Goal: Task Accomplishment & Management: Manage account settings

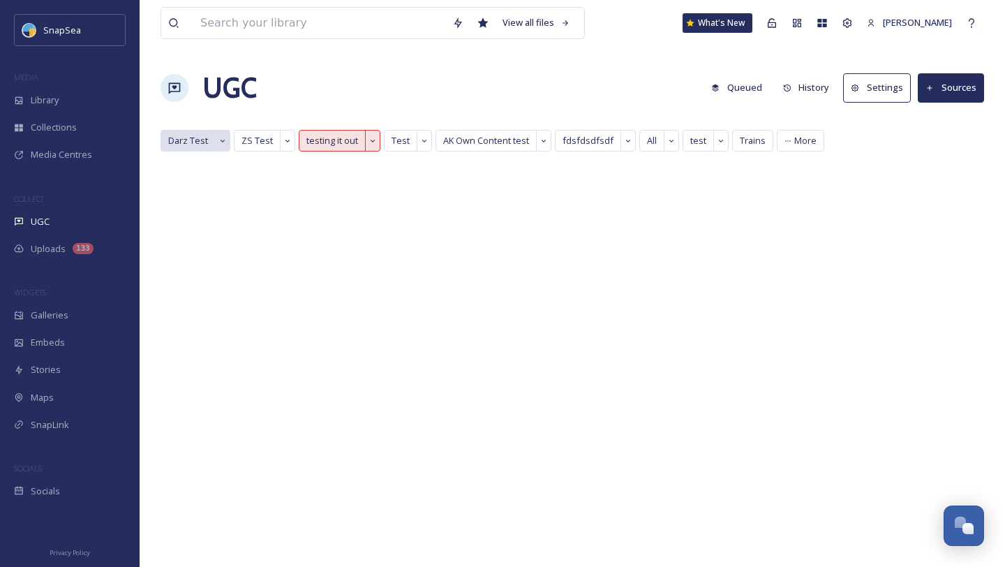
click at [188, 137] on span "Darz Test" at bounding box center [188, 140] width 40 height 13
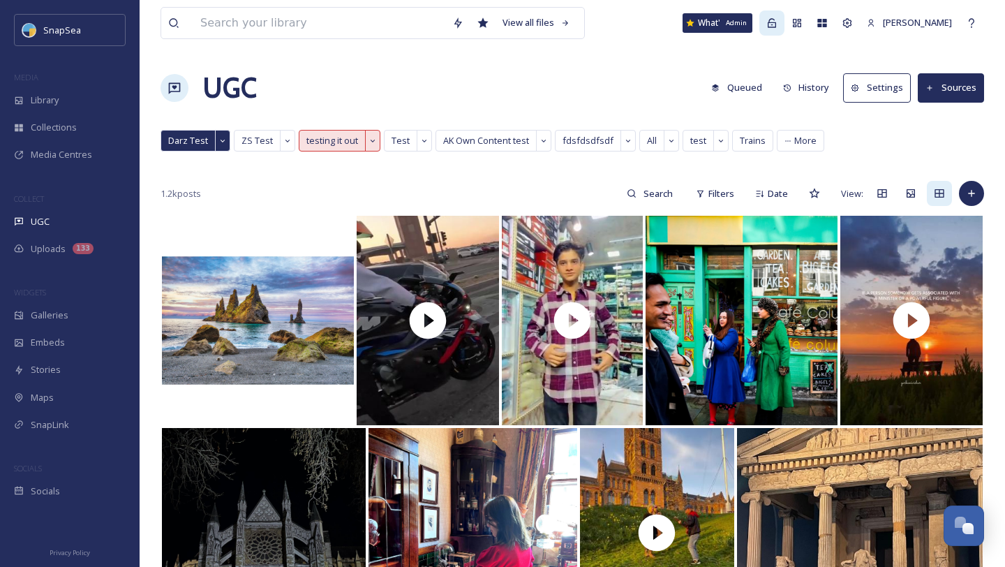
click at [784, 29] on div "Admin" at bounding box center [771, 22] width 25 height 25
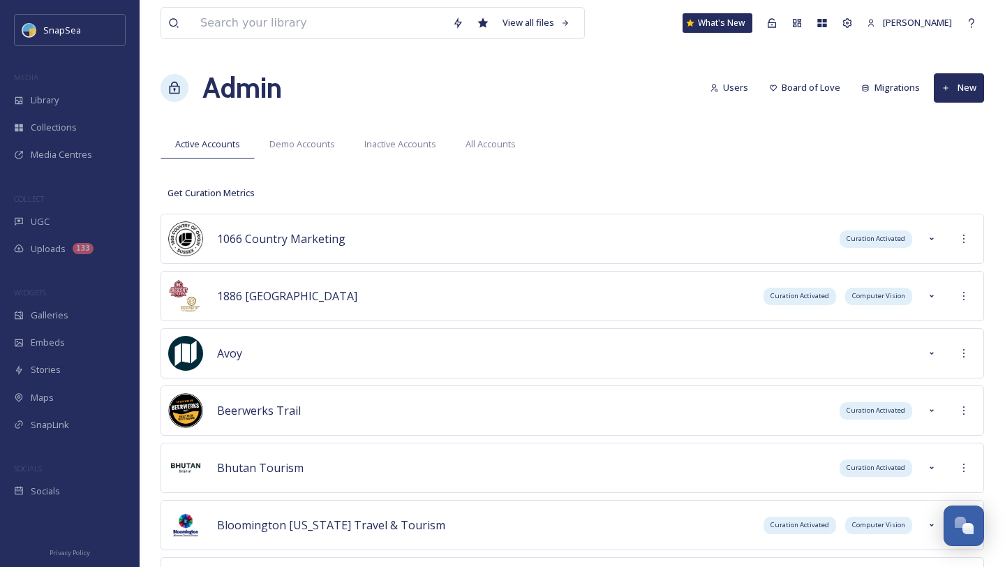
scroll to position [3904, 0]
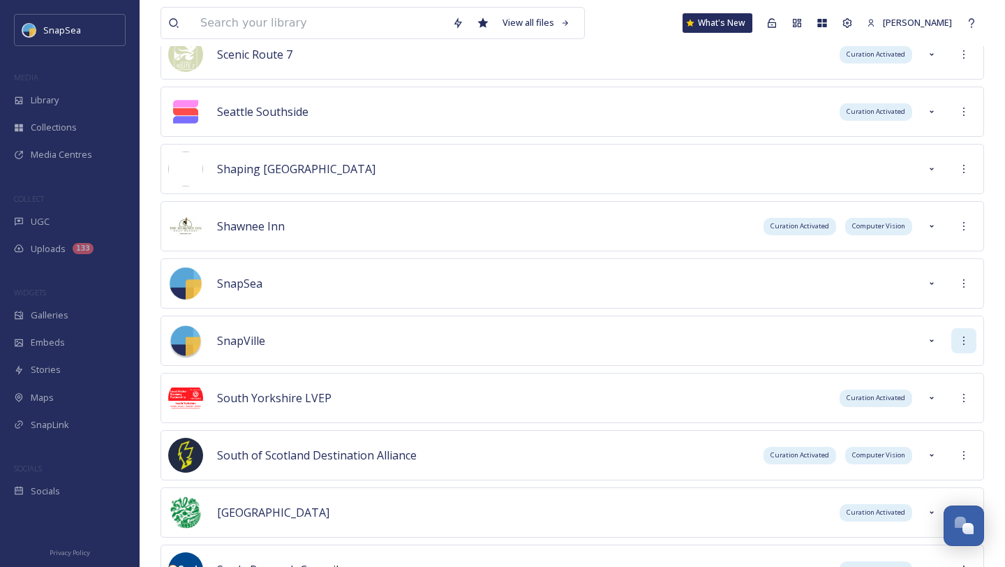
click at [969, 334] on div at bounding box center [963, 340] width 25 height 25
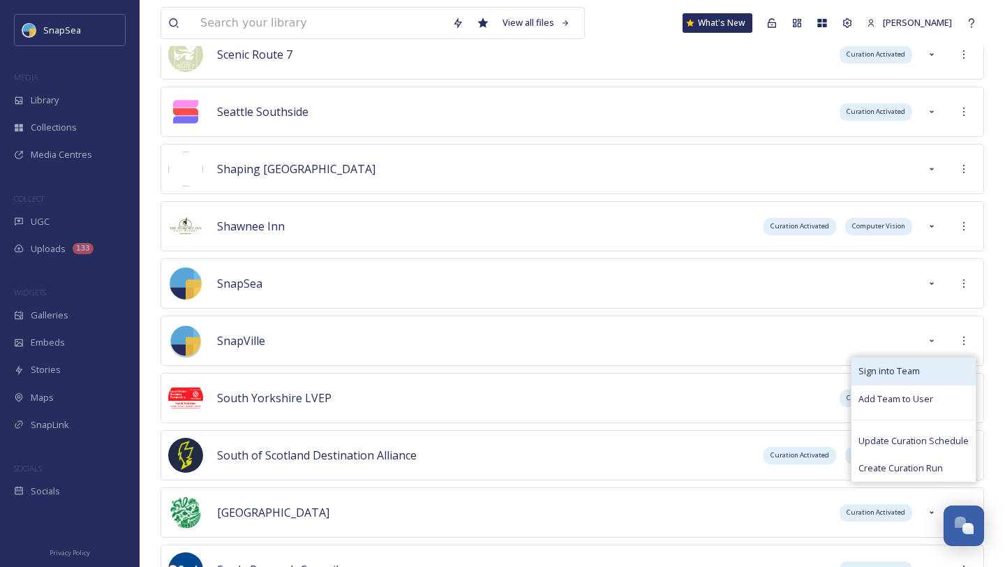
click at [921, 364] on div "Sign into Team" at bounding box center [913, 370] width 124 height 27
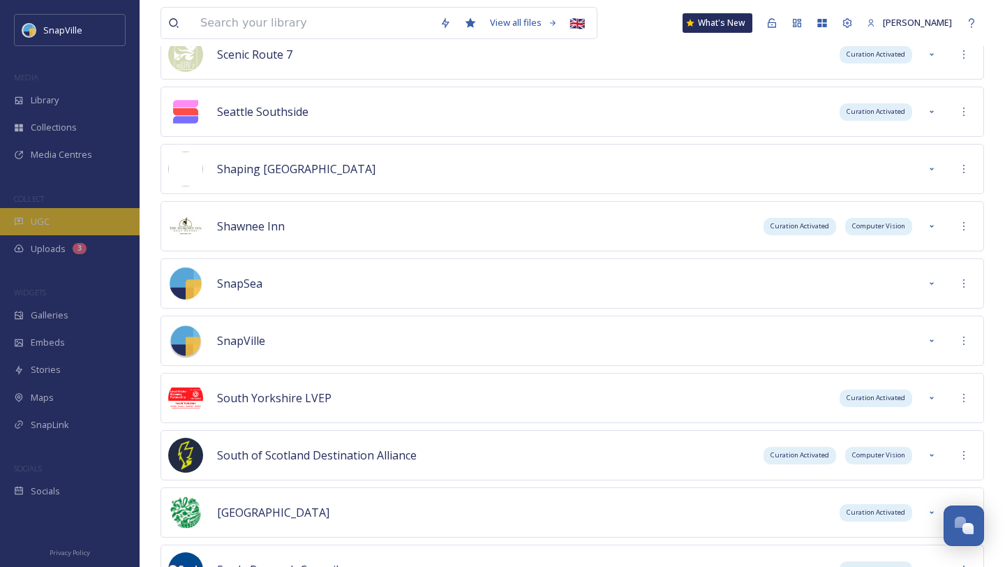
click at [95, 225] on div "UGC" at bounding box center [70, 221] width 140 height 27
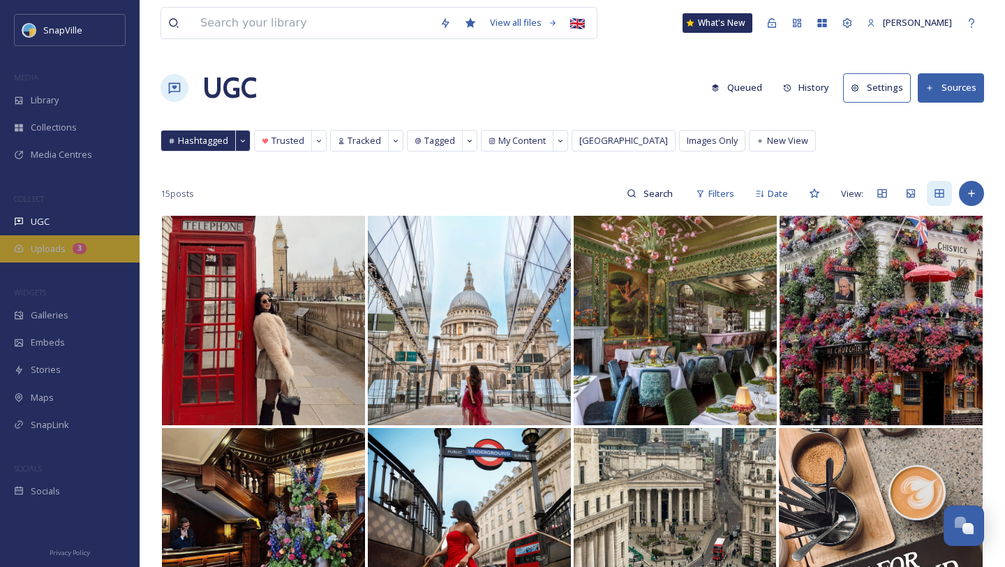
click at [77, 244] on div "3" at bounding box center [80, 248] width 14 height 11
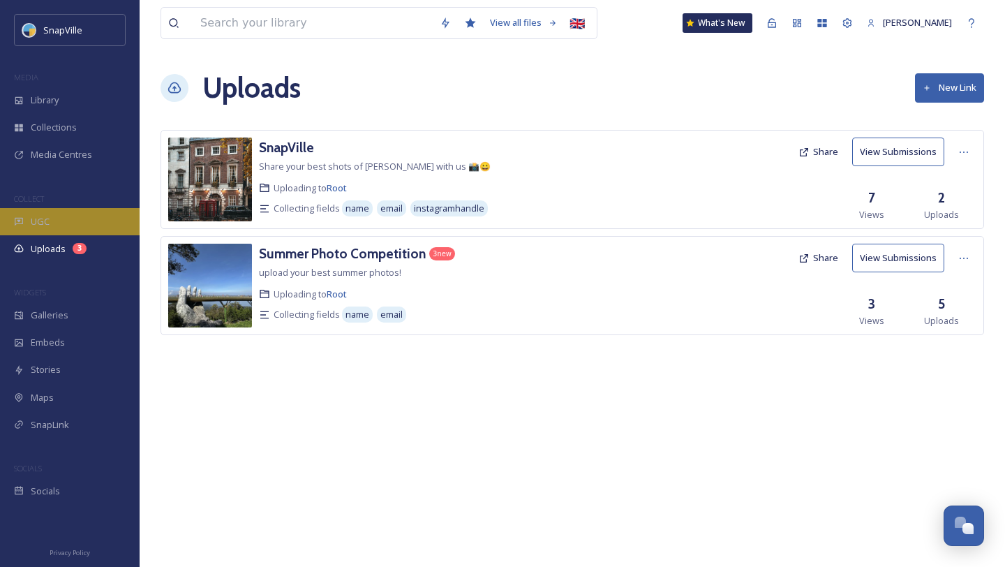
click at [44, 211] on div "UGC" at bounding box center [70, 221] width 140 height 27
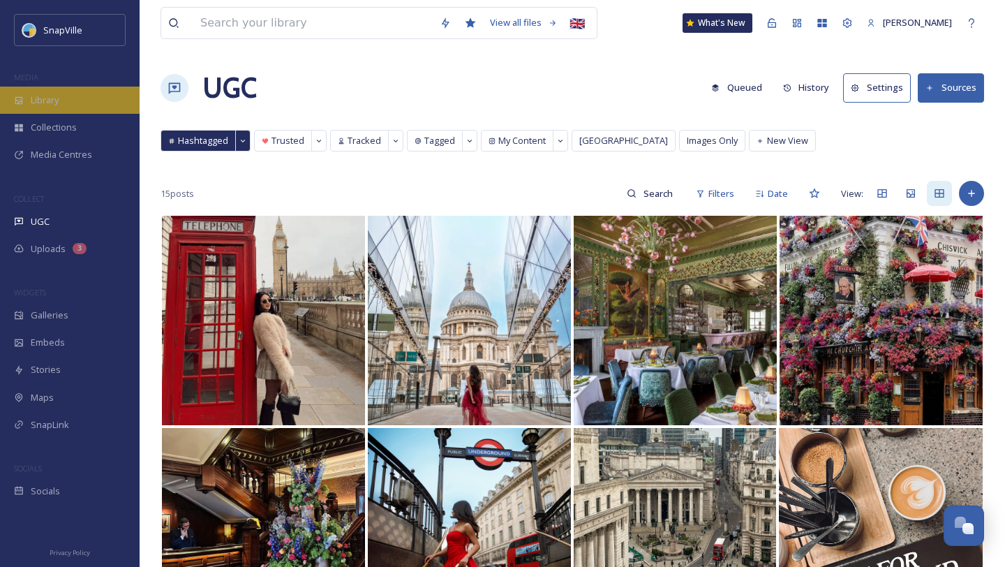
click at [52, 105] on span "Library" at bounding box center [45, 100] width 28 height 13
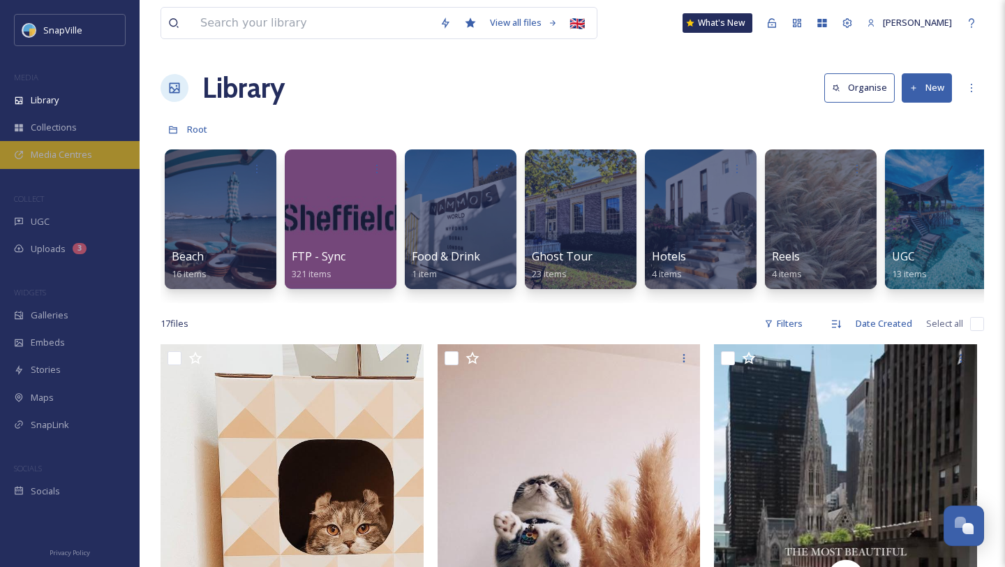
click at [80, 152] on span "Media Centres" at bounding box center [61, 154] width 61 height 13
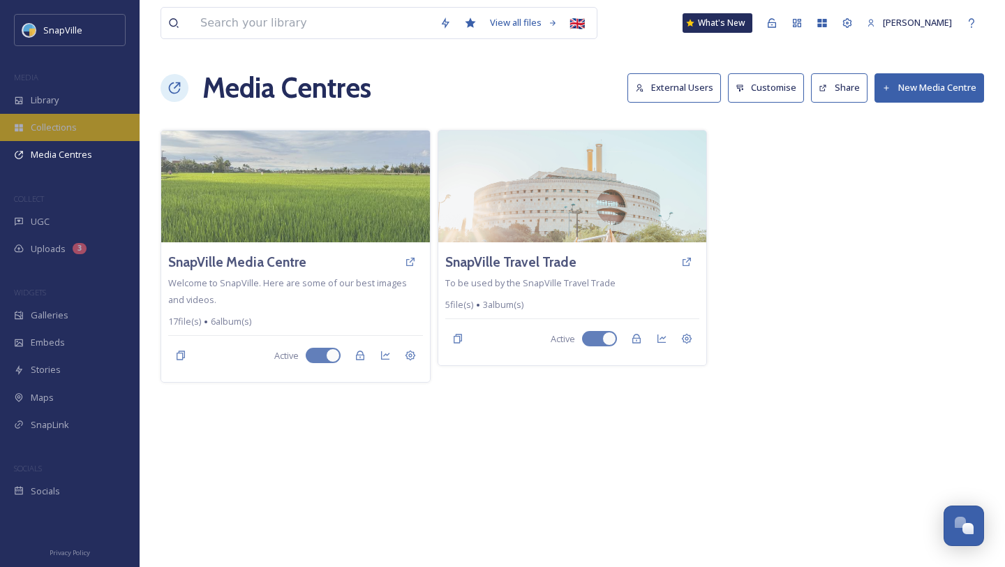
click at [75, 124] on span "Collections" at bounding box center [54, 127] width 46 height 13
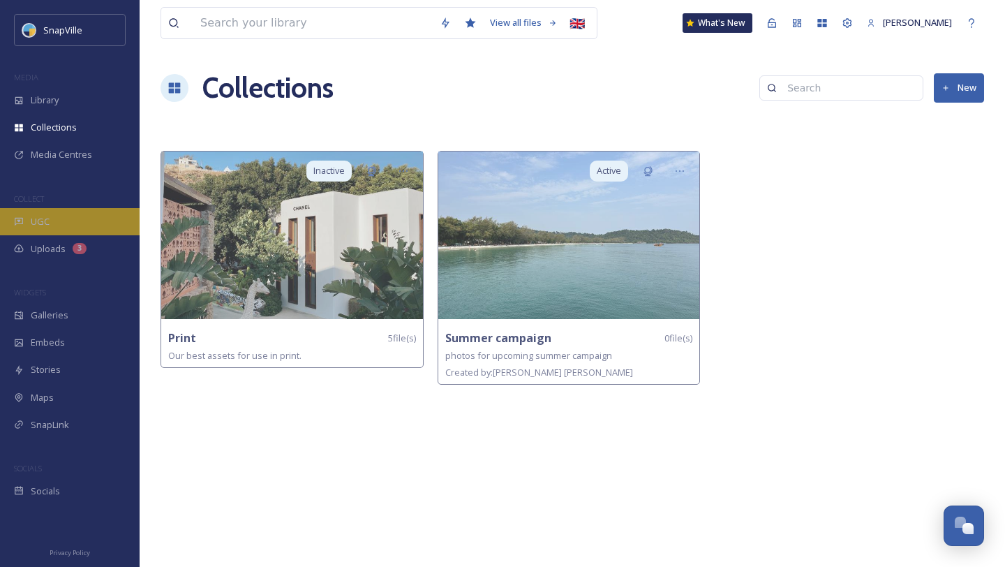
click at [54, 211] on div "UGC" at bounding box center [70, 221] width 140 height 27
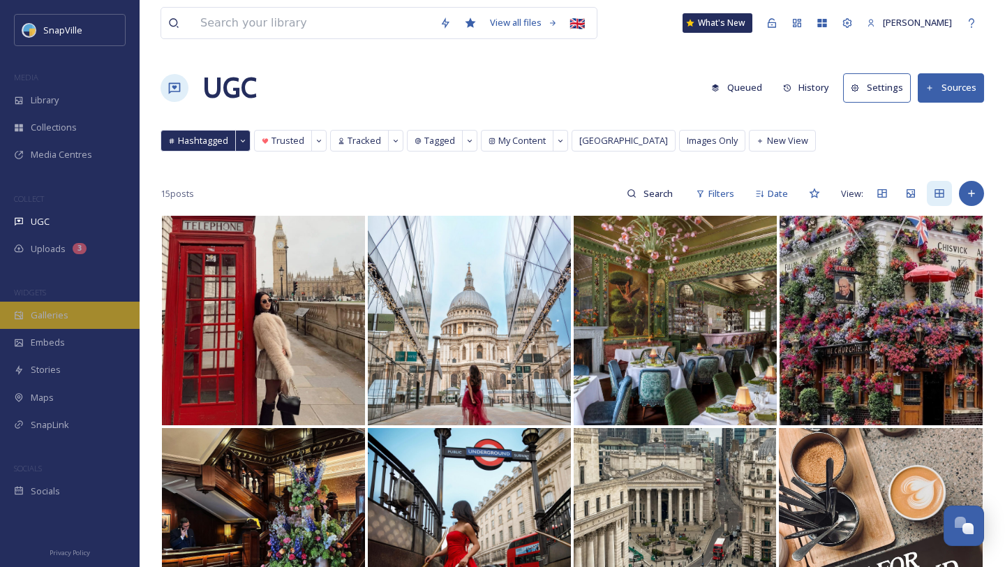
click at [69, 316] on div "Galleries" at bounding box center [70, 315] width 140 height 27
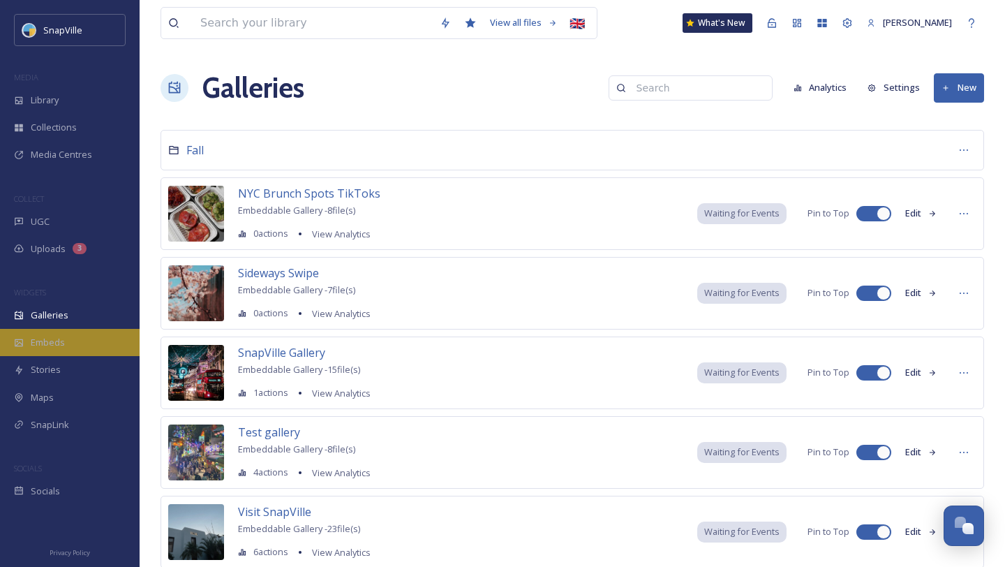
click at [64, 336] on div "Embeds" at bounding box center [70, 342] width 140 height 27
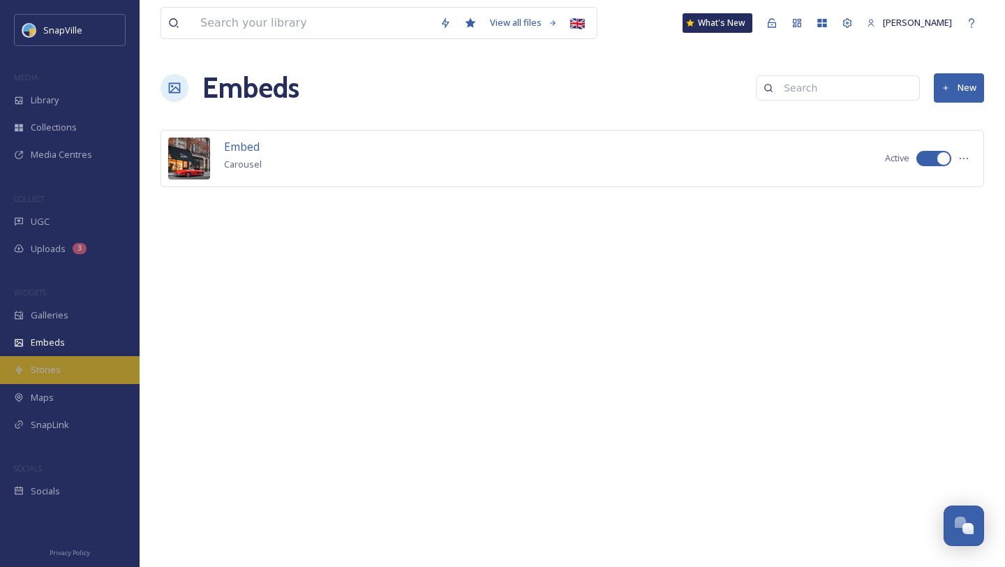
click at [67, 360] on div "Stories" at bounding box center [70, 369] width 140 height 27
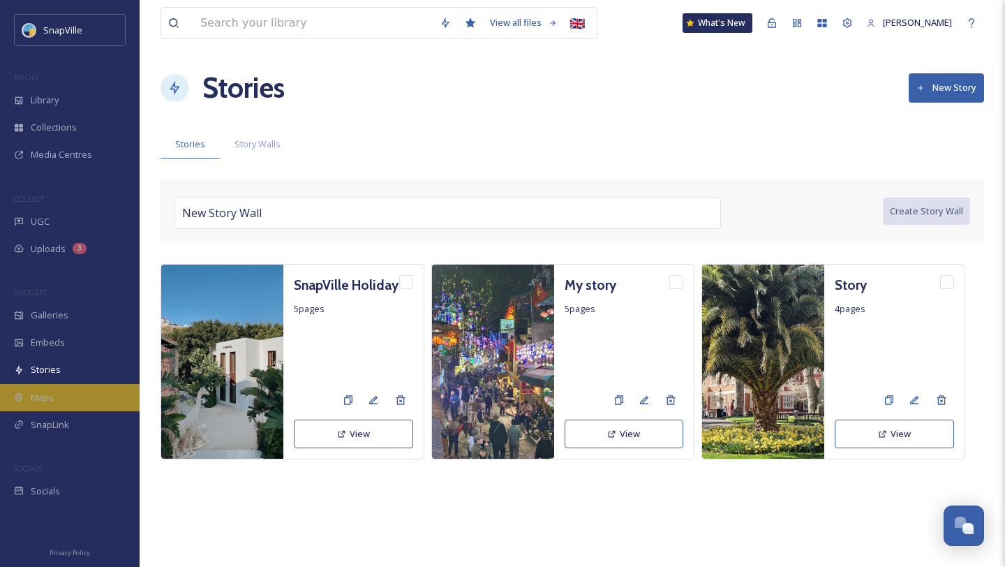
click at [62, 387] on div "Maps" at bounding box center [70, 397] width 140 height 27
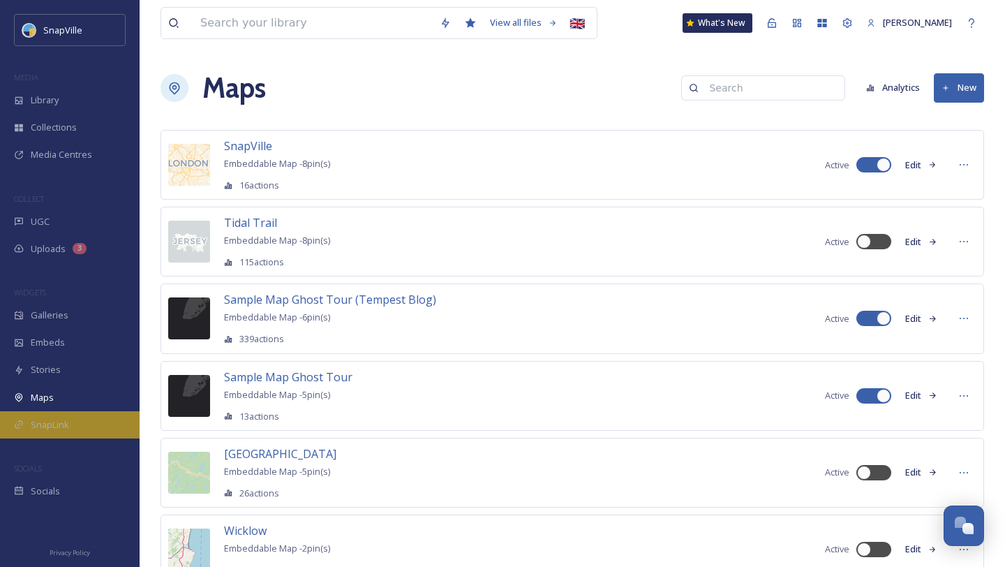
click at [64, 419] on span "SnapLink" at bounding box center [50, 424] width 38 height 13
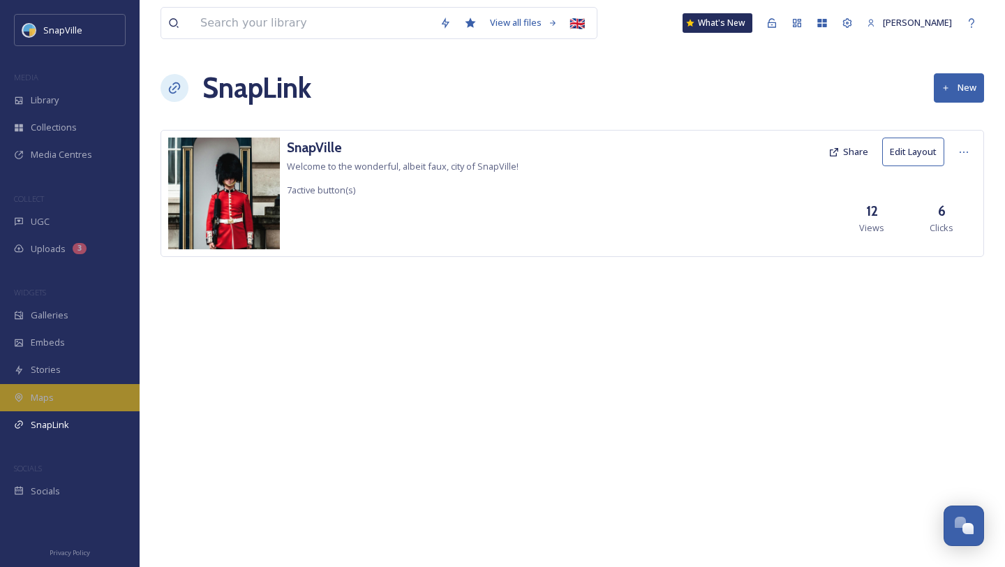
click at [64, 395] on div "Maps" at bounding box center [70, 397] width 140 height 27
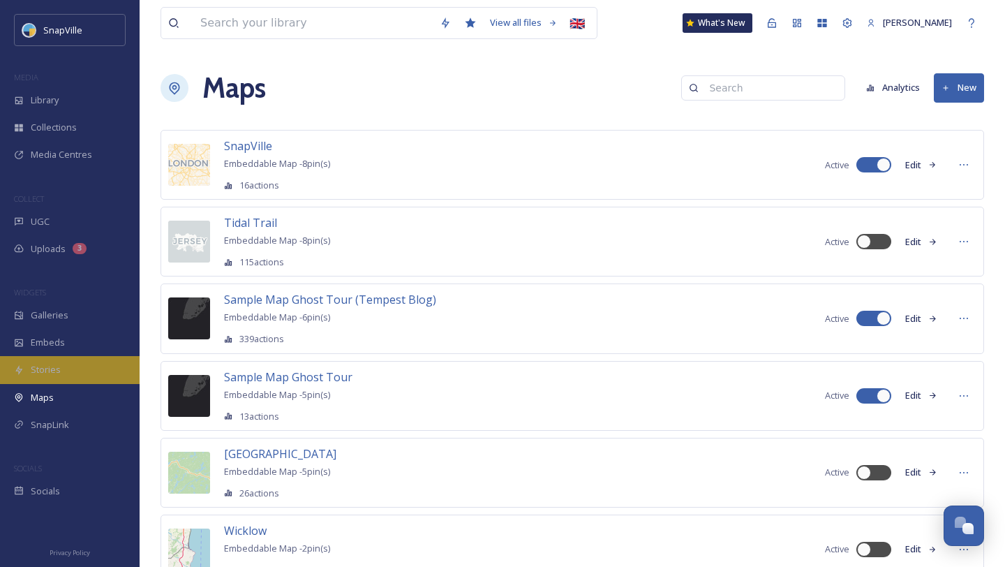
click at [64, 372] on div "Stories" at bounding box center [70, 369] width 140 height 27
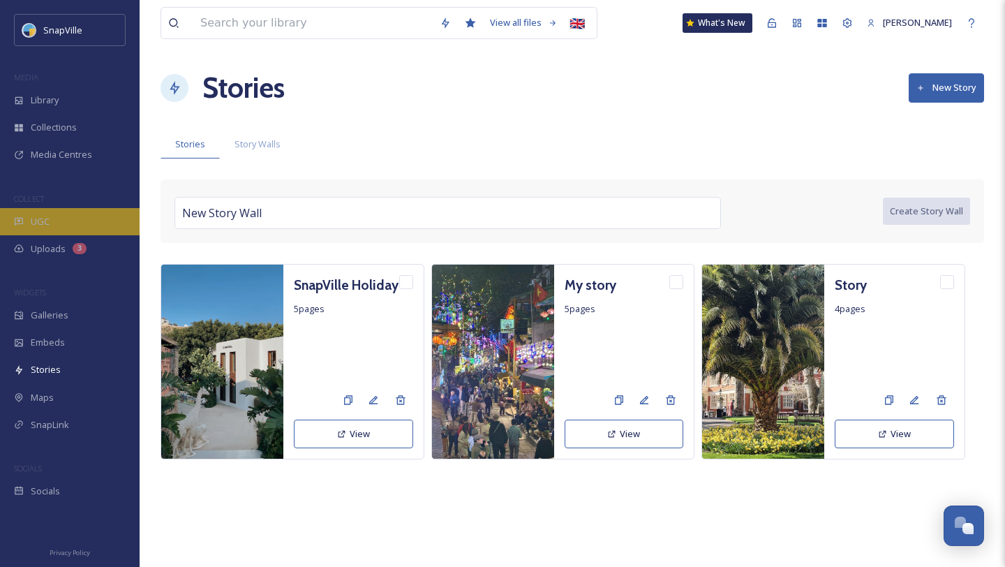
click at [55, 216] on div "UGC" at bounding box center [70, 221] width 140 height 27
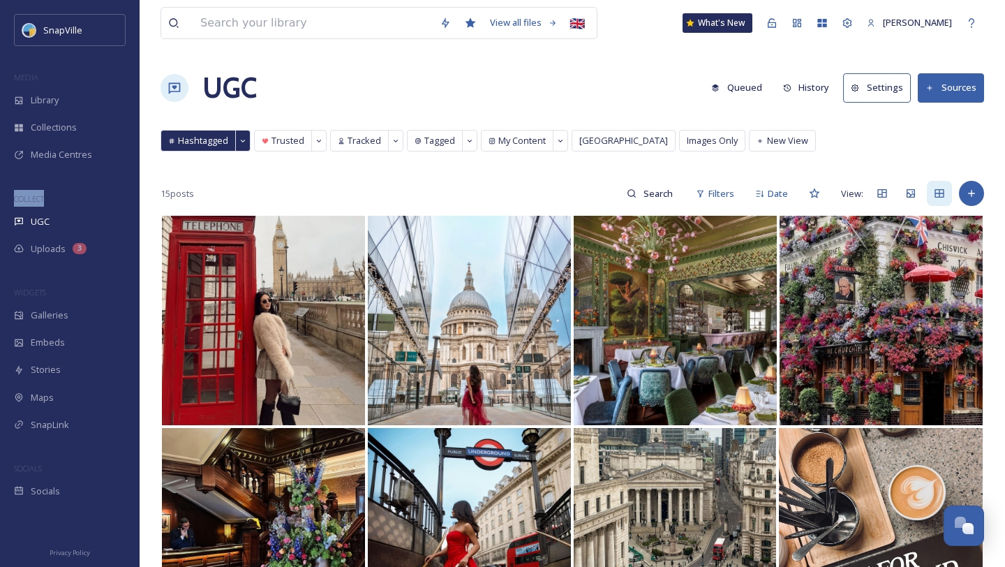
drag, startPoint x: 14, startPoint y: 198, endPoint x: 50, endPoint y: 196, distance: 35.7
click at [50, 196] on div "COLLECT" at bounding box center [70, 199] width 140 height 18
click at [70, 196] on div "COLLECT" at bounding box center [70, 199] width 140 height 18
click at [50, 221] on div "UGC" at bounding box center [70, 221] width 140 height 27
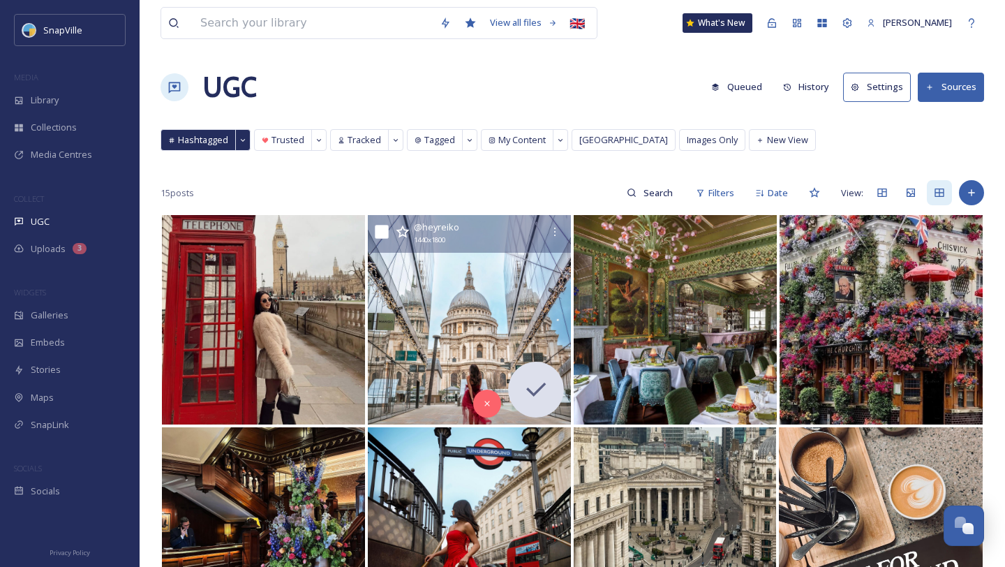
scroll to position [3, 0]
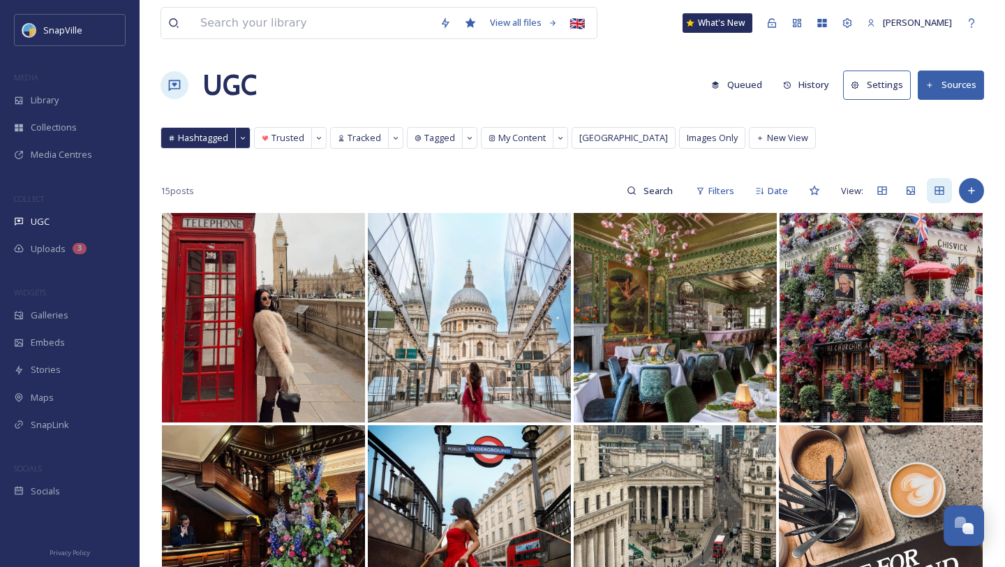
click at [953, 82] on button "Sources" at bounding box center [951, 84] width 66 height 29
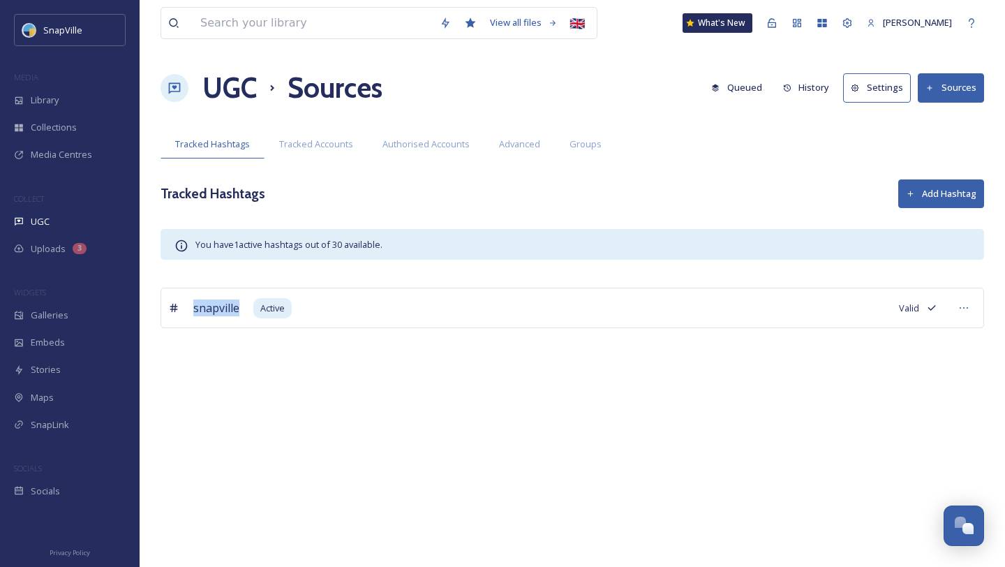
drag, startPoint x: 191, startPoint y: 305, endPoint x: 237, endPoint y: 311, distance: 46.5
click at [237, 311] on div "snapville Active Valid" at bounding box center [573, 308] width 824 height 40
click at [265, 355] on div "snapville Active Valid" at bounding box center [573, 329] width 824 height 82
click at [287, 147] on span "Tracked Accounts" at bounding box center [316, 143] width 74 height 13
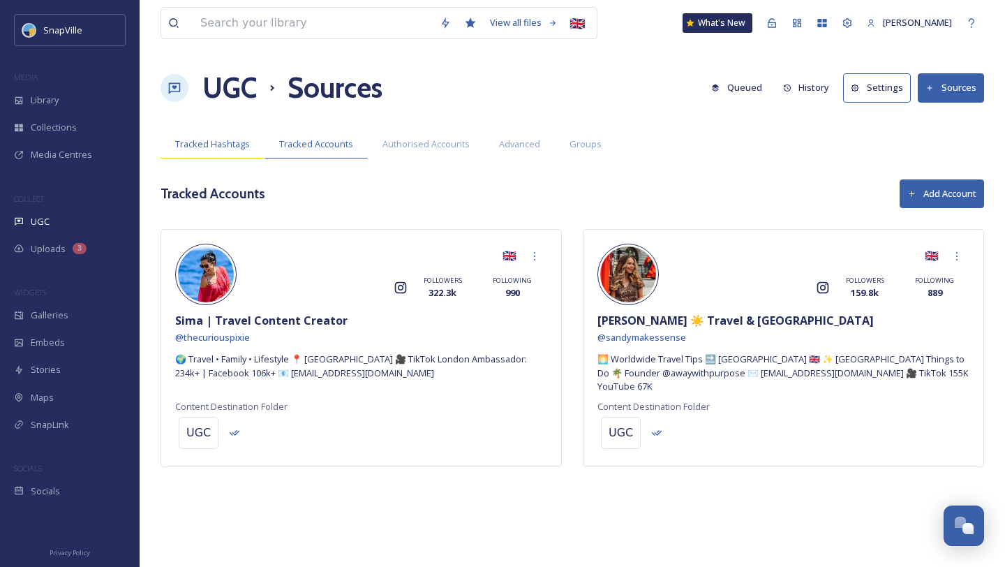
click at [235, 147] on span "Tracked Hashtags" at bounding box center [212, 143] width 75 height 13
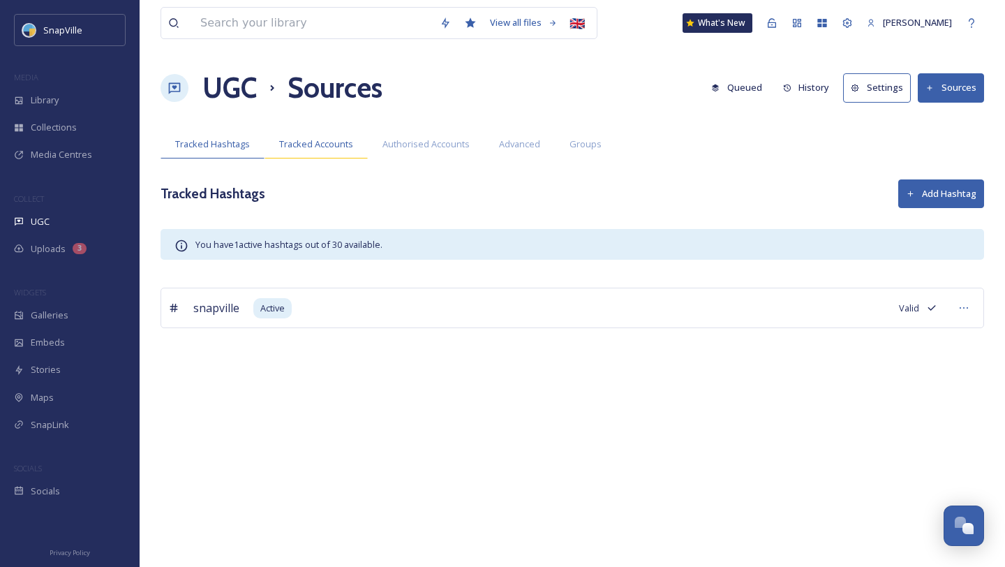
click at [310, 142] on span "Tracked Accounts" at bounding box center [316, 143] width 74 height 13
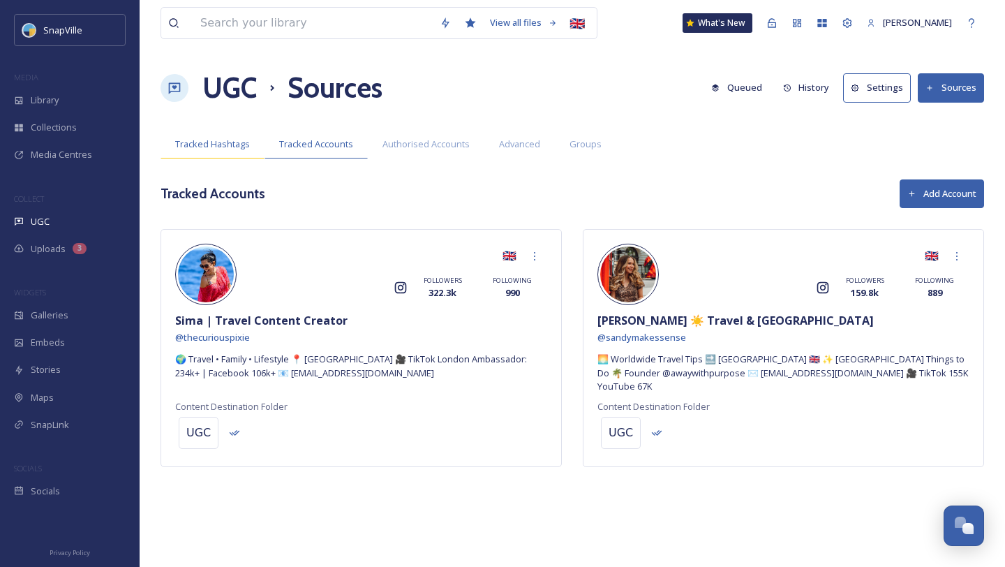
click at [223, 145] on span "Tracked Hashtags" at bounding box center [212, 143] width 75 height 13
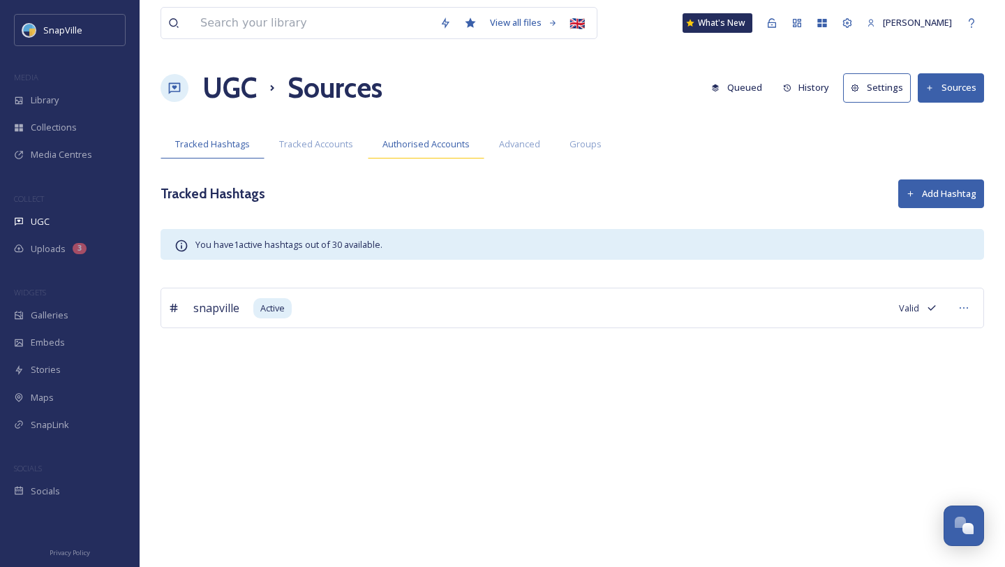
click at [413, 149] on span "Authorised Accounts" at bounding box center [425, 143] width 87 height 13
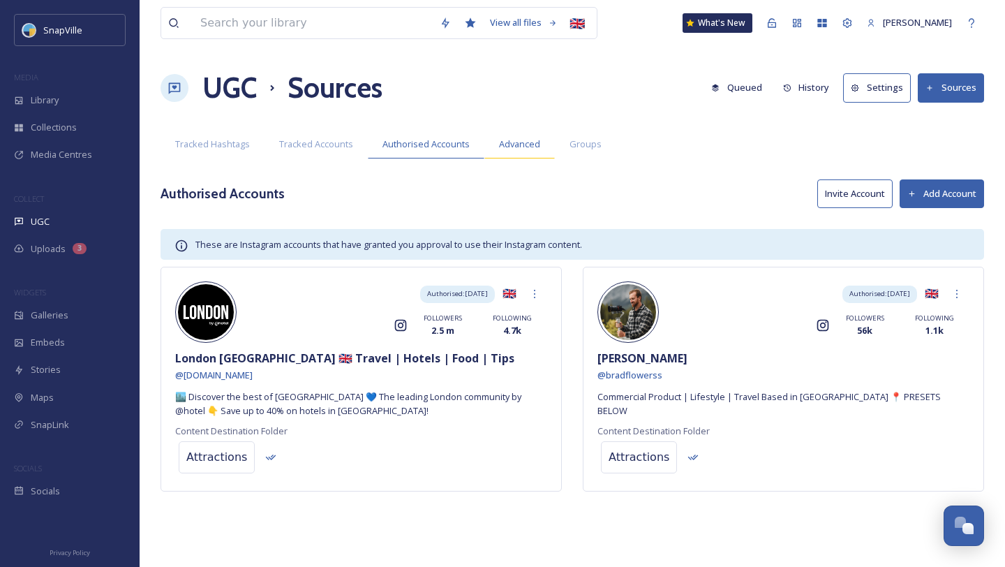
click at [511, 150] on span "Advanced" at bounding box center [519, 143] width 41 height 13
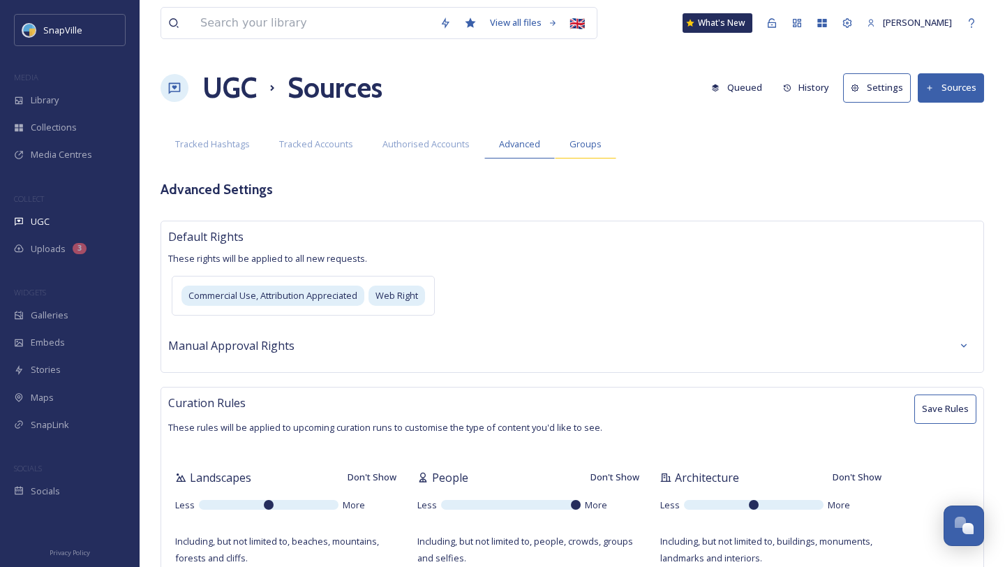
click at [562, 147] on div "Groups" at bounding box center [585, 144] width 61 height 29
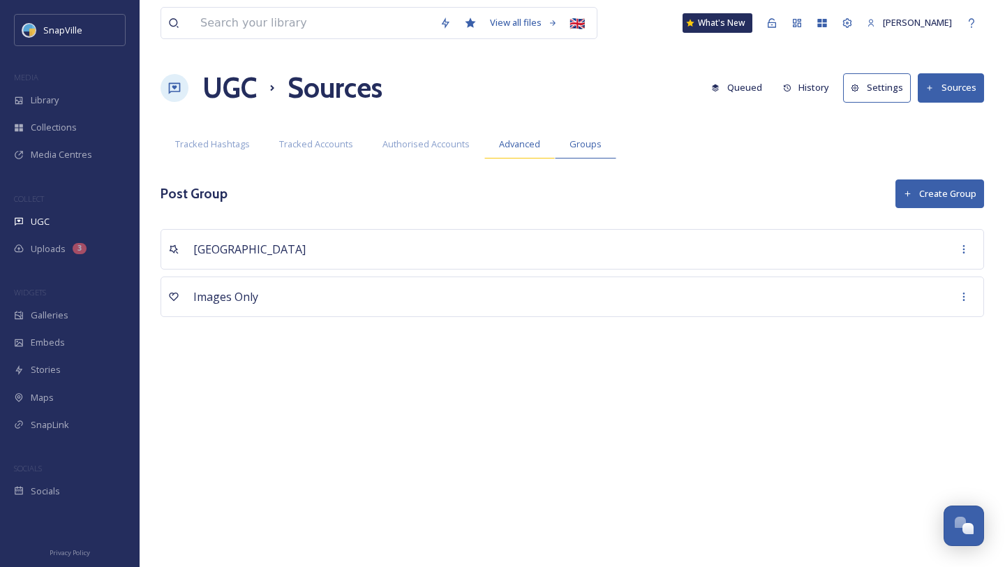
click at [529, 145] on span "Advanced" at bounding box center [519, 143] width 41 height 13
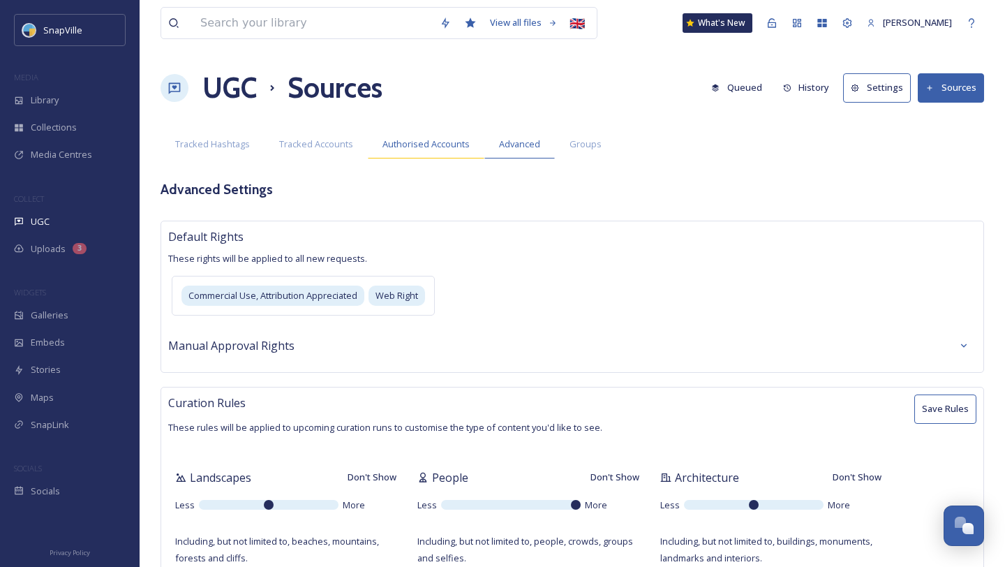
click at [447, 146] on span "Authorised Accounts" at bounding box center [425, 143] width 87 height 13
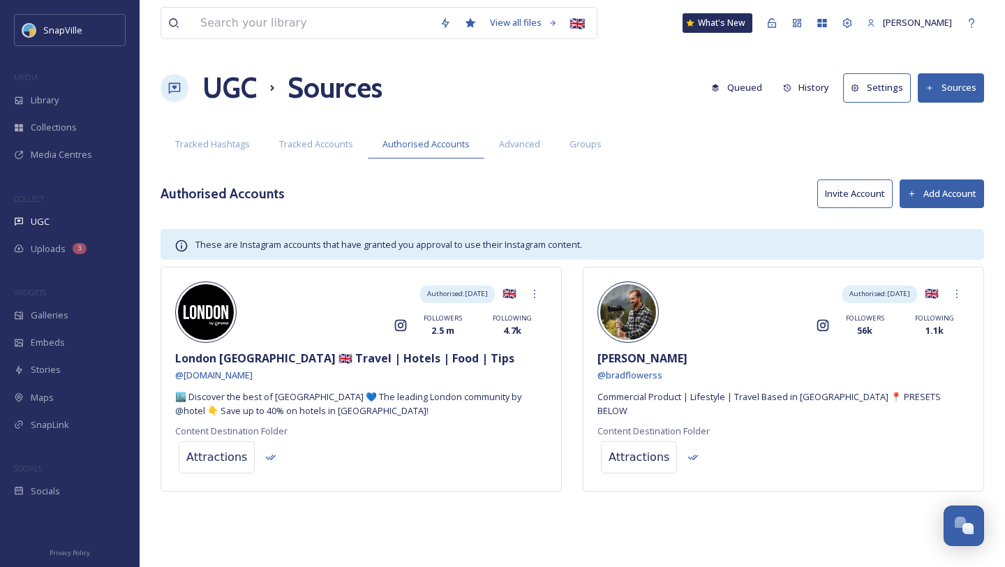
click at [826, 201] on button "Invite Account" at bounding box center [854, 193] width 75 height 29
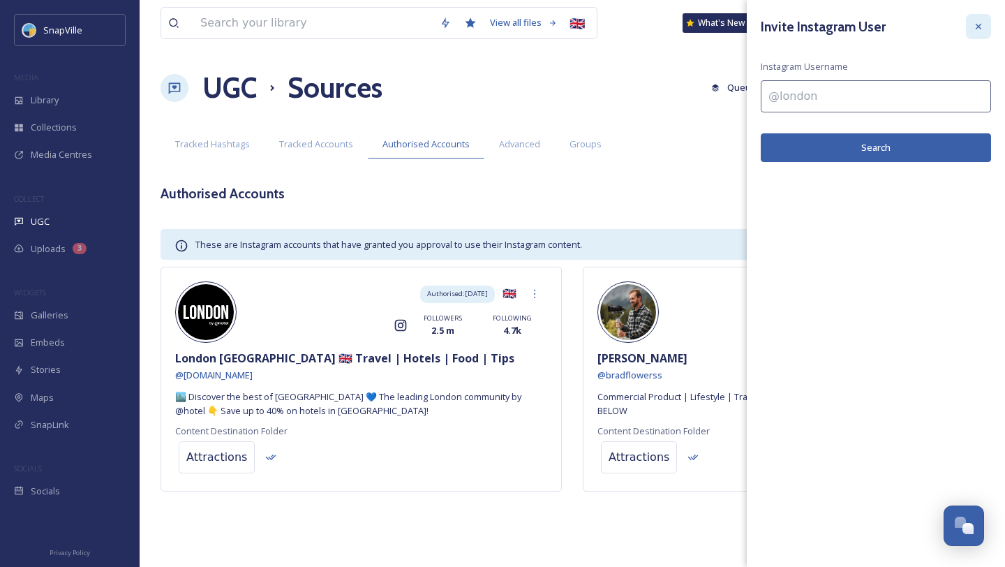
click at [967, 35] on div at bounding box center [978, 26] width 25 height 25
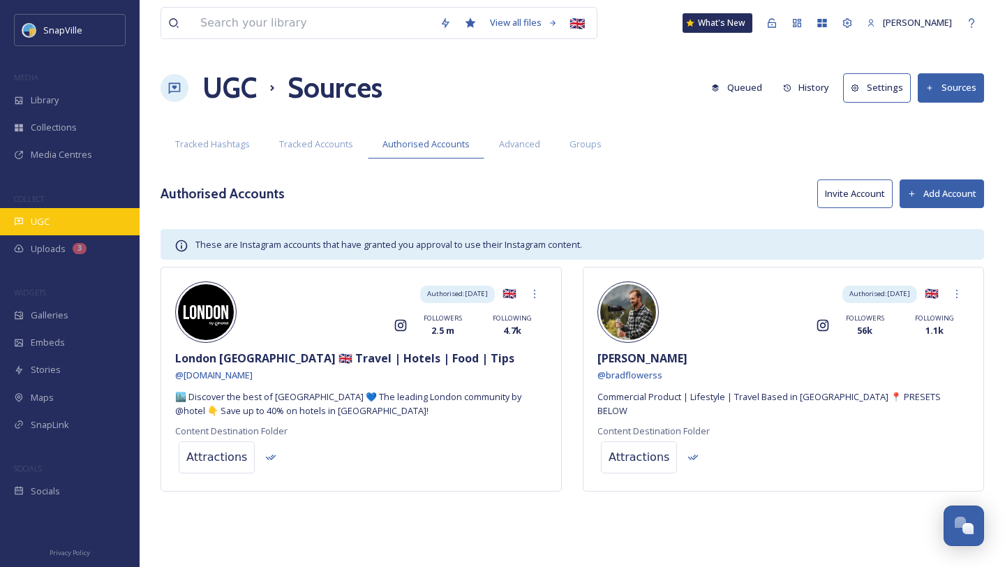
click at [74, 218] on div "UGC" at bounding box center [70, 221] width 140 height 27
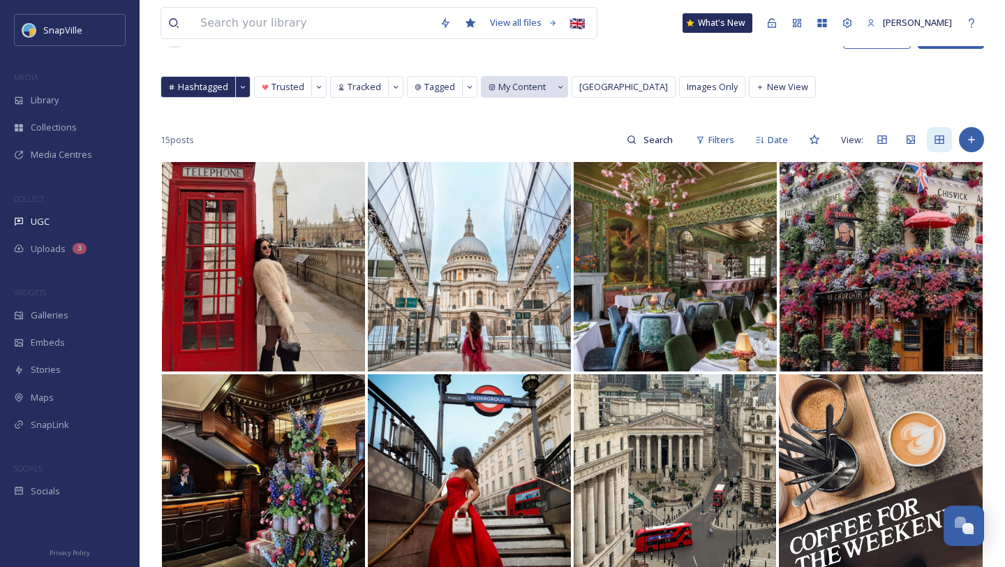
scroll to position [65, 0]
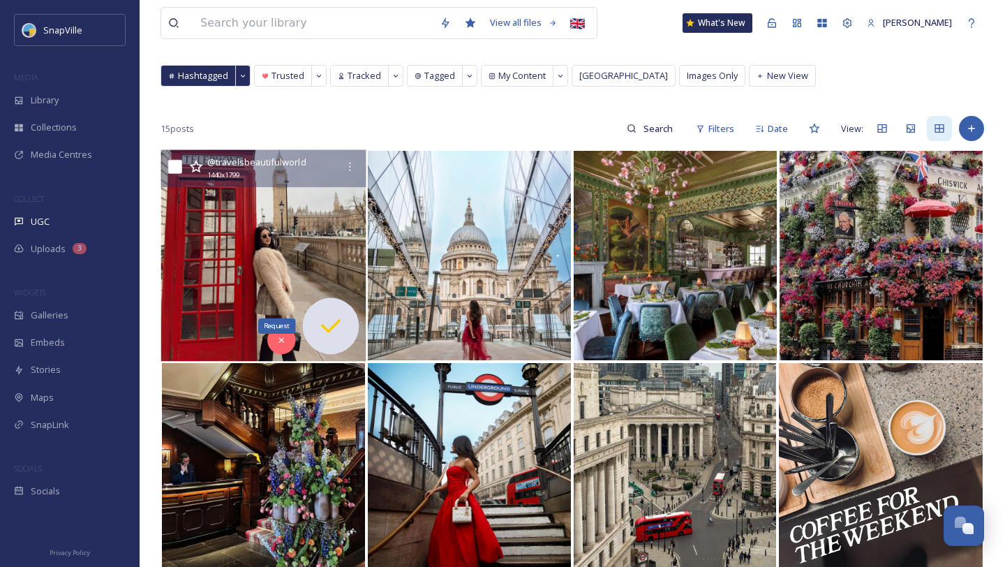
click at [320, 332] on icon at bounding box center [331, 326] width 28 height 28
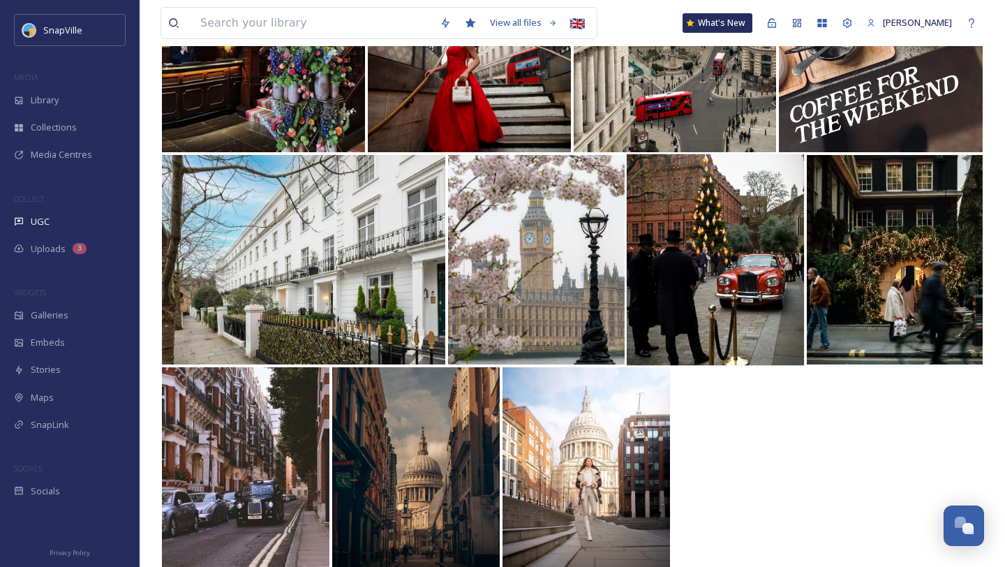
scroll to position [513, 0]
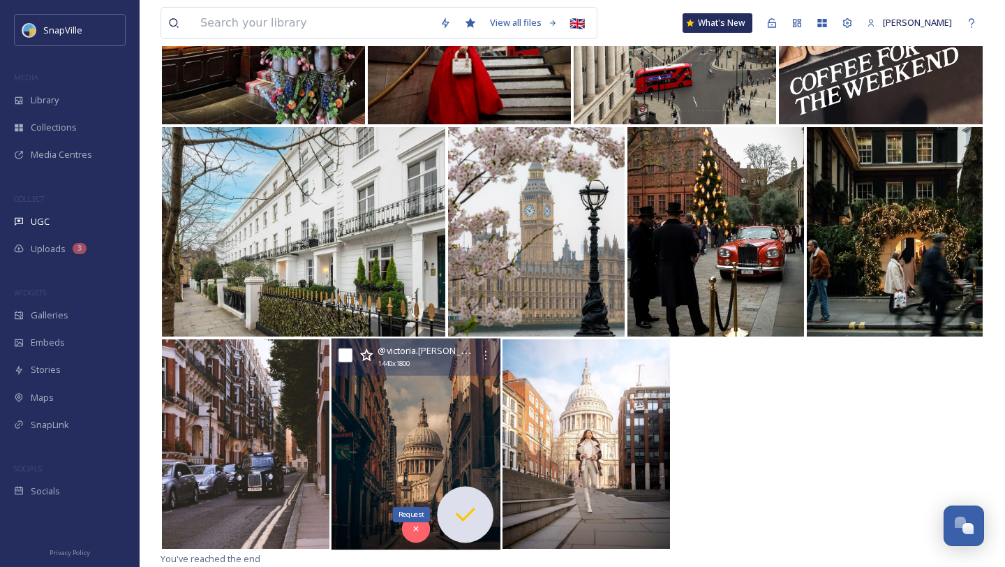
click at [476, 516] on icon at bounding box center [466, 514] width 28 height 28
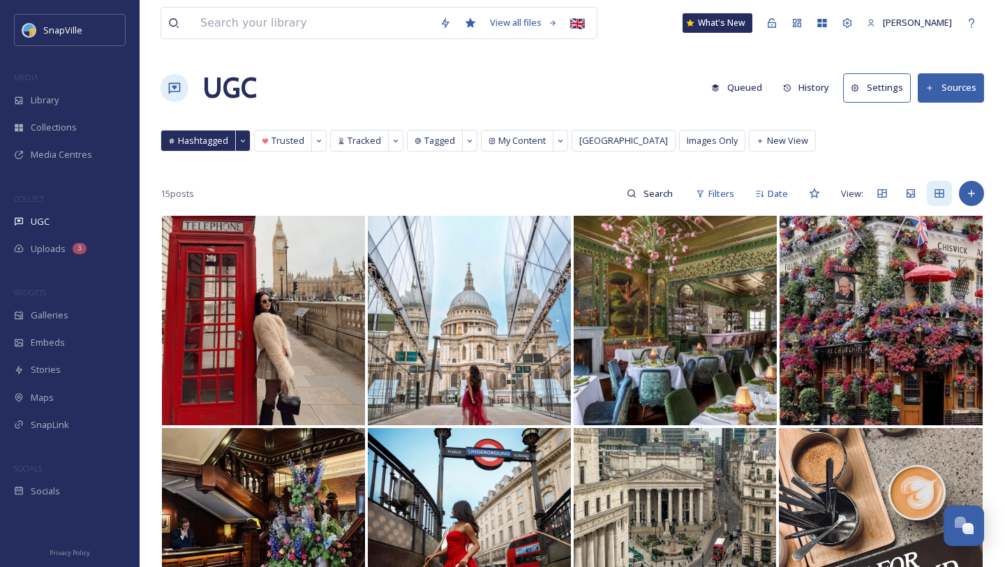
click at [814, 92] on button "History" at bounding box center [806, 87] width 61 height 27
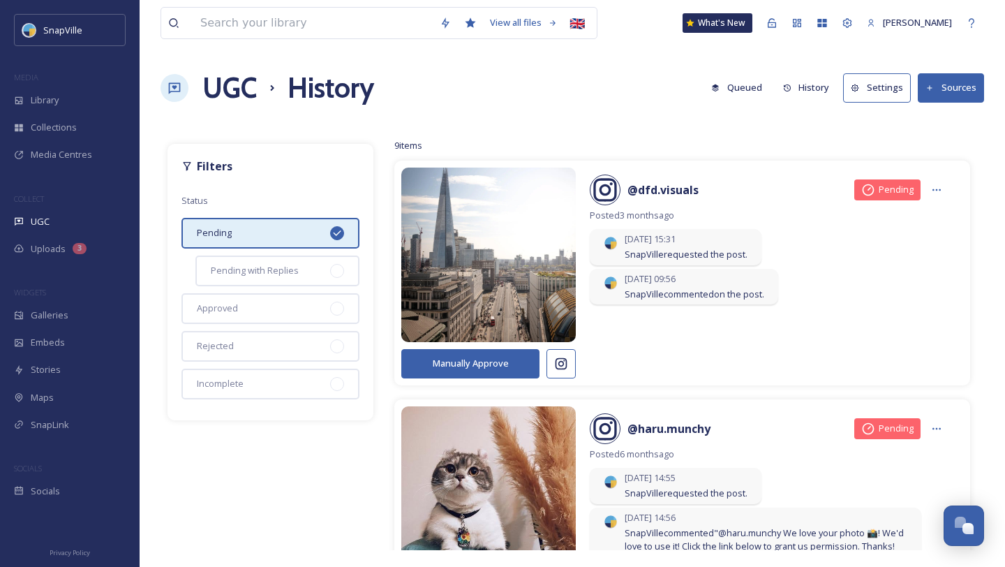
click at [812, 84] on button "History" at bounding box center [806, 87] width 61 height 27
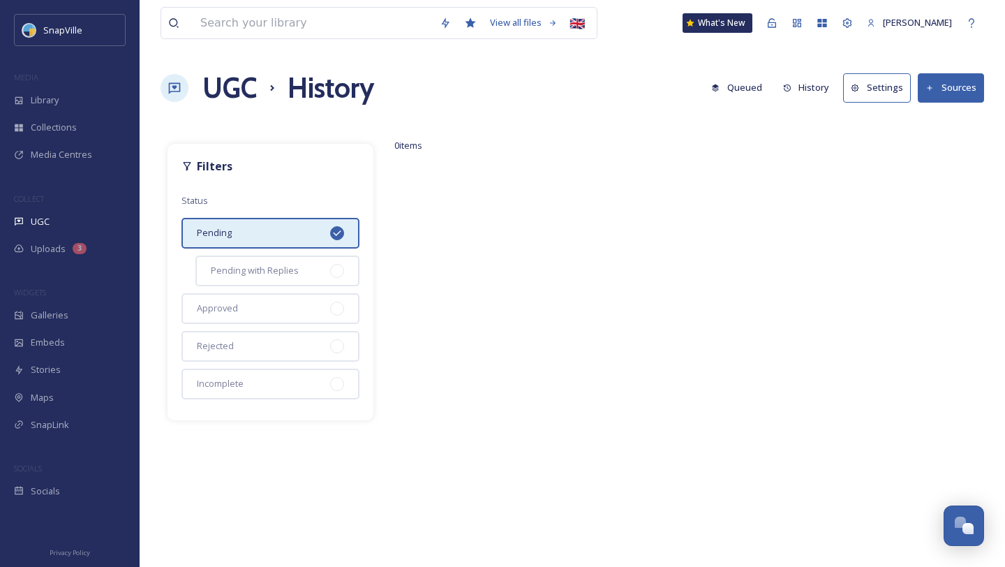
click at [238, 71] on h1 "UGC" at bounding box center [229, 88] width 54 height 42
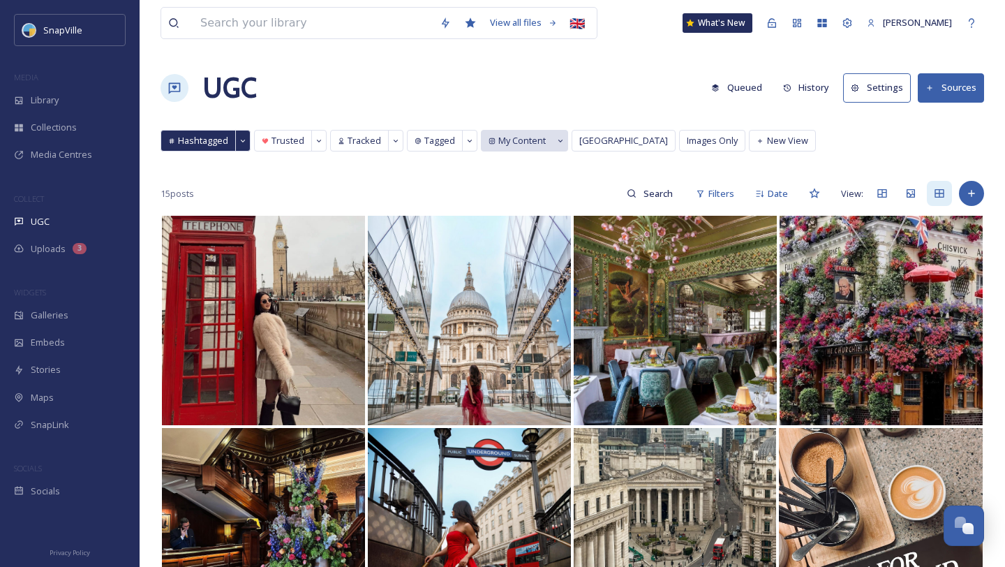
click at [500, 144] on span "My Content" at bounding box center [521, 140] width 47 height 13
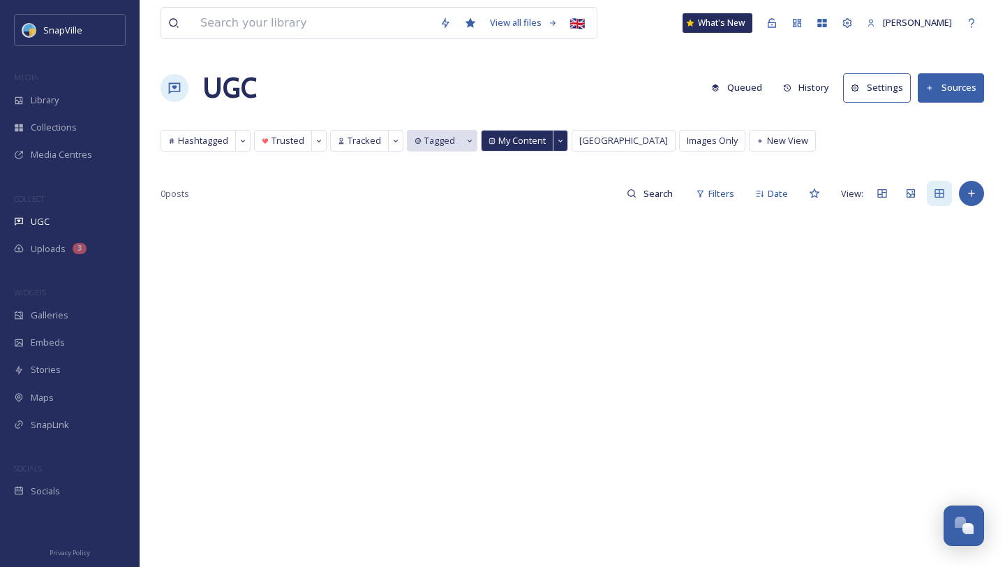
click at [435, 146] on span "Tagged" at bounding box center [439, 140] width 31 height 13
click at [354, 140] on span "Tracked" at bounding box center [365, 140] width 34 height 13
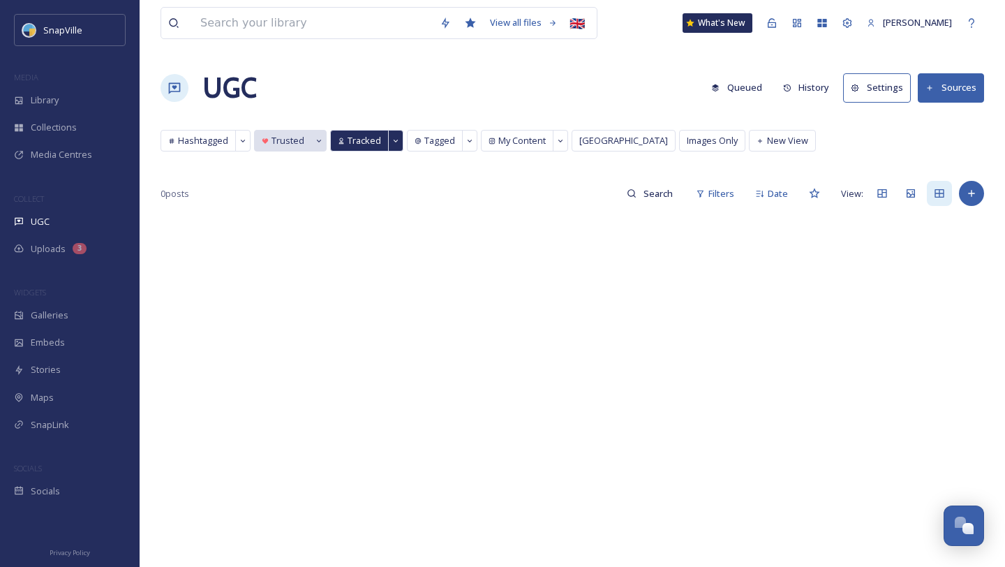
click at [292, 142] on span "Trusted" at bounding box center [288, 140] width 33 height 13
click at [202, 140] on span "Hashtagged" at bounding box center [203, 140] width 50 height 13
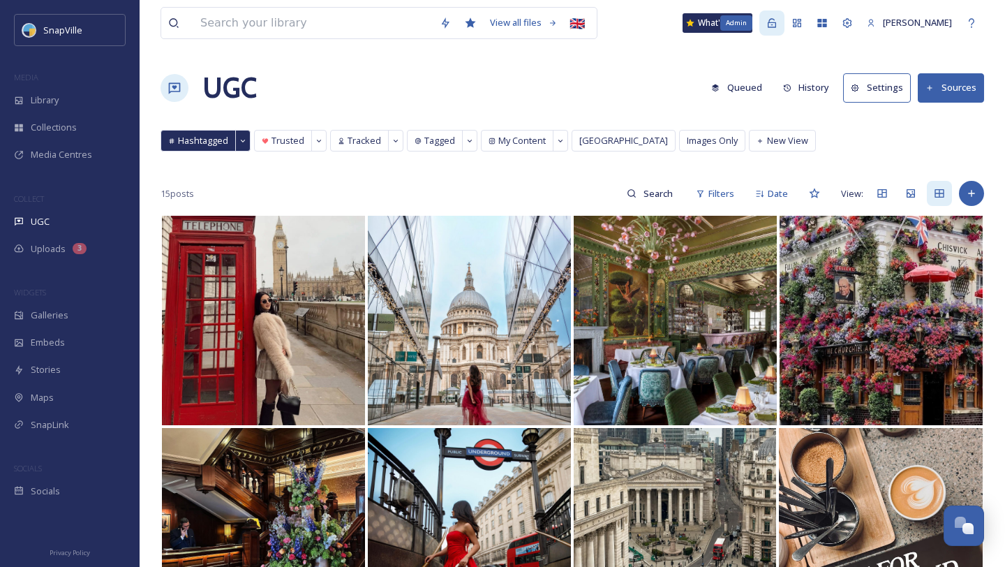
click at [776, 27] on icon at bounding box center [772, 22] width 8 height 9
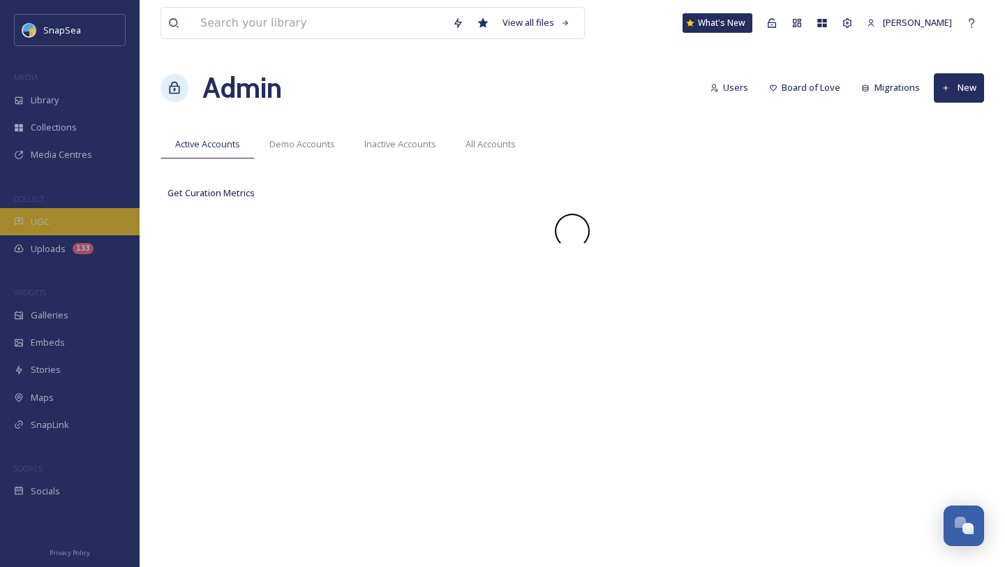
click at [90, 218] on div "UGC" at bounding box center [70, 221] width 140 height 27
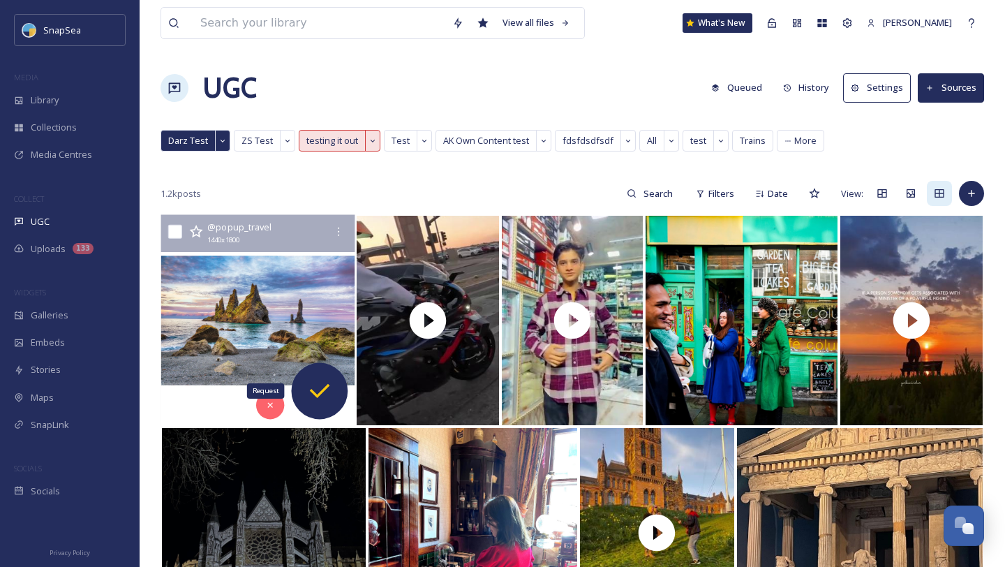
click at [327, 405] on div "Request" at bounding box center [320, 391] width 57 height 57
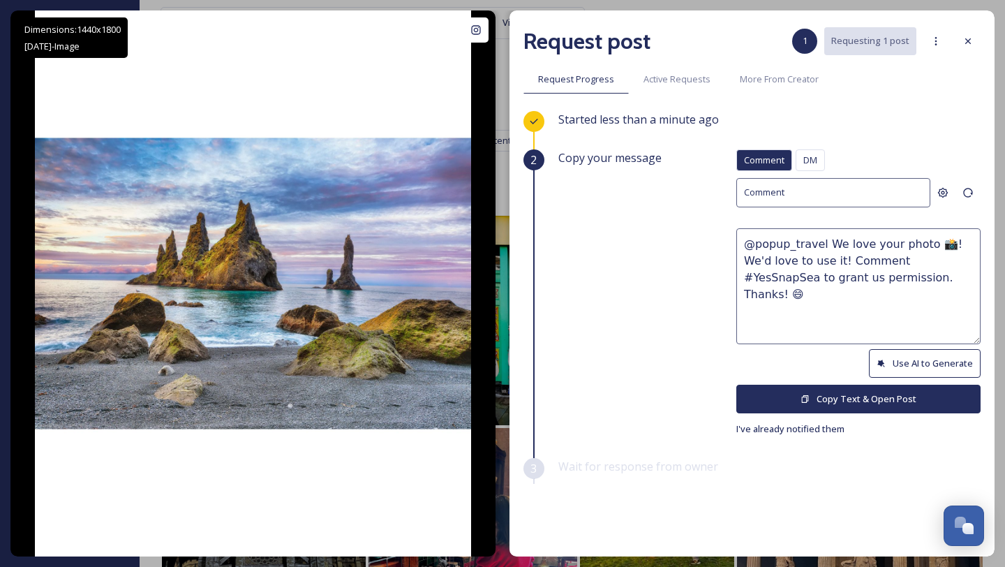
click at [921, 310] on textarea "@popup_travel We love your photo 📸! We'd love to use it! Comment #YesSnapSea to…" at bounding box center [858, 286] width 244 height 116
drag, startPoint x: 916, startPoint y: 278, endPoint x: 815, endPoint y: 302, distance: 103.9
click at [815, 302] on textarea "@popup_travel We love your photo 📸! We'd love to use it! Comment #YesSnapSea to…" at bounding box center [858, 286] width 244 height 116
click at [650, 279] on div "Copy your message Comment DM Comment DM Comment @popup_travel We love your phot…" at bounding box center [769, 293] width 422 height 288
click at [820, 157] on div "DM" at bounding box center [810, 160] width 29 height 22
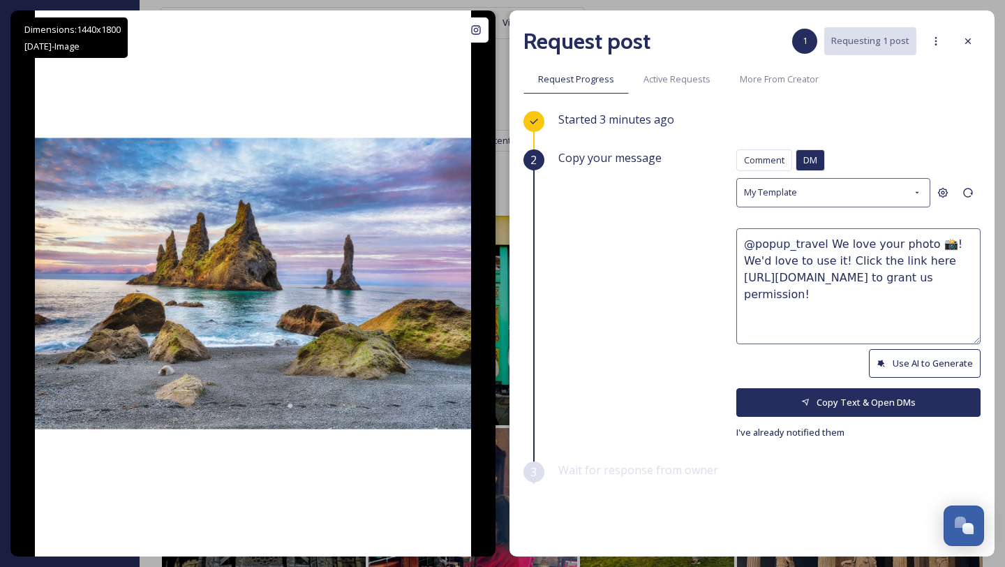
drag, startPoint x: 745, startPoint y: 275, endPoint x: 952, endPoint y: 274, distance: 207.3
click at [952, 274] on textarea "@popup_travel We love your photo 📸! We'd love to use it! Click the link here ht…" at bounding box center [858, 286] width 244 height 116
click at [622, 212] on div "Copy your message Comment DM Comment DM My Template @popup_travel We love your …" at bounding box center [769, 294] width 422 height 291
click at [966, 45] on icon at bounding box center [967, 41] width 11 height 11
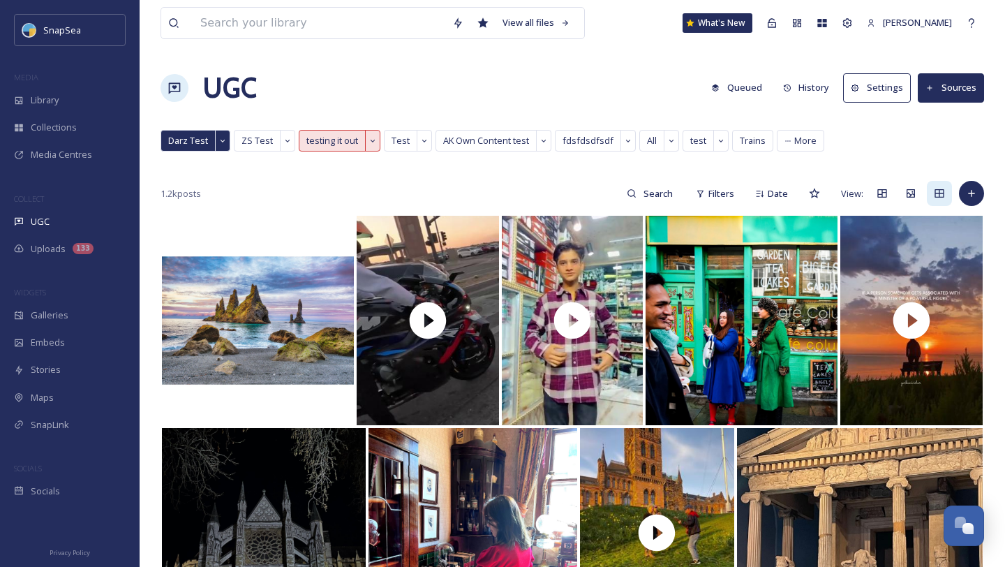
click at [815, 92] on button "History" at bounding box center [806, 87] width 61 height 27
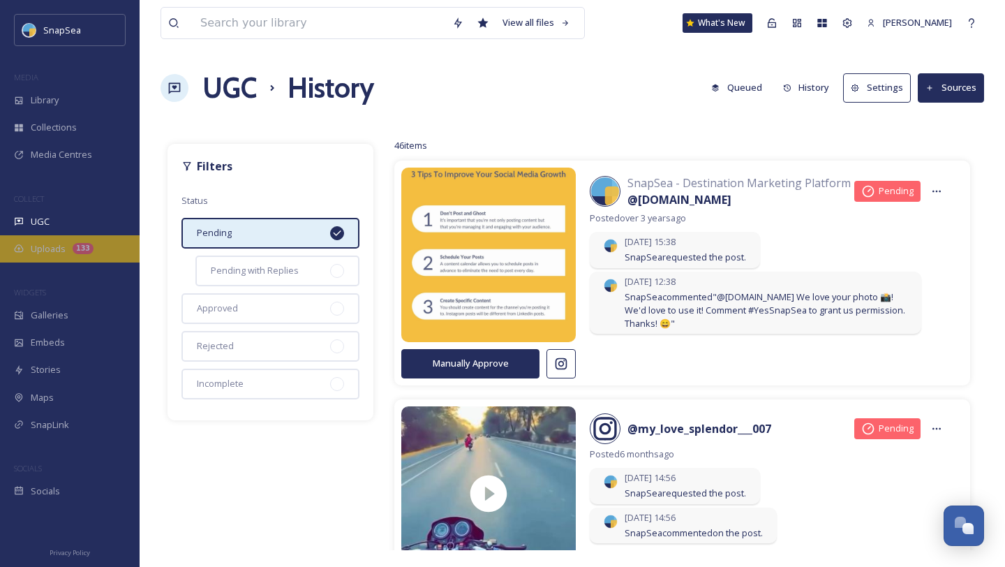
click at [73, 247] on div "133" at bounding box center [83, 248] width 21 height 11
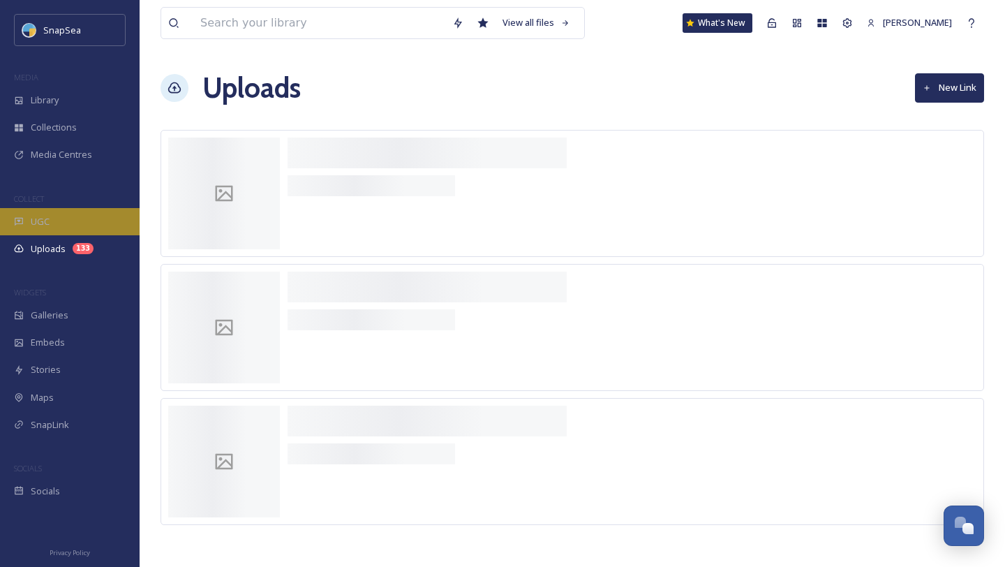
click at [64, 219] on div "UGC" at bounding box center [70, 221] width 140 height 27
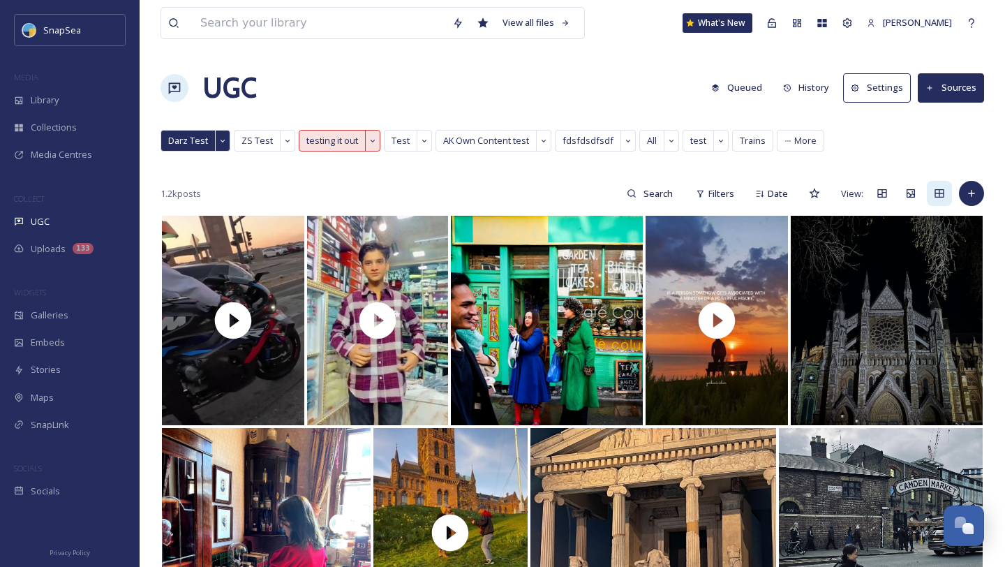
click at [820, 80] on button "History" at bounding box center [806, 87] width 61 height 27
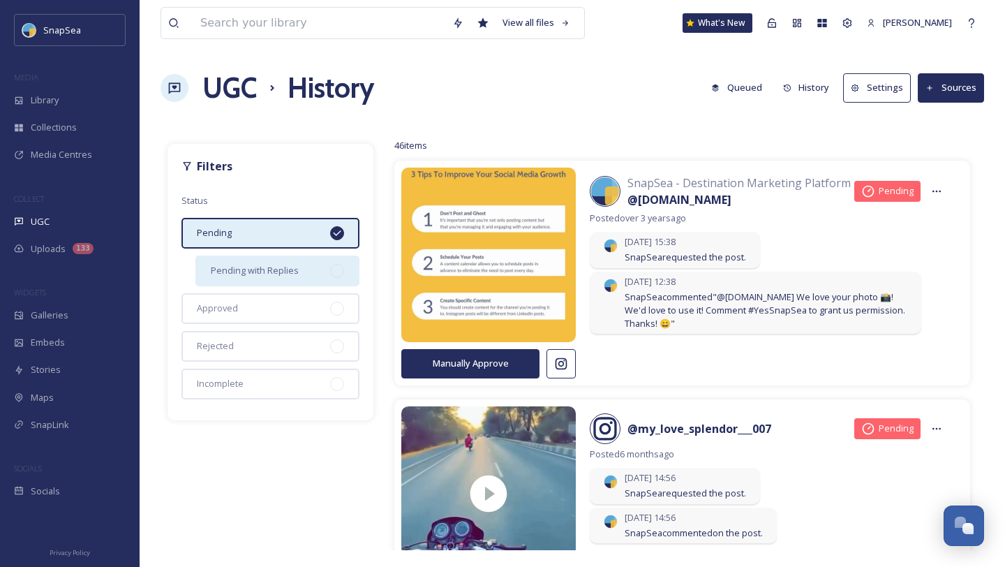
click at [297, 260] on div "Pending with Replies" at bounding box center [277, 270] width 164 height 31
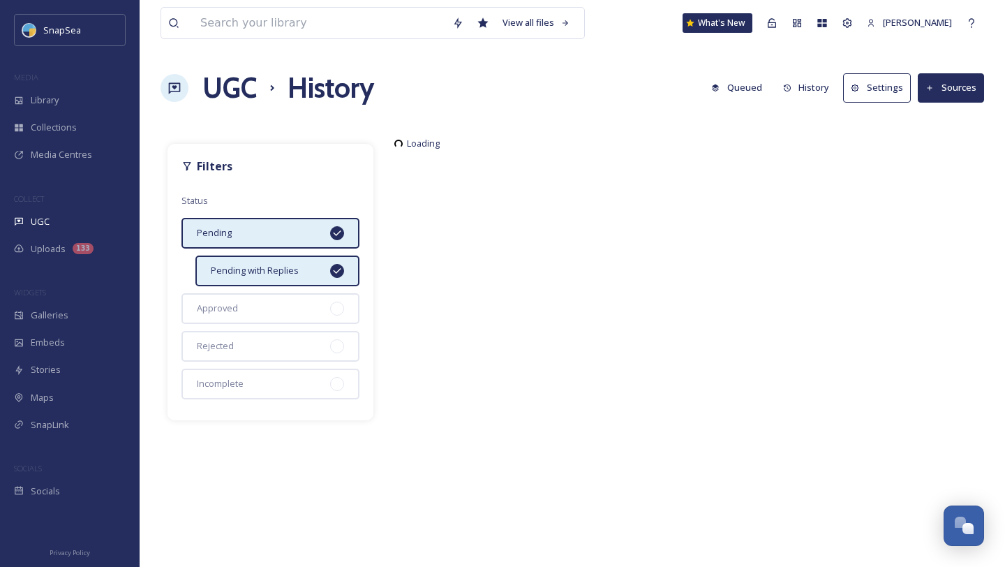
click at [295, 235] on div "Pending" at bounding box center [270, 233] width 178 height 31
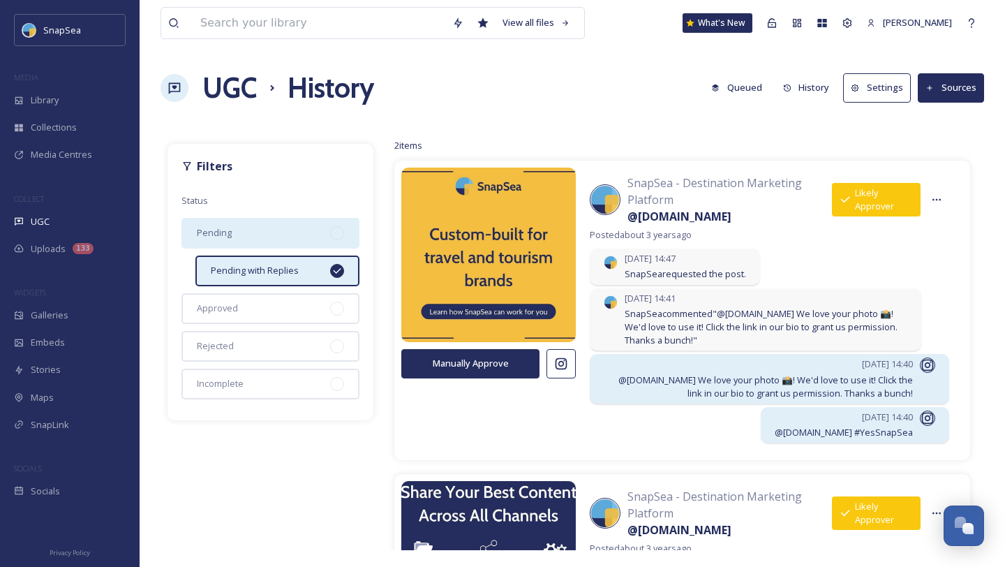
click at [294, 238] on div "Pending" at bounding box center [270, 233] width 178 height 31
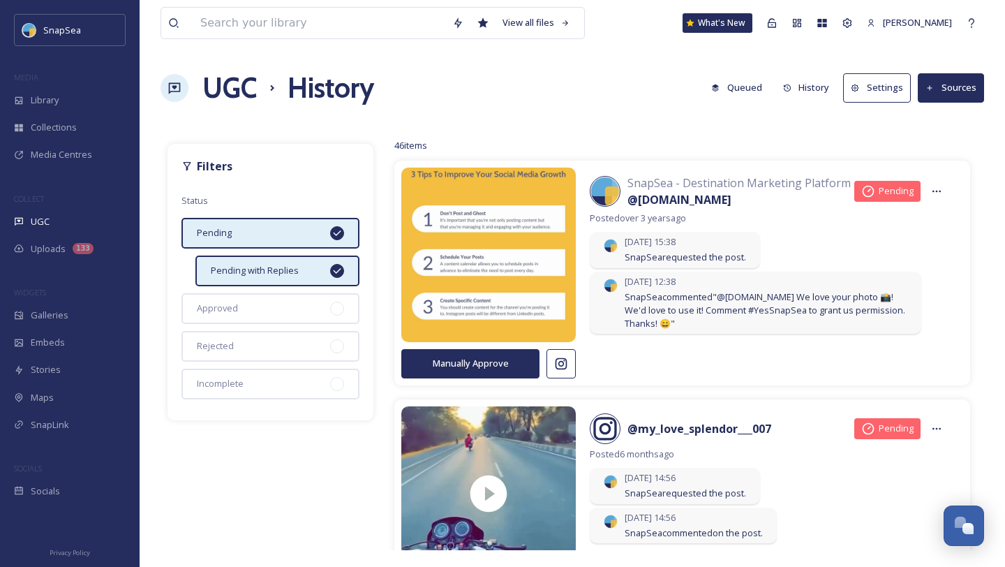
click at [285, 267] on span "Pending with Replies" at bounding box center [255, 270] width 88 height 13
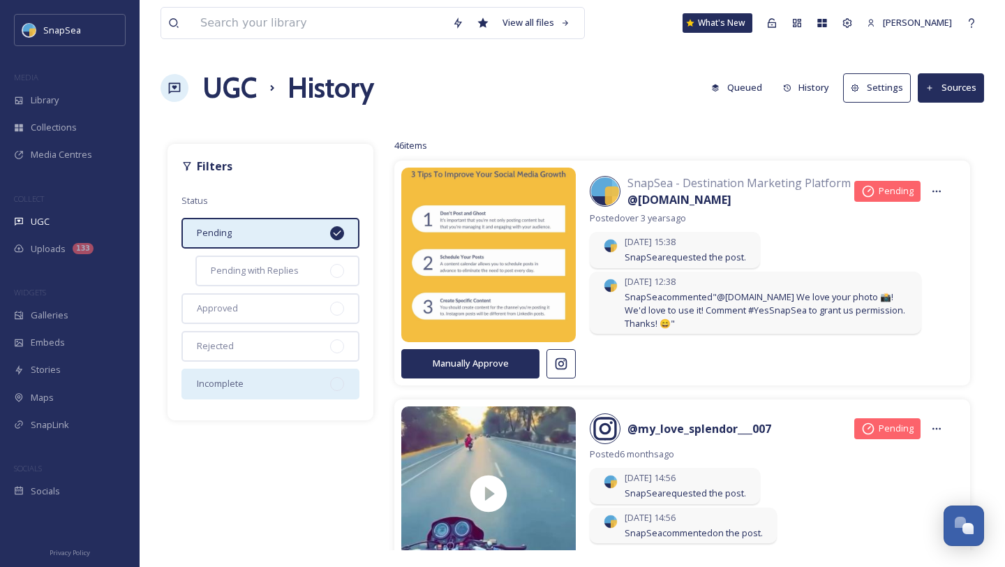
click at [297, 387] on div "Incomplete" at bounding box center [270, 384] width 178 height 31
click at [304, 241] on div "Pending" at bounding box center [270, 233] width 178 height 31
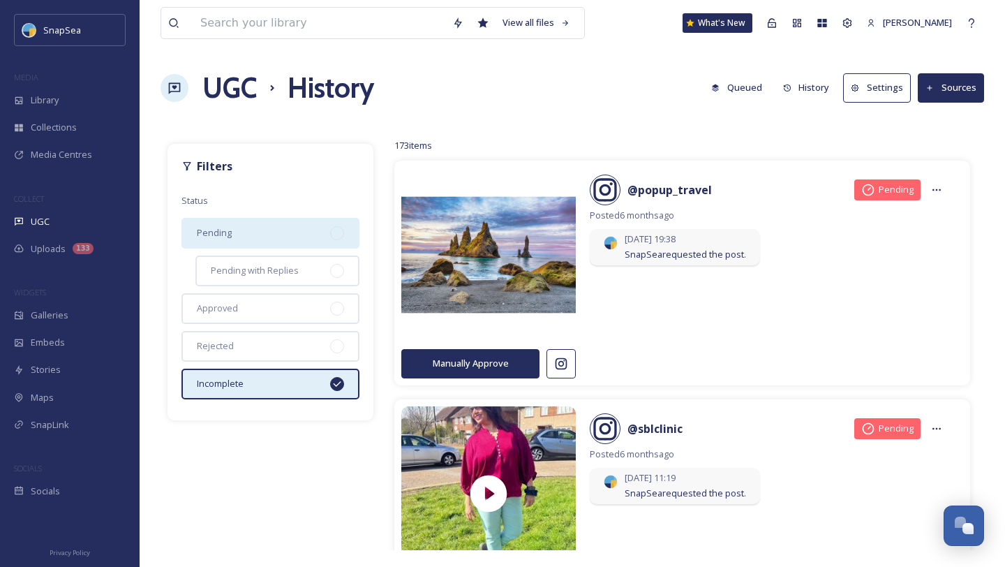
click at [292, 235] on div "Pending" at bounding box center [270, 233] width 178 height 31
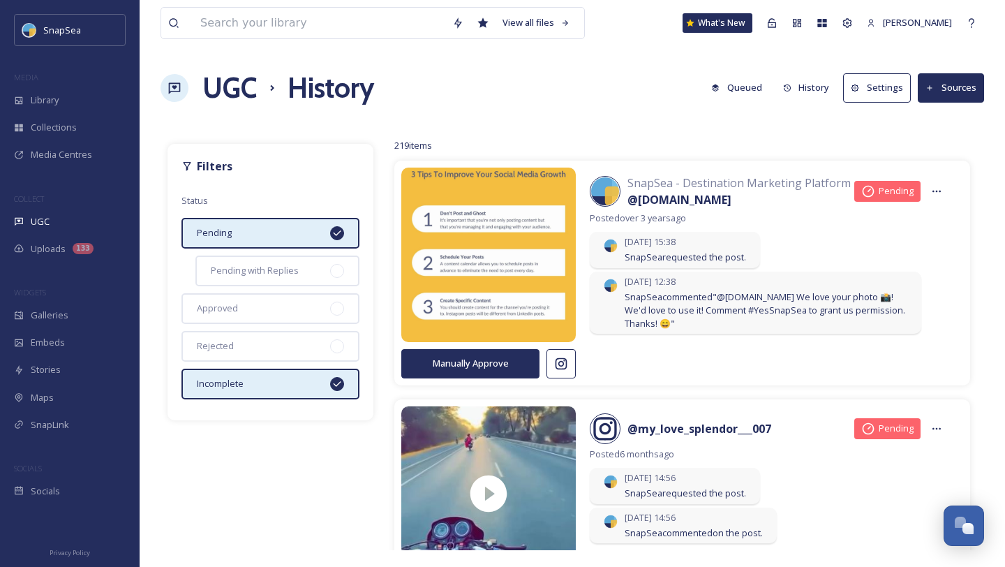
click at [302, 385] on div "Incomplete" at bounding box center [270, 384] width 178 height 31
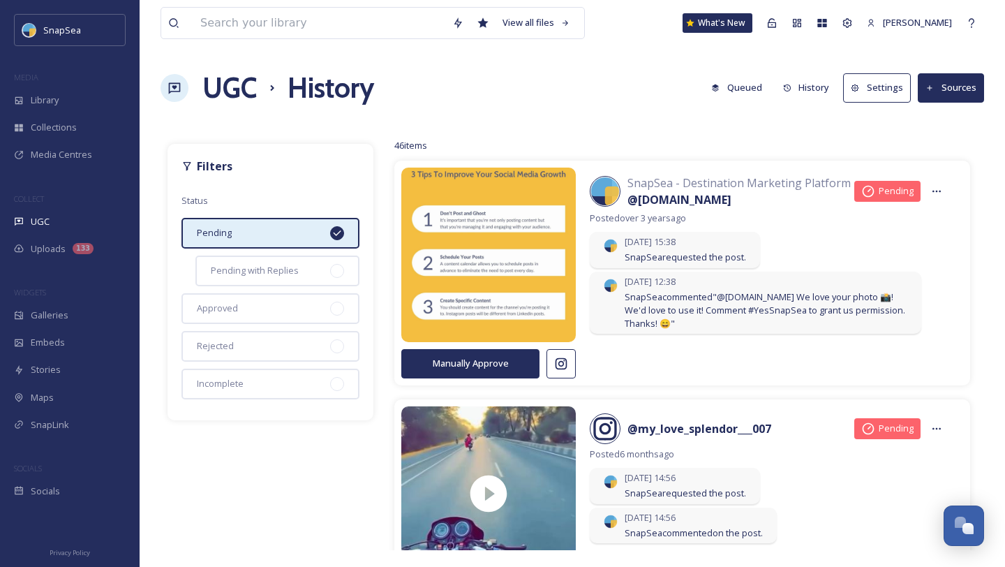
click at [242, 93] on h1 "UGC" at bounding box center [229, 88] width 54 height 42
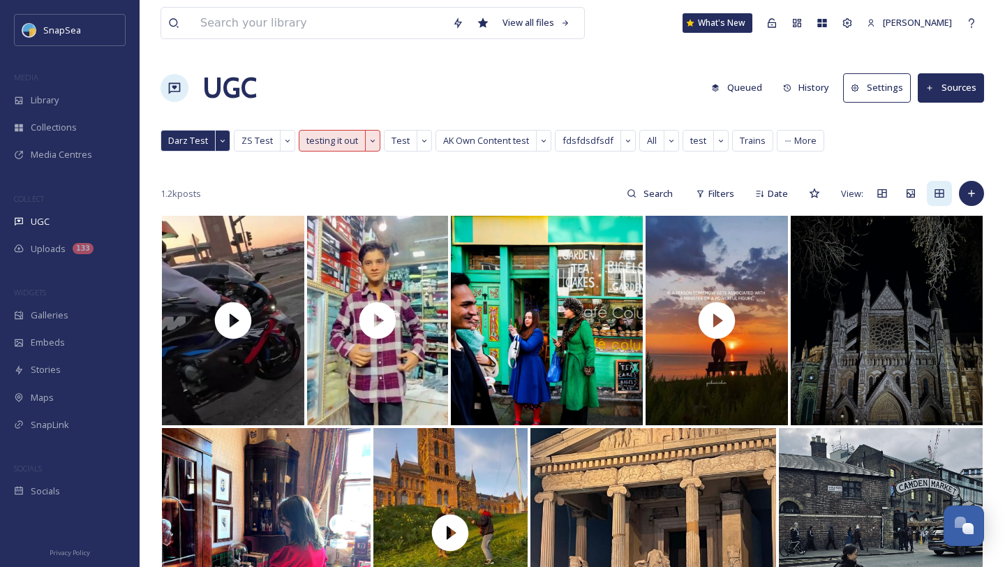
click at [815, 84] on button "History" at bounding box center [806, 87] width 61 height 27
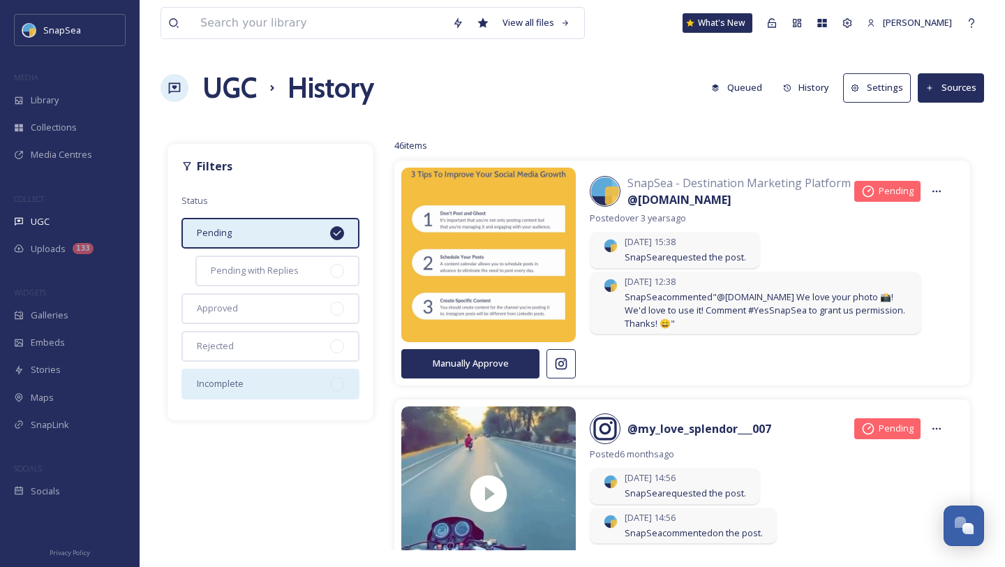
click at [239, 384] on span "Incomplete" at bounding box center [220, 383] width 47 height 13
click at [285, 231] on div "Pending" at bounding box center [270, 233] width 178 height 31
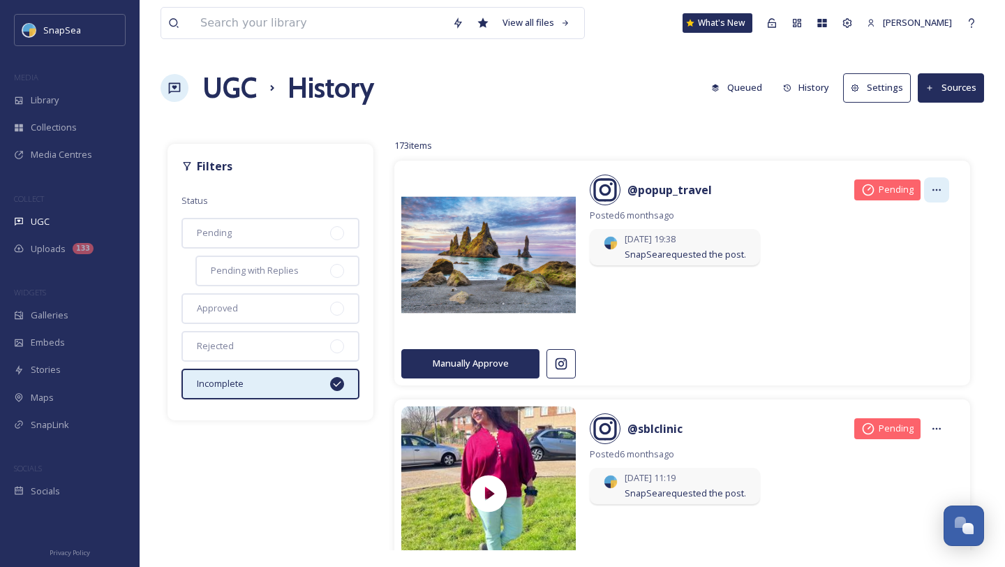
click at [935, 184] on div at bounding box center [936, 189] width 25 height 25
click at [466, 361] on button "Manually Approve" at bounding box center [470, 363] width 138 height 29
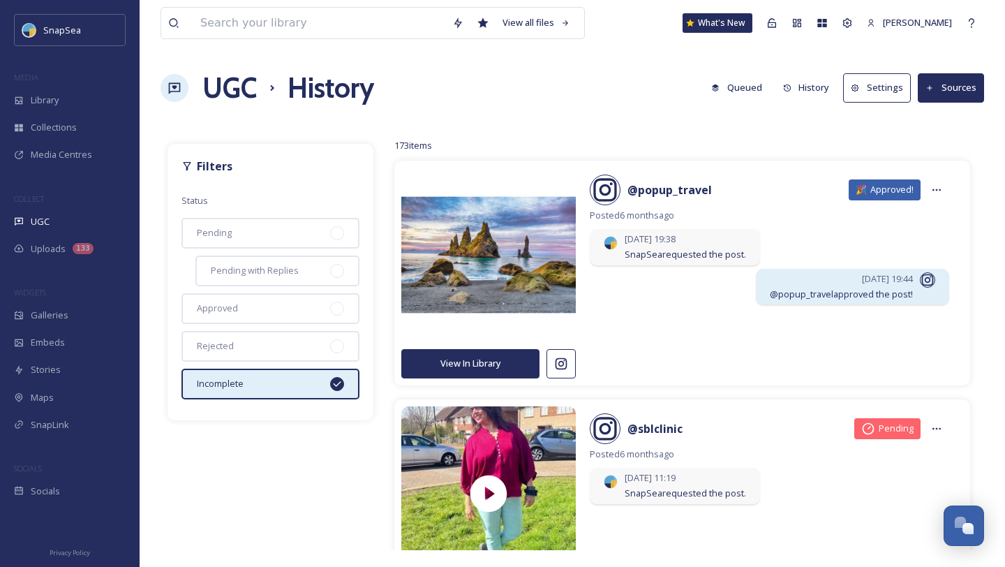
click at [280, 379] on div "Incomplete" at bounding box center [270, 384] width 178 height 31
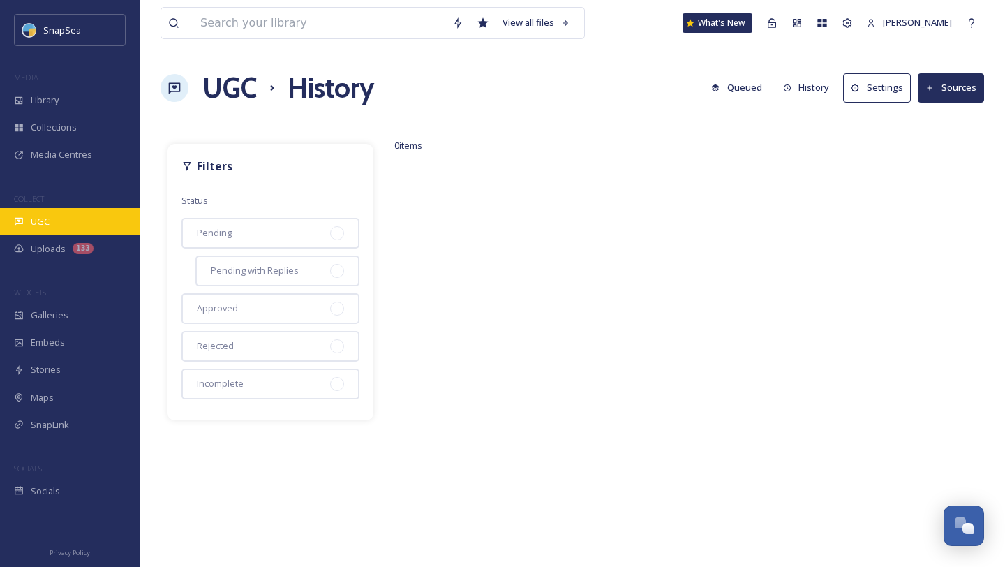
click at [81, 211] on div "UGC" at bounding box center [70, 221] width 140 height 27
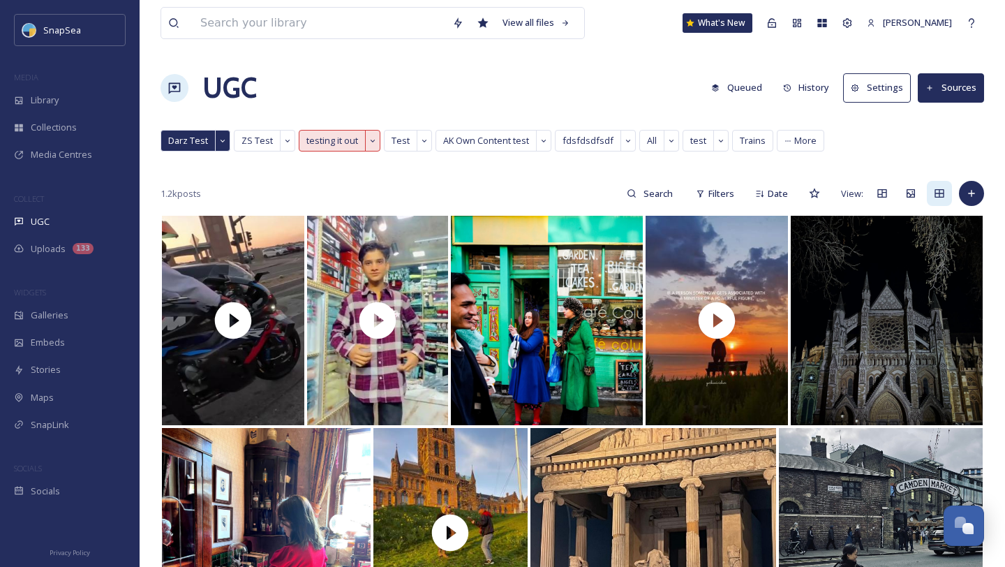
click at [225, 141] on icon at bounding box center [222, 141] width 8 height 8
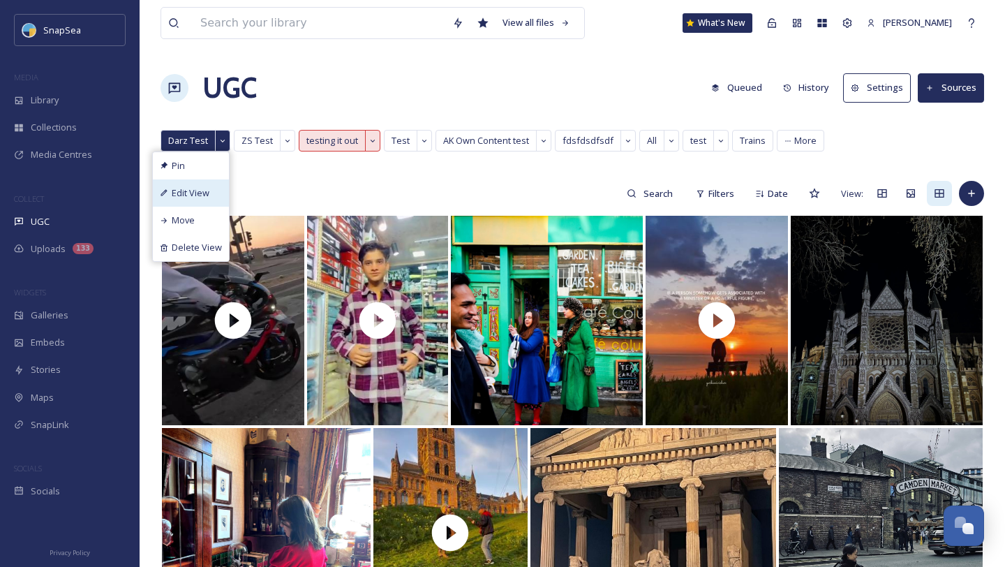
click at [199, 190] on span "Edit View" at bounding box center [191, 192] width 38 height 13
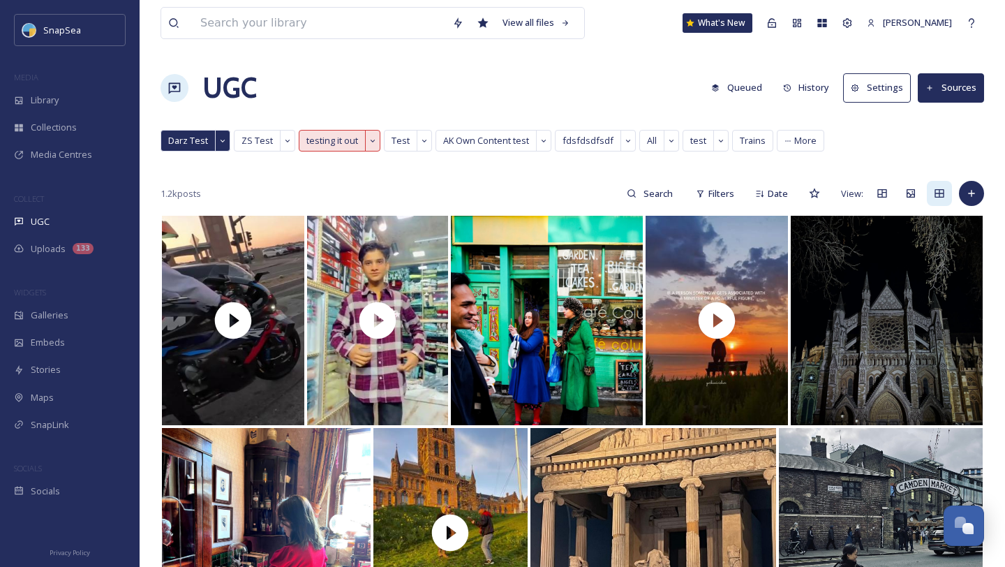
click at [347, 199] on div "1.2k posts Filters Date View:" at bounding box center [573, 193] width 824 height 28
click at [397, 139] on span "Test" at bounding box center [401, 140] width 18 height 13
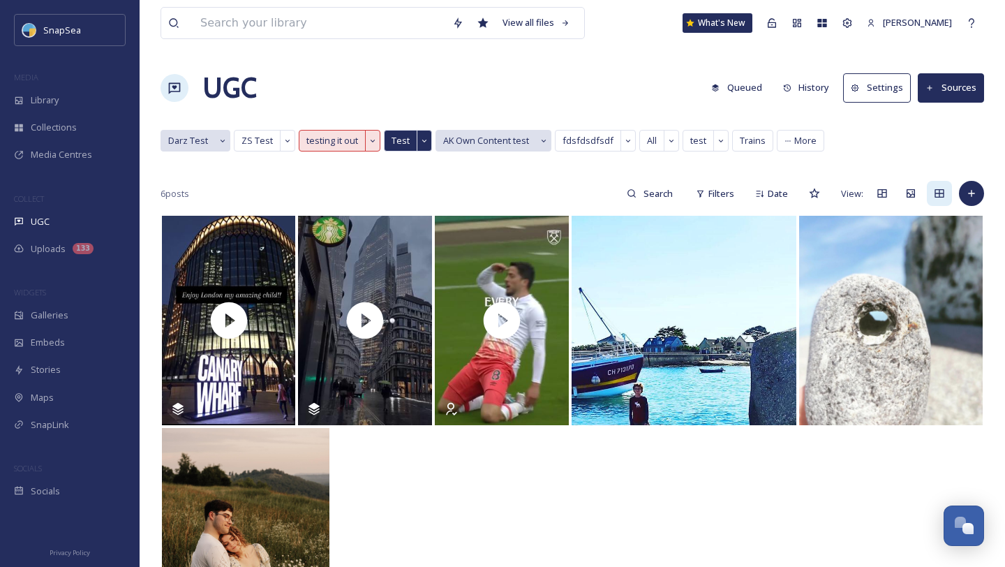
click at [470, 141] on span "AK Own Content test" at bounding box center [486, 140] width 86 height 13
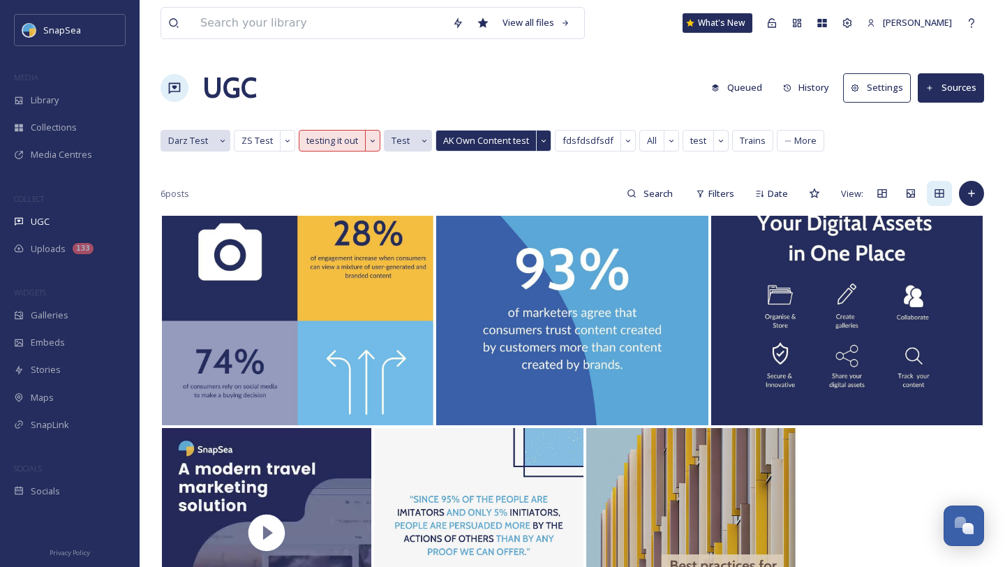
click at [401, 139] on span "Test" at bounding box center [401, 140] width 18 height 13
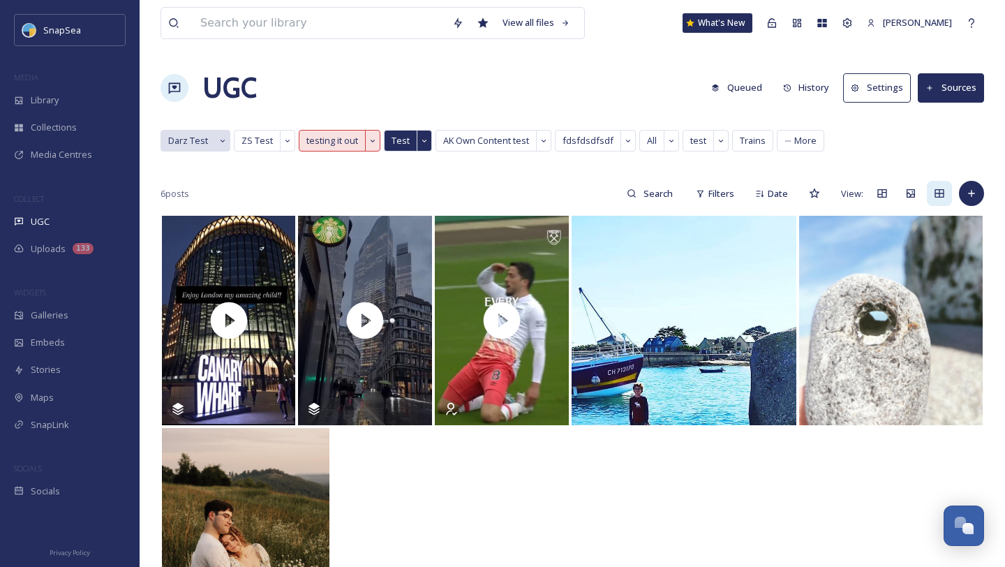
click at [221, 142] on icon at bounding box center [222, 141] width 8 height 8
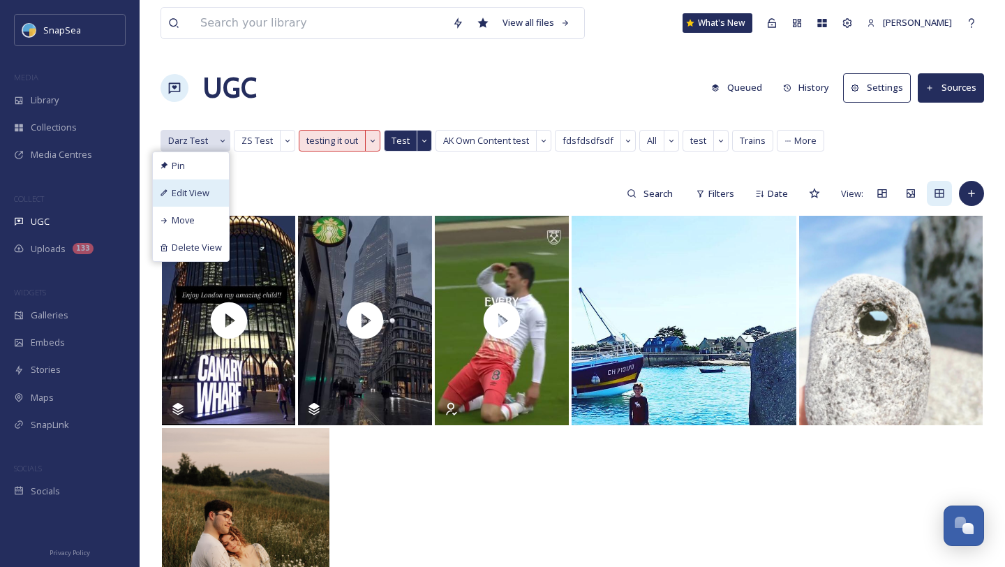
click at [206, 191] on span "Edit View" at bounding box center [191, 192] width 38 height 13
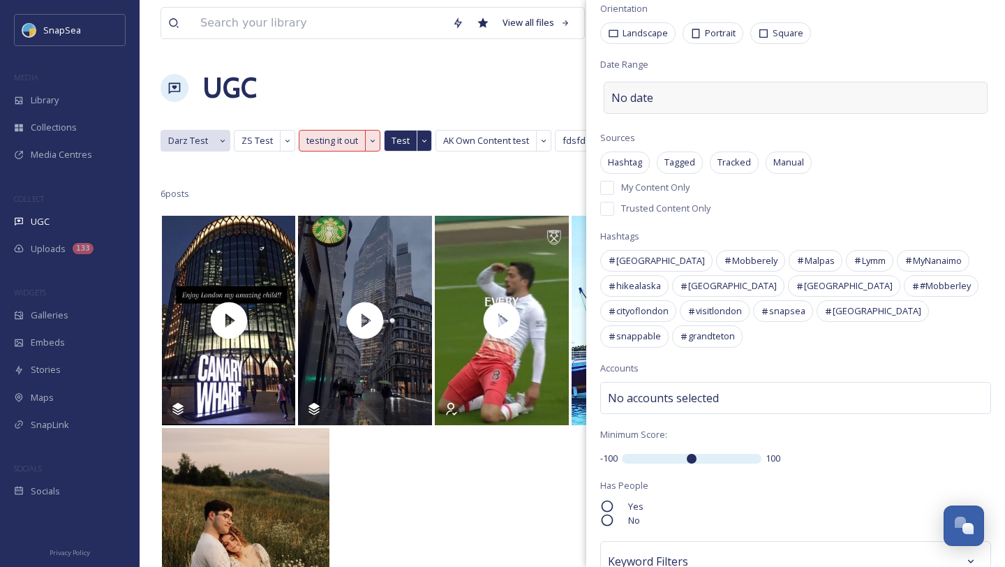
scroll to position [340, 0]
click at [179, 135] on span "Darz Test" at bounding box center [188, 140] width 40 height 13
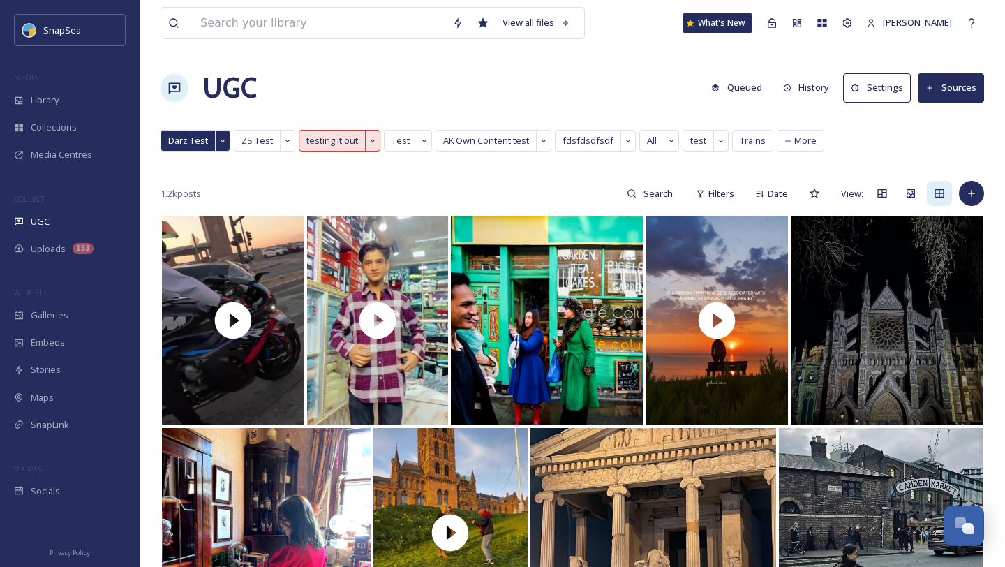
click at [803, 79] on button "History" at bounding box center [806, 87] width 61 height 27
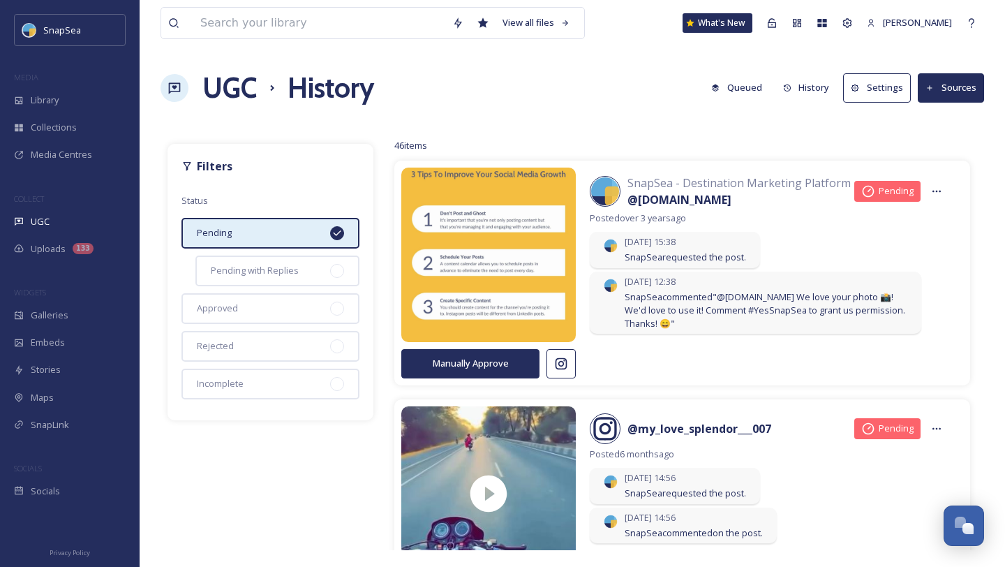
click at [288, 237] on div "Pending" at bounding box center [270, 233] width 178 height 31
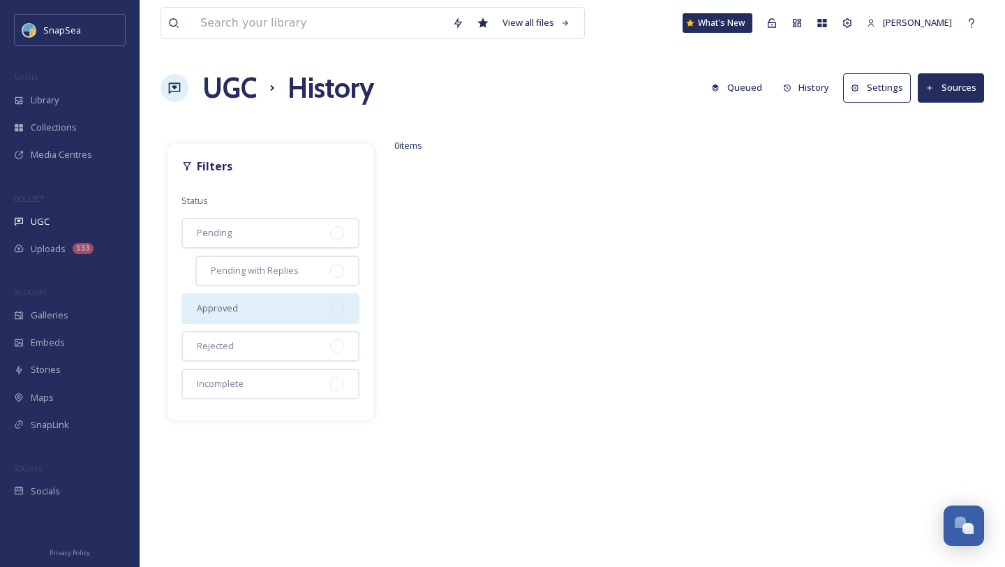
click at [270, 304] on div "Approved" at bounding box center [270, 308] width 178 height 31
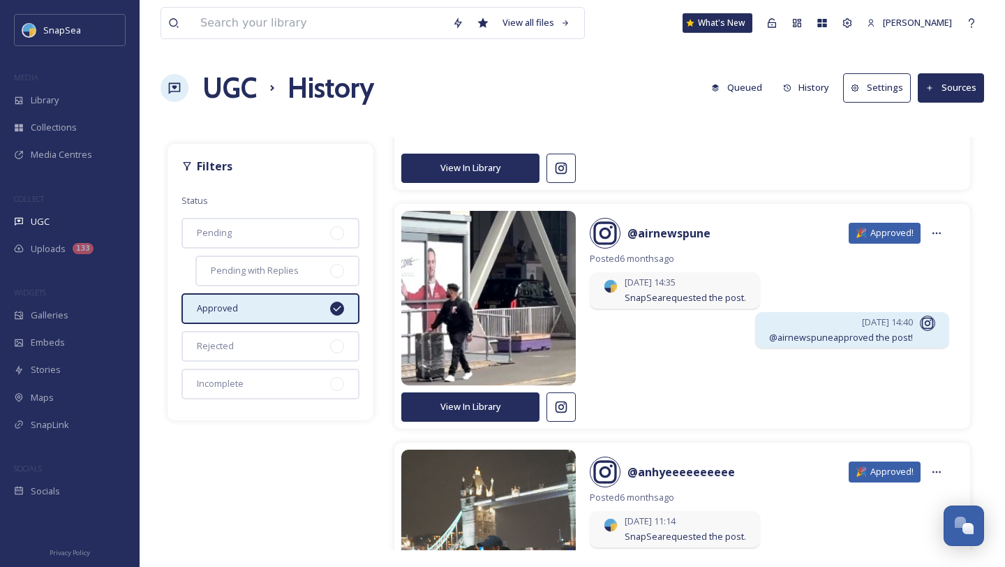
scroll to position [202, 0]
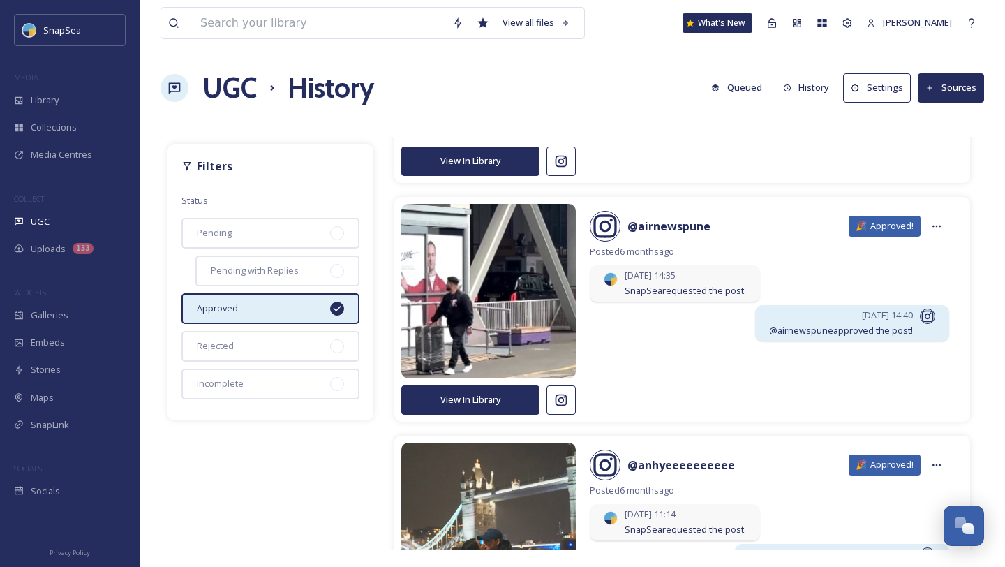
click at [315, 303] on div "Approved" at bounding box center [270, 308] width 178 height 31
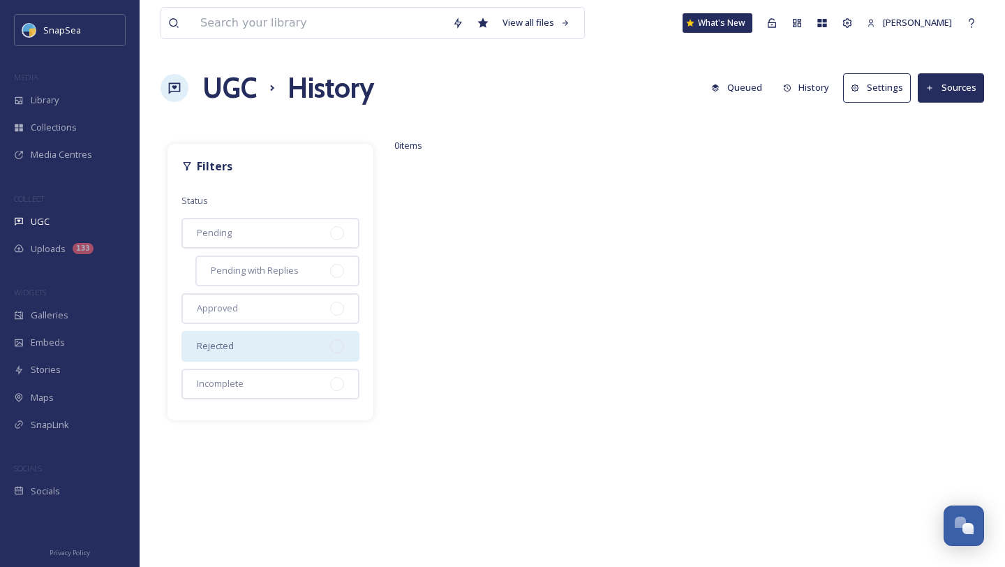
click at [302, 342] on div "Rejected" at bounding box center [270, 346] width 178 height 31
click at [332, 341] on icon at bounding box center [337, 346] width 11 height 11
click at [310, 384] on div "Incomplete" at bounding box center [270, 384] width 178 height 31
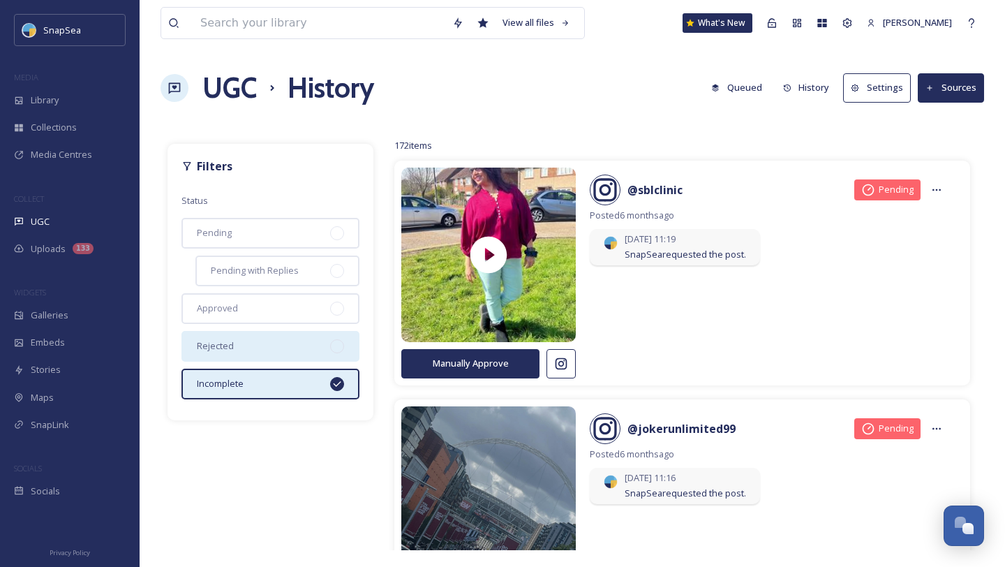
click at [299, 387] on div "Incomplete" at bounding box center [270, 384] width 178 height 31
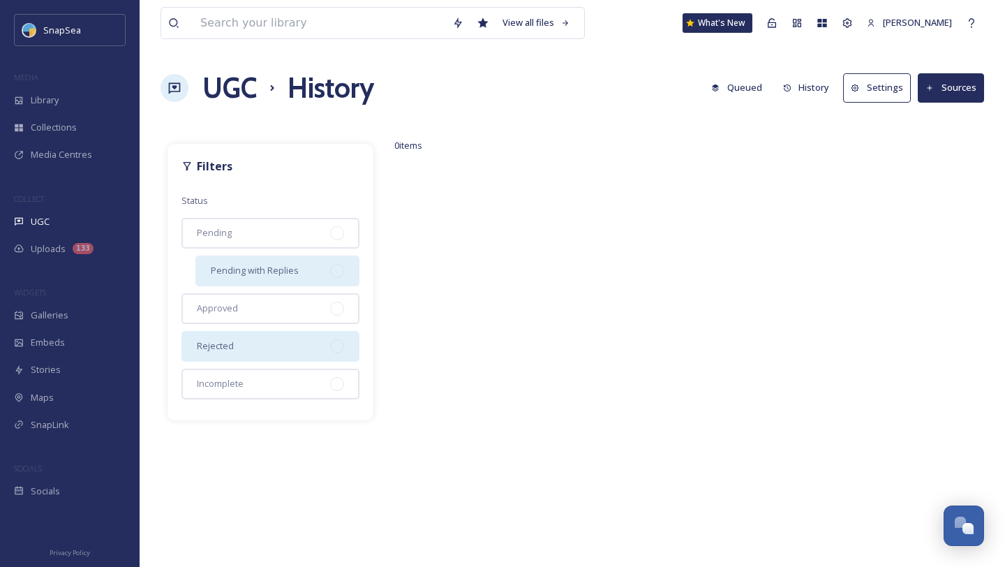
click at [296, 276] on span "Pending with Replies" at bounding box center [255, 270] width 88 height 13
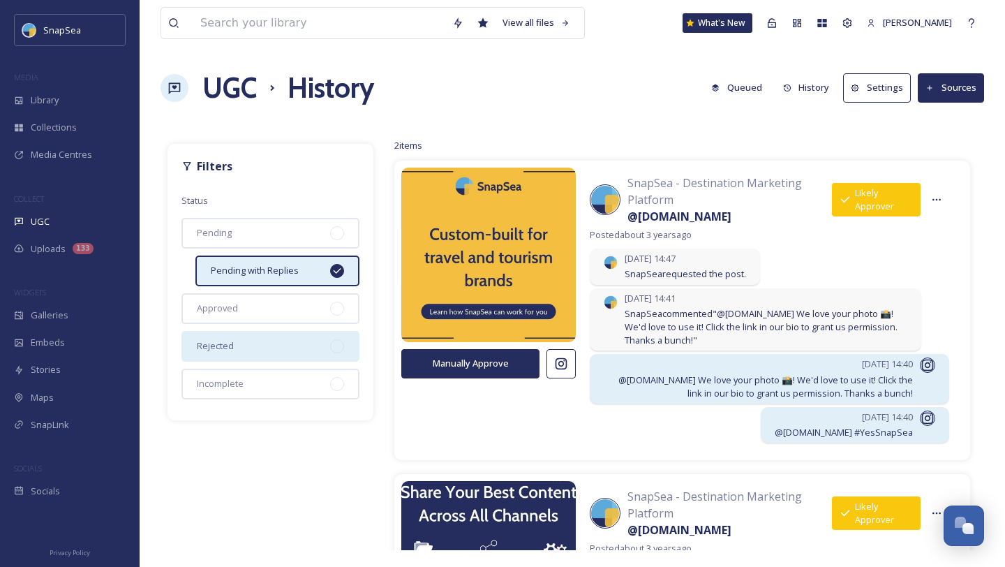
click at [333, 267] on icon at bounding box center [337, 270] width 11 height 11
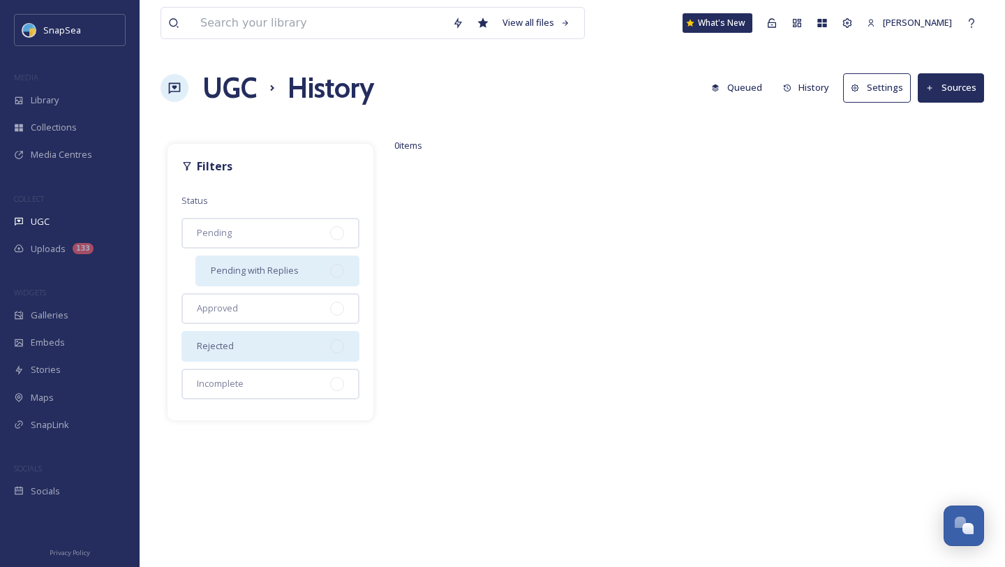
click at [877, 83] on button "Settings" at bounding box center [877, 87] width 68 height 29
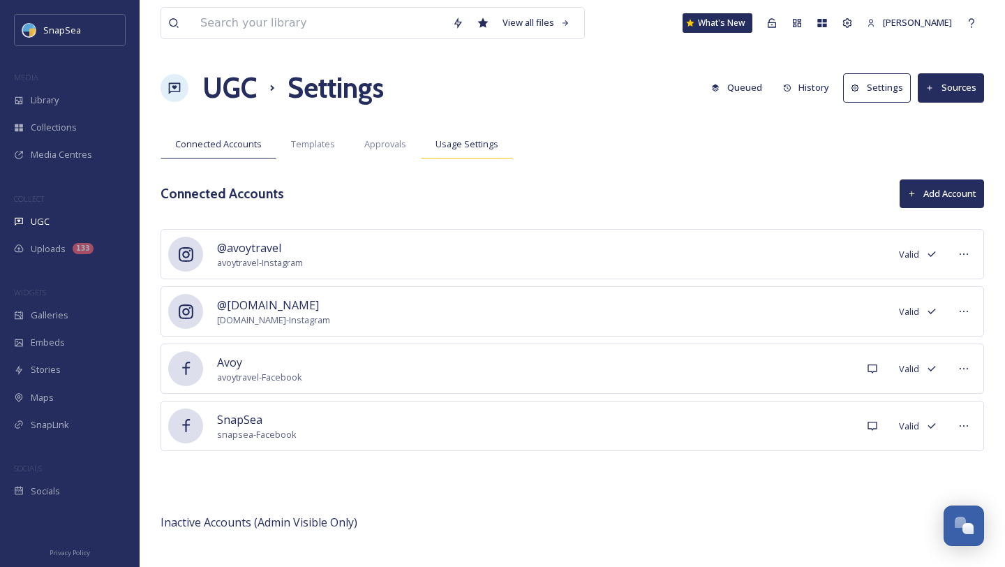
click at [458, 137] on div "Usage Settings" at bounding box center [467, 144] width 92 height 29
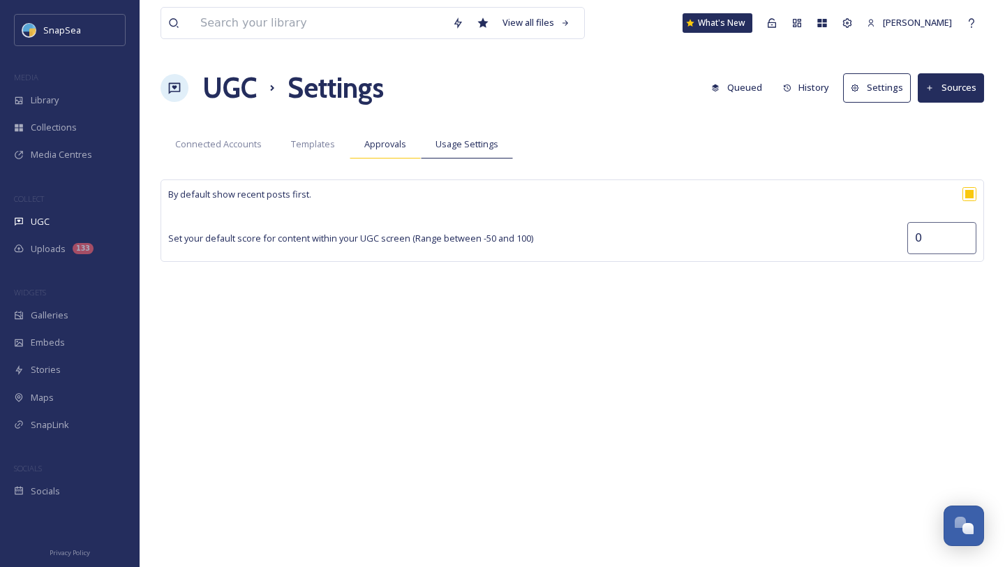
click at [403, 142] on span "Approvals" at bounding box center [385, 143] width 42 height 13
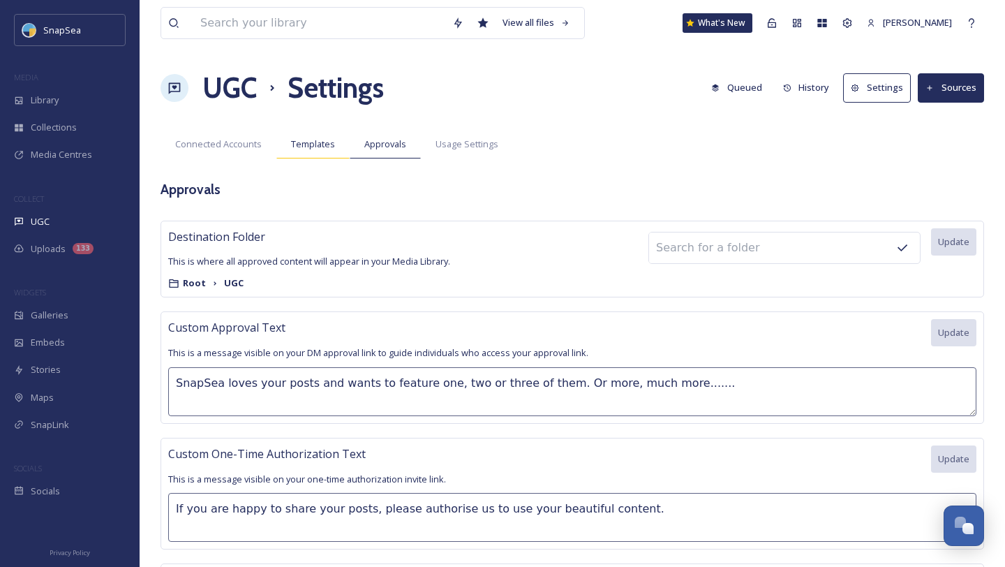
click at [325, 140] on span "Templates" at bounding box center [313, 143] width 44 height 13
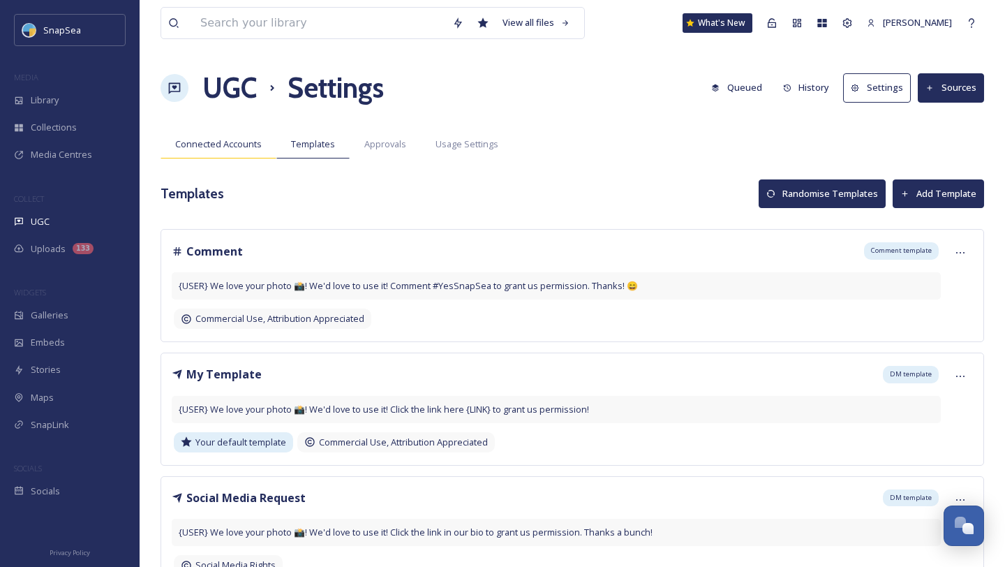
click at [231, 145] on span "Connected Accounts" at bounding box center [218, 143] width 87 height 13
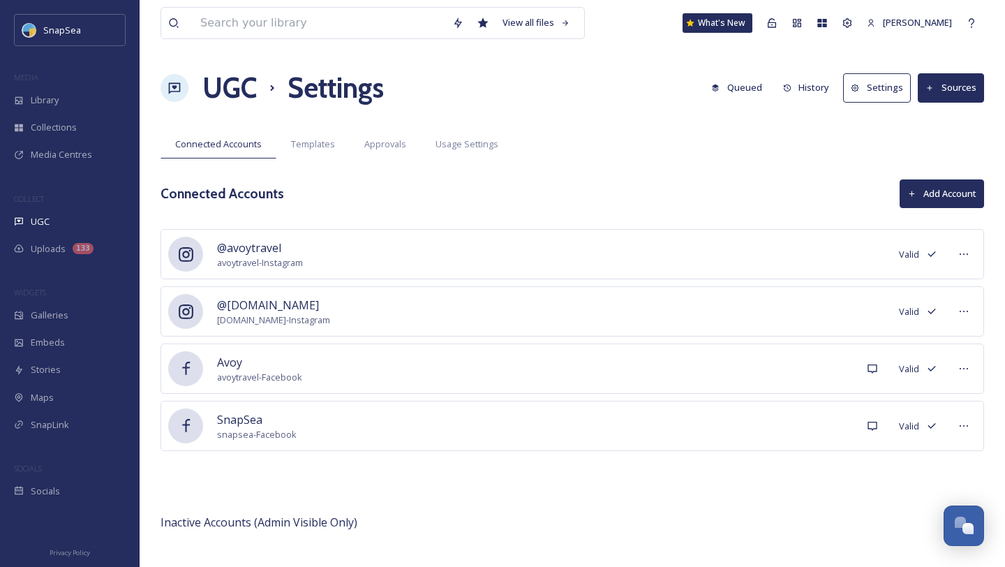
click at [220, 85] on h1 "UGC" at bounding box center [229, 88] width 54 height 42
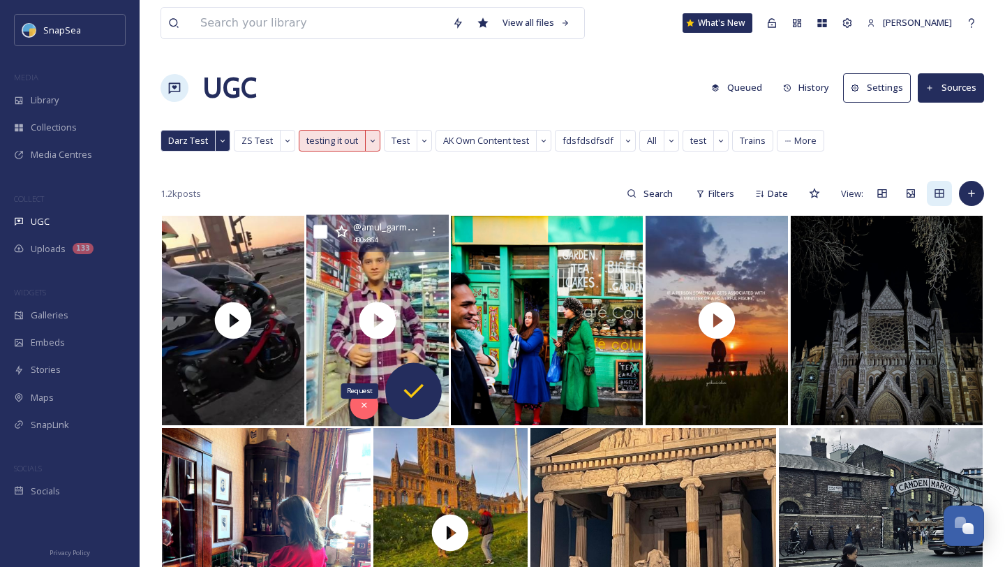
click at [422, 383] on icon at bounding box center [413, 391] width 28 height 28
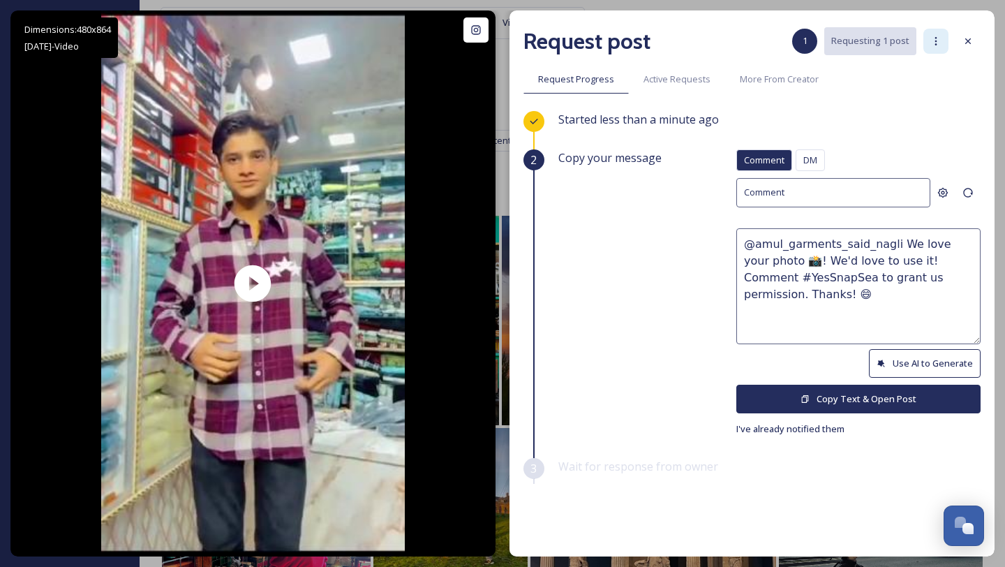
click at [941, 43] on icon at bounding box center [935, 41] width 11 height 11
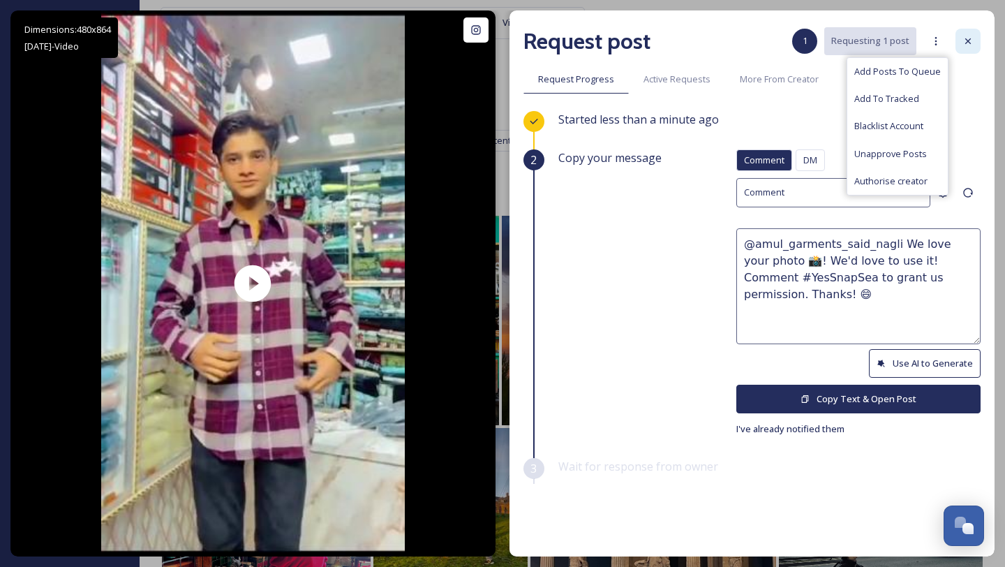
click at [969, 42] on icon at bounding box center [968, 41] width 6 height 6
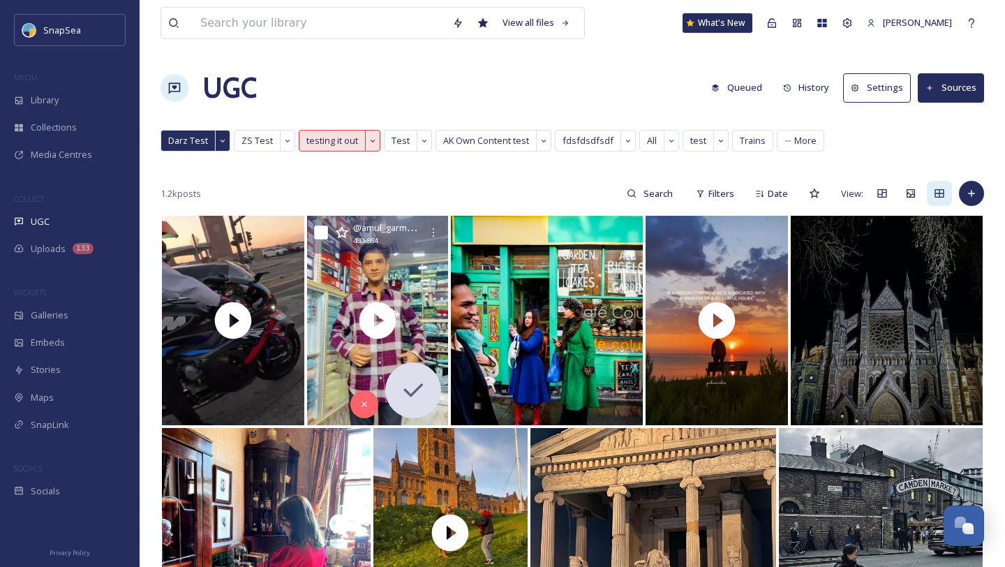
click at [873, 98] on button "Settings" at bounding box center [877, 87] width 68 height 29
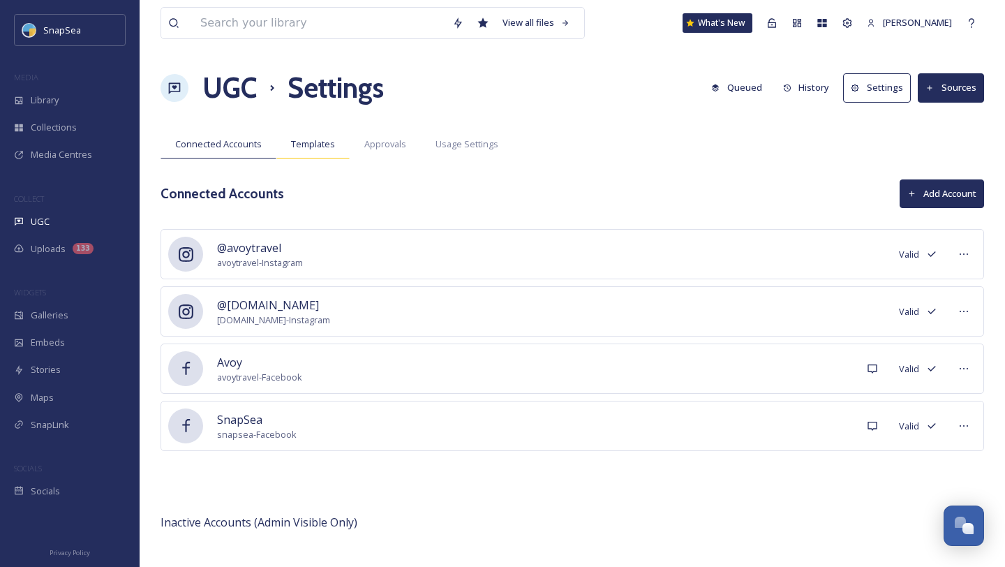
click at [315, 136] on div "Templates" at bounding box center [312, 144] width 73 height 29
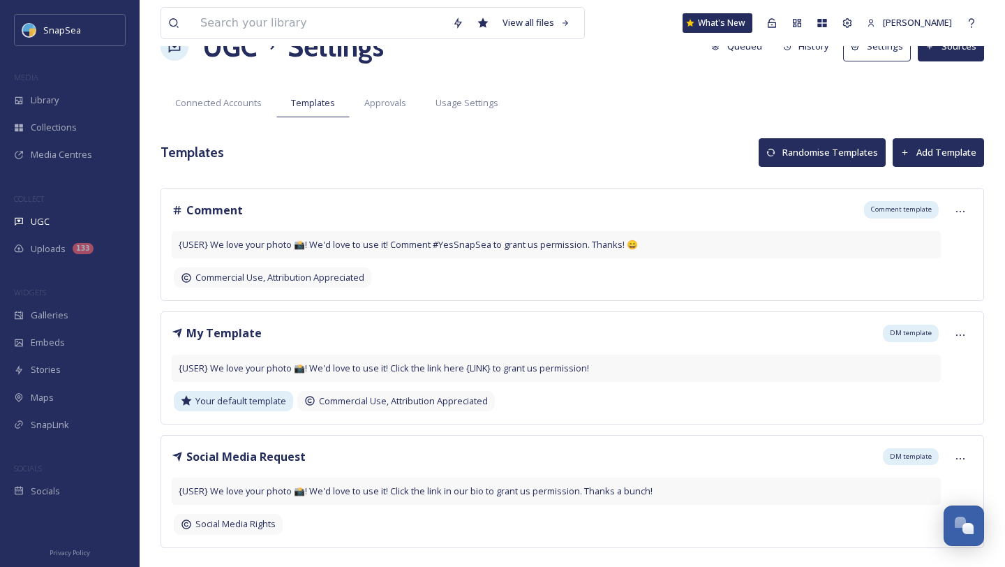
scroll to position [67, 0]
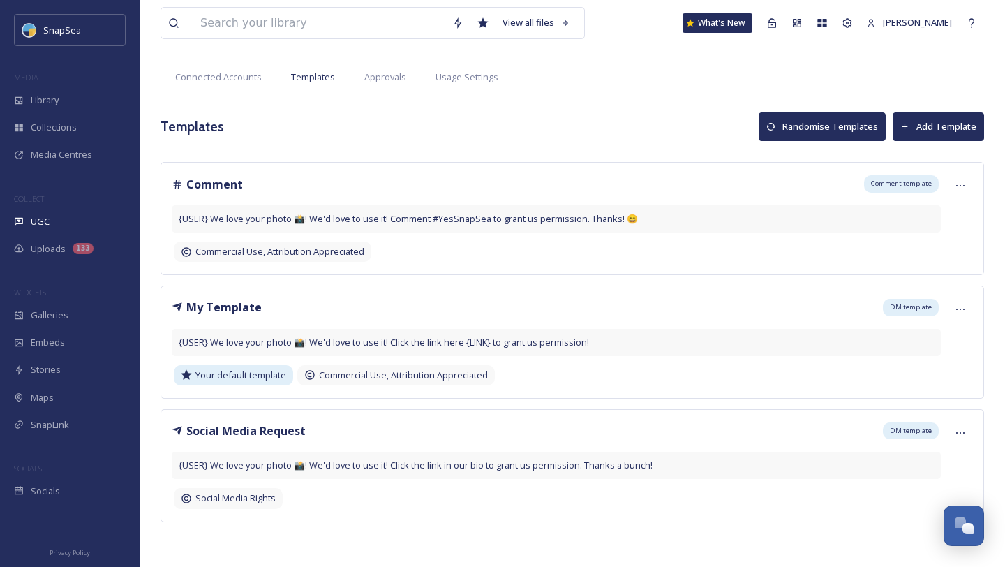
click at [736, 214] on div "{USER} We love your photo 📸! We'd love to use it! Comment #YesSnapSea to grant …" at bounding box center [556, 218] width 769 height 27
click at [960, 191] on div at bounding box center [960, 185] width 25 height 25
click at [589, 91] on div "Connected Accounts Templates Approvals Usage Settings" at bounding box center [573, 77] width 824 height 29
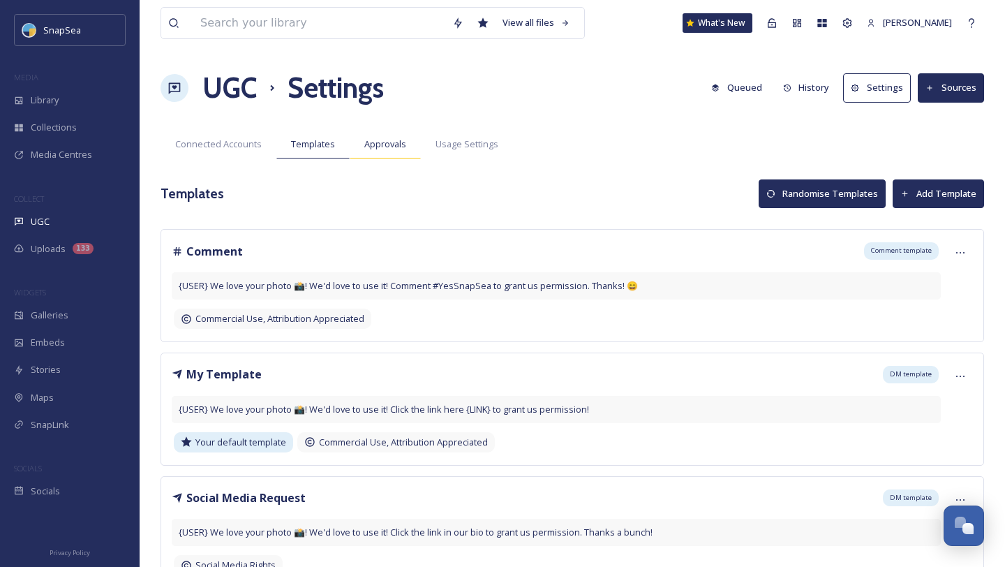
click at [399, 147] on span "Approvals" at bounding box center [385, 143] width 42 height 13
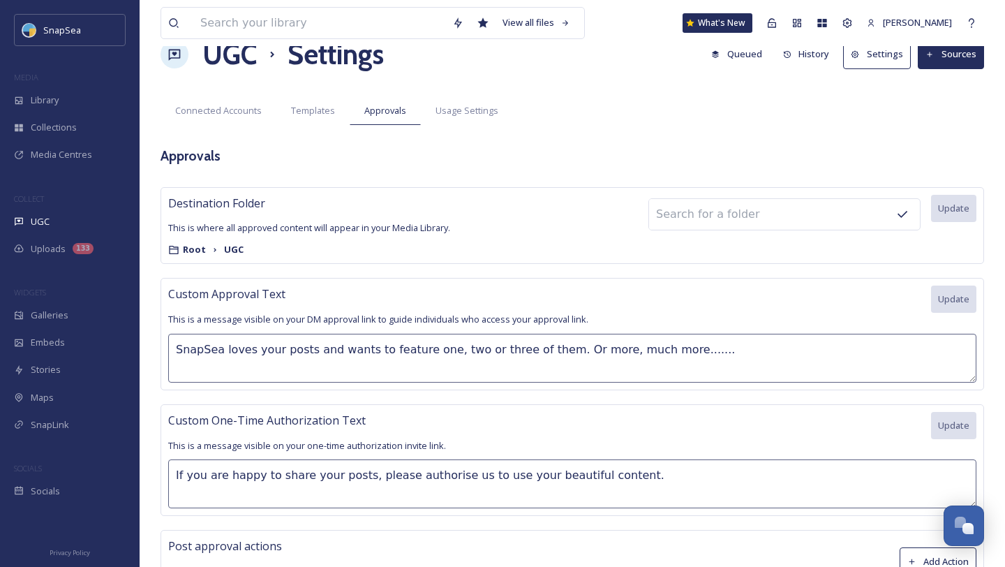
scroll to position [31, 0]
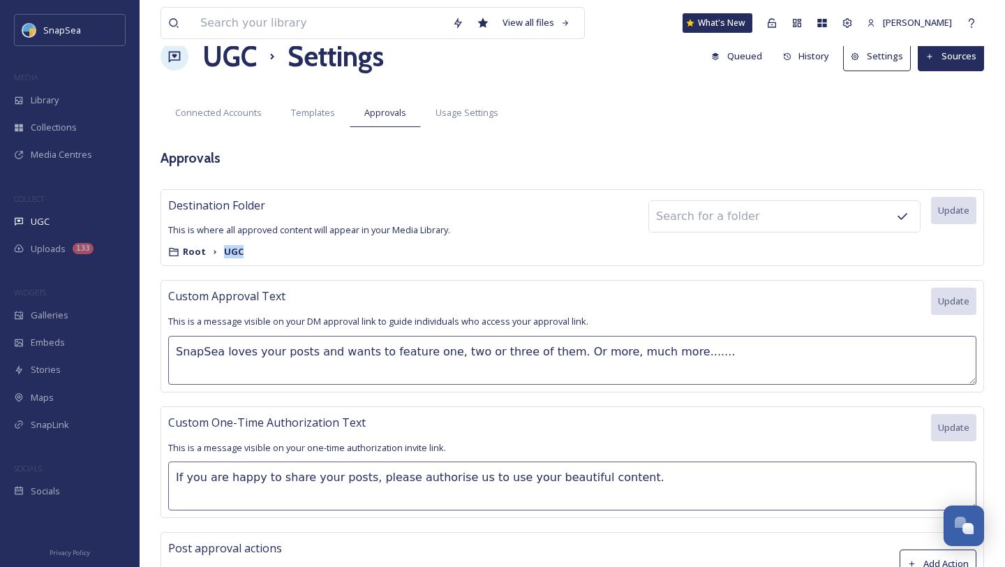
drag, startPoint x: 219, startPoint y: 248, endPoint x: 249, endPoint y: 249, distance: 30.0
click at [249, 249] on div "Root UGC" at bounding box center [309, 251] width 282 height 13
click at [420, 170] on div "View all files What's New Harry Marks UGC Settings Queued History Settings Sour…" at bounding box center [572, 322] width 865 height 706
click at [678, 212] on input at bounding box center [726, 216] width 154 height 31
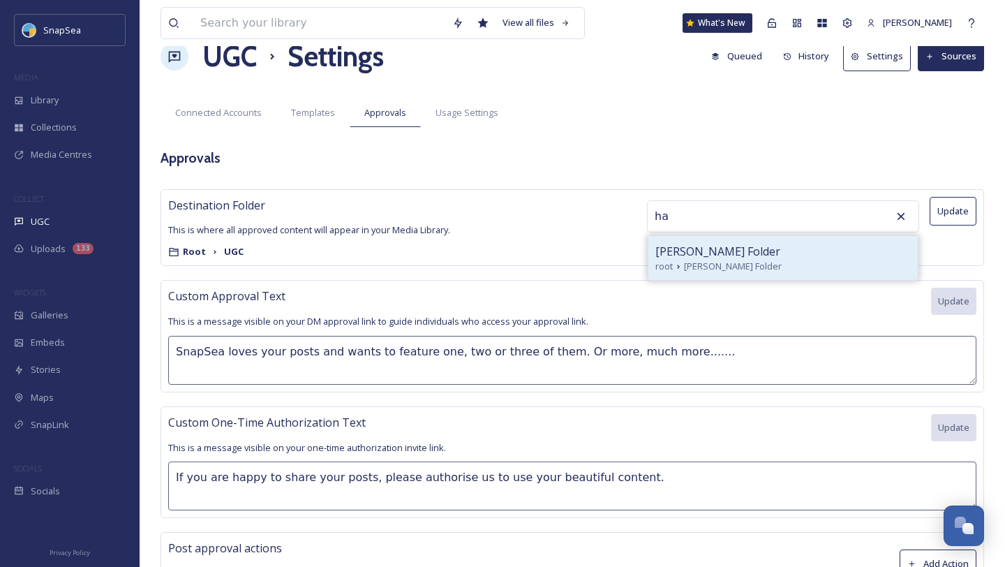
type input "h"
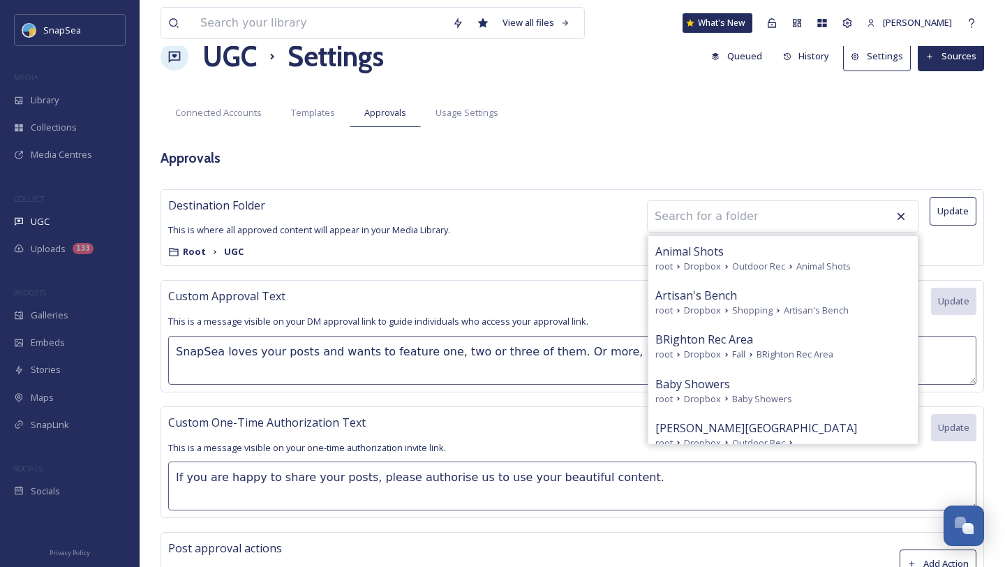
click at [660, 132] on div "View all files What's New Harry Marks UGC Settings Queued History Settings Sour…" at bounding box center [572, 322] width 865 height 706
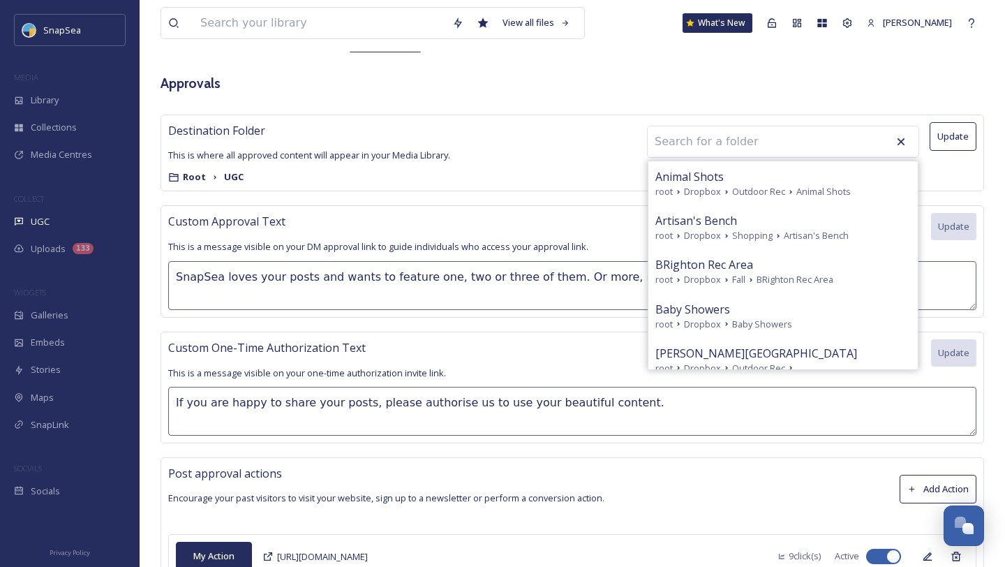
scroll to position [107, 0]
click at [546, 59] on div "View all files What's New Harry Marks UGC Settings Queued History Settings Sour…" at bounding box center [572, 246] width 865 height 706
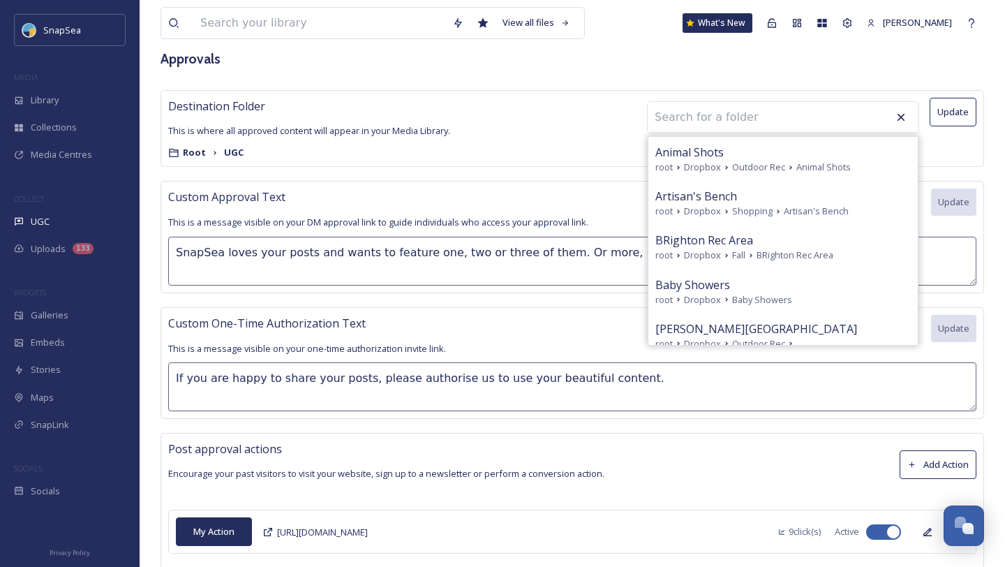
scroll to position [135, 0]
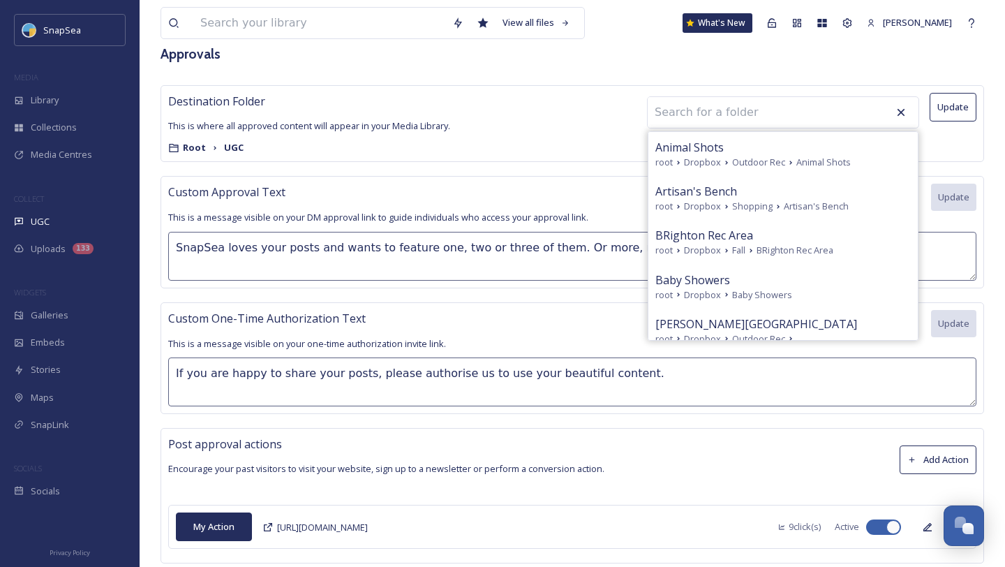
click at [435, 248] on textarea "SnapSea loves your posts and wants to feature one, two or three of them. Or mor…" at bounding box center [572, 256] width 808 height 49
click at [903, 113] on icon at bounding box center [902, 113] width 8 height 8
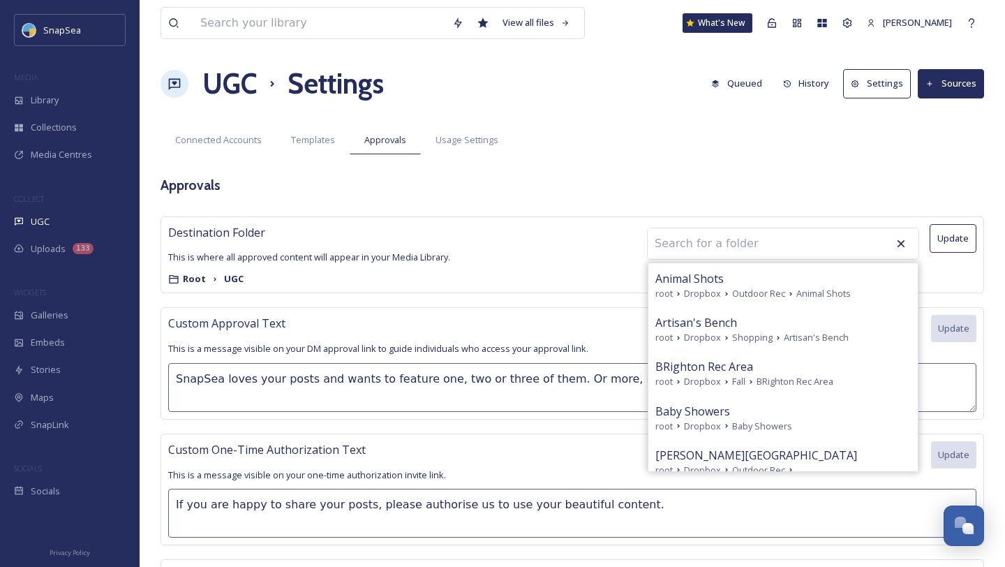
scroll to position [3, 0]
click at [303, 148] on div "Templates" at bounding box center [312, 140] width 73 height 29
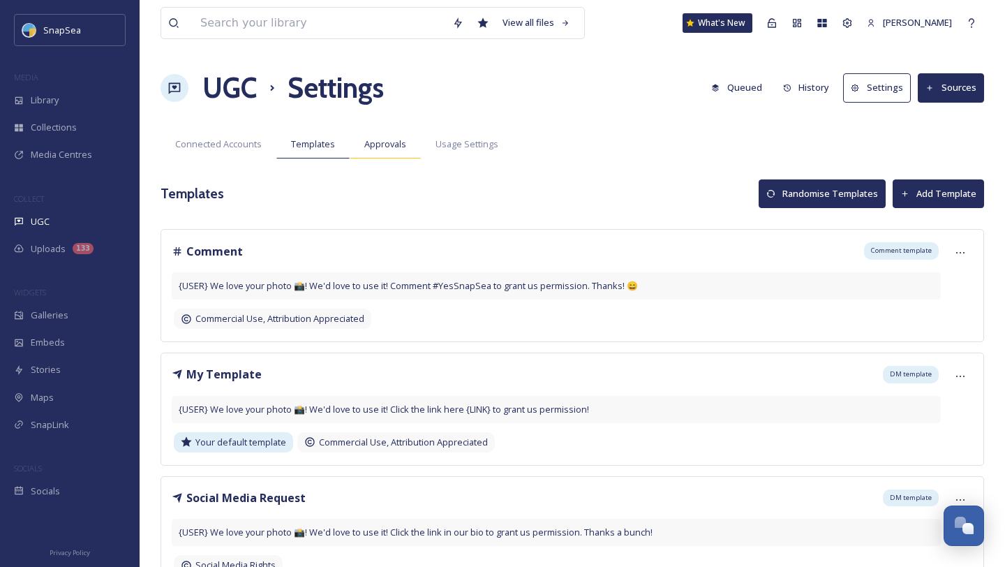
click at [375, 147] on span "Approvals" at bounding box center [385, 143] width 42 height 13
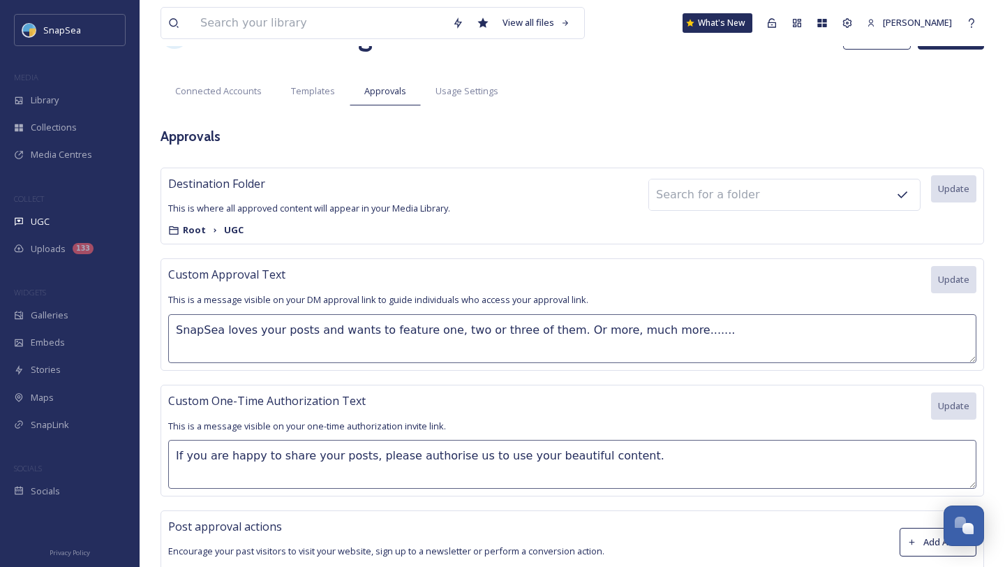
scroll to position [48, 0]
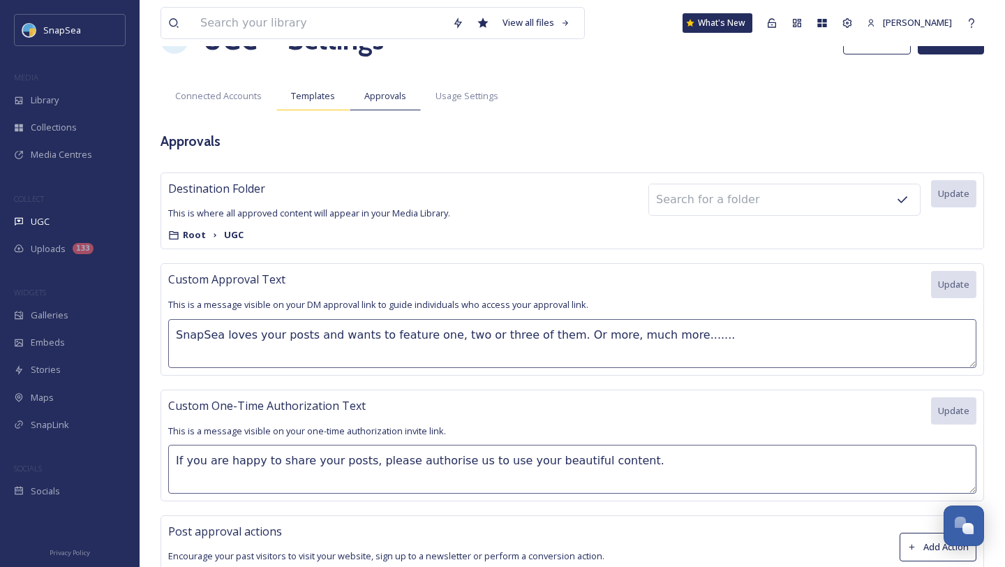
click at [324, 98] on span "Templates" at bounding box center [313, 95] width 44 height 13
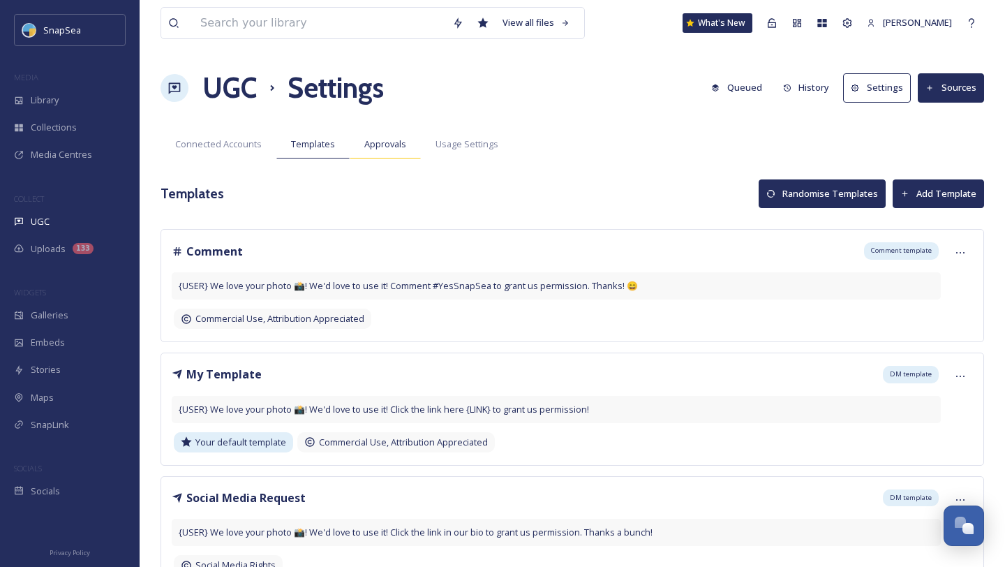
click at [389, 145] on span "Approvals" at bounding box center [385, 143] width 42 height 13
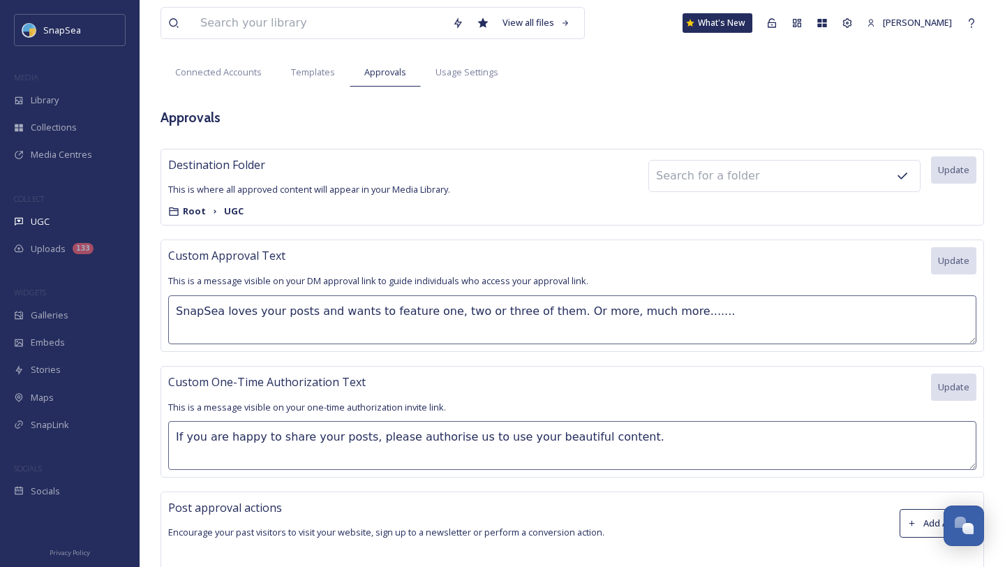
scroll to position [135, 0]
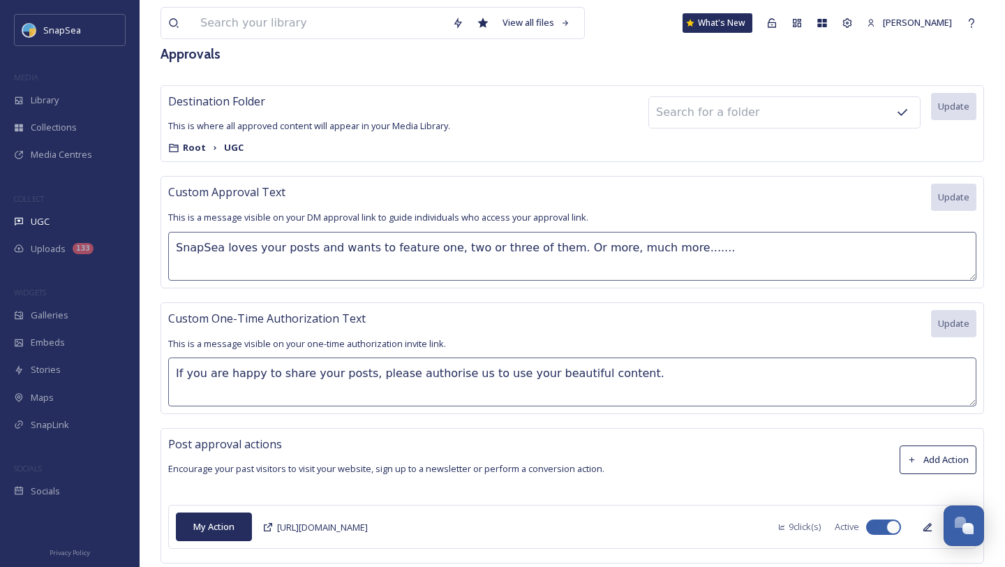
drag, startPoint x: 176, startPoint y: 372, endPoint x: 548, endPoint y: 380, distance: 372.1
click at [548, 380] on textarea "If you are happy to share your posts, please authorise us to use your beautiful…" at bounding box center [572, 381] width 808 height 49
click at [539, 334] on div "Custom One-Time Authorization Text Update" at bounding box center [572, 323] width 808 height 27
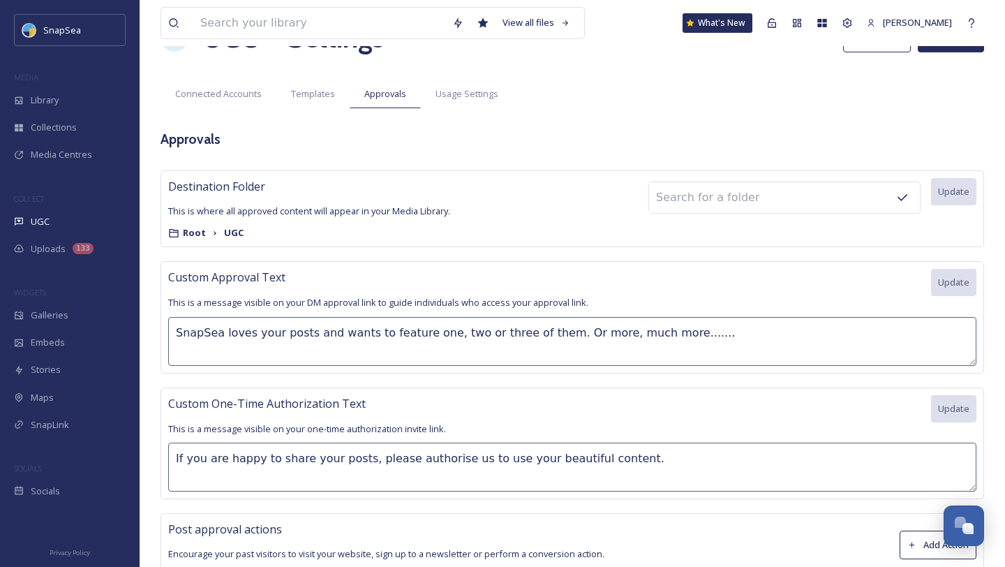
scroll to position [0, 0]
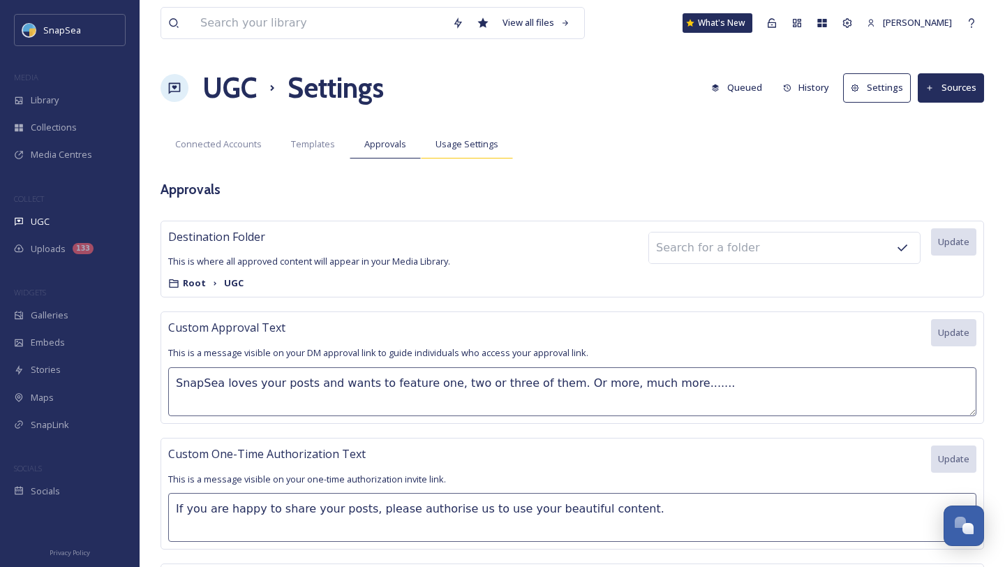
click at [484, 145] on span "Usage Settings" at bounding box center [467, 143] width 63 height 13
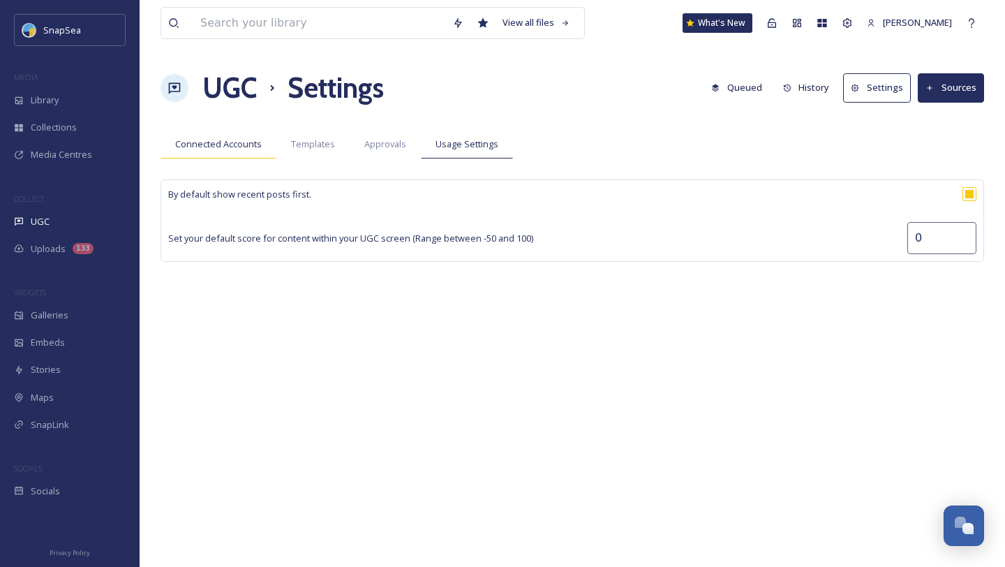
click at [234, 136] on div "Connected Accounts" at bounding box center [219, 144] width 116 height 29
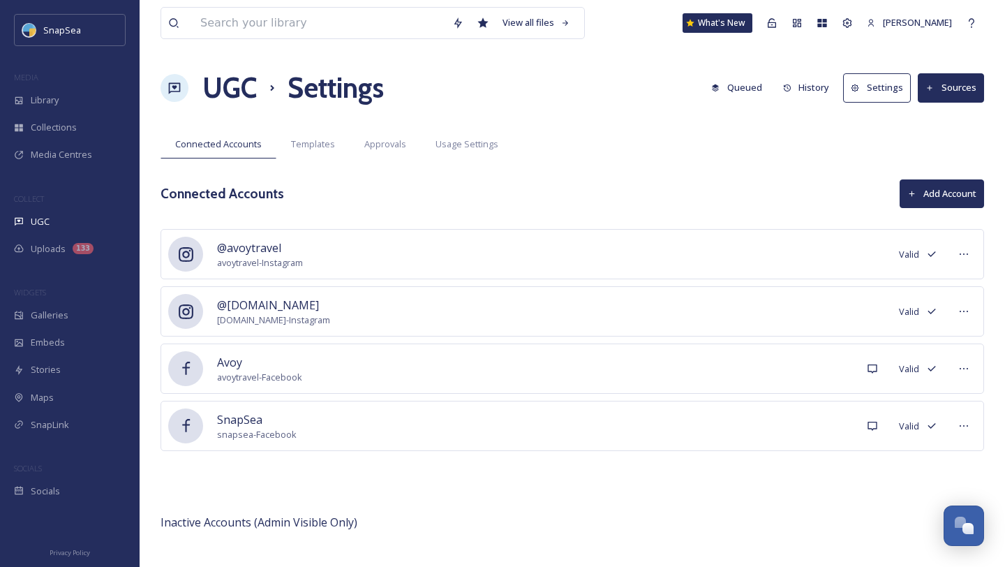
click at [253, 96] on h1 "UGC" at bounding box center [229, 88] width 54 height 42
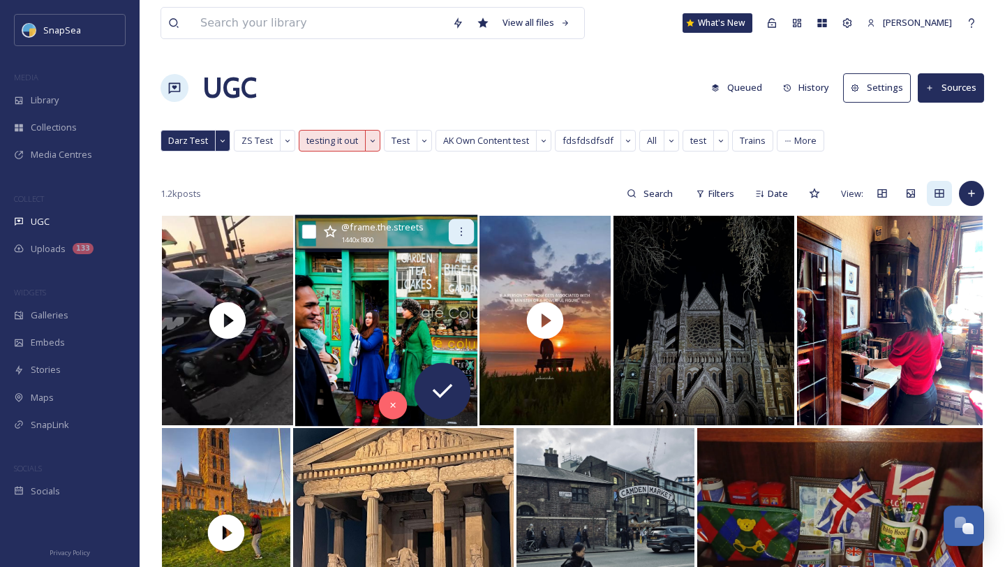
click at [465, 235] on icon at bounding box center [461, 231] width 11 height 11
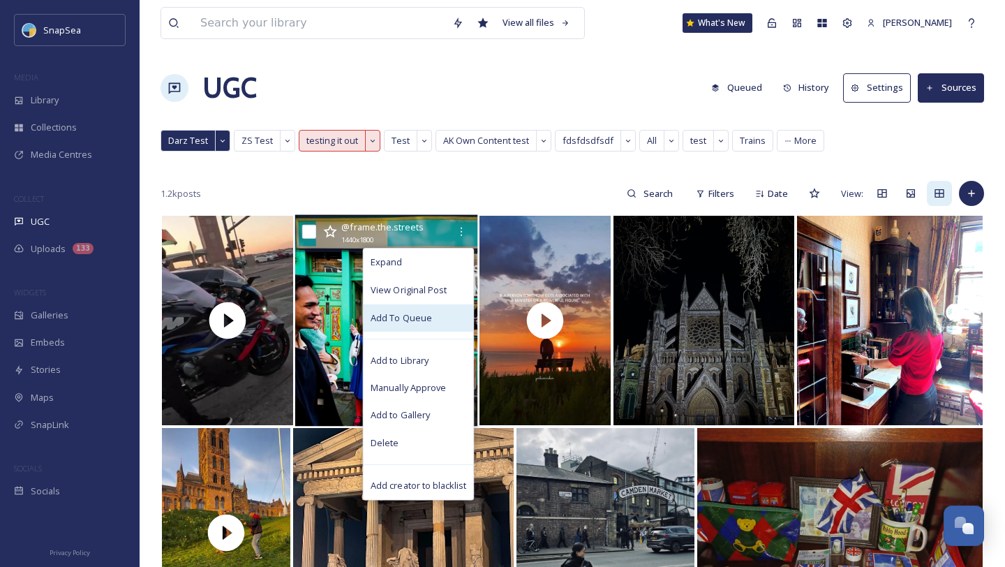
click at [422, 311] on span "Add To Queue" at bounding box center [401, 317] width 61 height 13
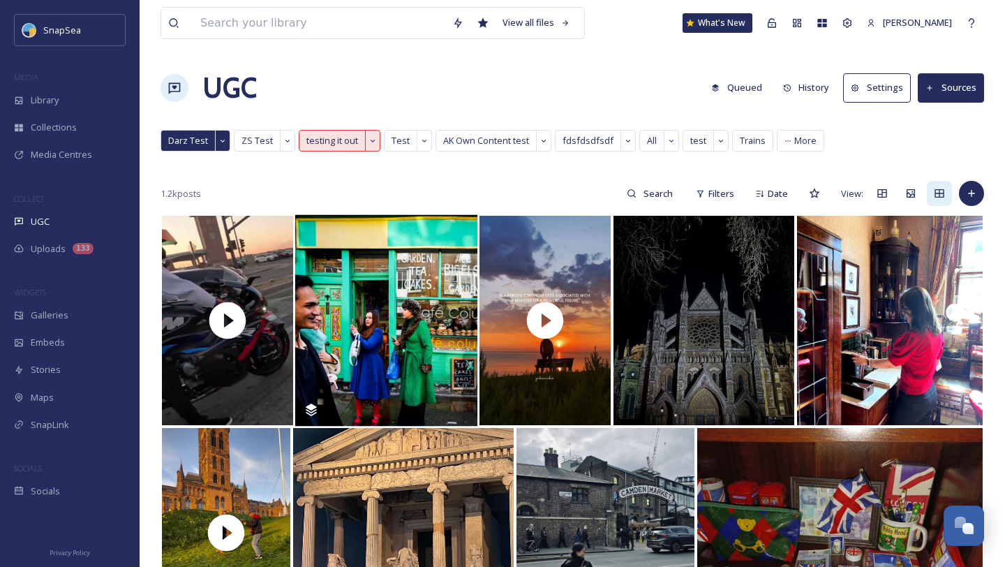
click at [747, 90] on button "Queued" at bounding box center [736, 87] width 65 height 27
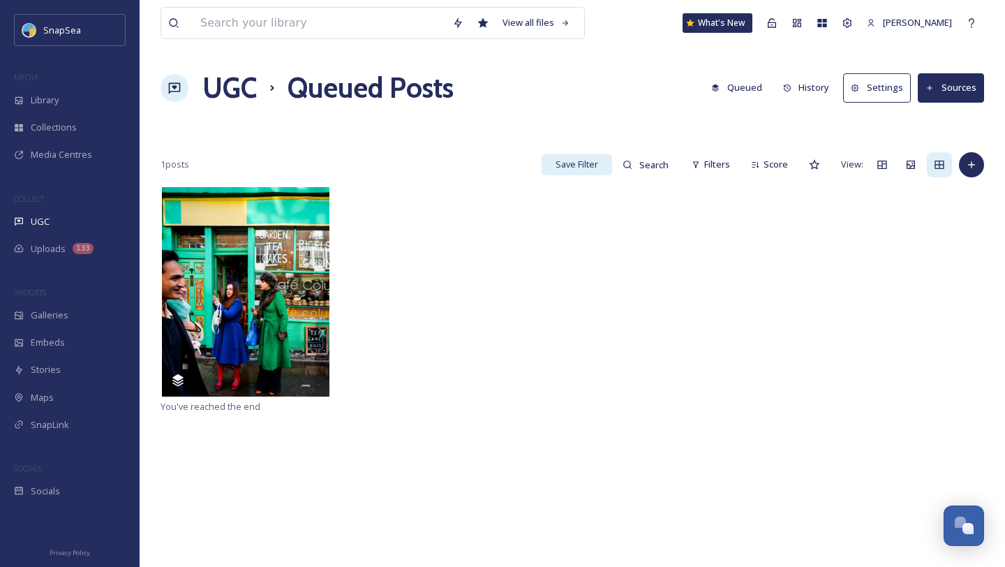
click at [230, 93] on h1 "UGC" at bounding box center [229, 88] width 54 height 42
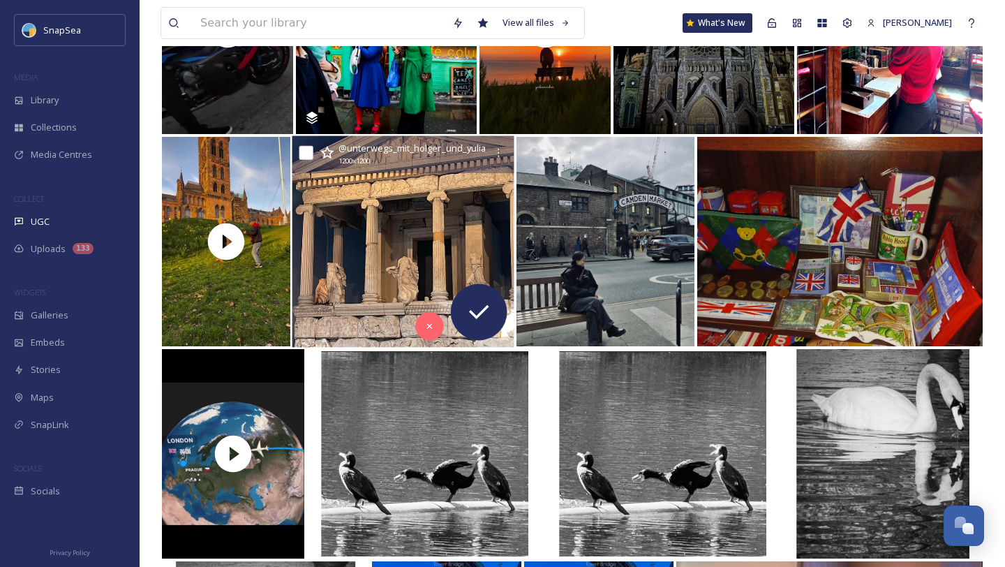
scroll to position [288, 0]
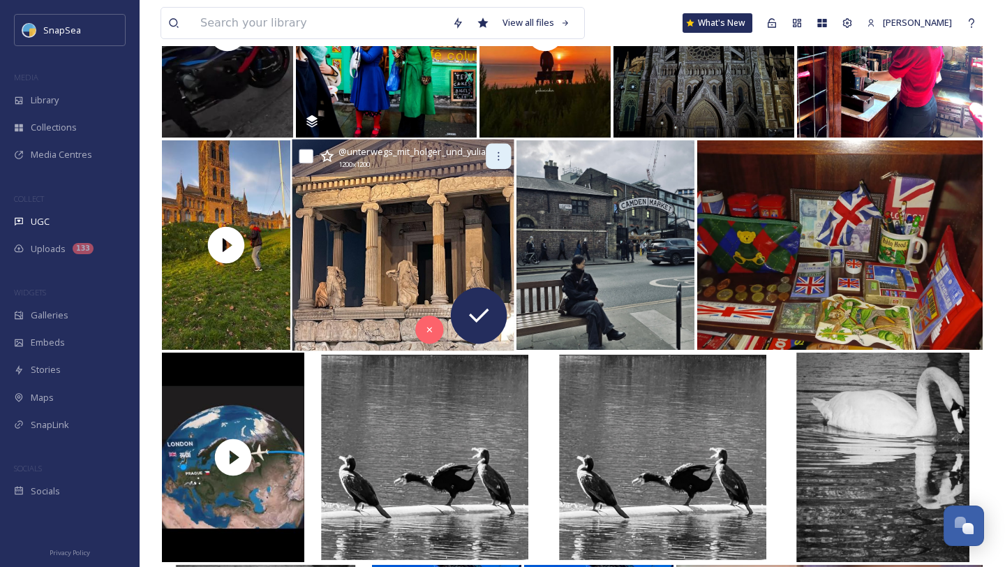
click at [505, 161] on div at bounding box center [498, 156] width 25 height 25
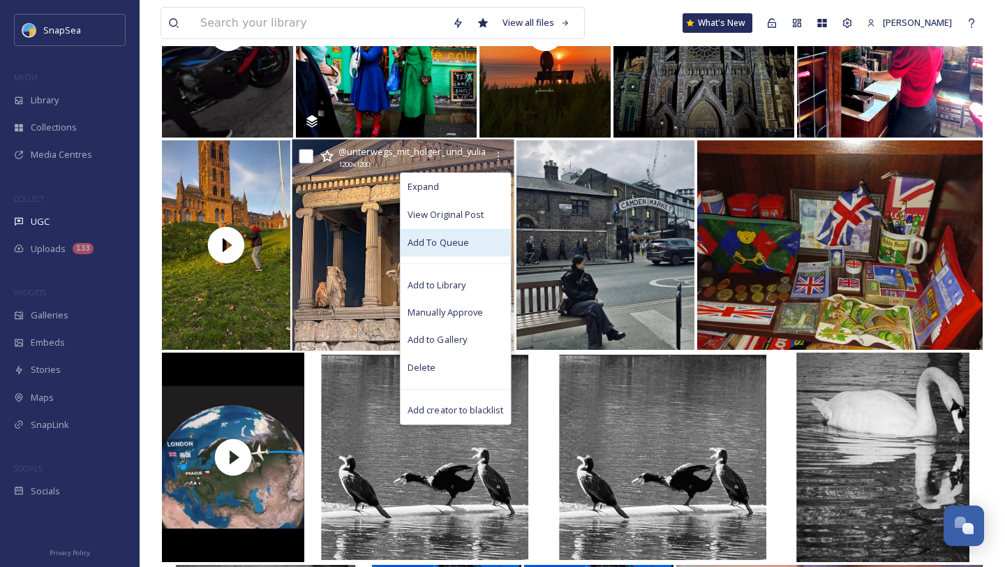
click at [454, 239] on span "Add To Queue" at bounding box center [438, 242] width 61 height 13
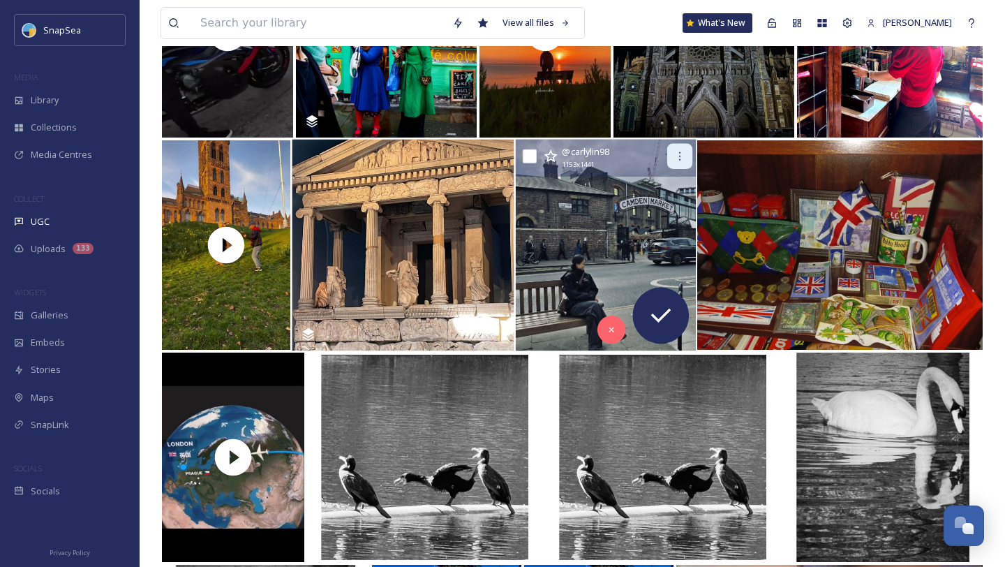
click at [681, 155] on icon at bounding box center [679, 156] width 11 height 11
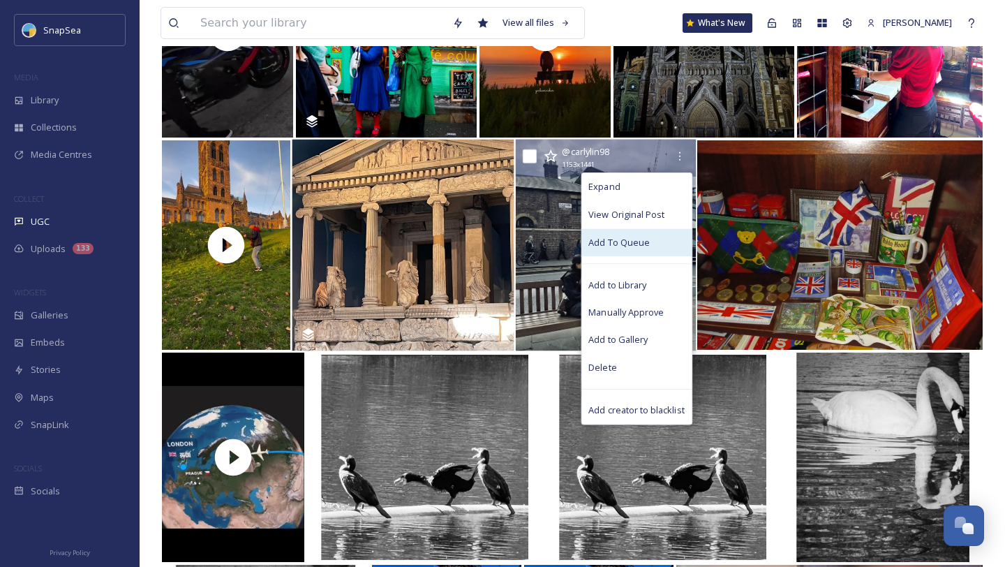
click at [628, 241] on span "Add To Queue" at bounding box center [618, 242] width 61 height 13
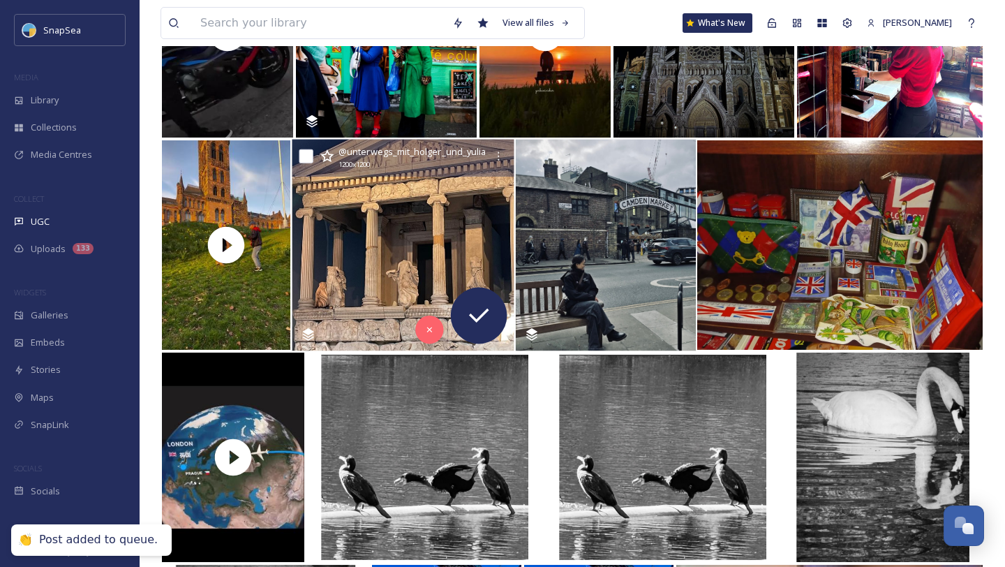
scroll to position [0, 0]
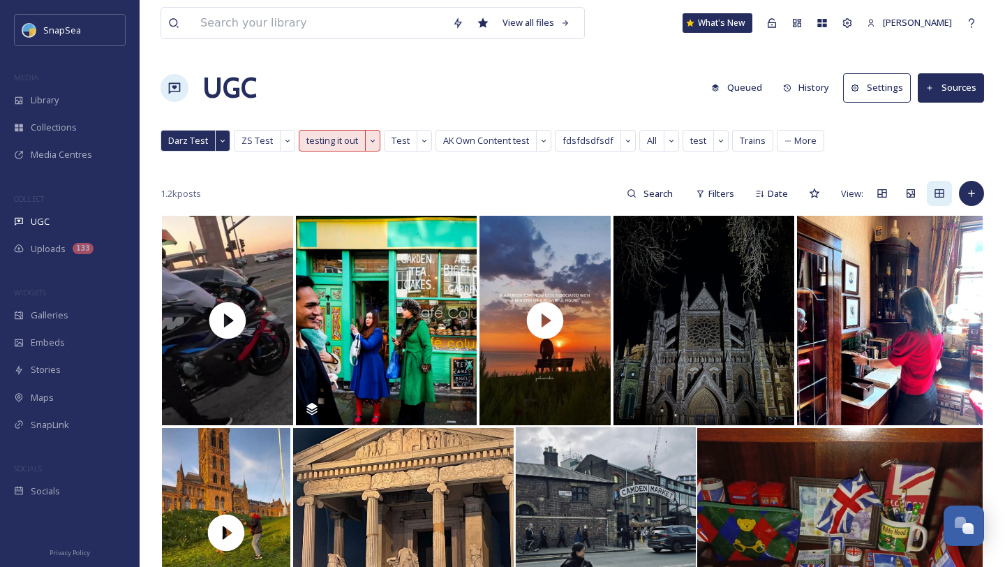
click at [746, 90] on button "Queued" at bounding box center [736, 87] width 65 height 27
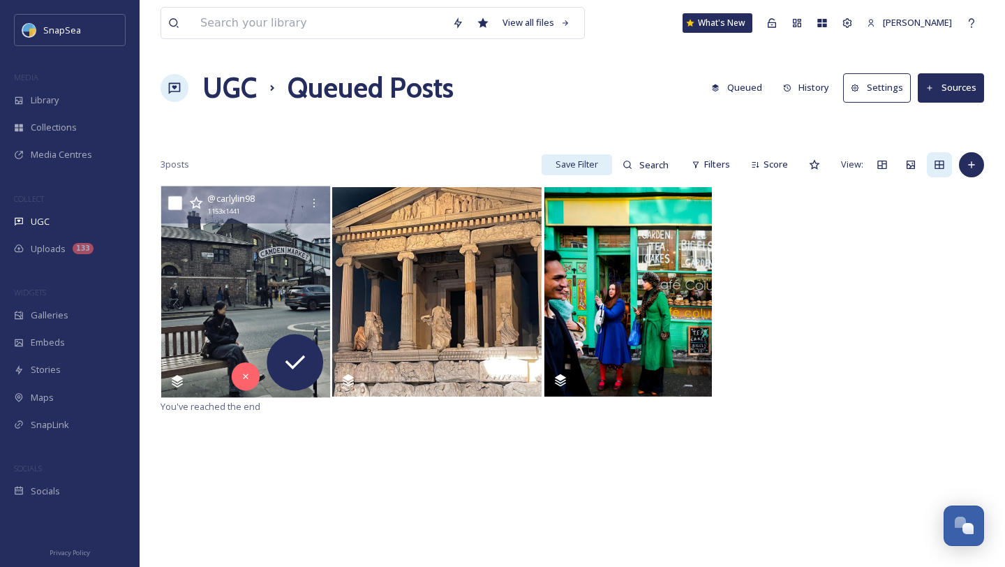
click at [315, 202] on icon at bounding box center [313, 203] width 11 height 11
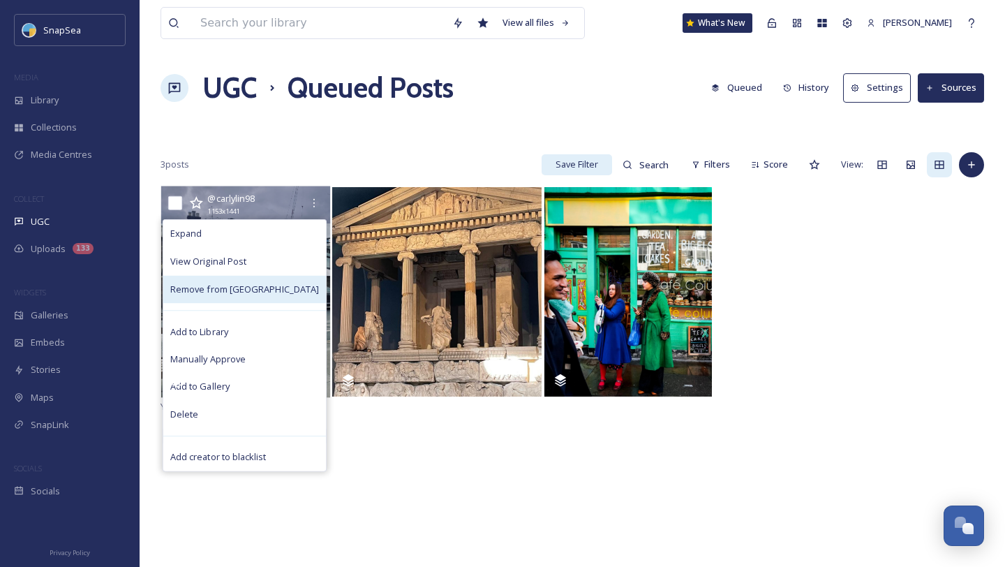
click at [286, 285] on span "Remove from Queue" at bounding box center [244, 288] width 149 height 13
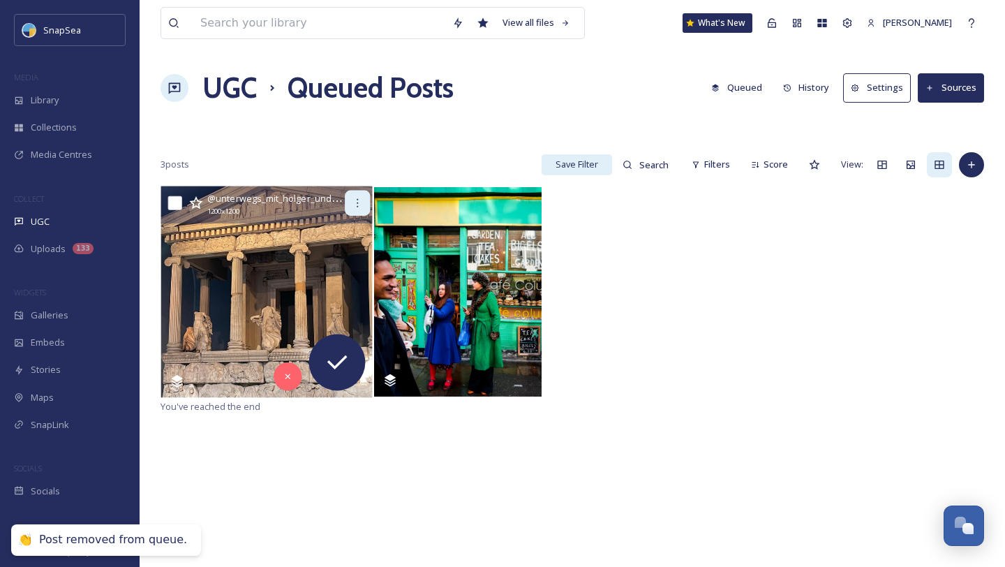
click at [352, 202] on icon at bounding box center [357, 203] width 11 height 11
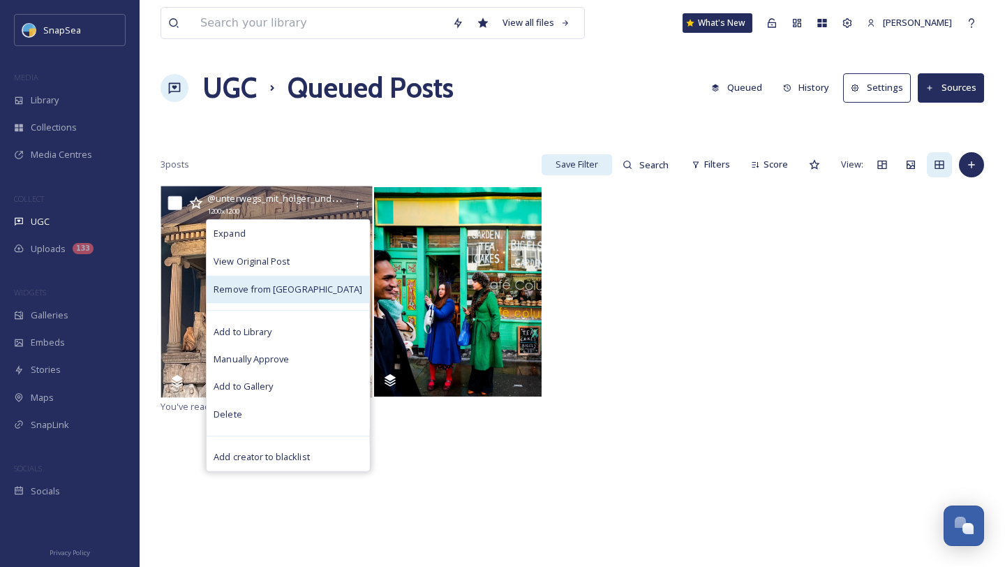
click at [308, 288] on span "Remove from Queue" at bounding box center [288, 288] width 149 height 13
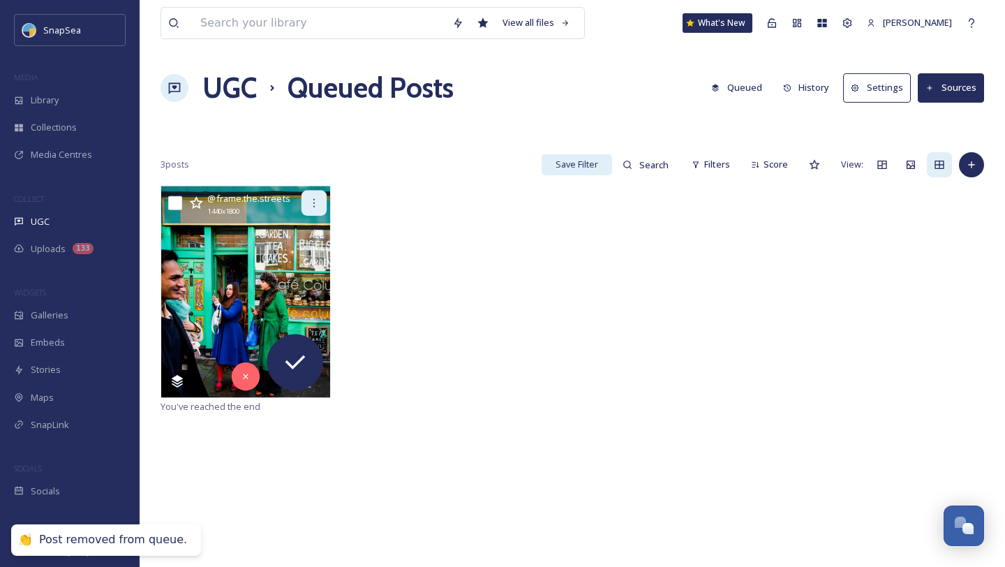
click at [320, 207] on div at bounding box center [314, 203] width 25 height 25
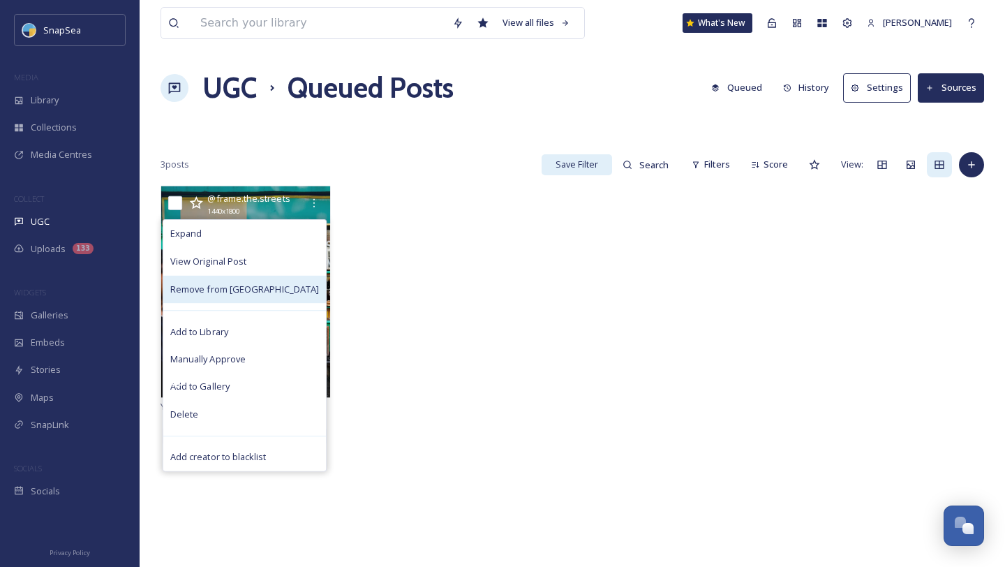
click at [279, 288] on span "Remove from Queue" at bounding box center [244, 288] width 149 height 13
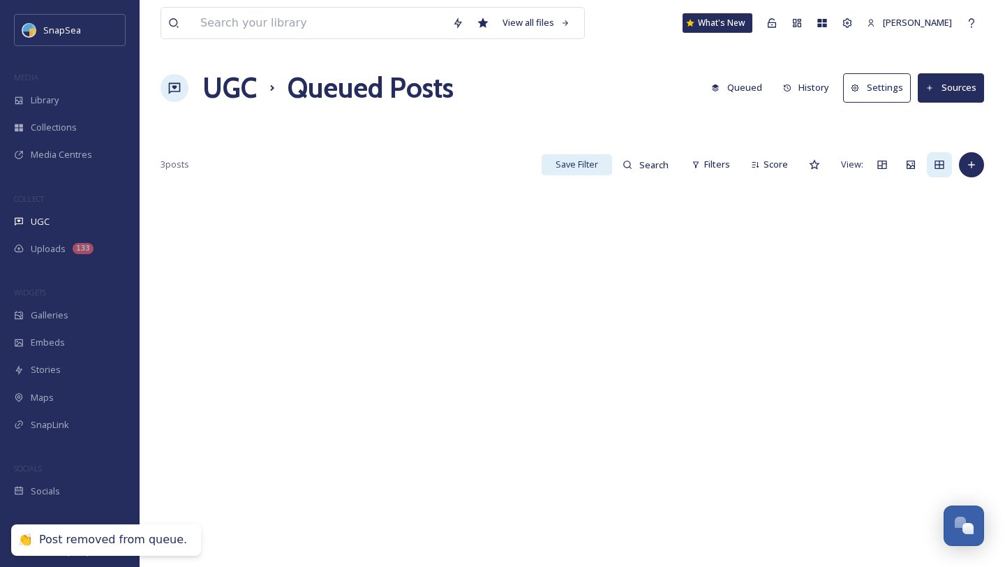
click at [243, 99] on h1 "UGC" at bounding box center [229, 88] width 54 height 42
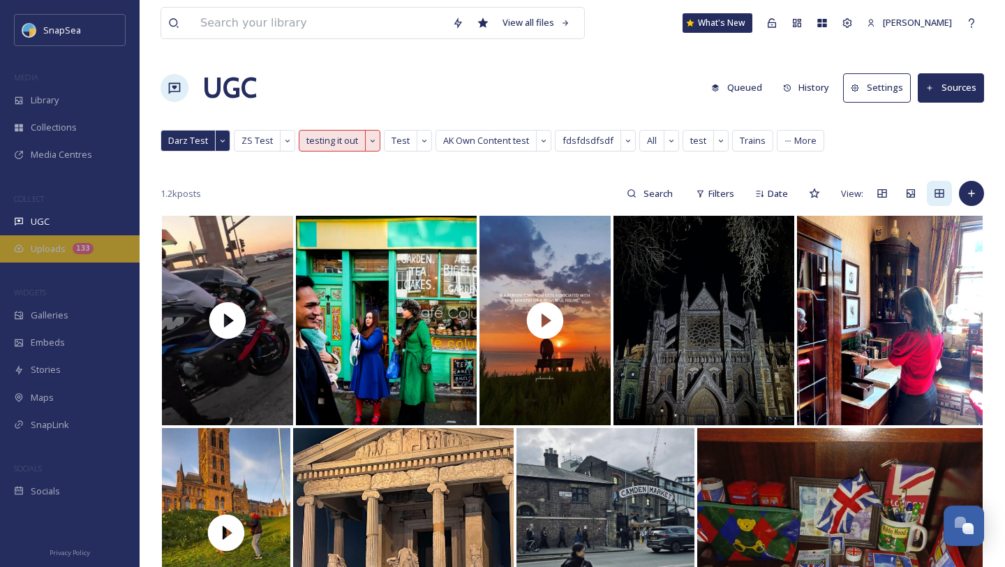
click at [66, 240] on div "Uploads 133" at bounding box center [70, 248] width 140 height 27
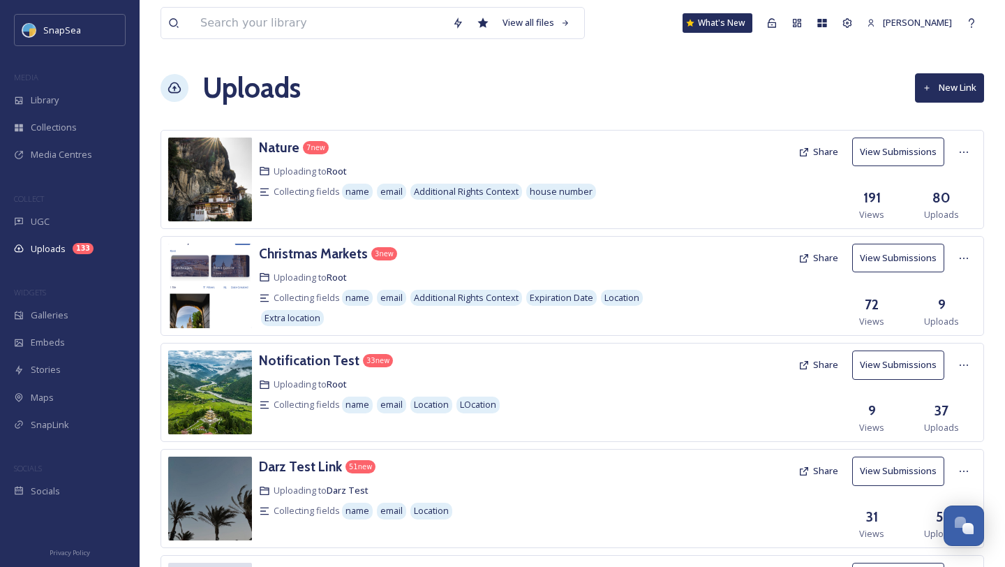
click at [930, 85] on icon at bounding box center [927, 88] width 9 height 9
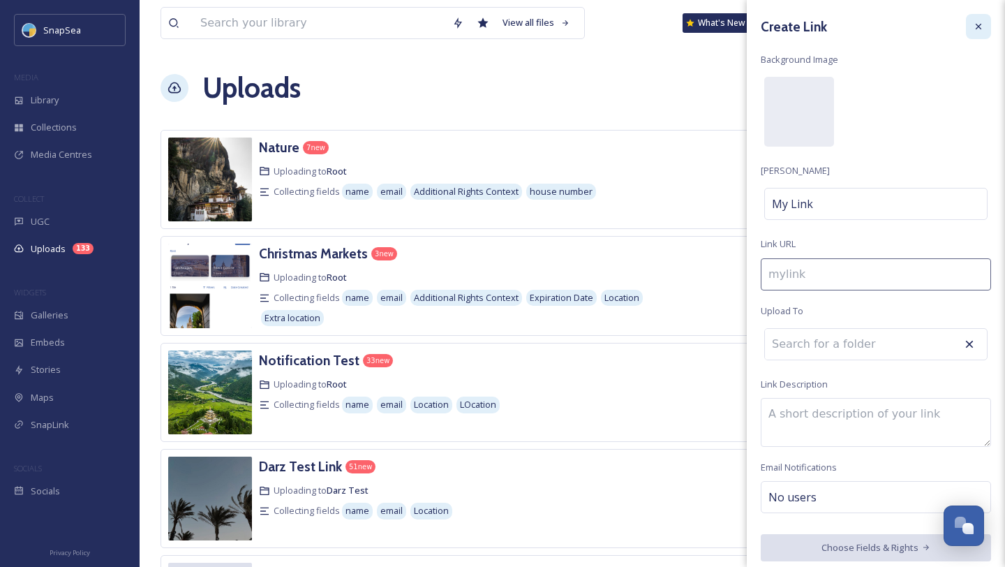
click at [972, 31] on div at bounding box center [978, 26] width 25 height 25
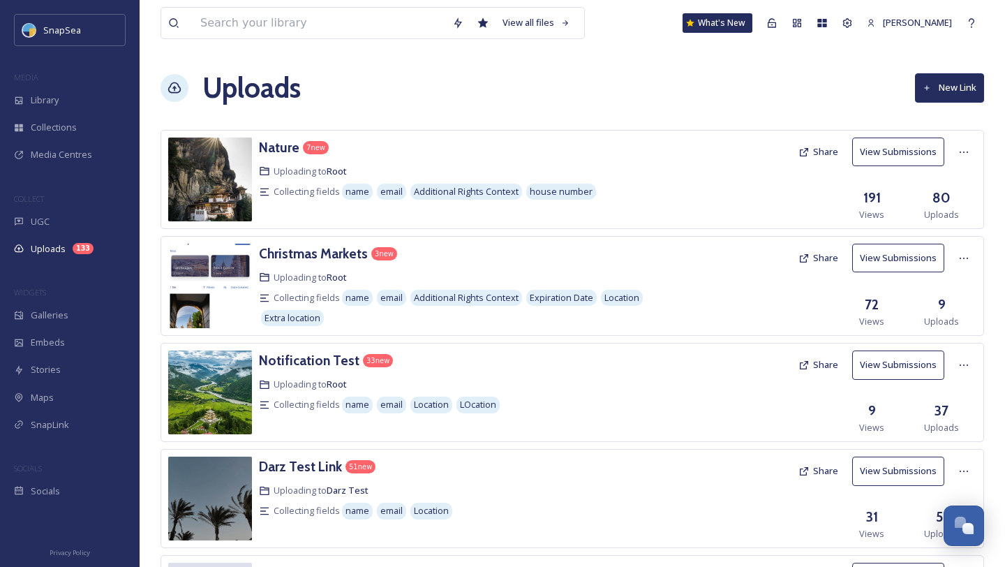
click at [923, 87] on icon at bounding box center [927, 88] width 9 height 9
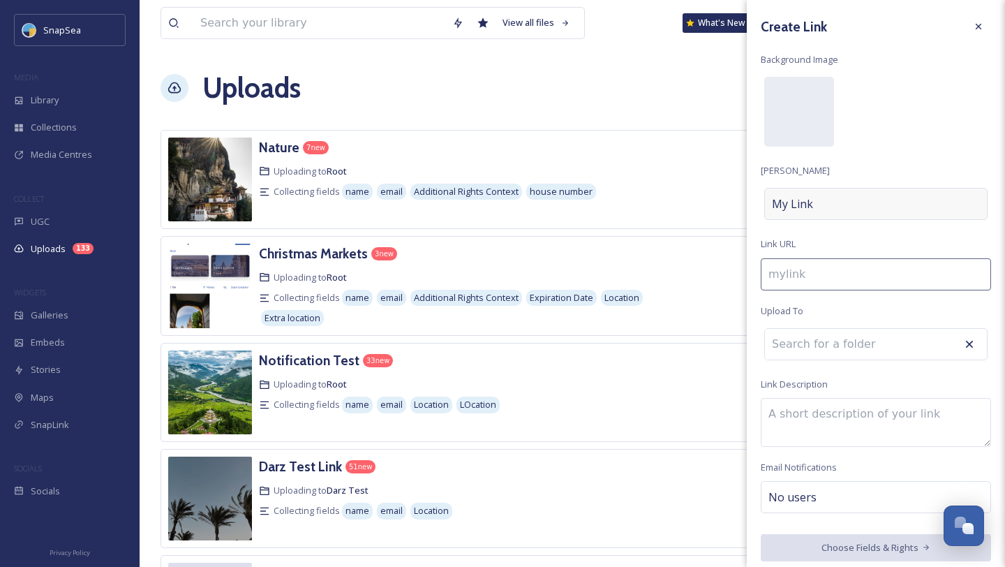
click at [817, 201] on div "My Link" at bounding box center [875, 204] width 223 height 32
type input "h"
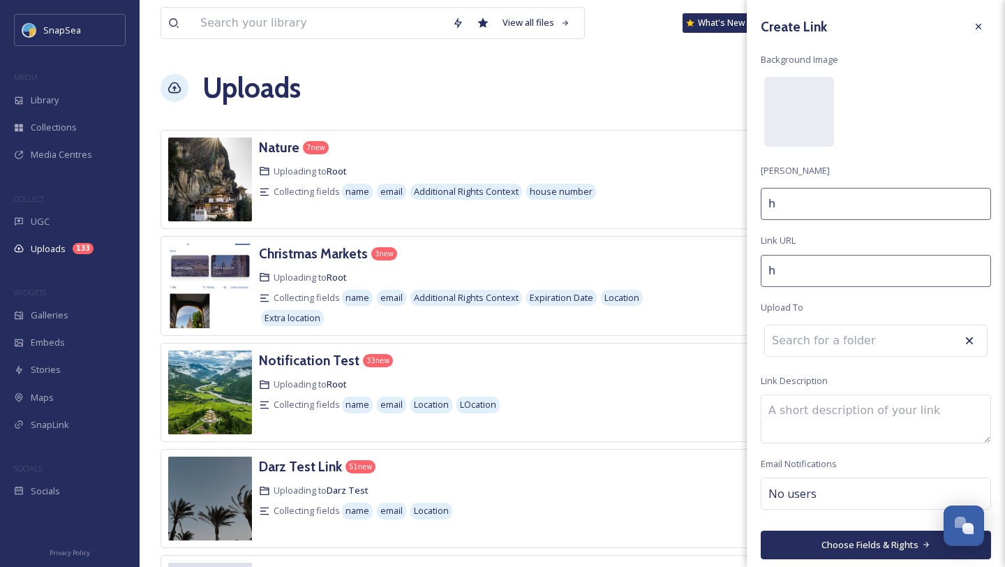
type input "ha"
type input "har"
type input "harr"
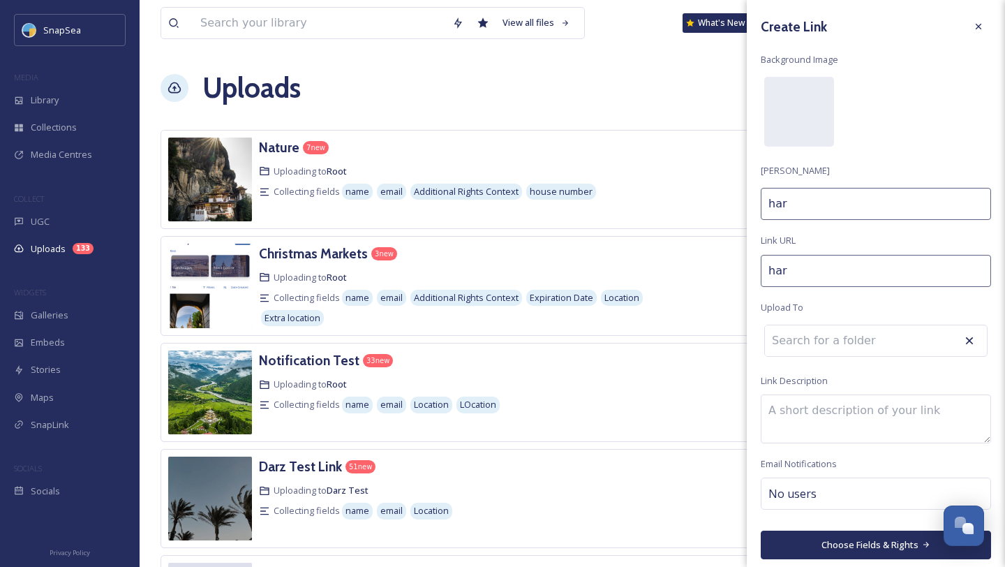
type input "harr"
type input "harry"
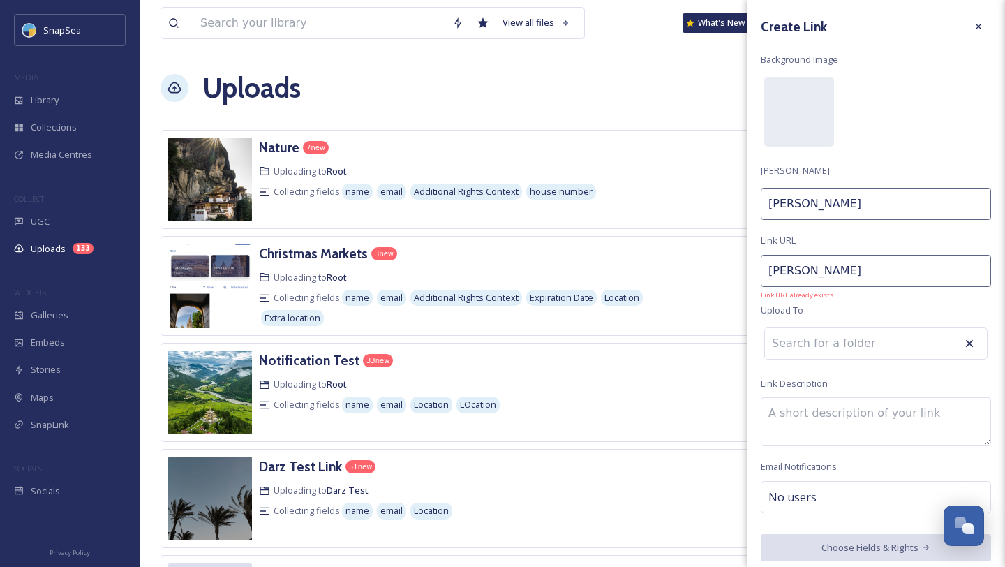
type input "harry."
type input "harryo"
type input "harry.o"
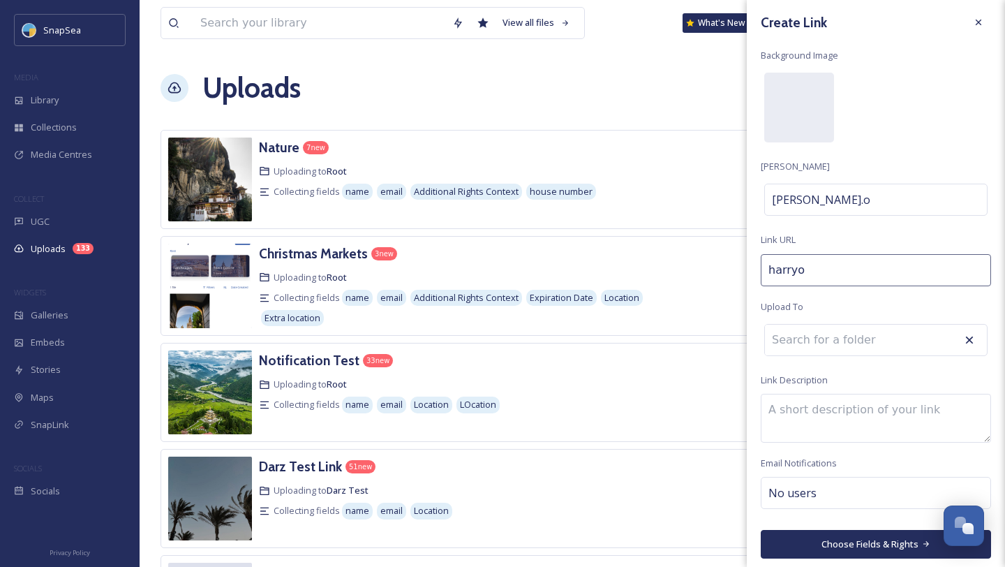
click at [820, 486] on div "No users" at bounding box center [876, 493] width 230 height 32
click at [820, 486] on input at bounding box center [838, 492] width 140 height 17
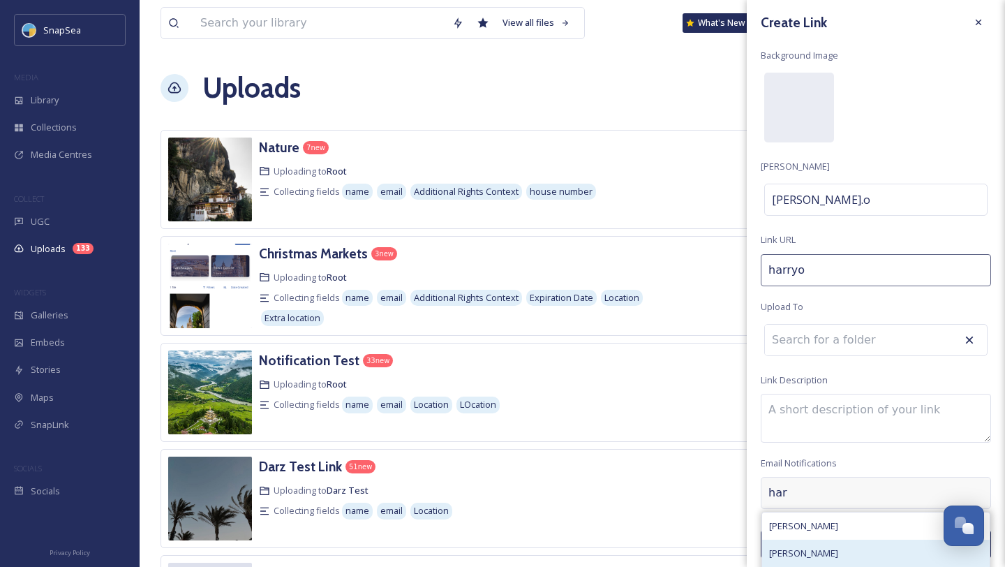
type input "har"
click at [805, 548] on span "Harry Marks" at bounding box center [803, 552] width 69 height 13
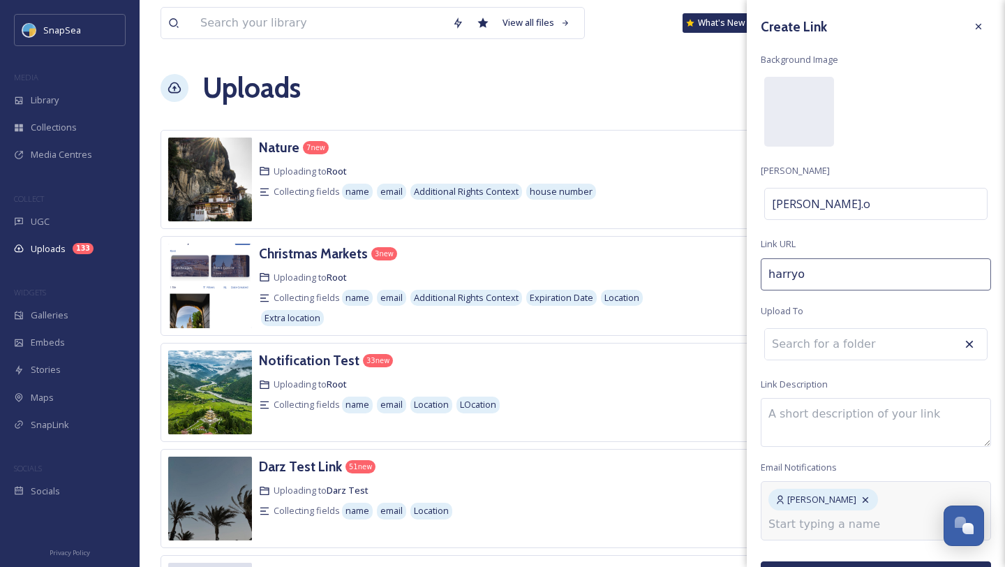
click at [916, 150] on div "Create Link Background Image Link Title harry.o Link URL harryo Upload To Link …" at bounding box center [876, 302] width 258 height 604
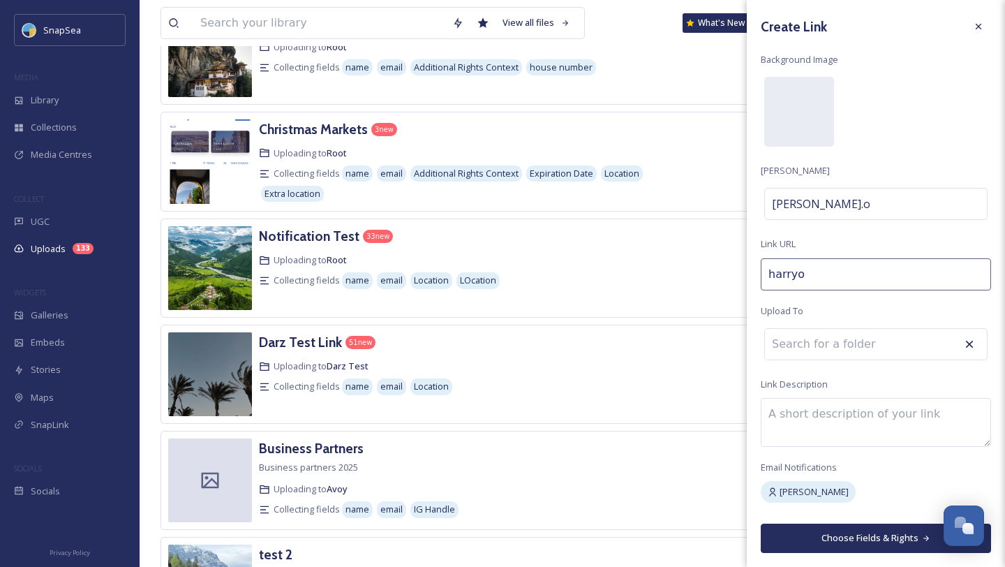
scroll to position [120, 0]
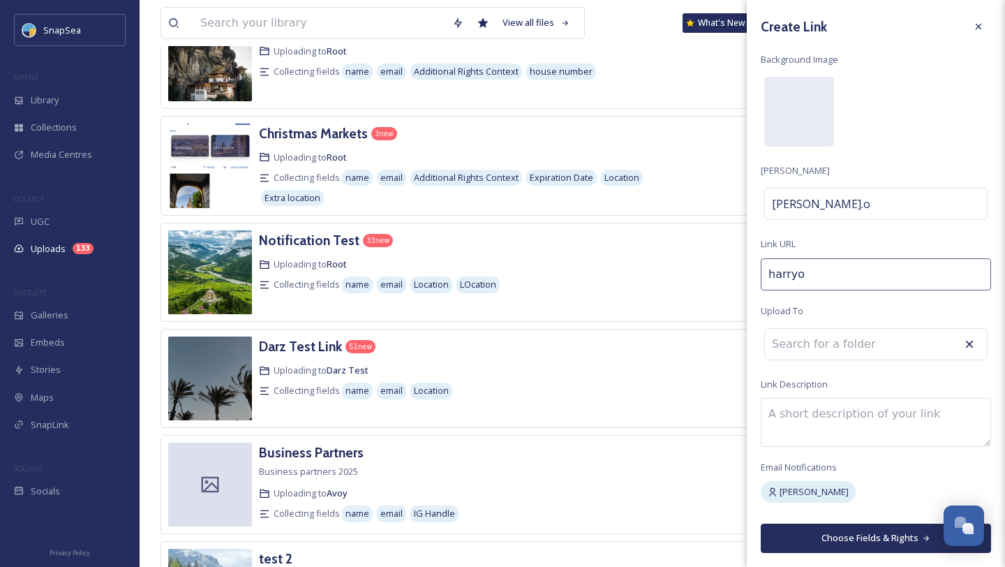
click at [852, 490] on div "Harry Marks" at bounding box center [876, 492] width 230 height 22
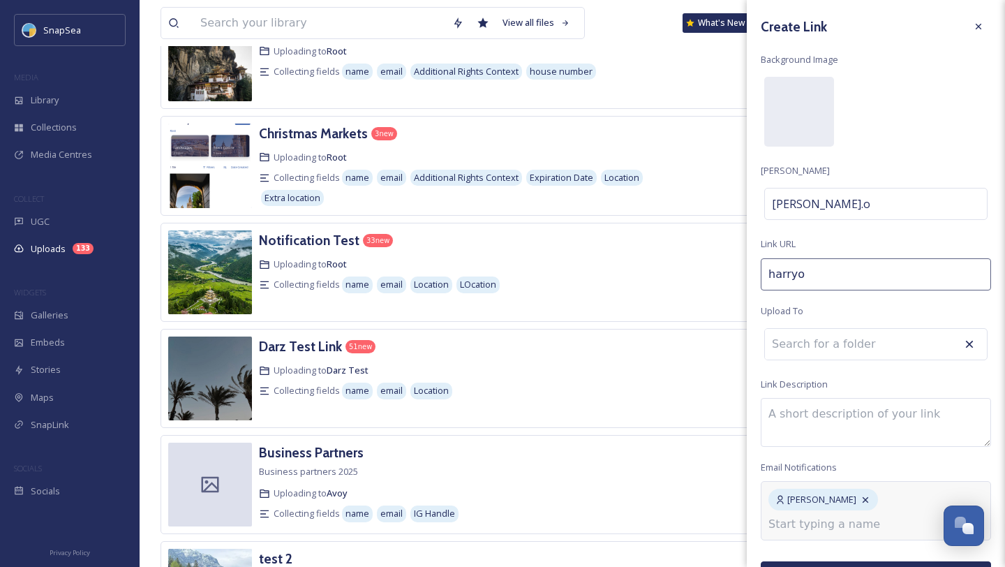
click at [841, 524] on input at bounding box center [838, 524] width 140 height 17
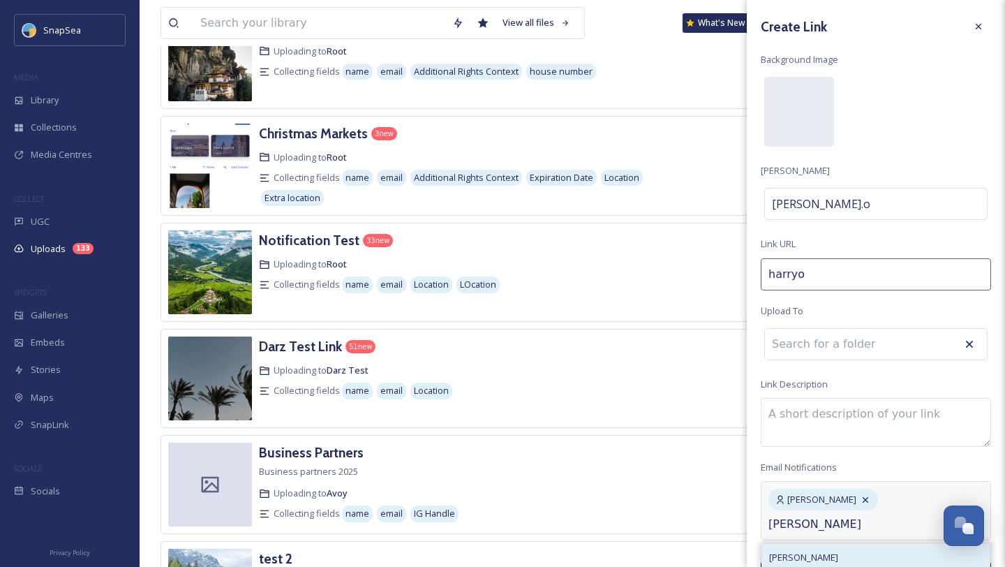
type input "cody"
click at [821, 553] on span "Cody Dillabough" at bounding box center [803, 557] width 69 height 13
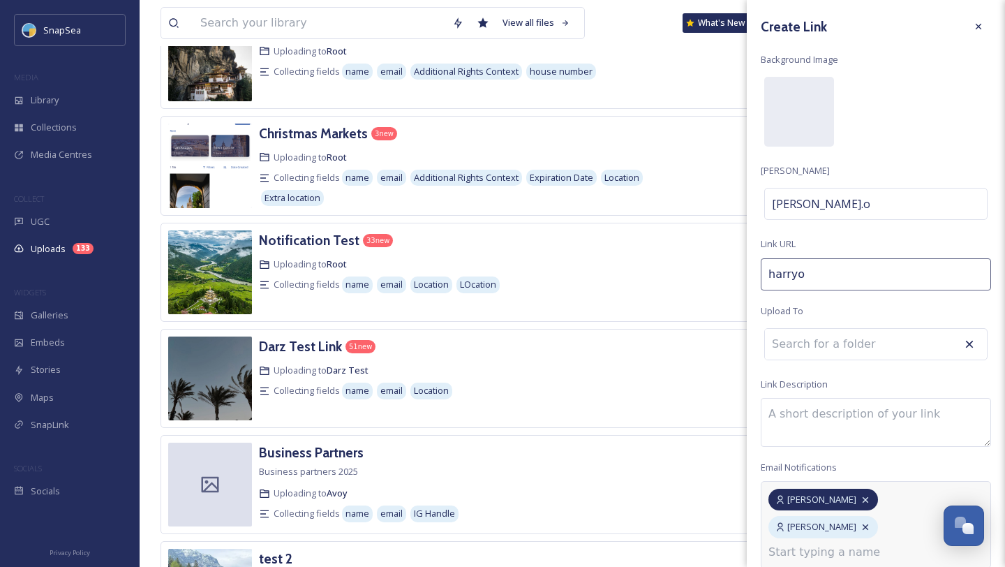
click at [863, 500] on icon at bounding box center [866, 499] width 6 height 6
click at [865, 500] on icon at bounding box center [866, 499] width 6 height 6
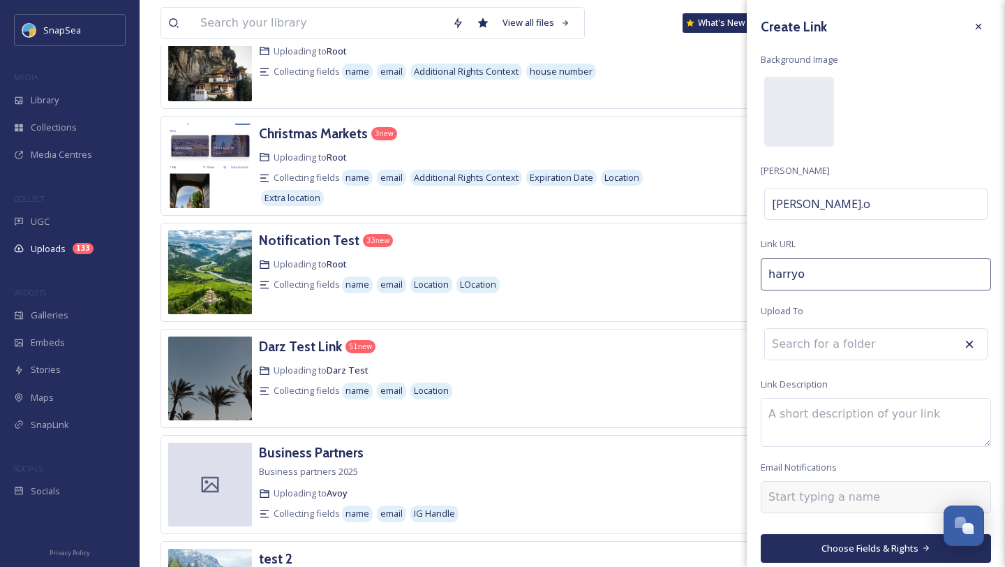
scroll to position [8, 0]
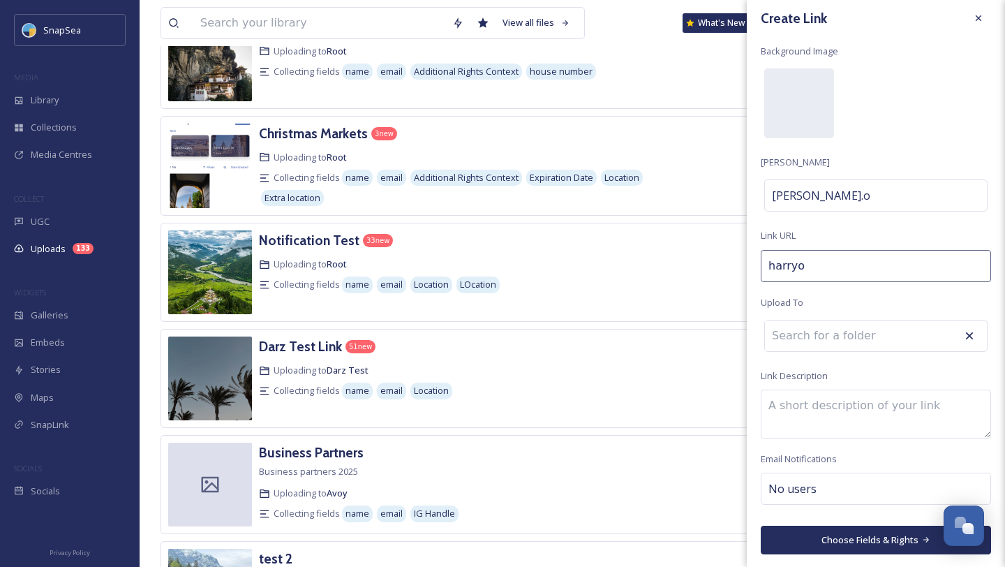
click at [863, 545] on button "Choose Fields & Rights" at bounding box center [876, 540] width 230 height 29
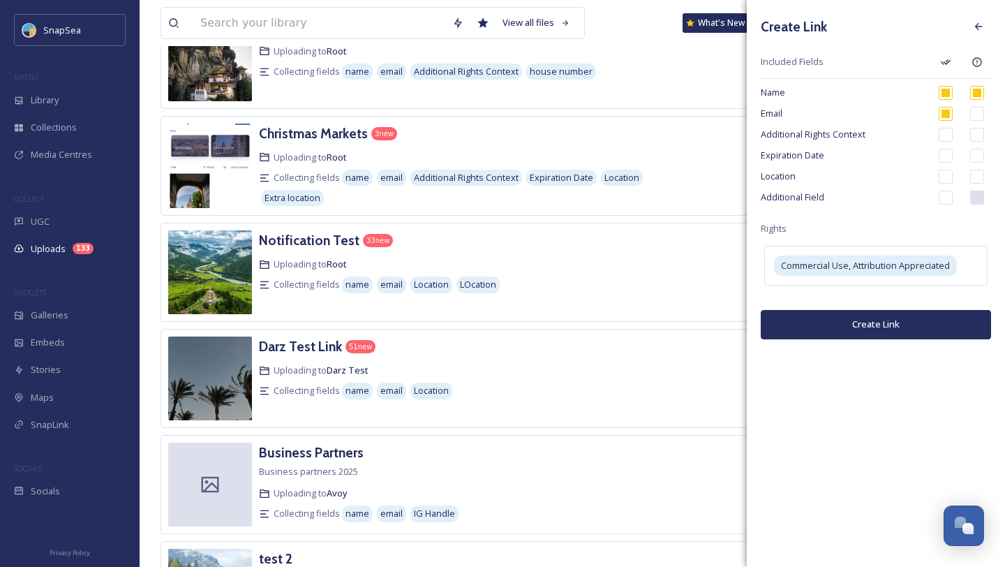
click at [976, 96] on input "checkbox" at bounding box center [977, 93] width 14 height 14
checkbox input "true"
click at [939, 92] on input "checkbox" at bounding box center [946, 93] width 14 height 14
click at [939, 91] on input "checkbox" at bounding box center [946, 93] width 14 height 14
checkbox input "true"
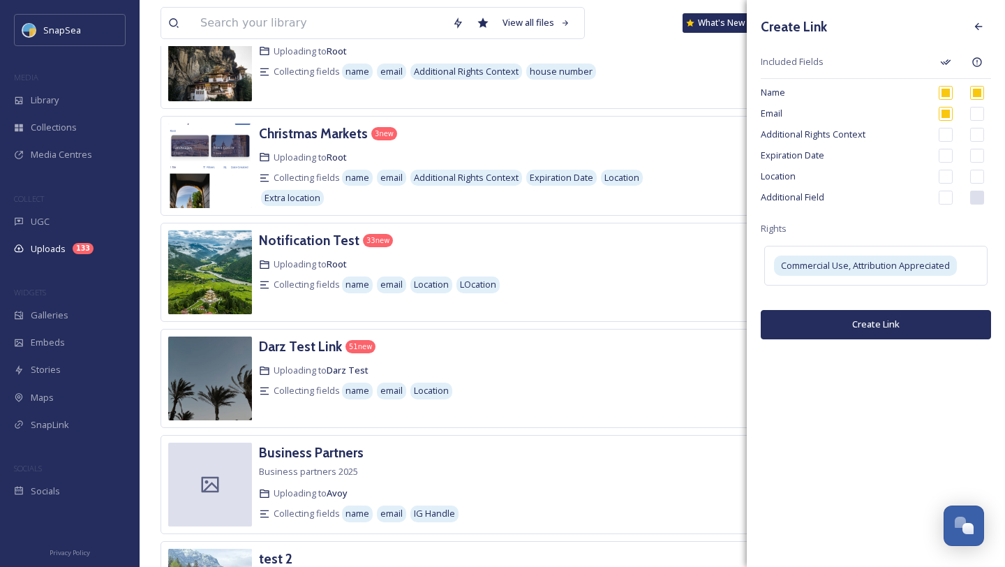
click at [946, 133] on input "checkbox" at bounding box center [946, 135] width 14 height 14
checkbox input "true"
click at [946, 155] on input "checkbox" at bounding box center [946, 156] width 14 height 14
checkbox input "true"
click at [946, 129] on input "checkbox" at bounding box center [946, 135] width 14 height 14
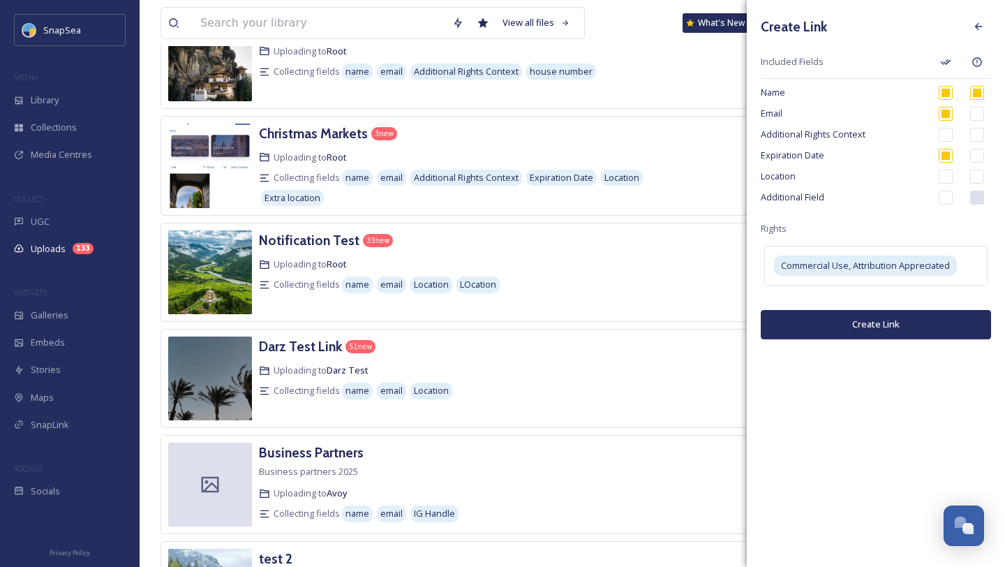
checkbox input "false"
click at [949, 150] on input "checkbox" at bounding box center [946, 156] width 14 height 14
checkbox input "false"
click at [939, 202] on input "checkbox" at bounding box center [946, 198] width 14 height 14
checkbox input "true"
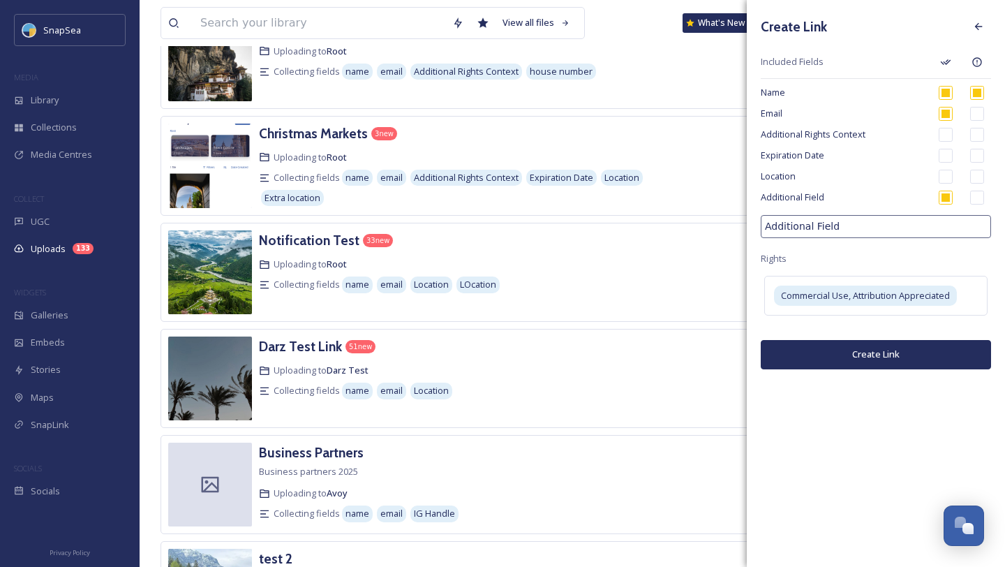
click at [866, 222] on input "Additional Field" at bounding box center [876, 226] width 230 height 23
type input "i"
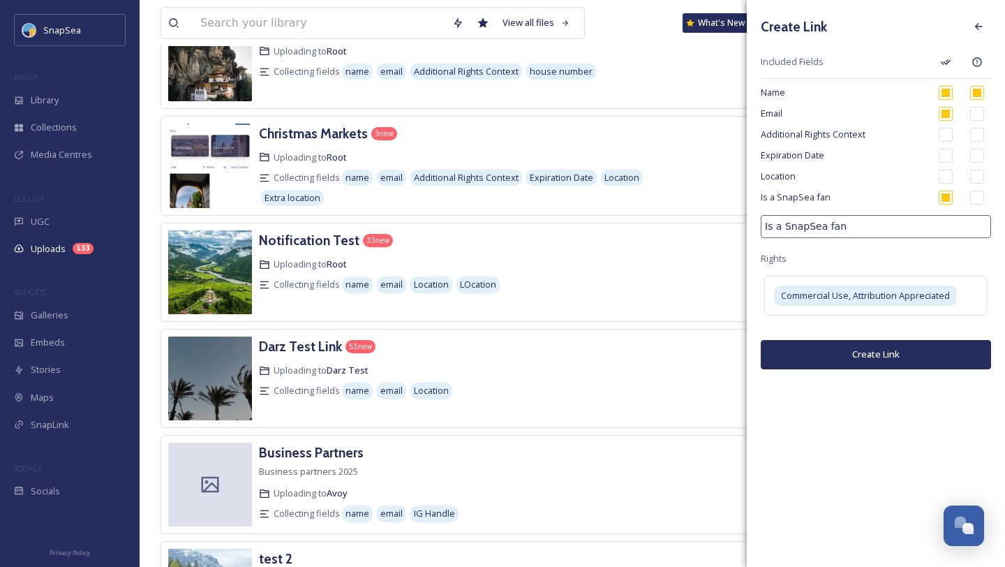
type input "Is a SnapSea fan"
click at [977, 196] on input "checkbox" at bounding box center [977, 198] width 14 height 14
checkbox input "true"
click at [976, 295] on div "Commercial Use, Attribution Appreciated" at bounding box center [875, 296] width 223 height 40
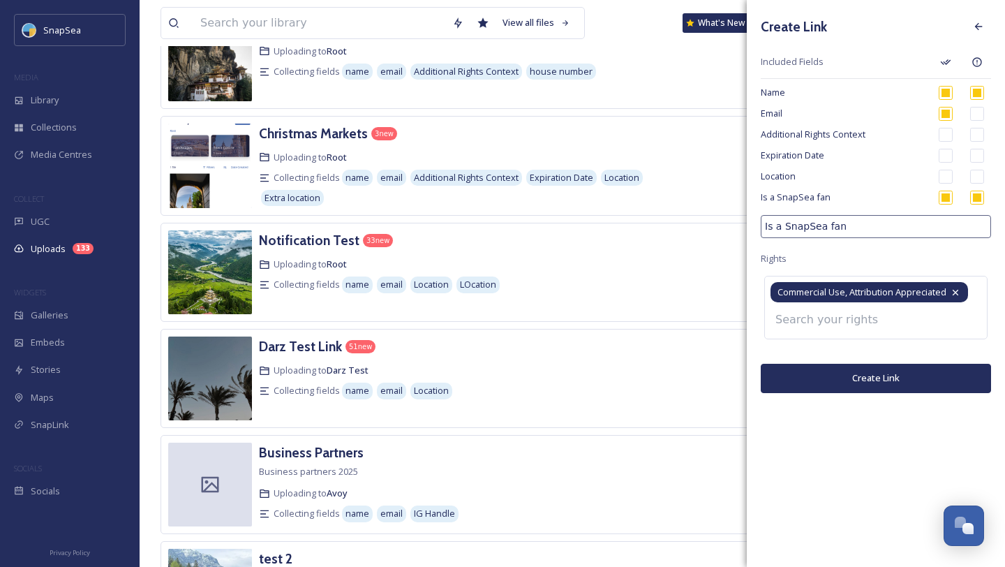
click at [953, 291] on icon at bounding box center [955, 292] width 11 height 11
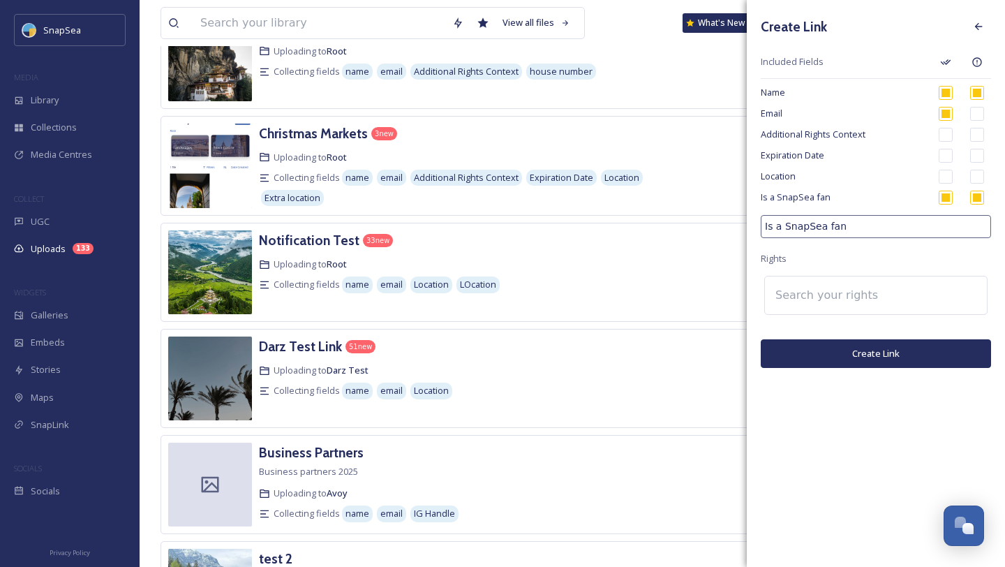
click at [949, 290] on div at bounding box center [875, 295] width 223 height 39
click at [815, 295] on input at bounding box center [845, 295] width 154 height 31
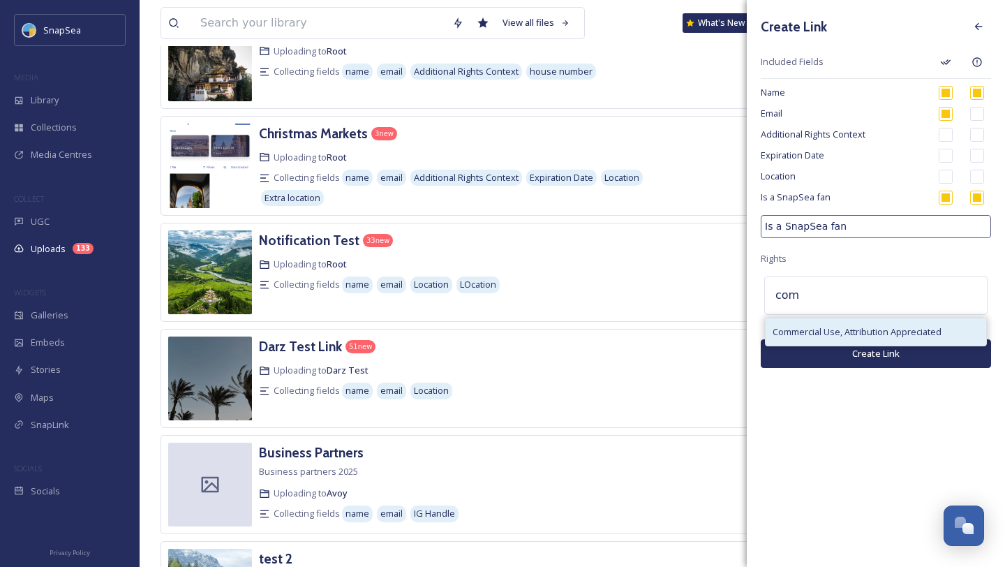
type input "com"
click at [824, 333] on span "Commercial Use, Attribution Appreciated" at bounding box center [857, 331] width 169 height 13
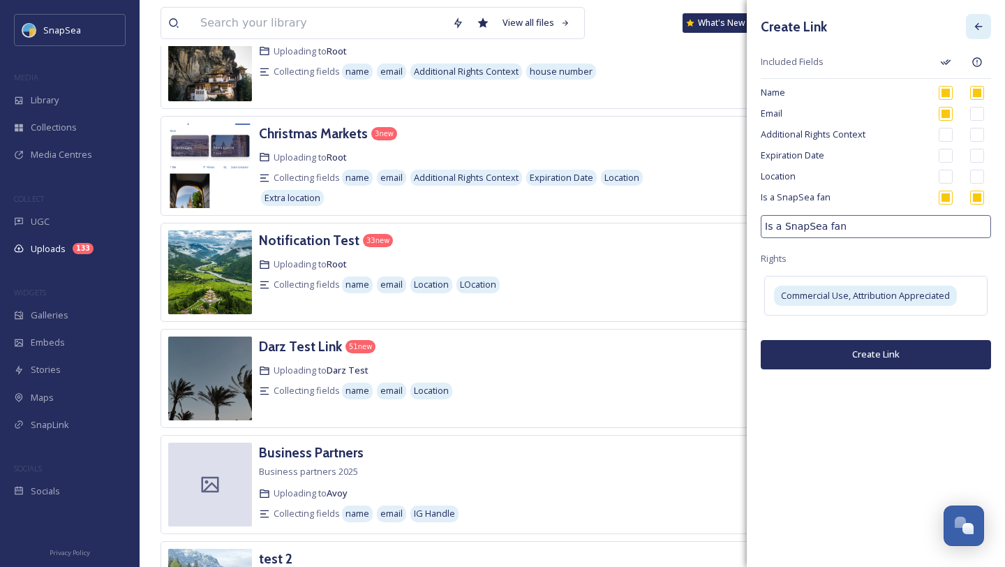
click at [979, 24] on icon at bounding box center [978, 26] width 11 height 11
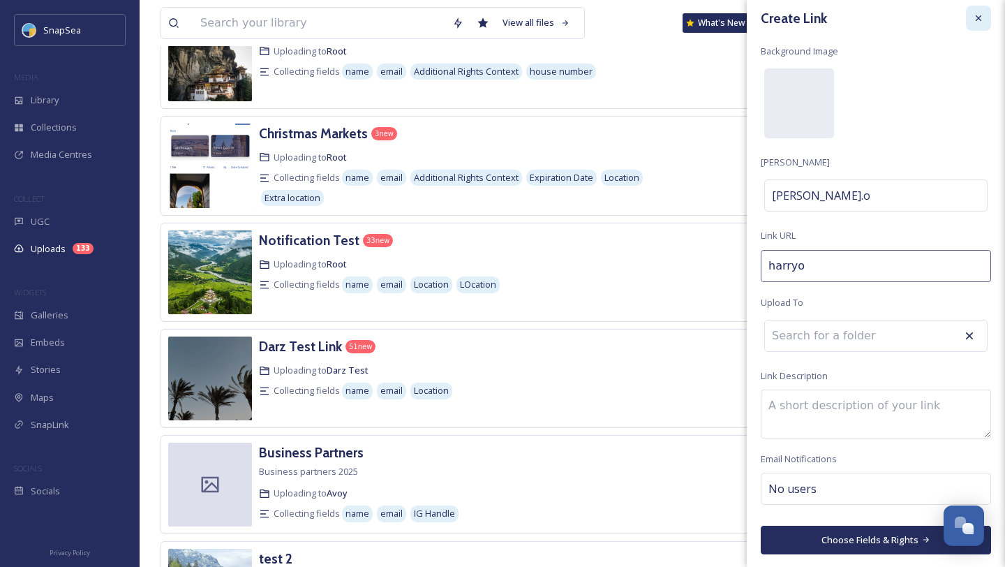
click at [981, 20] on icon at bounding box center [979, 18] width 6 height 6
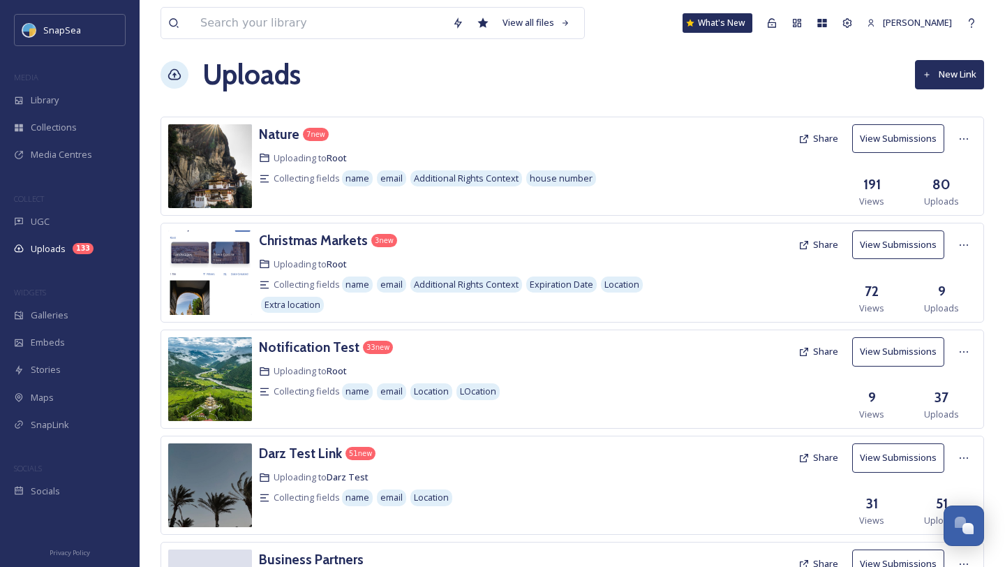
scroll to position [0, 0]
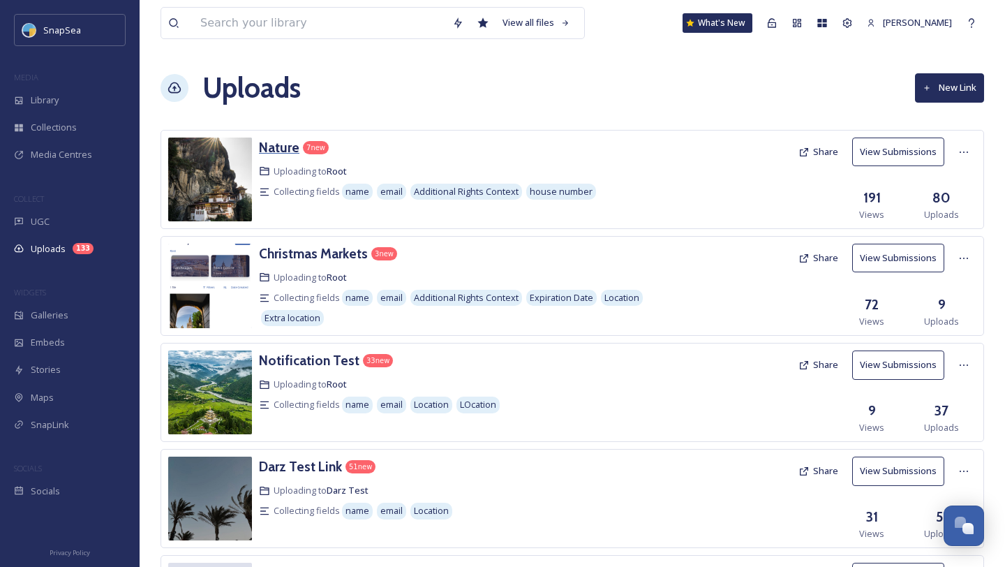
click at [281, 142] on h3 "Nature" at bounding box center [279, 147] width 40 height 17
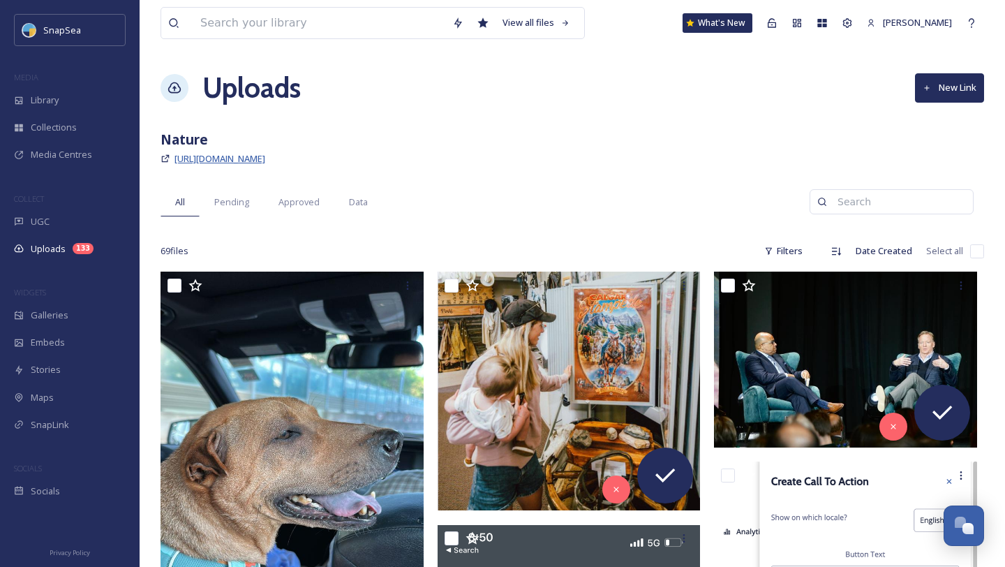
click at [262, 161] on span "https://app.snapsea.io/p/link/snapsea-food-n-drink" at bounding box center [219, 158] width 91 height 13
click at [241, 94] on h1 "Uploads" at bounding box center [251, 88] width 98 height 42
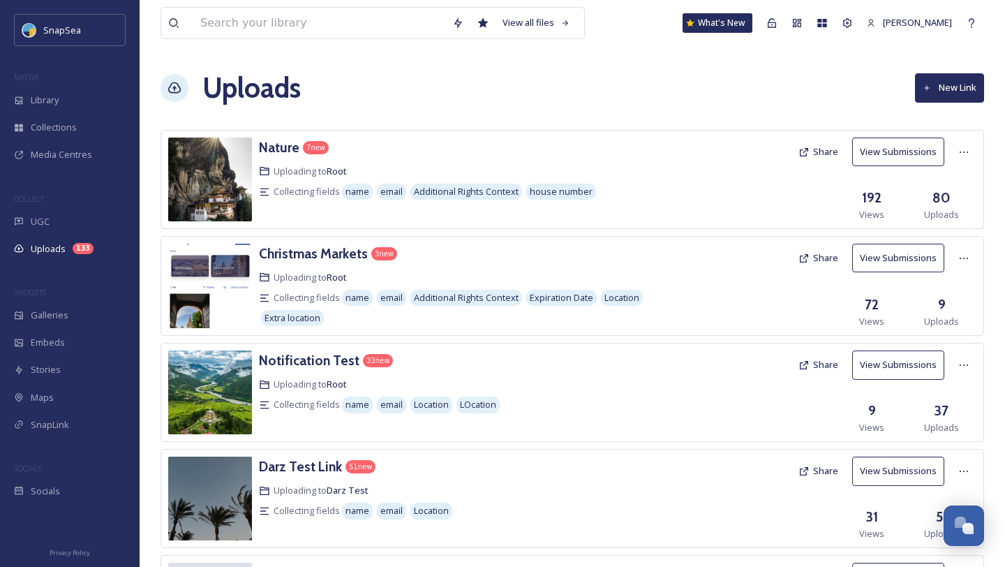
click at [814, 156] on button "Share" at bounding box center [818, 151] width 54 height 27
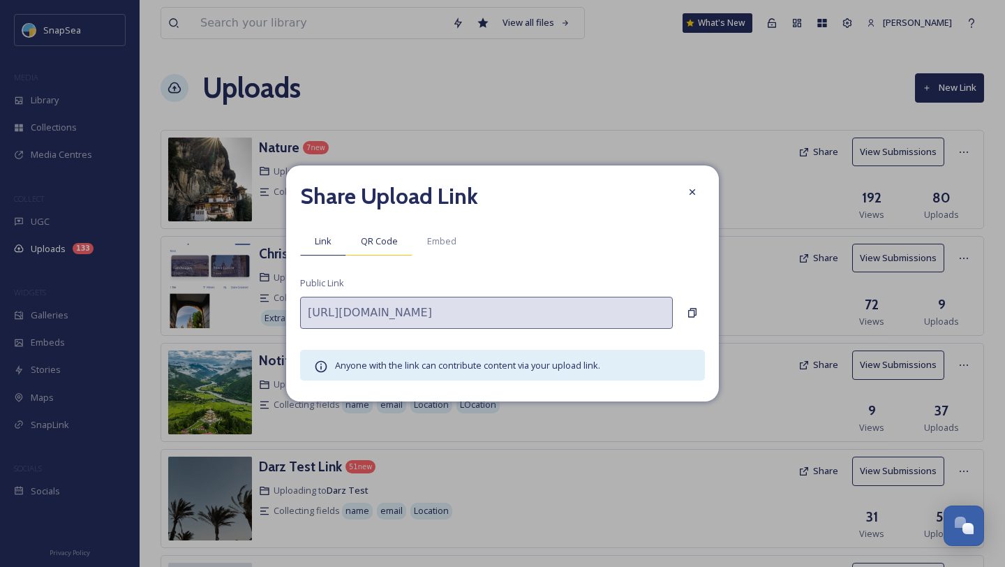
click at [380, 246] on span "QR Code" at bounding box center [379, 241] width 37 height 13
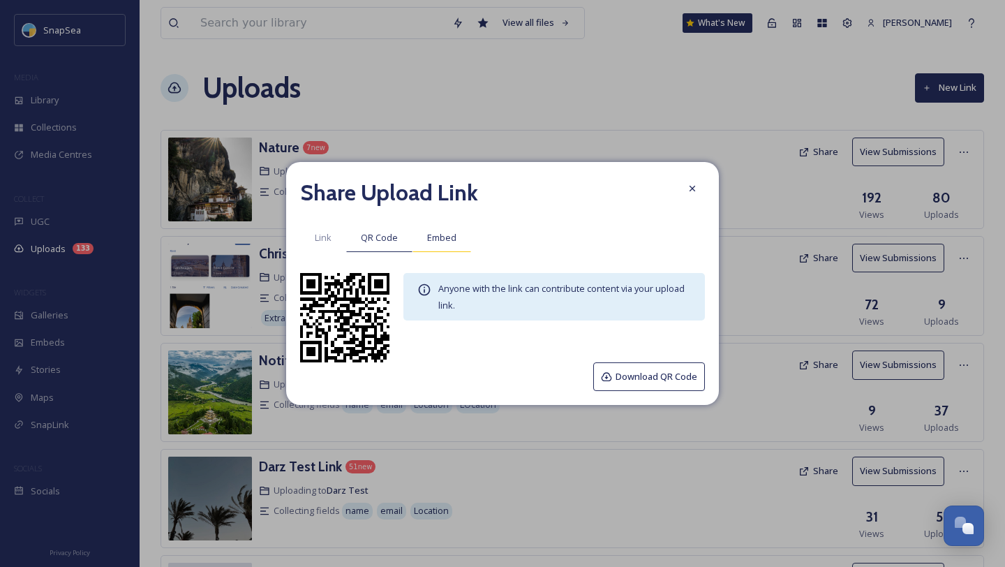
click at [449, 235] on span "Embed" at bounding box center [441, 237] width 29 height 13
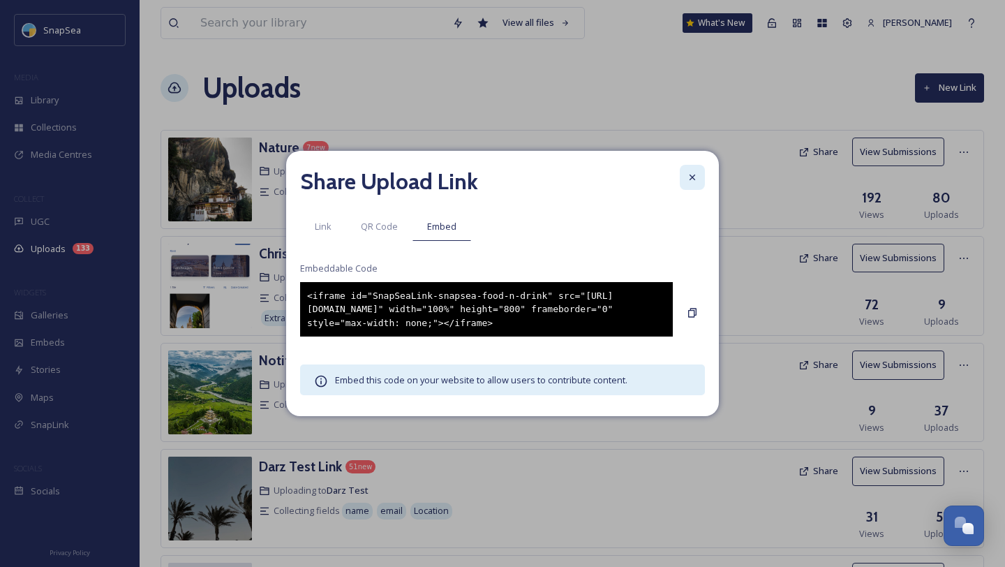
click at [690, 175] on icon at bounding box center [692, 177] width 11 height 11
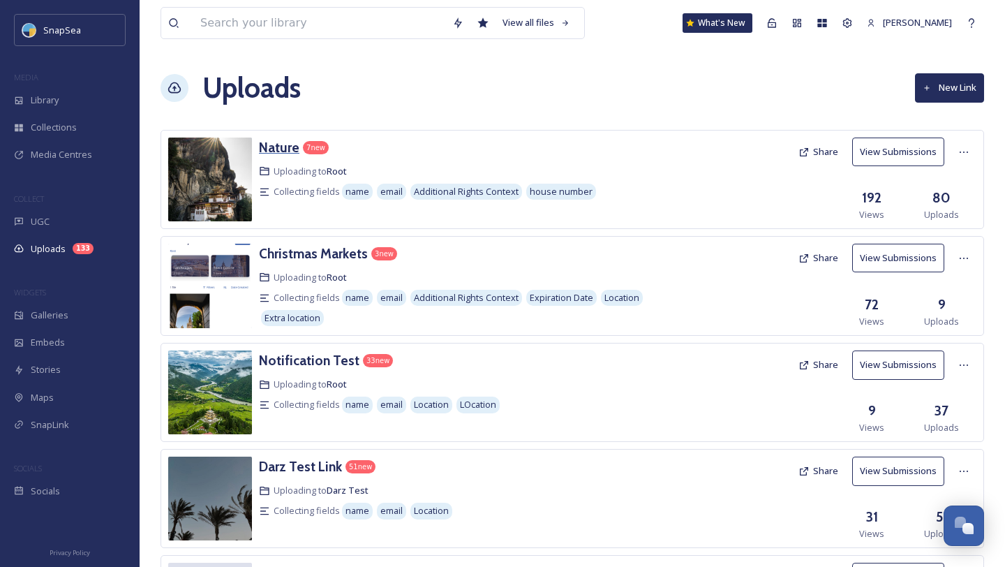
click at [289, 148] on h3 "Nature" at bounding box center [279, 147] width 40 height 17
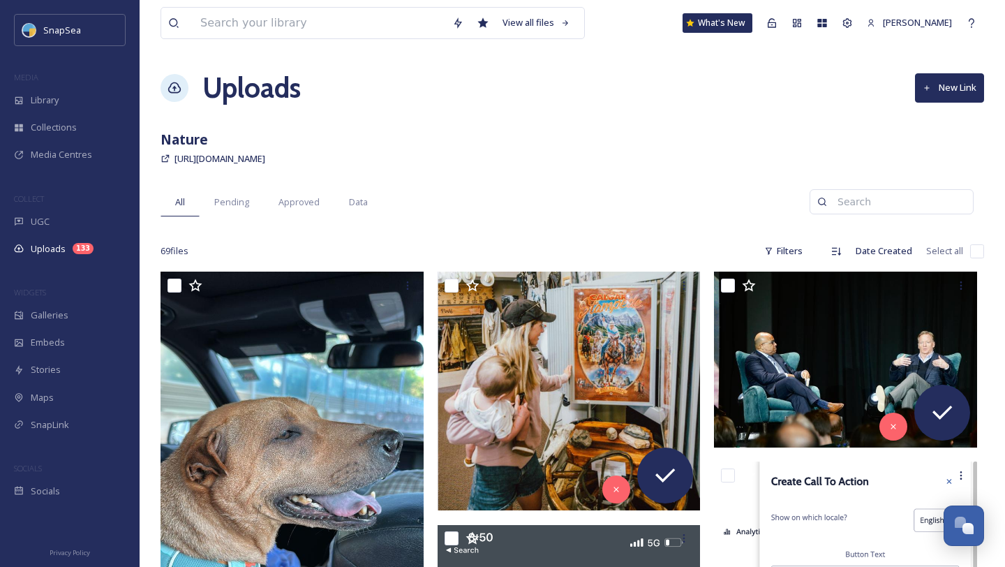
click at [268, 82] on h1 "Uploads" at bounding box center [251, 88] width 98 height 42
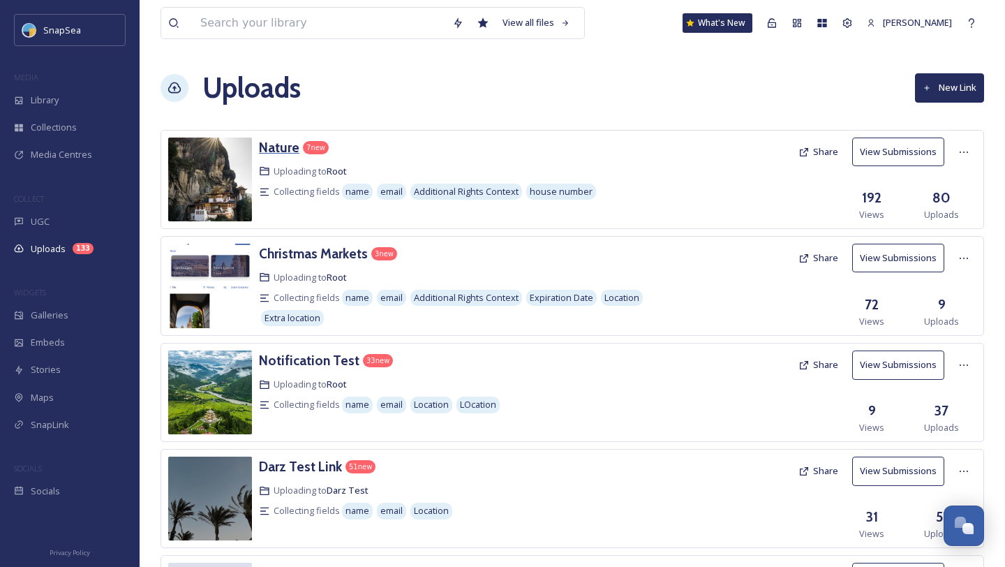
click at [284, 149] on h3 "Nature" at bounding box center [279, 147] width 40 height 17
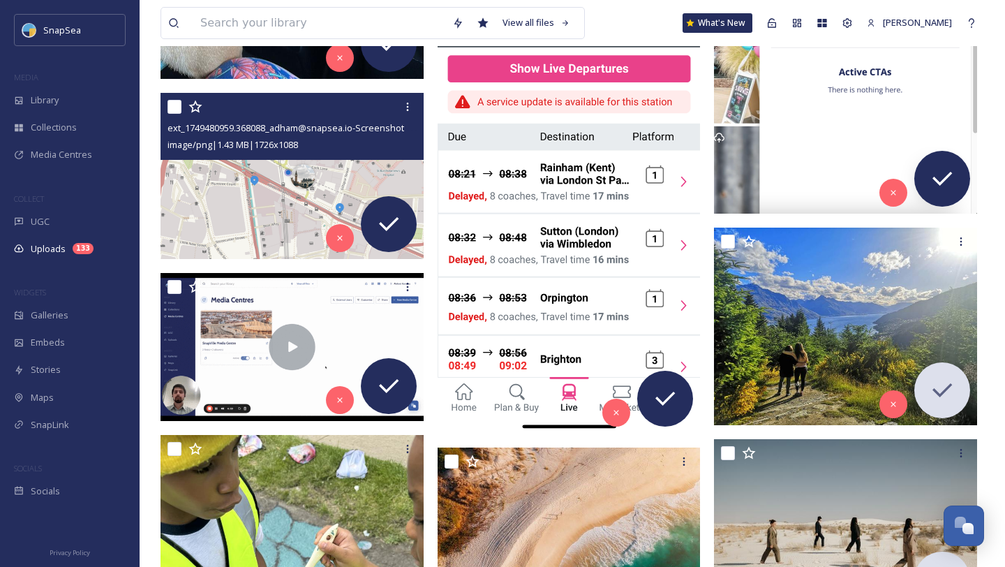
scroll to position [662, 0]
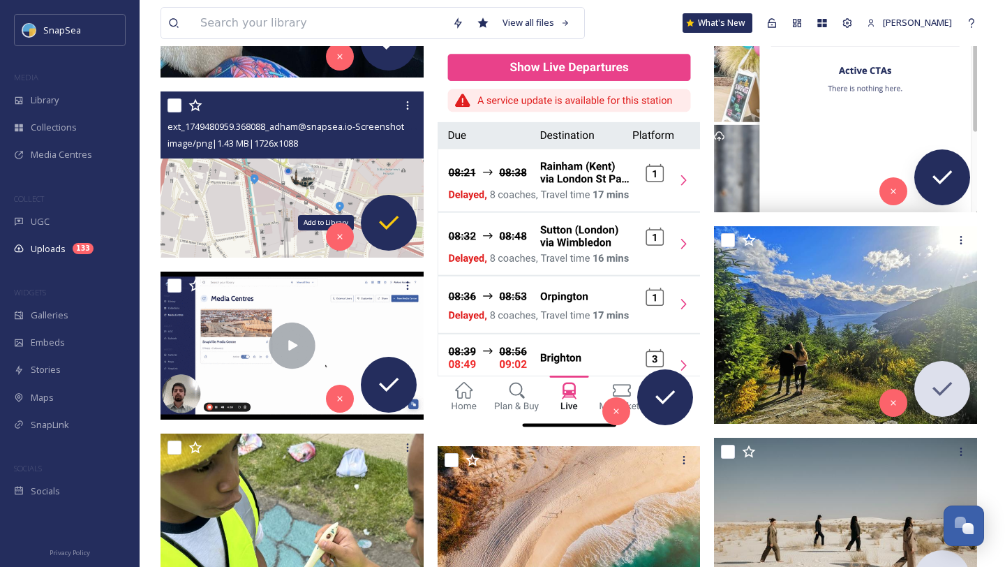
click at [387, 231] on icon at bounding box center [389, 223] width 28 height 28
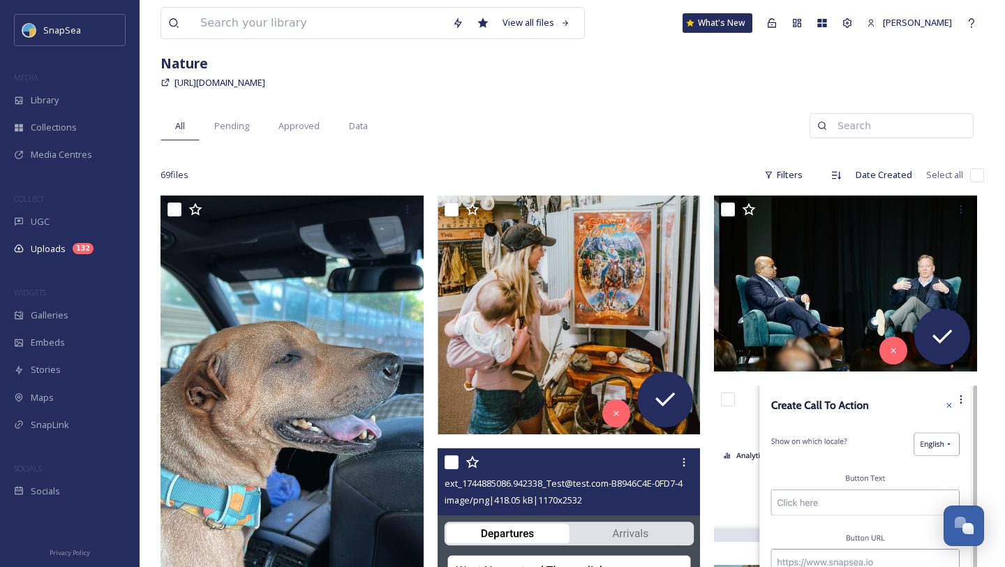
scroll to position [61, 0]
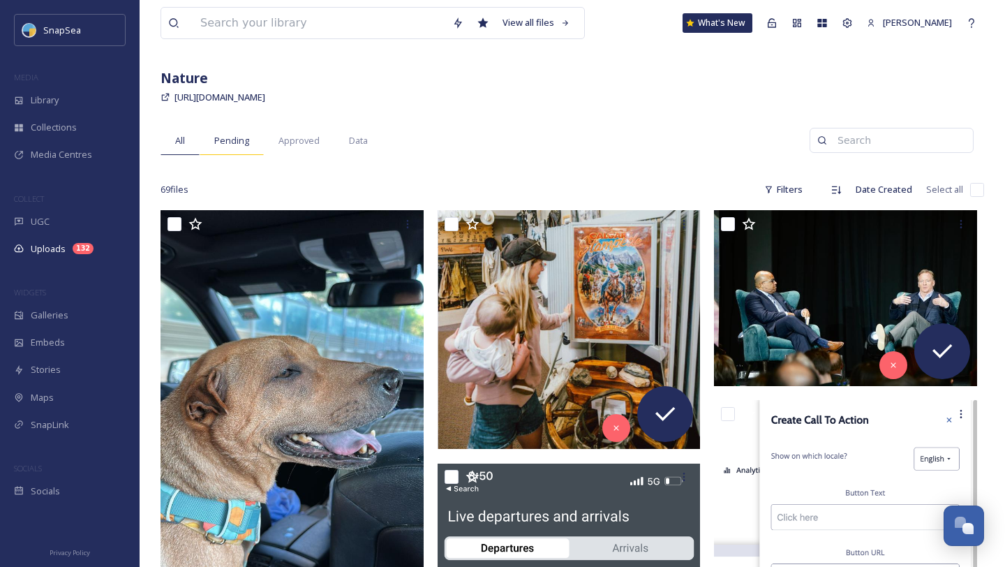
click at [238, 144] on span "Pending" at bounding box center [231, 140] width 35 height 13
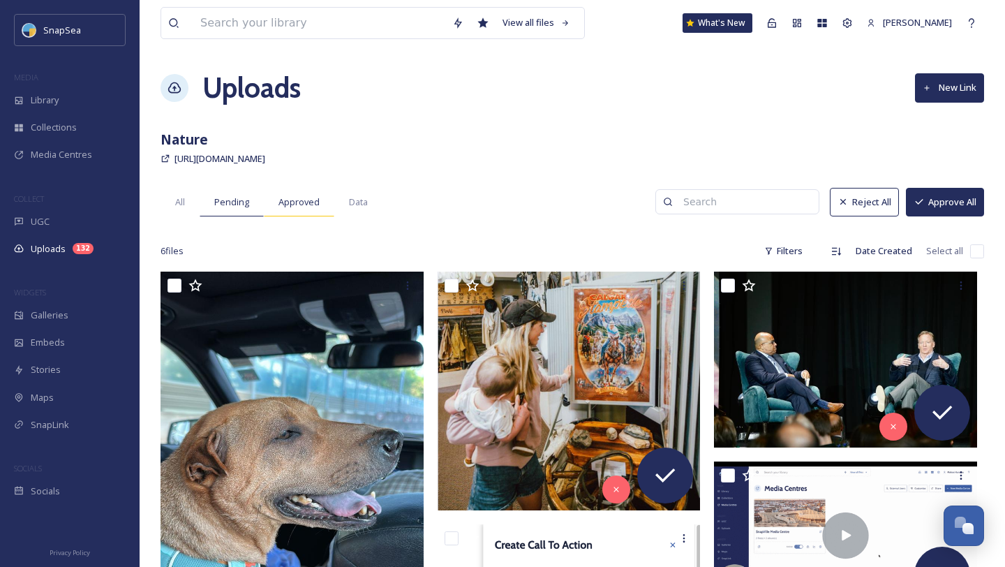
click at [310, 204] on span "Approved" at bounding box center [298, 201] width 41 height 13
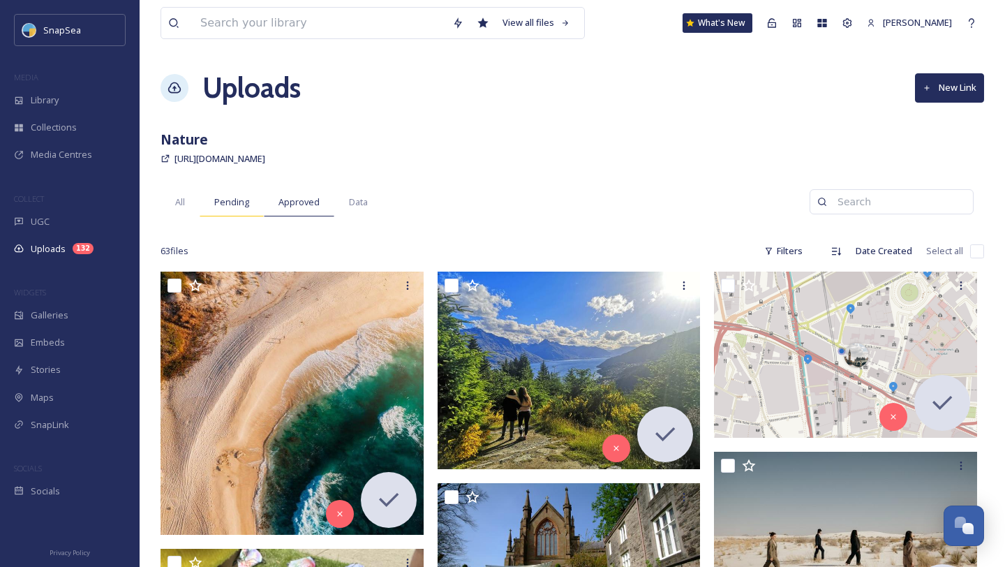
click at [238, 202] on span "Pending" at bounding box center [231, 201] width 35 height 13
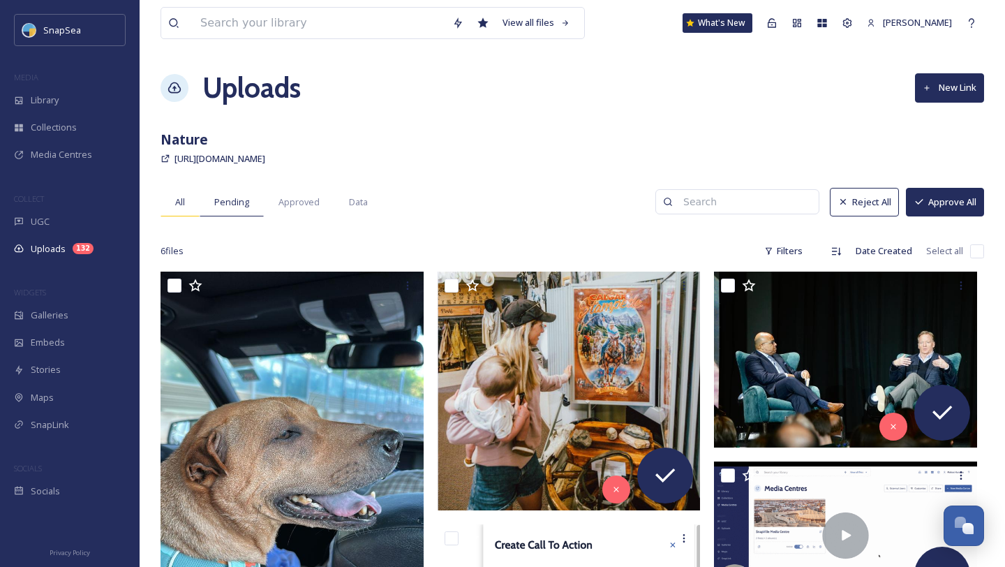
click at [186, 198] on div "All" at bounding box center [180, 202] width 39 height 29
click at [359, 198] on span "Data" at bounding box center [358, 201] width 19 height 13
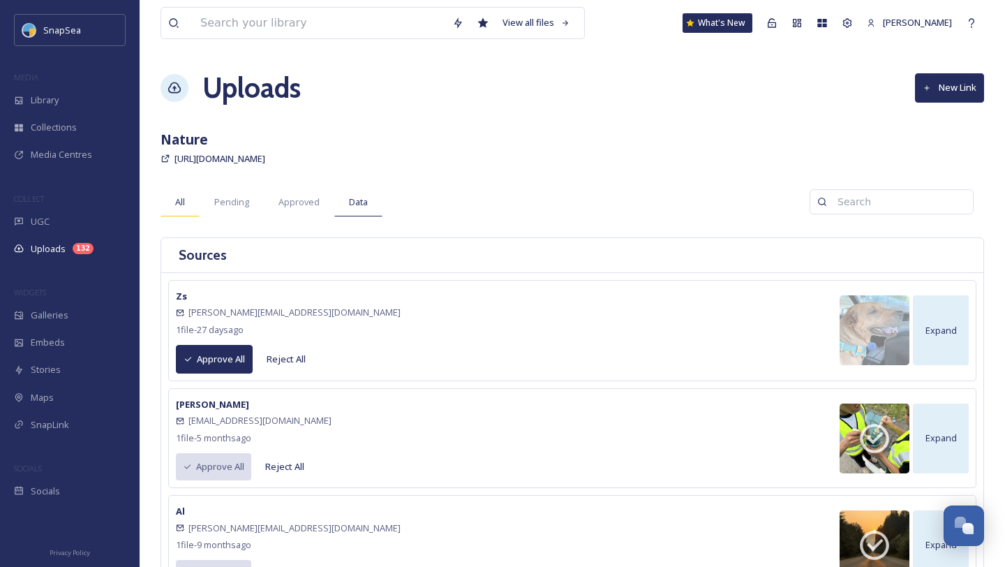
click at [182, 202] on span "All" at bounding box center [180, 201] width 10 height 13
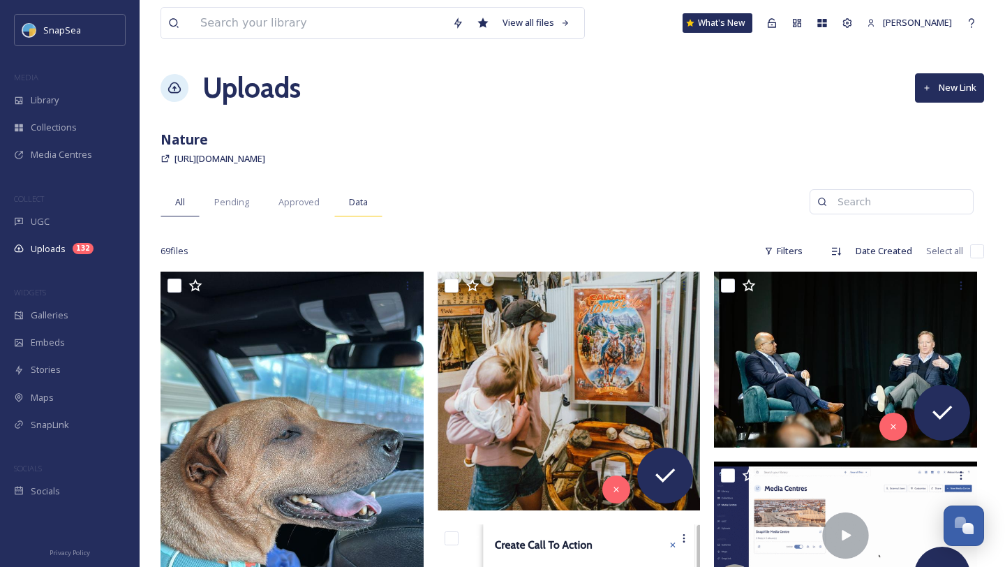
click at [361, 211] on div "Data" at bounding box center [358, 202] width 48 height 29
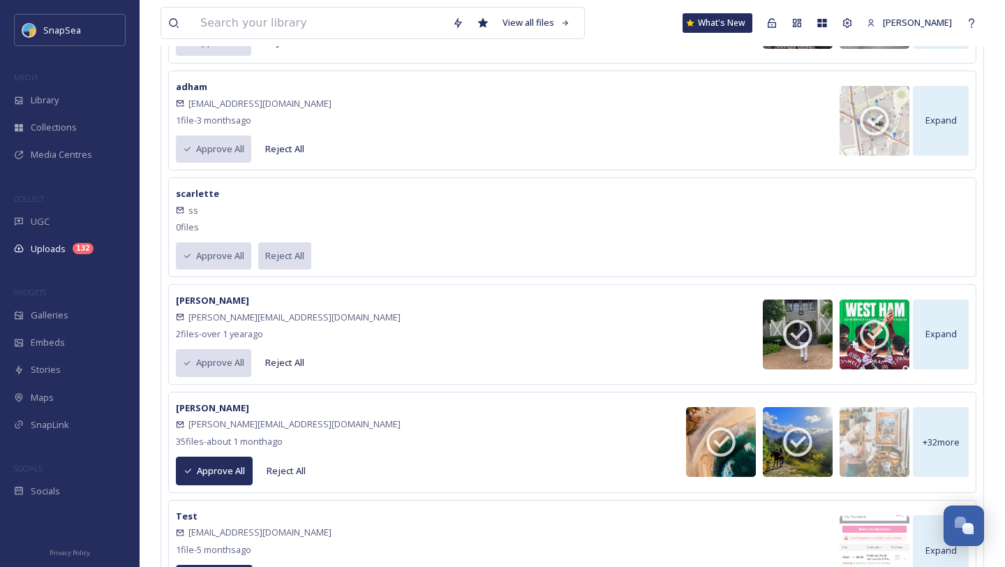
scroll to position [962, 0]
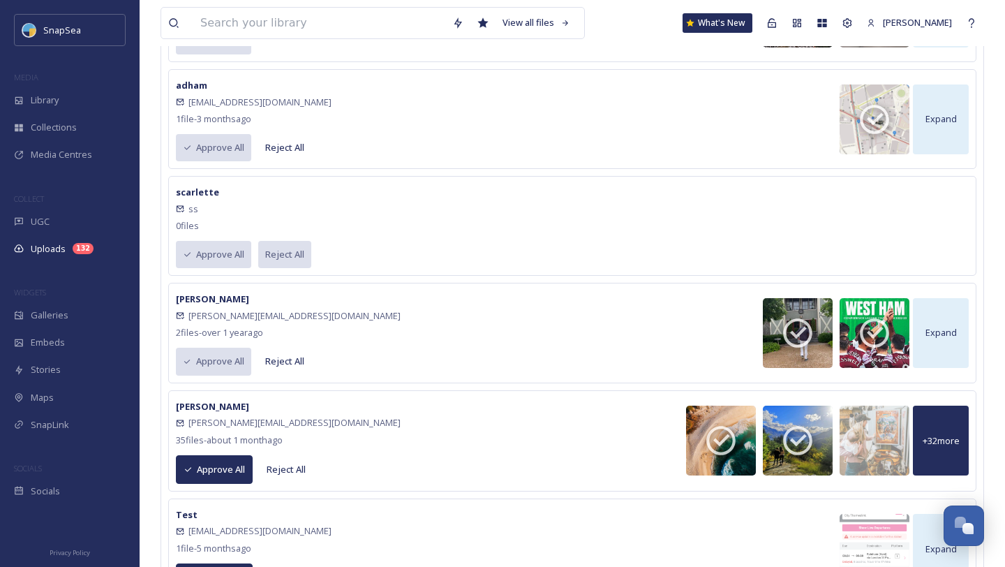
click at [933, 440] on span "+ 32 more" at bounding box center [941, 440] width 37 height 13
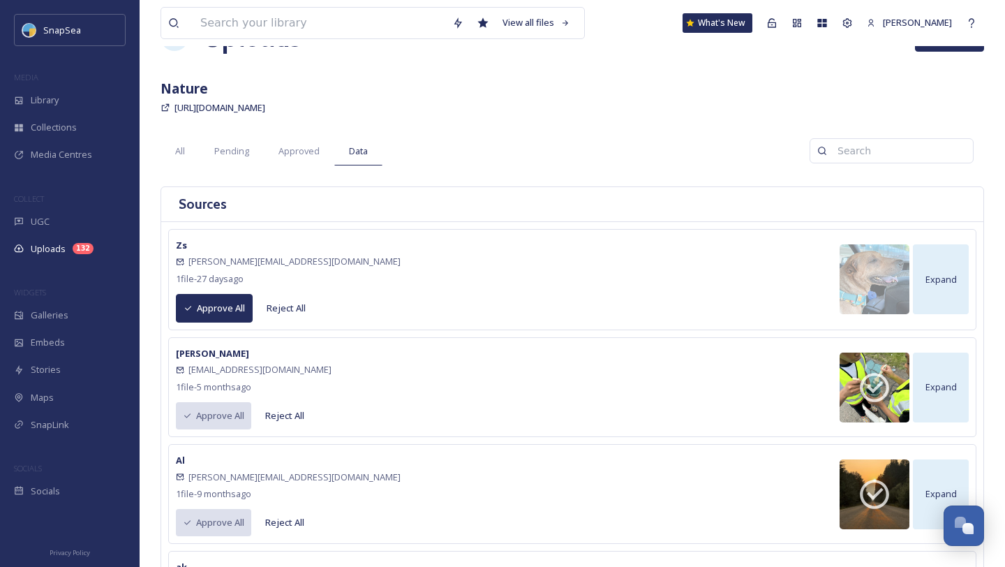
scroll to position [0, 0]
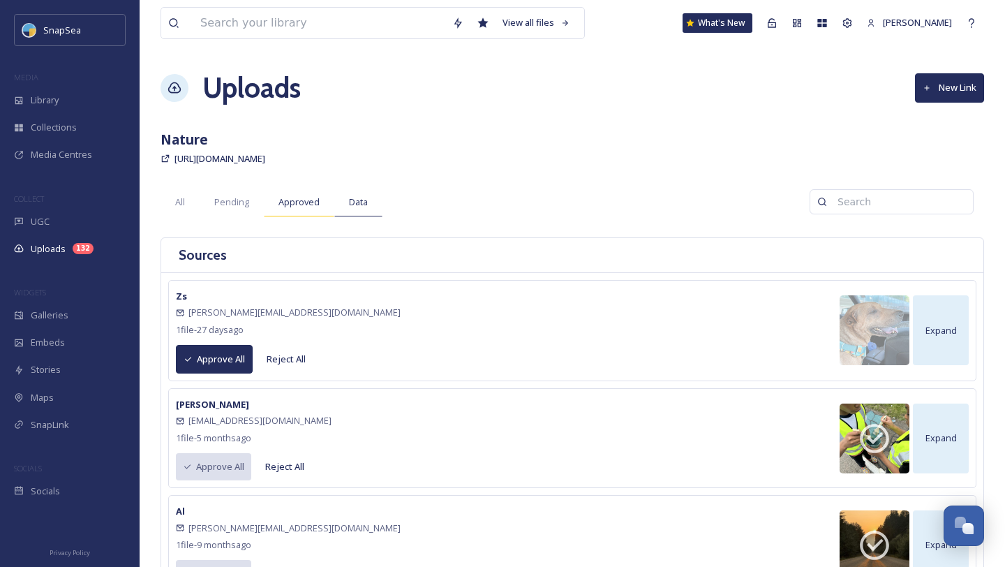
click at [295, 209] on div "Approved" at bounding box center [299, 202] width 70 height 29
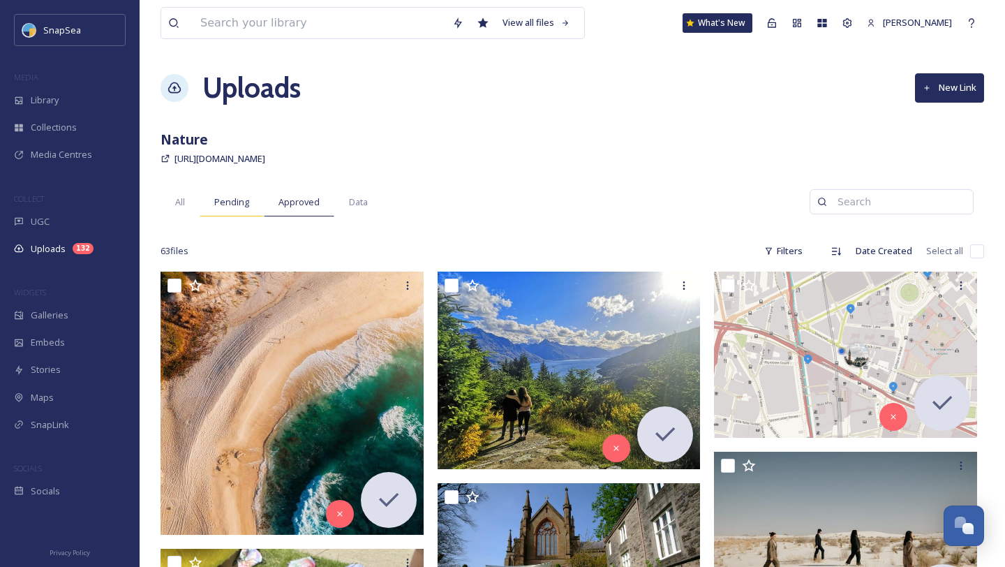
click at [237, 212] on div "Pending" at bounding box center [232, 202] width 64 height 29
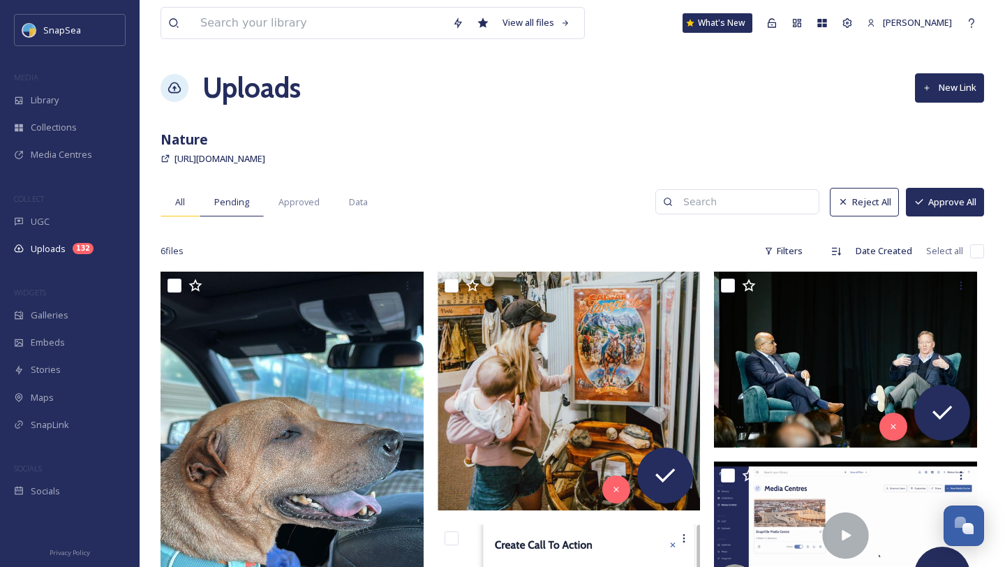
click at [189, 204] on div "All" at bounding box center [180, 202] width 39 height 29
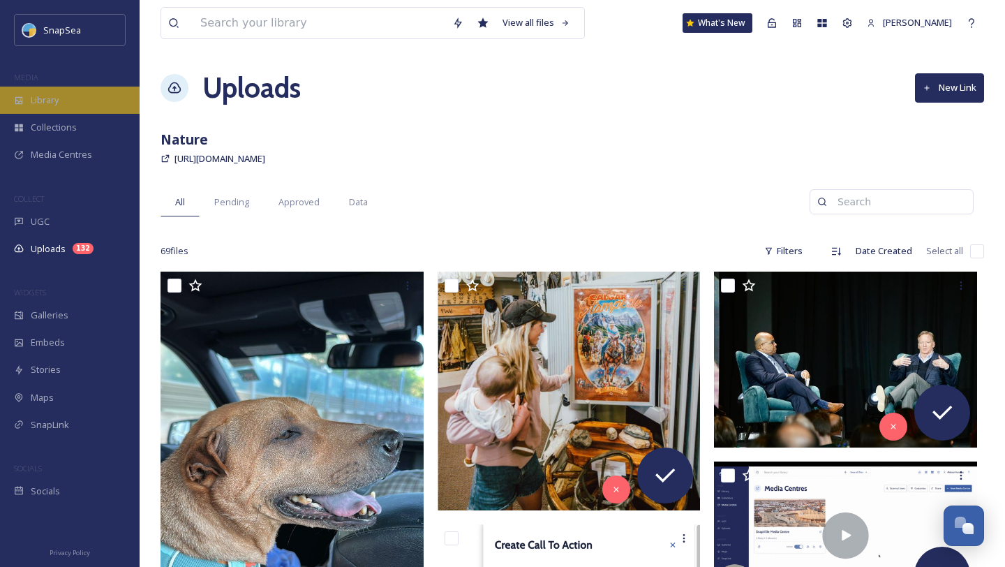
click at [119, 90] on div "Library" at bounding box center [70, 100] width 140 height 27
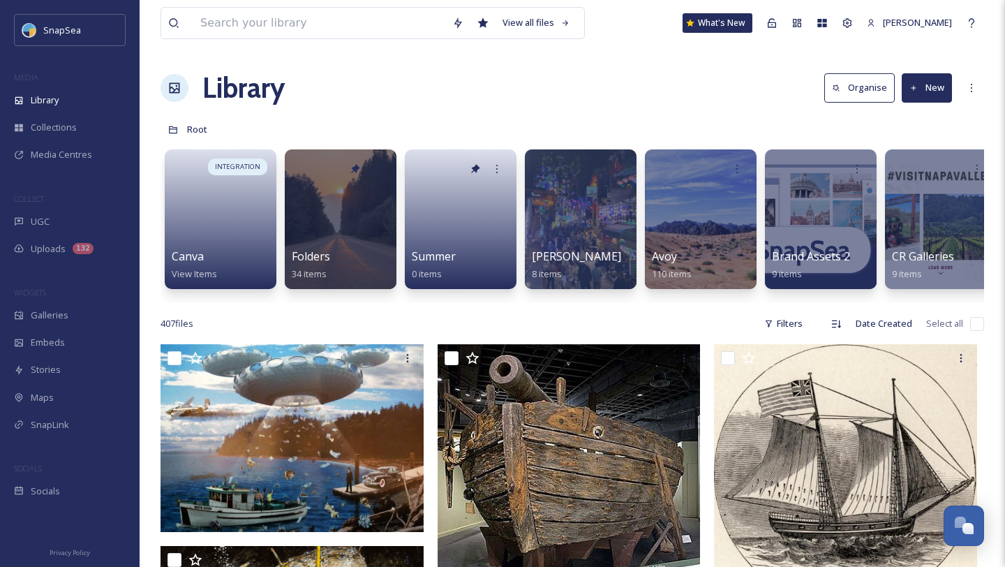
click at [930, 94] on button "New" at bounding box center [927, 87] width 50 height 29
click at [717, 108] on div "Library Organise New File Upload .zip Upload Folder" at bounding box center [573, 88] width 824 height 42
click at [934, 91] on button "New" at bounding box center [927, 87] width 50 height 29
click at [902, 170] on span "Folder" at bounding box center [911, 174] width 27 height 13
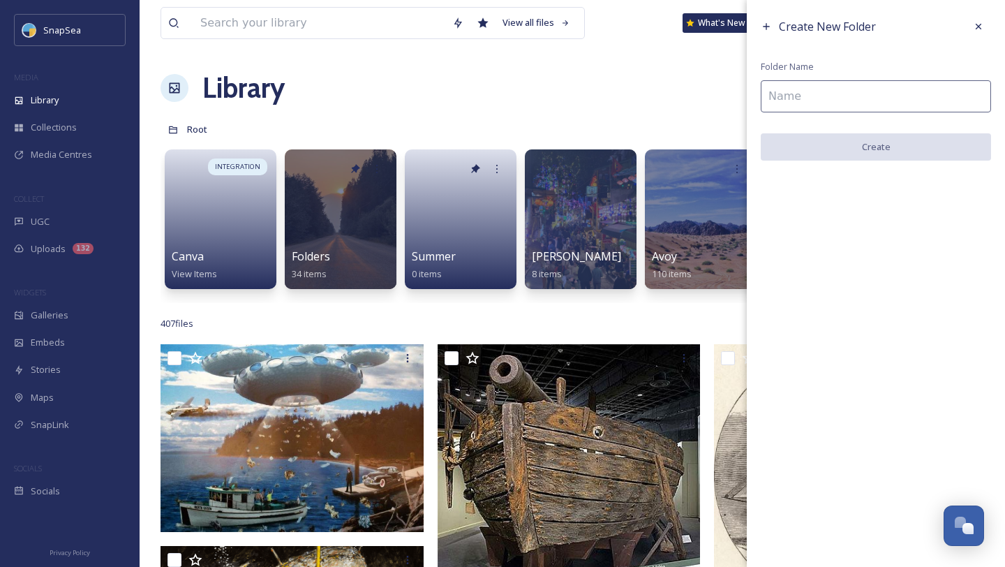
click at [843, 90] on input at bounding box center [876, 96] width 230 height 32
click at [979, 26] on icon at bounding box center [979, 27] width 6 height 6
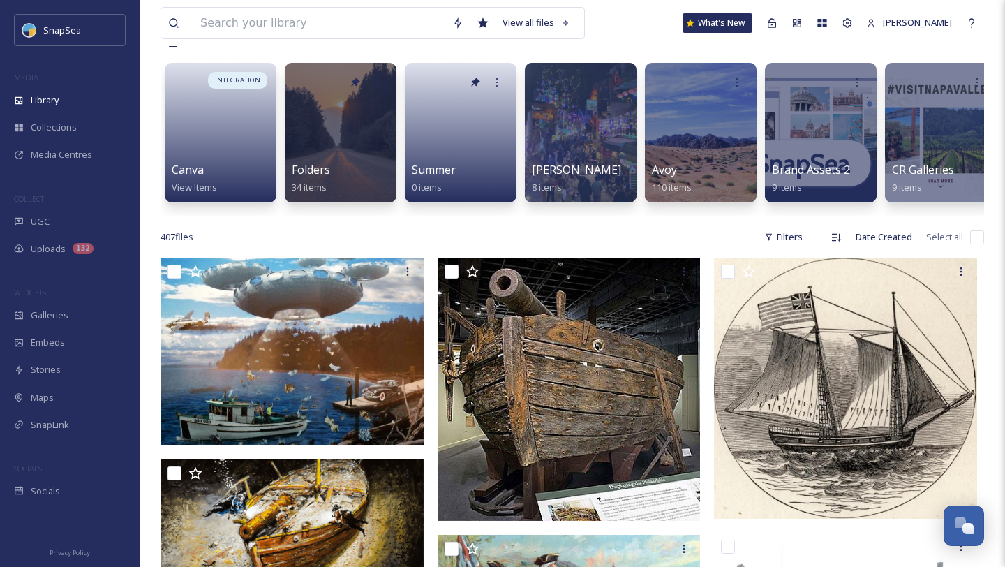
scroll to position [123, 0]
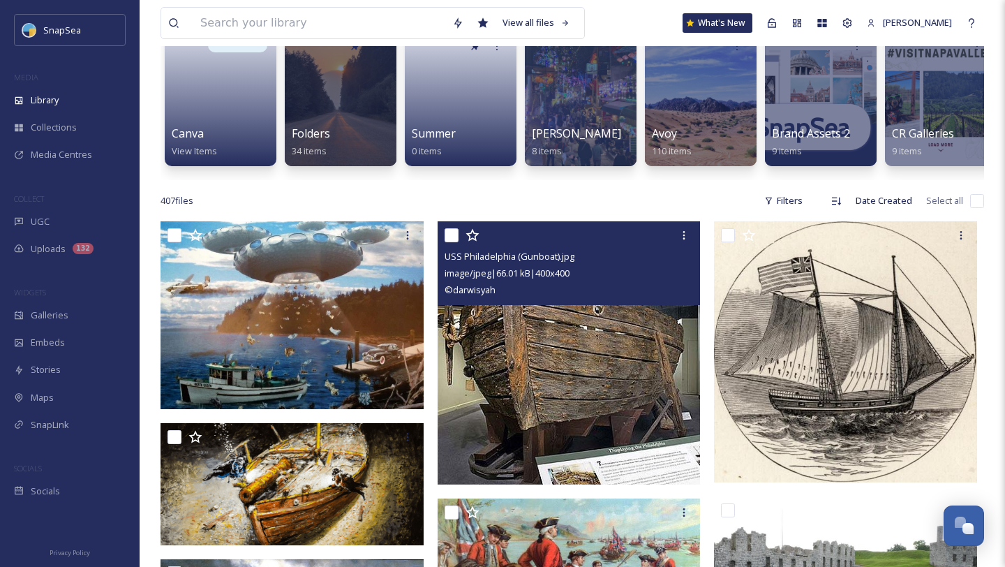
click at [542, 394] on img at bounding box center [569, 352] width 263 height 263
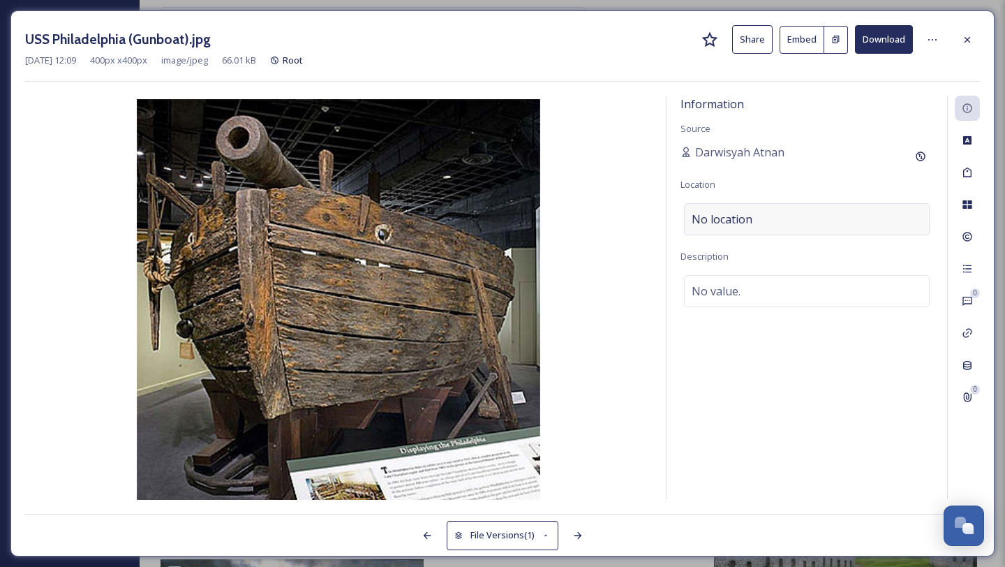
click at [804, 221] on div "No location" at bounding box center [807, 219] width 246 height 32
click at [778, 291] on div "No value." at bounding box center [807, 291] width 246 height 32
click at [778, 291] on textarea at bounding box center [806, 333] width 253 height 116
click at [969, 174] on icon at bounding box center [967, 172] width 11 height 11
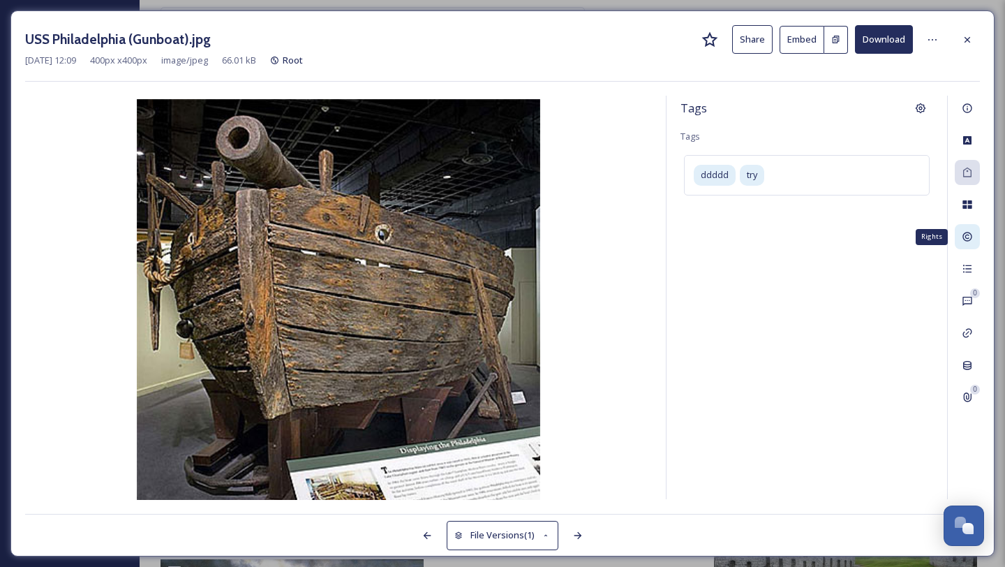
click at [975, 237] on div "Rights" at bounding box center [967, 236] width 25 height 25
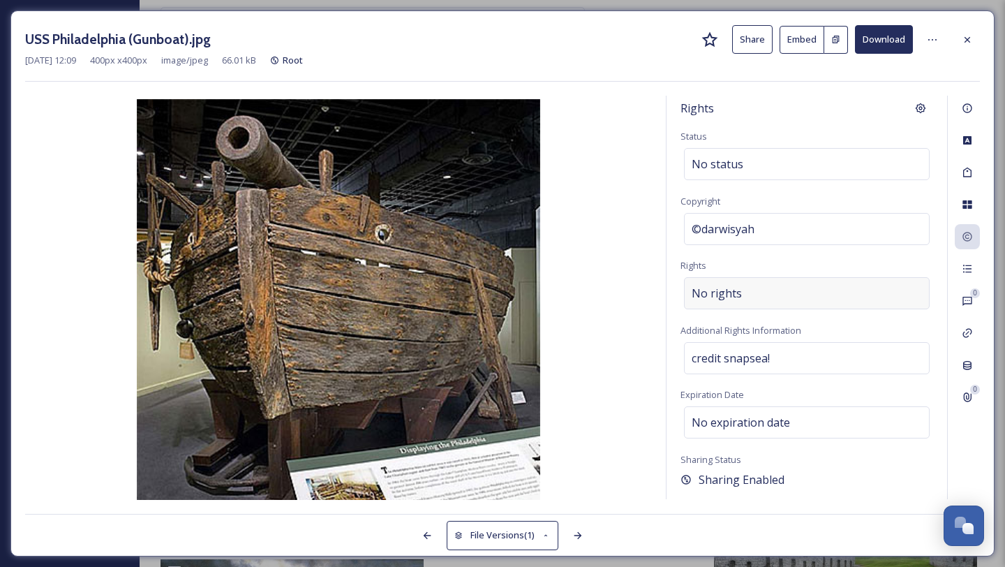
click at [752, 296] on div "No rights" at bounding box center [807, 293] width 246 height 32
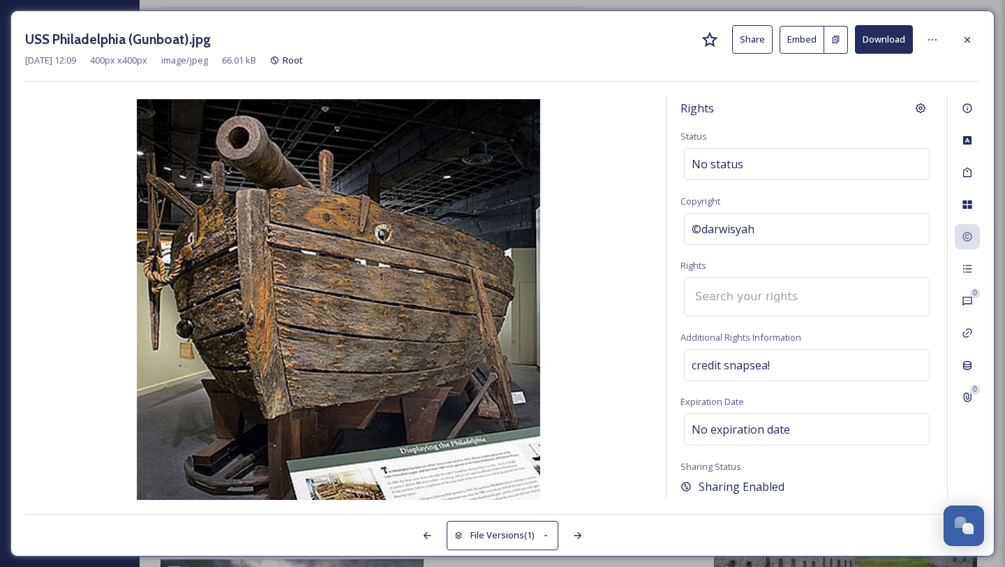
click at [752, 296] on input at bounding box center [765, 296] width 154 height 31
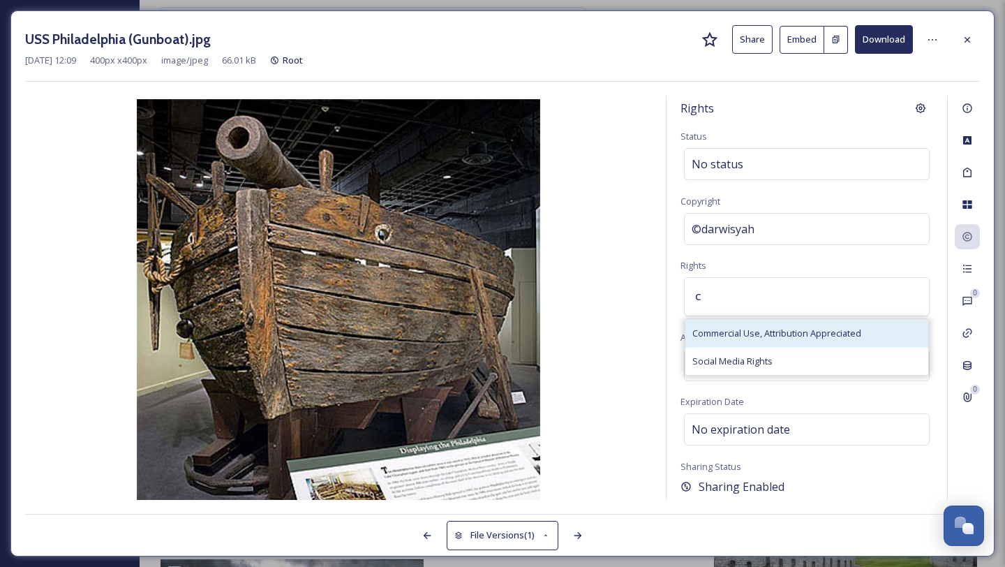
type input "c"
click at [803, 339] on span "Commercial Use, Attribution Appreciated" at bounding box center [776, 333] width 169 height 13
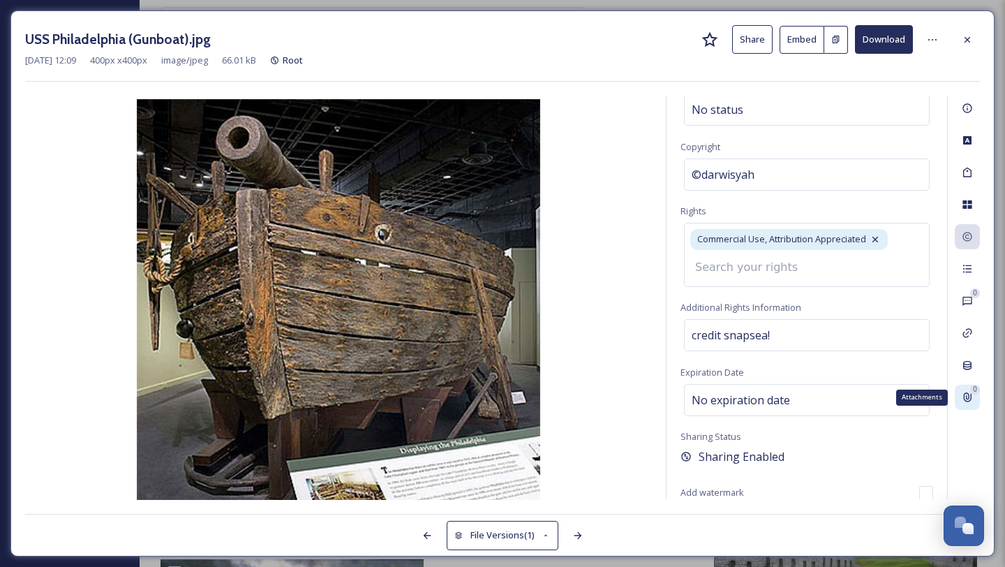
scroll to position [31, 0]
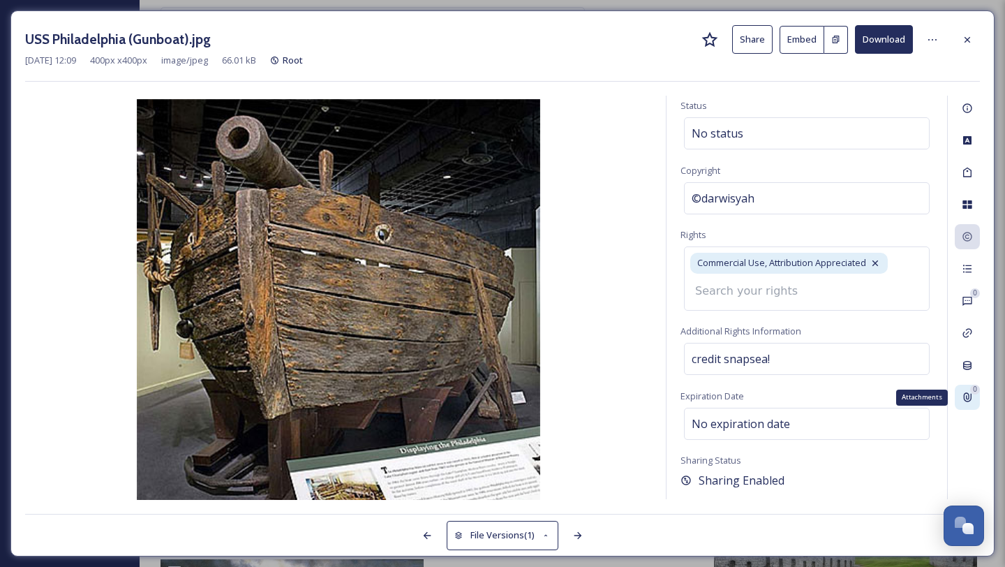
click at [970, 389] on div "0" at bounding box center [975, 390] width 10 height 10
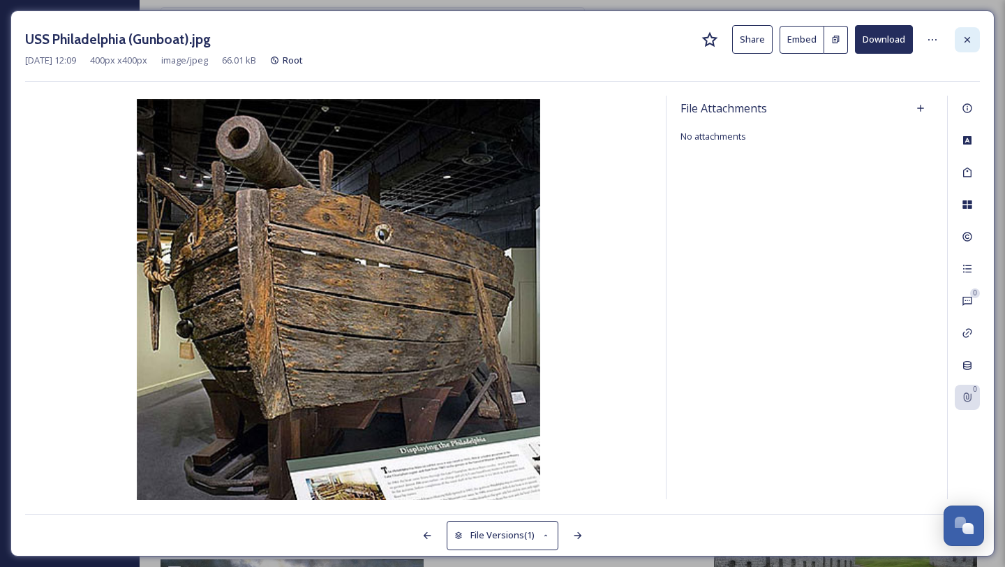
click at [966, 35] on icon at bounding box center [967, 39] width 11 height 11
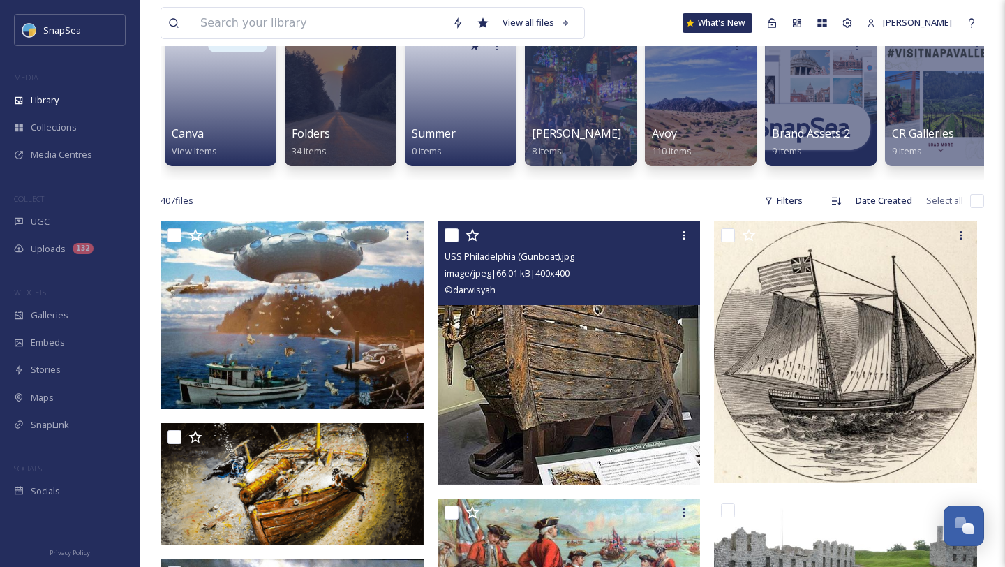
click at [659, 193] on div "407 file s Filters Date Created Select all" at bounding box center [573, 200] width 824 height 27
click at [449, 235] on input "checkbox" at bounding box center [452, 235] width 14 height 14
checkbox input "true"
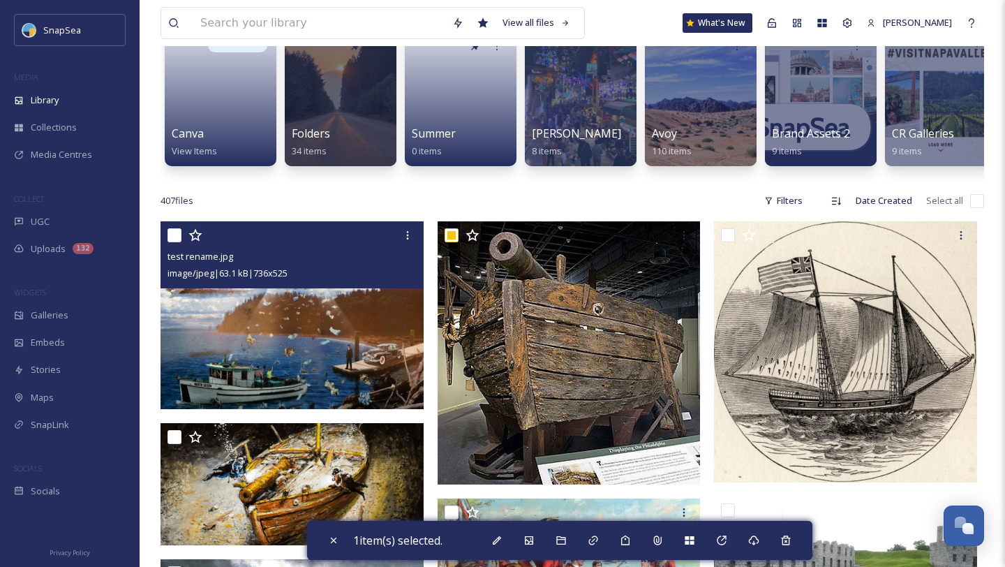
click at [174, 239] on input "checkbox" at bounding box center [175, 235] width 14 height 14
checkbox input "true"
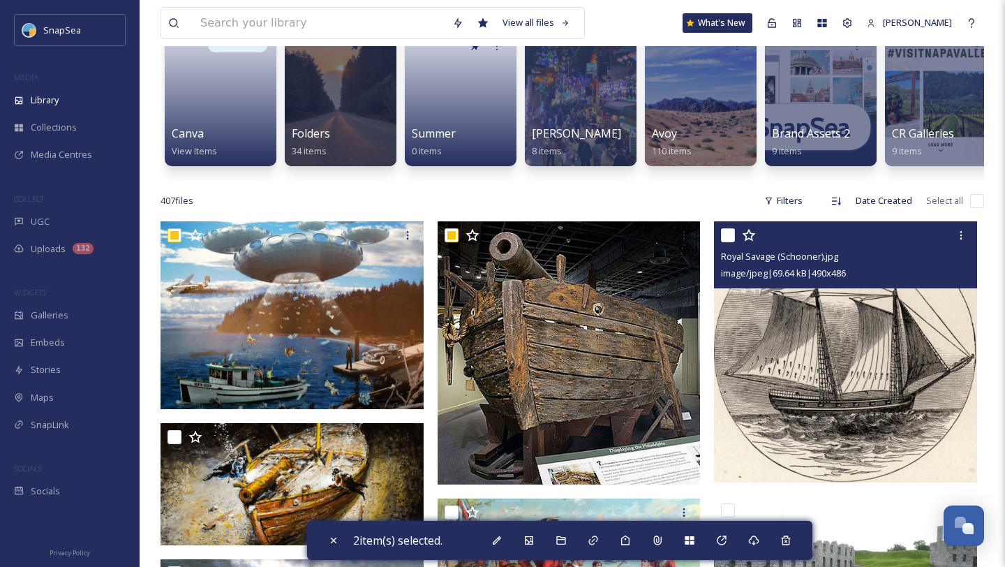
click at [733, 232] on input "checkbox" at bounding box center [728, 235] width 14 height 14
checkbox input "true"
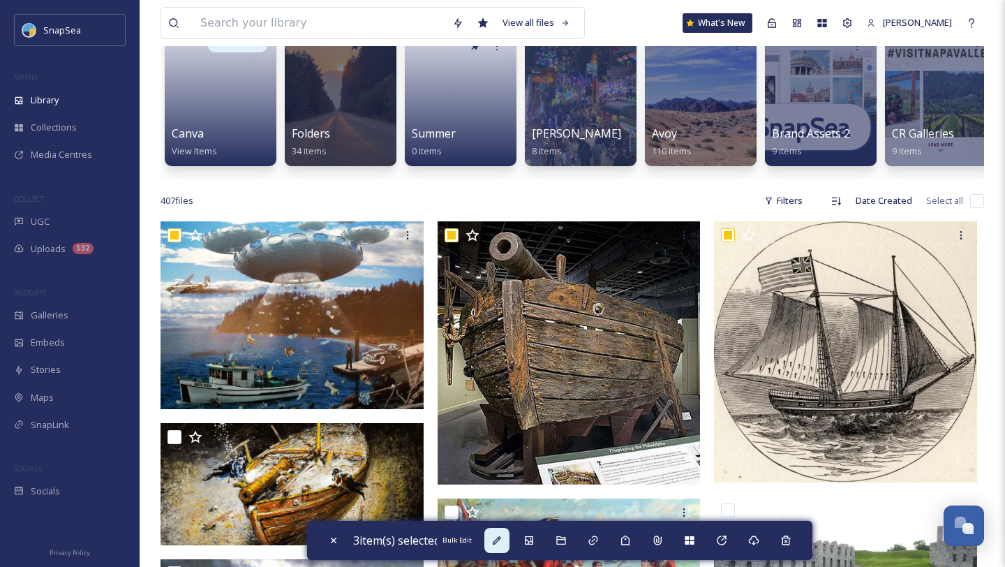
click at [500, 548] on div "Bulk Edit" at bounding box center [496, 540] width 25 height 25
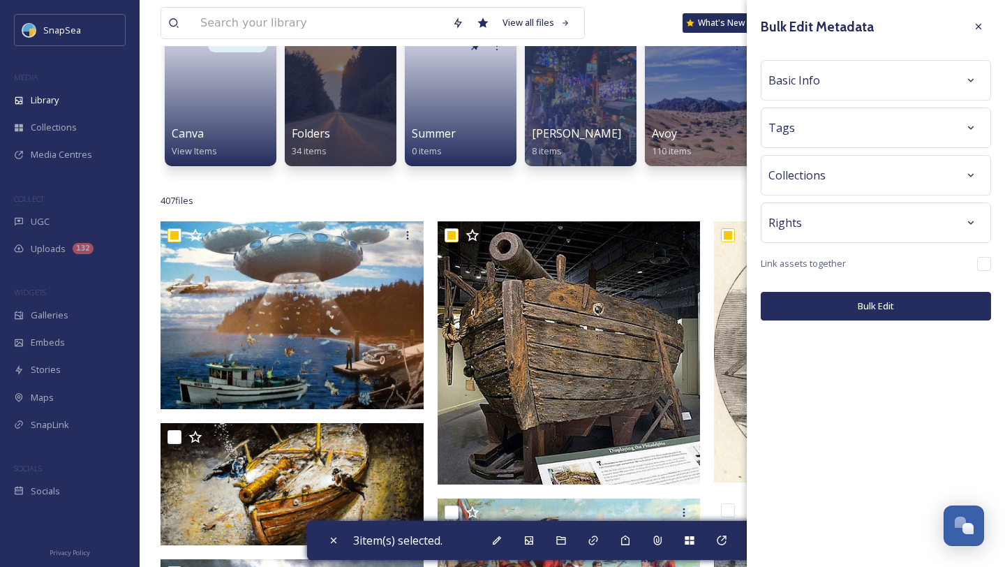
click at [860, 88] on div "Basic Info" at bounding box center [875, 80] width 215 height 25
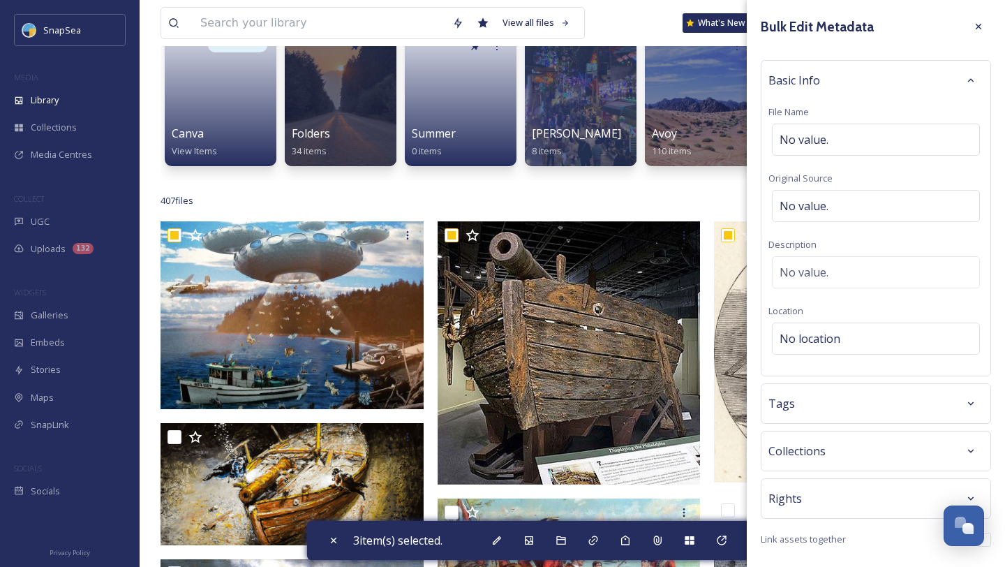
click at [924, 71] on div "Basic Info" at bounding box center [875, 80] width 215 height 25
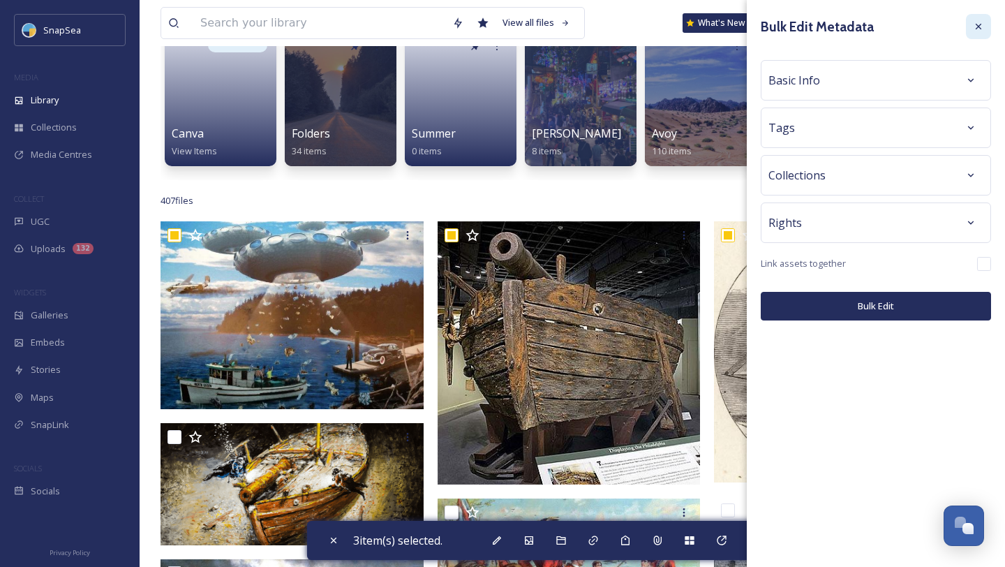
click at [983, 26] on icon at bounding box center [978, 26] width 11 height 11
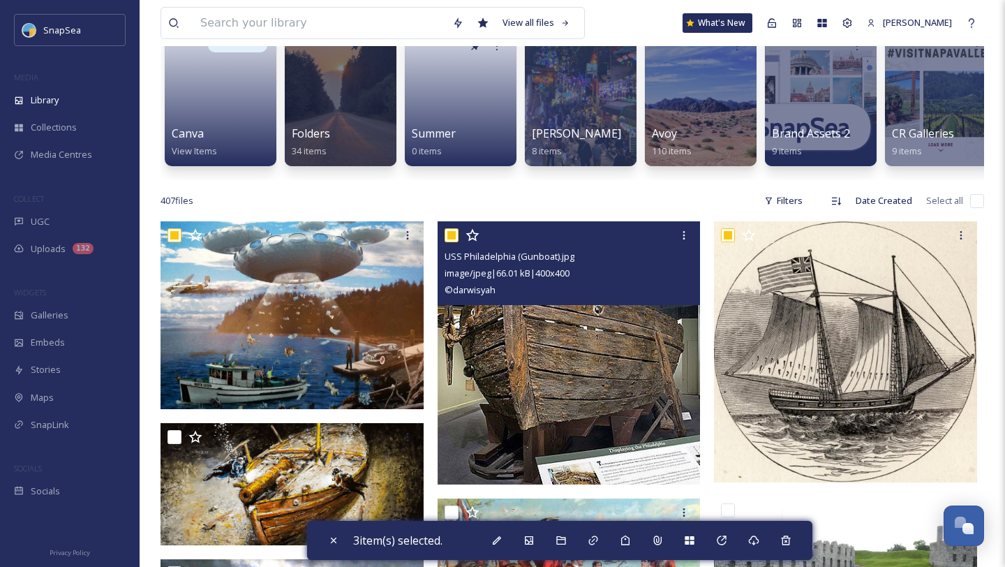
click at [453, 239] on input "checkbox" at bounding box center [452, 235] width 14 height 14
checkbox input "false"
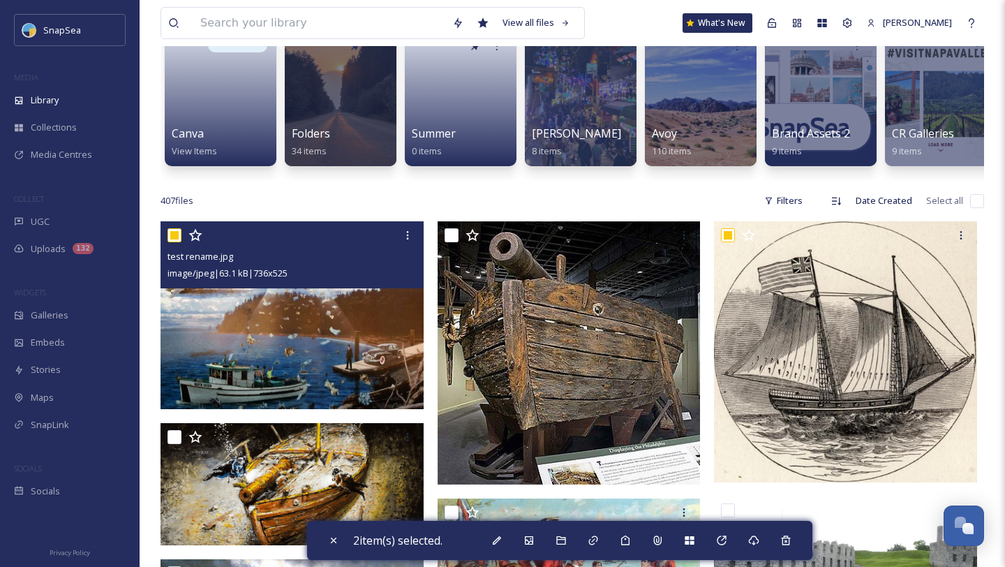
click at [179, 239] on input "checkbox" at bounding box center [175, 235] width 14 height 14
checkbox input "false"
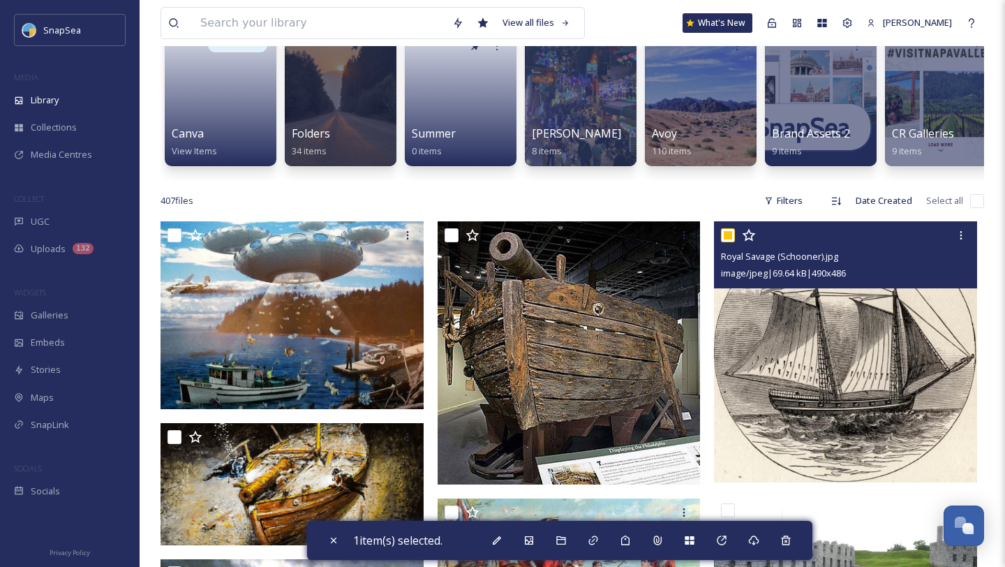
click at [729, 237] on input "checkbox" at bounding box center [728, 235] width 14 height 14
checkbox input "false"
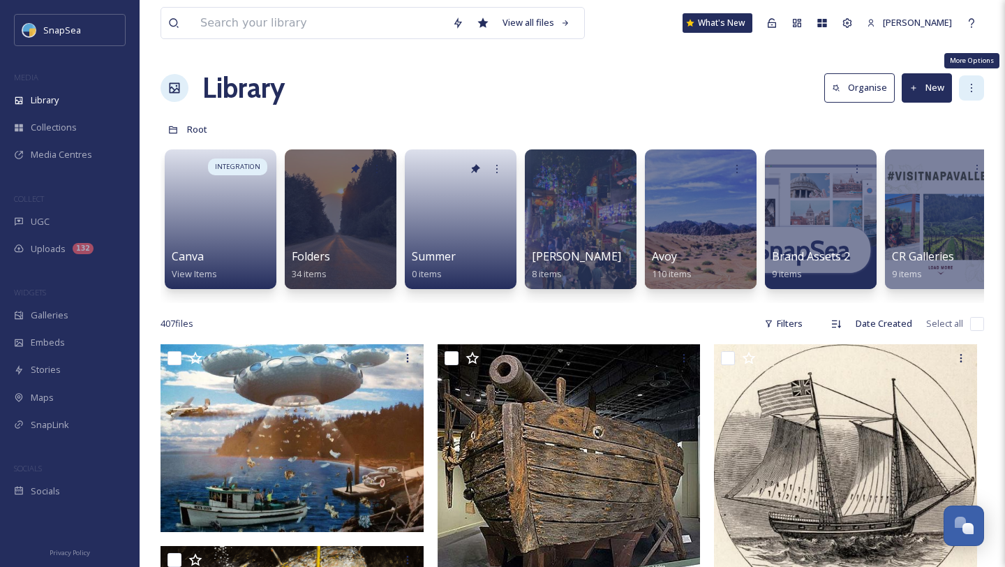
click at [978, 83] on div "More Options" at bounding box center [971, 87] width 25 height 25
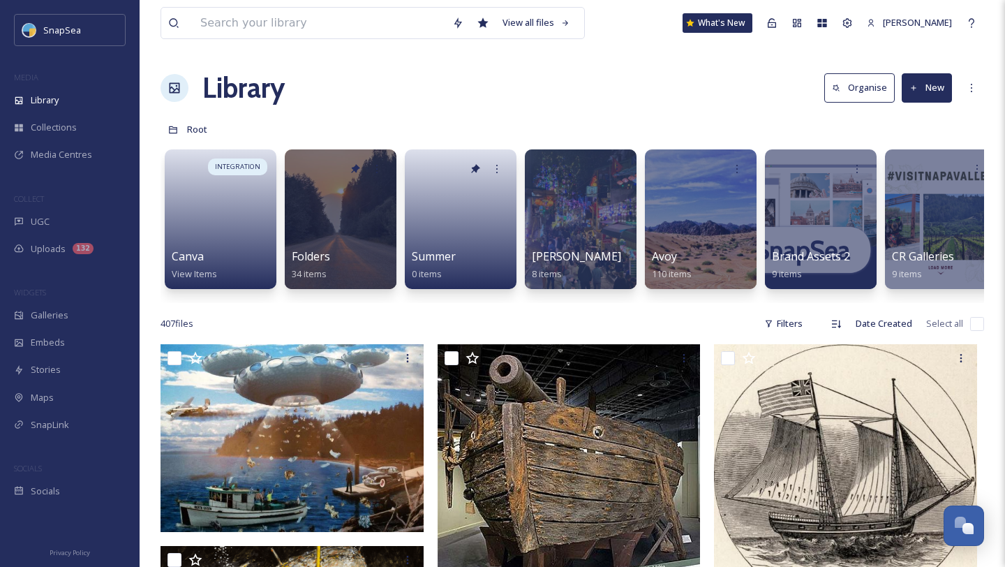
click at [845, 96] on button "Organise" at bounding box center [859, 87] width 70 height 29
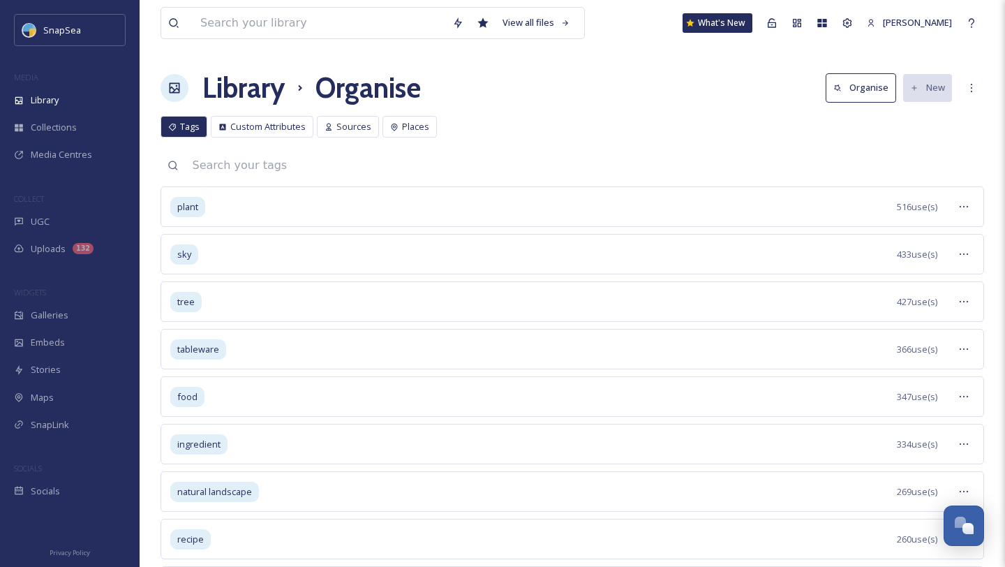
click at [845, 96] on button "Organise" at bounding box center [861, 87] width 70 height 29
click at [250, 80] on h1 "Library" at bounding box center [243, 88] width 82 height 42
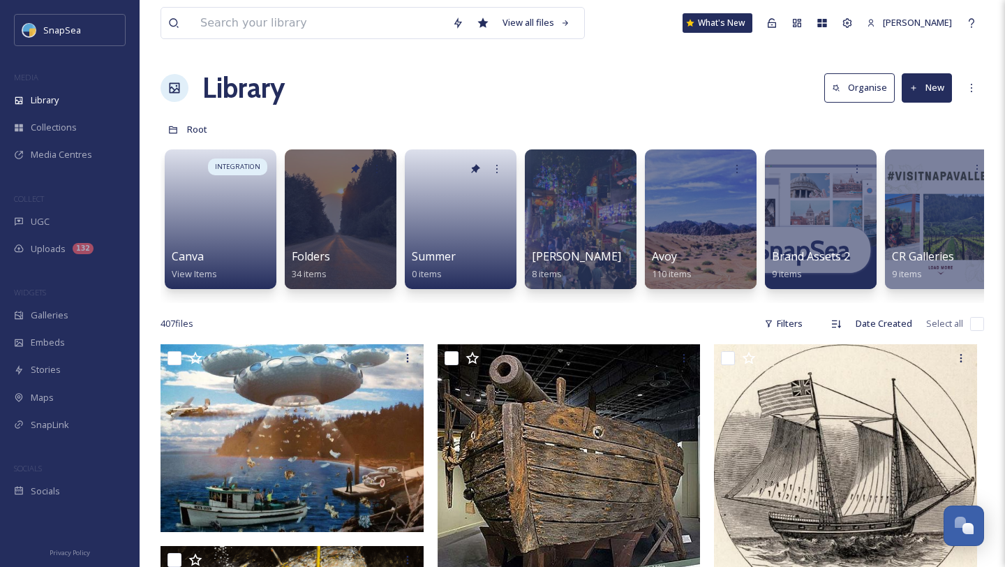
click at [942, 87] on button "New" at bounding box center [927, 87] width 50 height 29
click at [932, 121] on span "File Upload" at bounding box center [921, 120] width 46 height 13
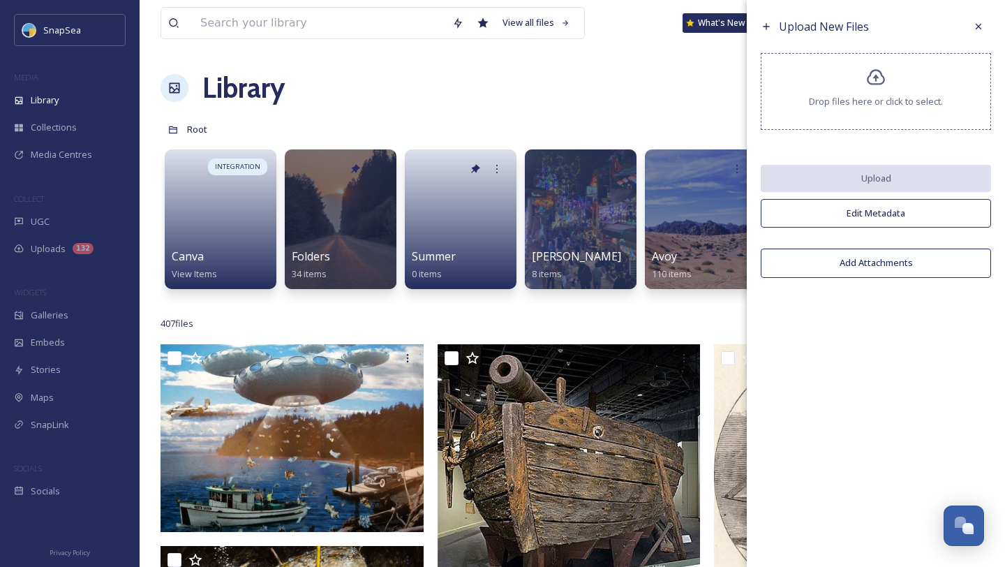
click at [895, 226] on button "Edit Metadata" at bounding box center [876, 213] width 230 height 29
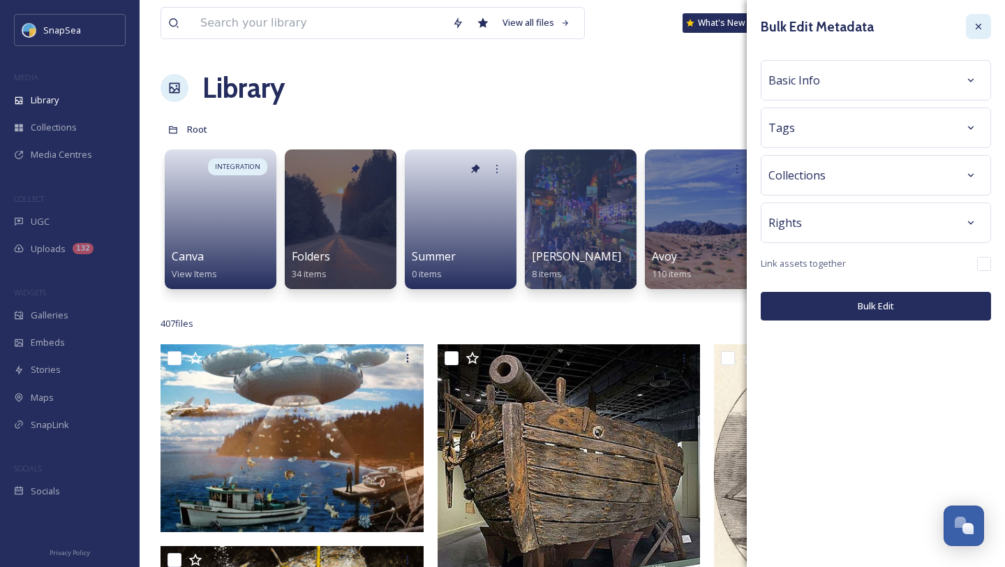
click at [983, 29] on icon at bounding box center [978, 26] width 11 height 11
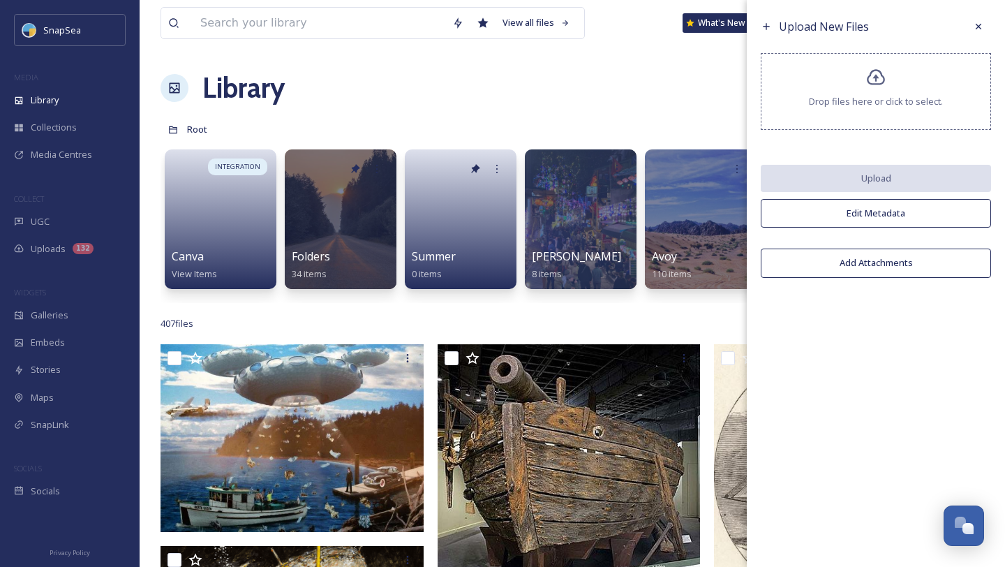
click at [895, 251] on button "Add Attachments" at bounding box center [876, 262] width 230 height 29
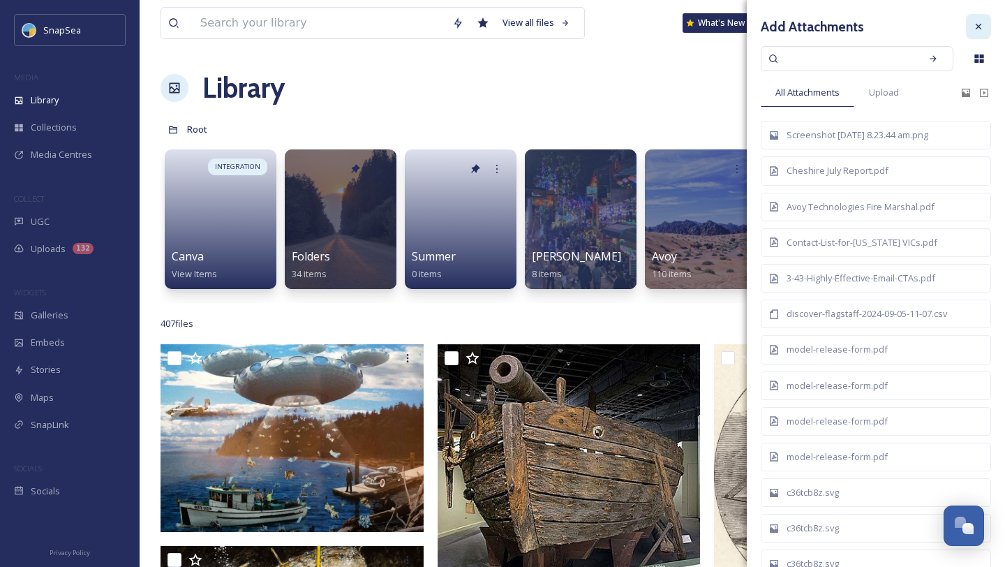
click at [984, 35] on div at bounding box center [978, 26] width 25 height 25
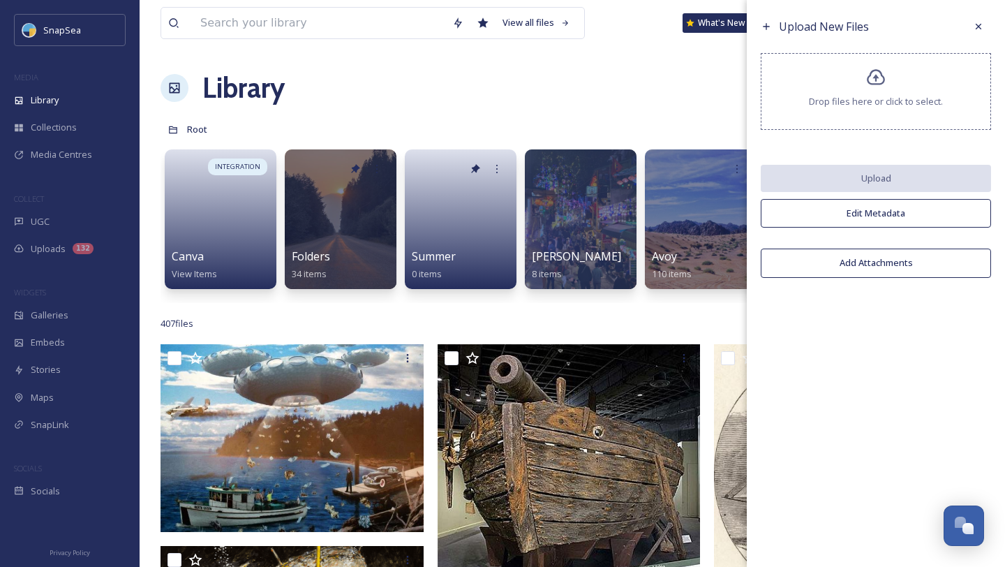
click at [984, 35] on div at bounding box center [978, 26] width 25 height 25
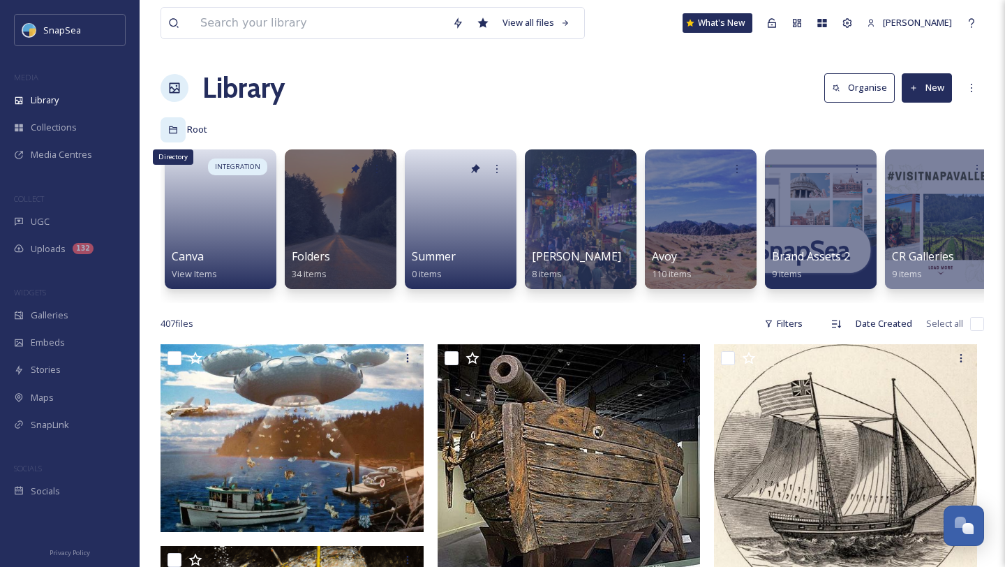
click at [178, 135] on div "Directory" at bounding box center [173, 129] width 25 height 25
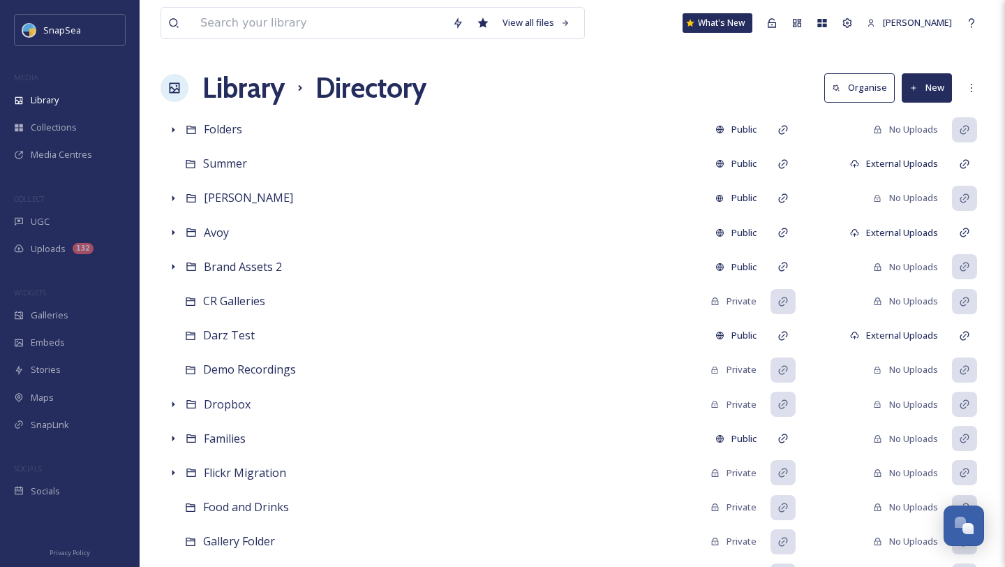
click at [266, 92] on h1 "Library" at bounding box center [243, 88] width 82 height 42
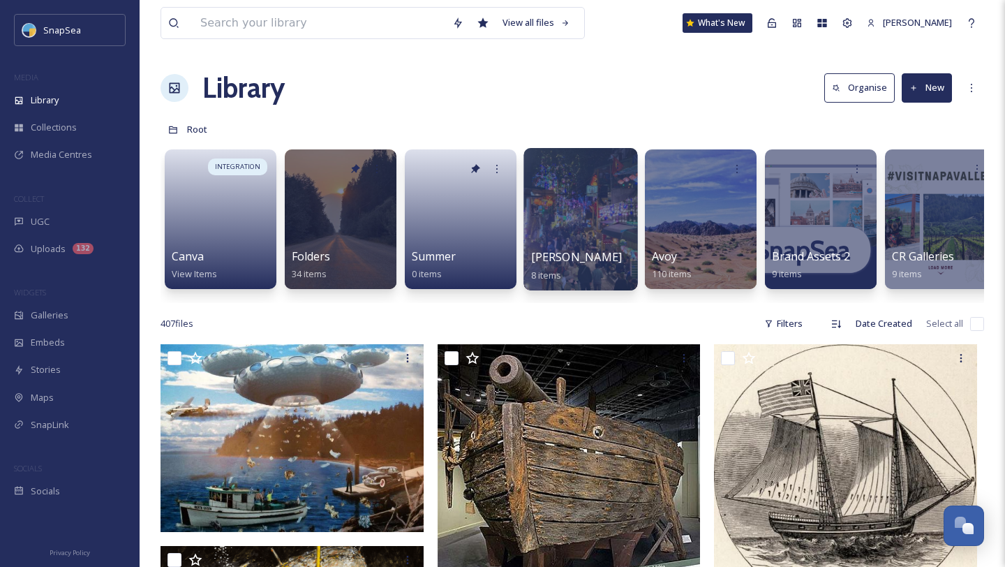
click at [572, 215] on div at bounding box center [580, 219] width 114 height 142
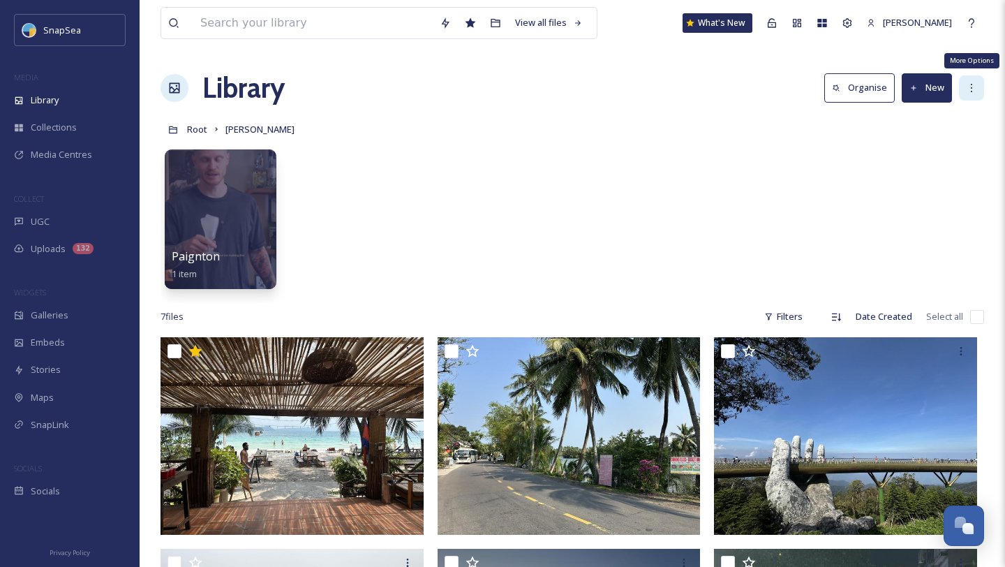
click at [966, 91] on icon at bounding box center [971, 87] width 11 height 11
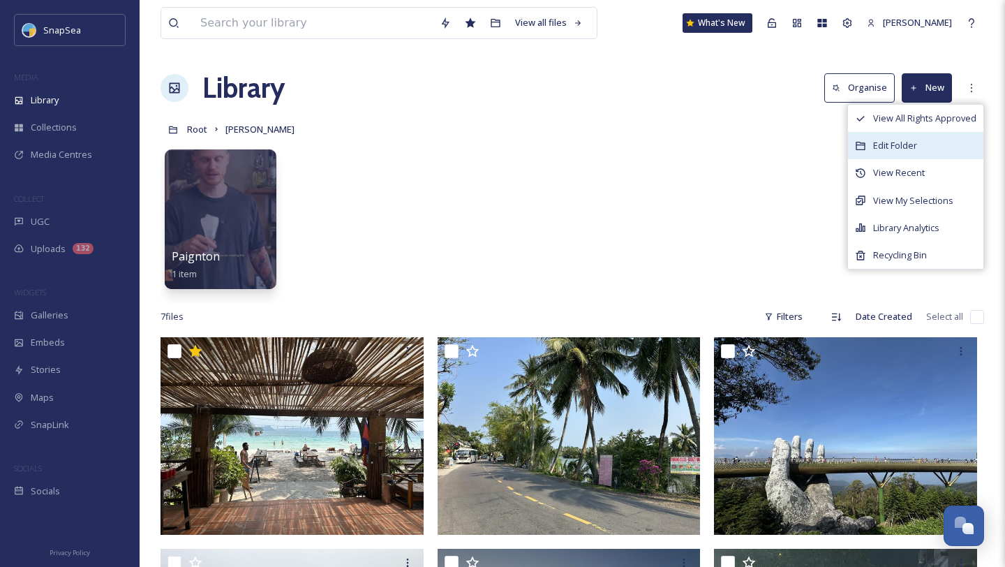
click at [920, 141] on div "Edit Folder" at bounding box center [915, 145] width 135 height 27
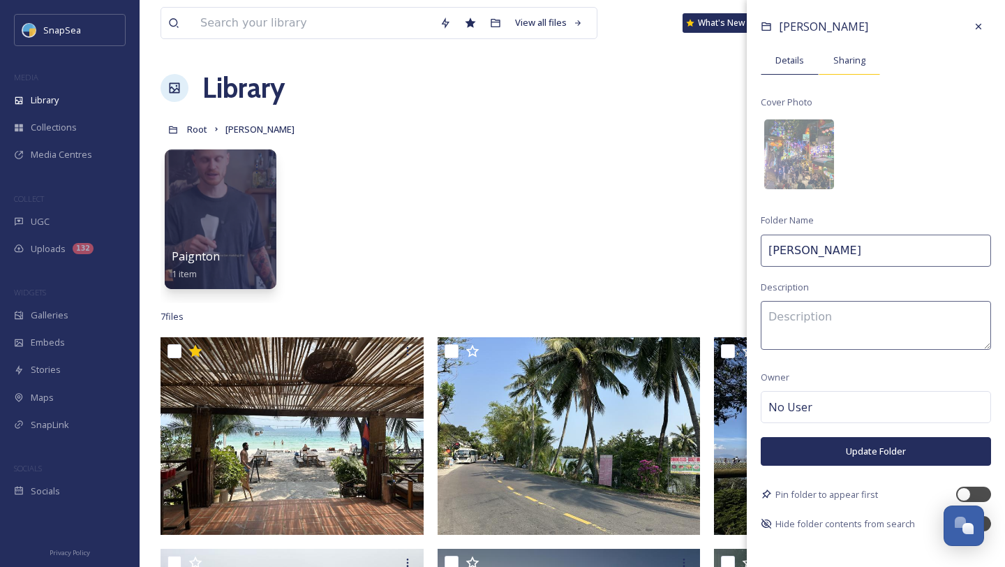
click at [857, 56] on span "Sharing" at bounding box center [849, 60] width 32 height 13
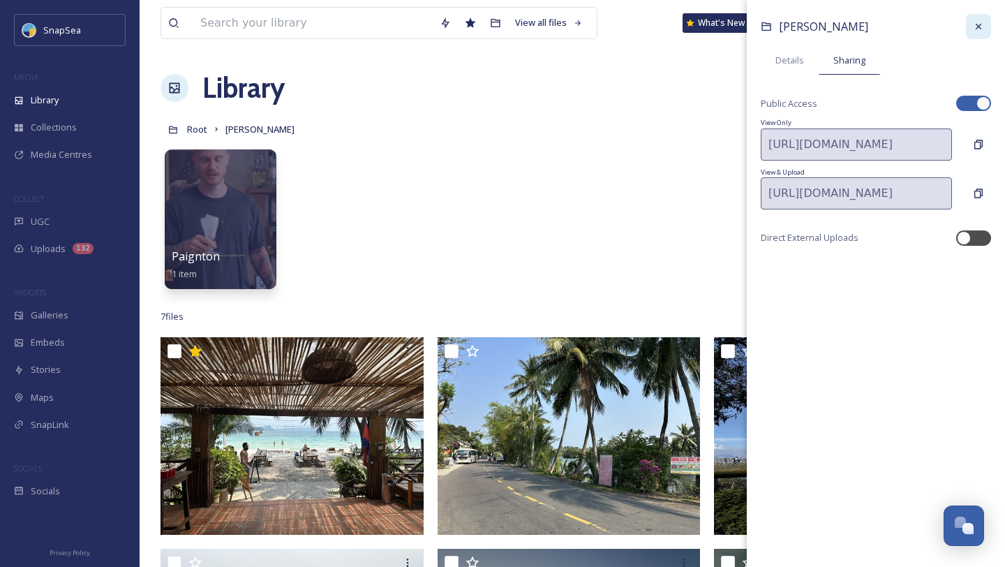
click at [982, 28] on icon at bounding box center [978, 26] width 11 height 11
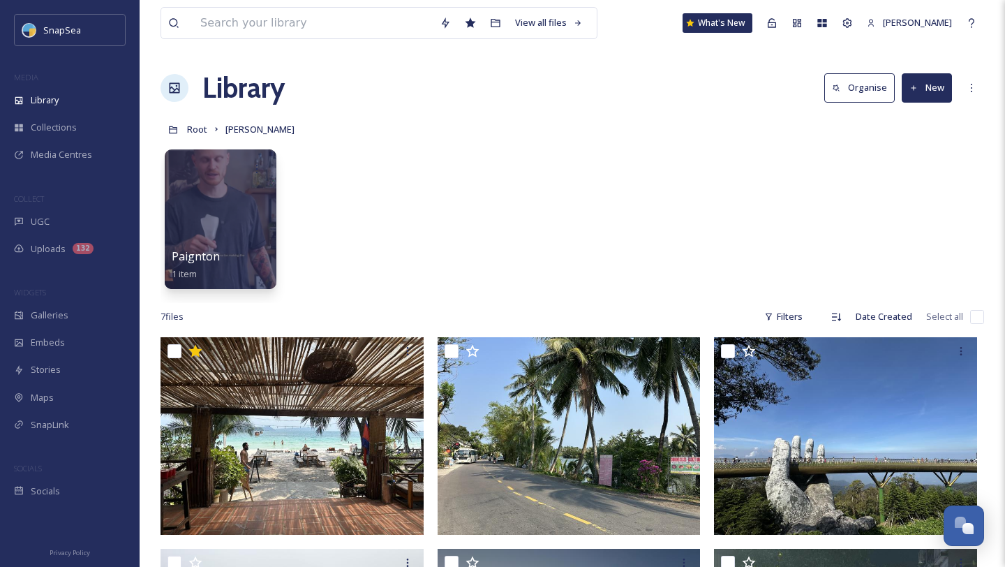
click at [706, 199] on div "Paignton 1 item" at bounding box center [573, 222] width 824 height 161
click at [969, 87] on icon at bounding box center [971, 87] width 11 height 11
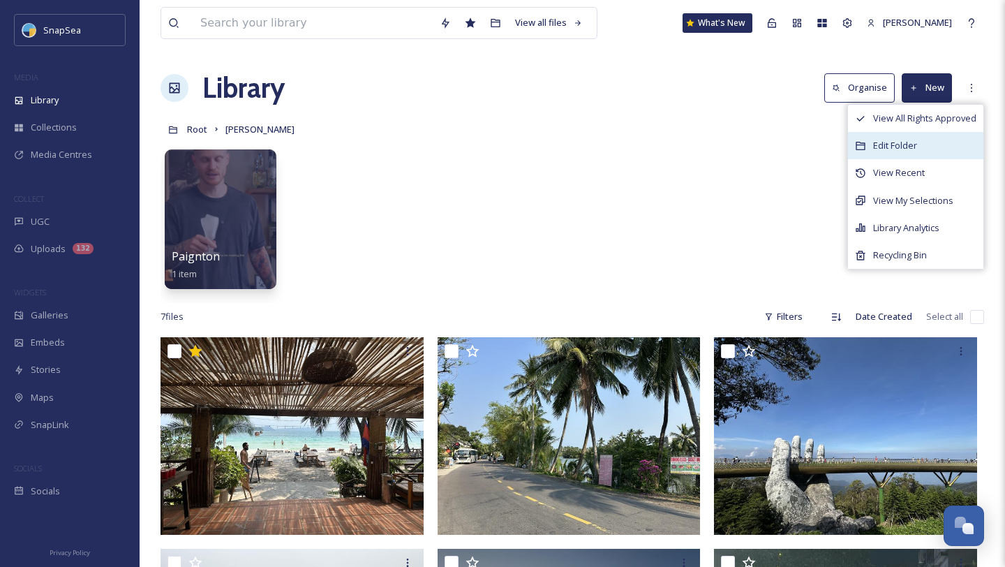
click at [888, 149] on span "Edit Folder" at bounding box center [895, 145] width 44 height 13
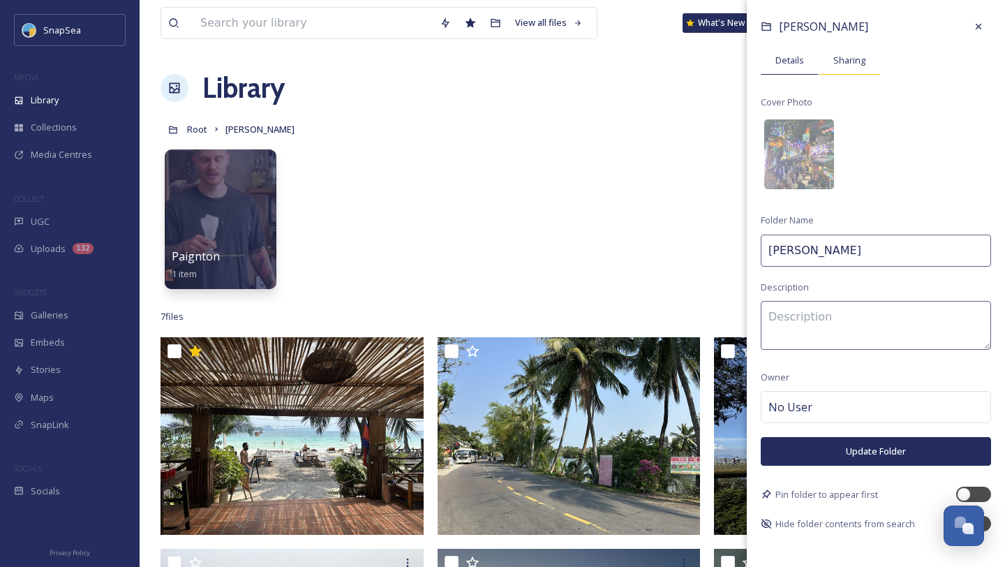
click at [845, 58] on span "Sharing" at bounding box center [849, 60] width 32 height 13
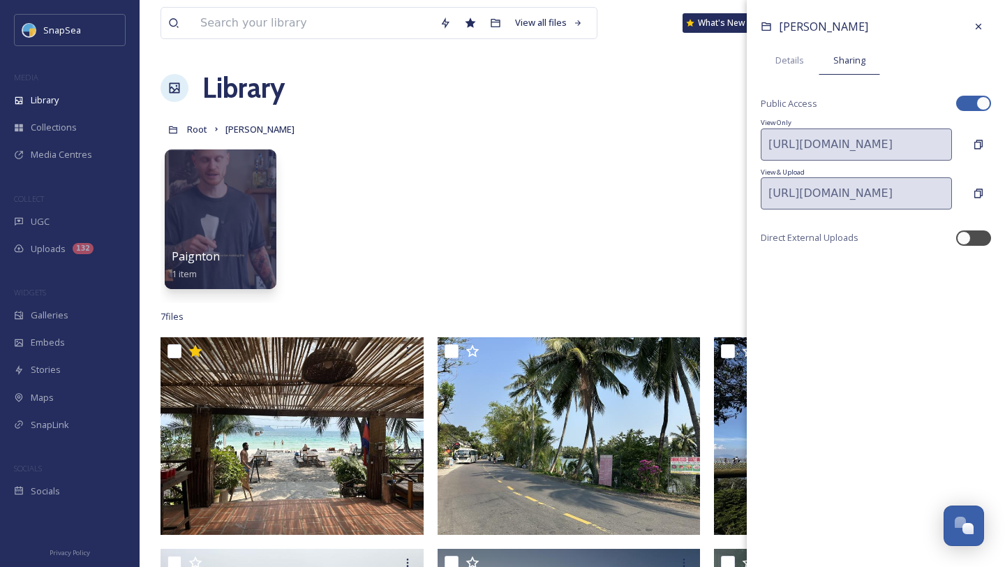
click at [973, 98] on div at bounding box center [973, 103] width 35 height 15
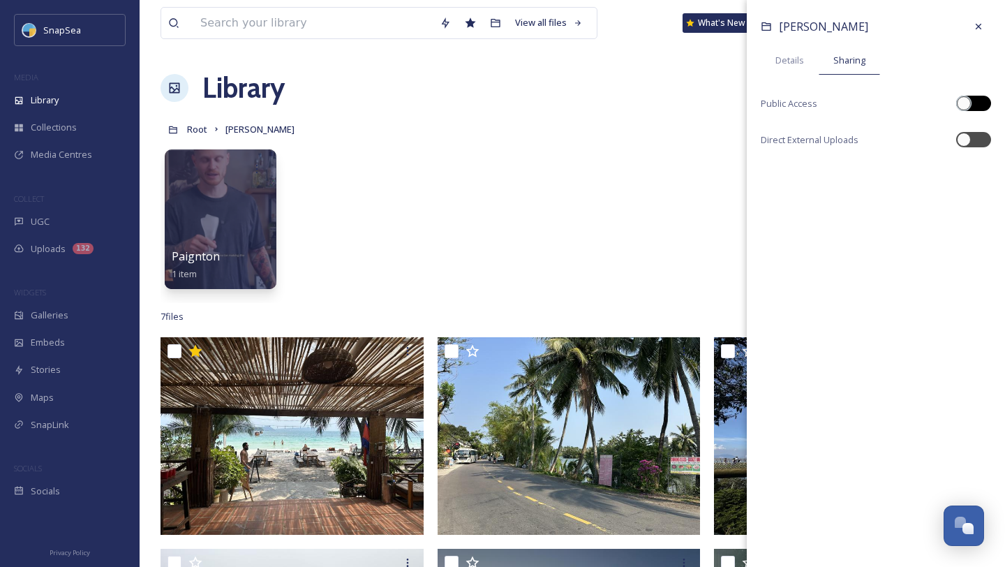
click at [973, 98] on div at bounding box center [973, 103] width 35 height 15
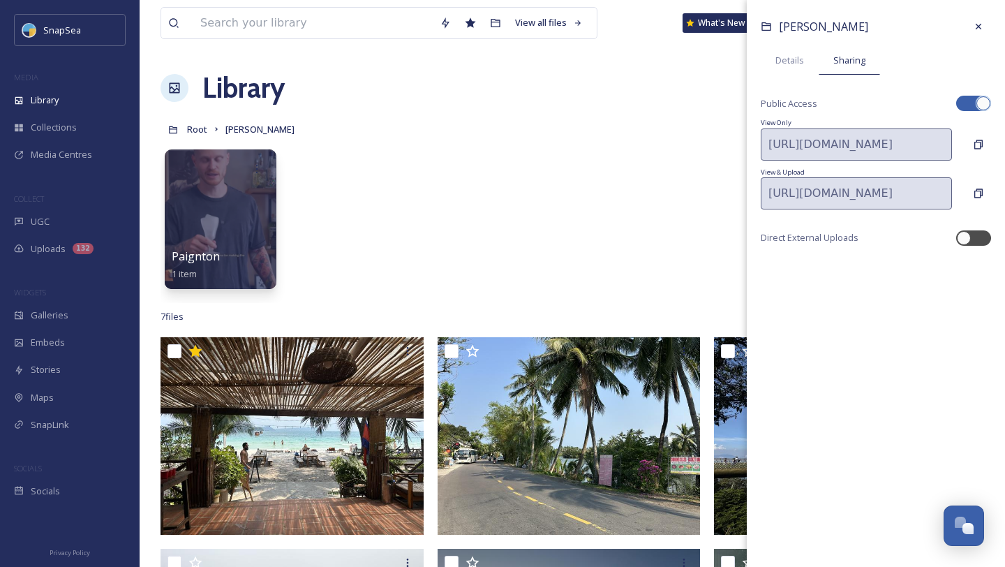
click at [973, 98] on div at bounding box center [973, 103] width 35 height 15
checkbox input "false"
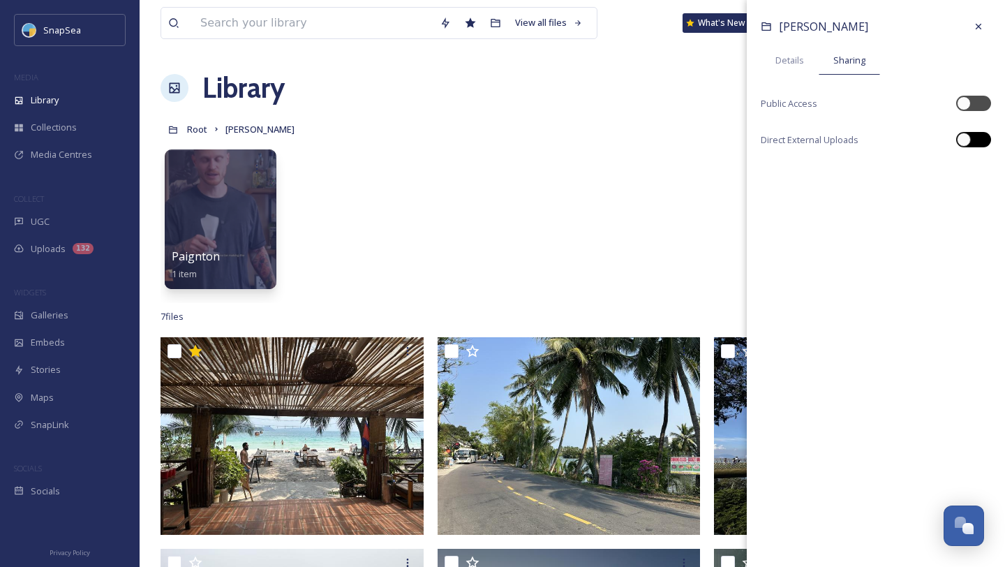
click at [977, 141] on div at bounding box center [980, 139] width 7 height 7
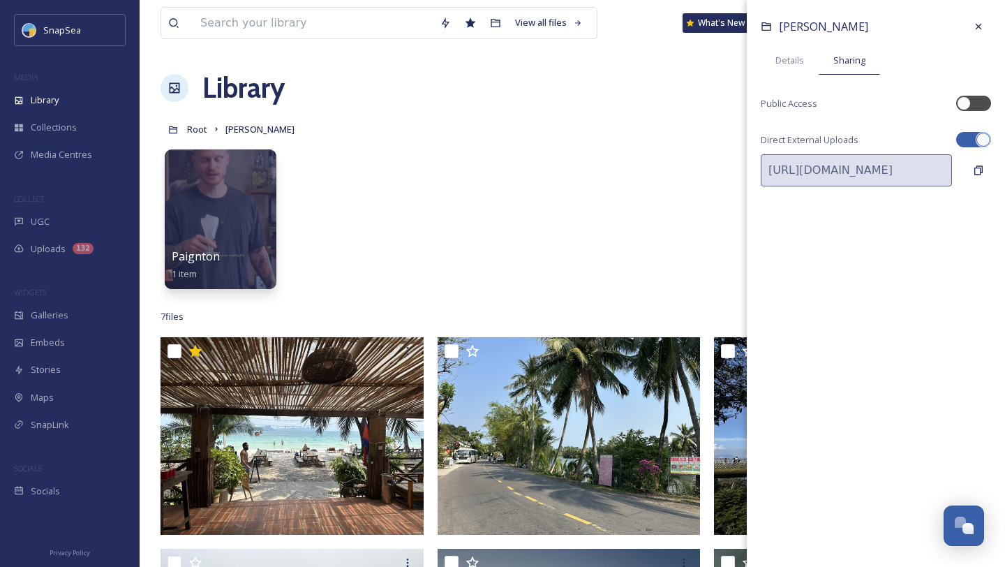
click at [977, 144] on div at bounding box center [973, 139] width 35 height 15
checkbox input "false"
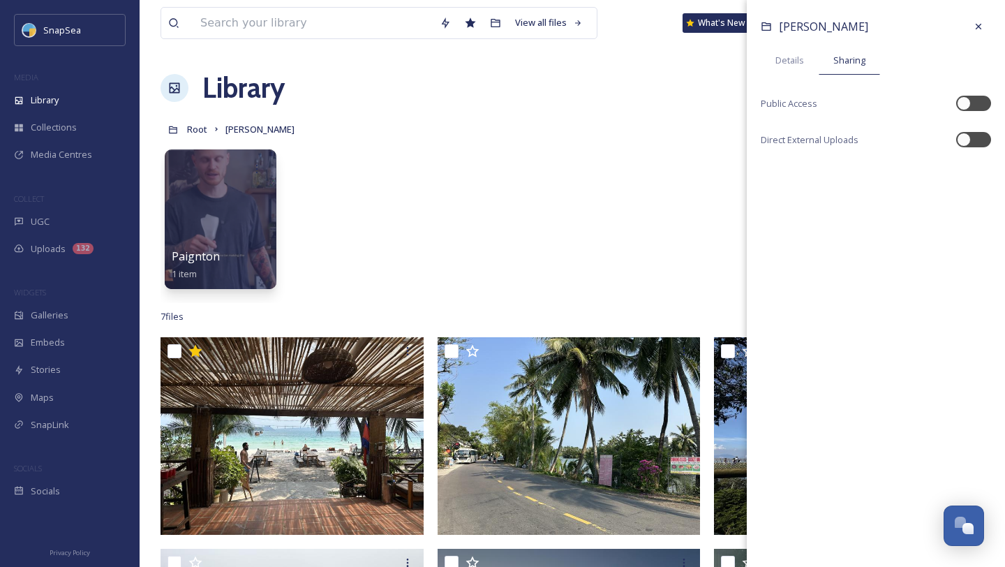
click at [975, 112] on div "Adam Test Details Sharing Public Access Direct External Uploads" at bounding box center [876, 91] width 258 height 182
click at [974, 101] on div at bounding box center [973, 103] width 35 height 15
checkbox input "true"
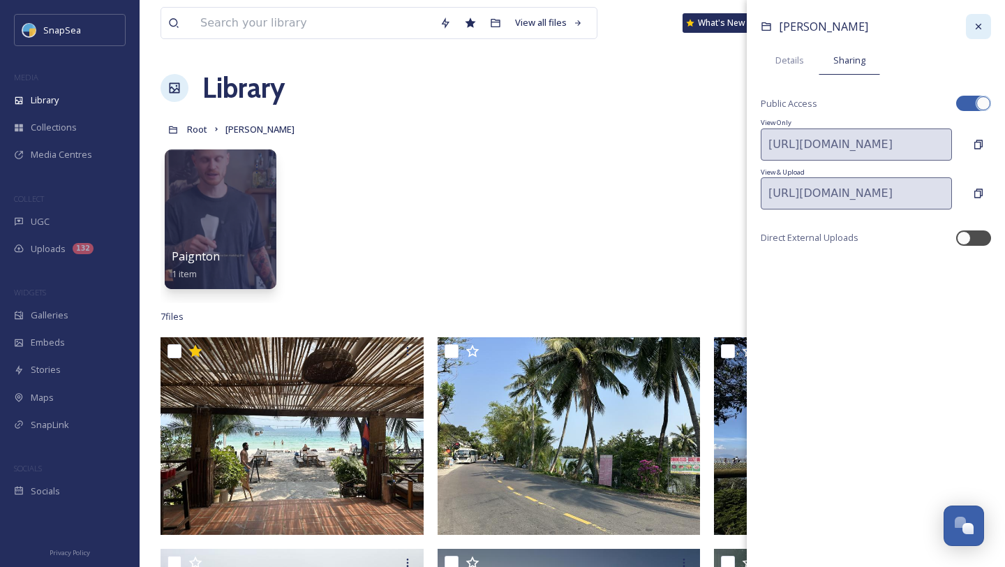
click at [977, 27] on icon at bounding box center [979, 27] width 6 height 6
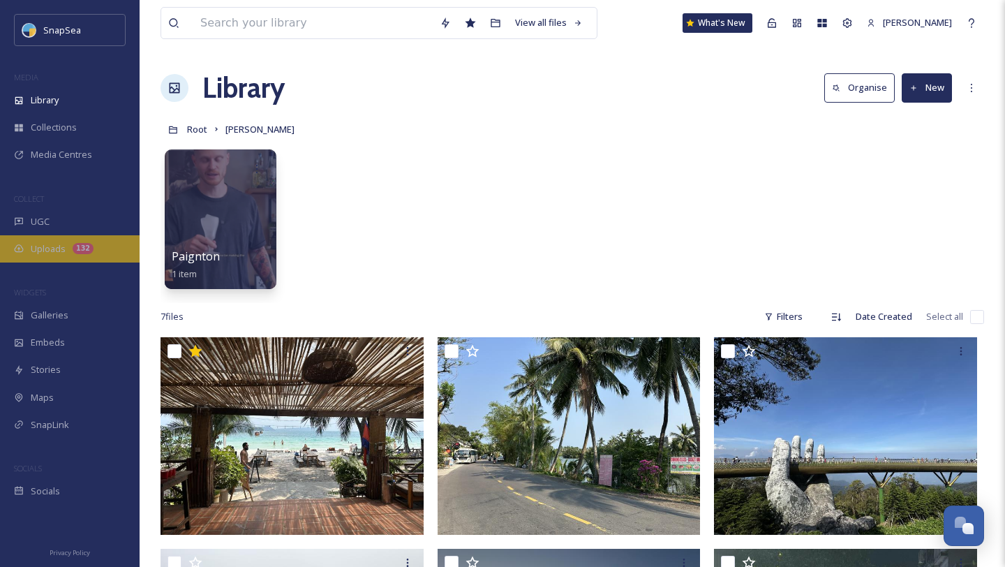
click at [68, 246] on div "Uploads 132" at bounding box center [70, 248] width 140 height 27
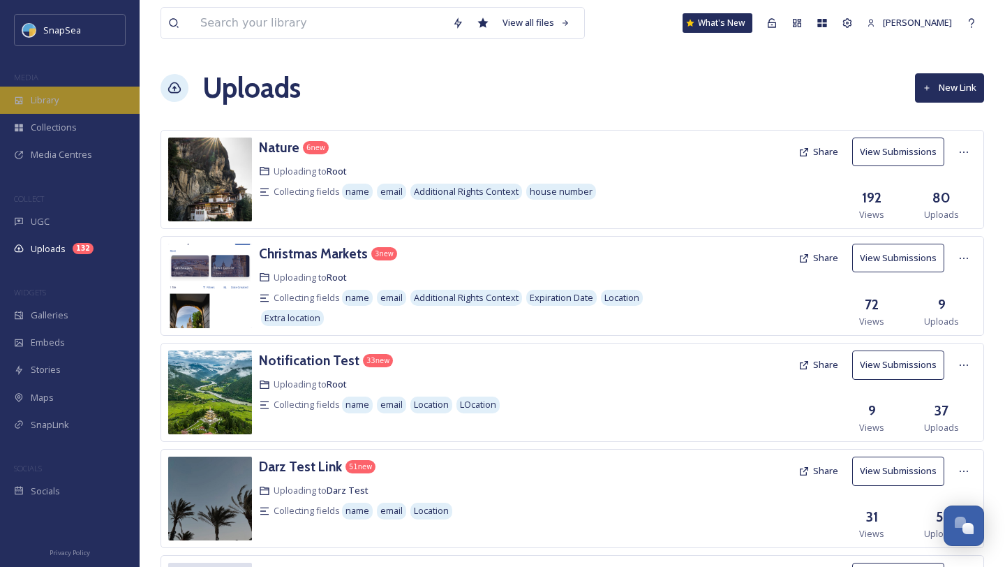
click at [74, 101] on div "Library" at bounding box center [70, 100] width 140 height 27
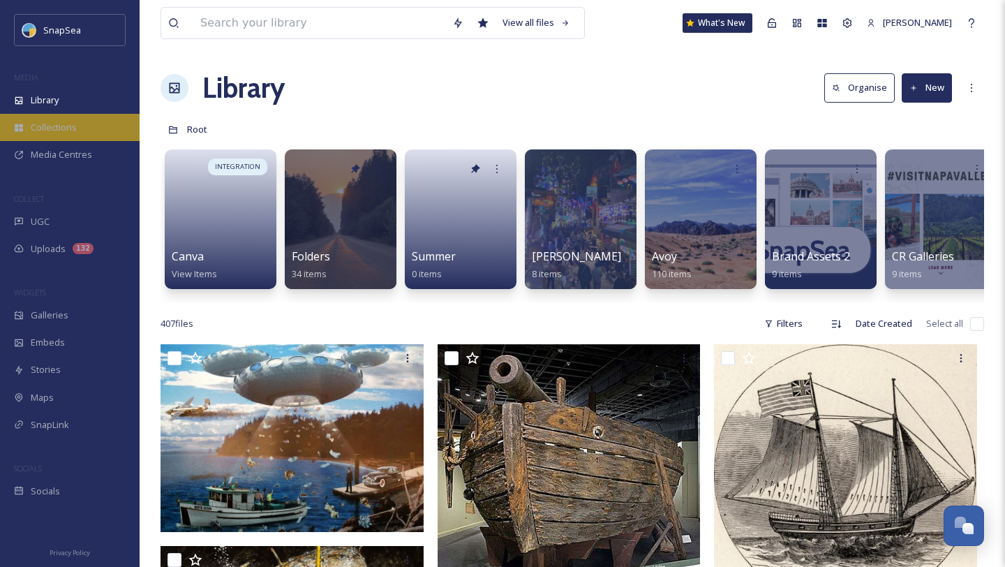
click at [84, 138] on div "Collections" at bounding box center [70, 127] width 140 height 27
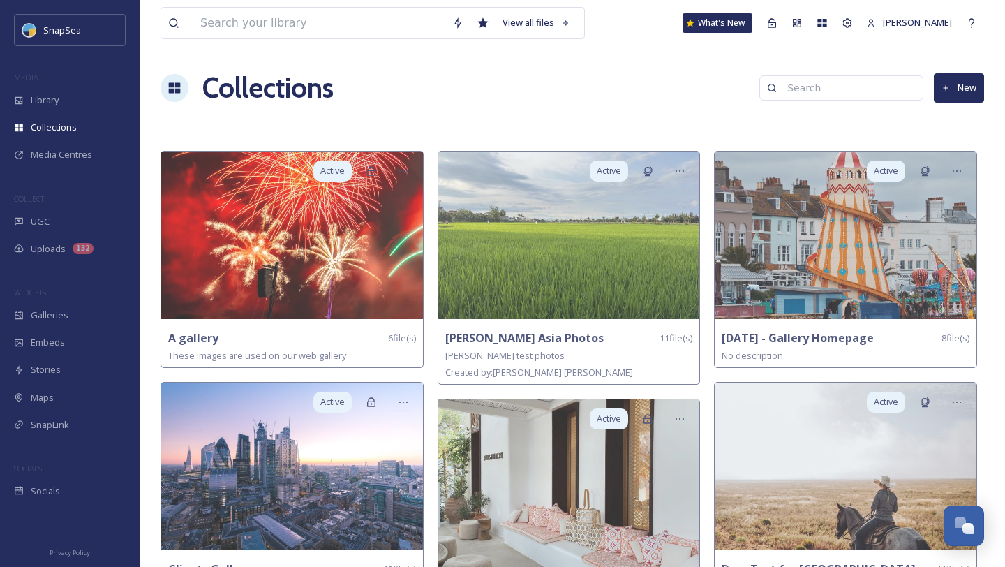
click at [939, 94] on button "New" at bounding box center [959, 87] width 50 height 29
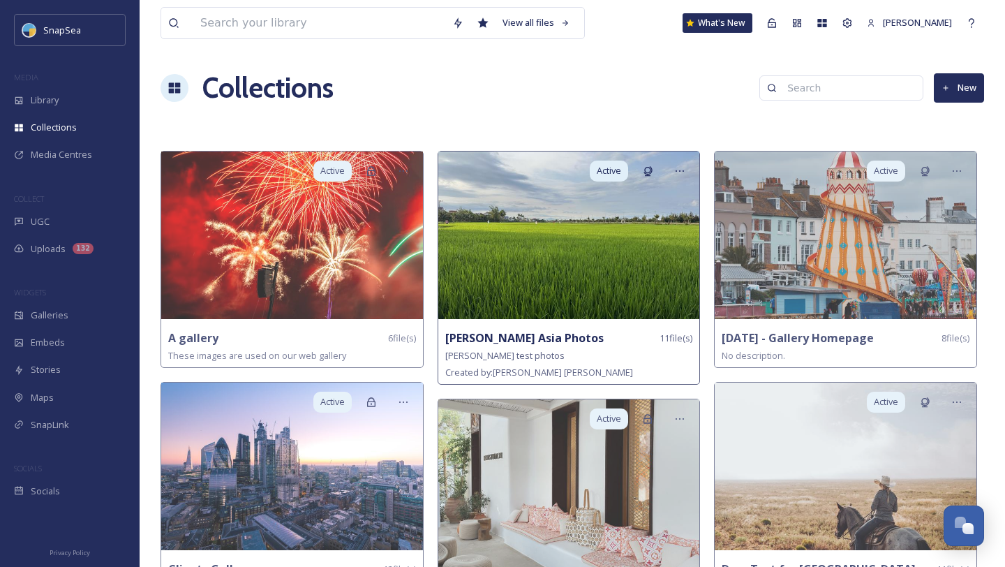
click at [507, 341] on strong "Adam Asia Photos" at bounding box center [524, 337] width 158 height 15
click at [460, 338] on strong "Adam Asia Photos" at bounding box center [524, 337] width 158 height 15
click at [545, 252] on img at bounding box center [569, 235] width 262 height 168
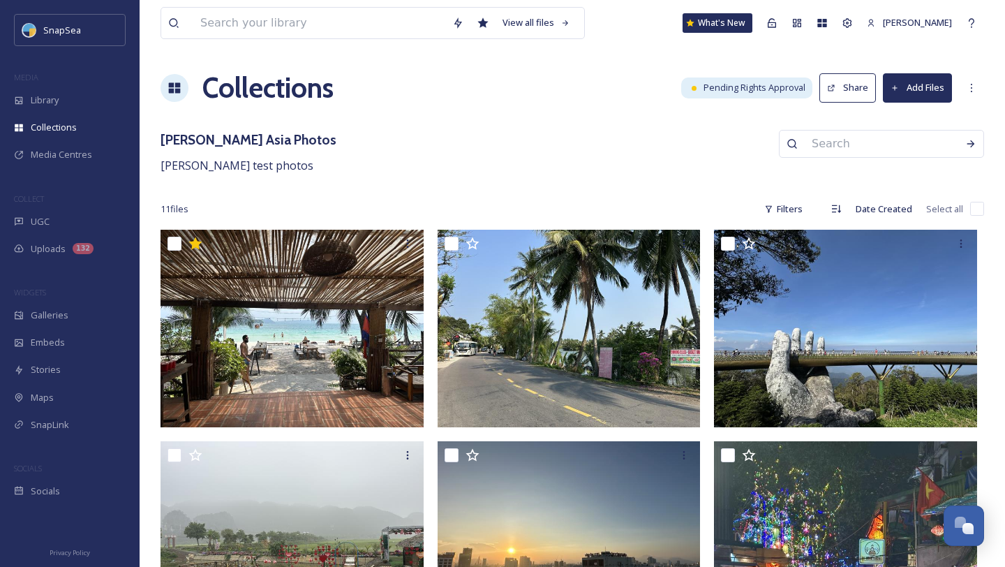
click at [914, 89] on button "Add Files" at bounding box center [917, 87] width 69 height 29
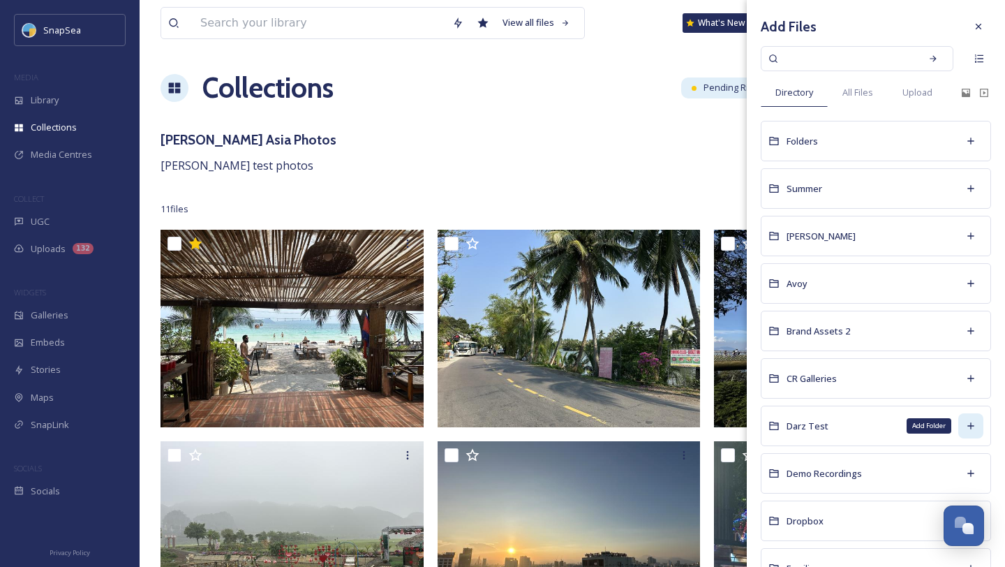
click at [972, 429] on icon at bounding box center [970, 425] width 11 height 11
click at [637, 138] on div "Adam Asia Photos Adams test photos" at bounding box center [573, 152] width 824 height 45
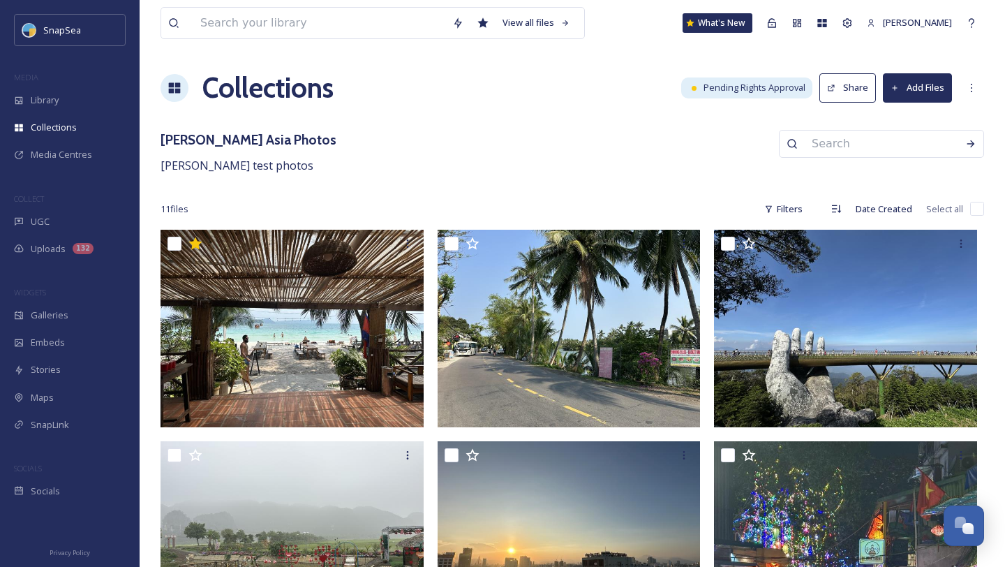
click at [915, 100] on button "Add Files" at bounding box center [917, 87] width 69 height 29
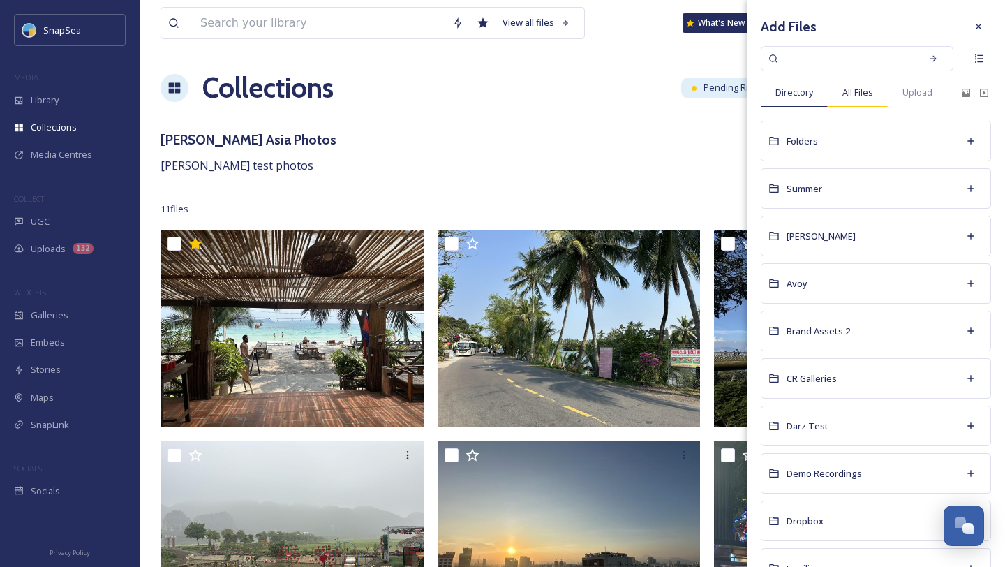
click at [849, 95] on span "All Files" at bounding box center [857, 92] width 31 height 13
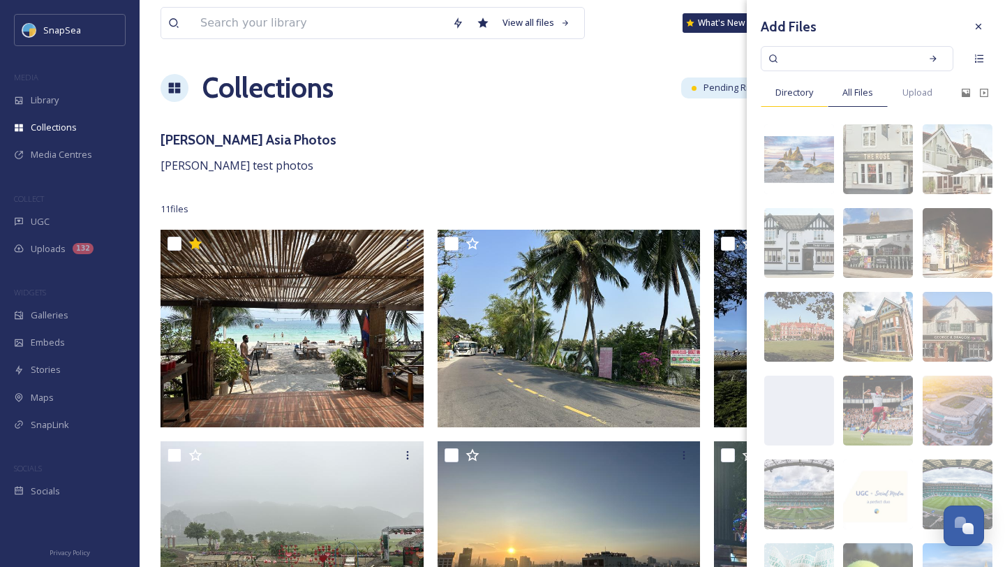
click at [775, 99] on span "Directory" at bounding box center [794, 92] width 38 height 13
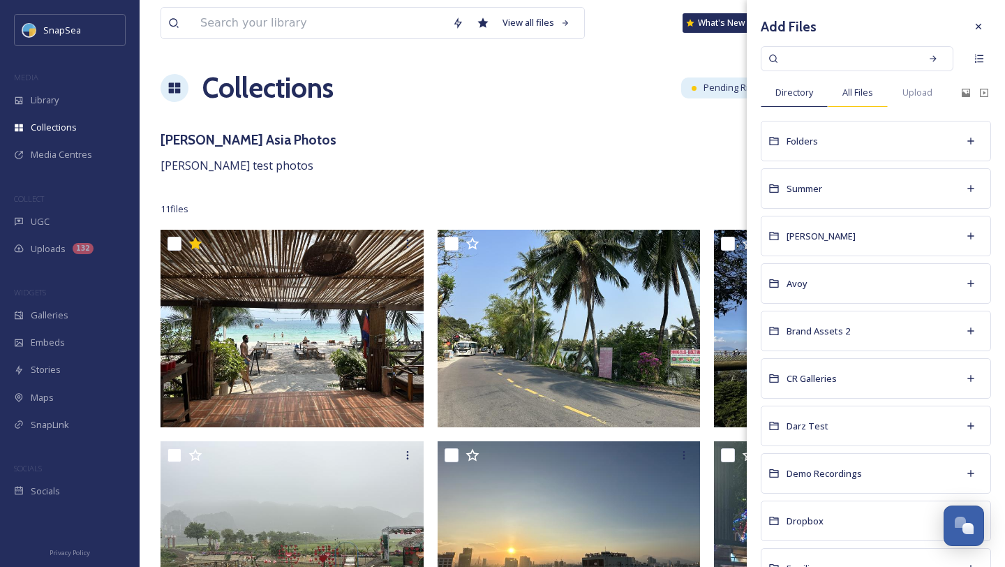
click at [871, 89] on span "All Files" at bounding box center [857, 92] width 31 height 13
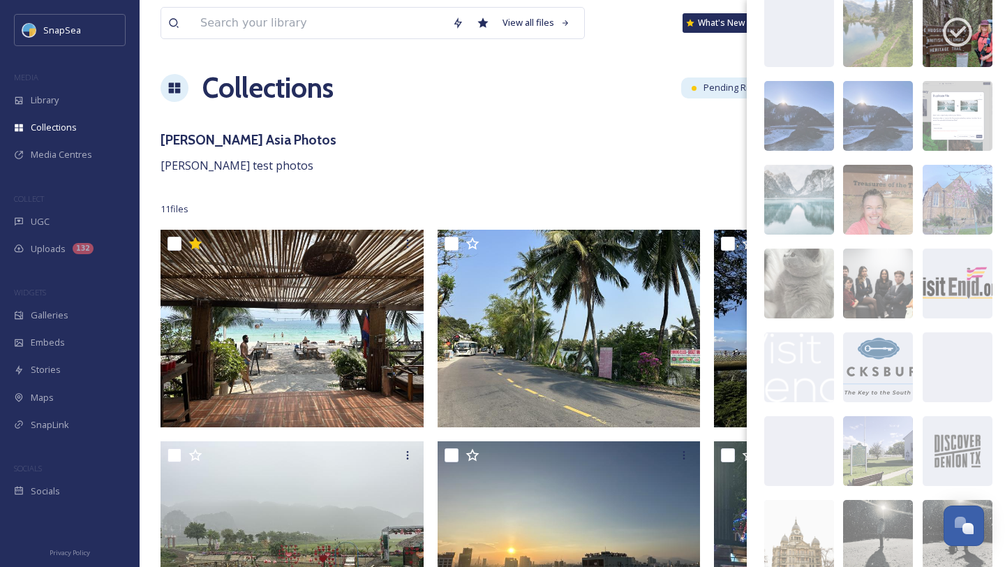
scroll to position [3319, 0]
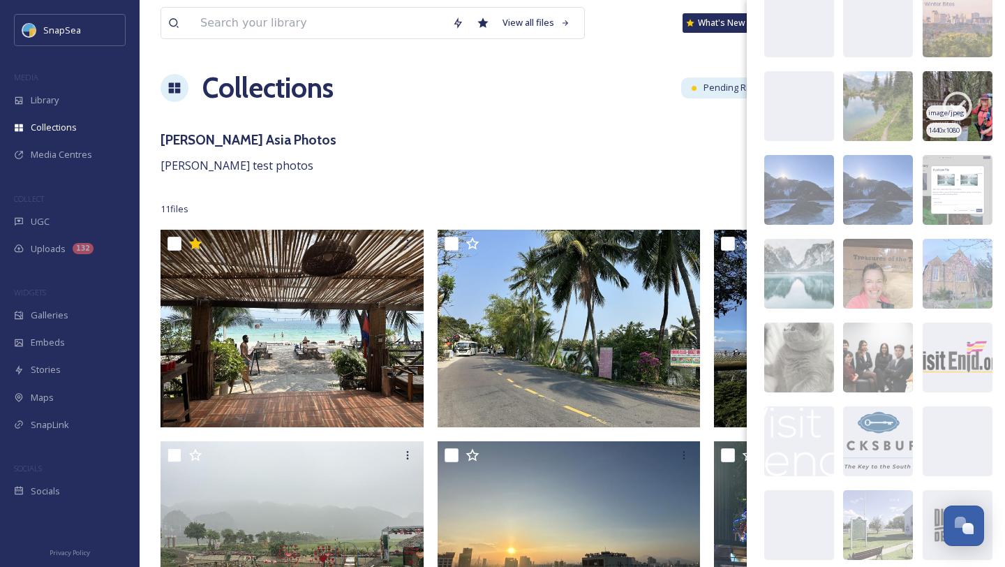
click at [948, 117] on span "image/jpeg" at bounding box center [946, 113] width 36 height 10
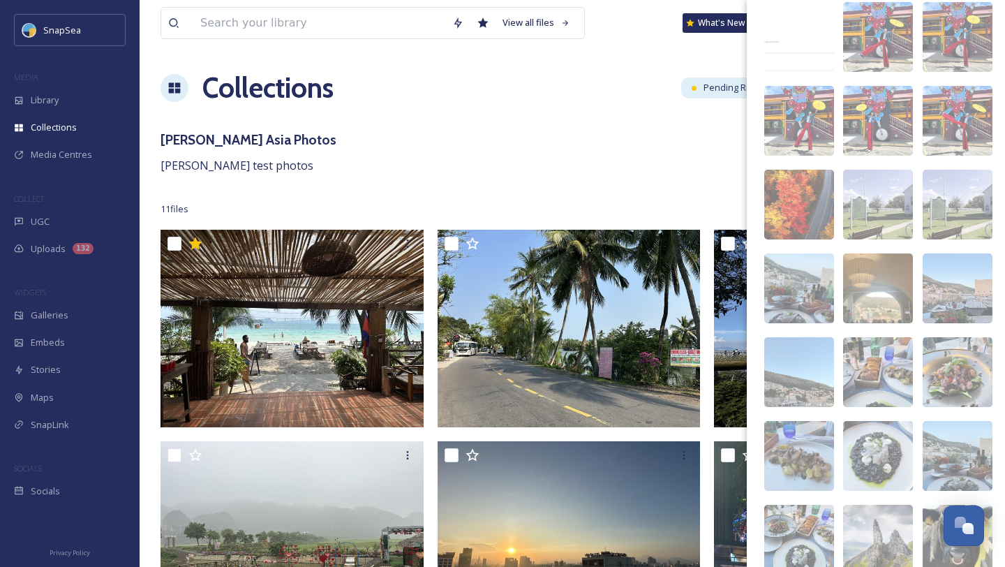
scroll to position [5258, 0]
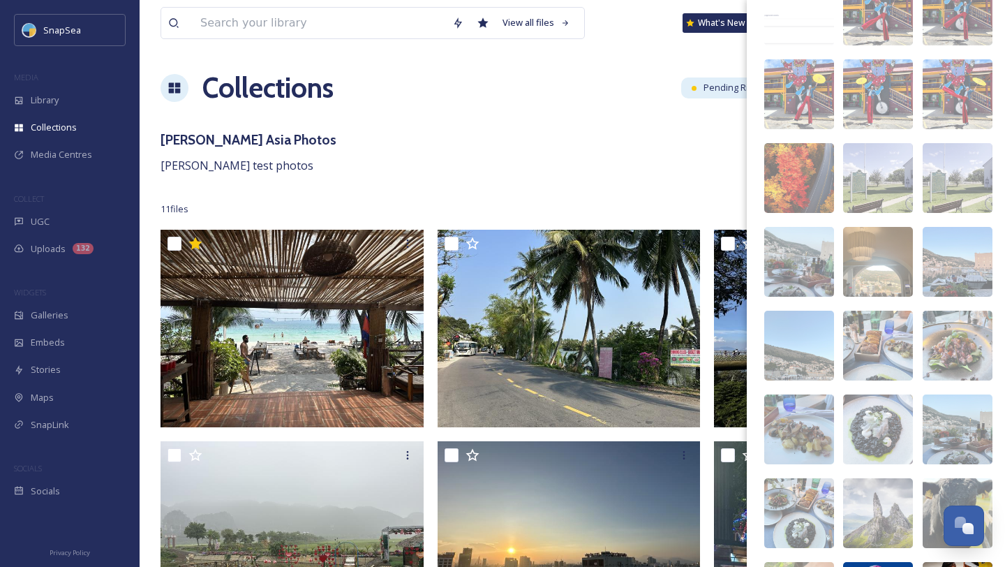
click at [623, 138] on div "Adam Asia Photos Adams test photos" at bounding box center [573, 152] width 824 height 45
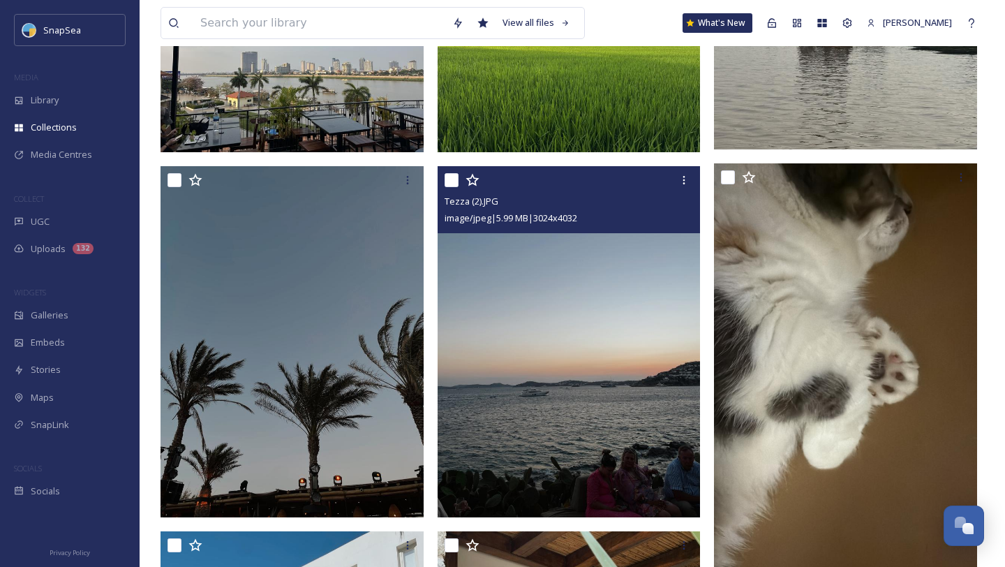
scroll to position [942, 0]
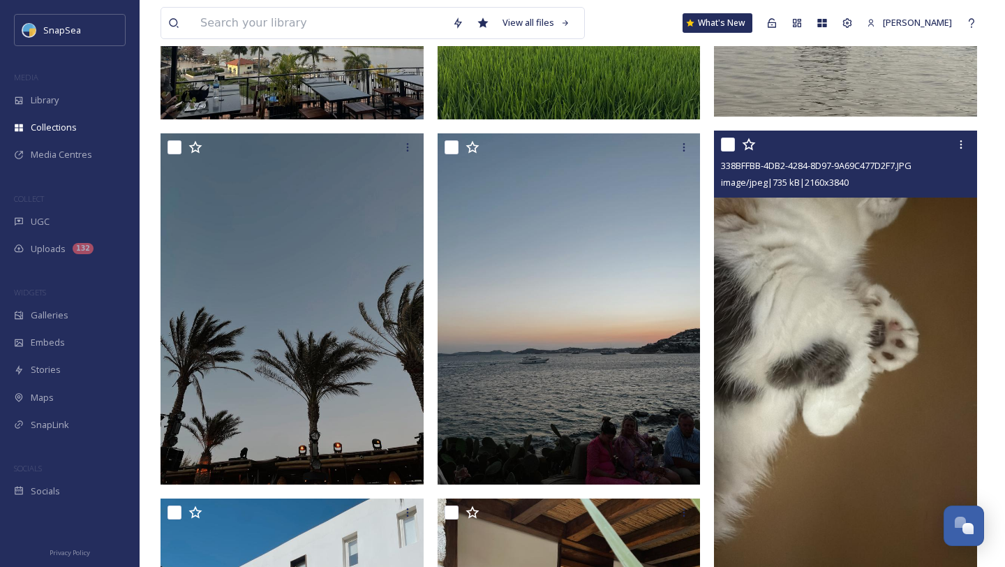
click at [728, 141] on input "checkbox" at bounding box center [728, 144] width 14 height 14
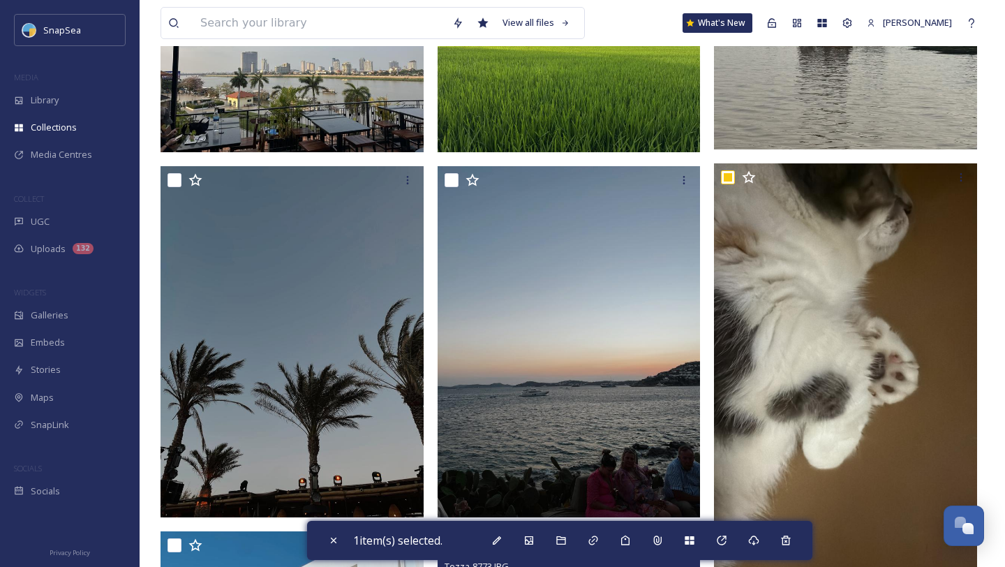
scroll to position [854, 0]
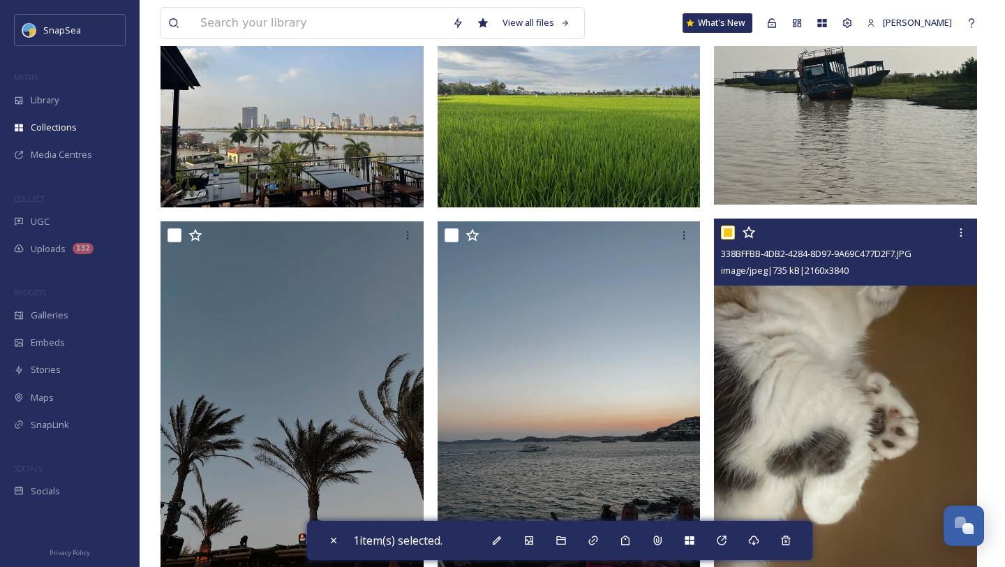
click at [725, 229] on input "checkbox" at bounding box center [728, 232] width 14 height 14
checkbox input "false"
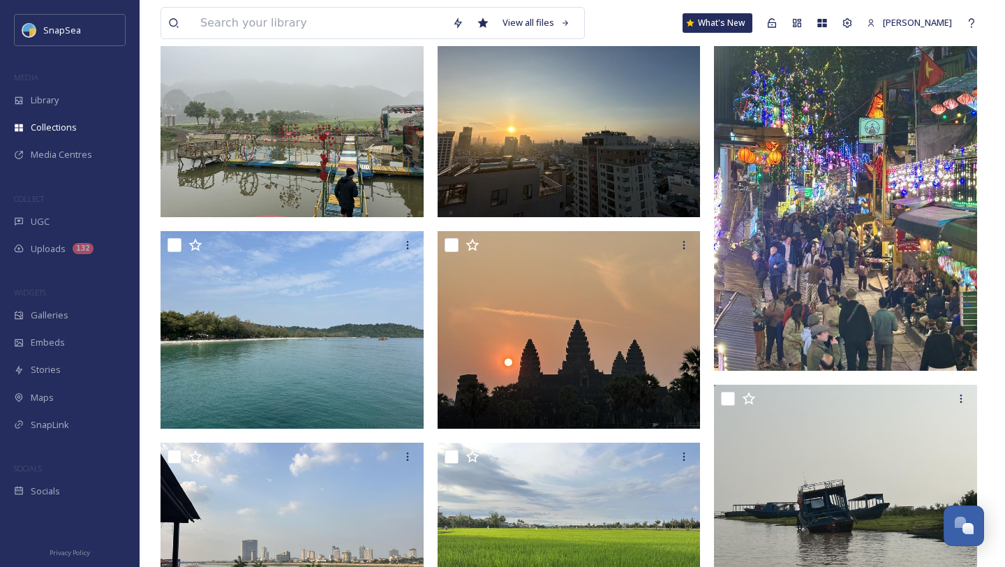
scroll to position [0, 0]
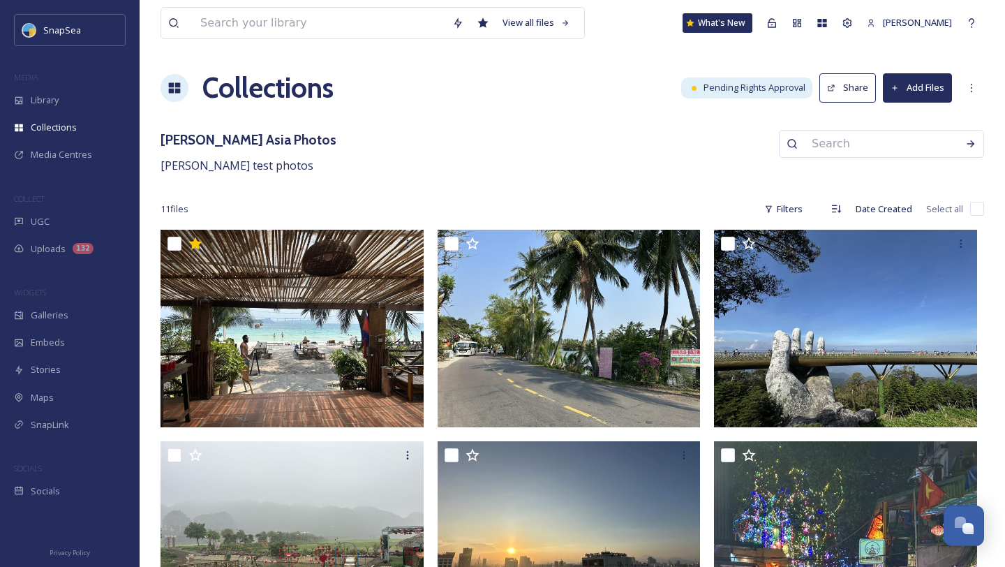
click at [240, 101] on h1 "Collections" at bounding box center [267, 88] width 131 height 42
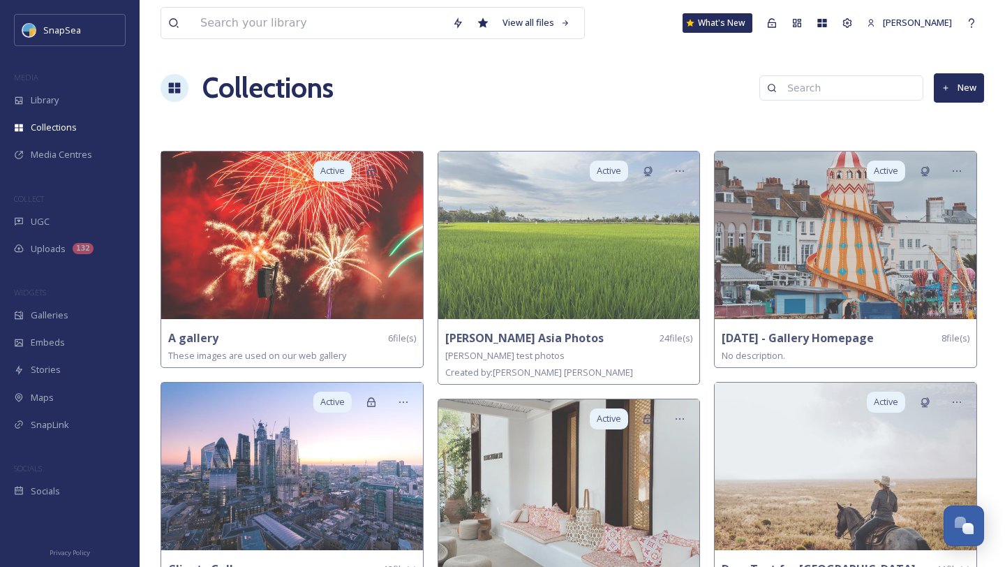
click at [972, 89] on button "New" at bounding box center [959, 87] width 50 height 29
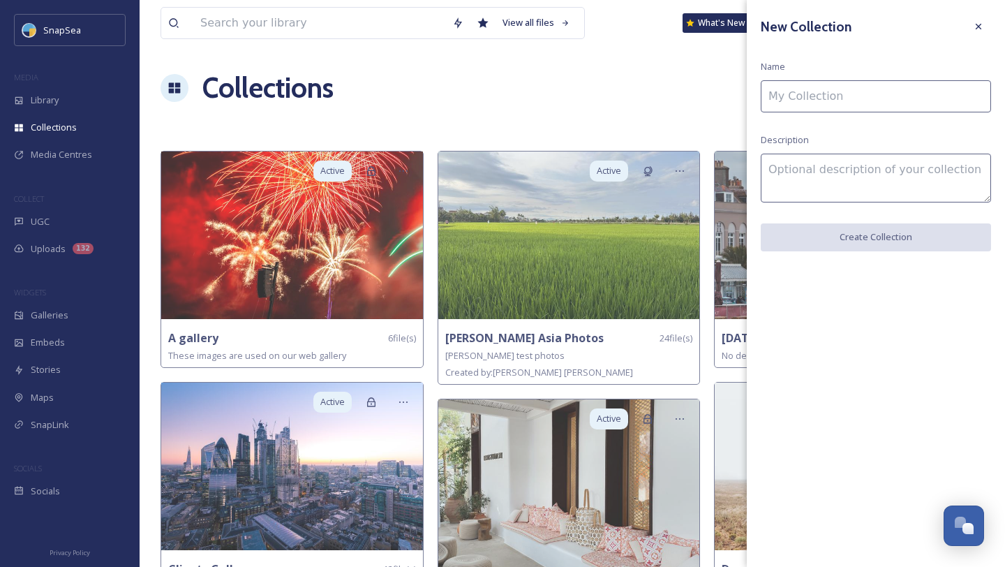
click at [849, 105] on input at bounding box center [876, 96] width 230 height 32
type input "Harry Marks"
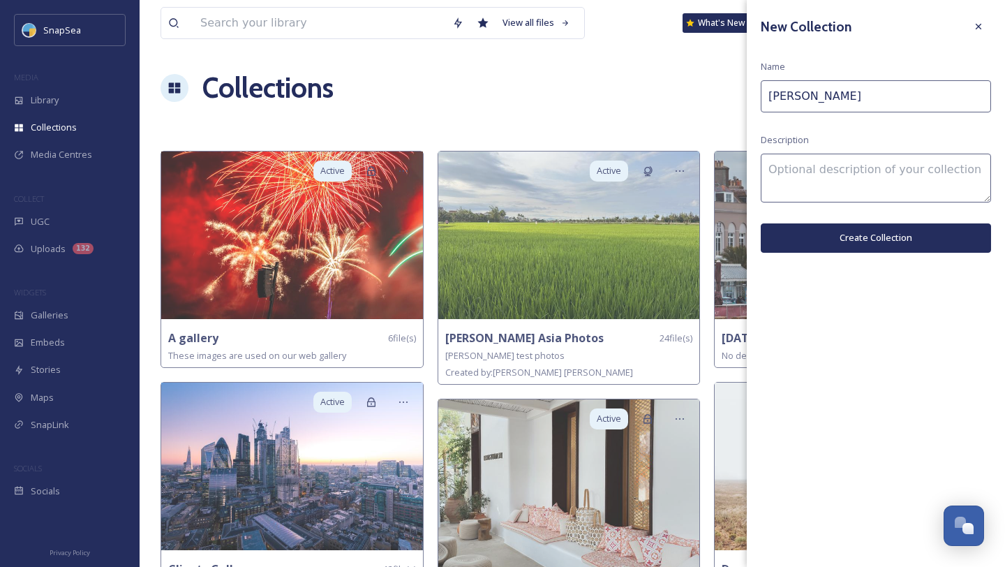
click at [840, 193] on textarea at bounding box center [876, 178] width 230 height 49
click at [840, 241] on button "Create Collection" at bounding box center [876, 237] width 230 height 29
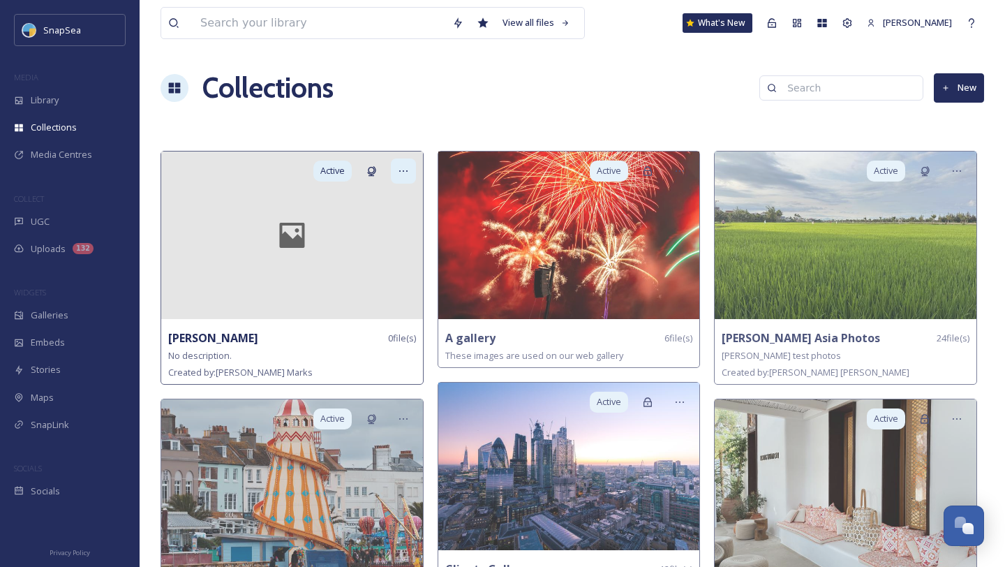
click at [398, 166] on icon at bounding box center [403, 170] width 11 height 11
click at [382, 202] on span "Edit Collection" at bounding box center [379, 201] width 59 height 13
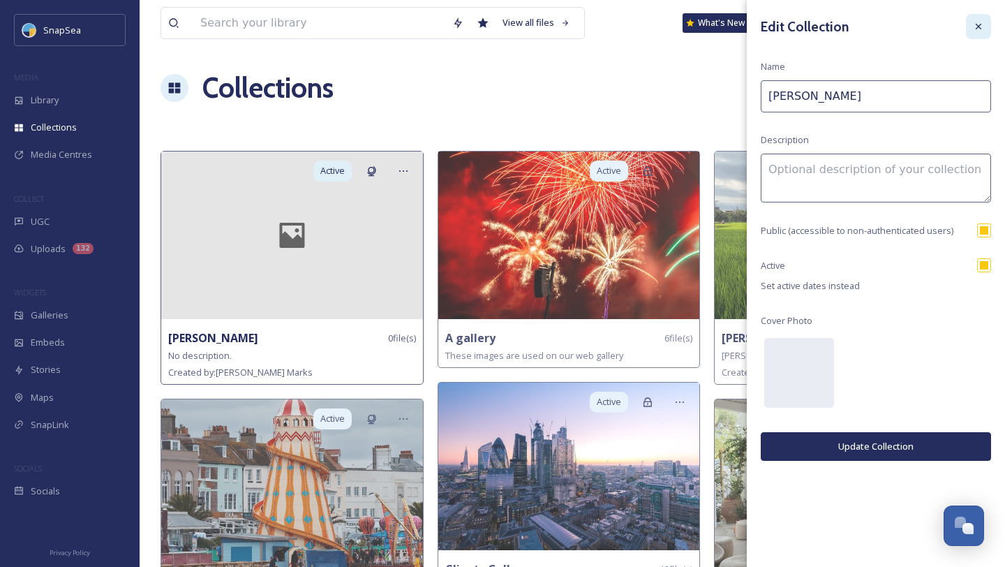
click at [988, 21] on div at bounding box center [978, 26] width 25 height 25
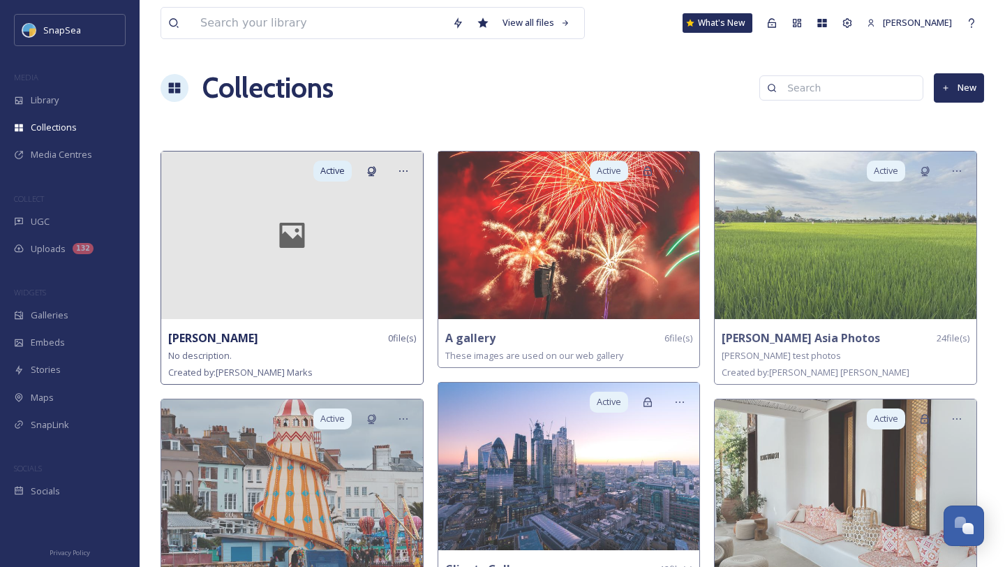
click at [350, 259] on div at bounding box center [292, 235] width 262 height 168
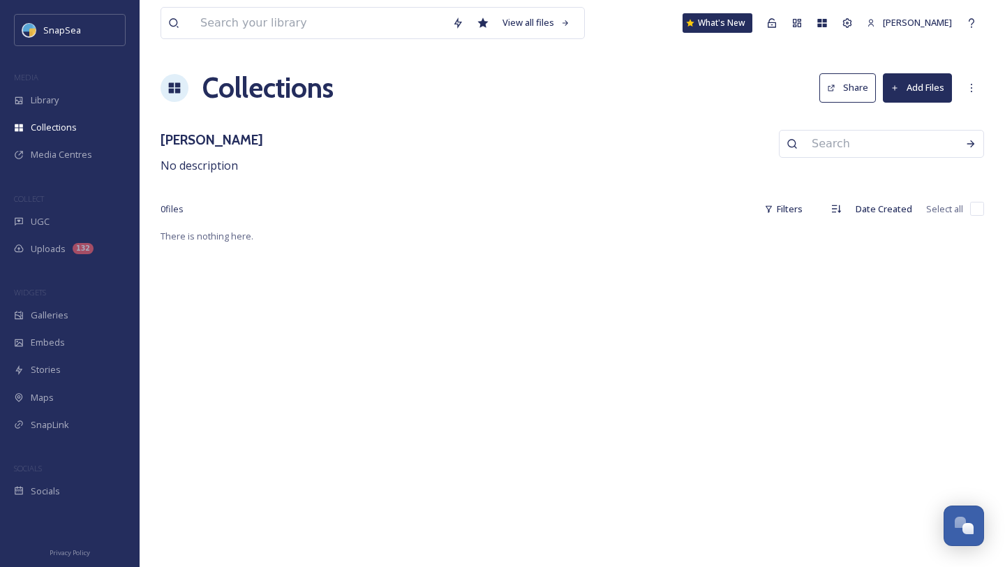
click at [919, 96] on button "Add Files" at bounding box center [917, 87] width 69 height 29
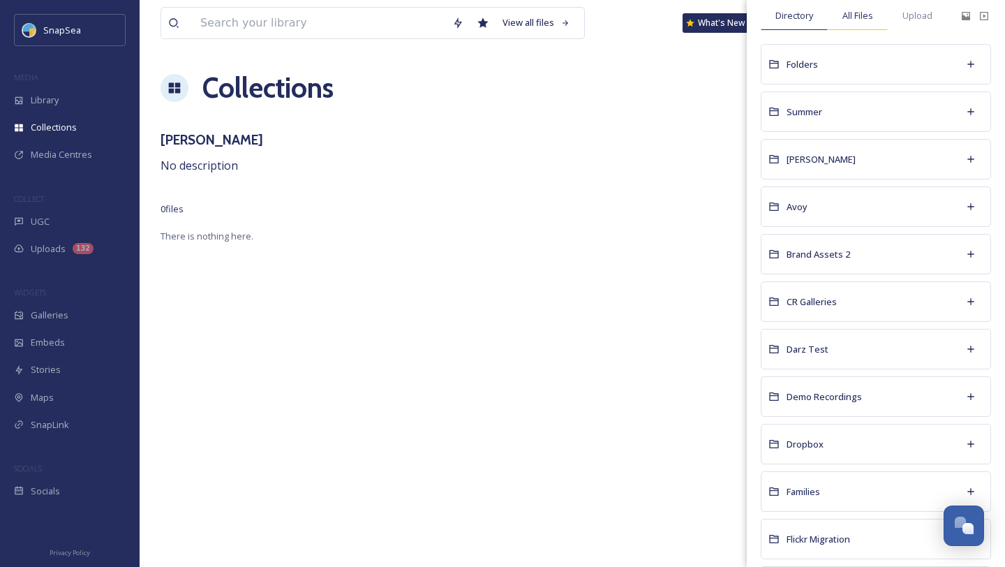
scroll to position [77, 0]
click at [820, 302] on span "CR Galleries" at bounding box center [812, 301] width 50 height 13
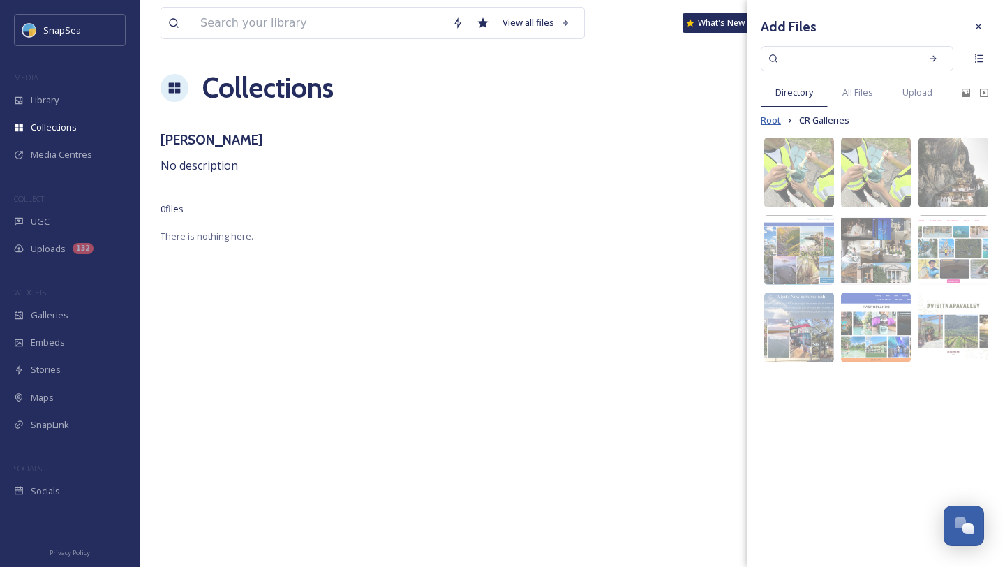
click at [775, 123] on span "Root" at bounding box center [771, 120] width 20 height 13
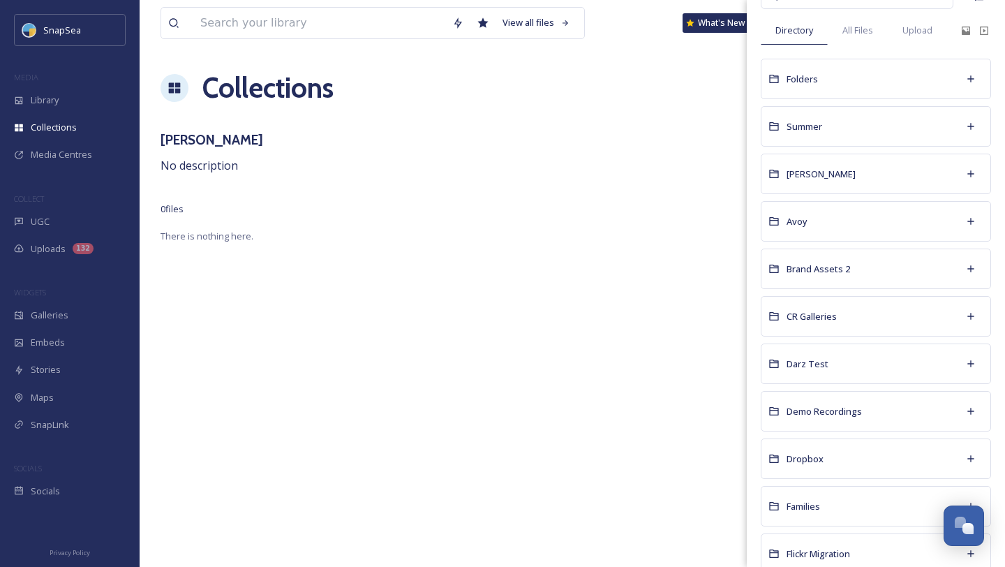
scroll to position [64, 0]
click at [810, 170] on span "Adam Test" at bounding box center [821, 172] width 69 height 13
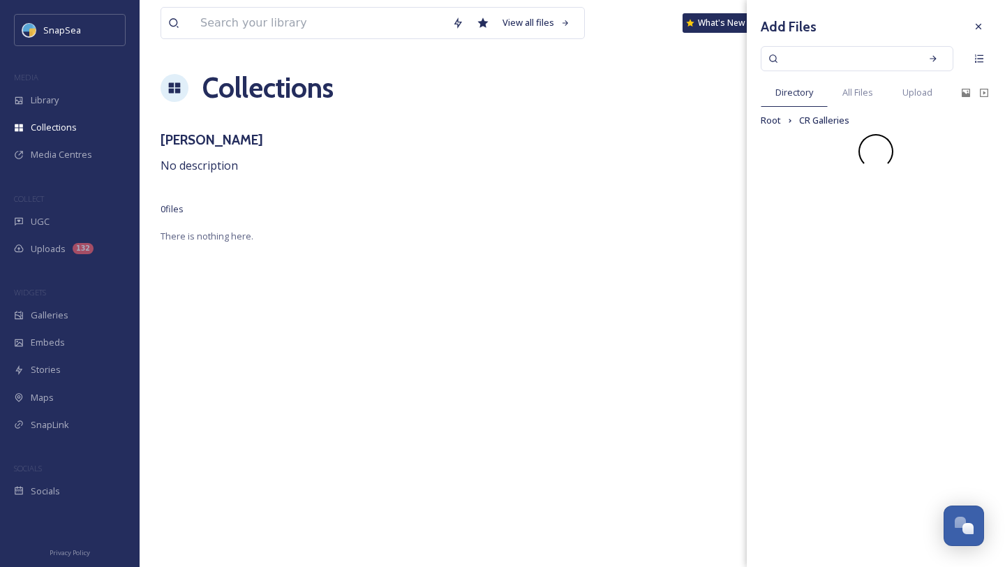
scroll to position [0, 0]
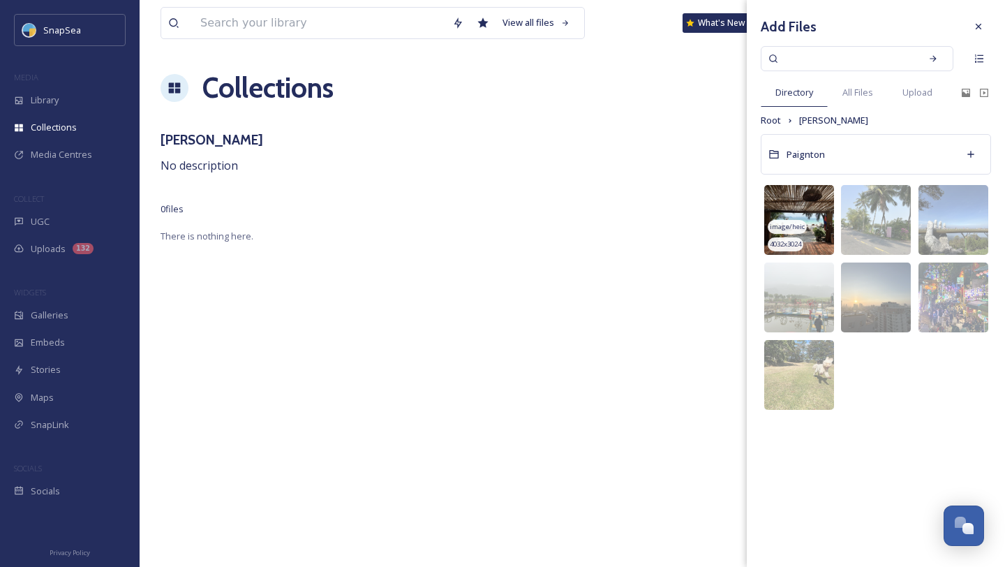
click at [805, 219] on img at bounding box center [799, 220] width 70 height 70
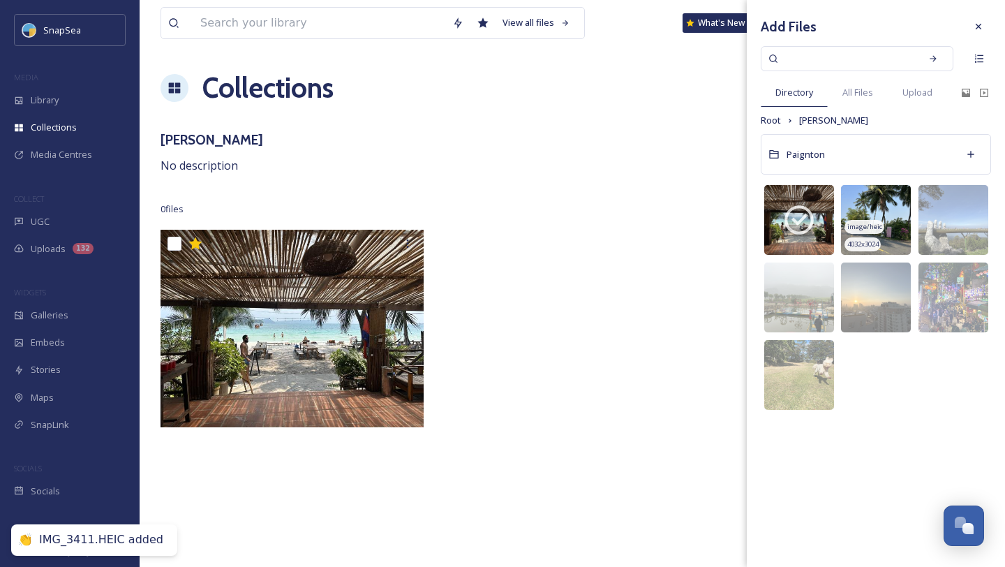
click at [869, 222] on span "image/heic" at bounding box center [864, 227] width 35 height 10
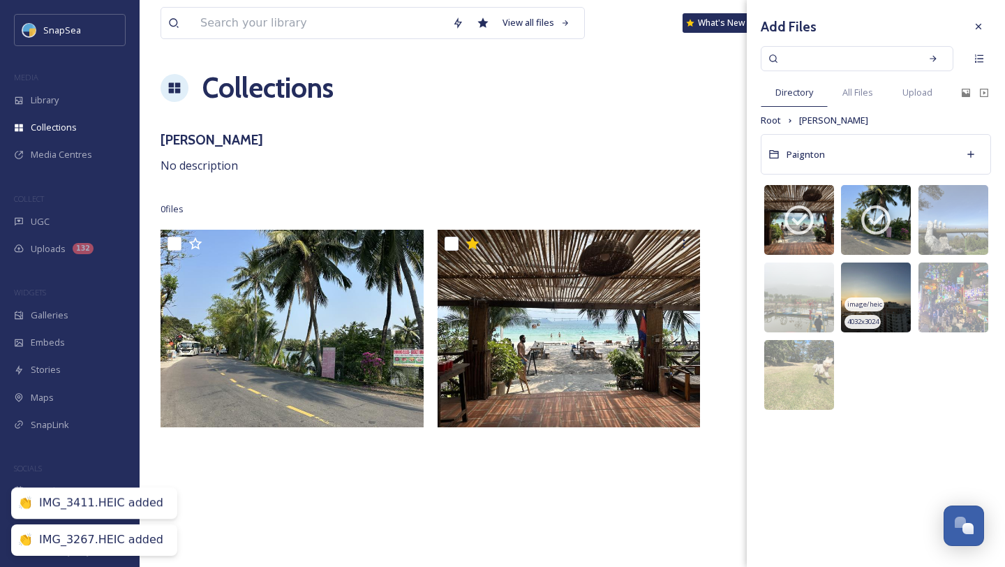
click at [889, 292] on img at bounding box center [876, 297] width 70 height 70
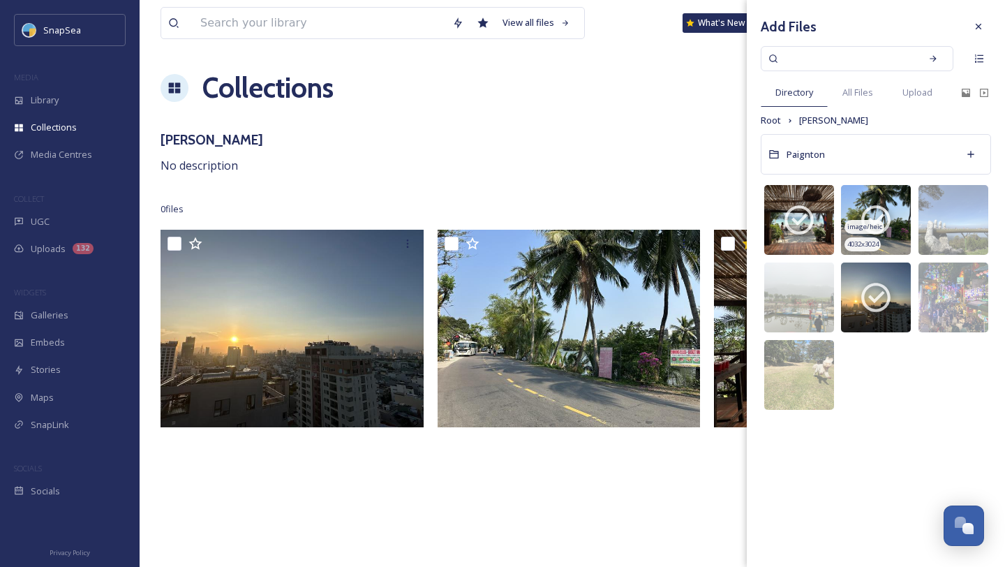
click at [885, 212] on icon at bounding box center [875, 220] width 29 height 29
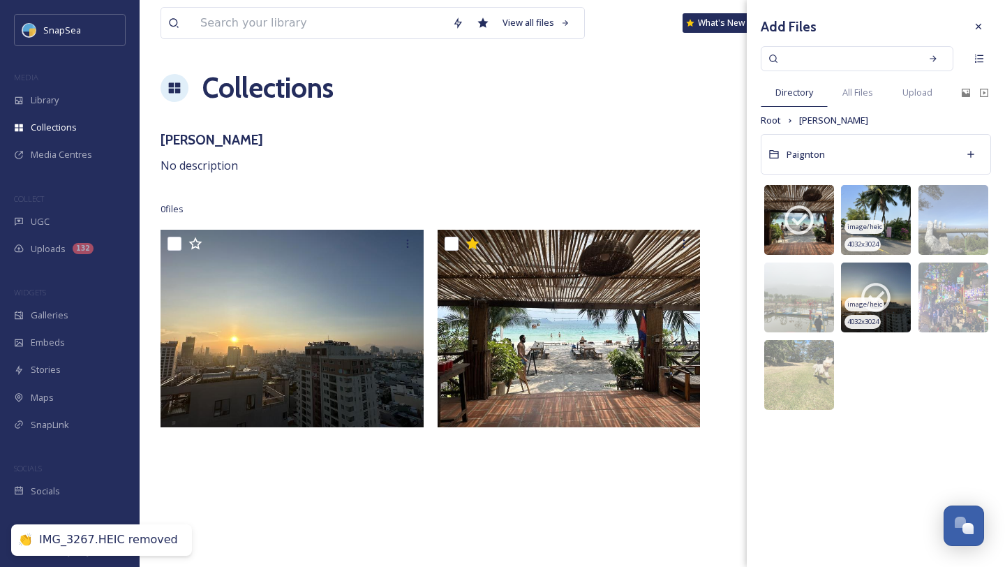
click at [883, 302] on icon at bounding box center [875, 297] width 35 height 35
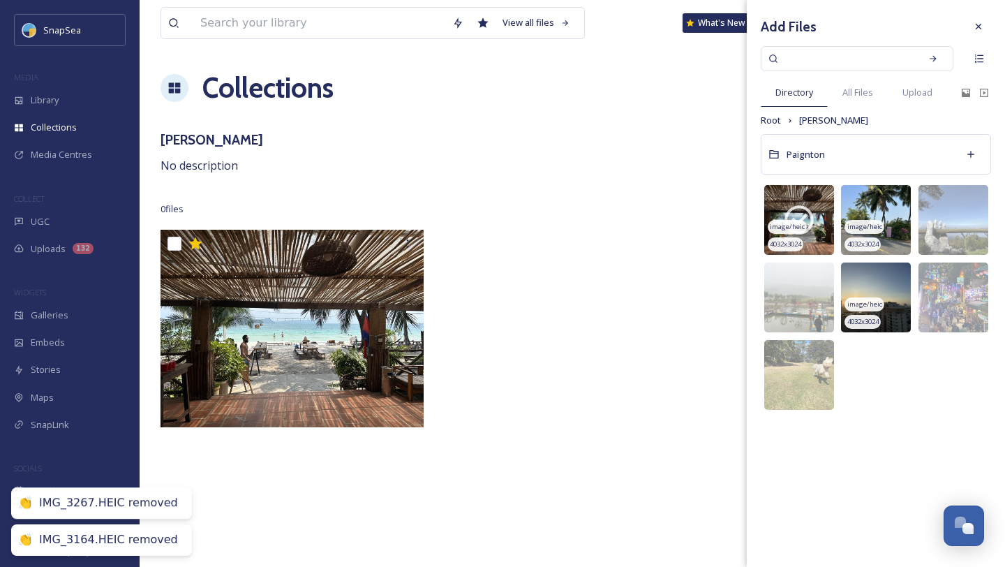
click at [816, 219] on icon at bounding box center [799, 219] width 35 height 35
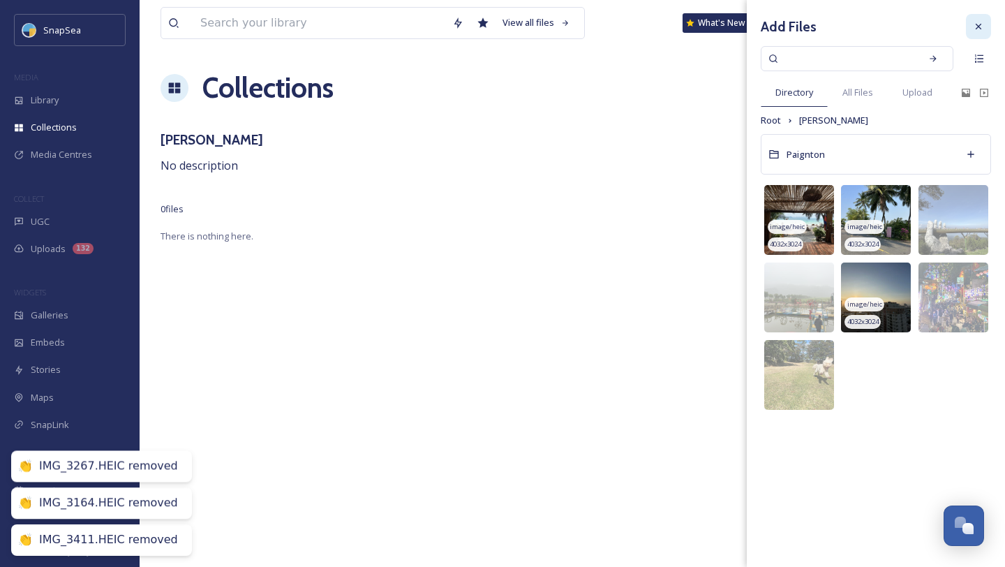
click at [981, 27] on icon at bounding box center [978, 26] width 11 height 11
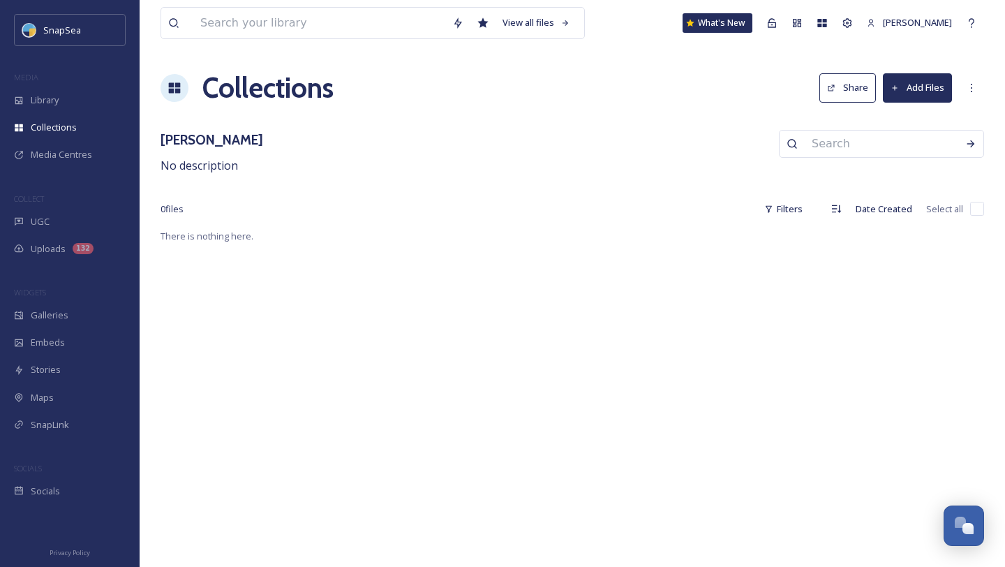
click at [244, 81] on h1 "Collections" at bounding box center [267, 88] width 131 height 42
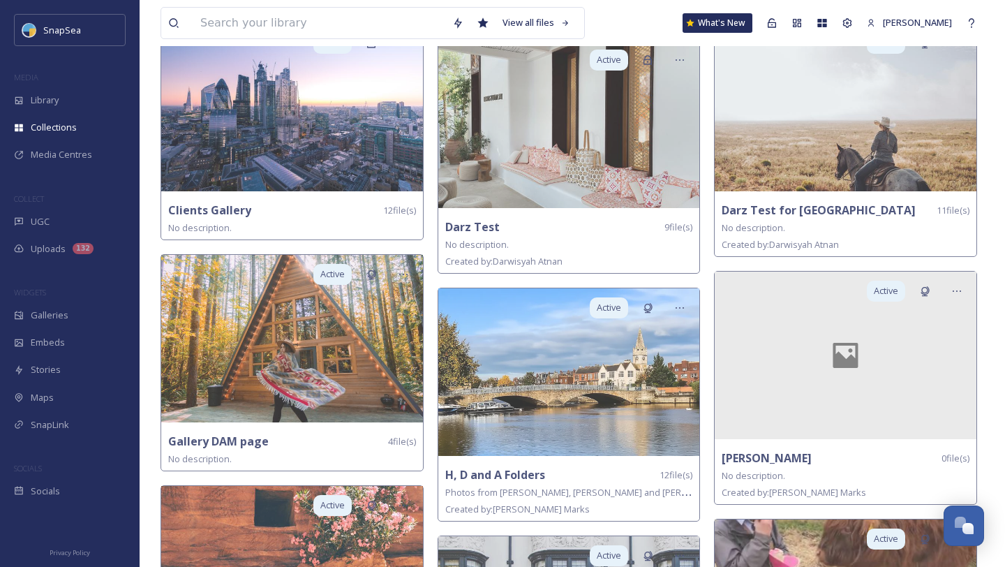
scroll to position [393, 0]
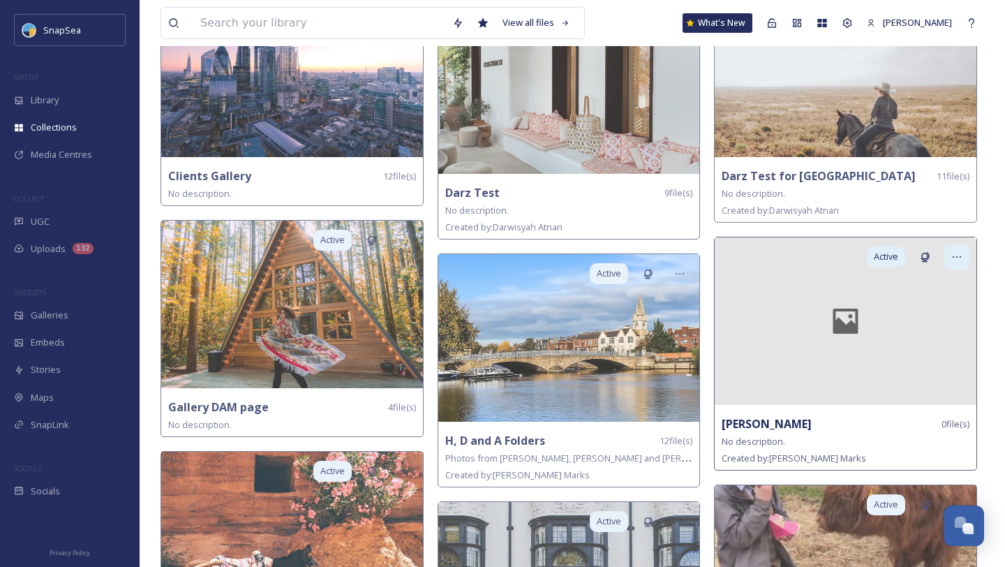
click at [961, 251] on icon at bounding box center [956, 256] width 11 height 11
click at [935, 356] on div "Delete" at bounding box center [932, 356] width 73 height 27
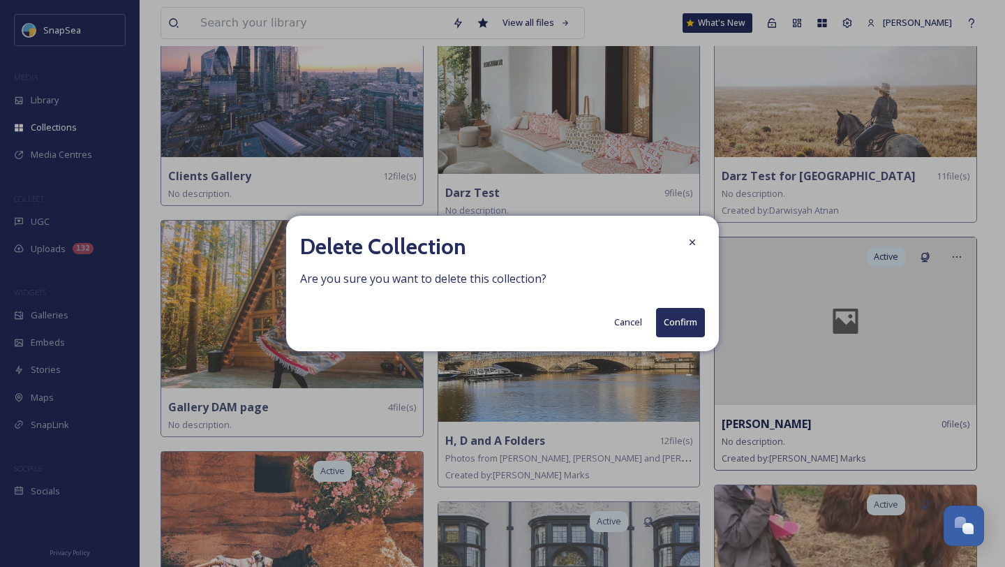
click at [689, 324] on button "Confirm" at bounding box center [680, 322] width 49 height 29
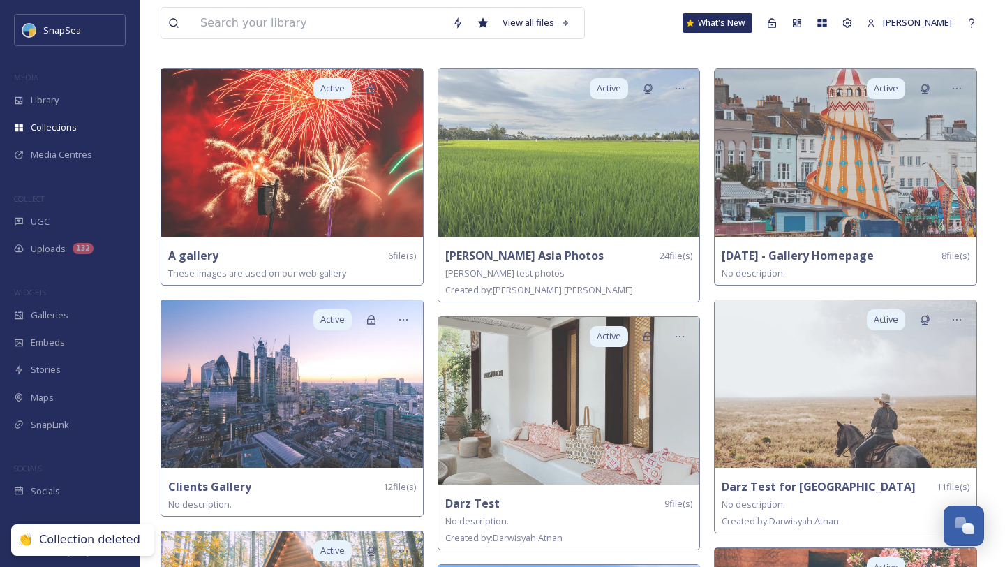
scroll to position [0, 0]
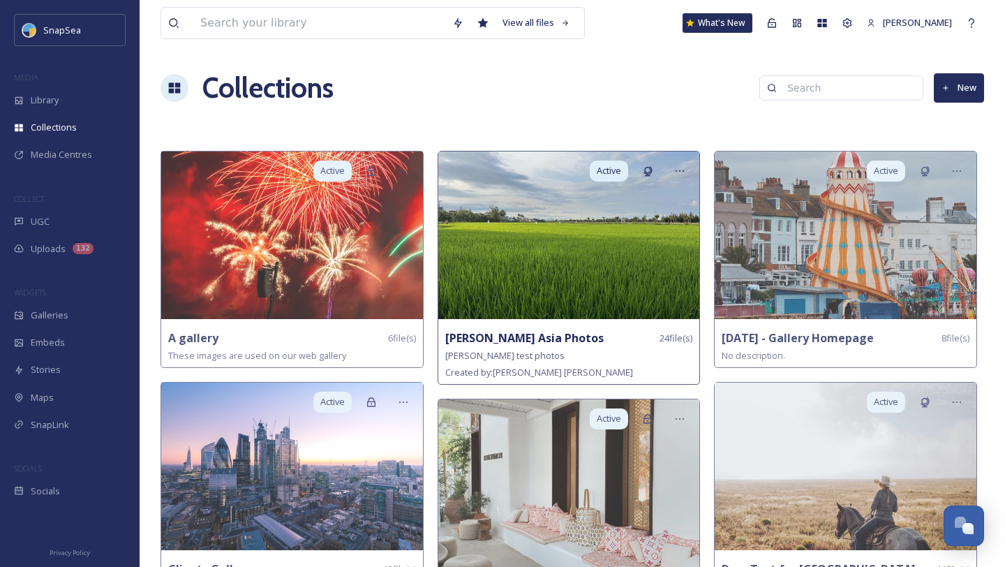
click at [613, 267] on img at bounding box center [569, 235] width 262 height 168
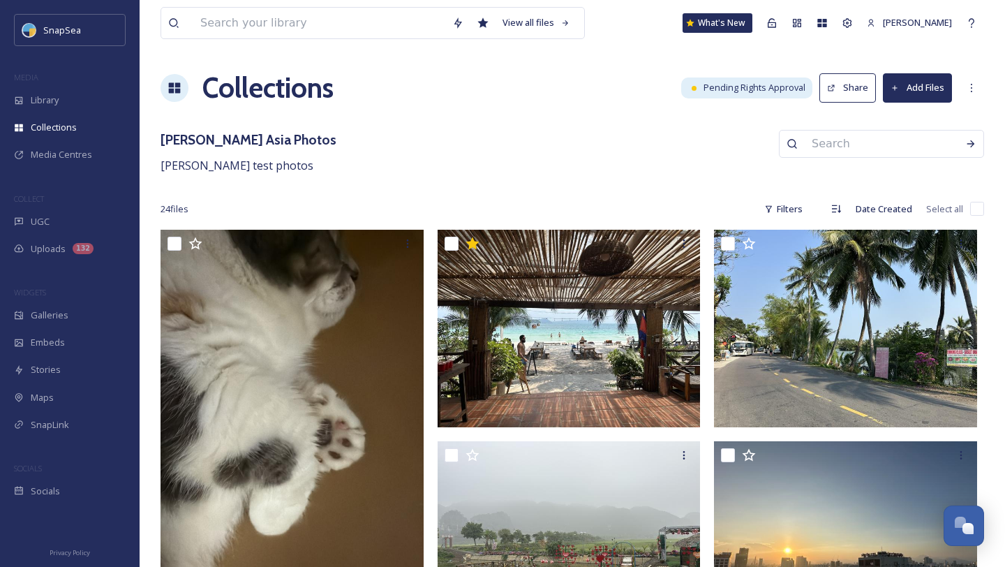
click at [928, 87] on button "Add Files" at bounding box center [917, 87] width 69 height 29
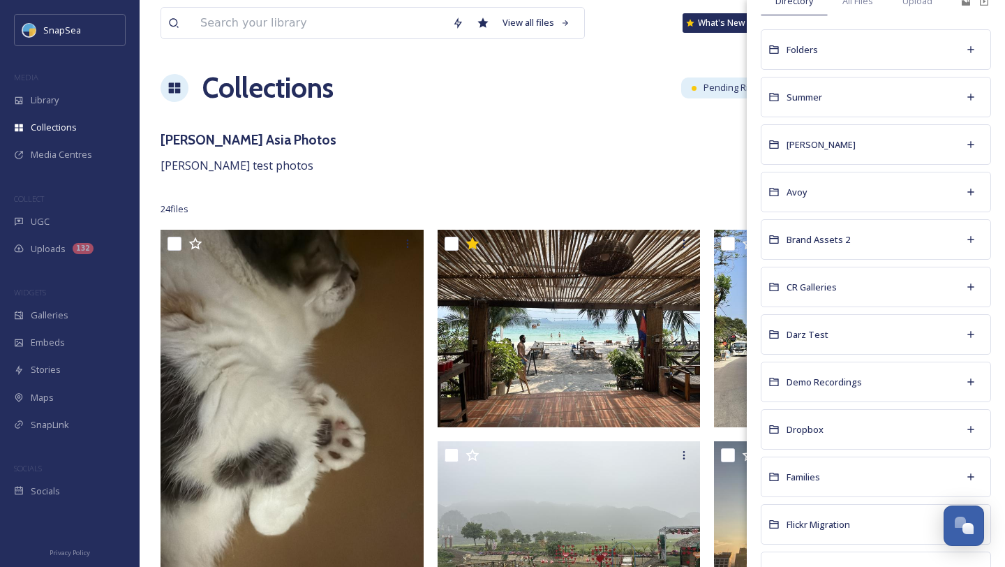
scroll to position [95, 0]
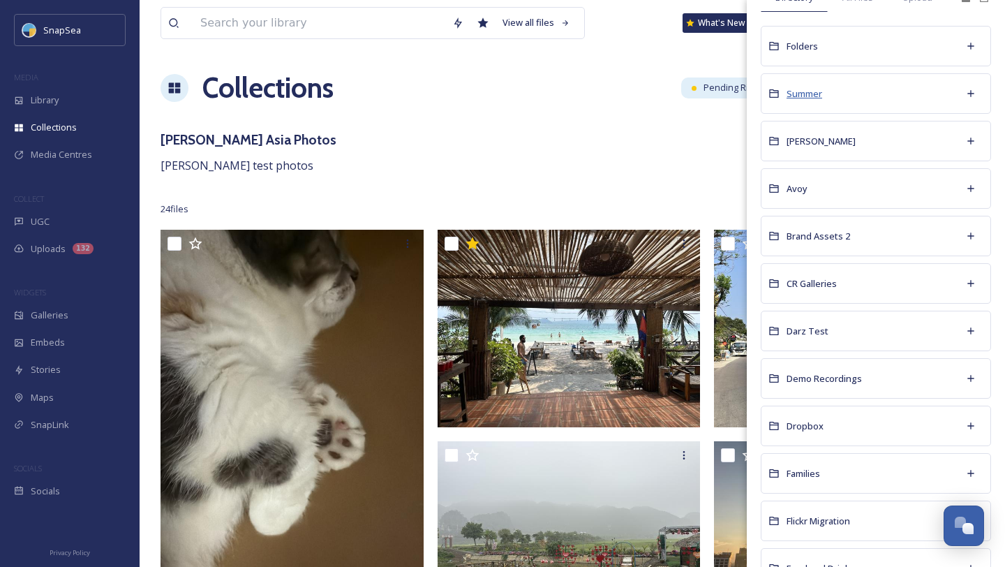
click at [812, 96] on span "Summer" at bounding box center [805, 93] width 36 height 13
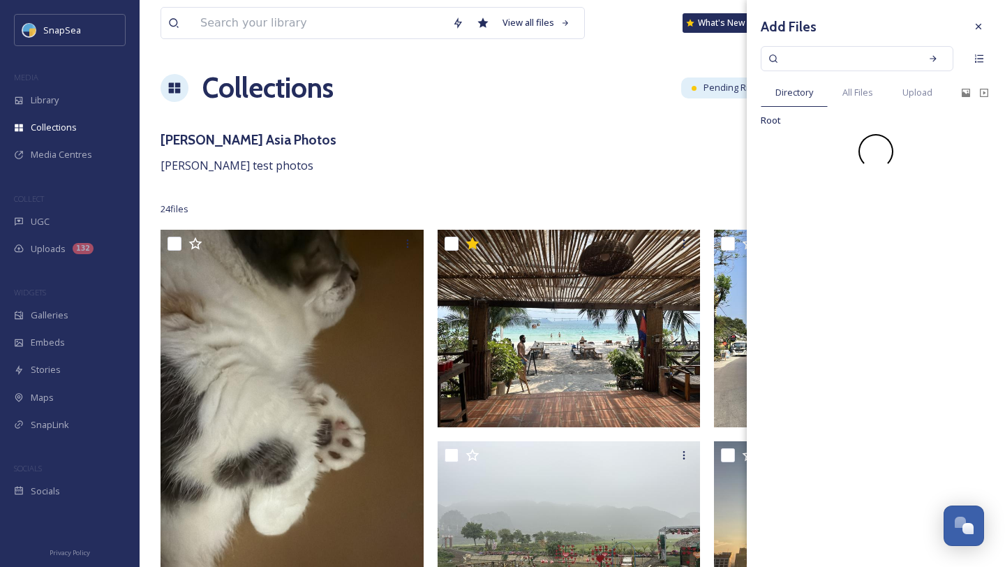
scroll to position [0, 0]
click at [801, 98] on span "Directory" at bounding box center [794, 92] width 38 height 13
click at [766, 128] on div "Add Files Directory All Files Upload Root Summer No files." at bounding box center [876, 81] width 258 height 162
click at [768, 121] on span "Root" at bounding box center [771, 120] width 20 height 13
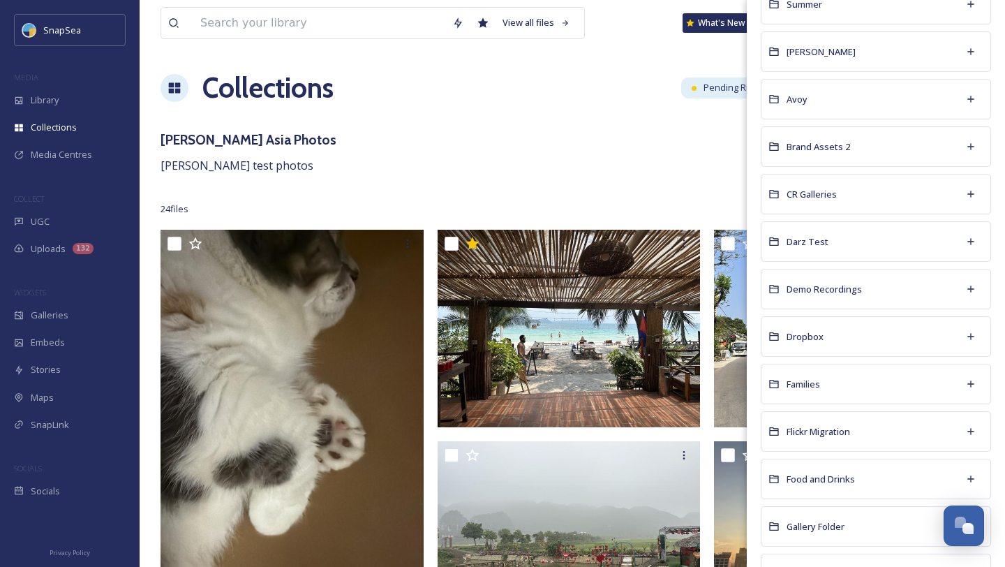
scroll to position [186, 0]
click at [812, 295] on div "Demo Recordings" at bounding box center [876, 287] width 230 height 40
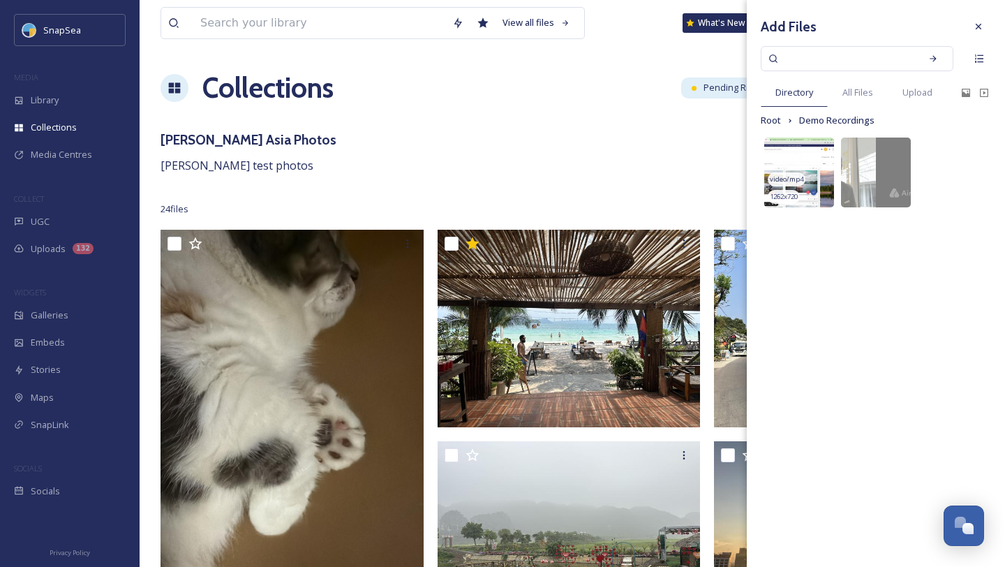
click at [804, 159] on img at bounding box center [799, 172] width 70 height 70
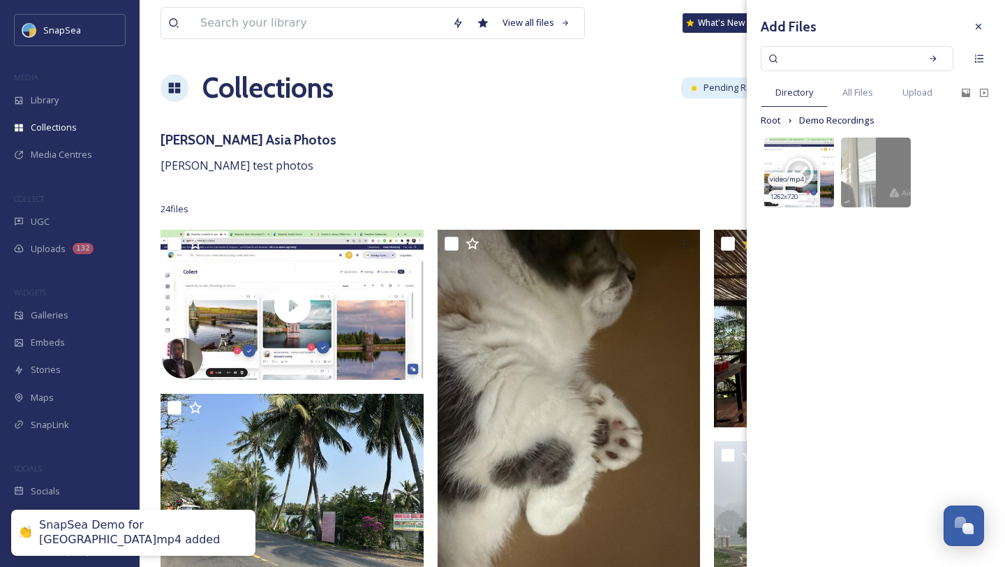
click at [804, 159] on icon at bounding box center [798, 172] width 29 height 29
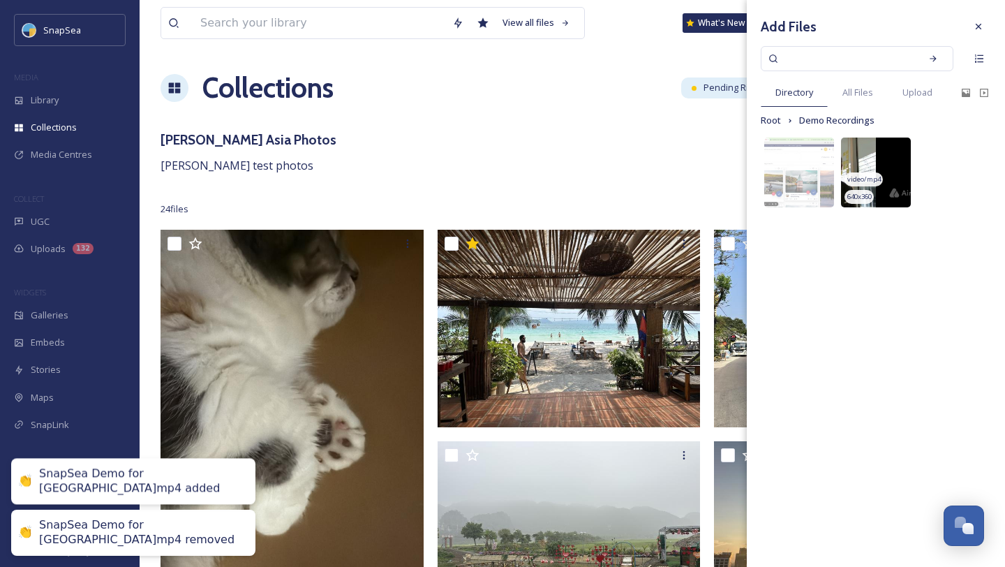
click at [908, 165] on img at bounding box center [876, 172] width 70 height 70
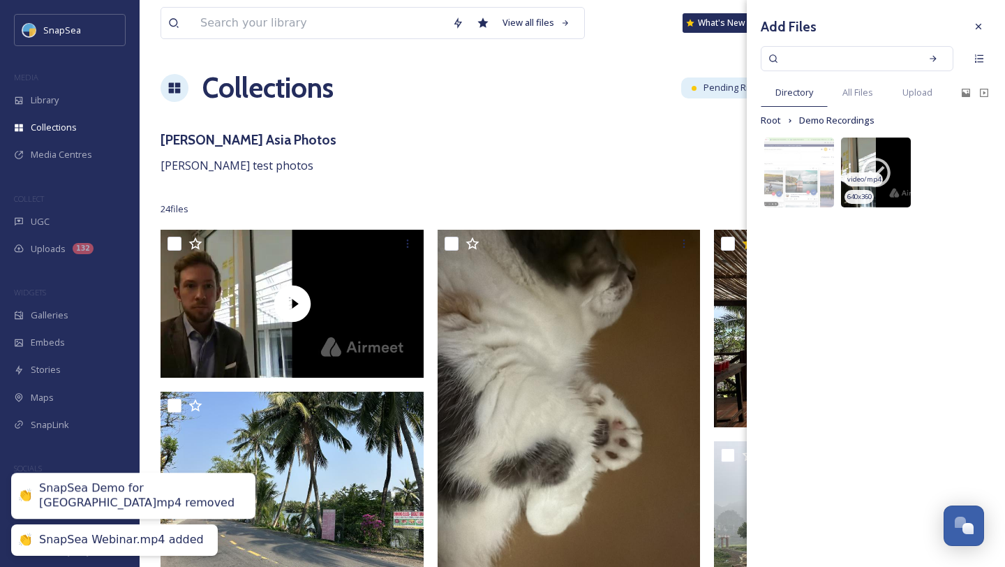
click at [881, 158] on icon at bounding box center [875, 172] width 35 height 35
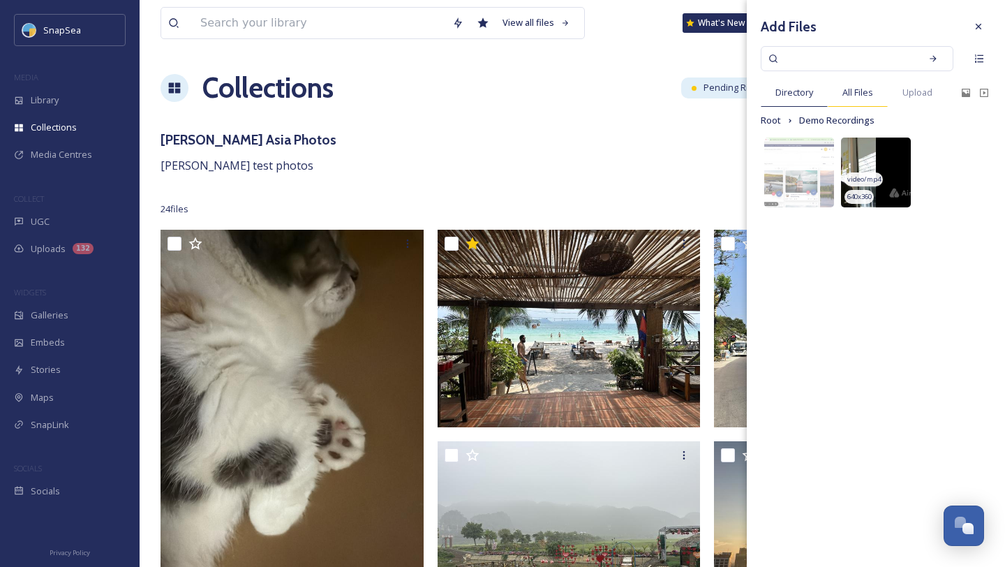
click at [877, 91] on div "All Files" at bounding box center [858, 92] width 60 height 29
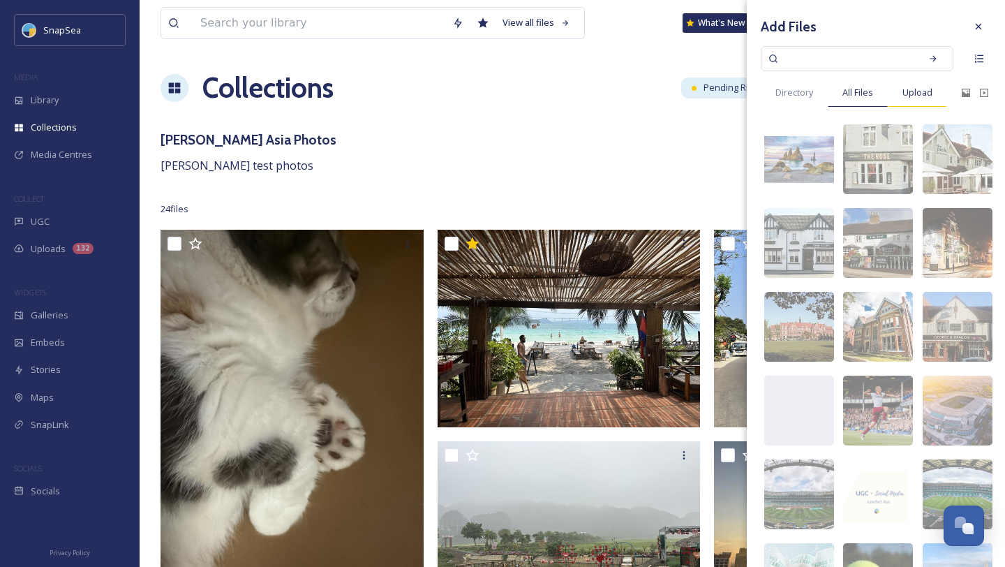
click at [925, 92] on span "Upload" at bounding box center [917, 92] width 30 height 13
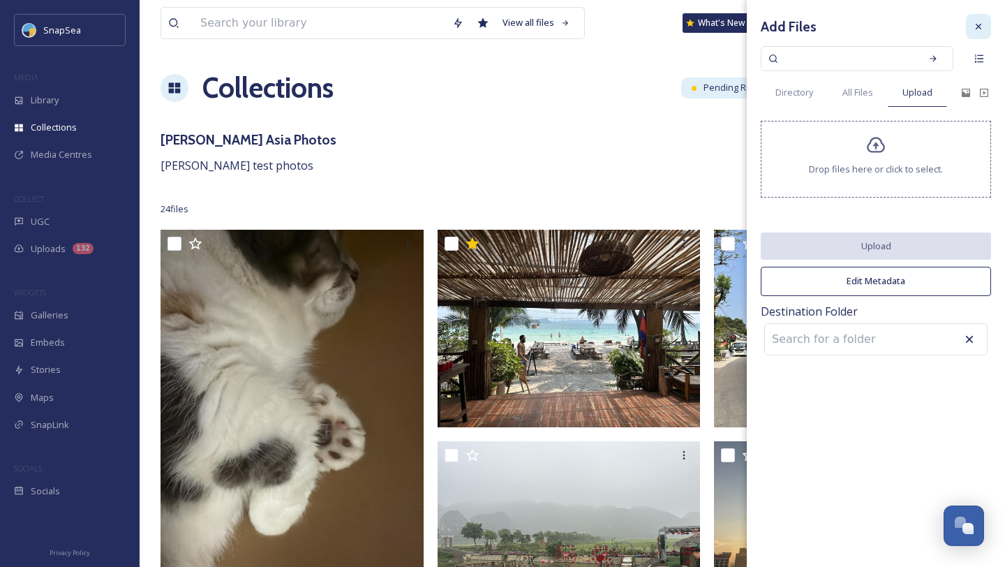
click at [973, 20] on div at bounding box center [978, 26] width 25 height 25
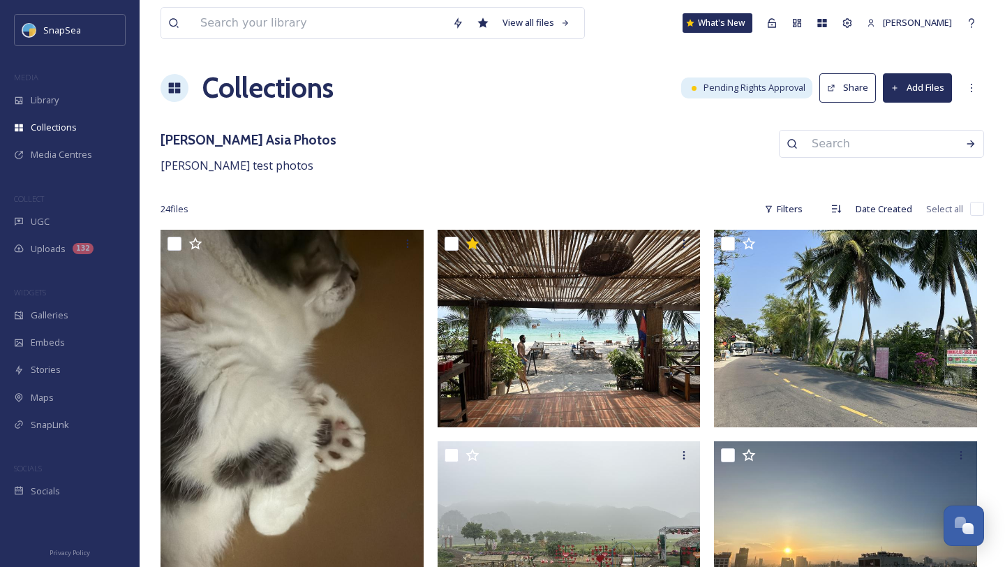
click at [325, 89] on h1 "Collections" at bounding box center [267, 88] width 131 height 42
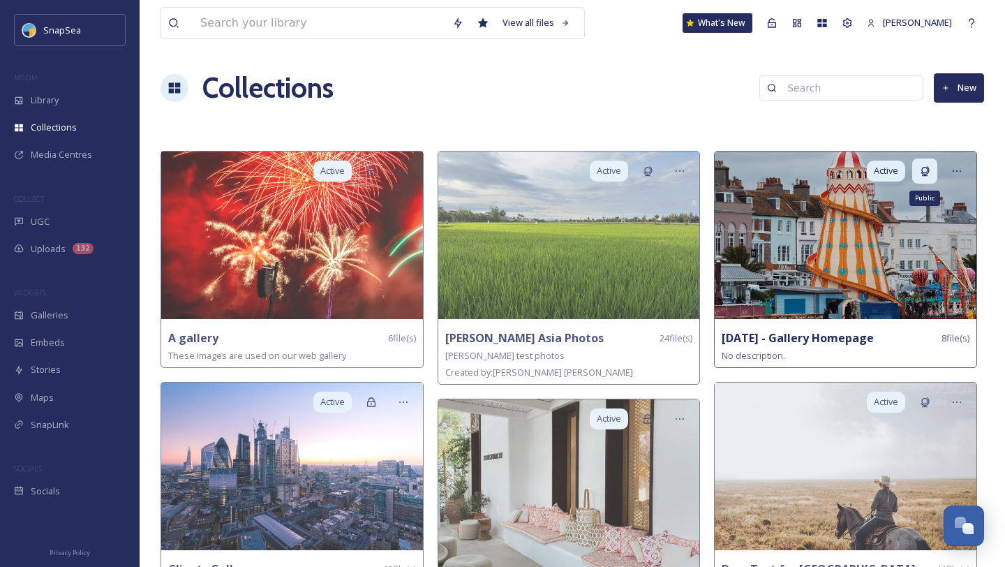
click at [927, 168] on icon at bounding box center [925, 171] width 8 height 10
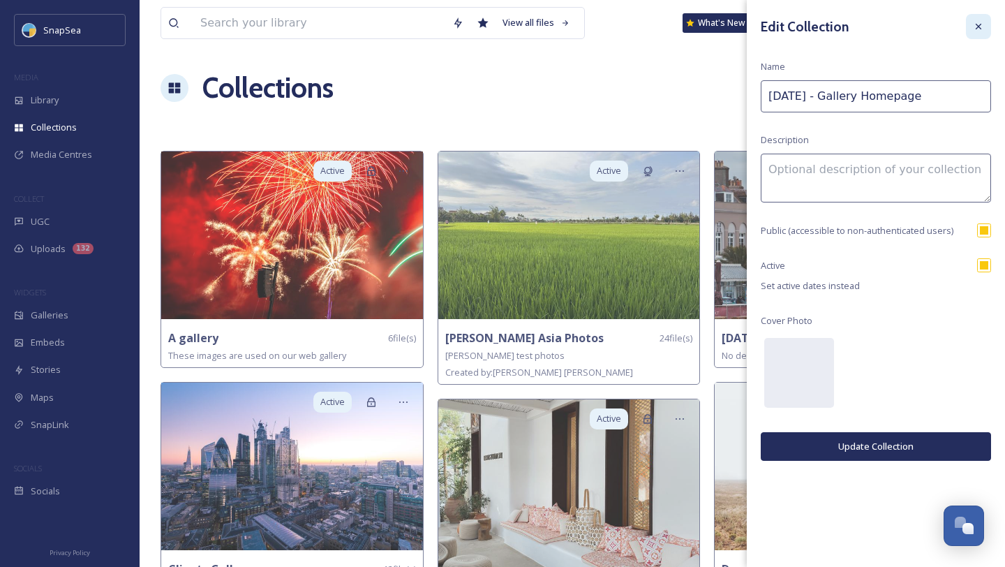
click at [976, 23] on icon at bounding box center [978, 26] width 11 height 11
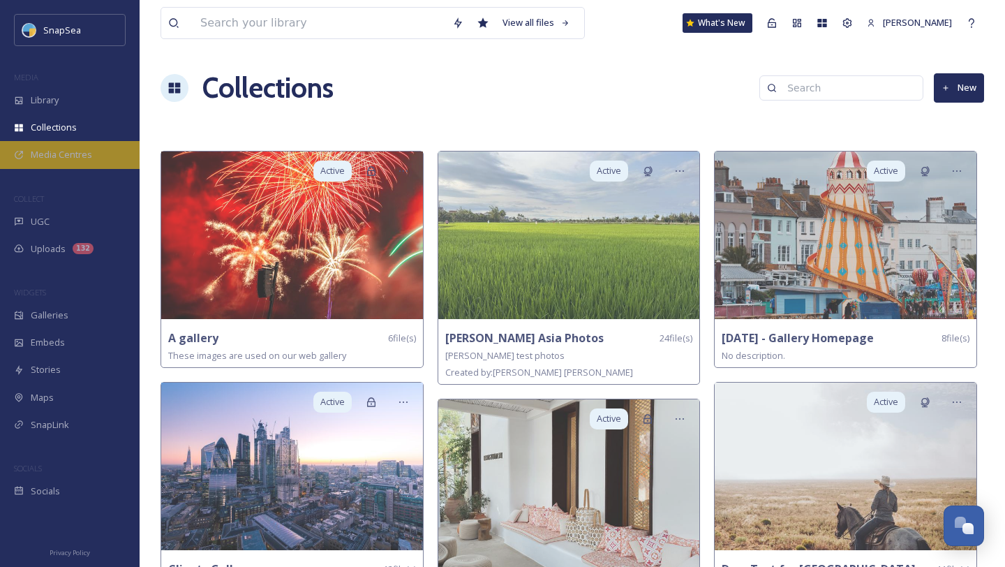
click at [109, 160] on div "Media Centres" at bounding box center [70, 154] width 140 height 27
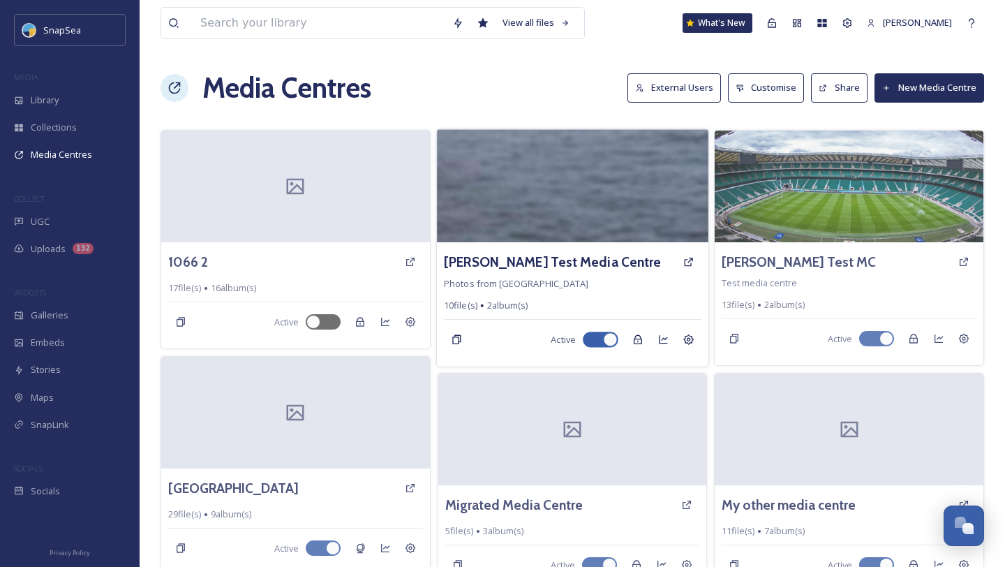
click at [640, 220] on img at bounding box center [573, 185] width 272 height 113
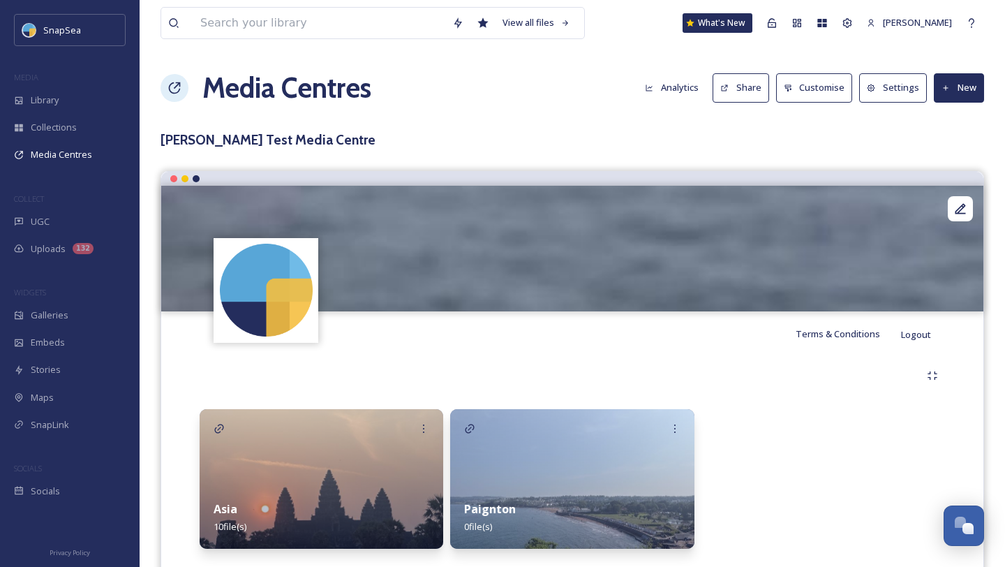
click at [248, 87] on h1 "Media Centres" at bounding box center [286, 88] width 169 height 42
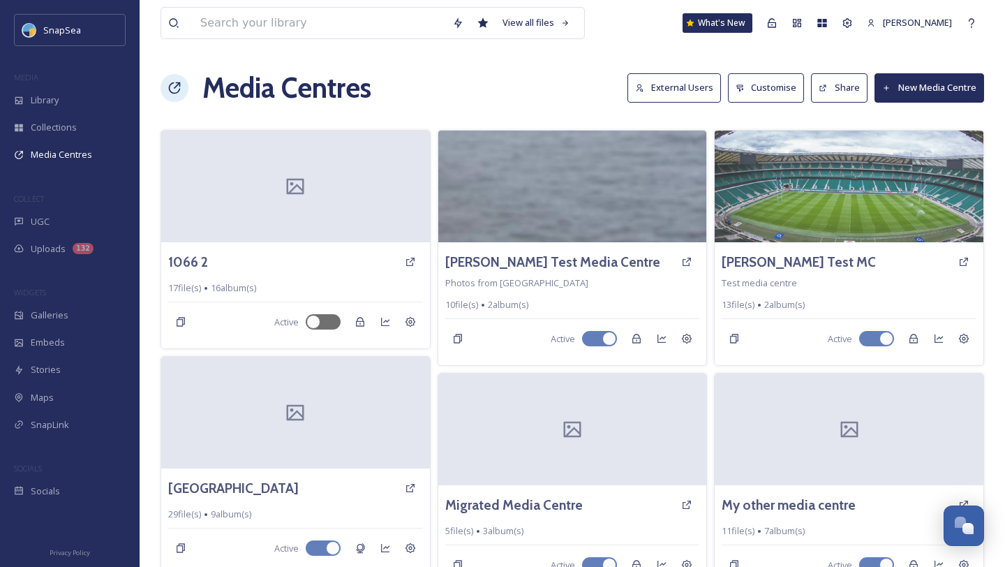
click at [507, 87] on div "Media Centres External Users Customise Share New Media Centre" at bounding box center [573, 88] width 824 height 42
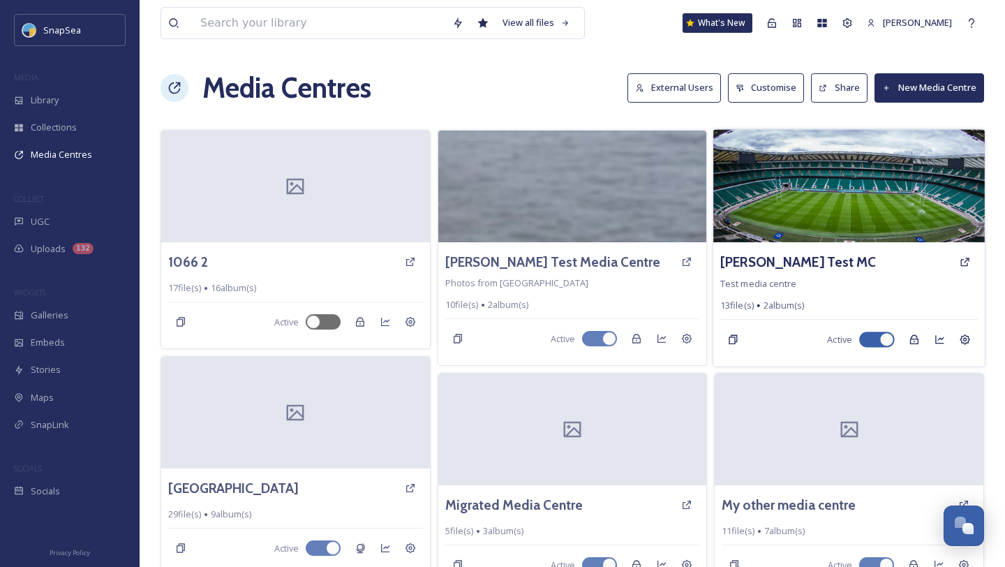
click at [839, 221] on img at bounding box center [849, 185] width 272 height 113
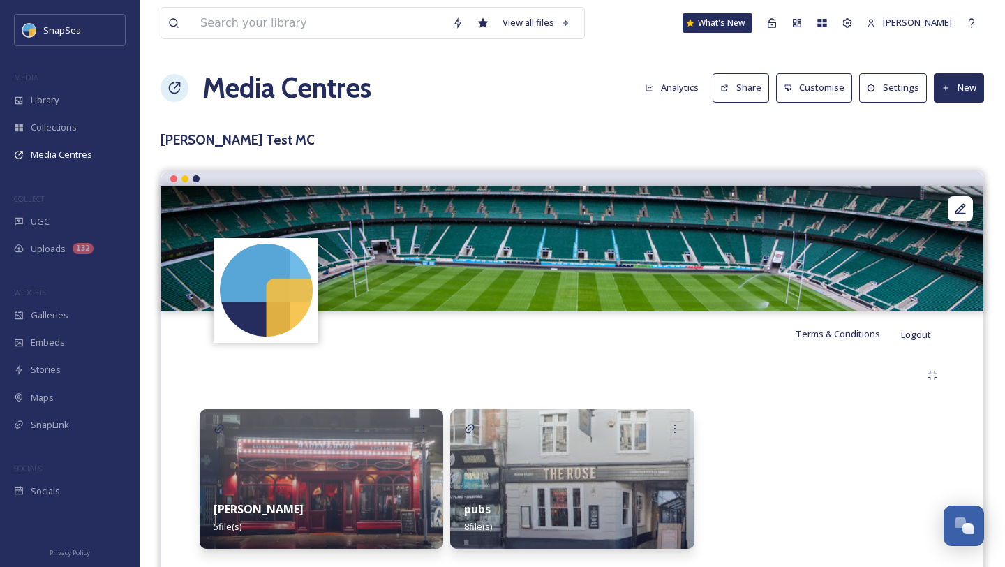
click at [960, 89] on button "New" at bounding box center [959, 87] width 50 height 29
click at [600, 486] on div "pubs 8 file(s)" at bounding box center [572, 517] width 244 height 62
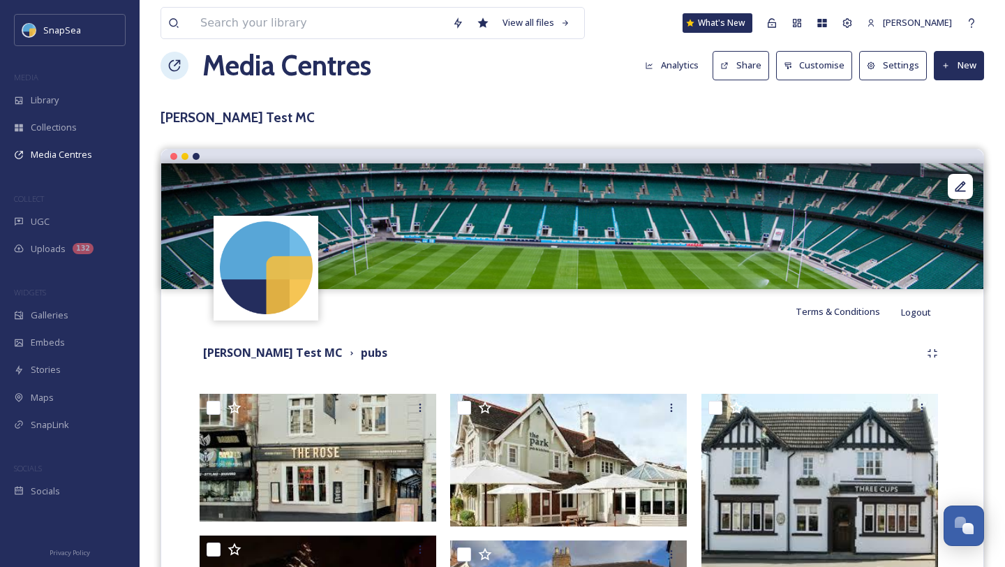
scroll to position [22, 0]
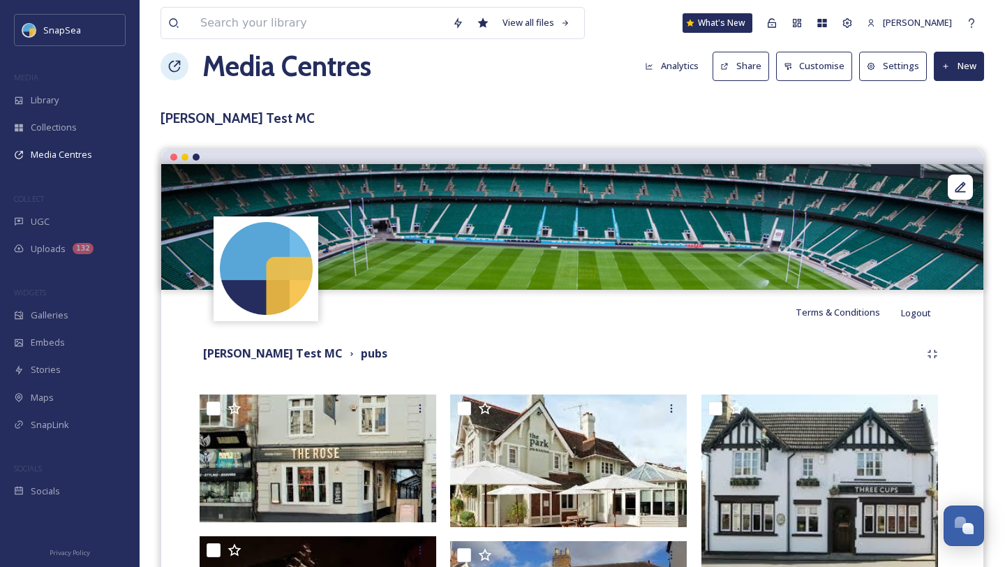
click at [959, 70] on button "New" at bounding box center [959, 66] width 50 height 29
click at [949, 99] on span "Add Files" at bounding box center [950, 98] width 38 height 13
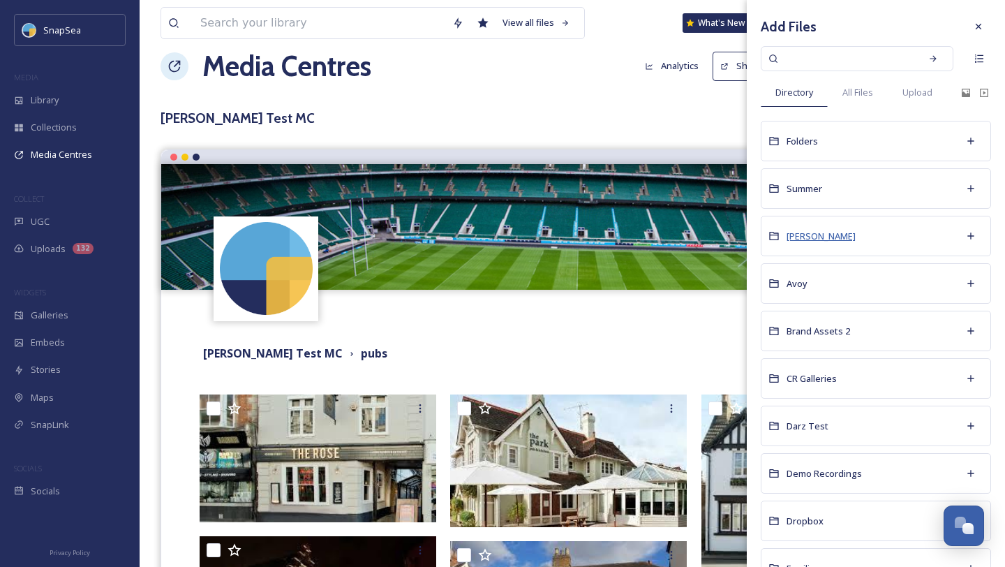
click at [801, 235] on span "Adam Test" at bounding box center [821, 236] width 69 height 13
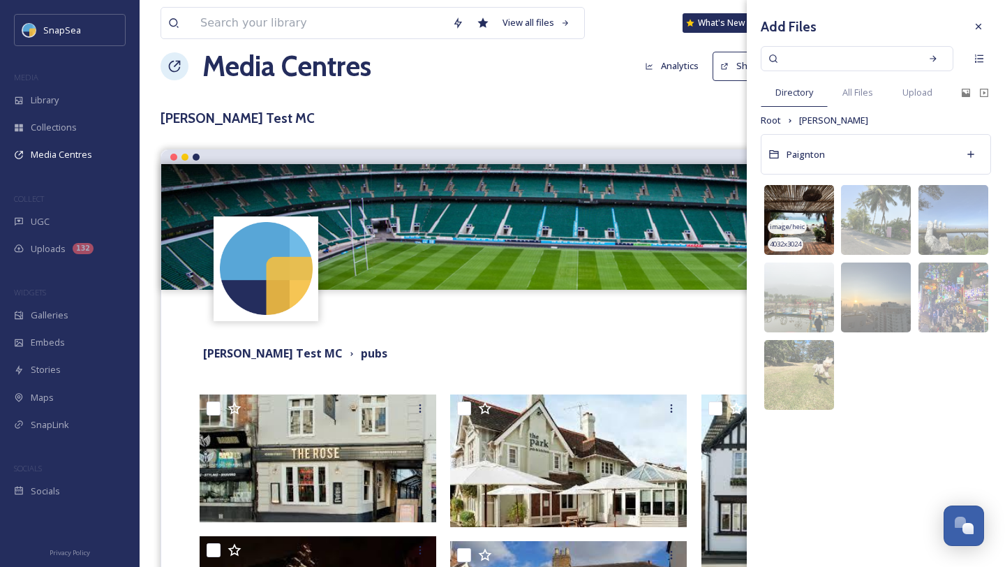
click at [823, 206] on img at bounding box center [799, 220] width 70 height 70
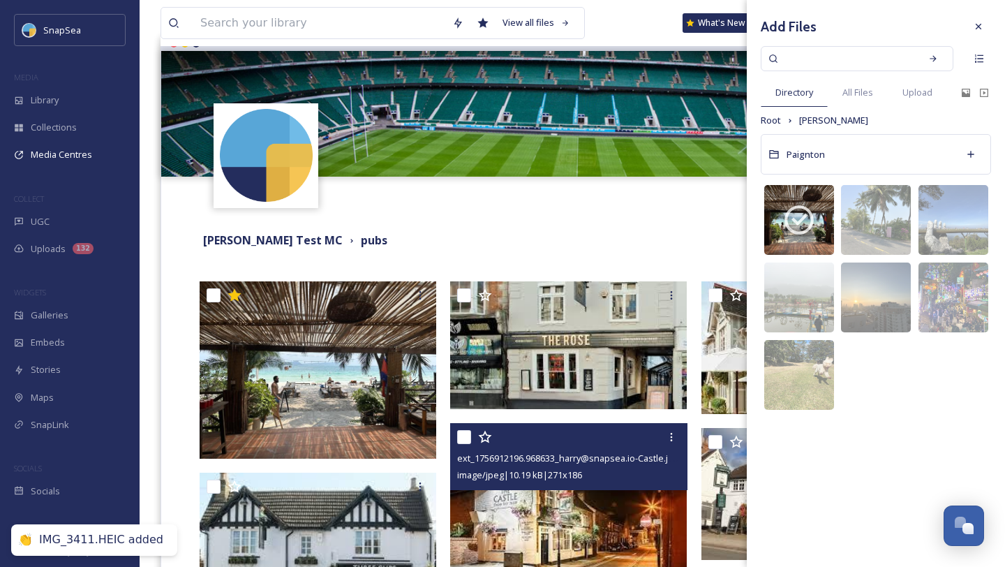
scroll to position [146, 0]
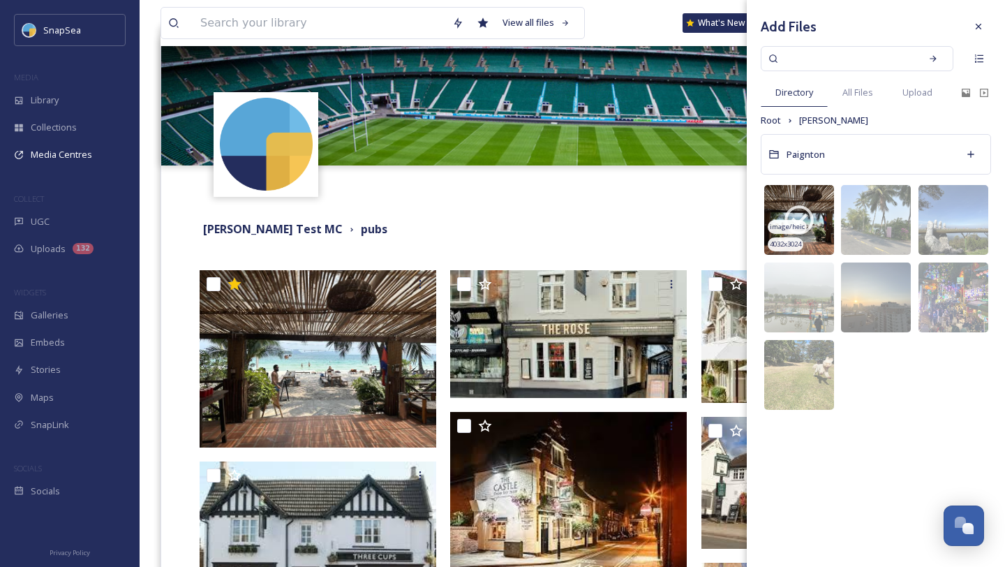
click at [809, 214] on icon at bounding box center [799, 219] width 35 height 35
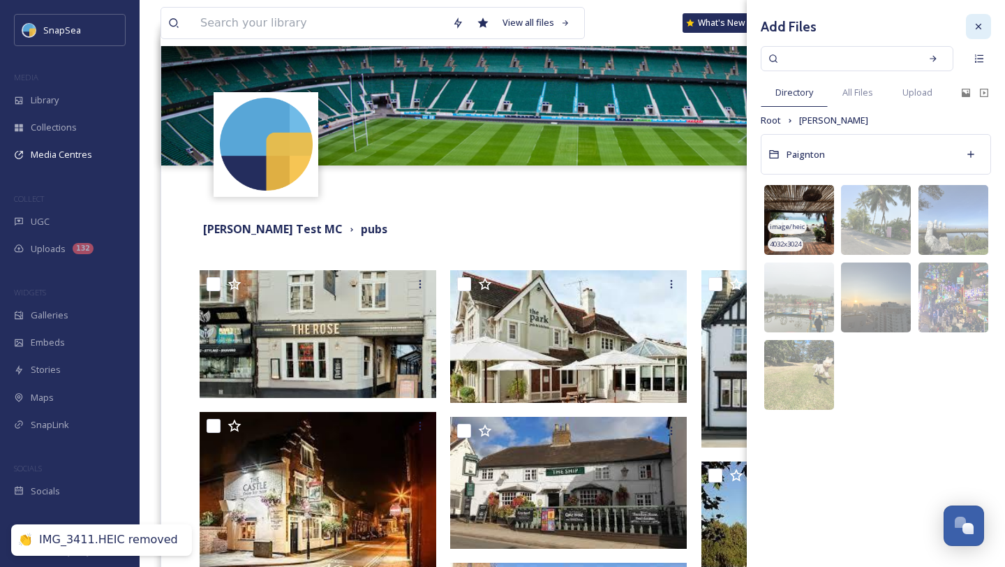
click at [983, 31] on icon at bounding box center [978, 26] width 11 height 11
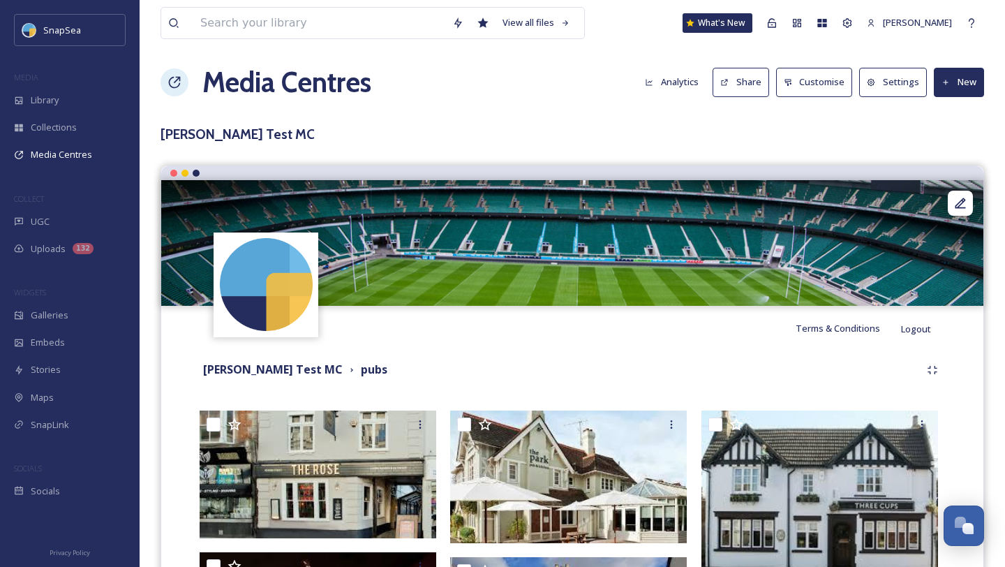
scroll to position [0, 0]
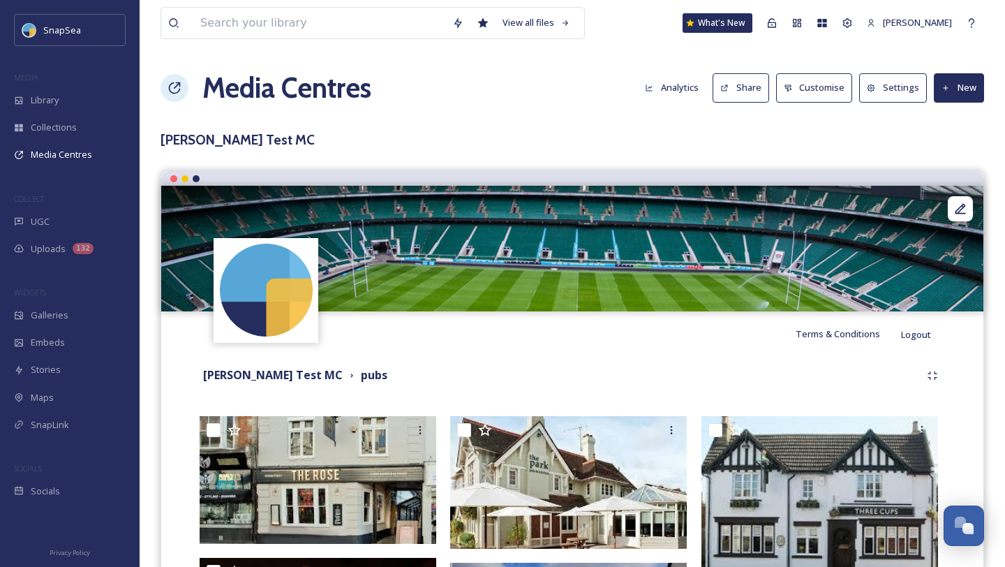
click at [755, 97] on button "Share" at bounding box center [741, 87] width 57 height 29
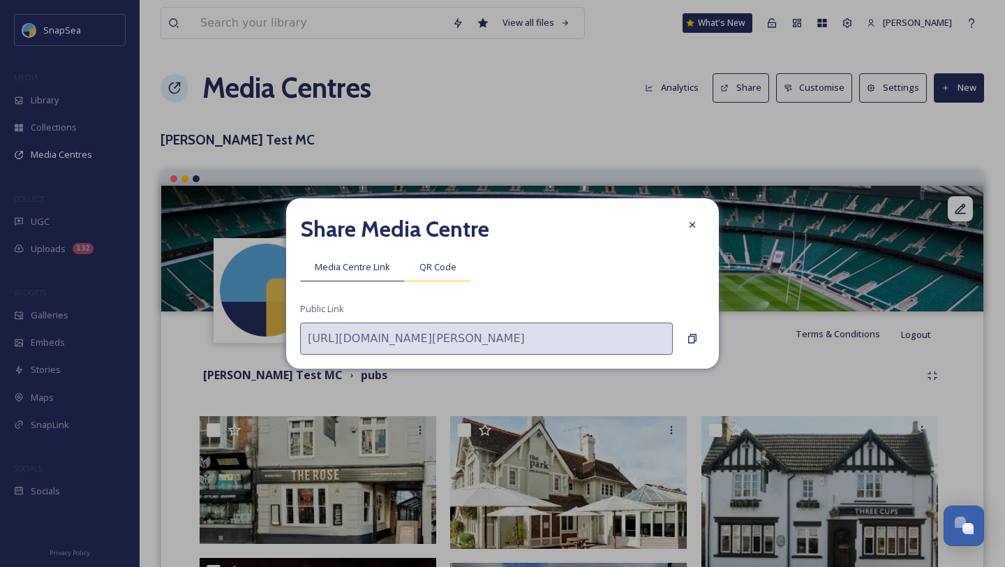
click at [453, 272] on span "QR Code" at bounding box center [437, 266] width 37 height 13
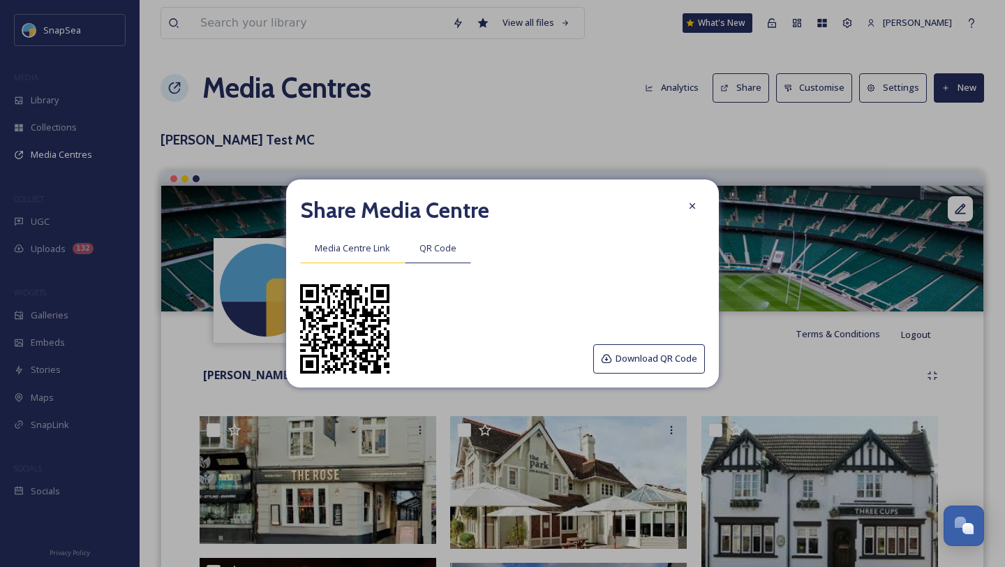
click at [375, 247] on span "Media Centre Link" at bounding box center [352, 247] width 75 height 13
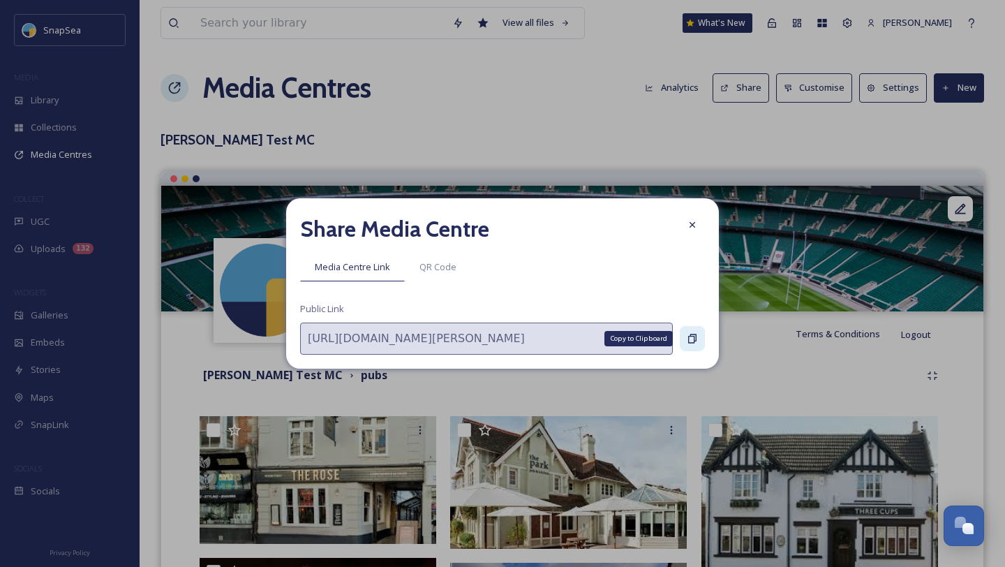
click at [699, 345] on div "Copy to Clipboard" at bounding box center [692, 338] width 25 height 25
click at [694, 221] on icon at bounding box center [692, 224] width 11 height 11
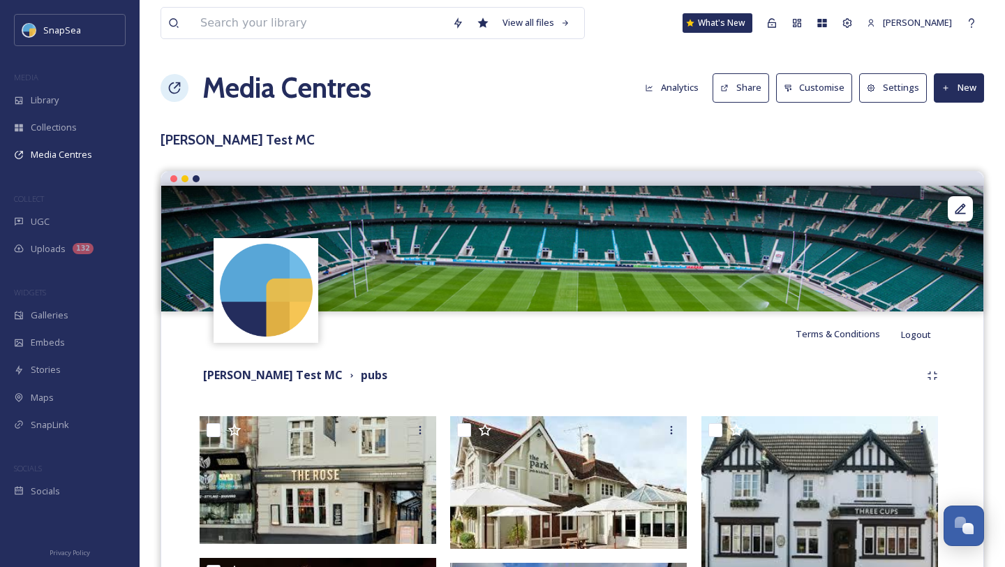
click at [888, 85] on button "Settings" at bounding box center [893, 87] width 68 height 29
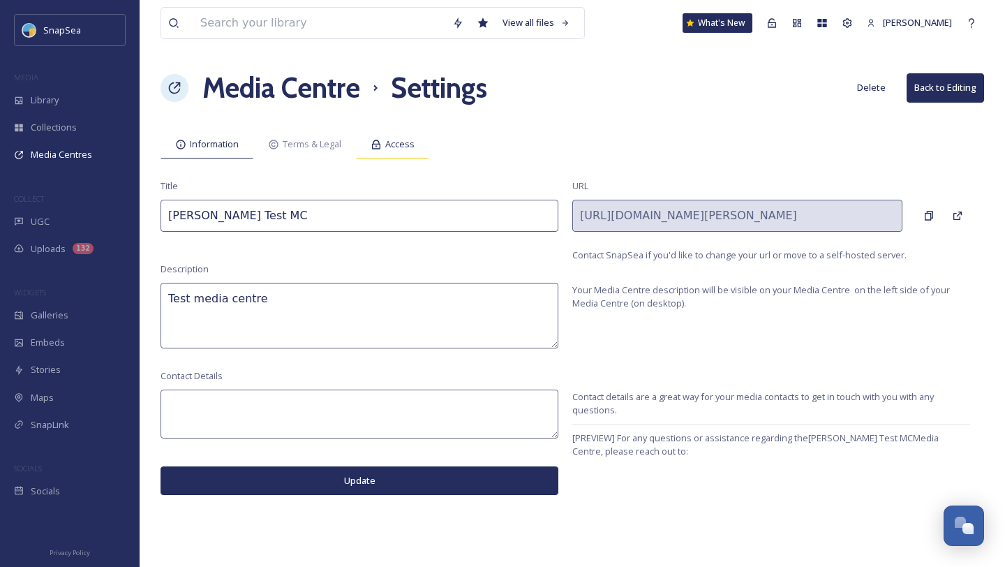
click at [374, 142] on icon at bounding box center [376, 144] width 8 height 9
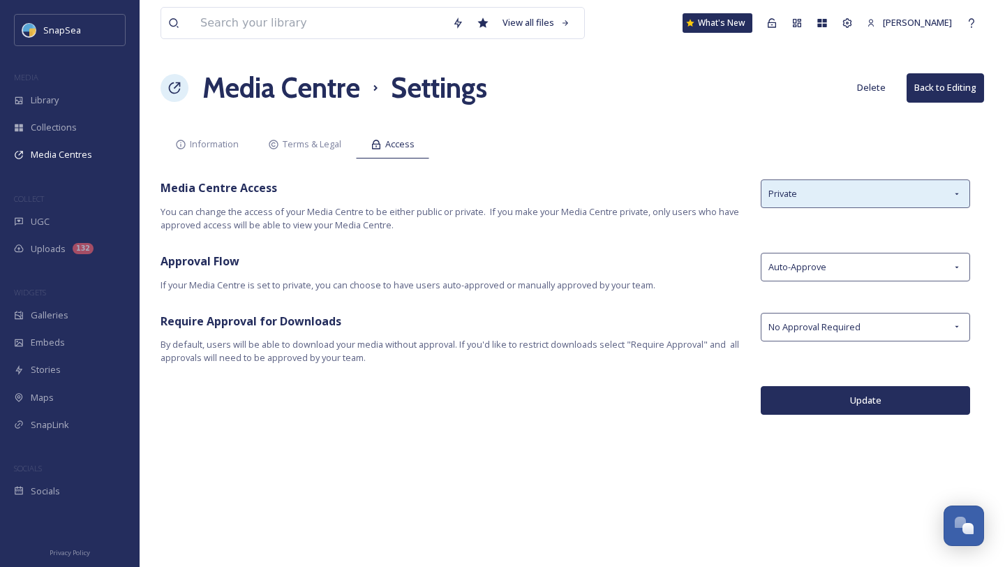
click at [828, 200] on div "Private" at bounding box center [865, 193] width 209 height 29
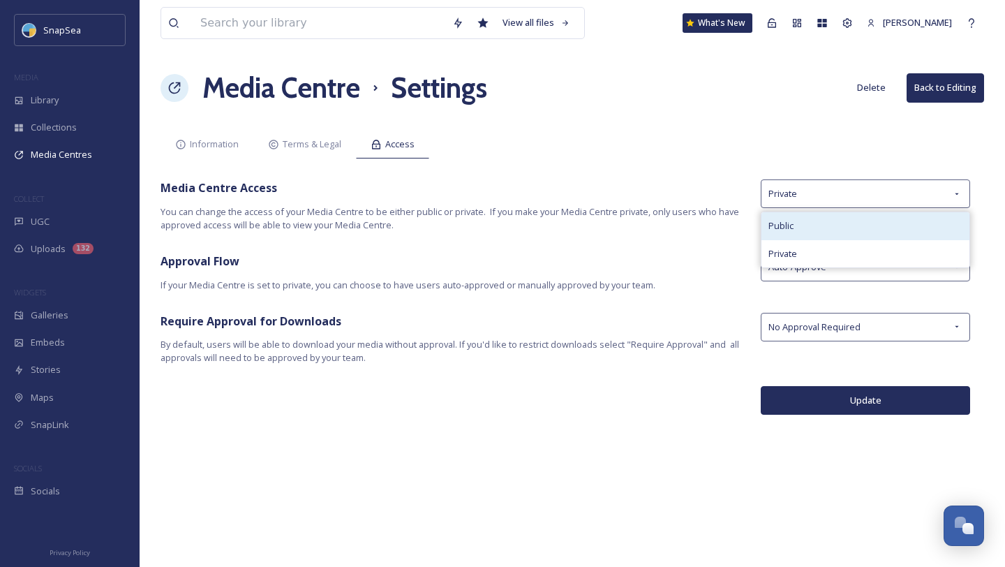
click at [806, 221] on div "Public" at bounding box center [865, 225] width 208 height 27
click at [860, 397] on button "Update" at bounding box center [865, 400] width 209 height 29
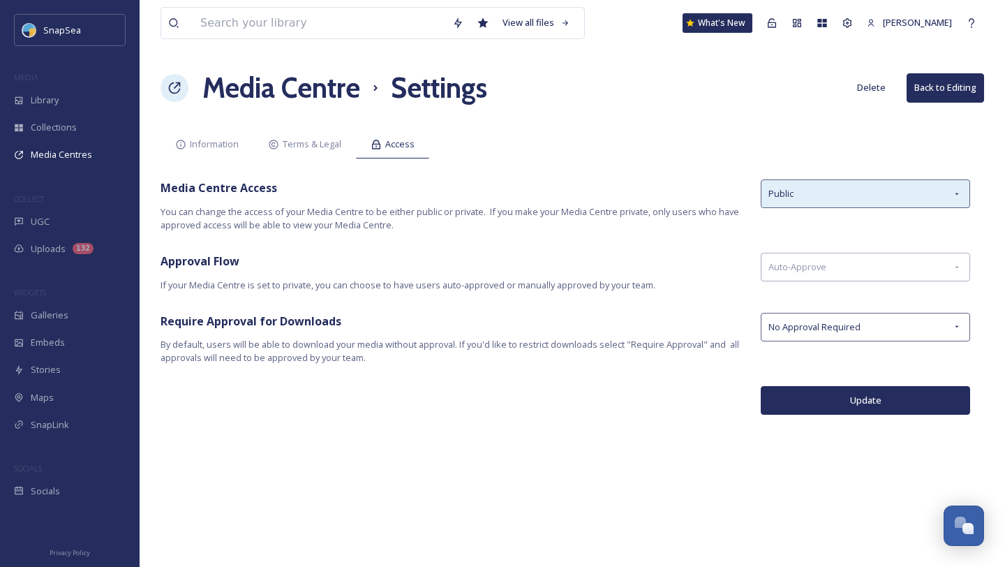
click at [865, 200] on div "Public" at bounding box center [865, 193] width 209 height 29
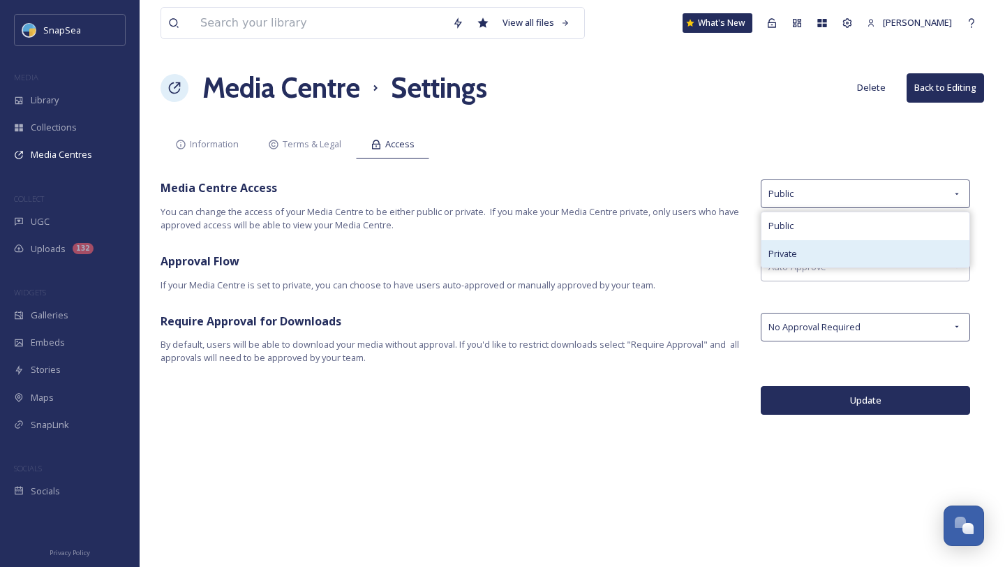
click at [821, 246] on div "Private" at bounding box center [865, 253] width 208 height 27
click at [844, 268] on div "Auto-Approve" at bounding box center [865, 267] width 209 height 29
click at [859, 213] on div "Media Centre Access You can change the access of your Media Centre to be either…" at bounding box center [573, 205] width 824 height 52
click at [842, 269] on div "Auto-Approve" at bounding box center [865, 267] width 209 height 29
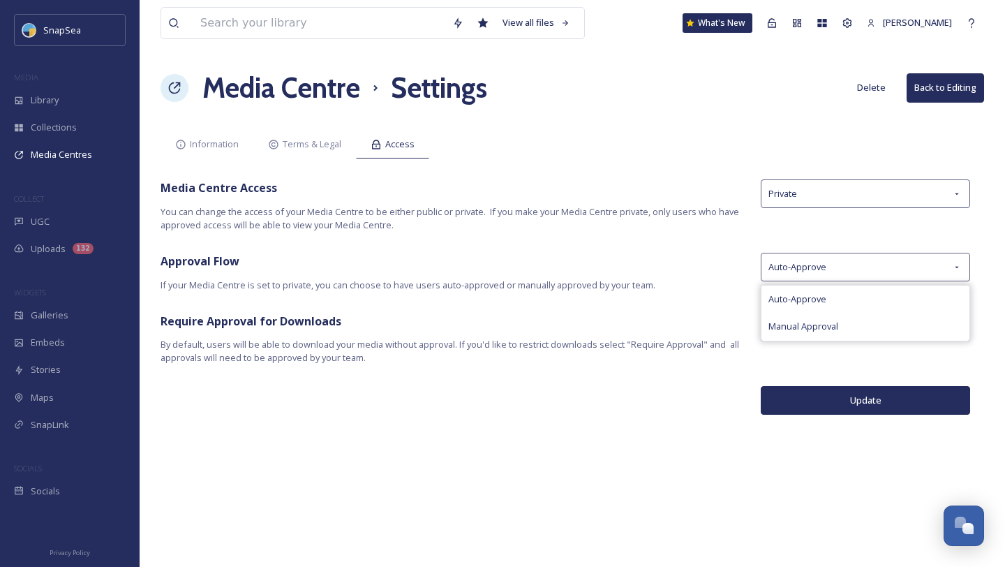
click at [736, 320] on span "Require Approval for Downloads" at bounding box center [454, 321] width 586 height 17
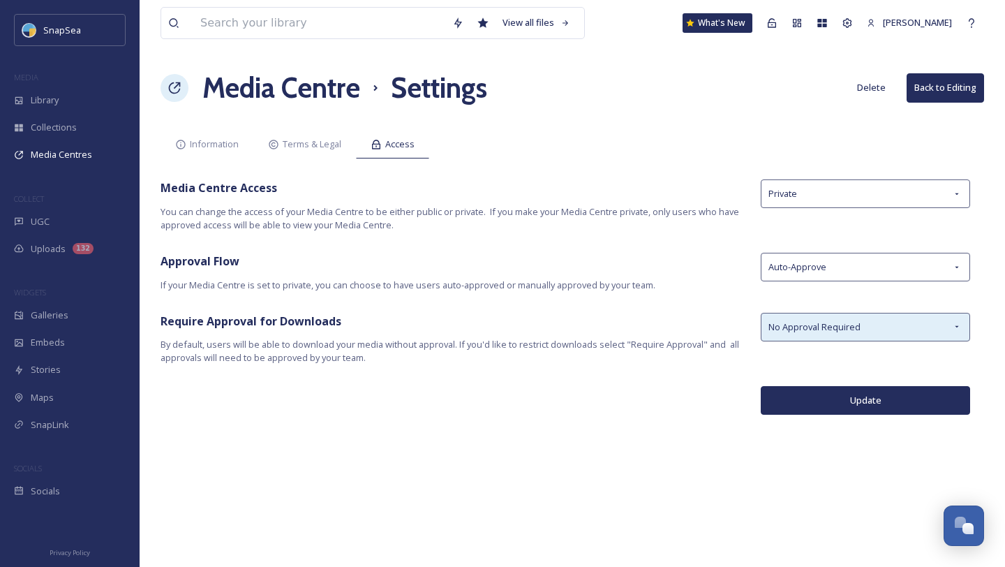
click at [796, 326] on span "No Approval Required" at bounding box center [814, 326] width 92 height 13
click at [734, 322] on span "Require Approval for Downloads" at bounding box center [454, 321] width 586 height 17
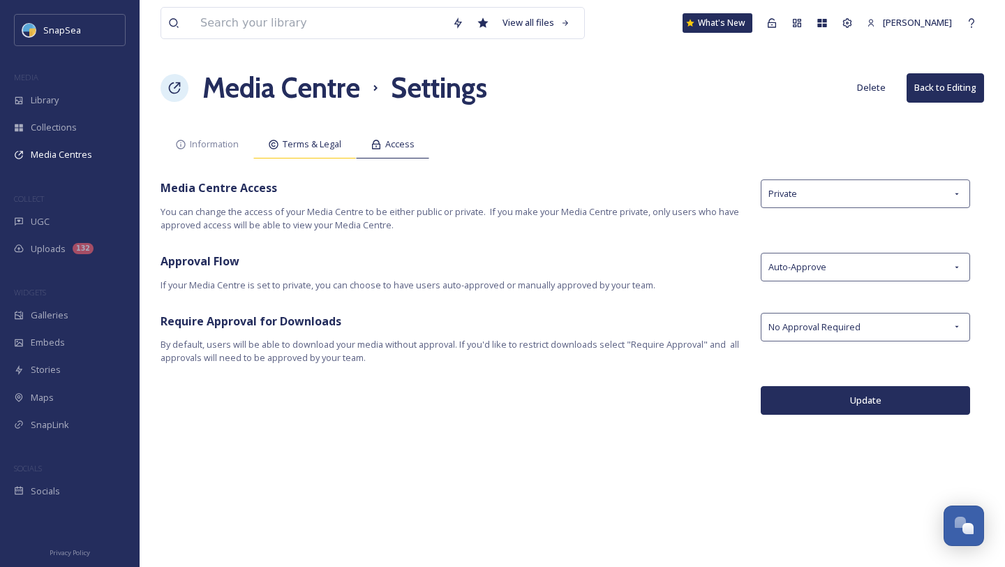
click at [325, 154] on div "Terms & Legal" at bounding box center [304, 144] width 103 height 29
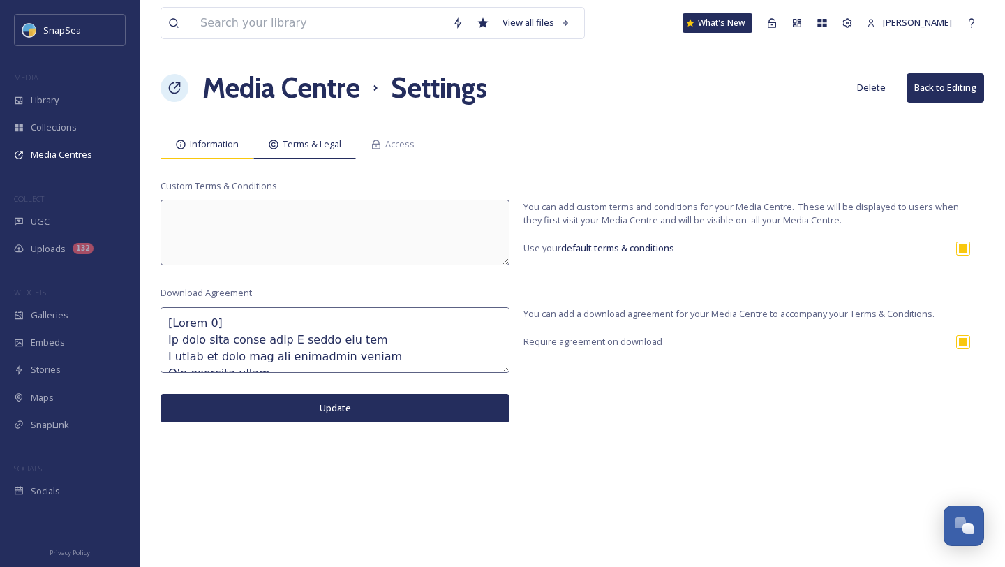
click at [238, 137] on span "Information" at bounding box center [214, 143] width 49 height 13
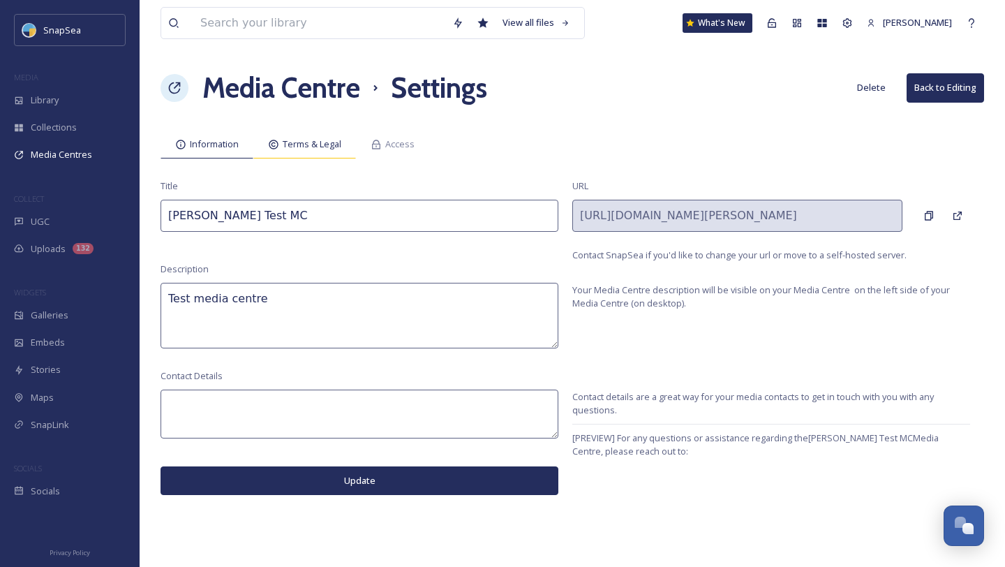
click at [319, 152] on div "Terms & Legal" at bounding box center [304, 144] width 103 height 29
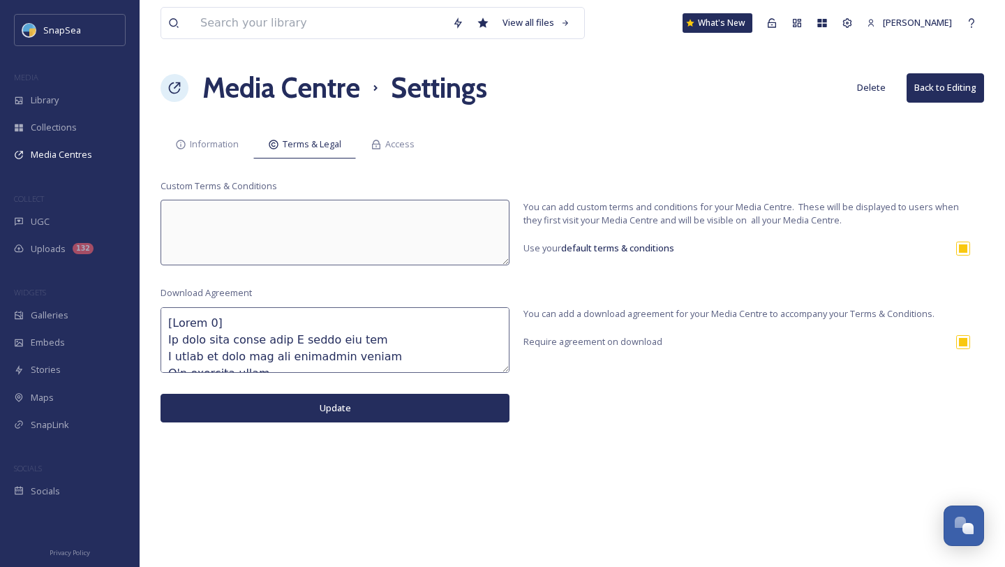
click at [962, 343] on input "checkbox" at bounding box center [963, 342] width 14 height 14
checkbox input "false"
click at [964, 252] on input "checkbox" at bounding box center [963, 248] width 14 height 14
click at [354, 243] on textarea at bounding box center [335, 233] width 349 height 66
click at [962, 254] on input "checkbox" at bounding box center [963, 248] width 14 height 14
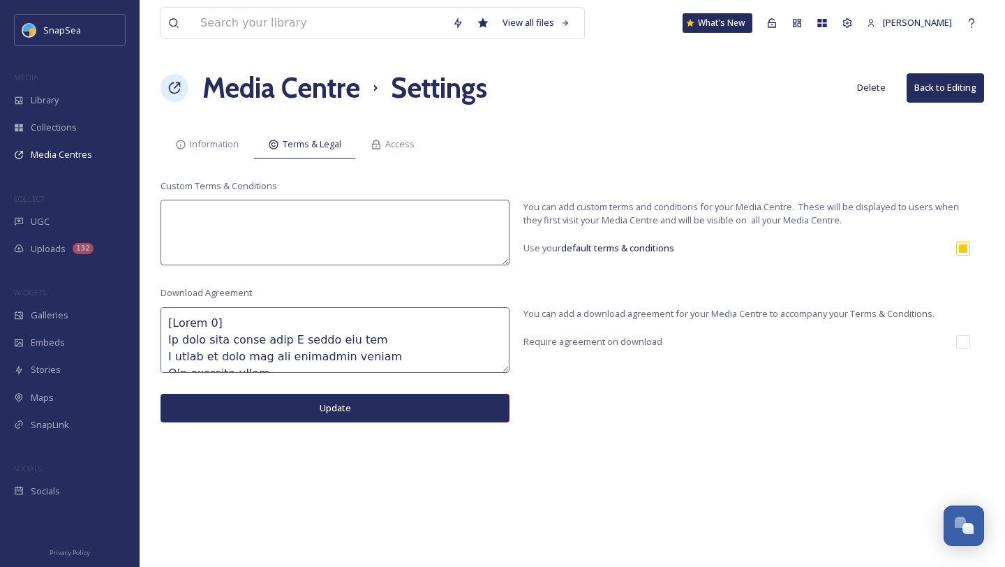
checkbox input "true"
click at [311, 94] on h1 "Media Centre" at bounding box center [281, 88] width 158 height 42
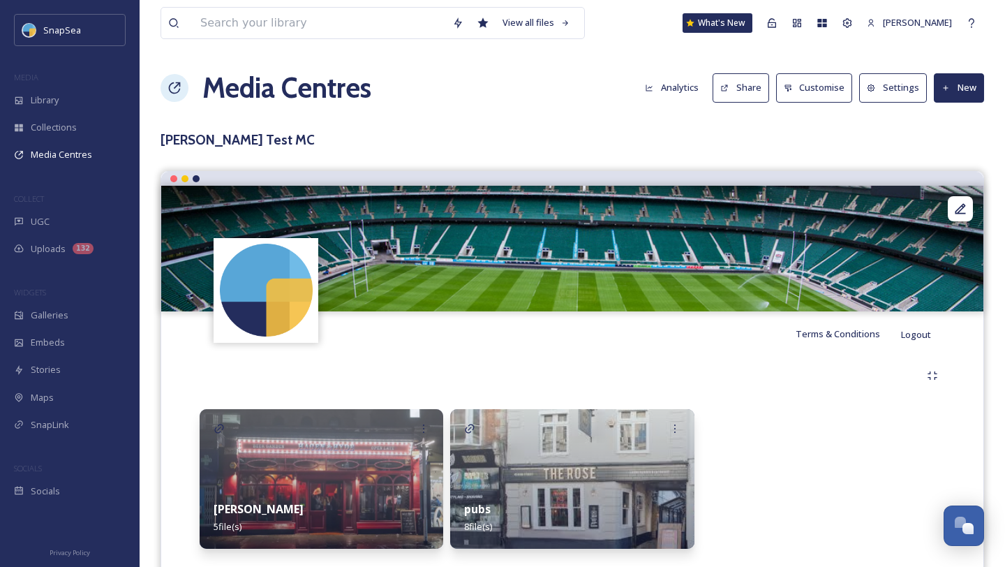
click at [311, 94] on h1 "Media Centres" at bounding box center [286, 88] width 169 height 42
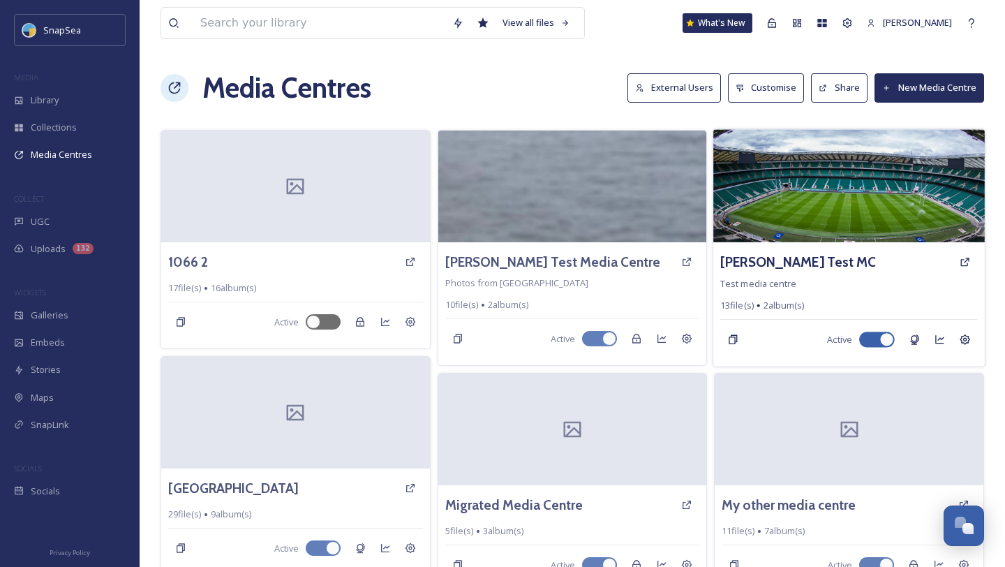
click at [774, 227] on img at bounding box center [849, 185] width 272 height 113
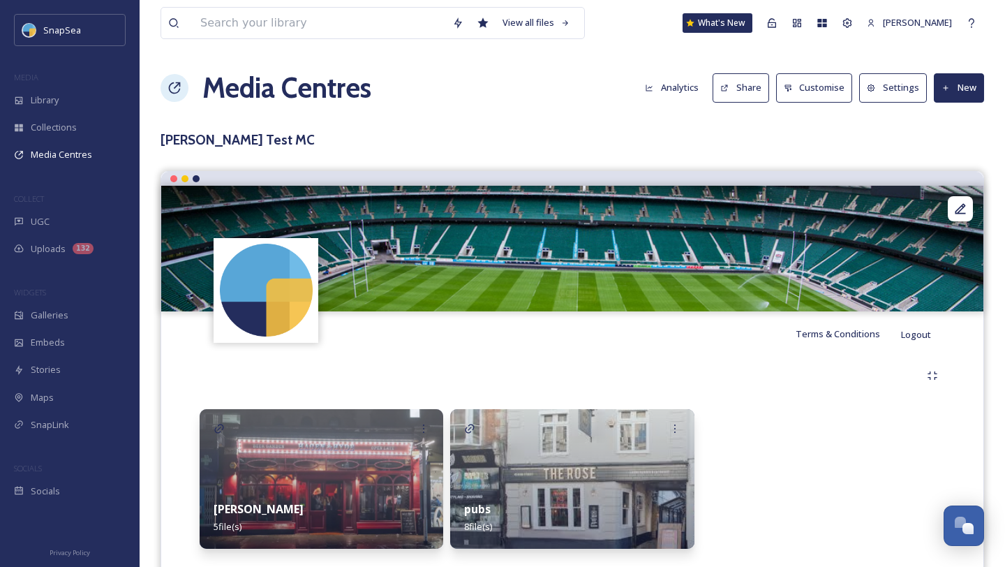
click at [350, 95] on h1 "Media Centres" at bounding box center [286, 88] width 169 height 42
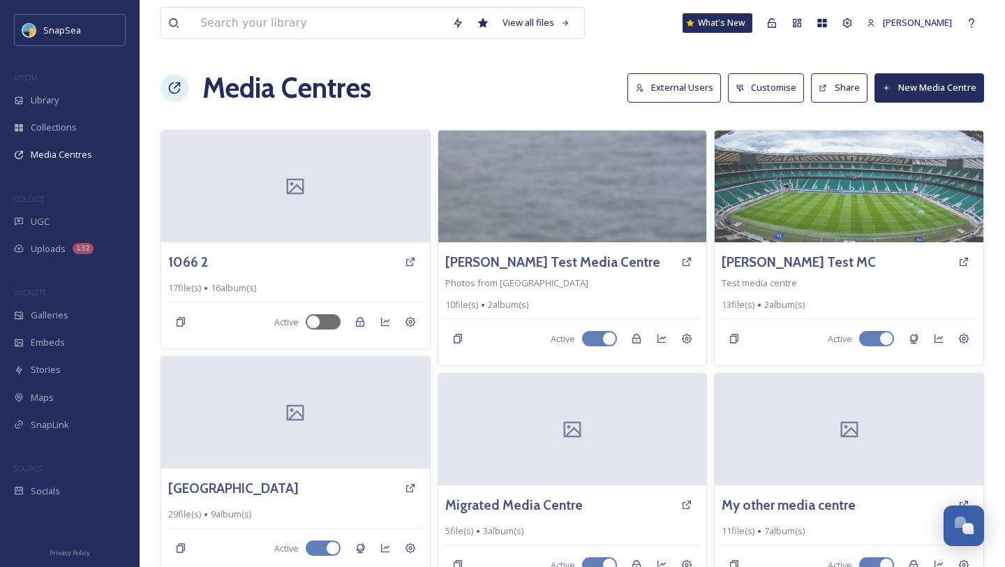
click at [666, 94] on button "External Users" at bounding box center [674, 87] width 94 height 29
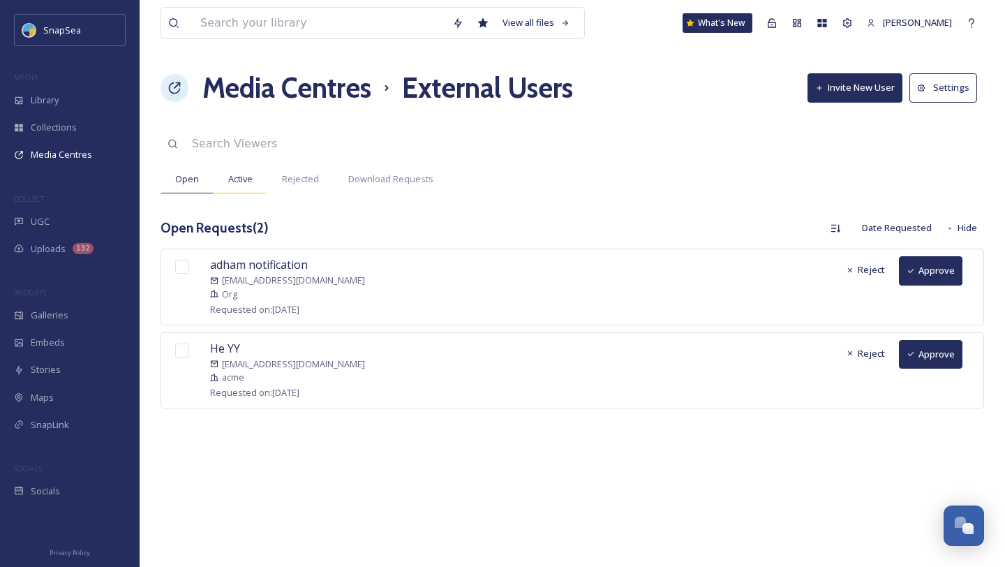
click at [227, 168] on div "Active" at bounding box center [241, 179] width 54 height 29
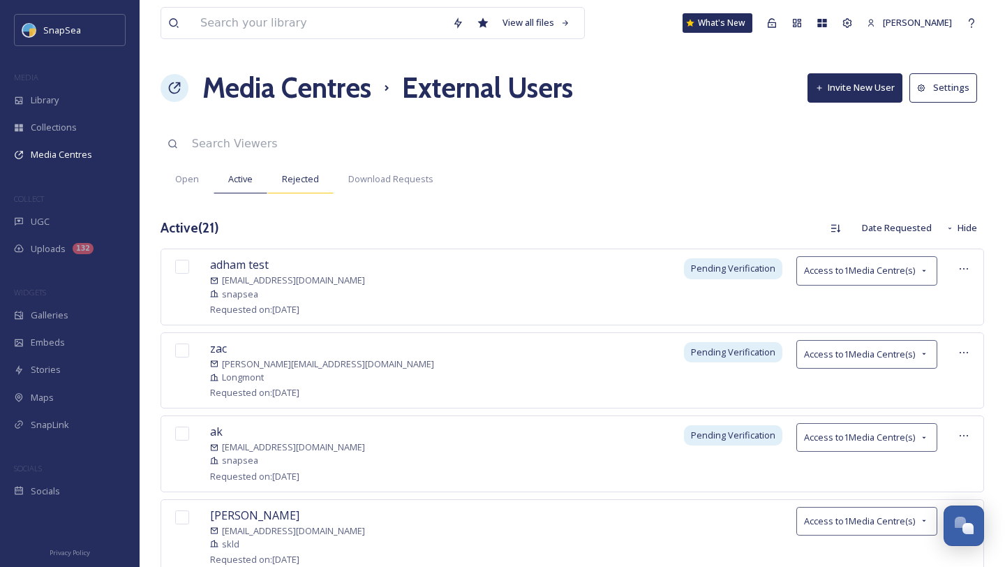
click at [291, 170] on div "Rejected" at bounding box center [300, 179] width 66 height 29
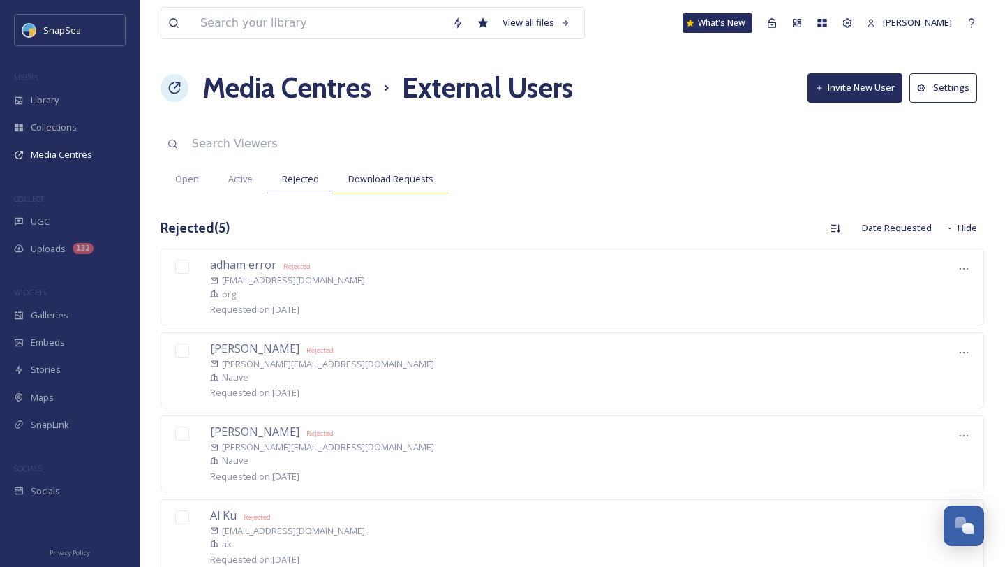
click at [355, 178] on span "Download Requests" at bounding box center [390, 178] width 85 height 13
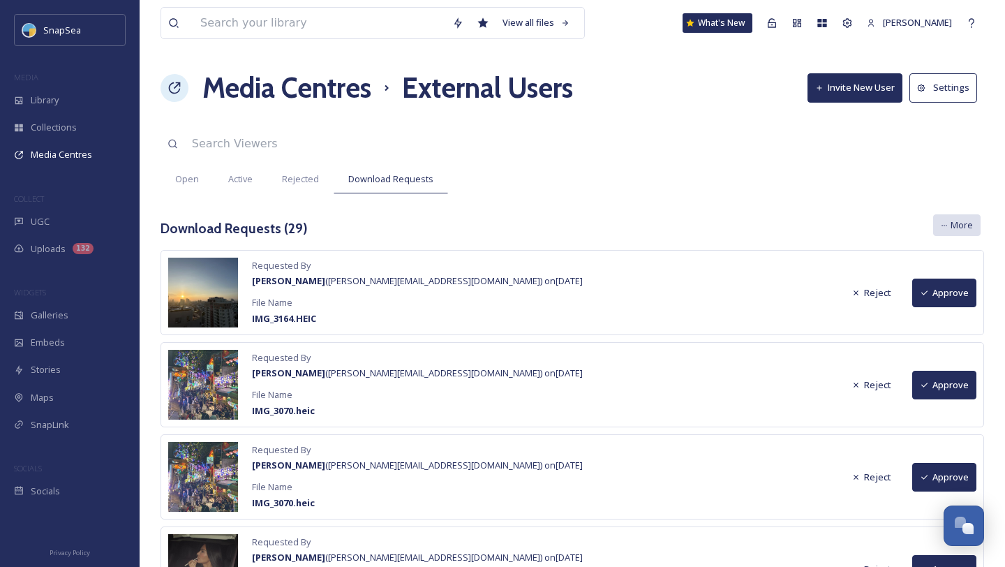
click at [951, 223] on span "More" at bounding box center [962, 224] width 22 height 13
click at [794, 232] on div "Download Requests ( 29 ) All Requests Group By User Group By Media Centre More …" at bounding box center [573, 228] width 824 height 29
click at [963, 233] on div "More" at bounding box center [956, 225] width 47 height 22
click at [975, 304] on span "Group By Media Centre" at bounding box center [990, 308] width 98 height 13
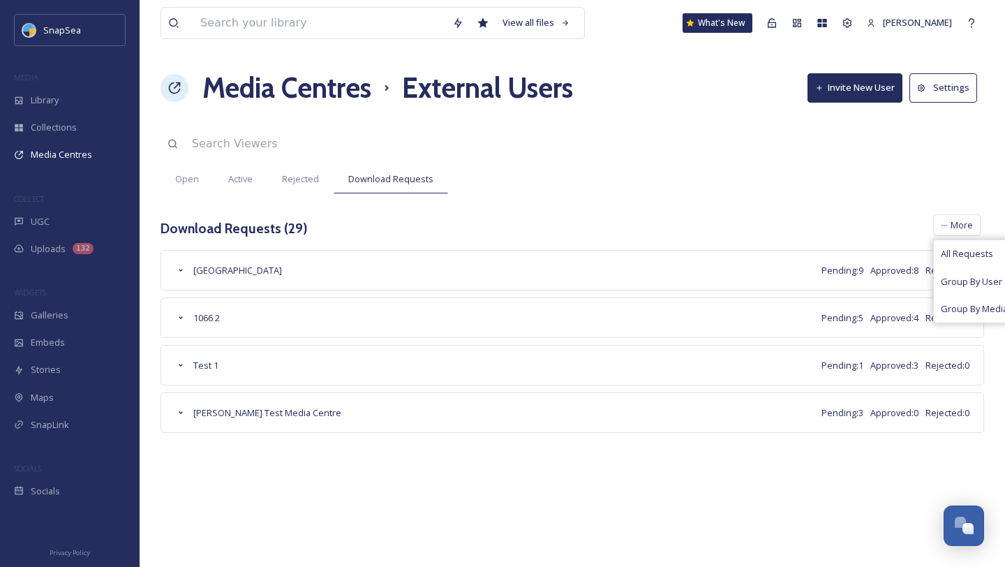
click at [727, 170] on div "Open Active Rejected Download Requests" at bounding box center [573, 179] width 824 height 29
click at [312, 87] on h1 "Media Centres" at bounding box center [286, 88] width 169 height 42
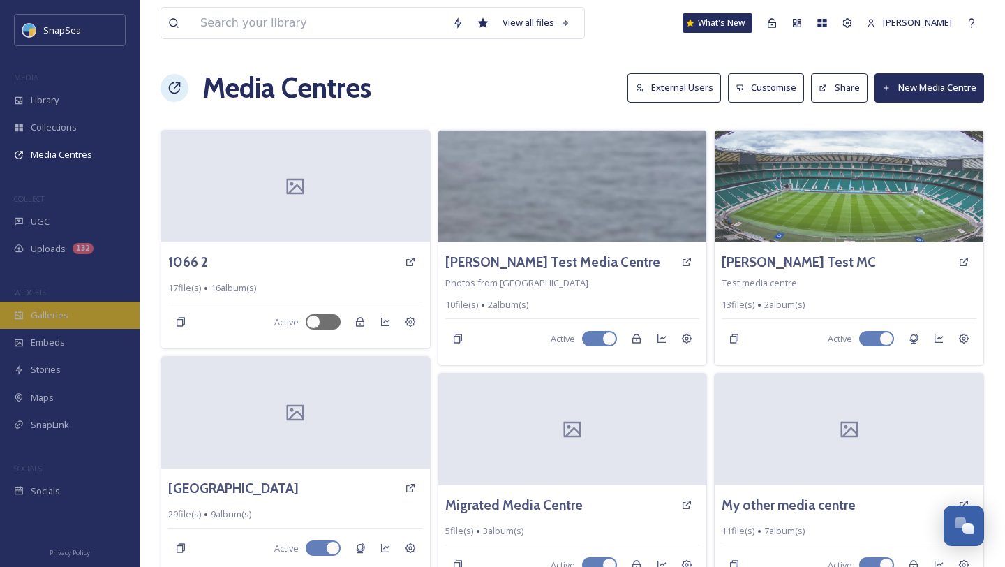
click at [87, 313] on div "Galleries" at bounding box center [70, 315] width 140 height 27
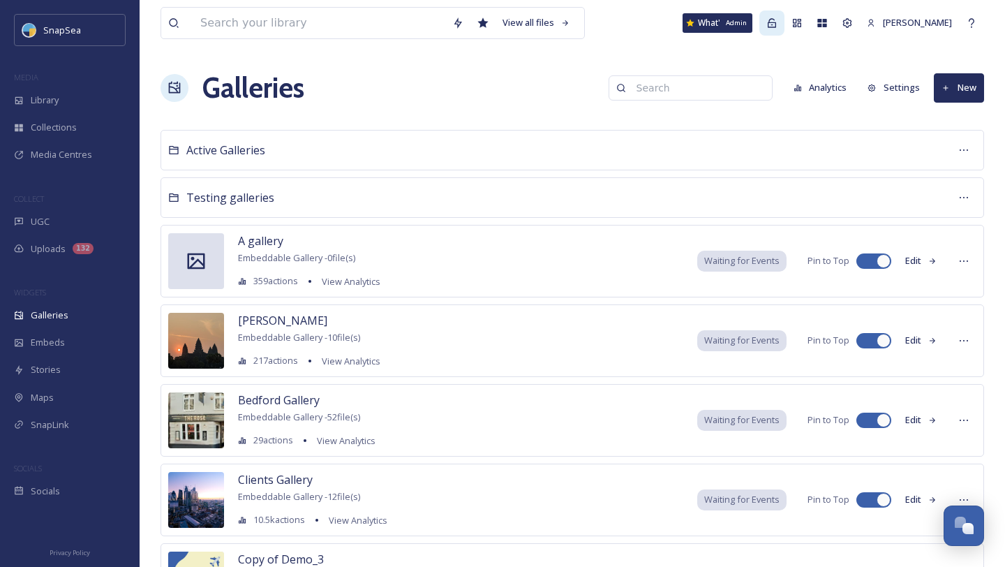
click at [784, 29] on div "Admin" at bounding box center [771, 22] width 25 height 25
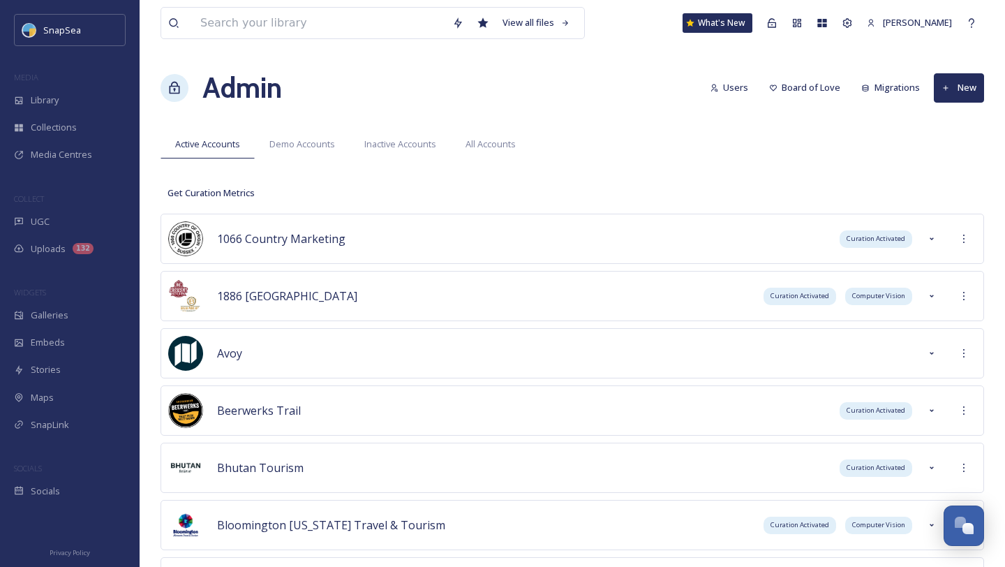
scroll to position [3904, 0]
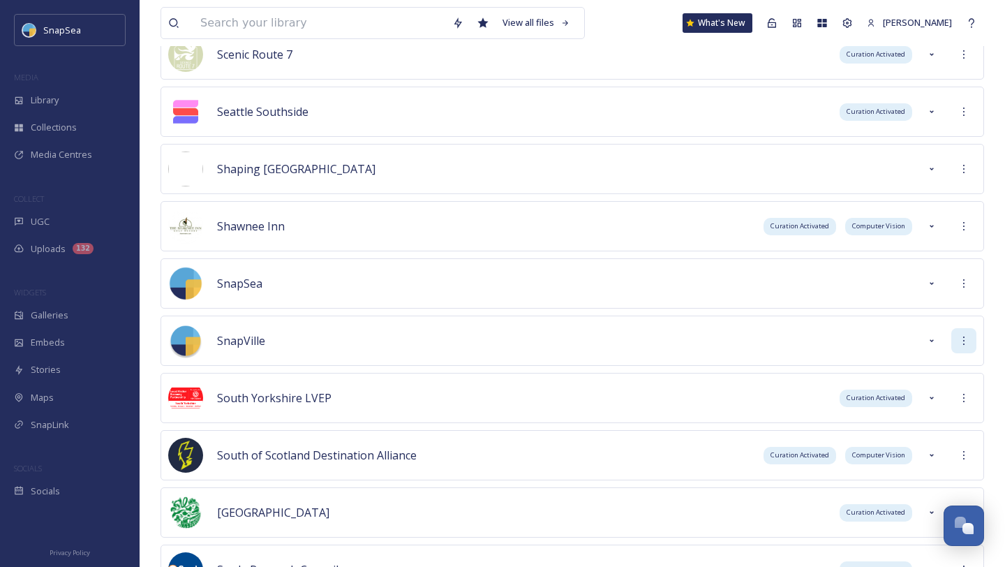
click at [960, 336] on icon at bounding box center [963, 340] width 11 height 11
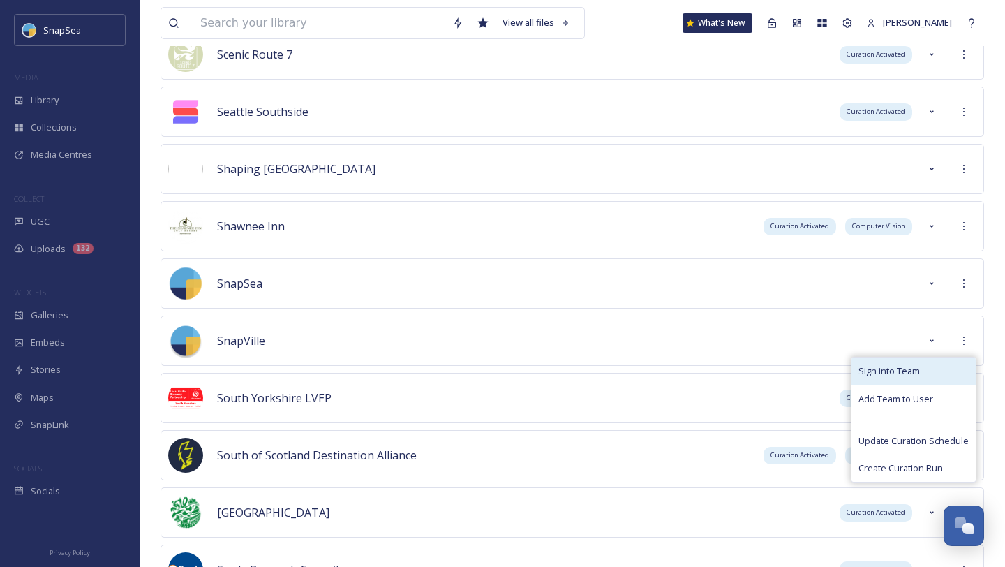
click at [900, 367] on span "Sign into Team" at bounding box center [888, 370] width 61 height 13
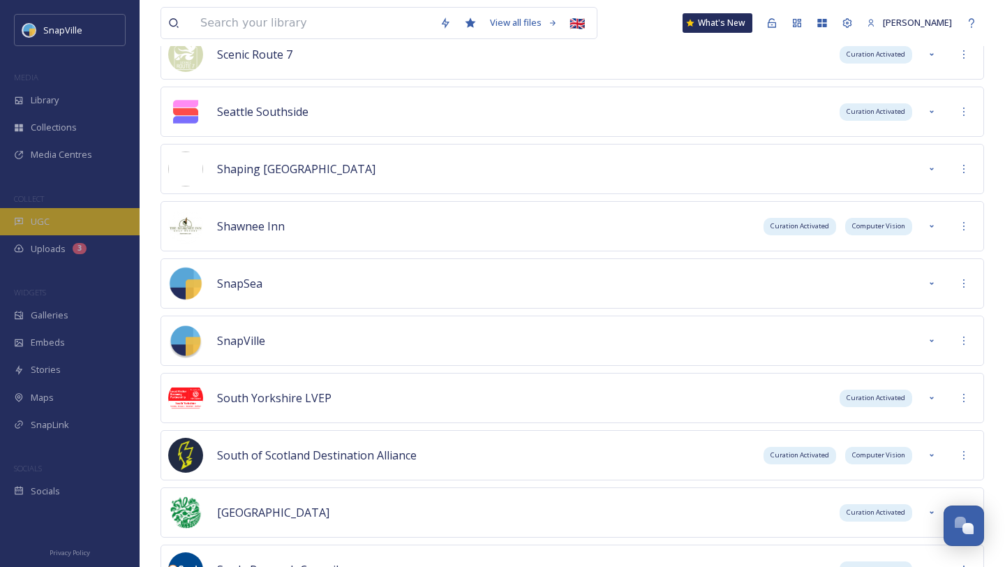
click at [79, 229] on div "UGC" at bounding box center [70, 221] width 140 height 27
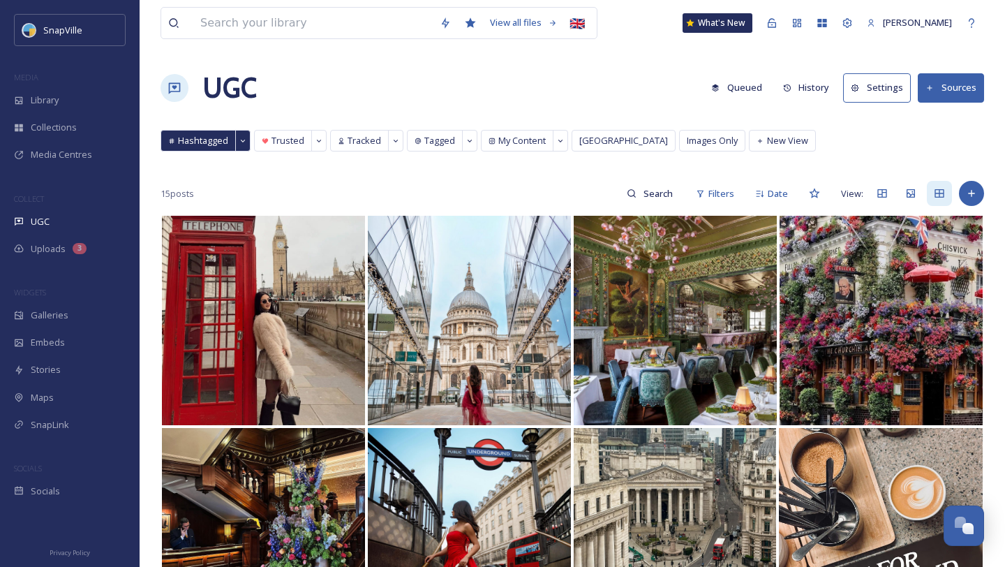
click at [888, 97] on button "Settings" at bounding box center [877, 87] width 68 height 29
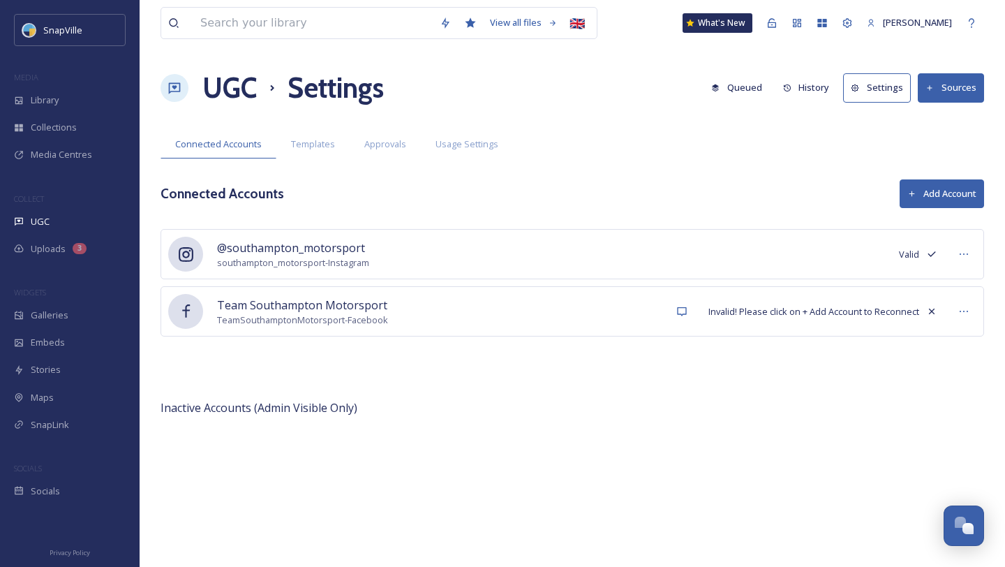
click at [971, 94] on button "Sources" at bounding box center [951, 87] width 66 height 29
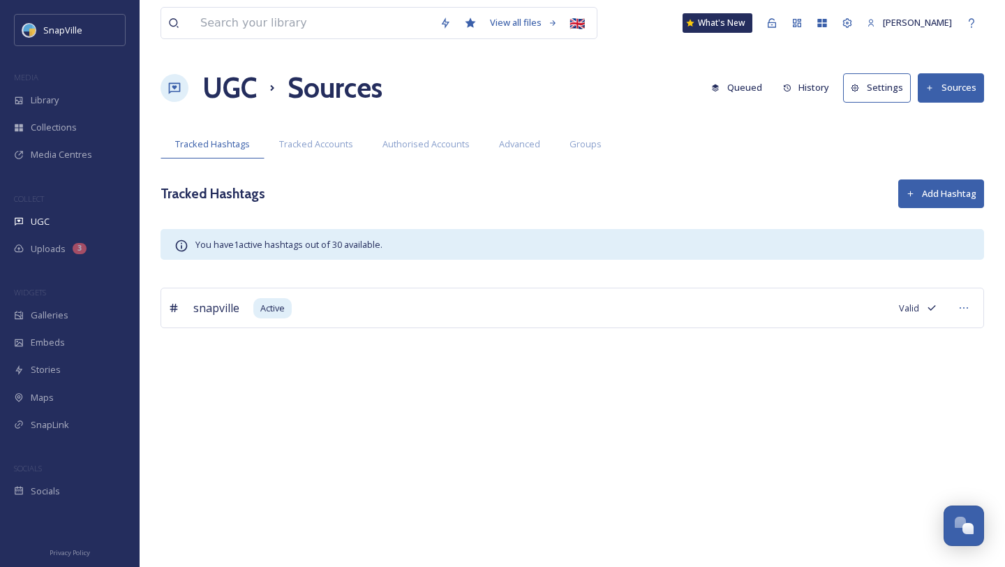
click at [939, 192] on button "Add Hashtag" at bounding box center [941, 193] width 86 height 29
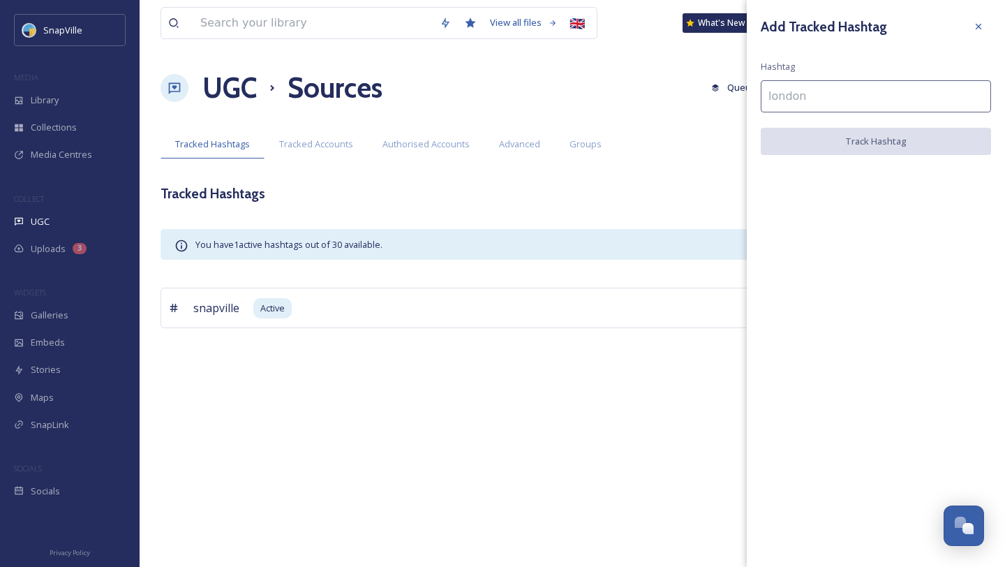
click at [827, 89] on input at bounding box center [876, 96] width 230 height 32
type input "Bedford"
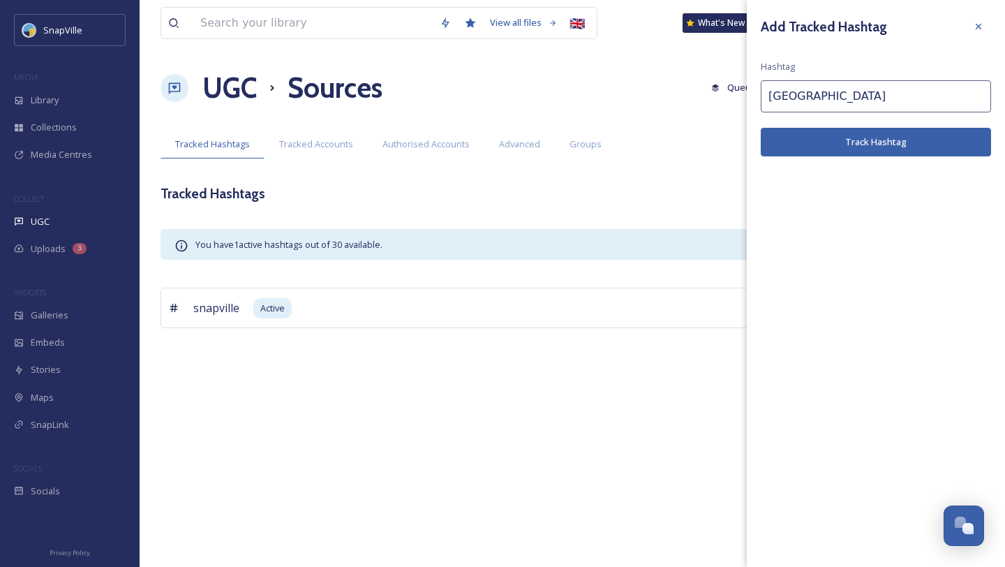
click at [857, 137] on button "Track Hashtag" at bounding box center [876, 142] width 230 height 29
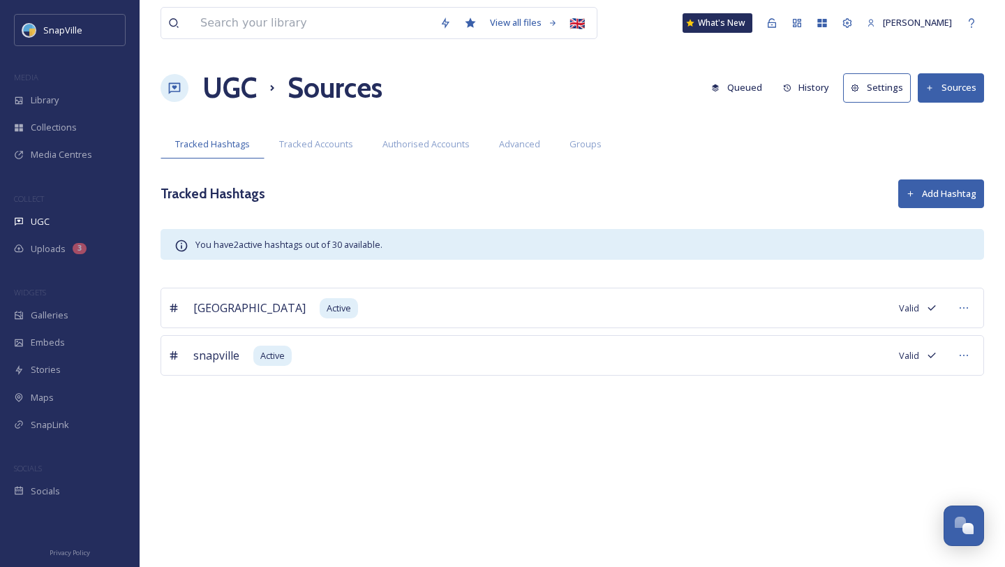
click at [926, 191] on button "Add Hashtag" at bounding box center [941, 193] width 86 height 29
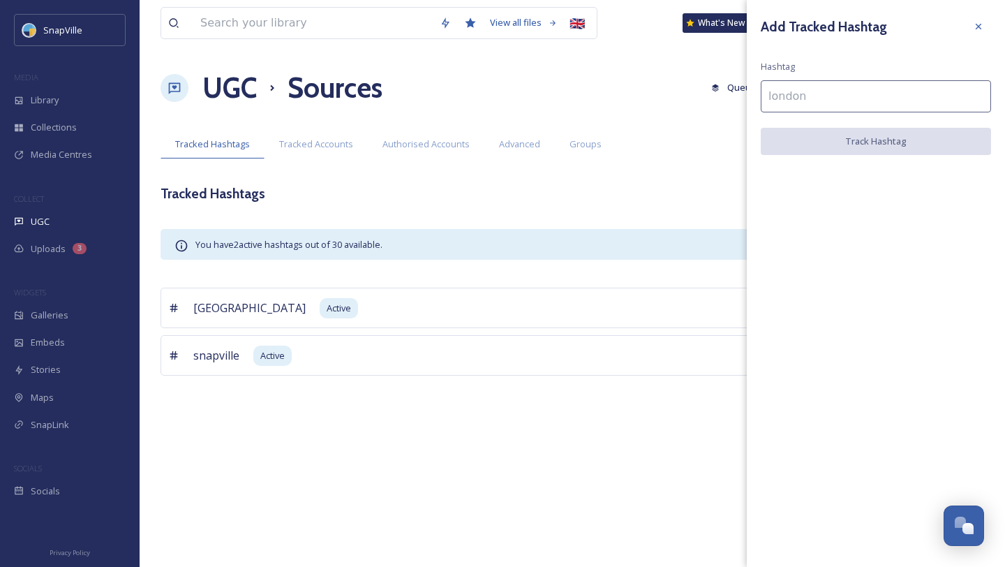
click at [824, 101] on input at bounding box center [876, 96] width 230 height 32
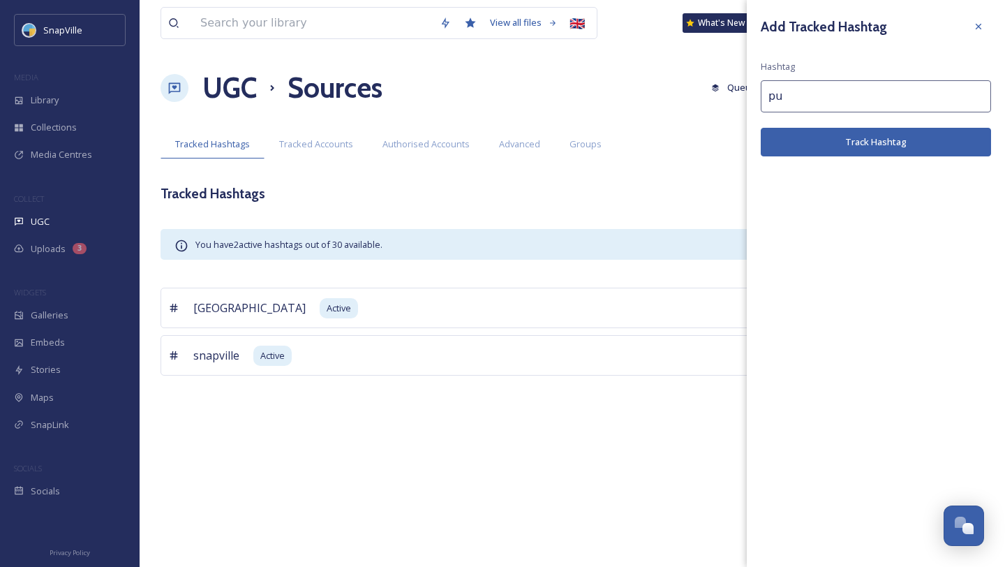
type input "p"
type input "cambridge"
click at [891, 145] on button "Track Hashtag" at bounding box center [876, 142] width 230 height 29
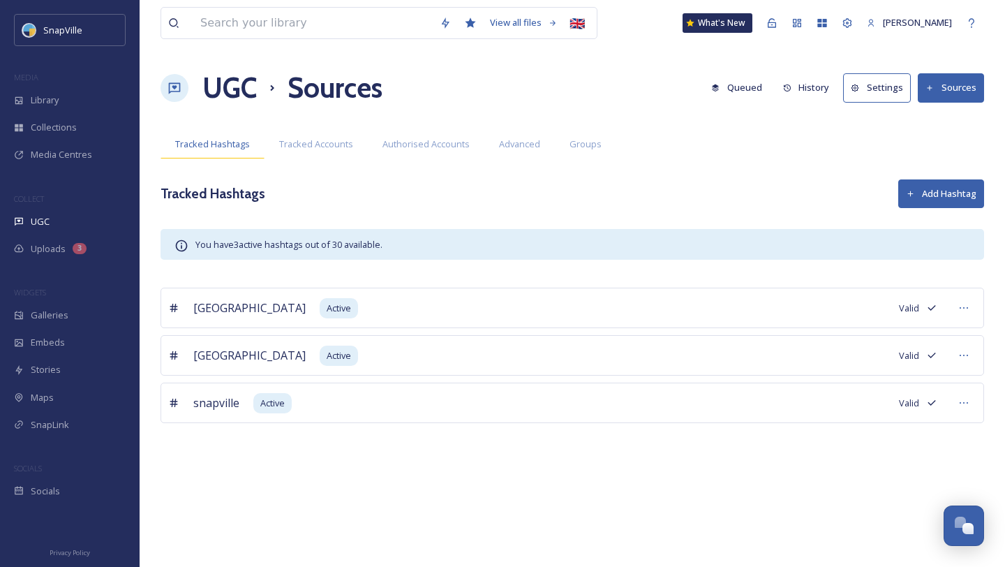
click at [239, 142] on span "Tracked Hashtags" at bounding box center [212, 143] width 75 height 13
click at [235, 102] on h1 "UGC" at bounding box center [229, 88] width 54 height 42
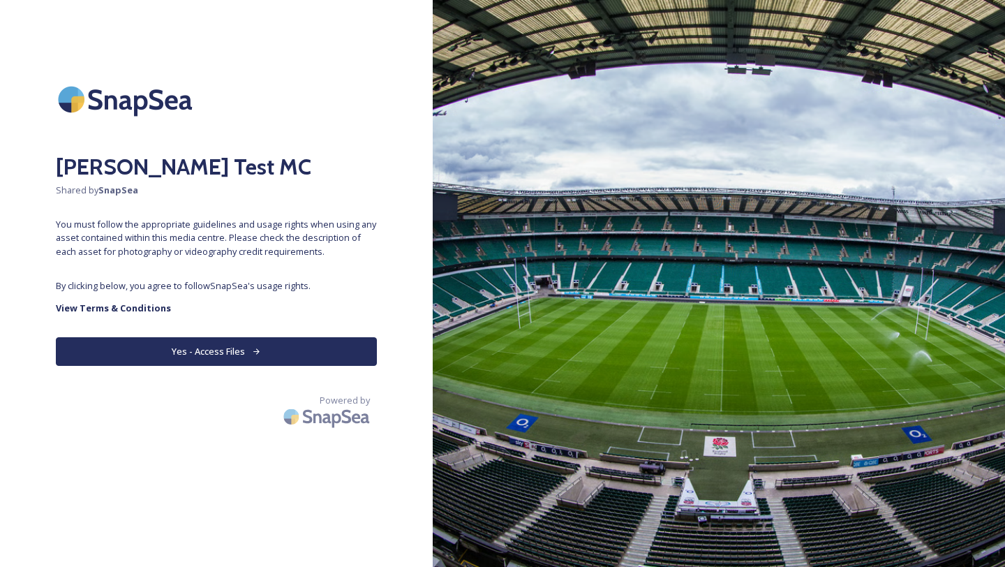
click at [229, 352] on button "Yes - Access Files" at bounding box center [216, 351] width 321 height 29
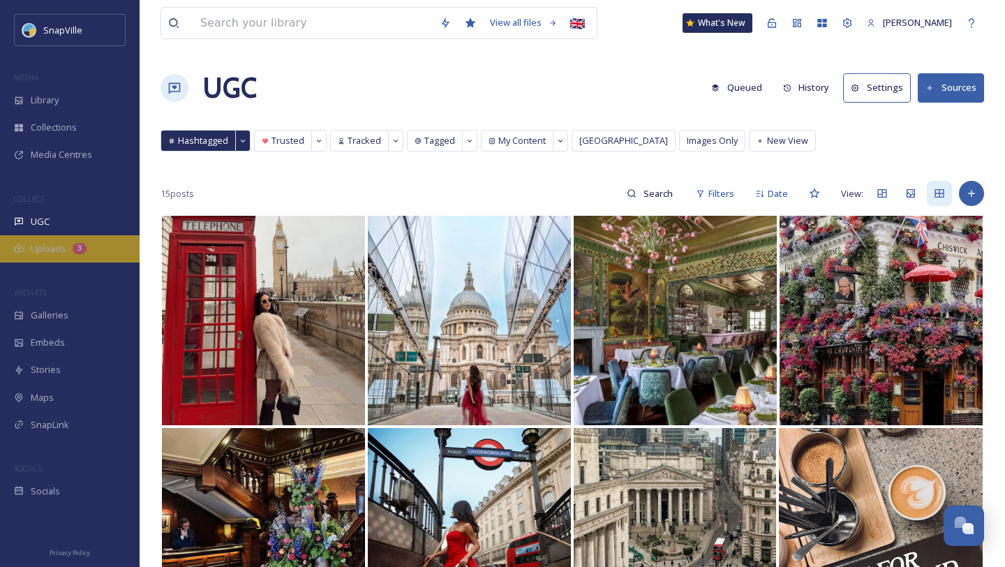
click at [79, 246] on div "3" at bounding box center [80, 248] width 14 height 11
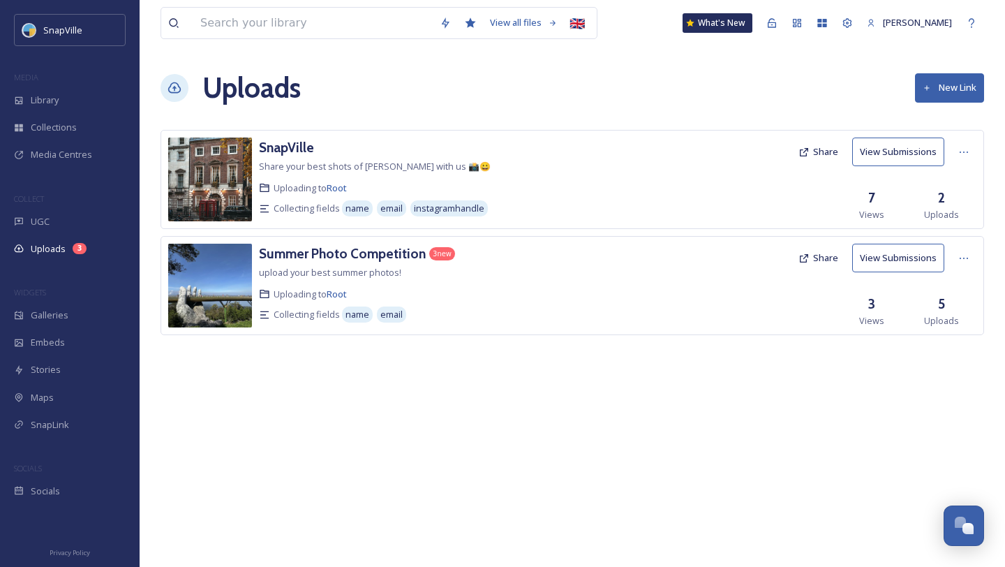
click at [925, 93] on button "New Link" at bounding box center [949, 87] width 69 height 29
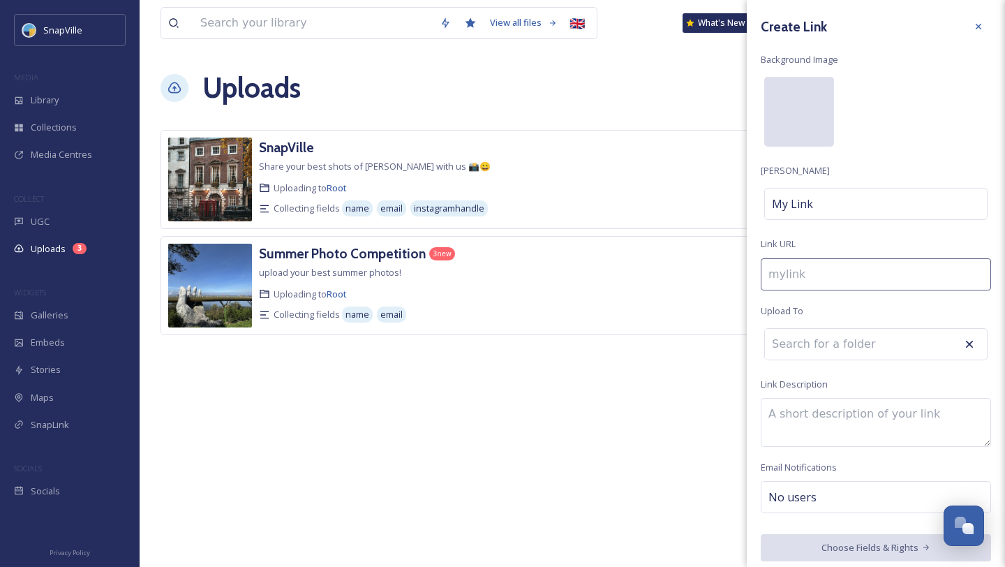
click at [798, 130] on div at bounding box center [799, 112] width 70 height 70
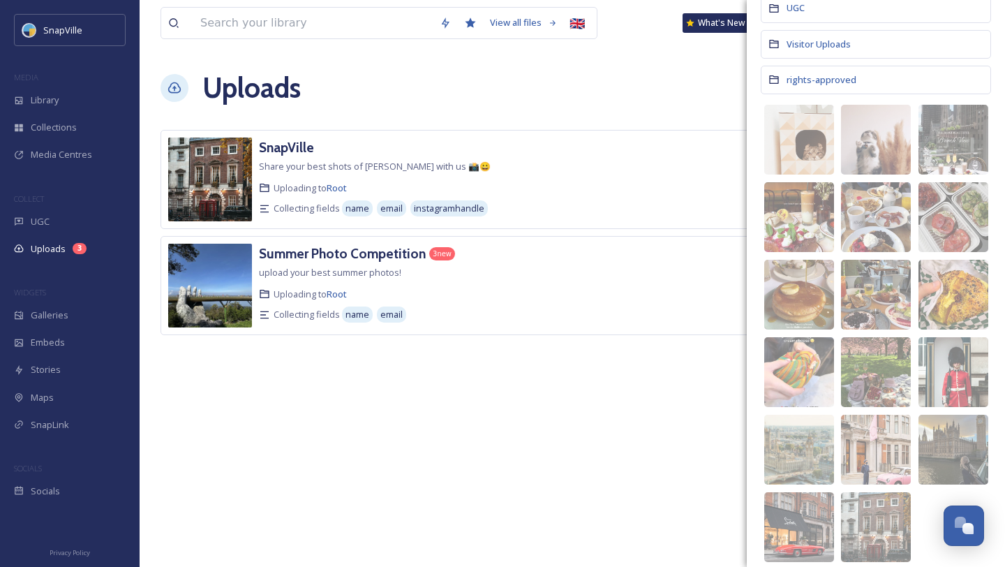
scroll to position [354, 0]
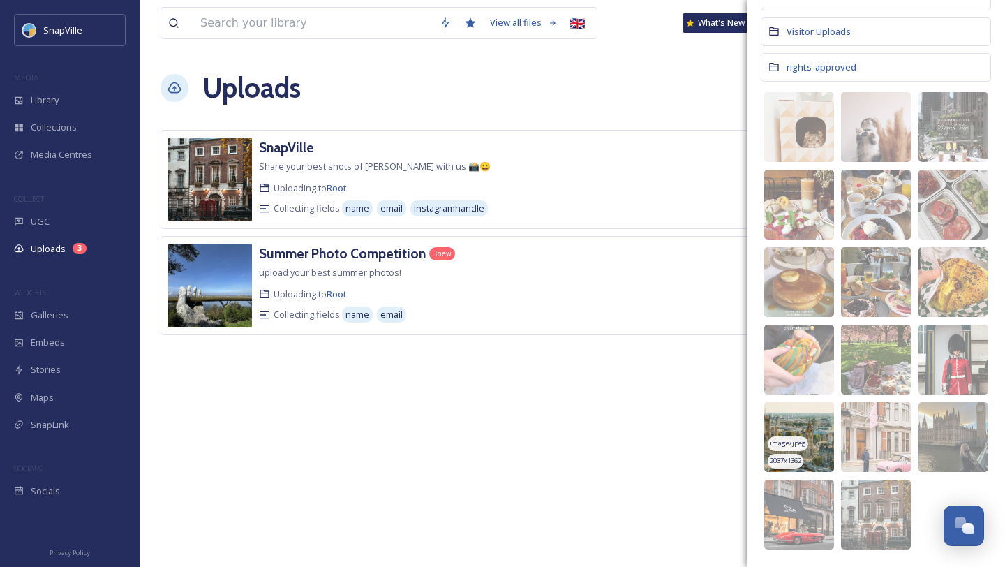
click at [810, 426] on img at bounding box center [799, 437] width 70 height 70
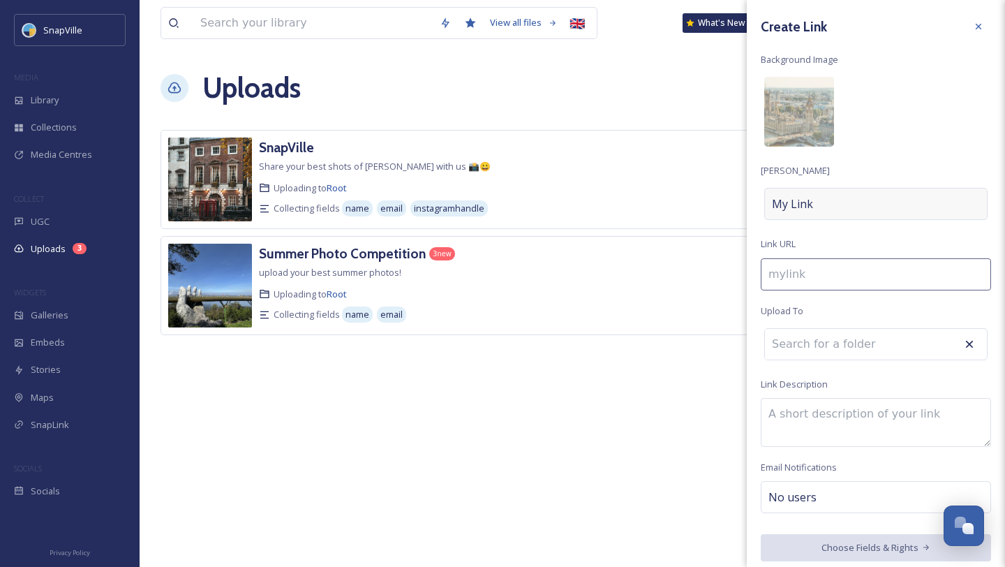
click at [831, 206] on div "My Link" at bounding box center [875, 204] width 223 height 32
click at [831, 206] on input at bounding box center [876, 204] width 230 height 32
type input "l"
type input "L"
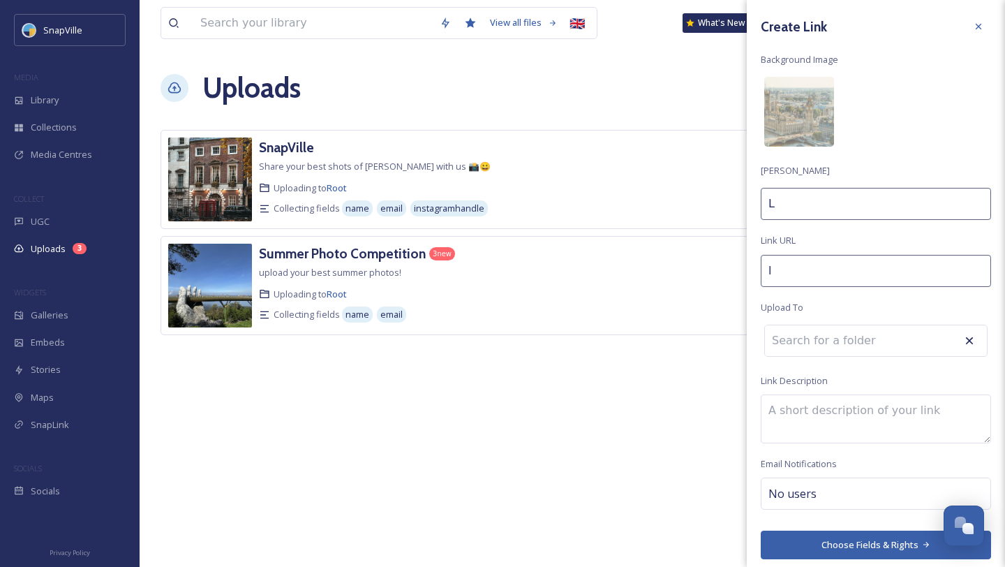
type input "lo"
type input "Lo"
type input "lon"
type input "Lon"
type input "lond"
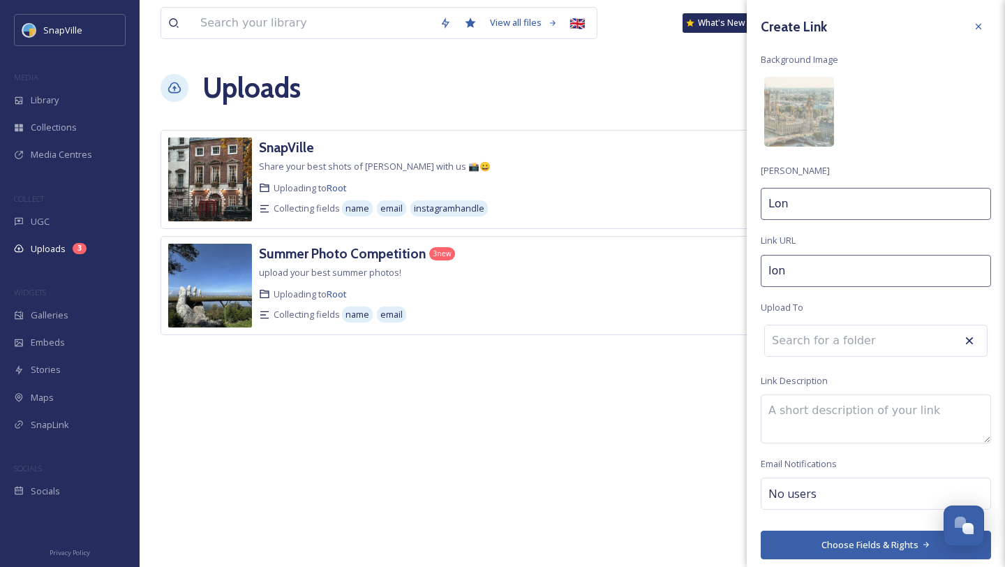
type input "Lond"
type input "londo"
type input "Londo"
type input "london"
type input "[GEOGRAPHIC_DATA]"
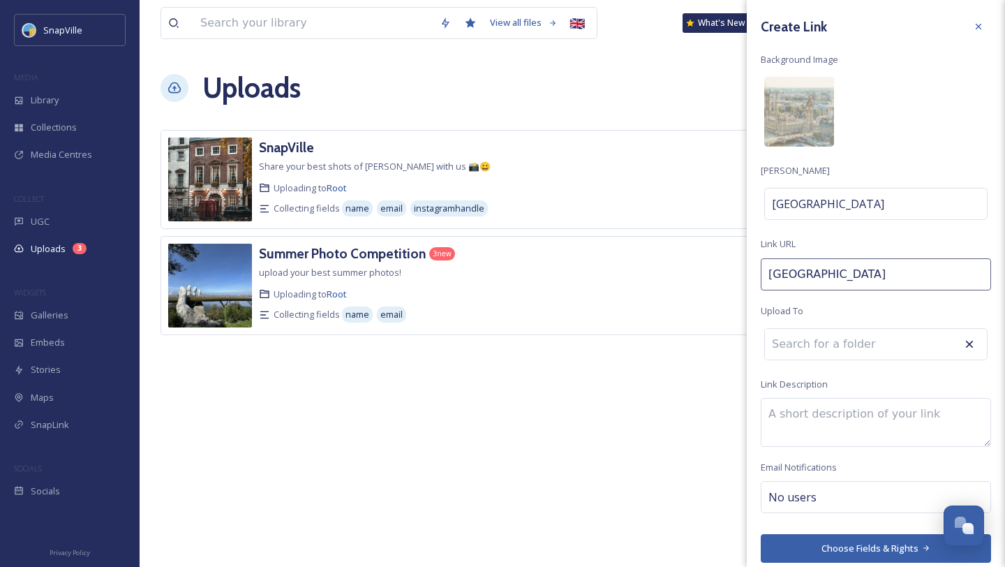
click at [800, 336] on input at bounding box center [842, 344] width 154 height 31
click at [802, 414] on textarea at bounding box center [876, 422] width 230 height 49
click at [811, 495] on span "No users" at bounding box center [792, 497] width 48 height 17
click at [811, 495] on input at bounding box center [838, 497] width 140 height 17
type input "h"
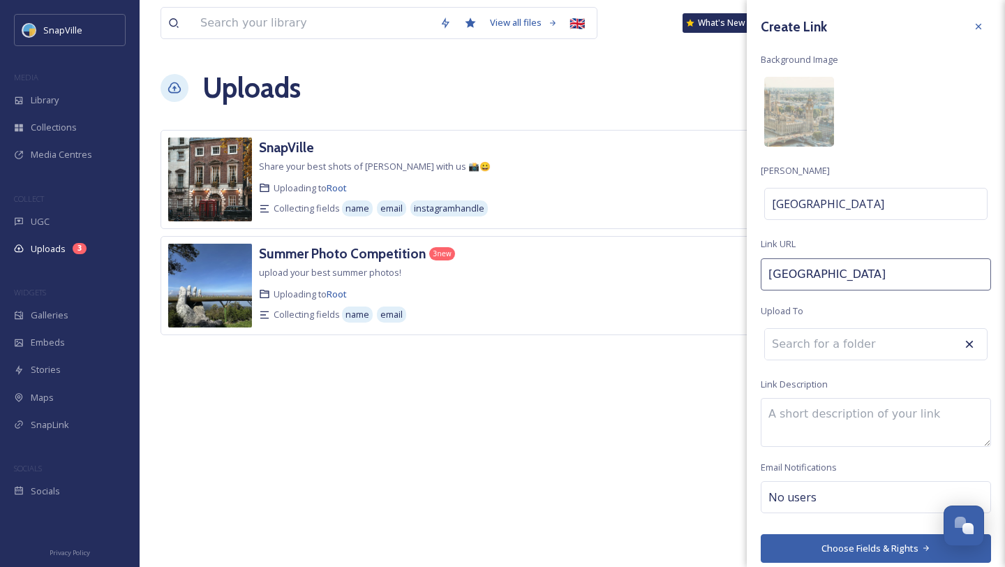
click at [821, 549] on button "Choose Fields & Rights" at bounding box center [876, 548] width 230 height 29
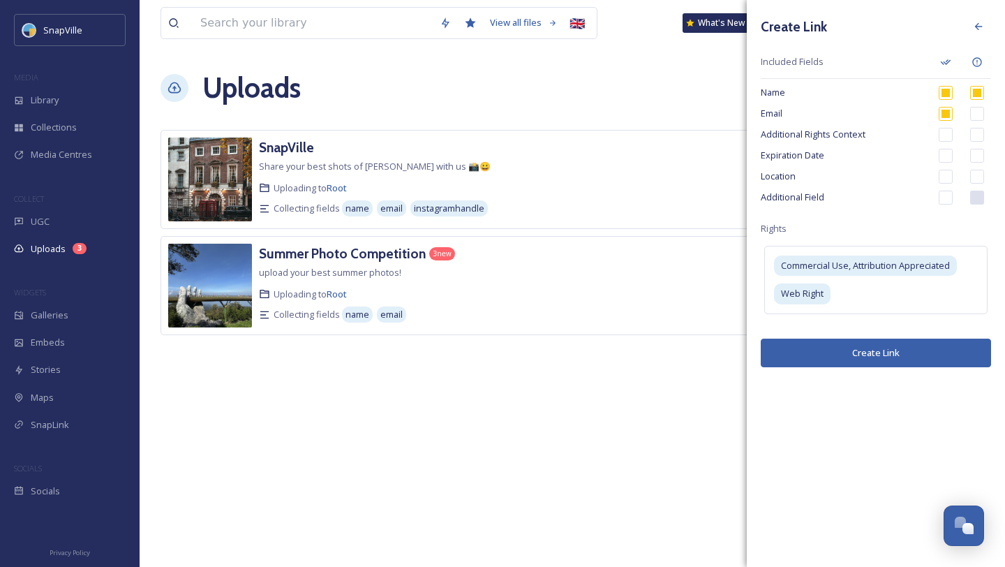
click at [952, 135] on input "checkbox" at bounding box center [946, 135] width 14 height 14
click at [951, 135] on input "checkbox" at bounding box center [946, 135] width 14 height 14
checkbox input "false"
click at [866, 356] on button "Create Link" at bounding box center [876, 353] width 230 height 29
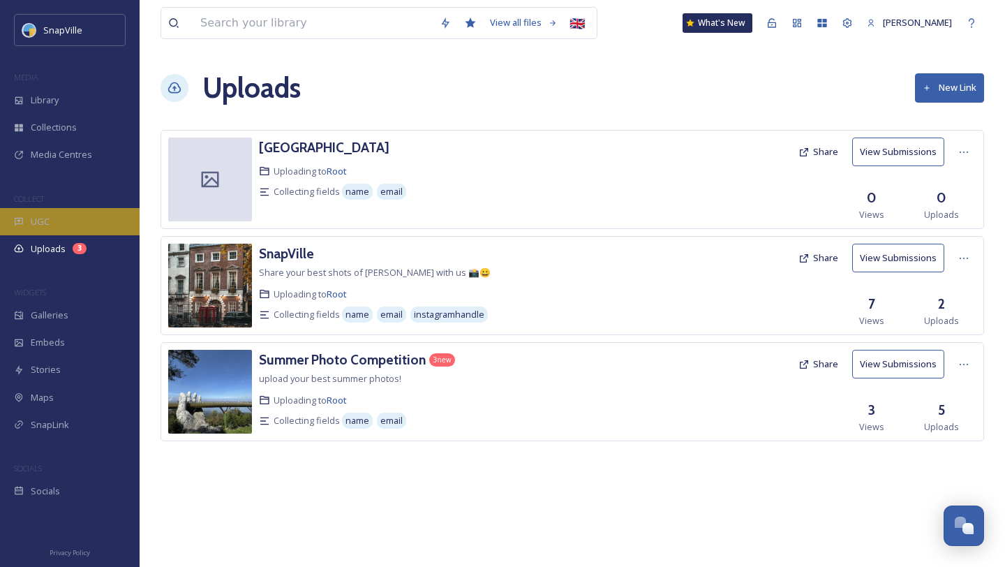
click at [88, 228] on div "UGC" at bounding box center [70, 221] width 140 height 27
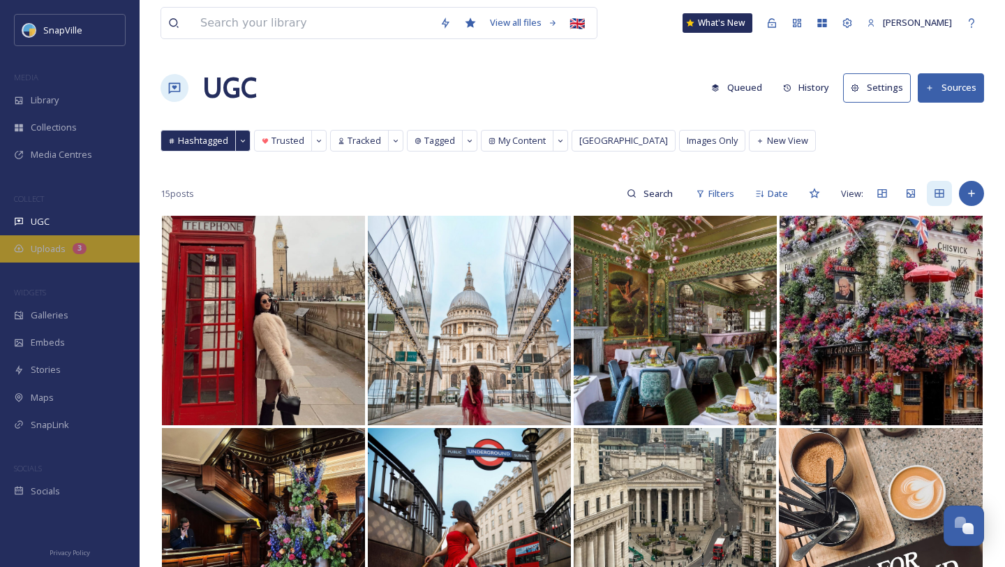
click at [70, 245] on div "Uploads 3" at bounding box center [70, 248] width 140 height 27
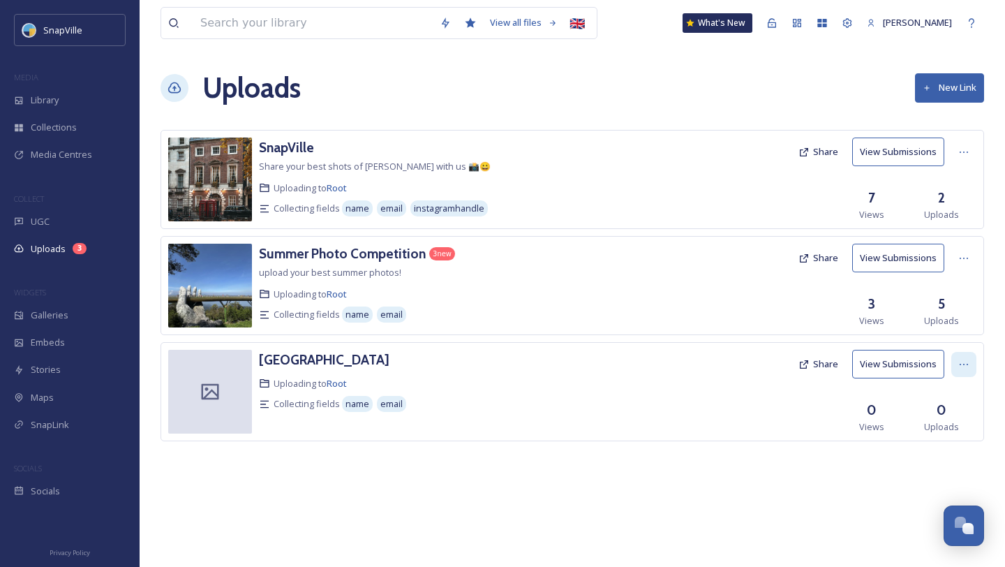
click at [954, 364] on div at bounding box center [963, 364] width 25 height 25
click at [939, 415] on span "Edit" at bounding box center [937, 421] width 15 height 13
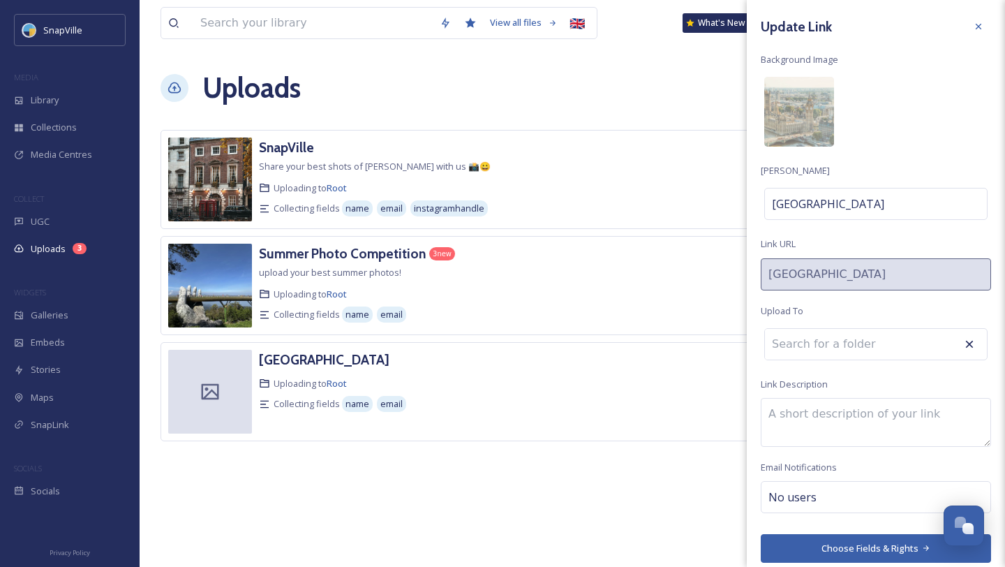
click at [511, 510] on div "View all files 🇬🇧 What's New Harry Marks Uploads New Link SnapVille Share your …" at bounding box center [572, 283] width 865 height 567
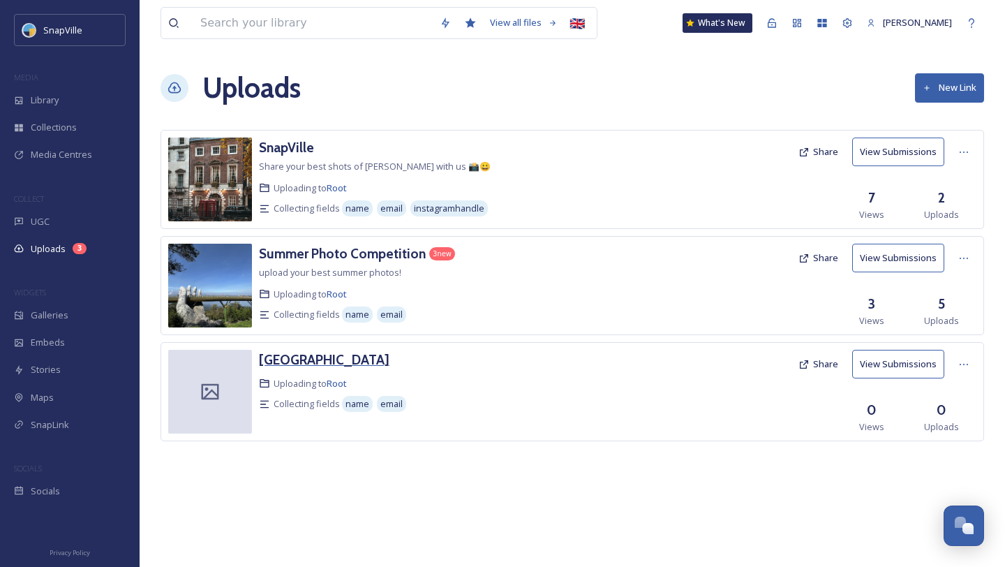
click at [303, 357] on h3 "[GEOGRAPHIC_DATA]" at bounding box center [324, 359] width 131 height 17
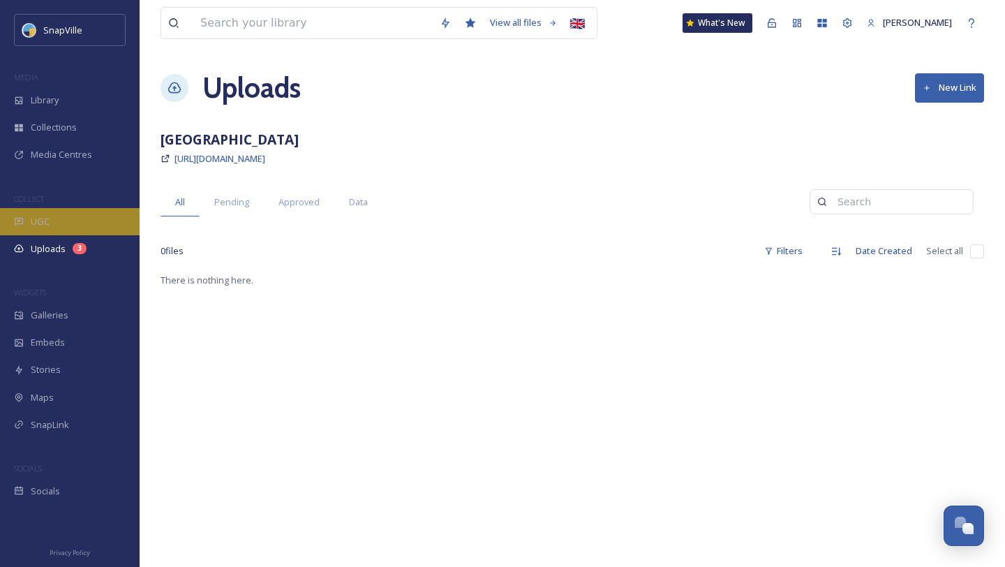
click at [84, 219] on div "UGC" at bounding box center [70, 221] width 140 height 27
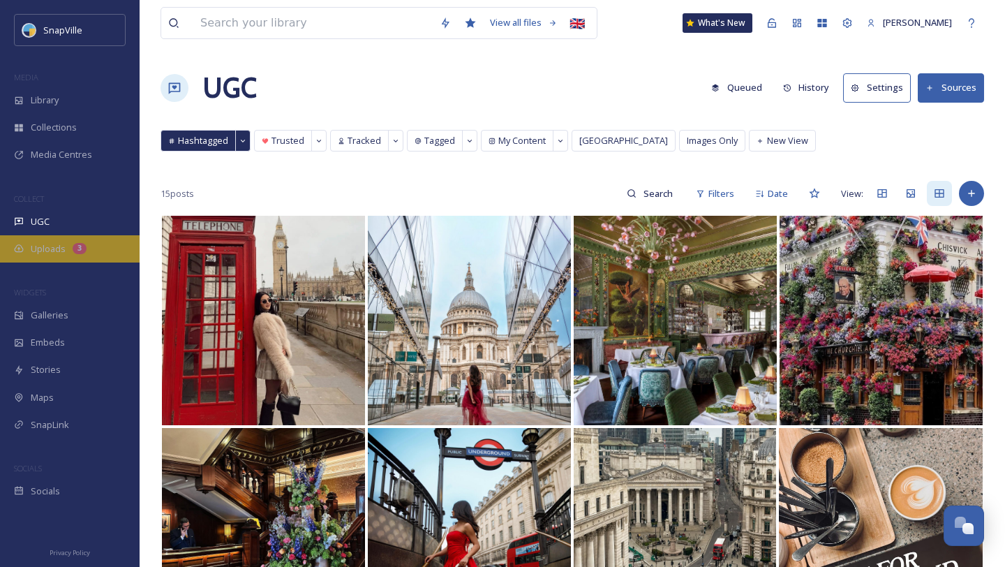
click at [84, 240] on div "Uploads 3" at bounding box center [70, 248] width 140 height 27
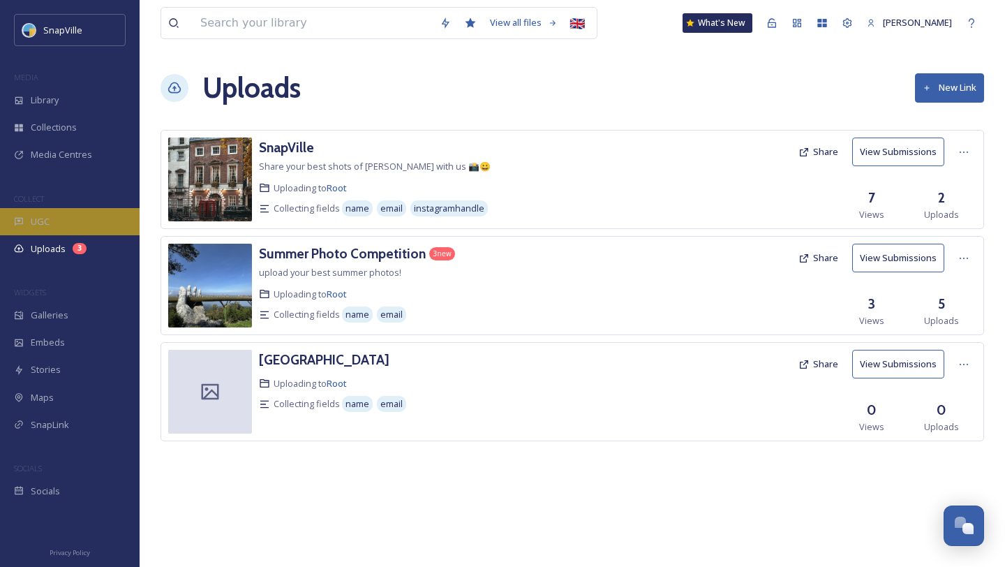
click at [68, 216] on div "UGC" at bounding box center [70, 221] width 140 height 27
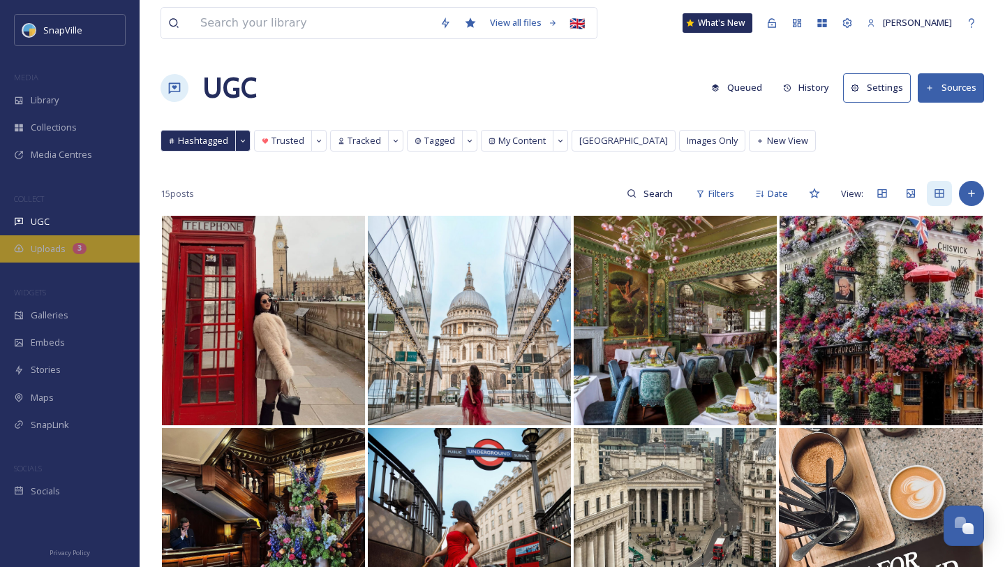
click at [63, 239] on div "Uploads 3" at bounding box center [70, 248] width 140 height 27
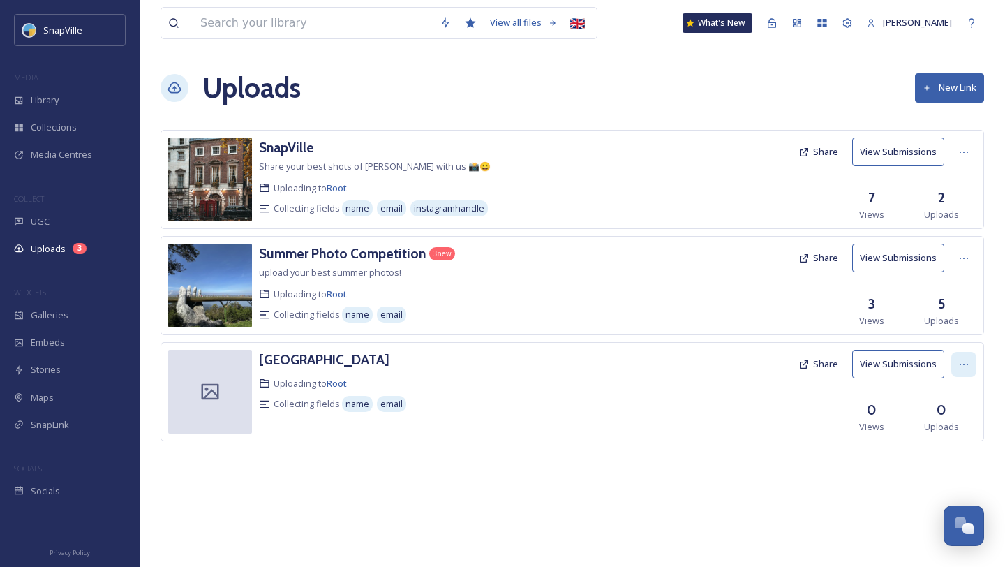
click at [967, 364] on icon at bounding box center [964, 364] width 8 height 1
click at [941, 412] on div "Edit" at bounding box center [949, 421] width 53 height 27
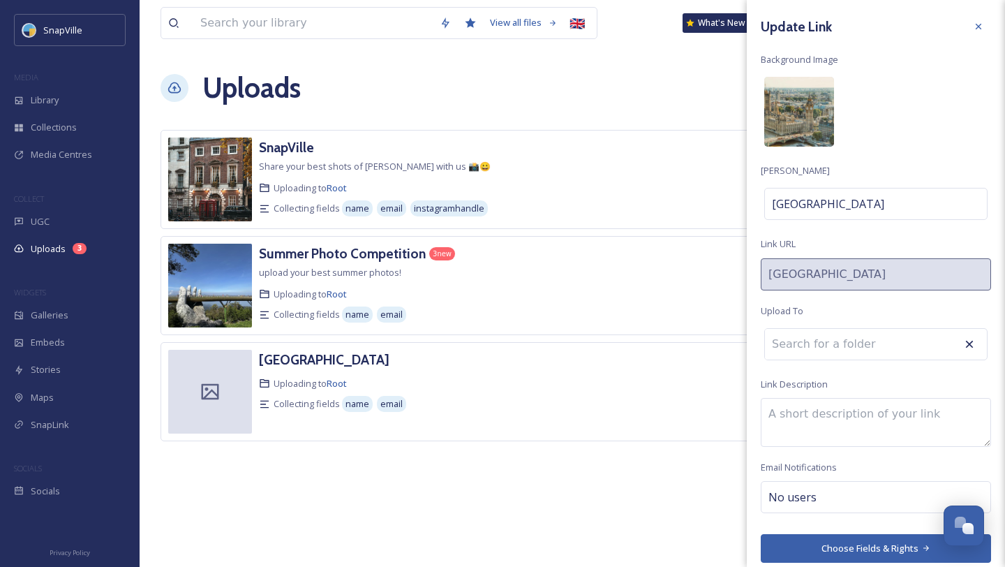
click at [810, 110] on img at bounding box center [799, 112] width 70 height 70
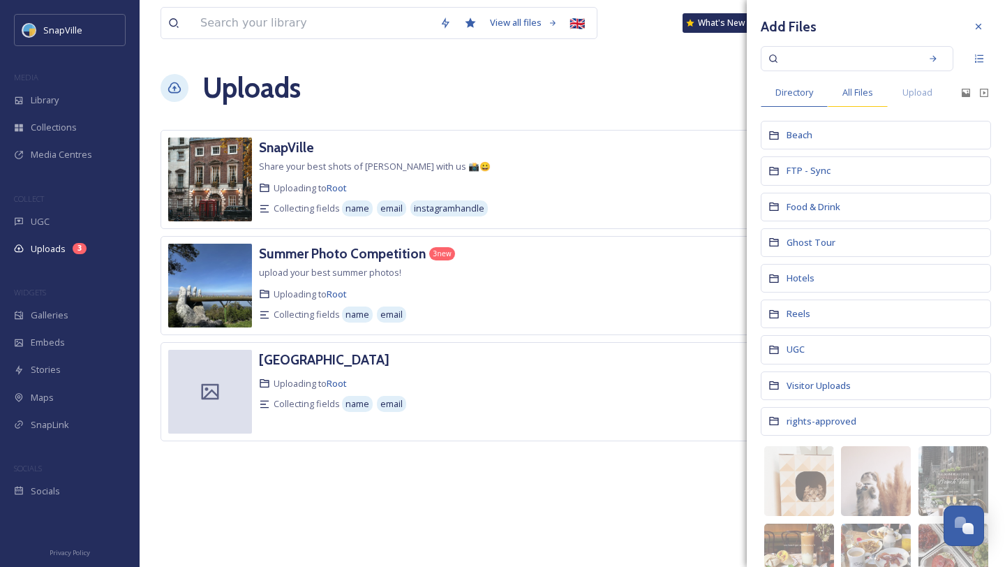
click at [851, 94] on span "All Files" at bounding box center [857, 92] width 31 height 13
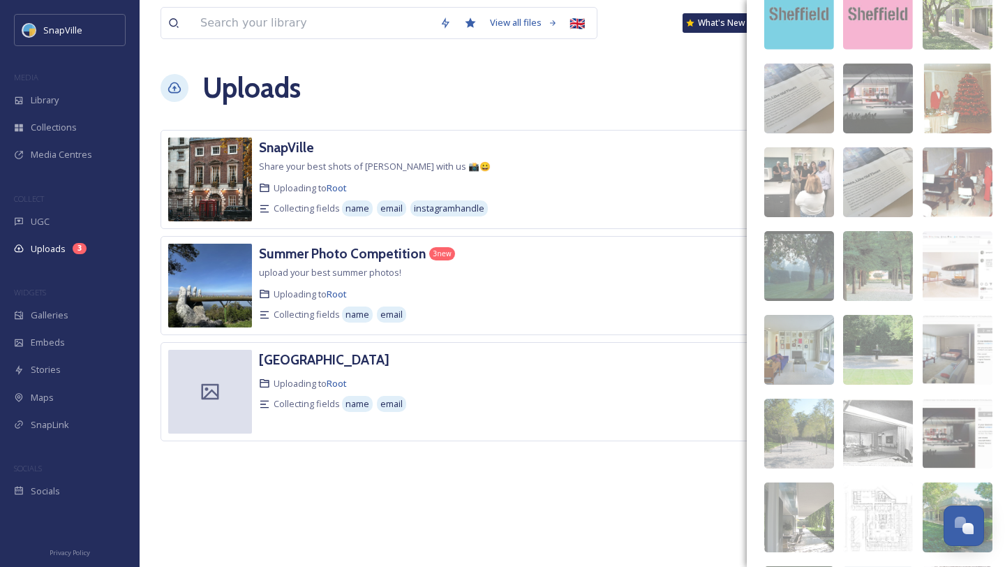
scroll to position [484, 0]
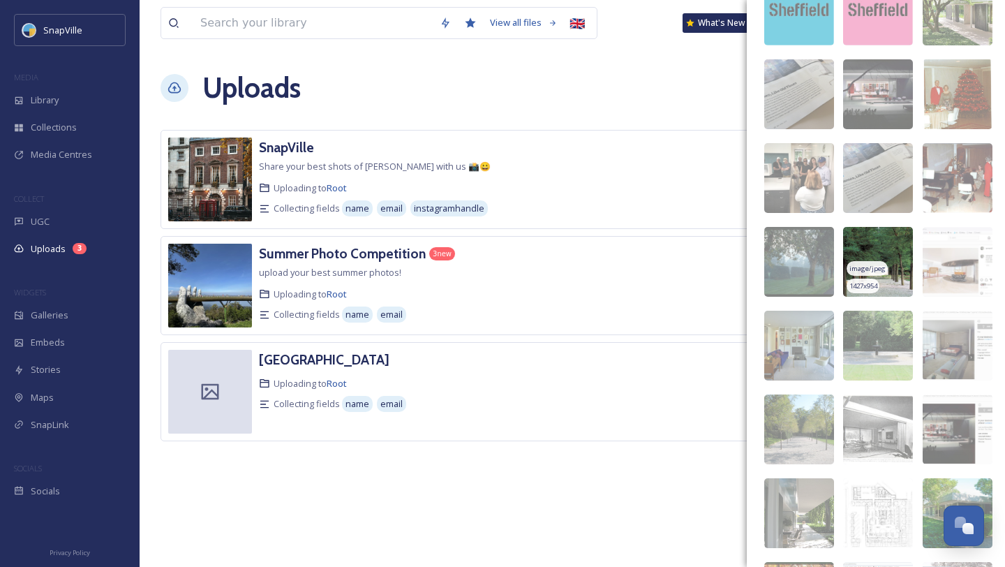
click at [875, 243] on img at bounding box center [878, 262] width 70 height 70
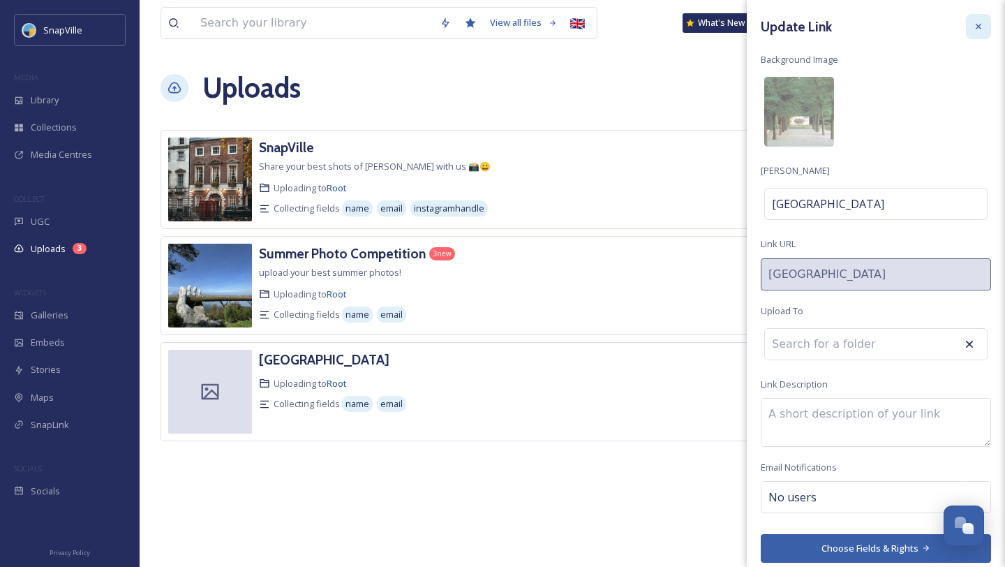
click at [984, 22] on div at bounding box center [978, 26] width 25 height 25
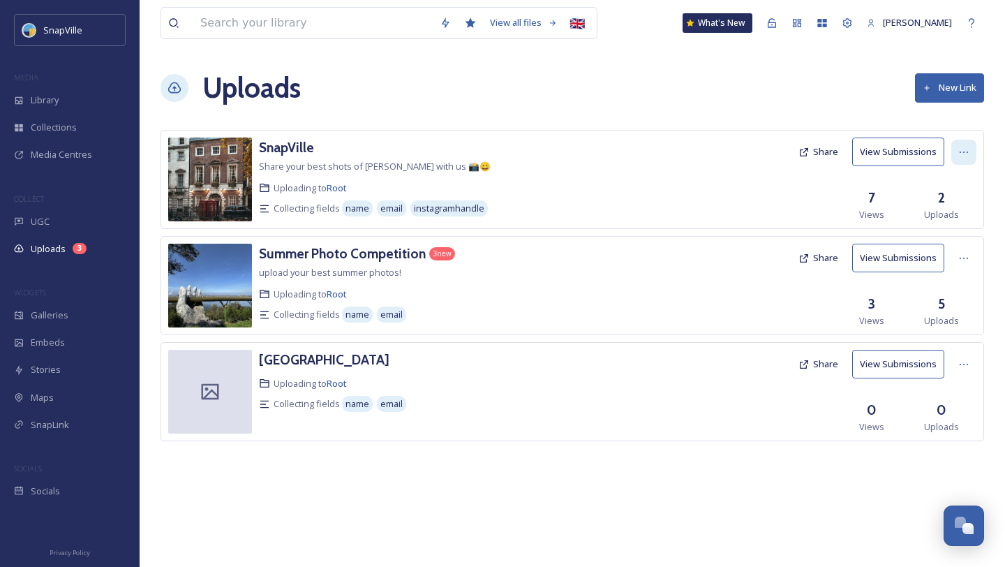
click at [971, 151] on div at bounding box center [963, 152] width 25 height 25
click at [946, 199] on div "Edit" at bounding box center [949, 209] width 53 height 27
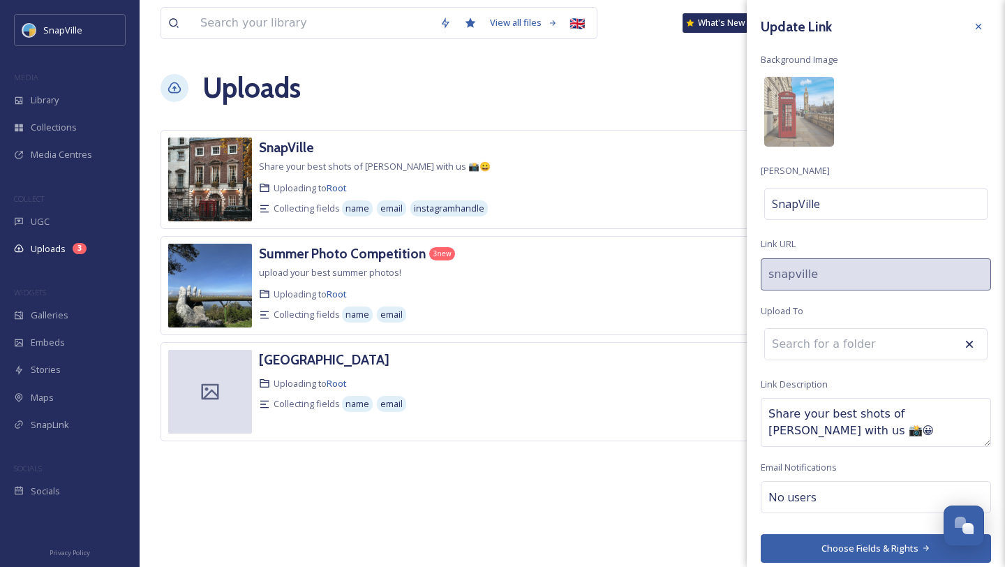
click at [595, 71] on div "Uploads New Link" at bounding box center [573, 88] width 824 height 42
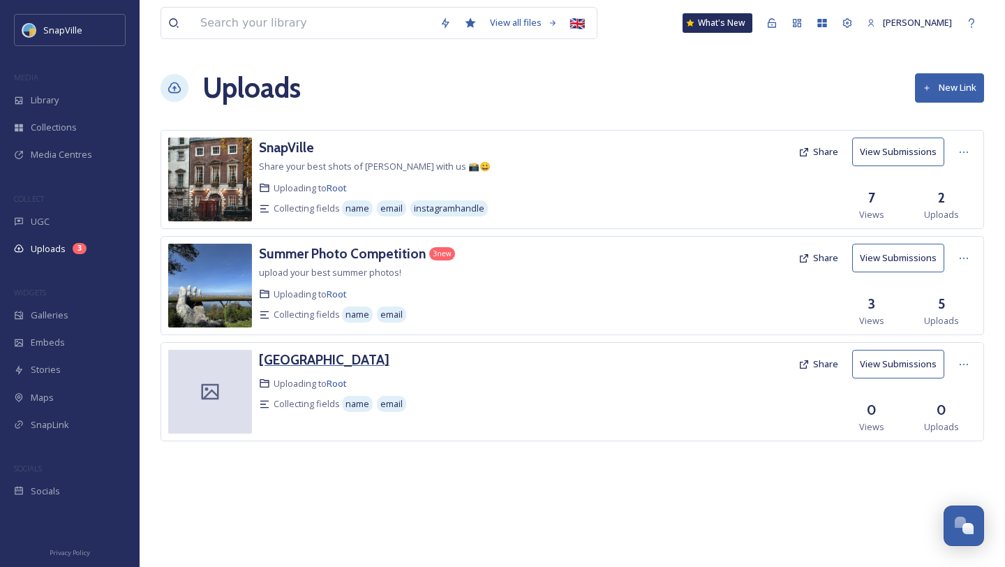
click at [290, 357] on h3 "[GEOGRAPHIC_DATA]" at bounding box center [324, 359] width 131 height 17
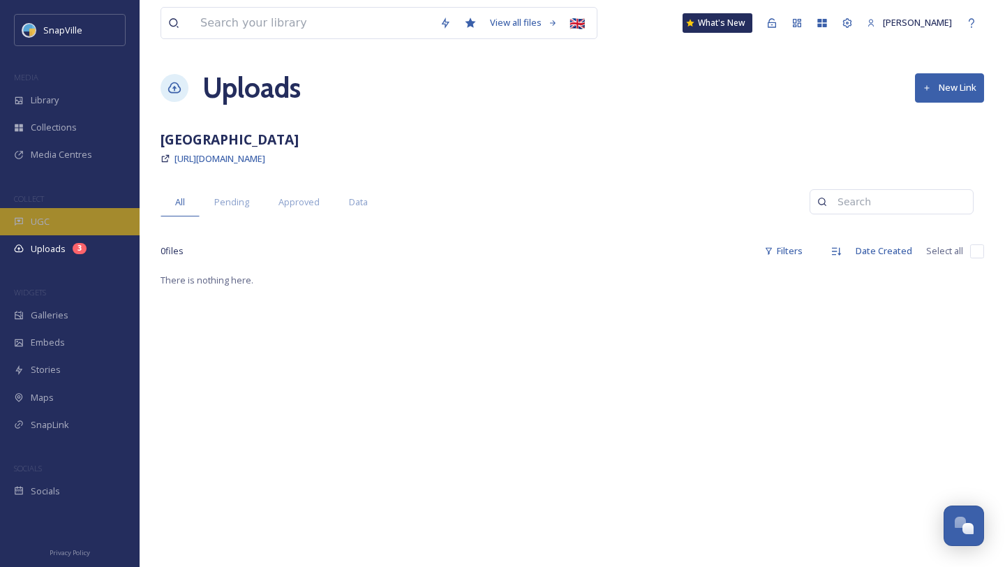
click at [94, 228] on div "UGC" at bounding box center [70, 221] width 140 height 27
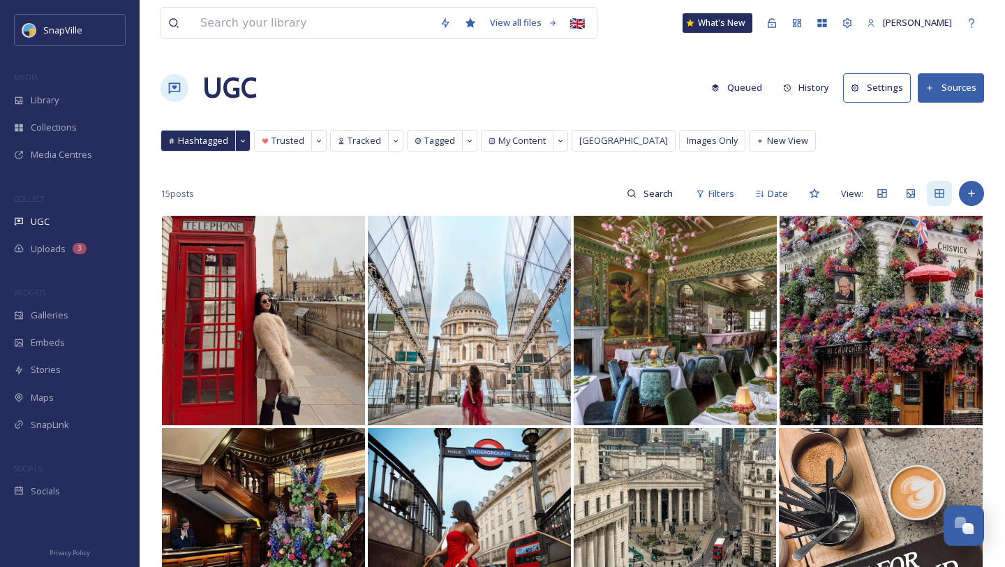
click at [942, 84] on button "Sources" at bounding box center [951, 87] width 66 height 29
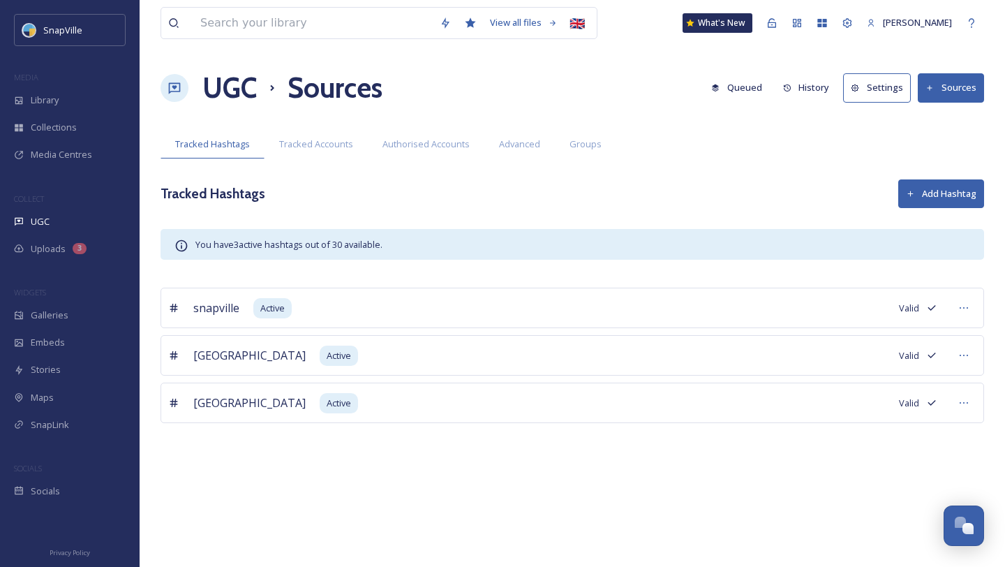
click at [936, 198] on button "Add Hashtag" at bounding box center [941, 193] width 86 height 29
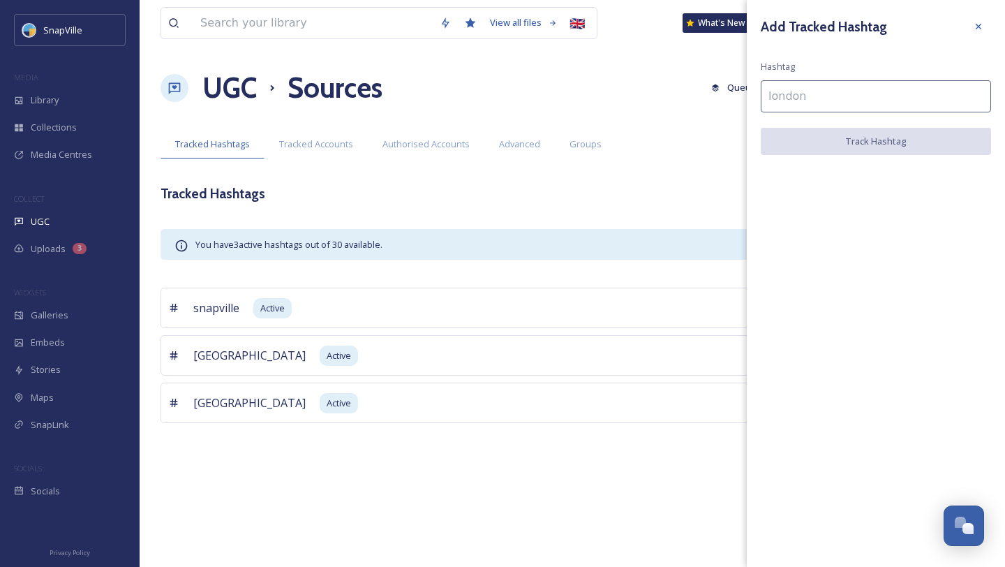
click at [811, 91] on input at bounding box center [876, 96] width 230 height 32
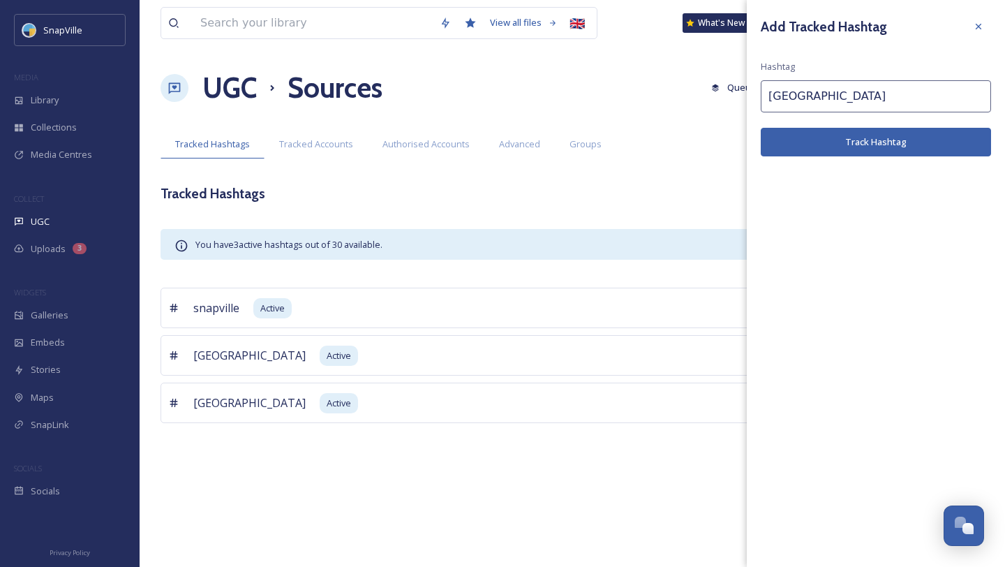
type input "london"
click at [934, 137] on button "Track Hashtag" at bounding box center [876, 142] width 230 height 29
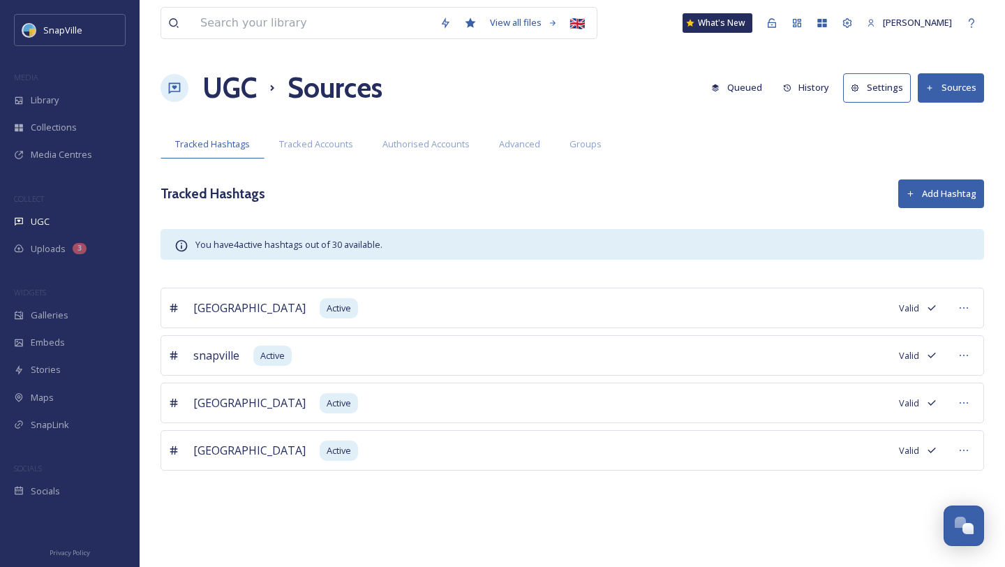
click at [226, 77] on h1 "UGC" at bounding box center [229, 88] width 54 height 42
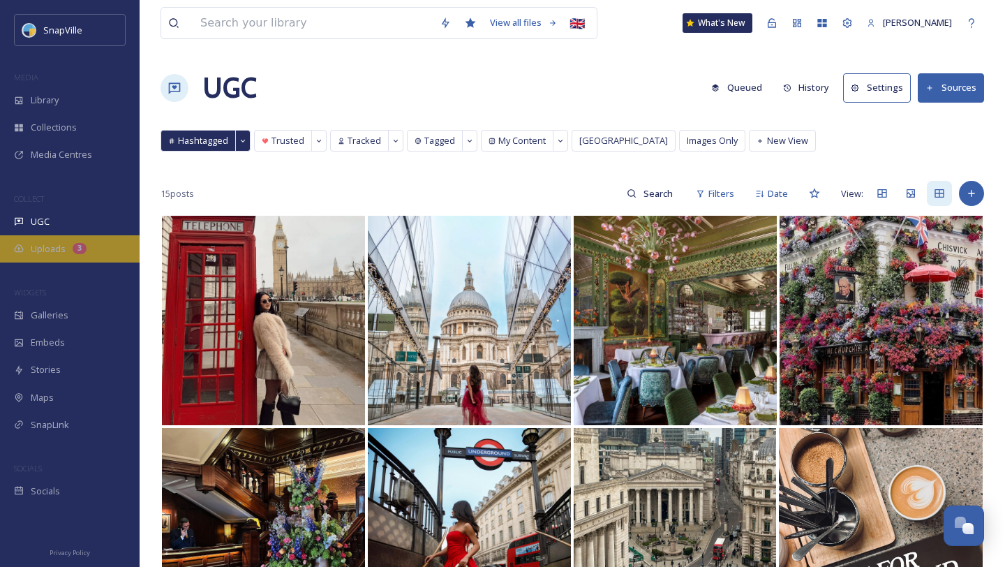
click at [80, 248] on div "3" at bounding box center [80, 248] width 14 height 11
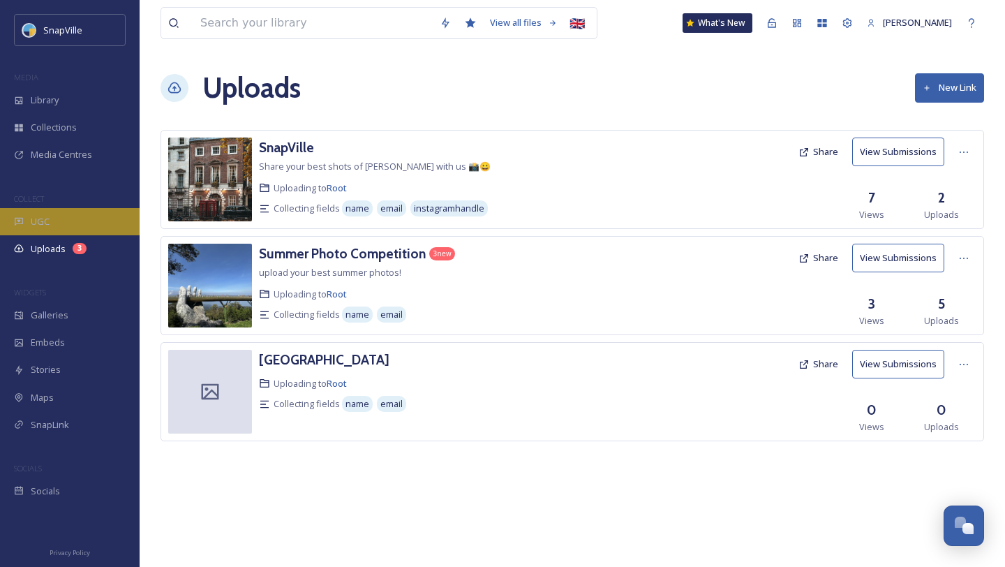
click at [75, 220] on div "UGC" at bounding box center [70, 221] width 140 height 27
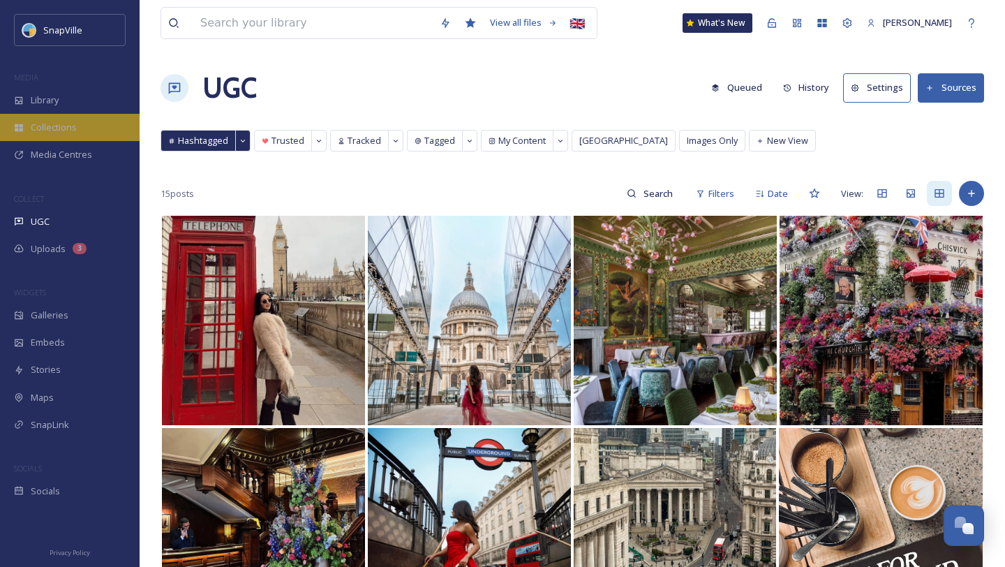
click at [74, 114] on div "Collections" at bounding box center [70, 127] width 140 height 27
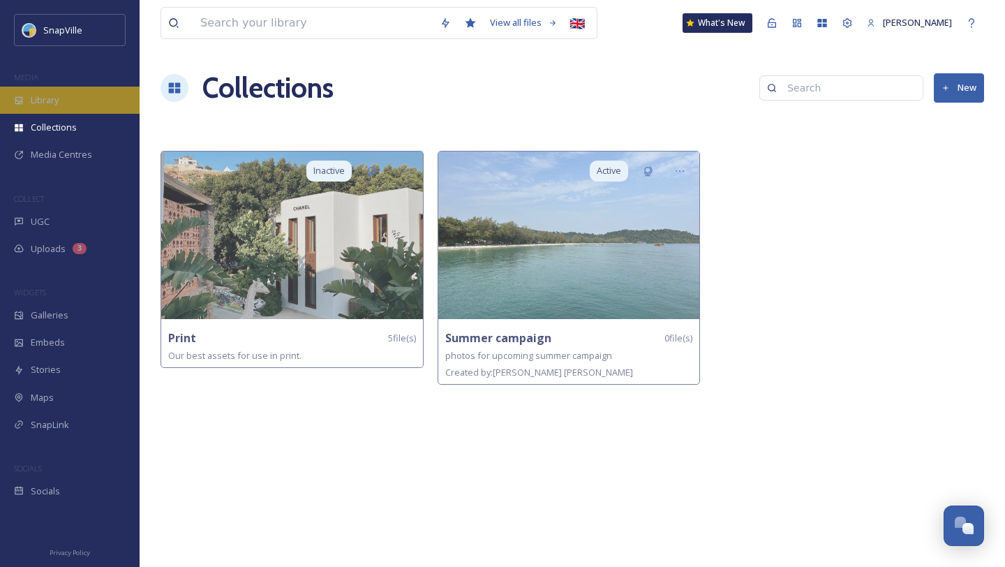
click at [69, 97] on div "Library" at bounding box center [70, 100] width 140 height 27
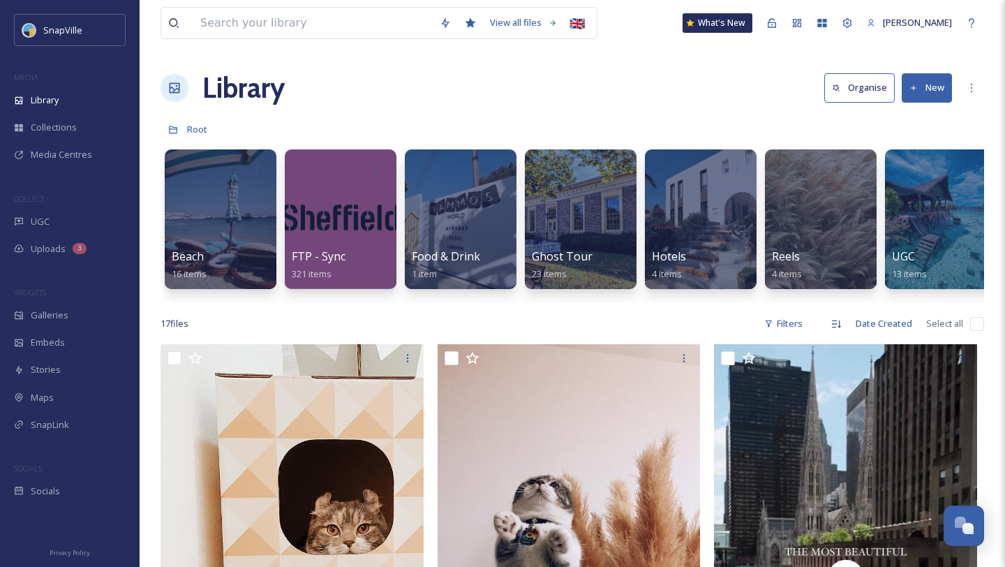
click at [935, 88] on button "New" at bounding box center [927, 87] width 50 height 29
click at [912, 175] on span "Folder" at bounding box center [911, 174] width 27 height 13
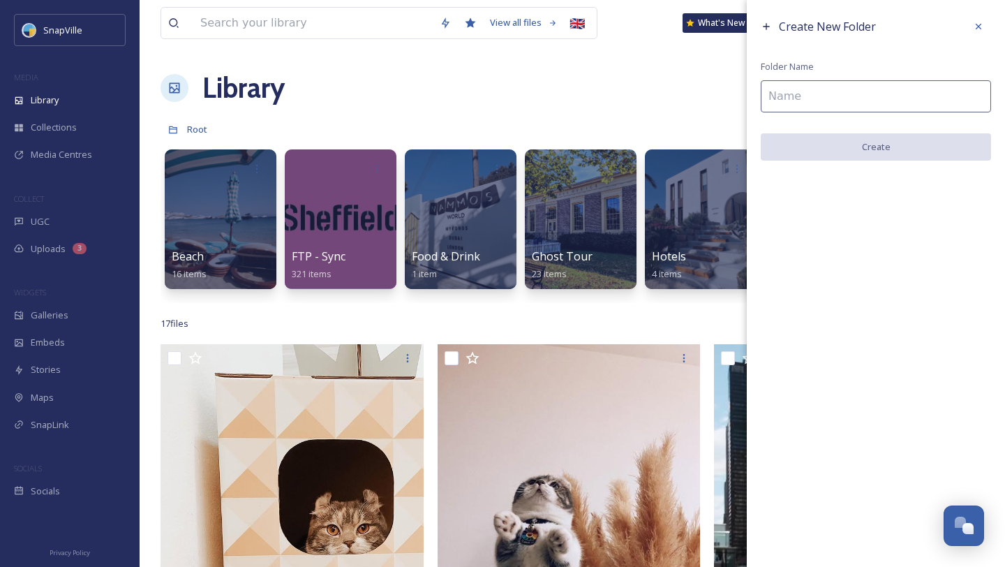
click at [851, 105] on input at bounding box center [876, 96] width 230 height 32
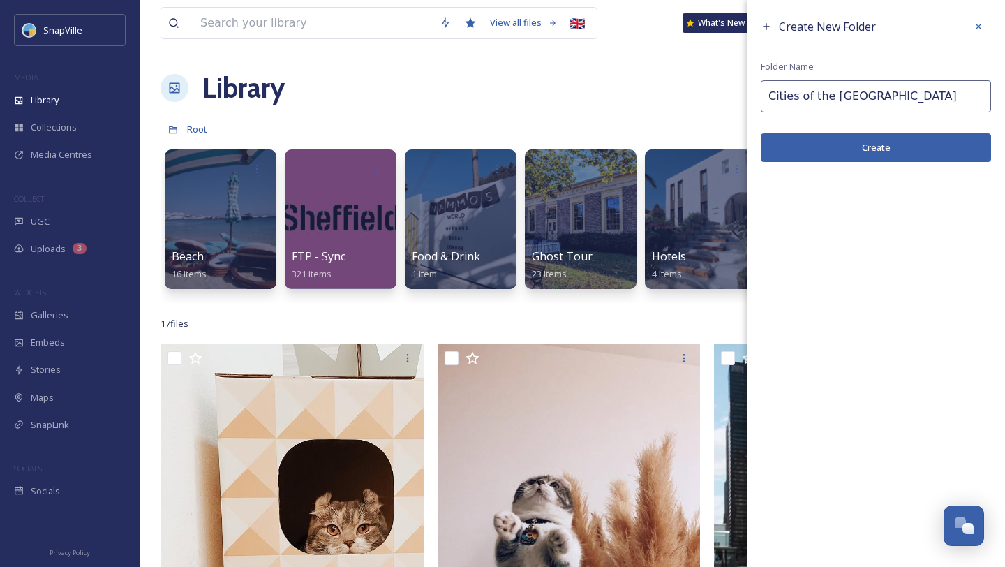
type input "Cities of the UK"
click at [879, 147] on button "Create" at bounding box center [876, 147] width 230 height 29
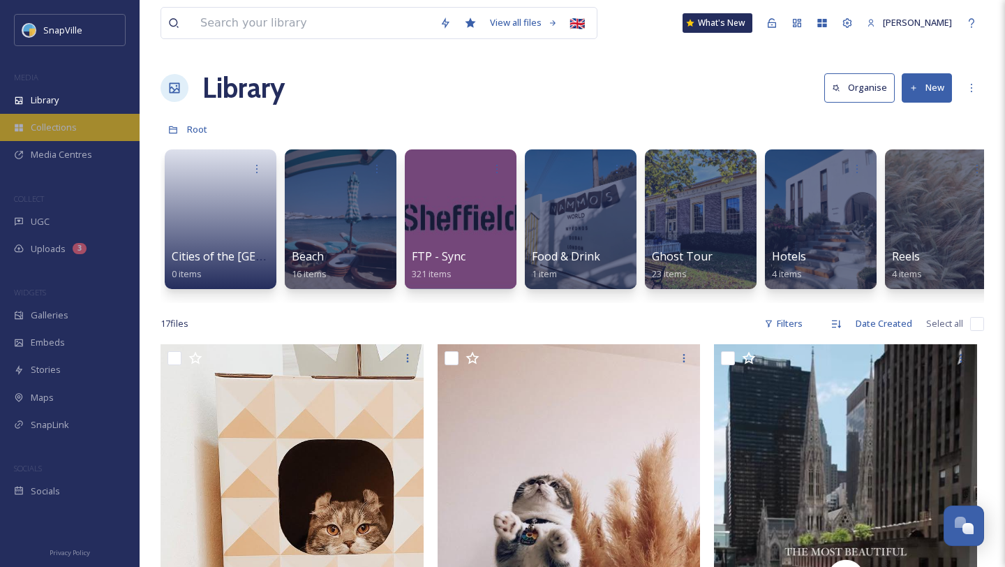
click at [82, 135] on div "Collections" at bounding box center [70, 127] width 140 height 27
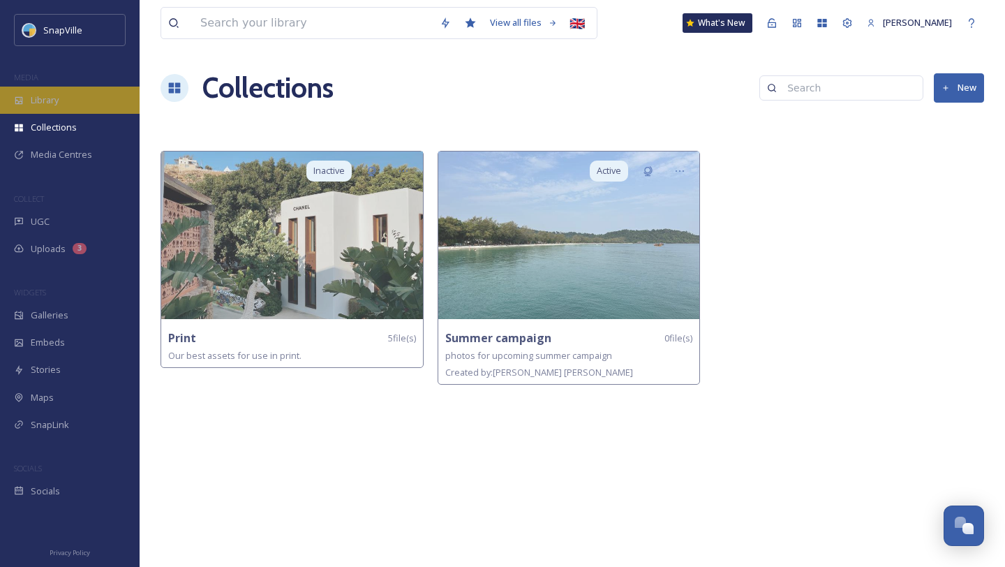
click at [69, 106] on div "Library" at bounding box center [70, 100] width 140 height 27
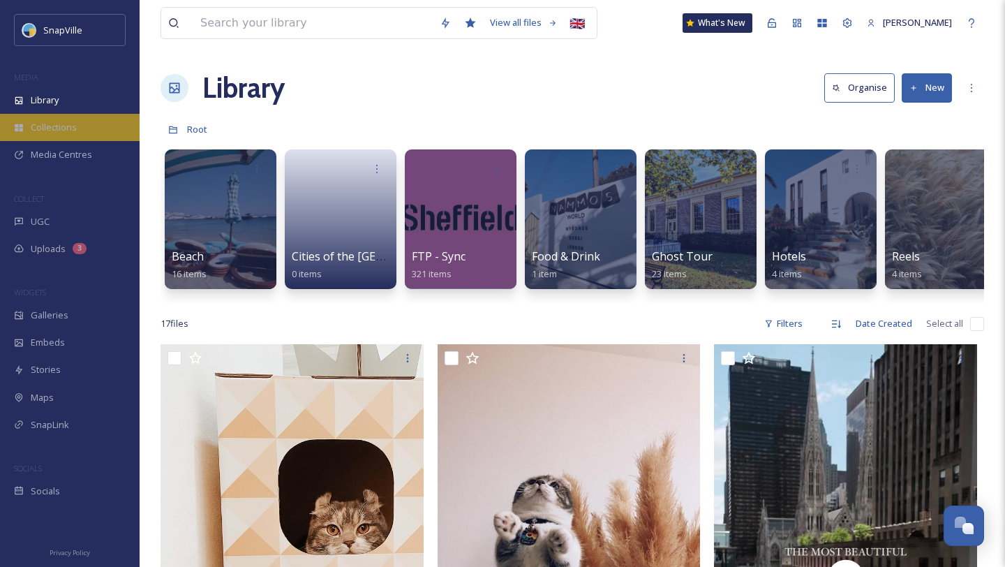
click at [68, 126] on span "Collections" at bounding box center [54, 127] width 46 height 13
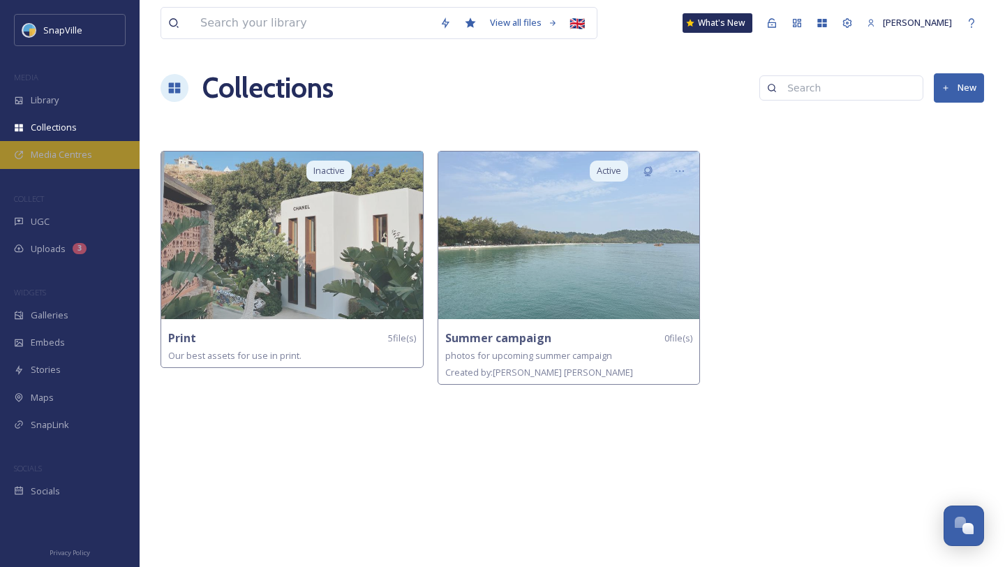
click at [75, 157] on span "Media Centres" at bounding box center [61, 154] width 61 height 13
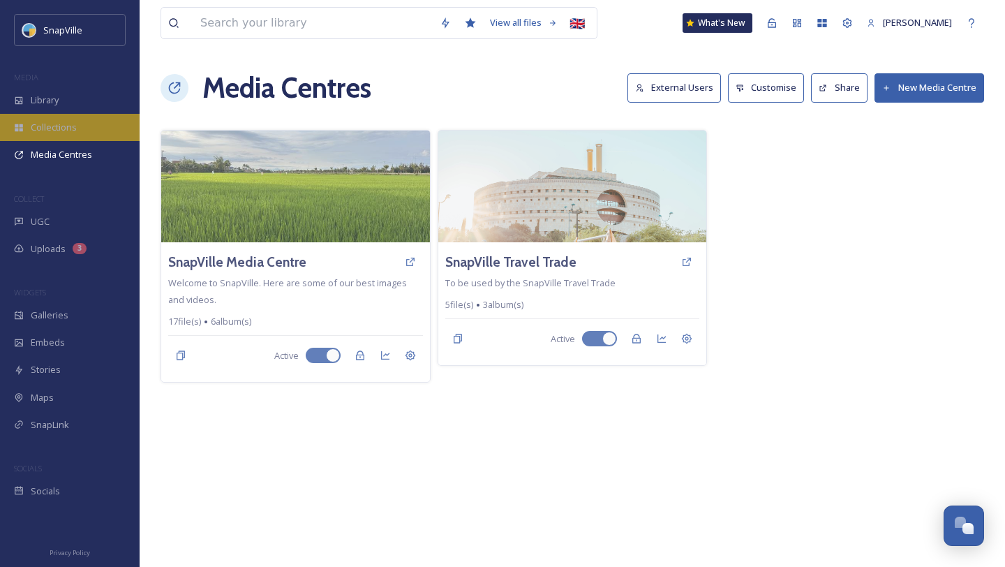
click at [74, 127] on span "Collections" at bounding box center [54, 127] width 46 height 13
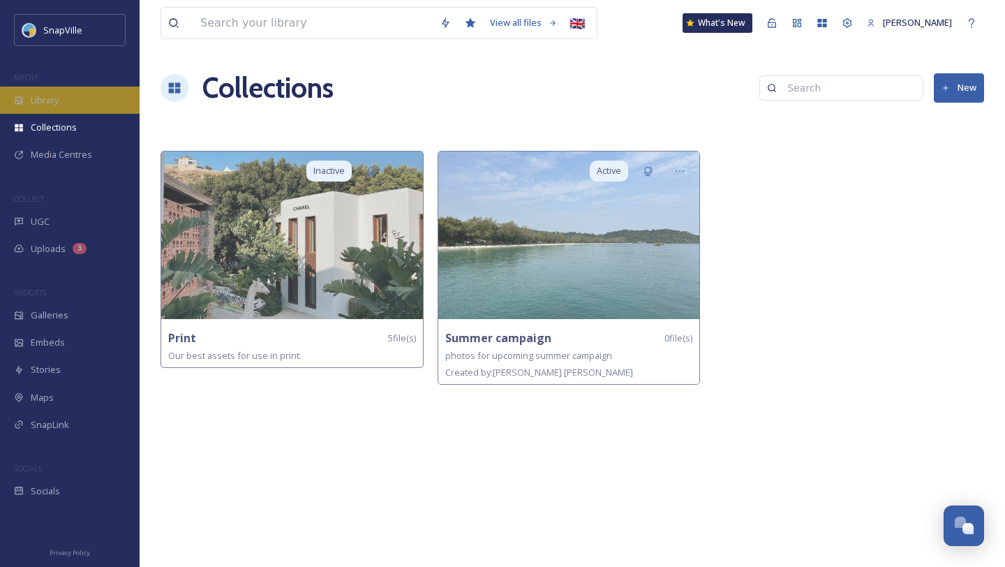
click at [70, 93] on div "Library" at bounding box center [70, 100] width 140 height 27
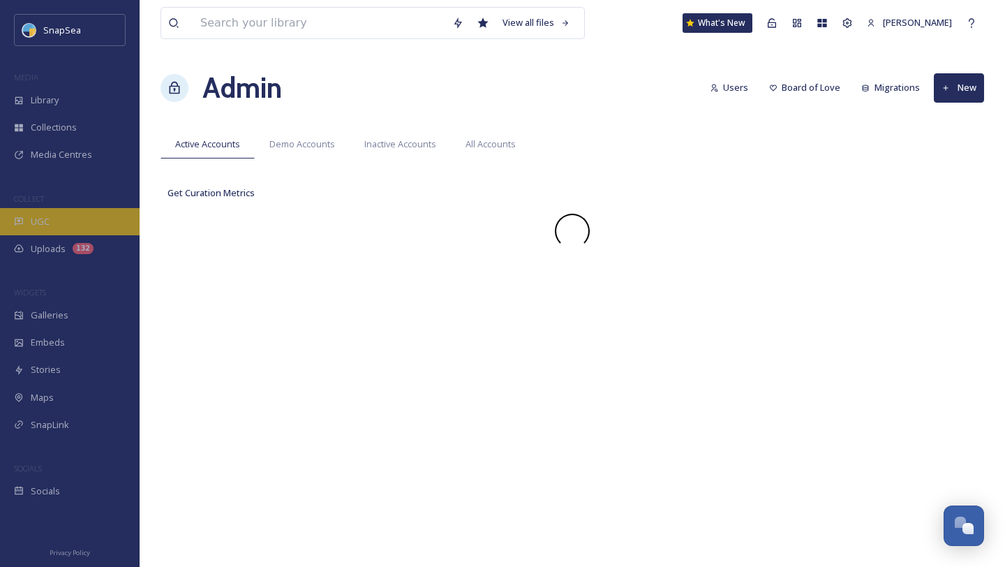
click at [82, 218] on div "UGC" at bounding box center [70, 221] width 140 height 27
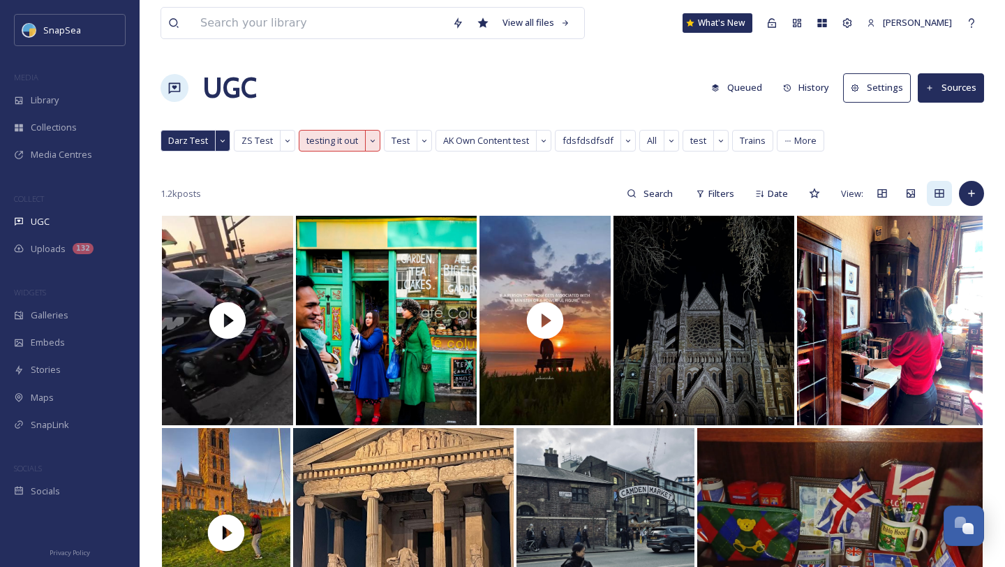
click at [356, 89] on div "UGC Queued History Settings Sources" at bounding box center [573, 88] width 824 height 42
click at [45, 320] on span "Galleries" at bounding box center [50, 314] width 38 height 13
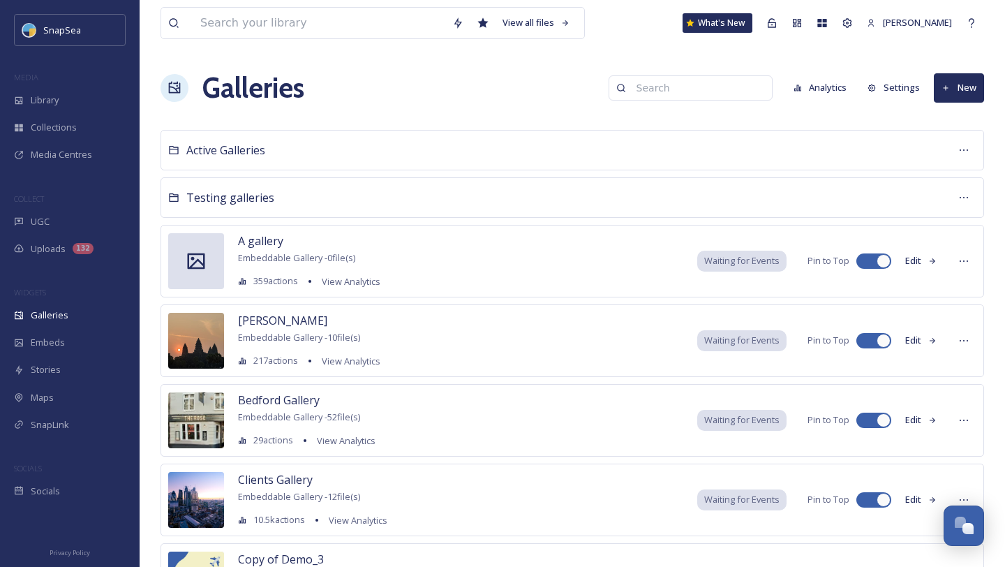
click at [967, 94] on button "New" at bounding box center [959, 87] width 50 height 29
click at [528, 77] on div "Galleries Analytics Settings New Gallery Folder" at bounding box center [573, 88] width 824 height 42
click at [258, 239] on span "A gallery" at bounding box center [260, 240] width 45 height 15
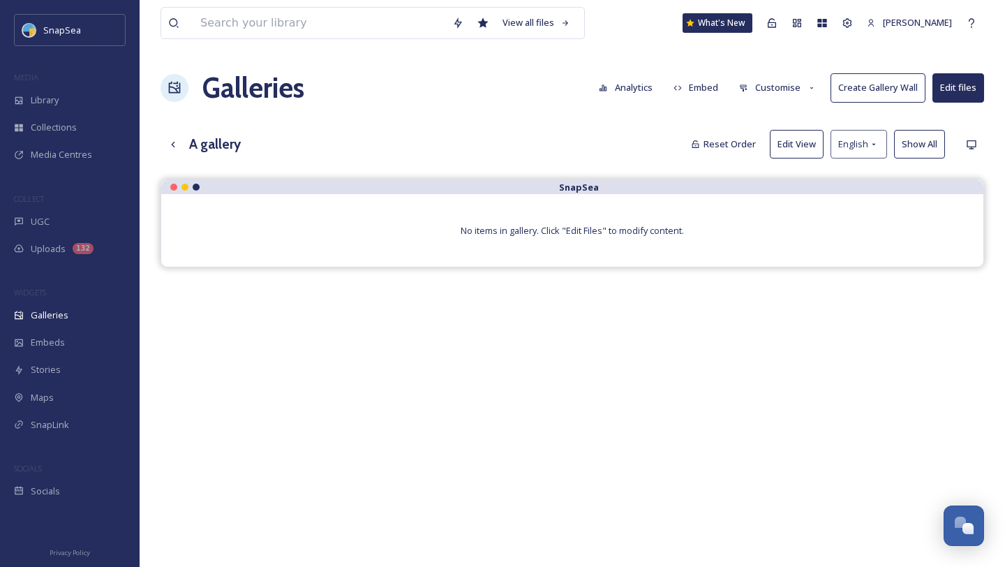
click at [238, 91] on h1 "Galleries" at bounding box center [253, 88] width 102 height 42
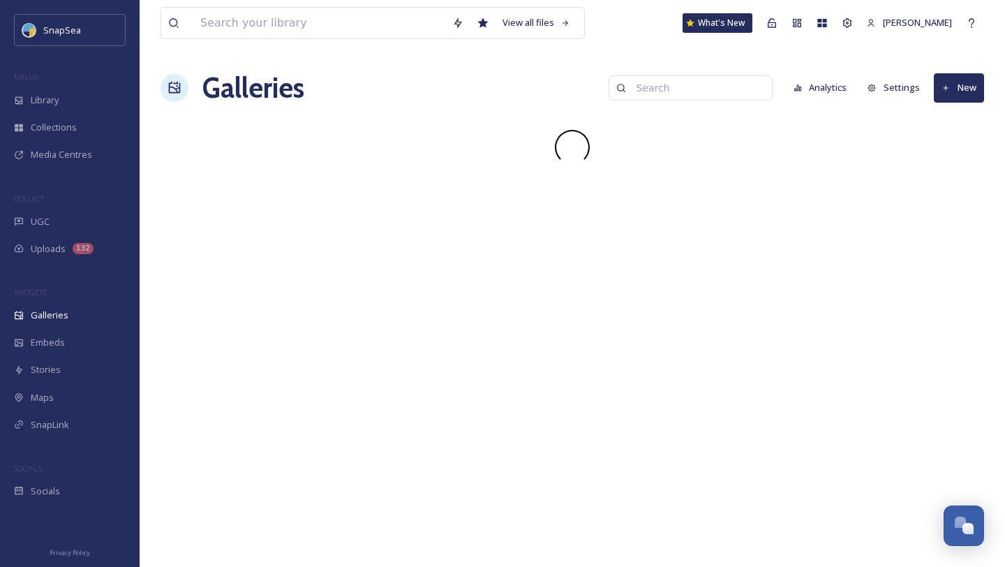
click at [253, 84] on h1 "Galleries" at bounding box center [253, 88] width 102 height 42
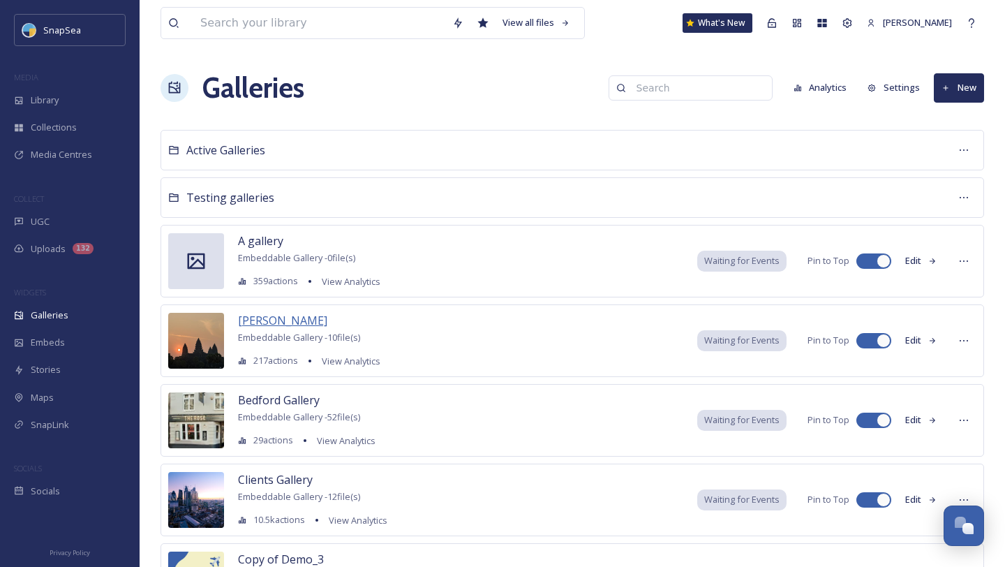
click at [270, 320] on span "[PERSON_NAME]" at bounding box center [282, 320] width 89 height 15
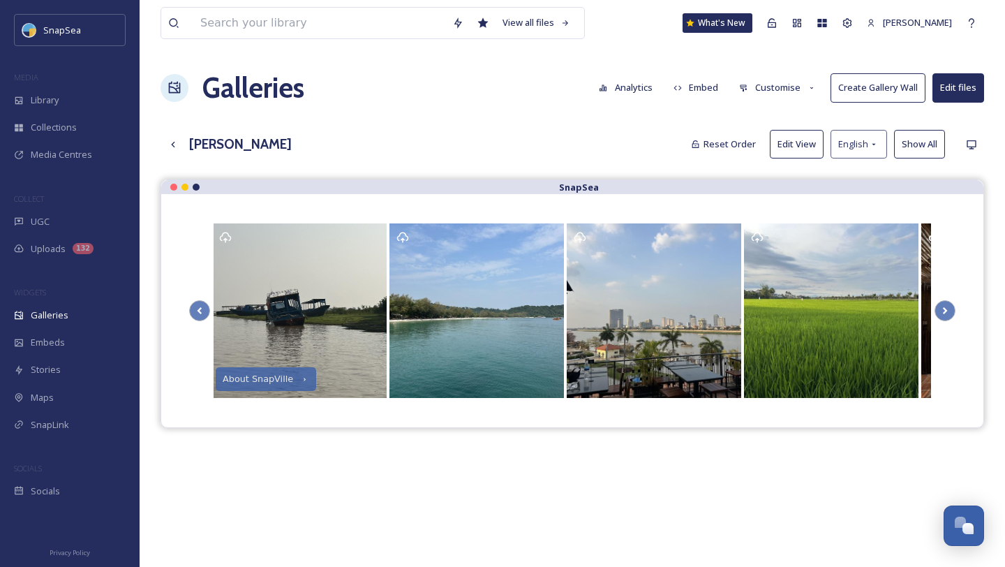
click at [254, 88] on h1 "Galleries" at bounding box center [253, 88] width 102 height 42
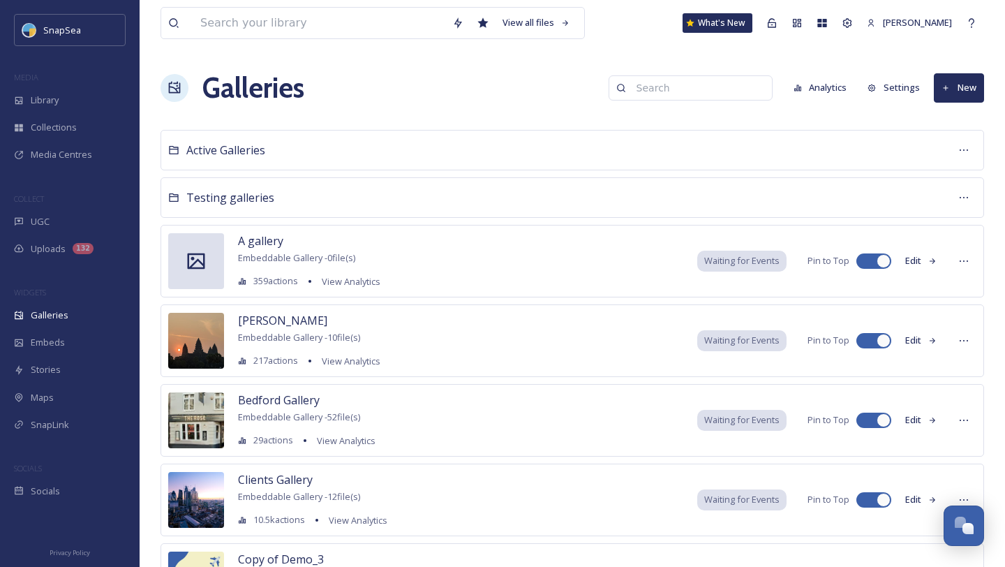
drag, startPoint x: 771, startPoint y: 124, endPoint x: 808, endPoint y: 125, distance: 36.3
click at [952, 94] on button "New" at bounding box center [959, 87] width 50 height 29
click at [956, 141] on span "Folder" at bounding box center [960, 147] width 27 height 13
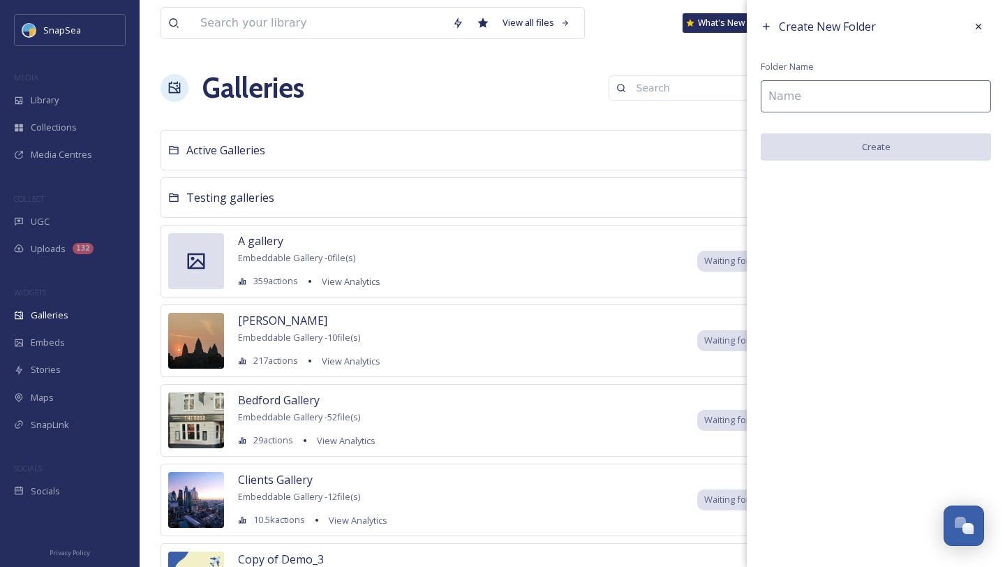
click at [504, 97] on div "Galleries Analytics Settings New" at bounding box center [573, 88] width 824 height 42
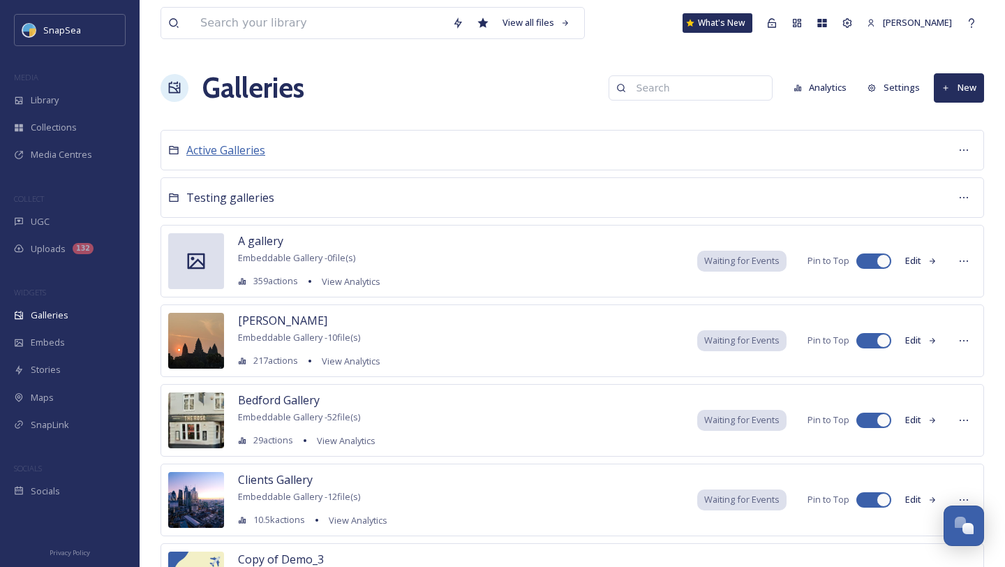
click at [256, 149] on span "Active Galleries" at bounding box center [225, 149] width 79 height 15
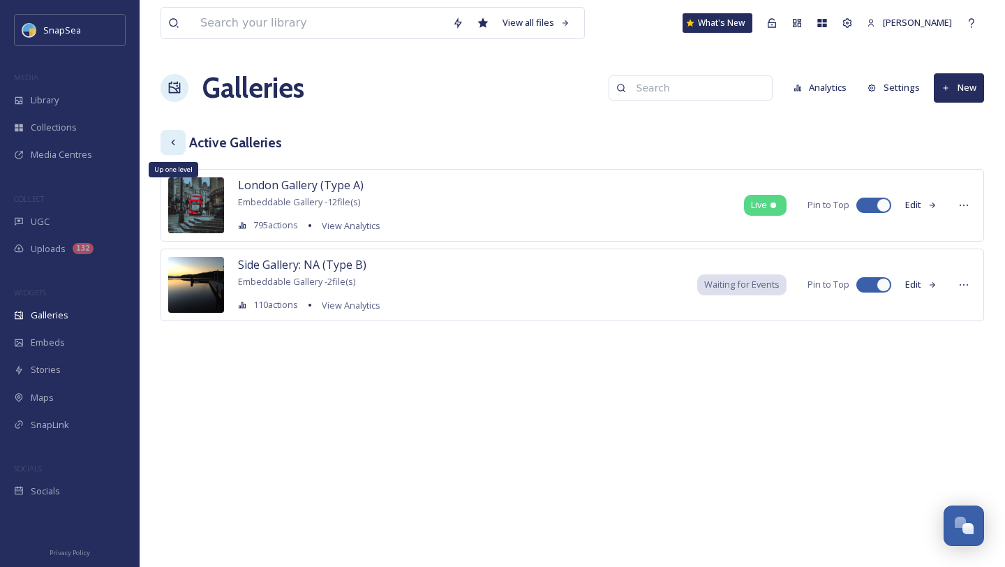
click at [177, 138] on icon at bounding box center [173, 142] width 11 height 11
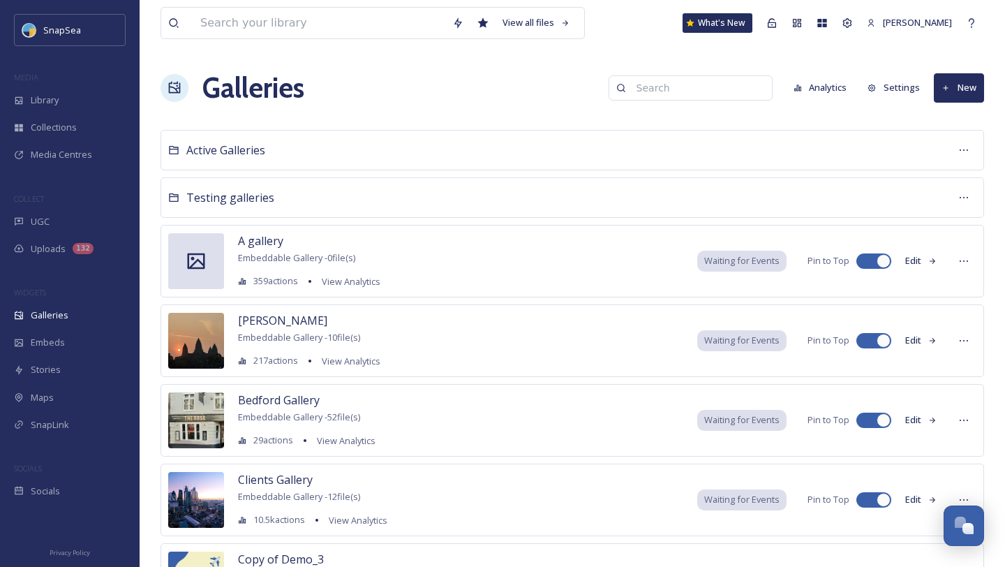
click at [953, 88] on button "New" at bounding box center [959, 87] width 50 height 29
click at [949, 121] on span "Gallery" at bounding box center [961, 120] width 29 height 13
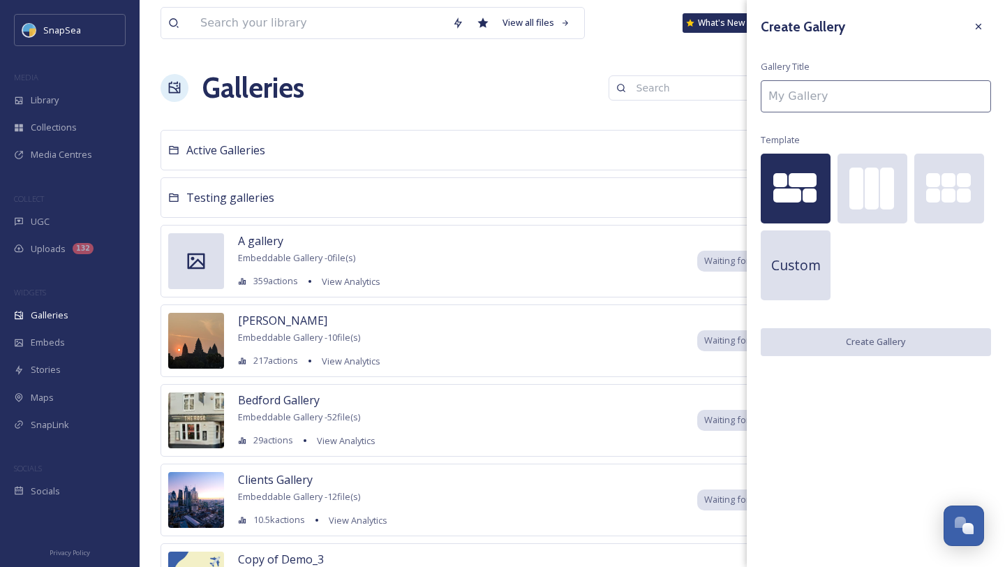
click at [817, 96] on input at bounding box center [876, 96] width 230 height 32
type input "C"
click at [980, 33] on div at bounding box center [978, 26] width 25 height 25
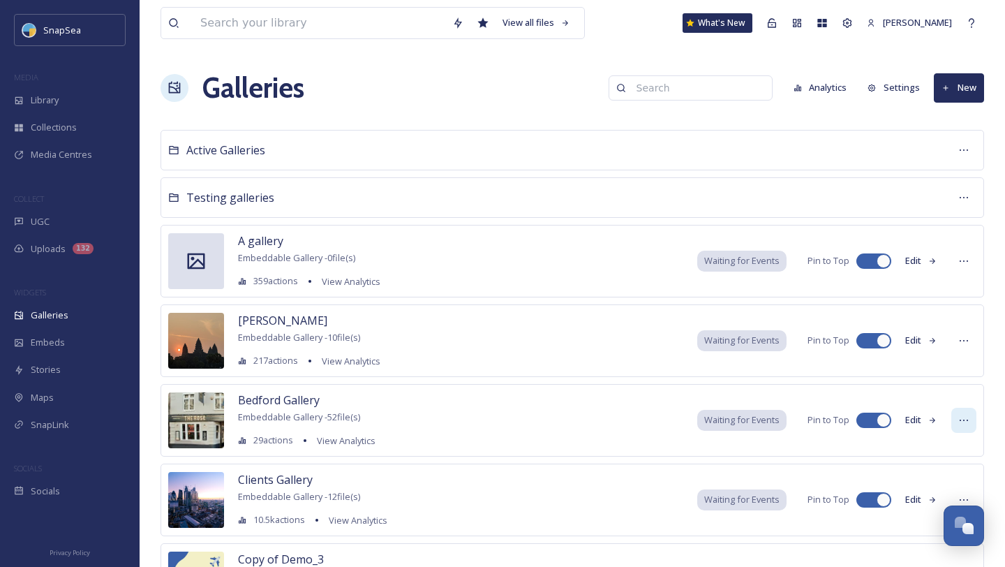
click at [954, 419] on div at bounding box center [963, 420] width 25 height 25
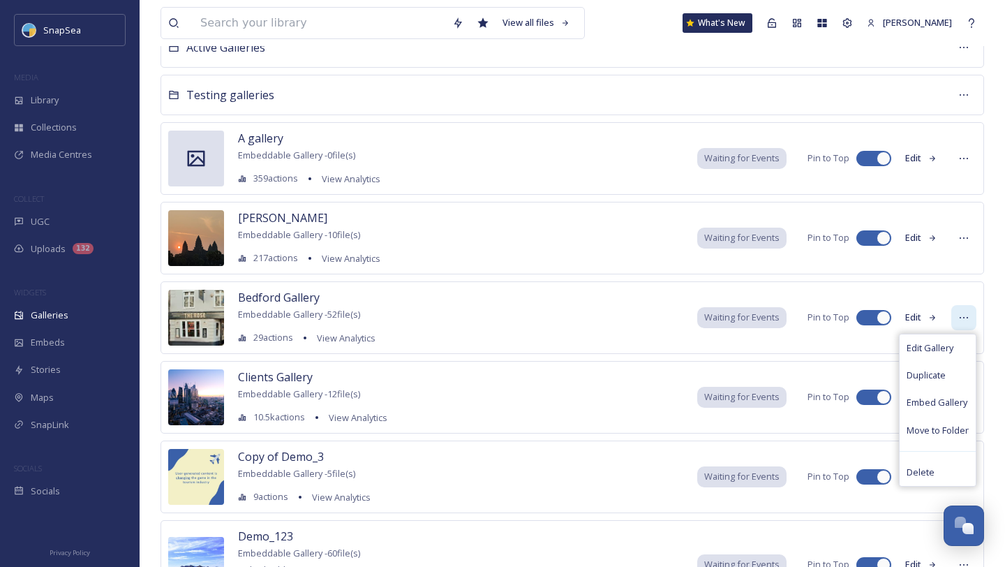
scroll to position [106, 0]
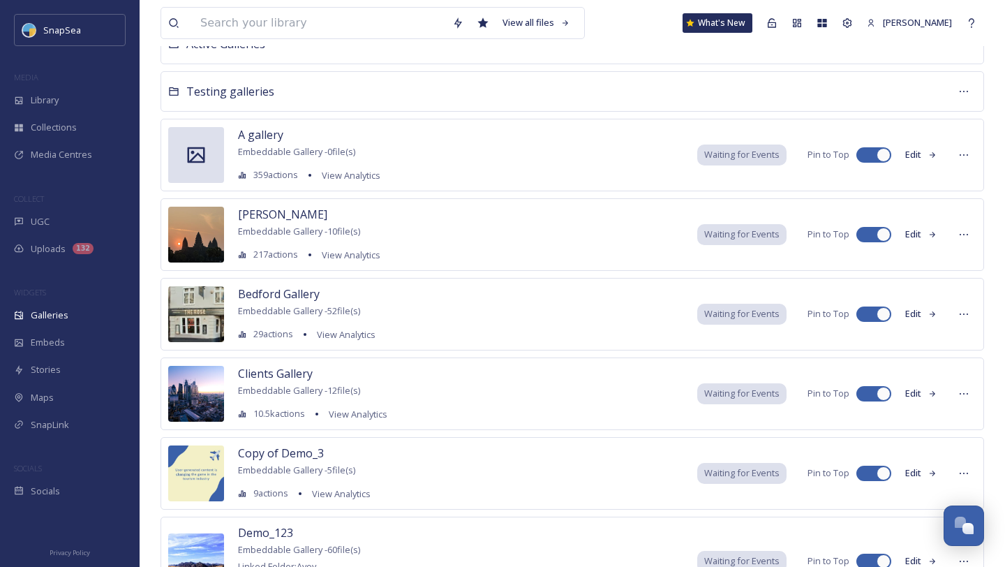
click at [767, 315] on span "Waiting for Events" at bounding box center [741, 313] width 75 height 13
click at [734, 323] on div "Waiting for Events" at bounding box center [741, 314] width 89 height 20
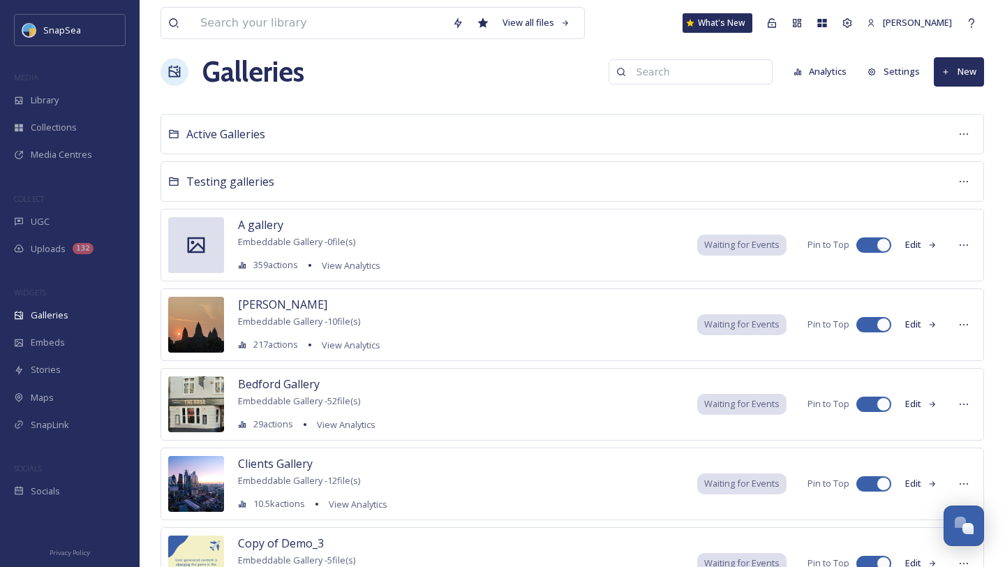
scroll to position [0, 0]
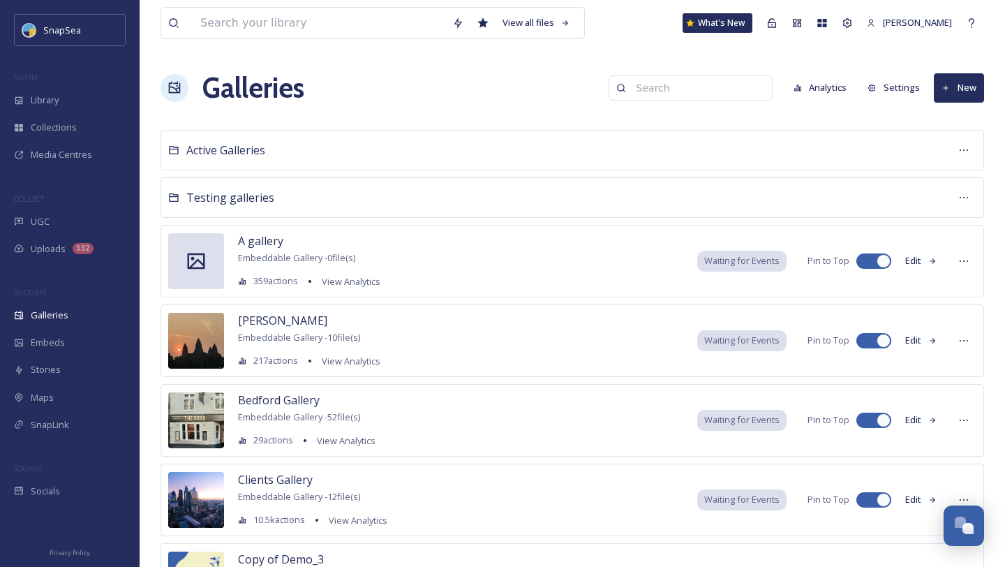
click at [893, 87] on button "Settings" at bounding box center [894, 87] width 66 height 27
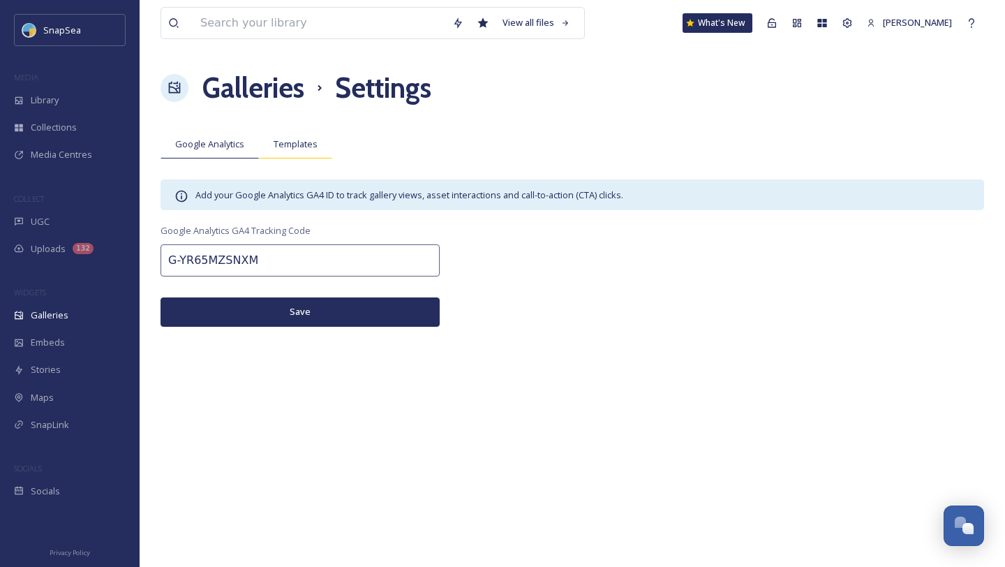
click at [306, 142] on span "Templates" at bounding box center [296, 143] width 44 height 13
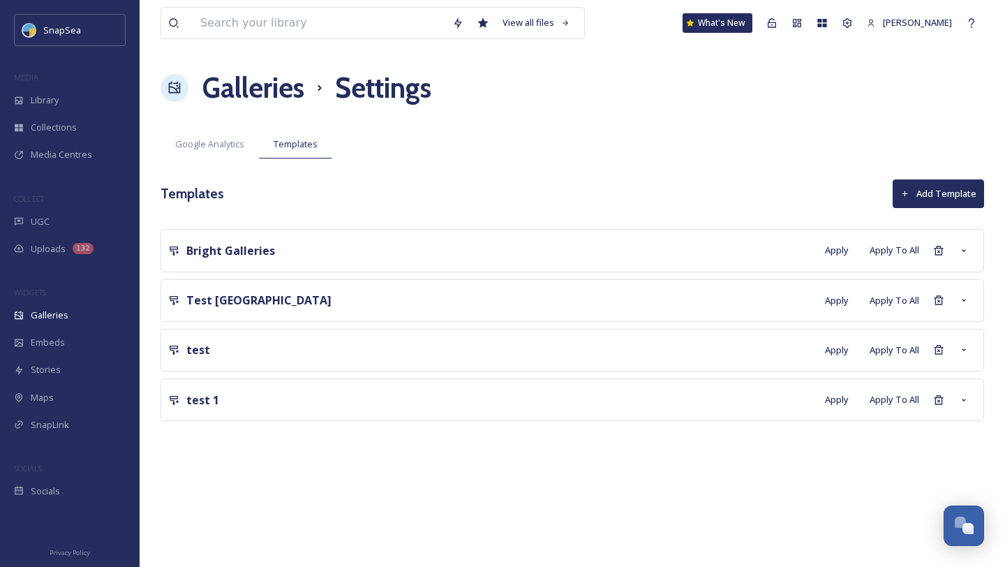
click at [902, 191] on icon at bounding box center [904, 193] width 9 height 9
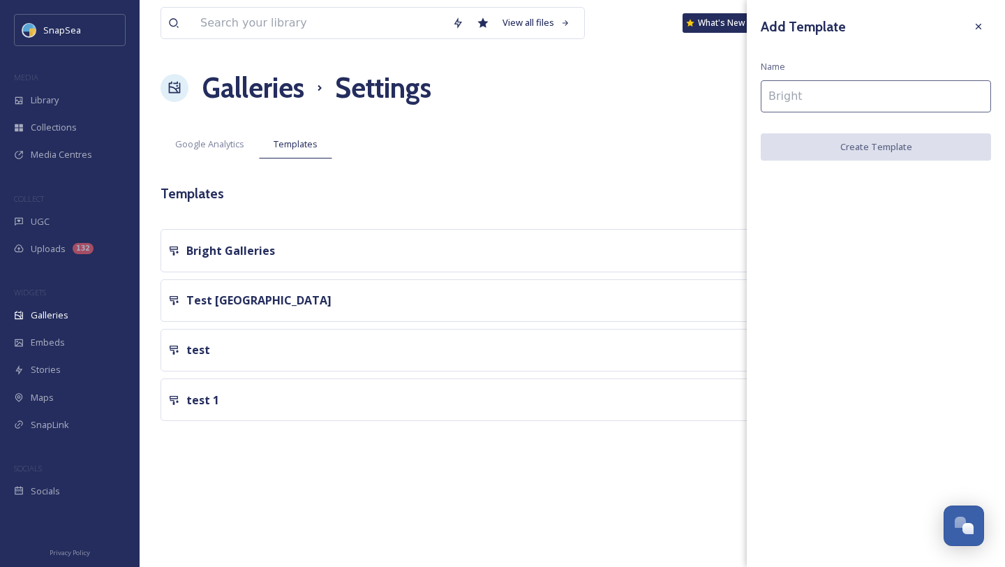
click at [825, 98] on input at bounding box center [876, 96] width 230 height 32
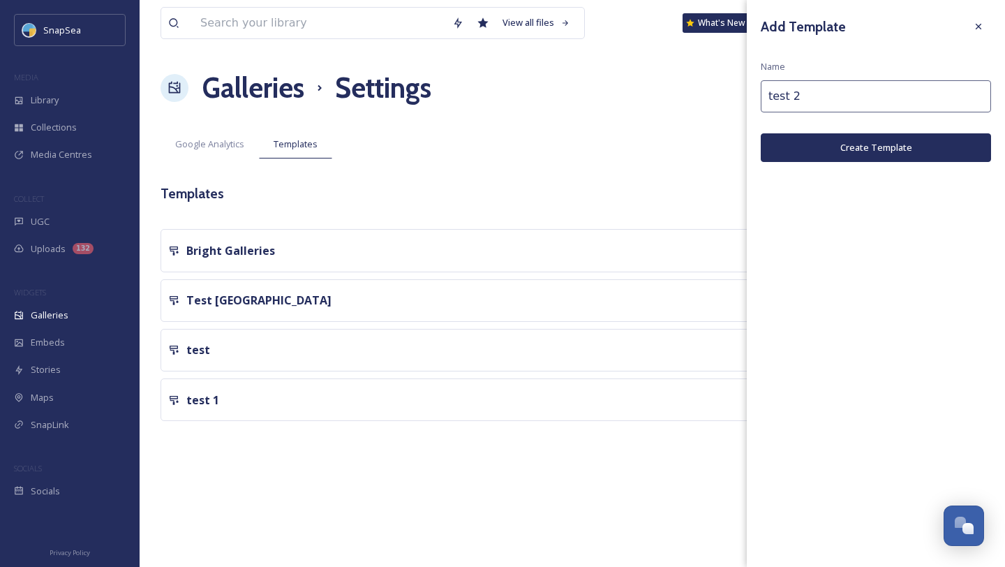
type input "test 2"
click at [877, 153] on button "Create Template" at bounding box center [876, 147] width 230 height 29
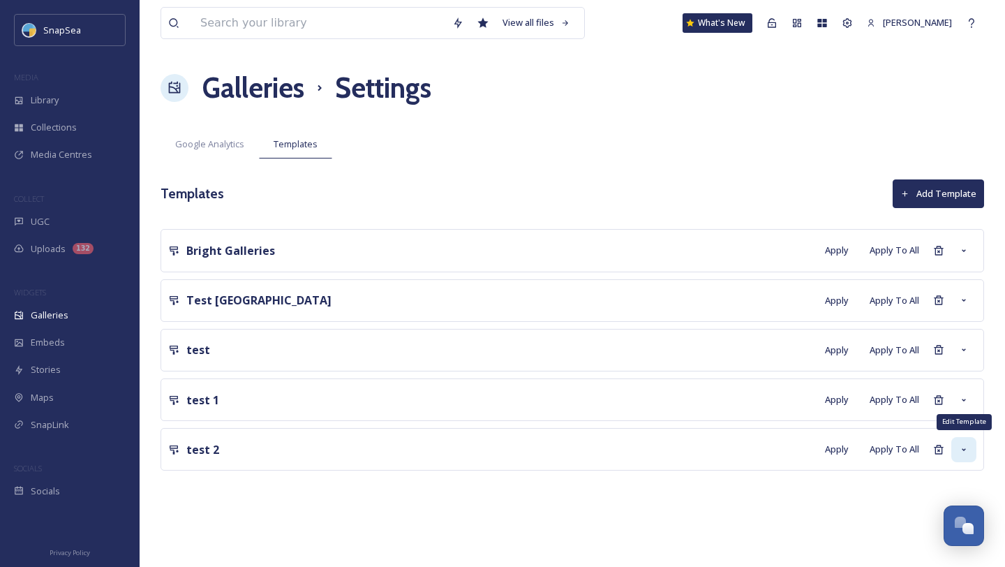
click at [962, 448] on icon at bounding box center [964, 449] width 4 height 3
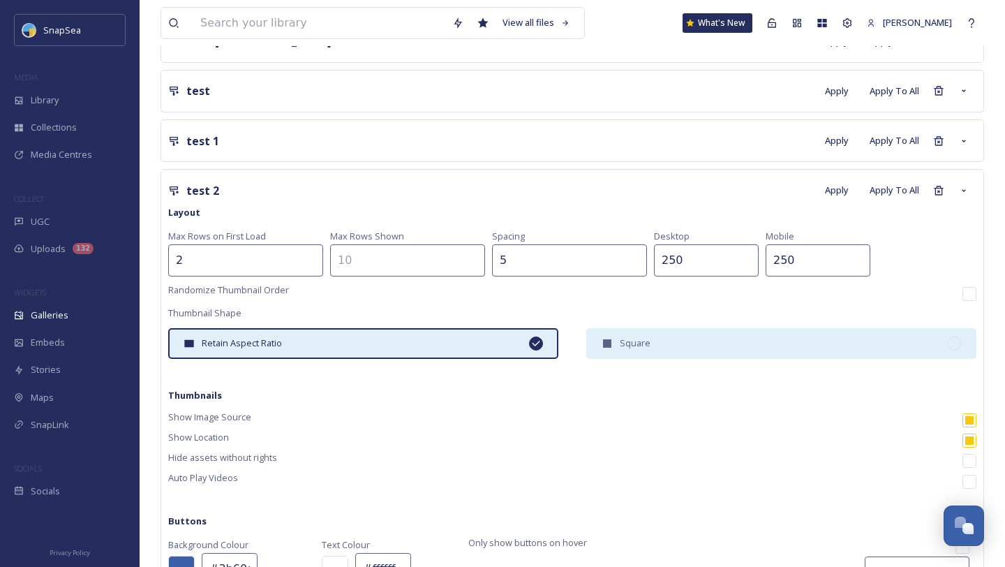
scroll to position [255, 0]
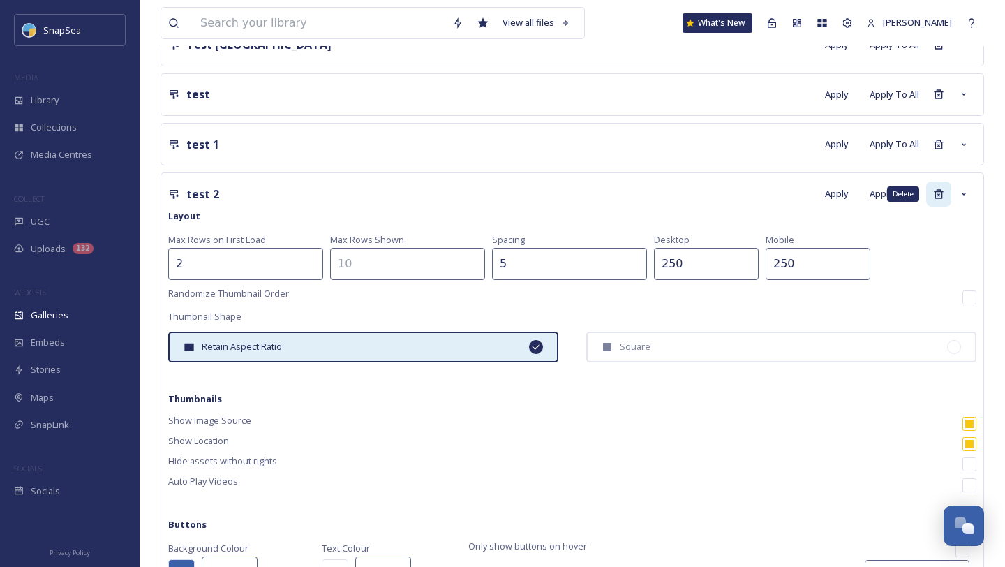
click at [938, 195] on icon at bounding box center [938, 193] width 9 height 9
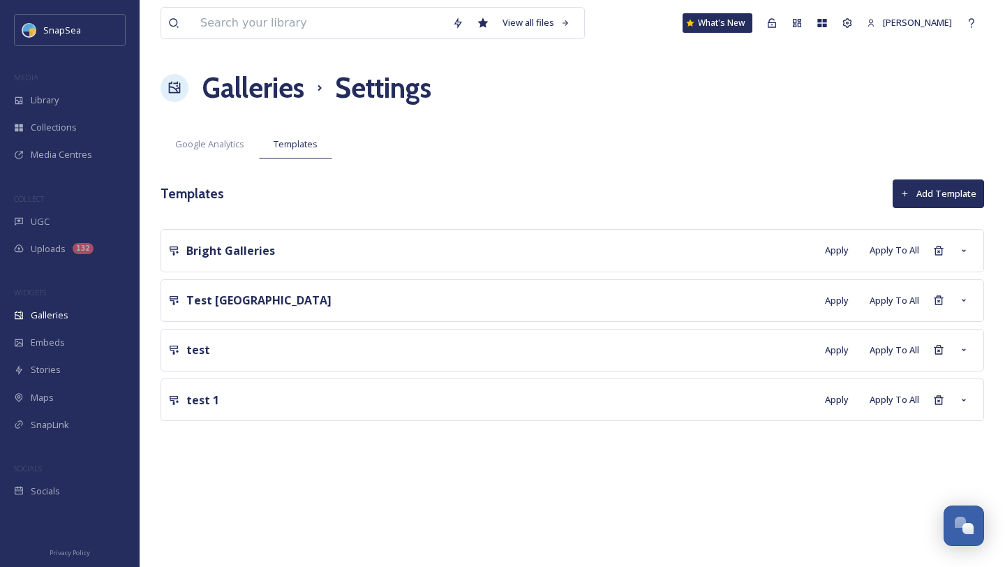
click at [278, 90] on h1 "Galleries" at bounding box center [253, 88] width 102 height 42
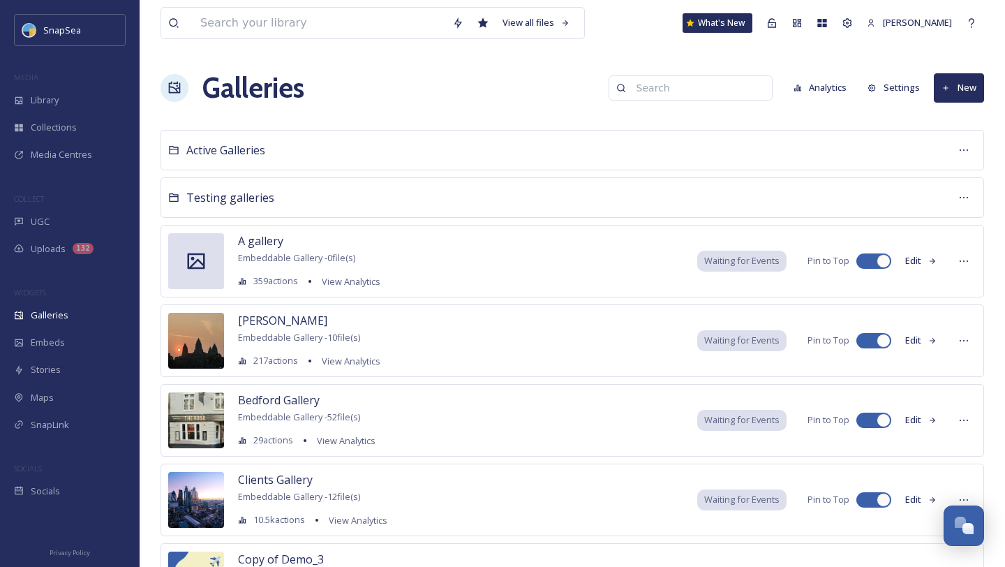
click at [881, 82] on button "Settings" at bounding box center [894, 87] width 66 height 27
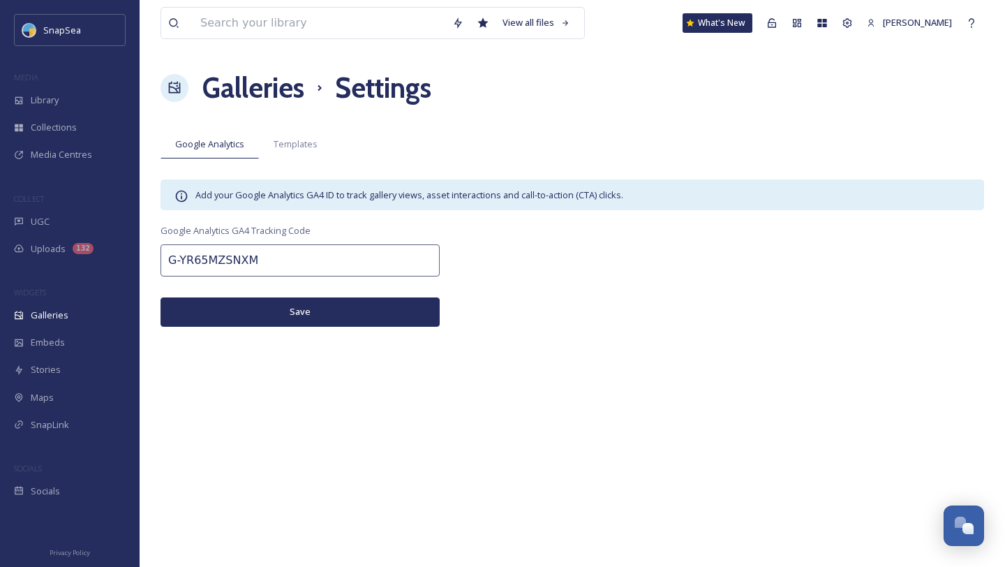
click at [251, 96] on h1 "Galleries" at bounding box center [253, 88] width 102 height 42
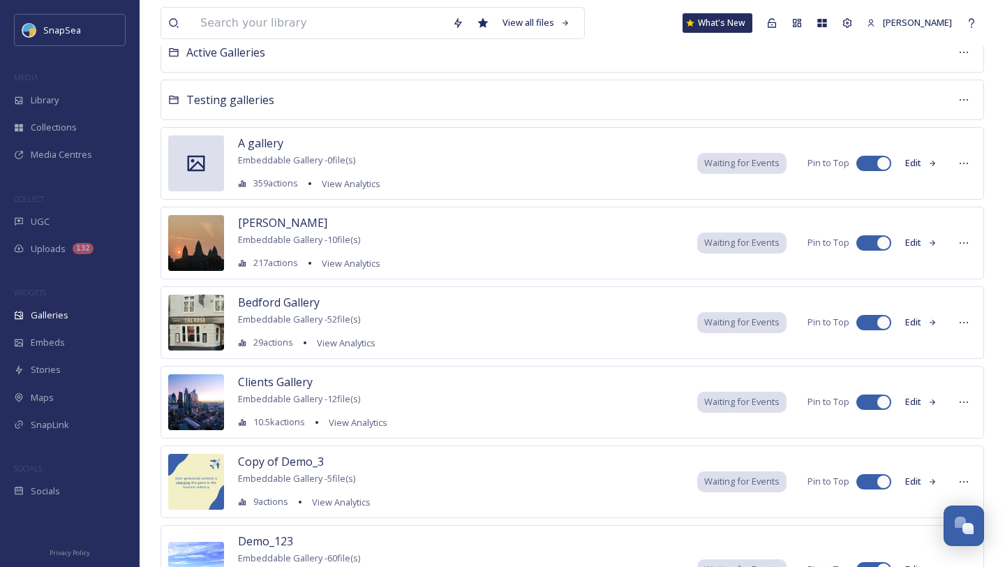
scroll to position [96, 0]
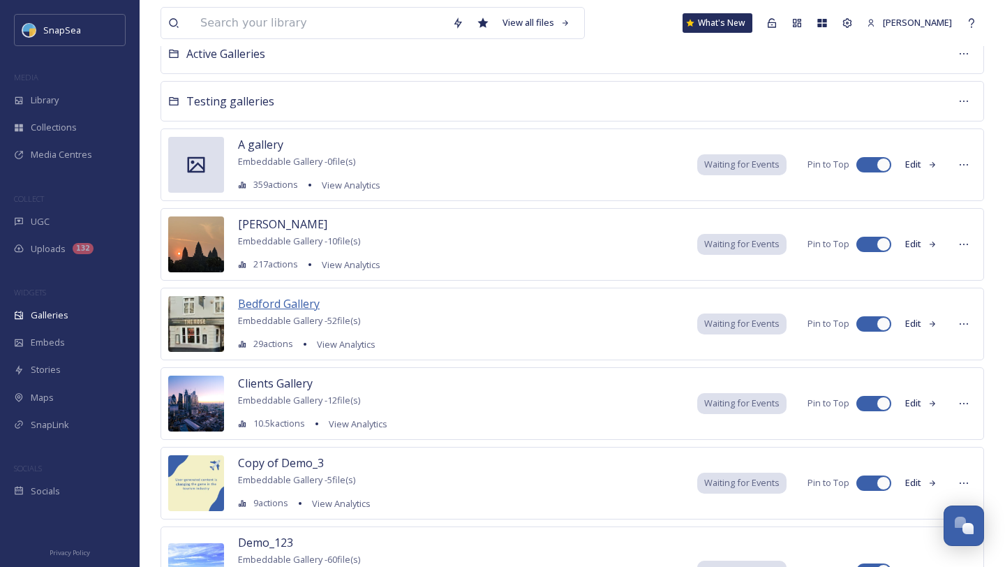
click at [292, 306] on span "Bedford Gallery" at bounding box center [279, 303] width 82 height 15
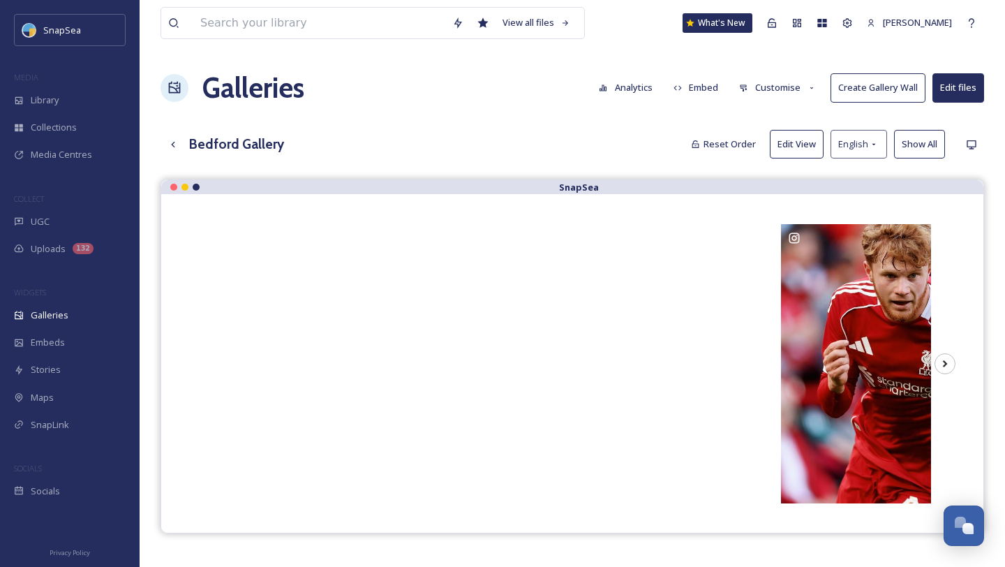
click at [797, 140] on button "Edit View" at bounding box center [797, 144] width 54 height 29
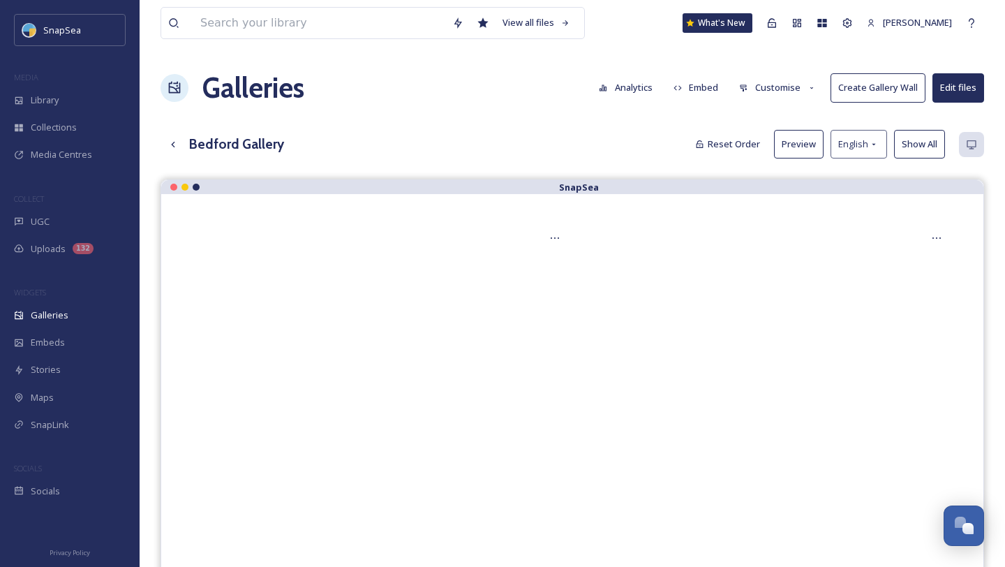
click at [782, 140] on button "Preview" at bounding box center [799, 144] width 50 height 29
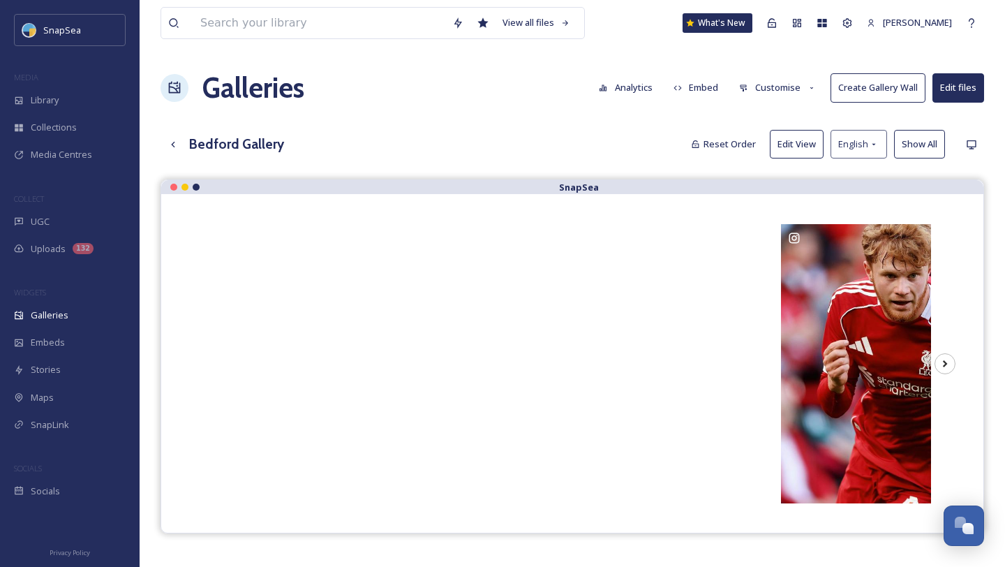
click at [738, 87] on button "Customise" at bounding box center [777, 87] width 91 height 27
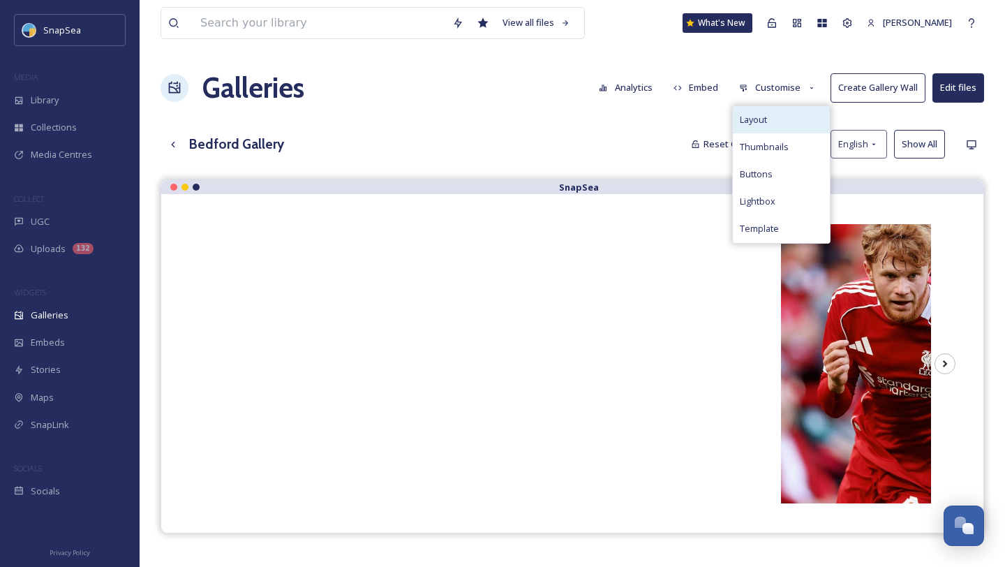
click at [763, 114] on span "Layout" at bounding box center [753, 119] width 27 height 13
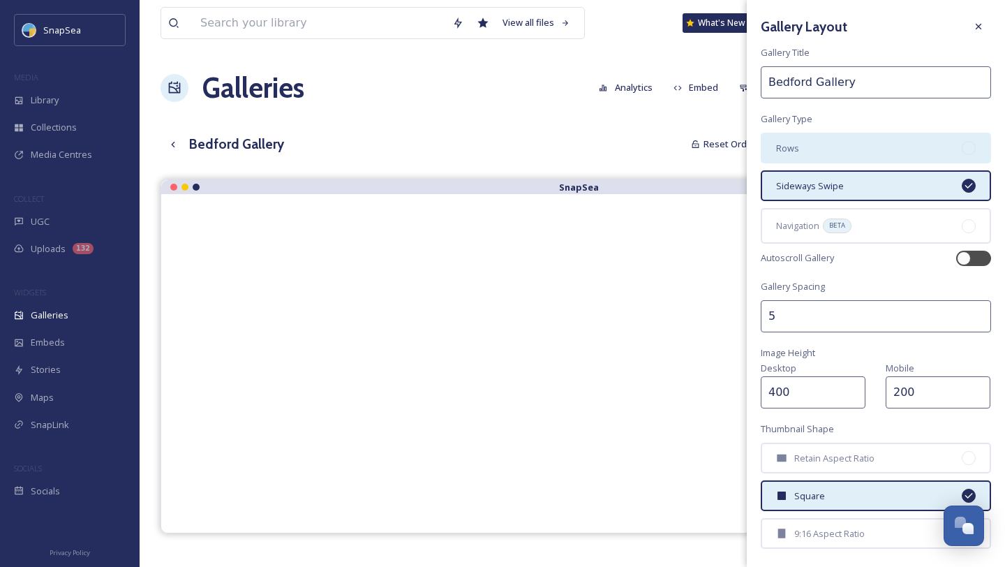
click at [798, 142] on div "Rows" at bounding box center [876, 148] width 230 height 31
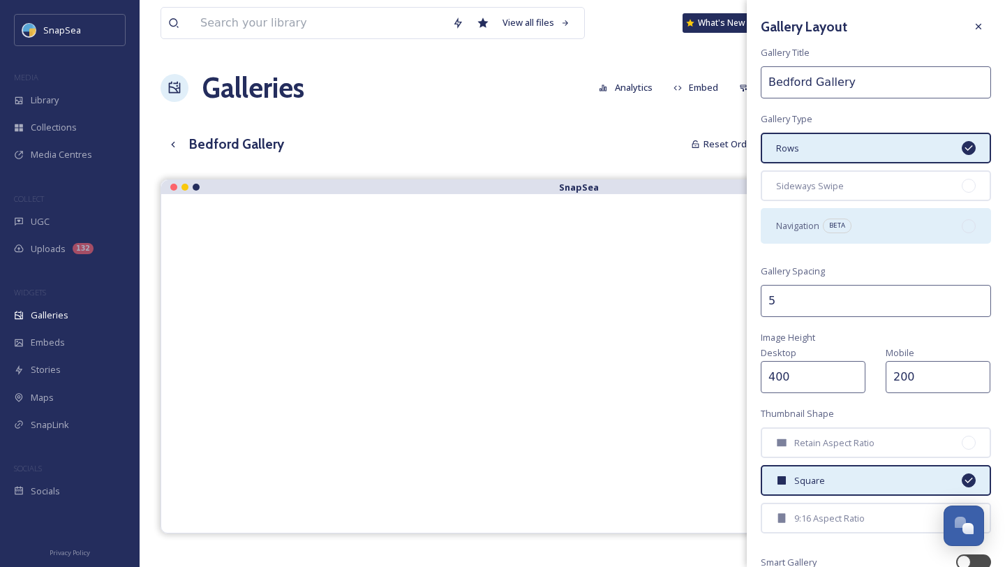
click at [817, 230] on span "Navigation" at bounding box center [797, 225] width 43 height 13
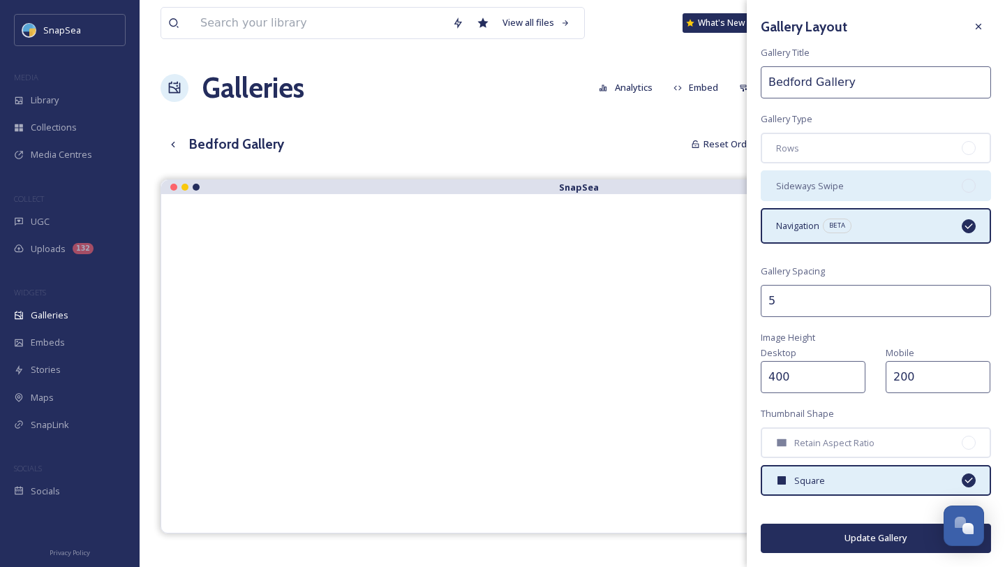
click at [813, 188] on span "Sideways Swipe" at bounding box center [810, 185] width 68 height 13
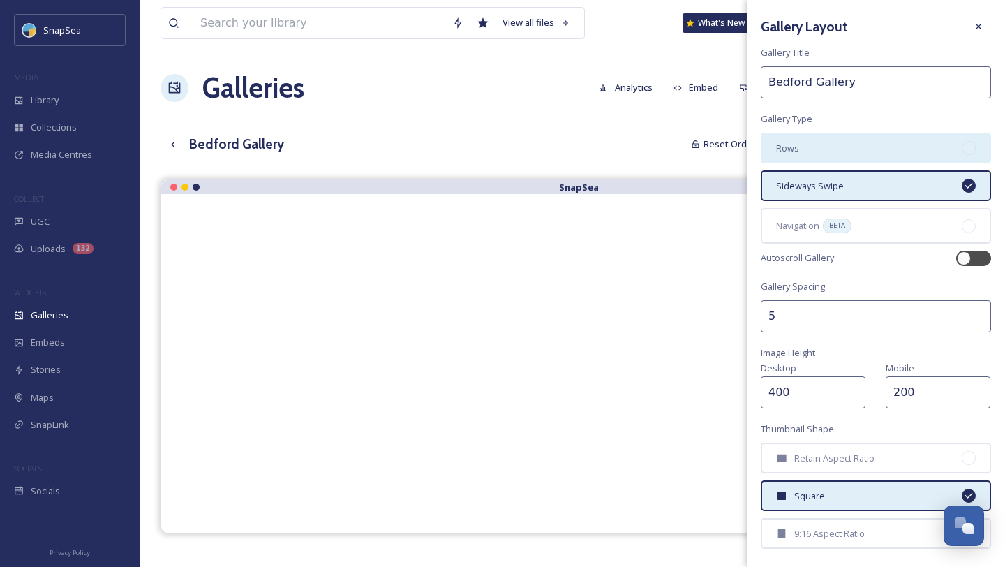
click at [813, 156] on div "Rows" at bounding box center [876, 148] width 230 height 31
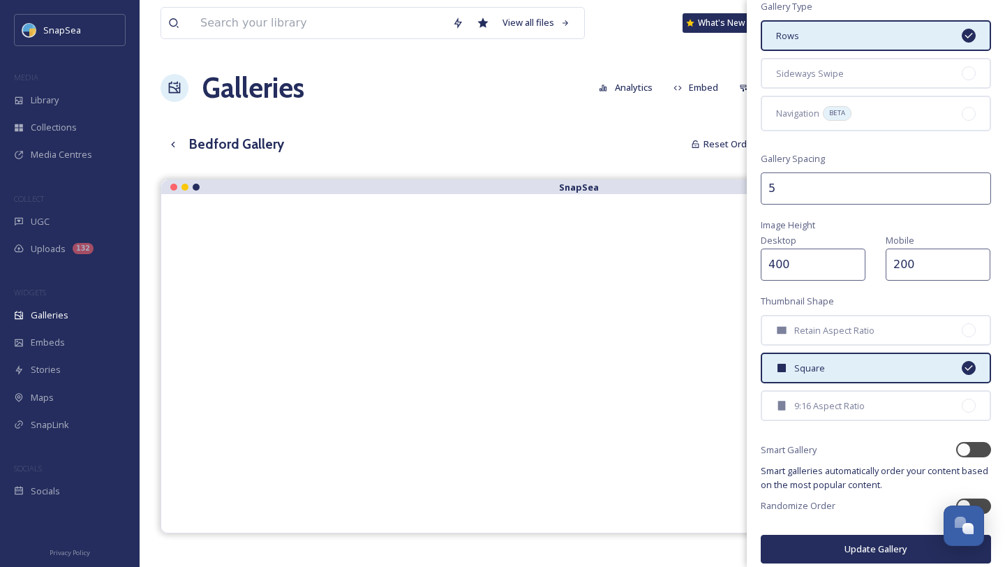
scroll to position [120, 0]
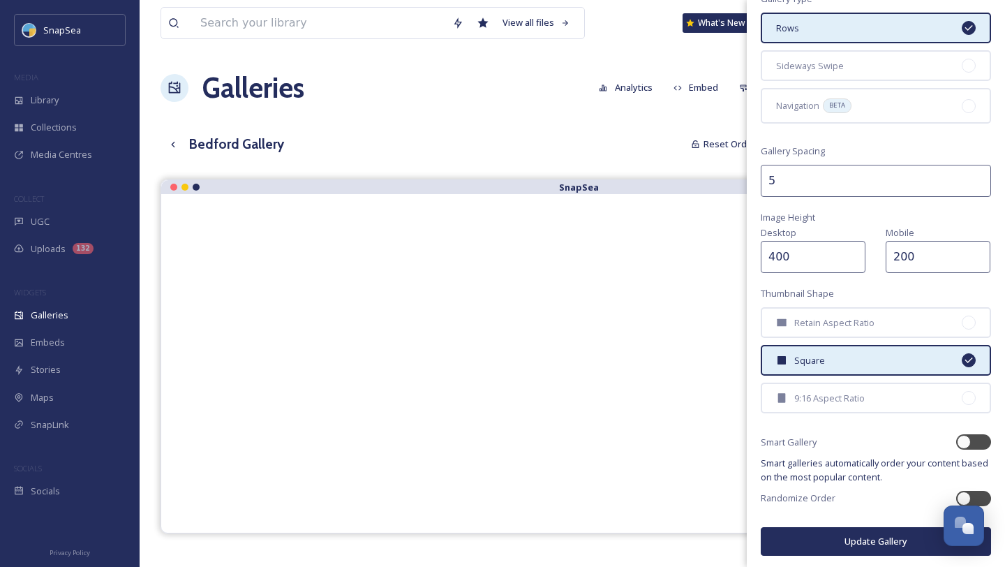
click at [812, 540] on button "Update Gallery" at bounding box center [876, 541] width 230 height 29
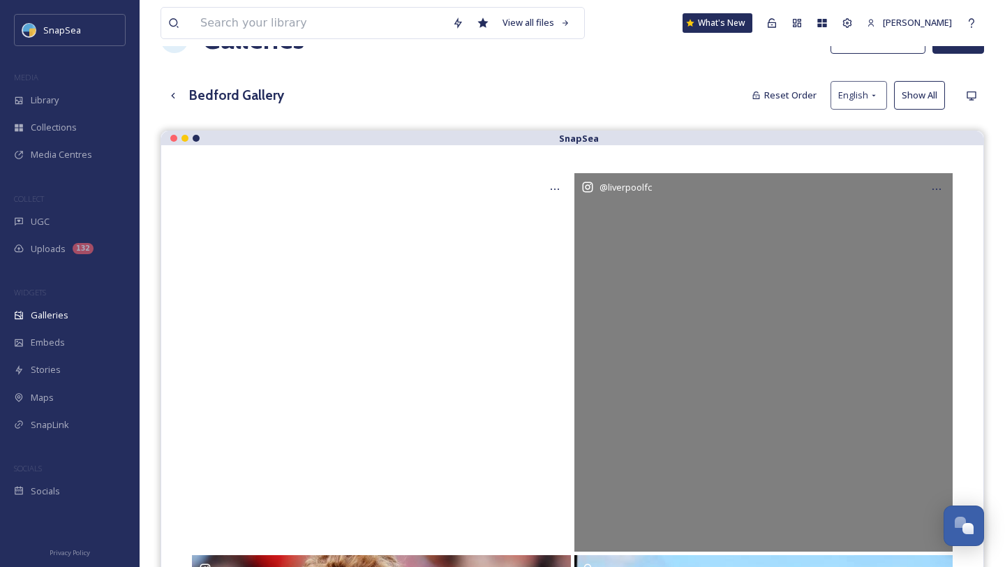
scroll to position [0, 0]
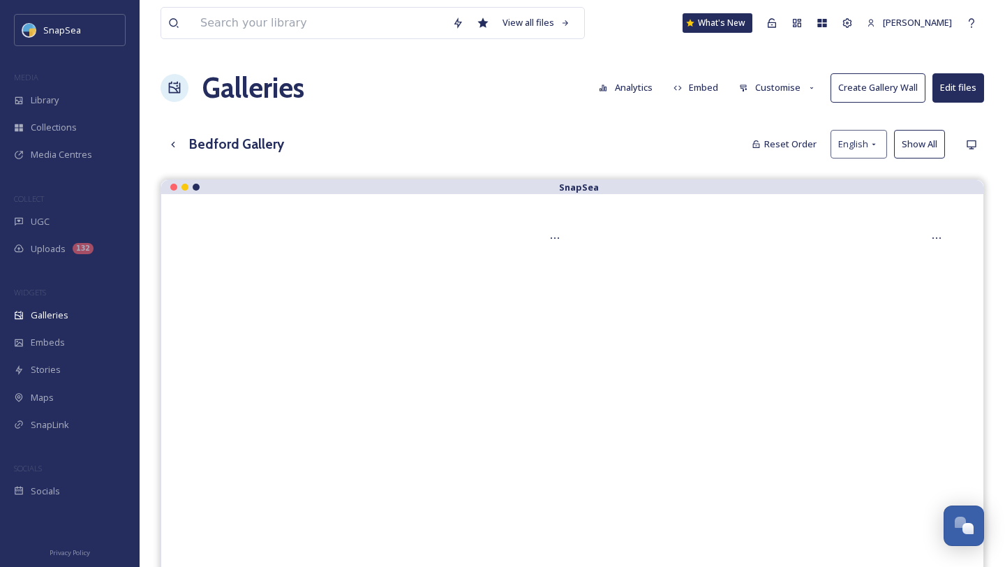
click at [693, 82] on button "Embed" at bounding box center [696, 87] width 59 height 27
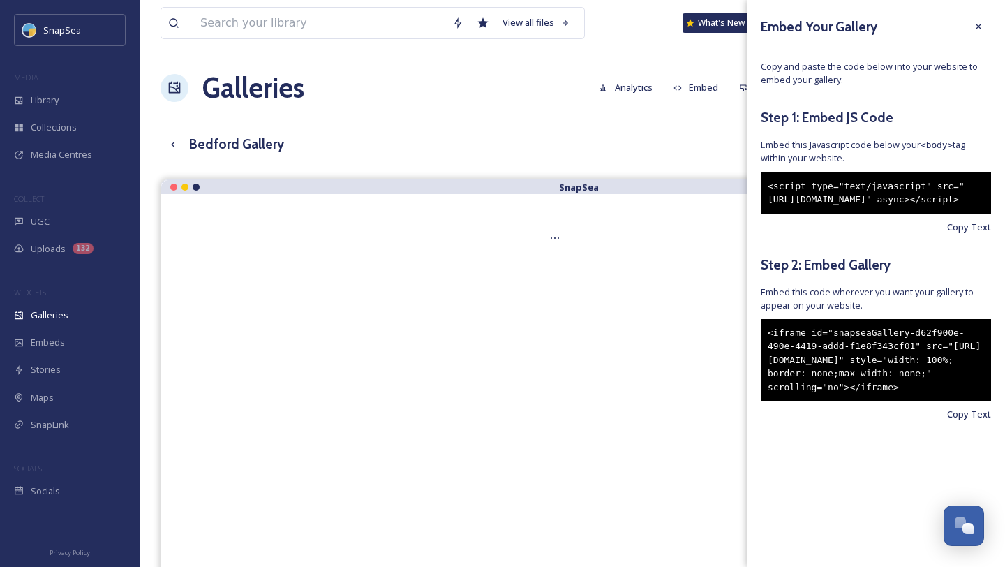
drag, startPoint x: 865, startPoint y: 221, endPoint x: 872, endPoint y: 165, distance: 55.7
click at [872, 165] on div "Embed Your Gallery Copy and paste the code below into your website to embed you…" at bounding box center [876, 238] width 258 height 477
click at [977, 30] on icon at bounding box center [978, 26] width 11 height 11
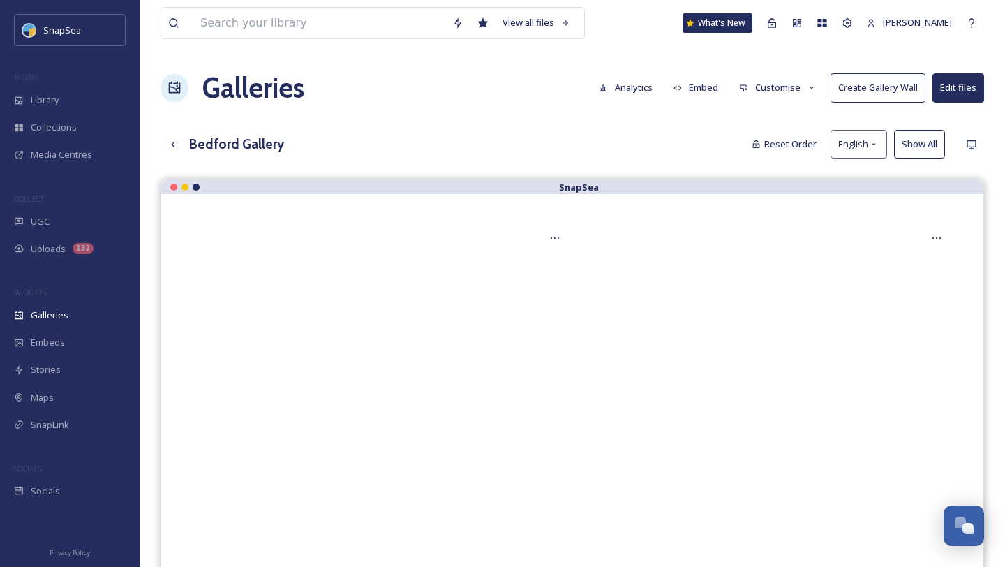
click at [758, 90] on button "Customise" at bounding box center [777, 87] width 91 height 27
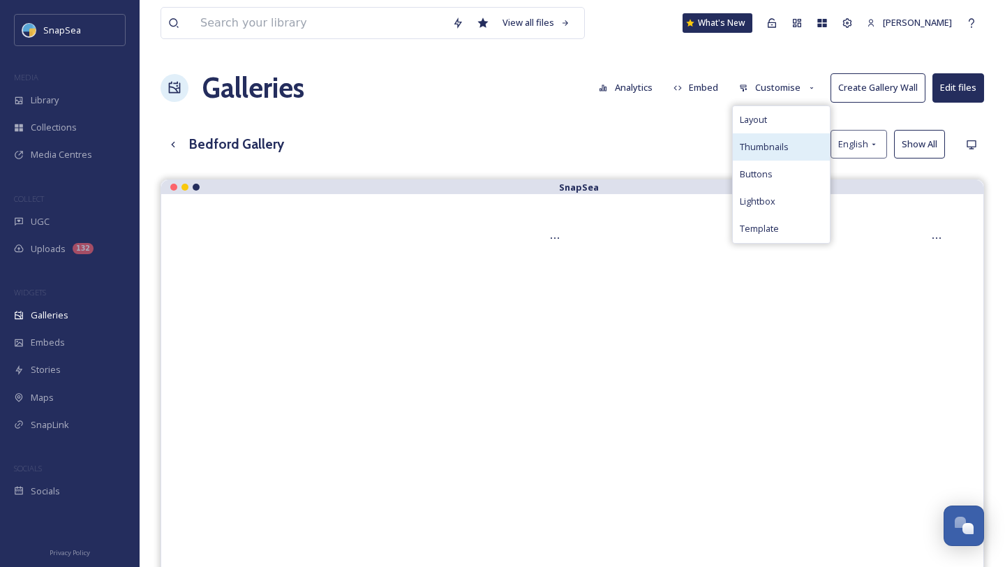
click at [766, 144] on span "Thumbnails" at bounding box center [764, 146] width 49 height 13
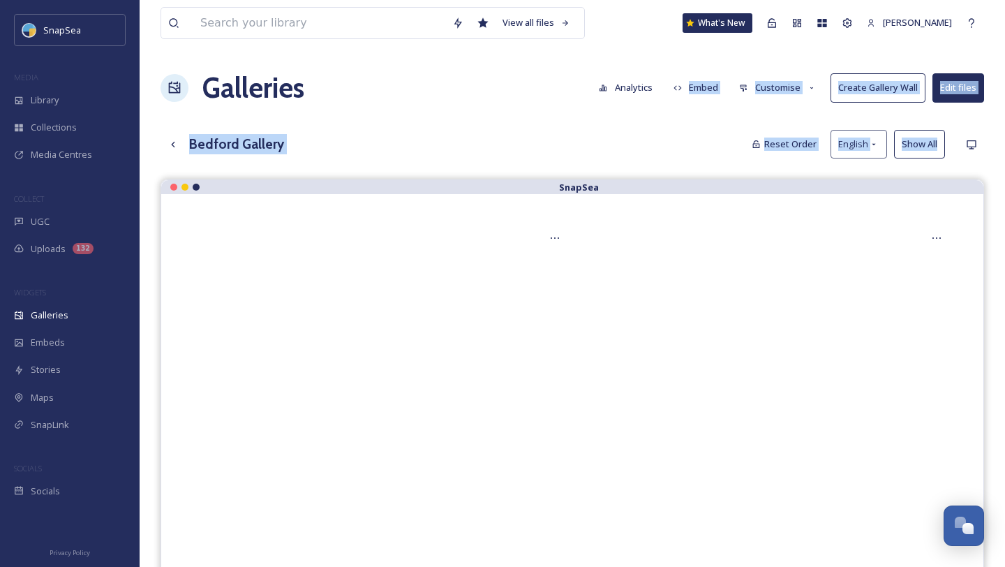
drag, startPoint x: 528, startPoint y: 113, endPoint x: 533, endPoint y: 170, distance: 56.7
click at [533, 170] on div "View all files What's New [PERSON_NAME] Galleries Analytics Embed Customise Cre…" at bounding box center [572, 532] width 865 height 1064
click at [538, 170] on div "View all files What's New [PERSON_NAME] Galleries Analytics Embed Customise Cre…" at bounding box center [572, 532] width 865 height 1064
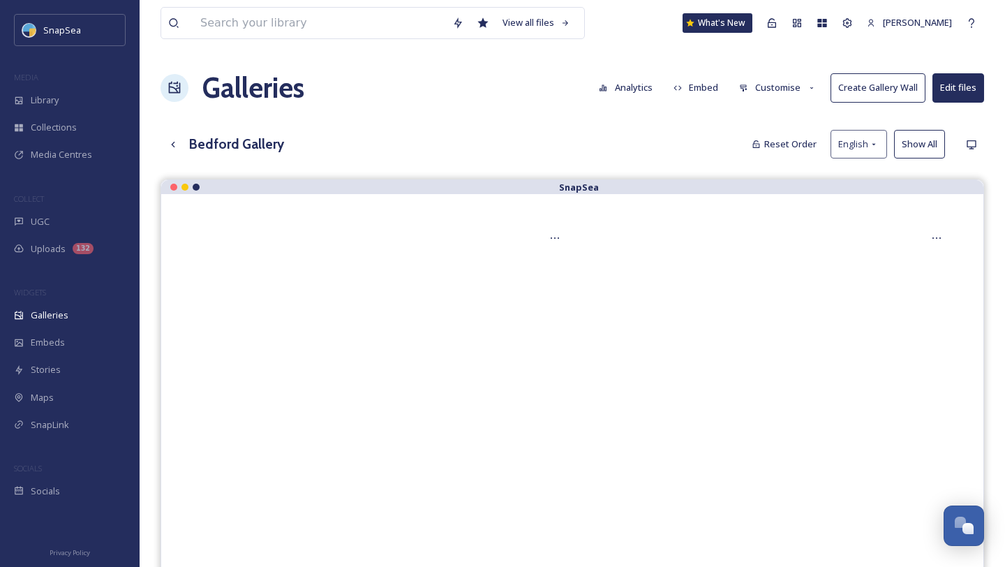
click at [761, 93] on button "Customise" at bounding box center [777, 87] width 91 height 27
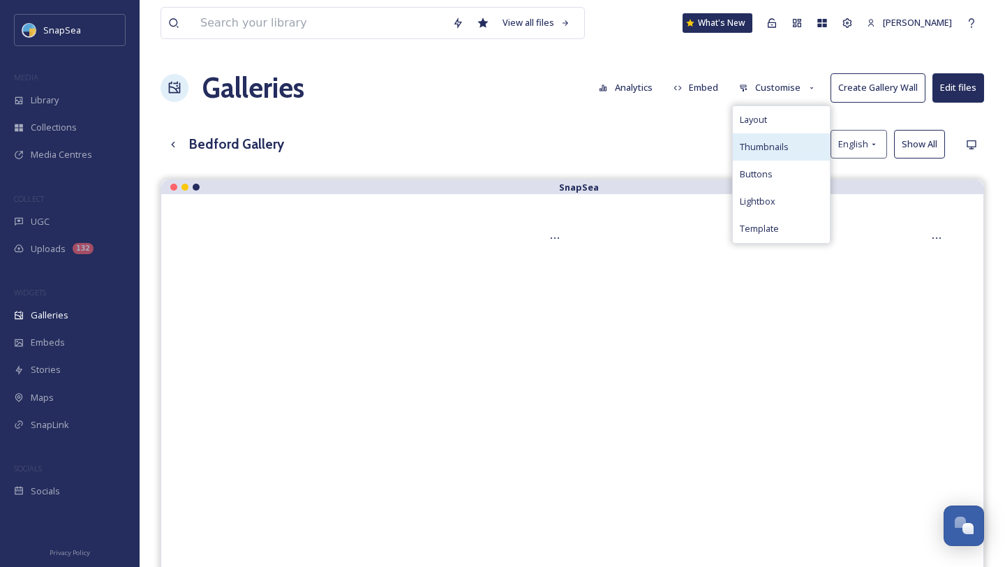
click at [761, 142] on span "Thumbnails" at bounding box center [764, 146] width 49 height 13
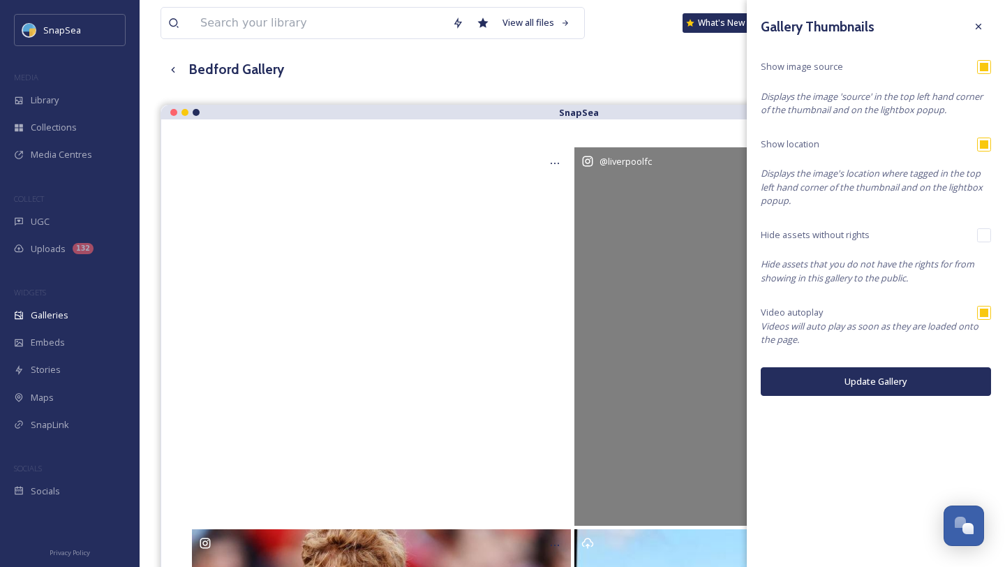
scroll to position [85, 0]
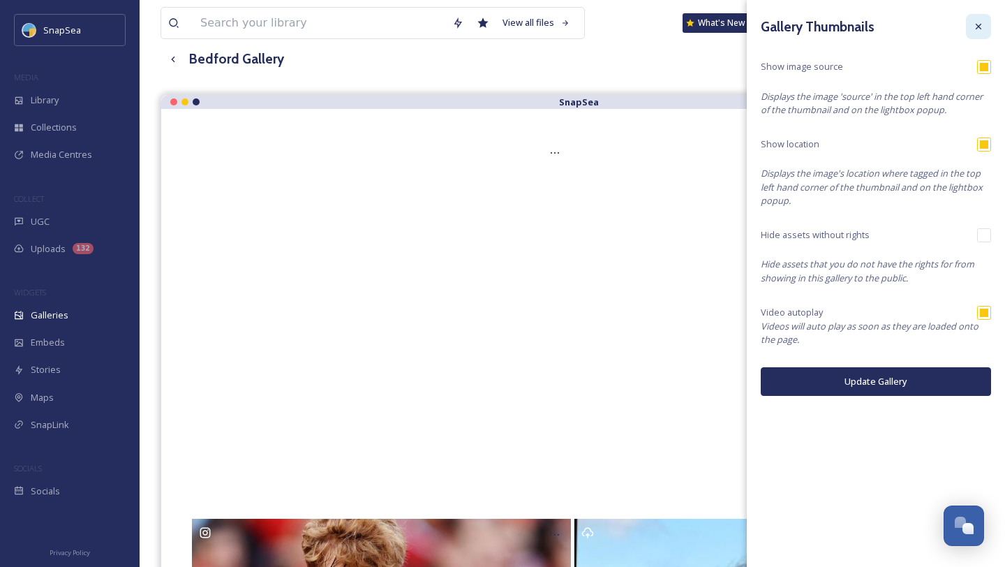
click at [983, 29] on icon at bounding box center [978, 26] width 11 height 11
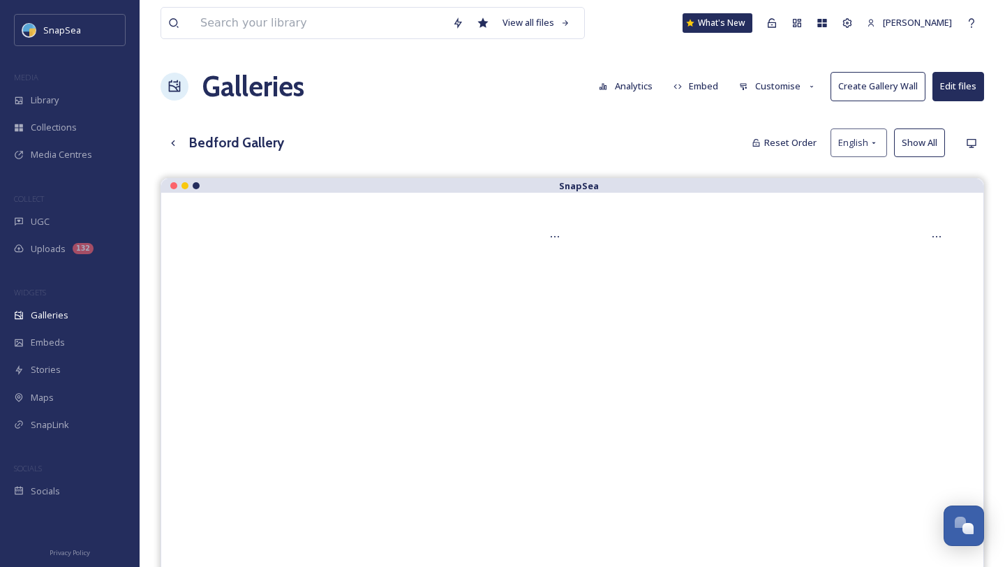
scroll to position [1, 0]
click at [755, 86] on button "Customise" at bounding box center [777, 86] width 91 height 27
click at [683, 140] on div "Bedford Gallery Reset Order English Show All" at bounding box center [573, 143] width 824 height 29
click at [974, 89] on button "Edit files" at bounding box center [958, 87] width 52 height 29
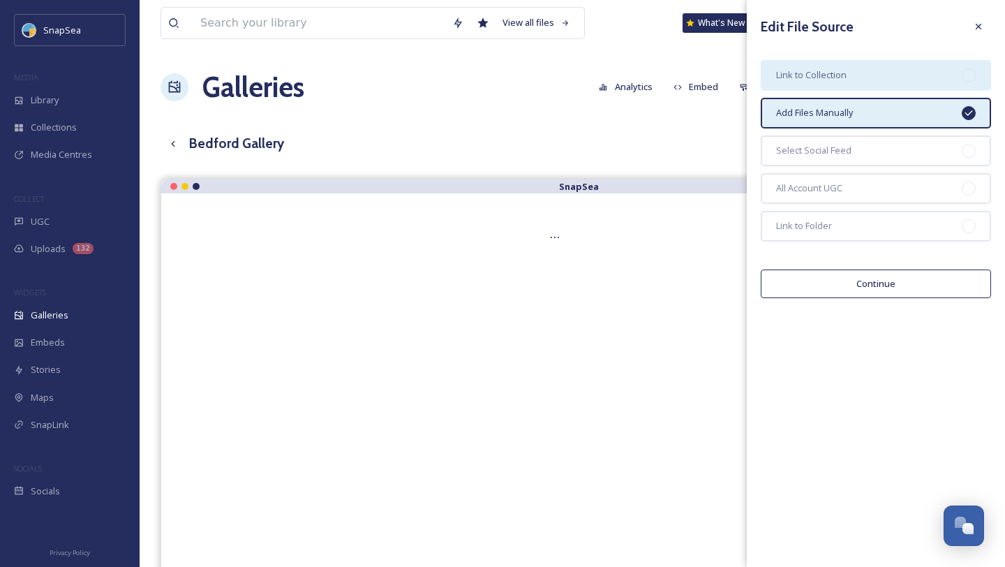
click at [853, 73] on div "Link to Collection" at bounding box center [876, 75] width 230 height 31
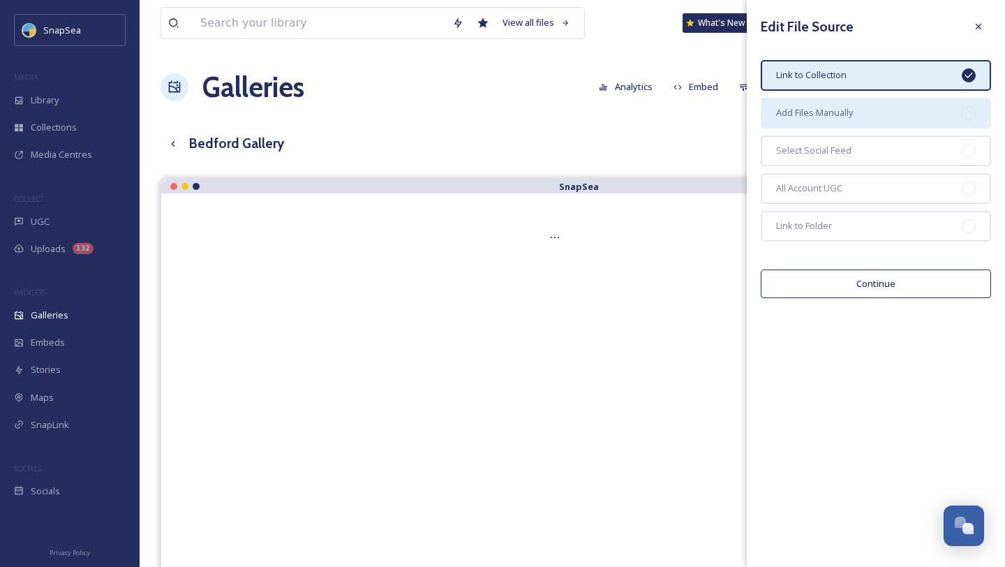
click at [842, 109] on span "Add Files Manually" at bounding box center [814, 112] width 77 height 13
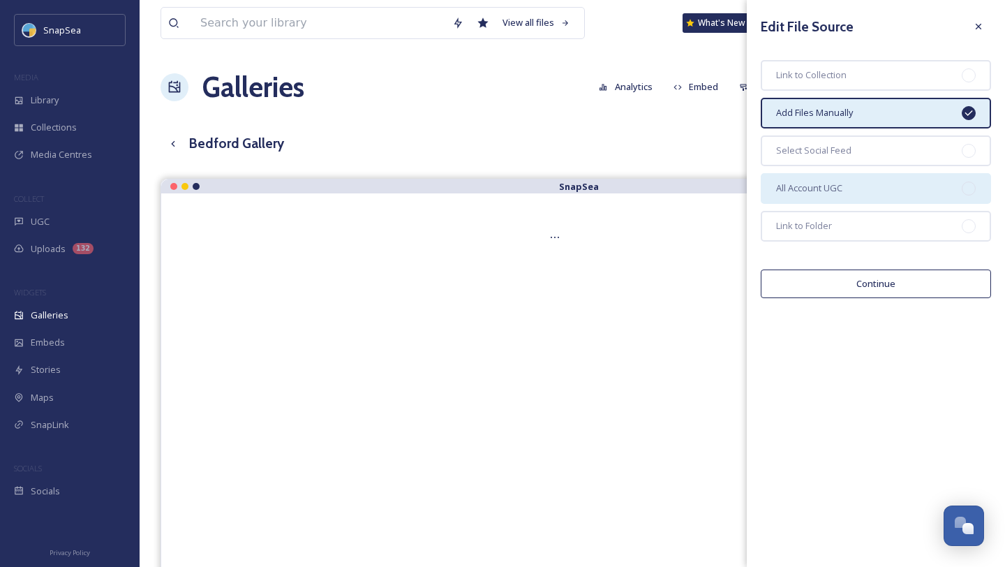
click at [826, 188] on span "All Account UGC" at bounding box center [809, 187] width 66 height 13
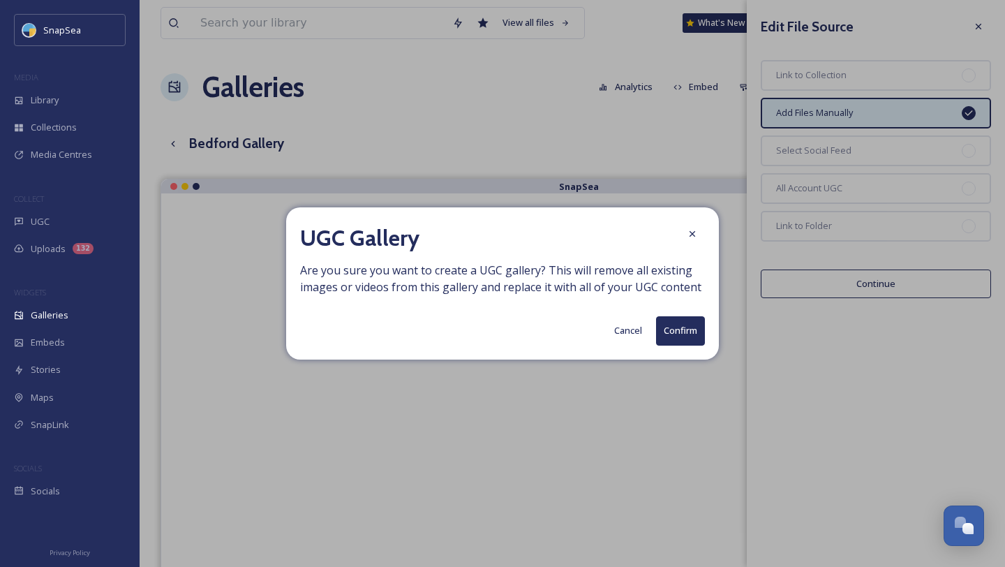
click at [625, 327] on button "Cancel" at bounding box center [628, 330] width 42 height 27
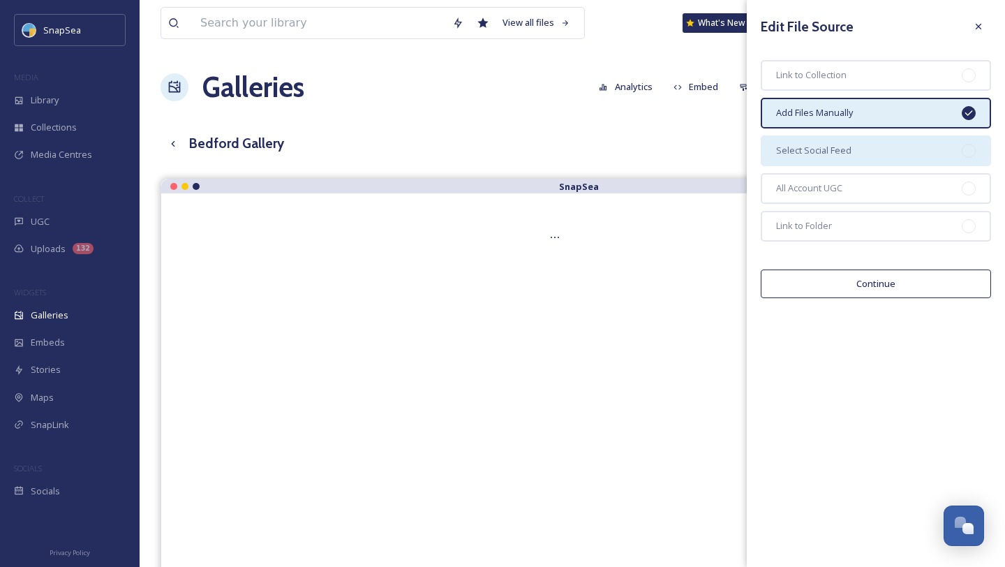
click at [815, 155] on span "Select Social Feed" at bounding box center [813, 150] width 75 height 13
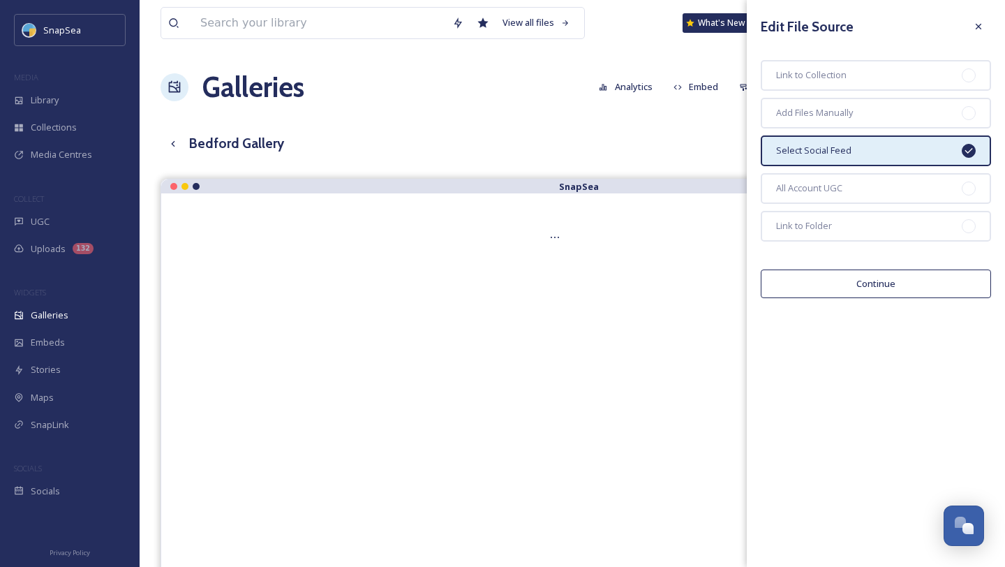
click at [835, 276] on button "Continue" at bounding box center [876, 283] width 230 height 29
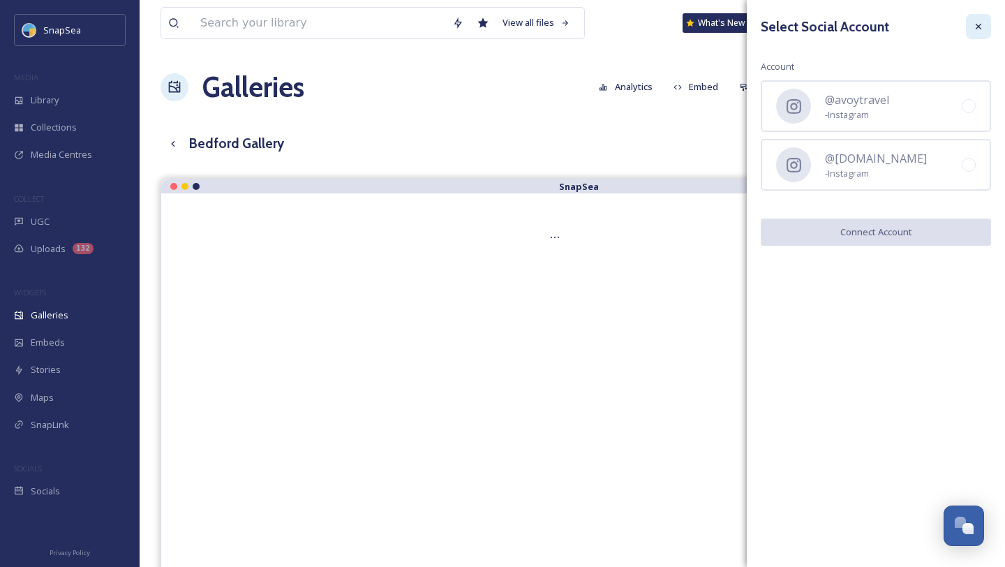
click at [975, 33] on div at bounding box center [978, 26] width 25 height 25
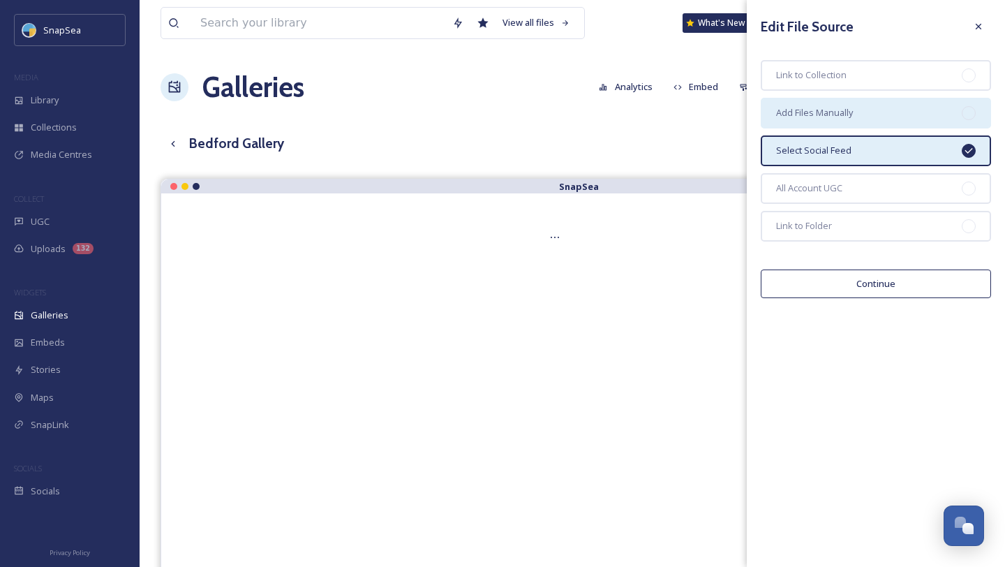
click at [847, 125] on div "Add Files Manually" at bounding box center [876, 113] width 230 height 31
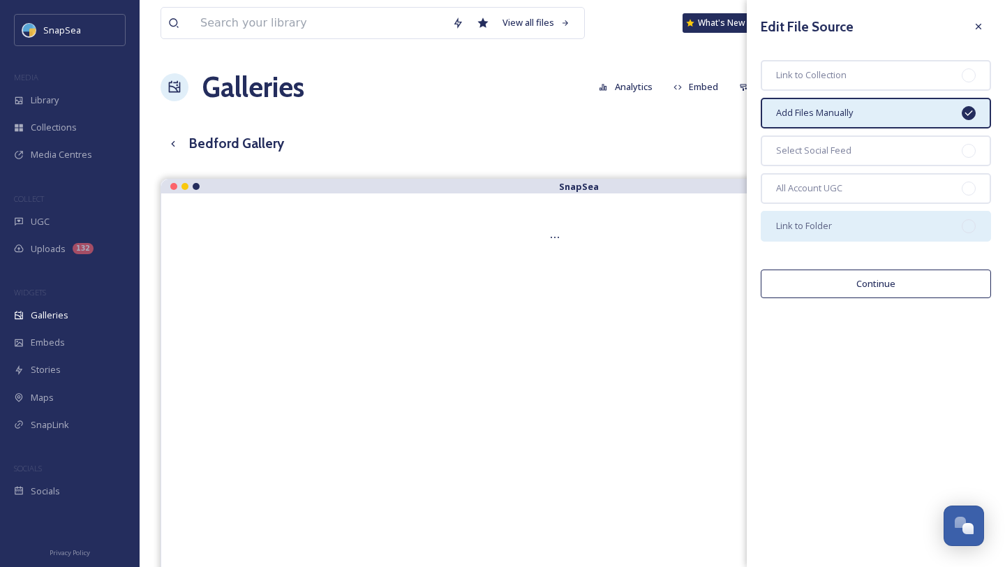
click at [841, 233] on div "Link to Folder" at bounding box center [876, 226] width 230 height 31
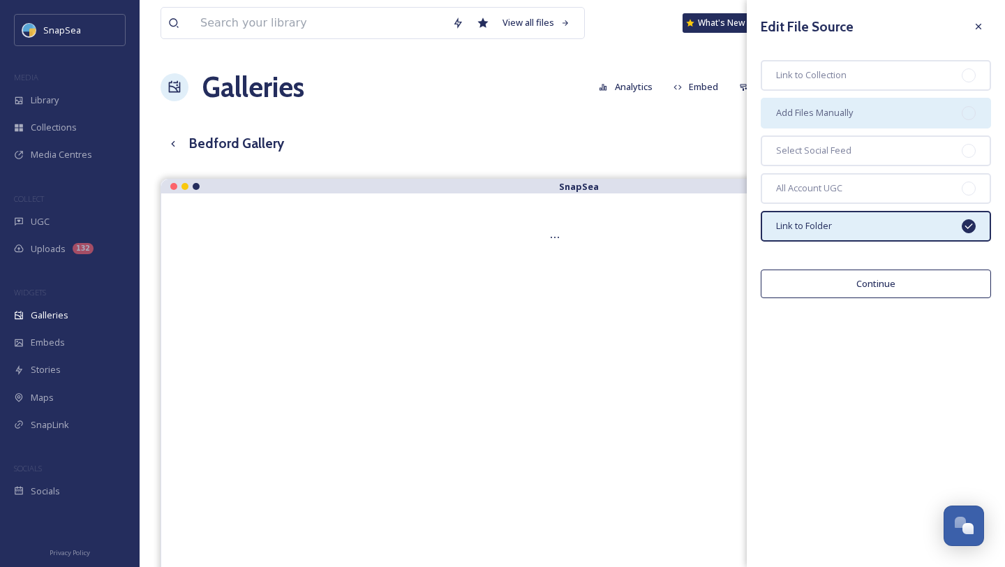
click at [861, 110] on div "Add Files Manually" at bounding box center [876, 113] width 230 height 31
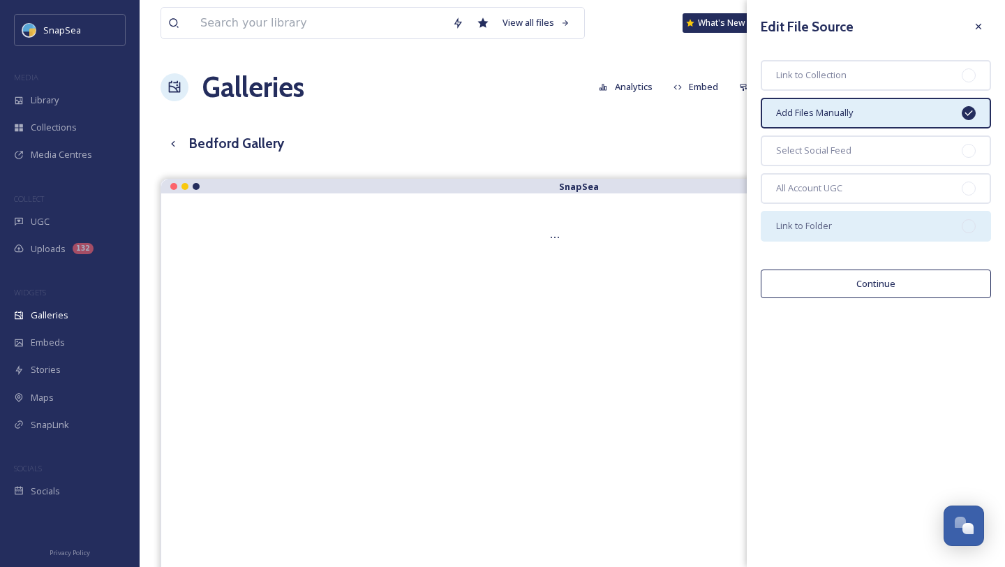
click at [807, 228] on span "Link to Folder" at bounding box center [804, 225] width 56 height 13
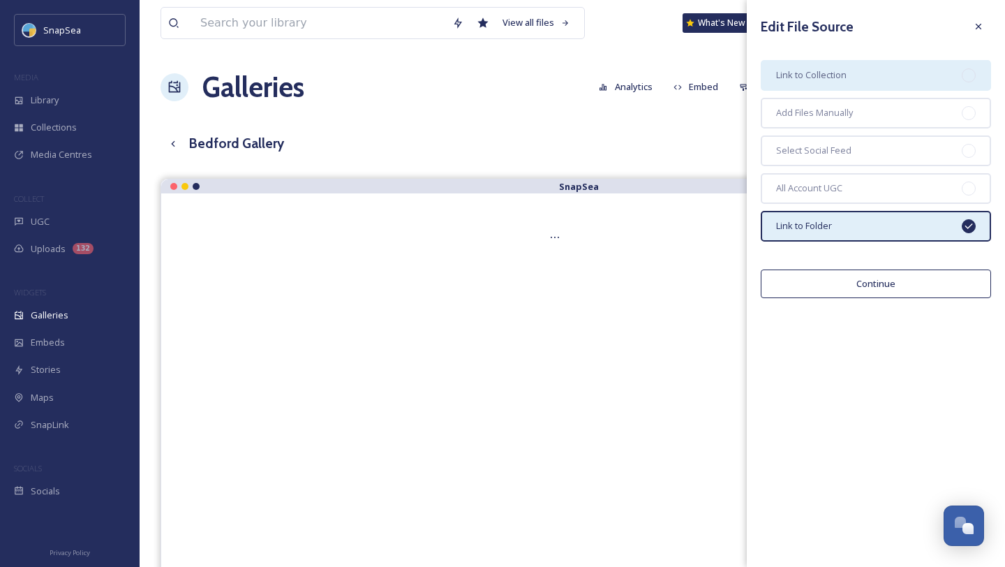
click at [824, 80] on span "Link to Collection" at bounding box center [811, 74] width 70 height 13
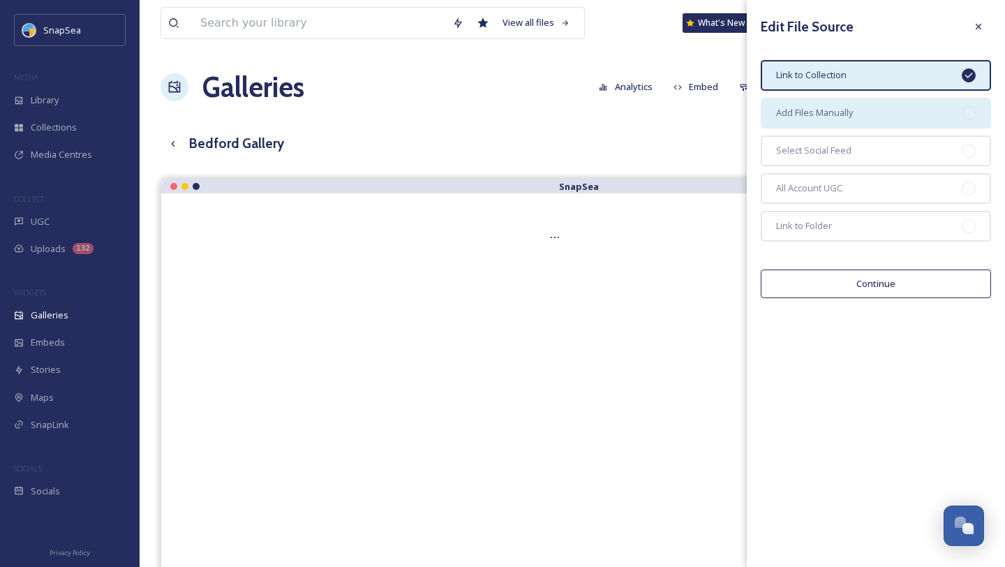
click at [832, 114] on span "Add Files Manually" at bounding box center [814, 112] width 77 height 13
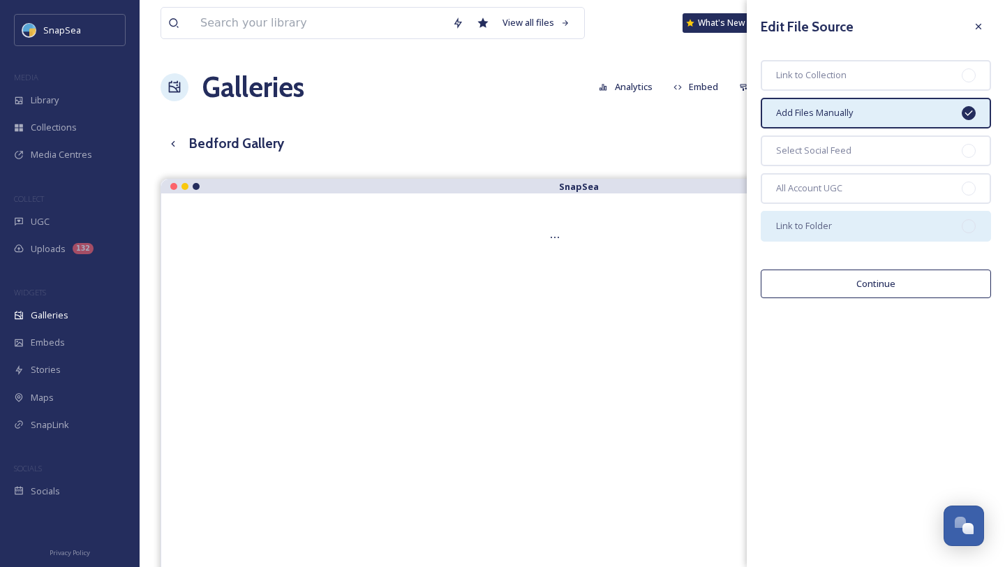
click at [845, 230] on div "Link to Folder" at bounding box center [876, 226] width 230 height 31
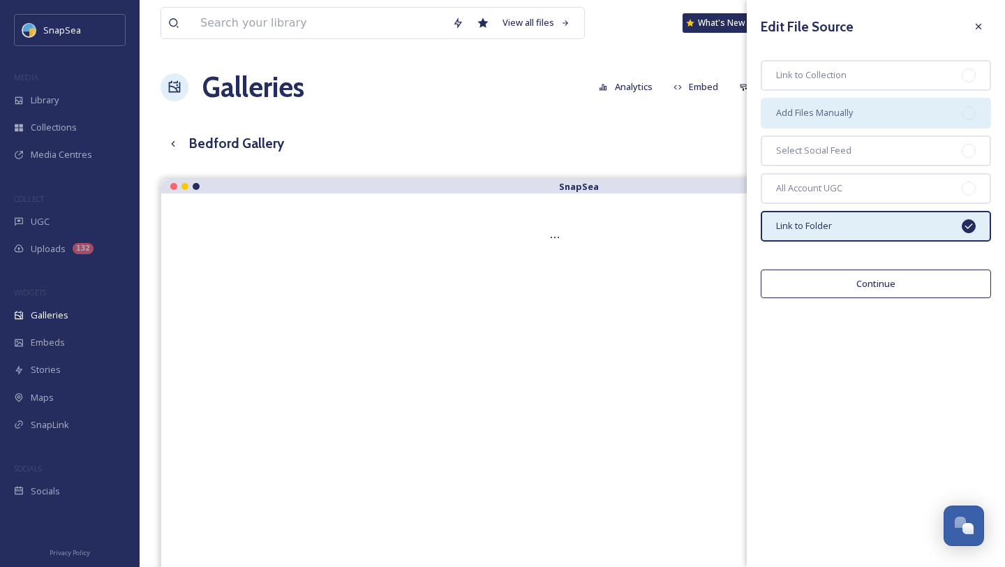
click at [847, 112] on span "Add Files Manually" at bounding box center [814, 112] width 77 height 13
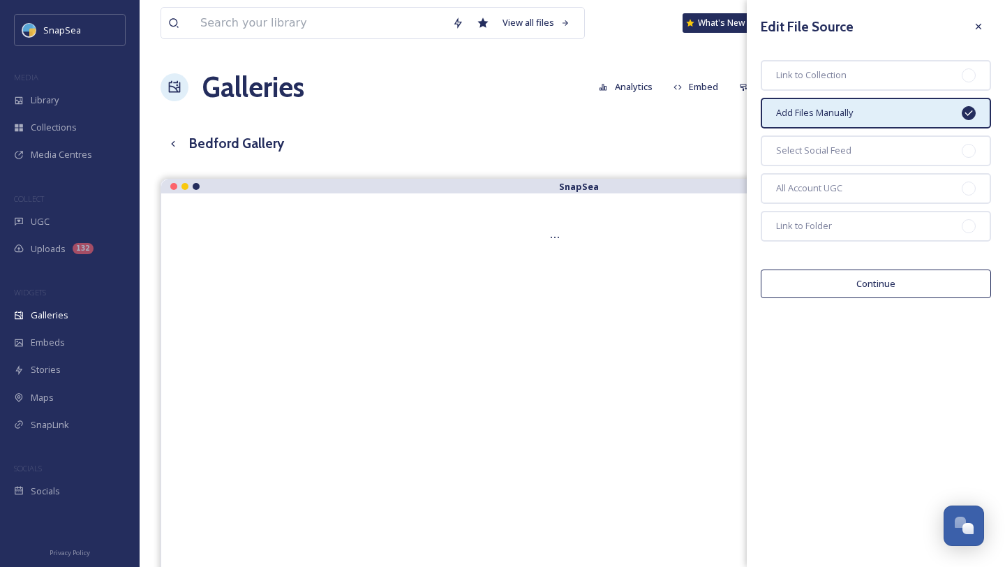
click at [897, 285] on button "Continue" at bounding box center [876, 283] width 230 height 29
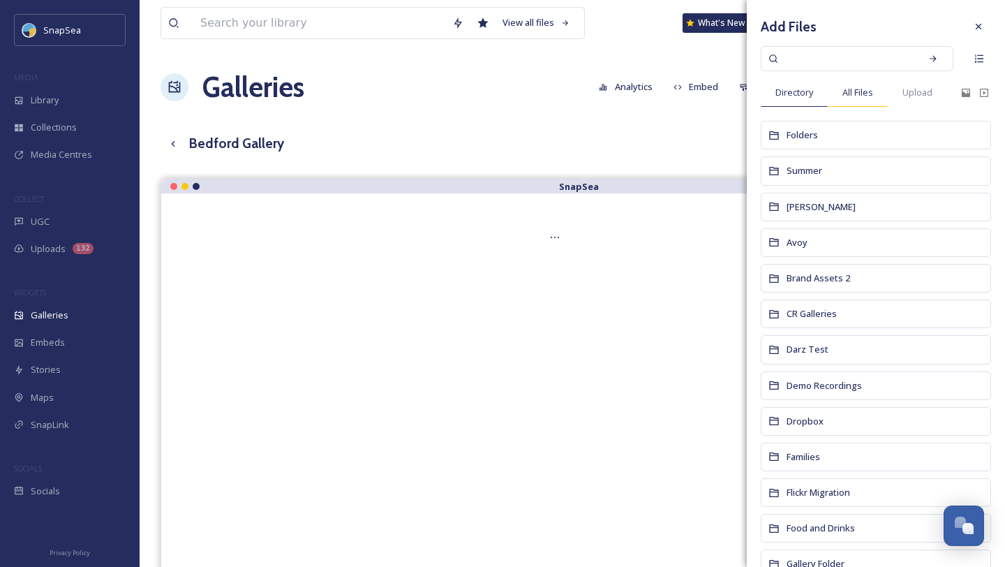
click at [863, 89] on span "All Files" at bounding box center [857, 92] width 31 height 13
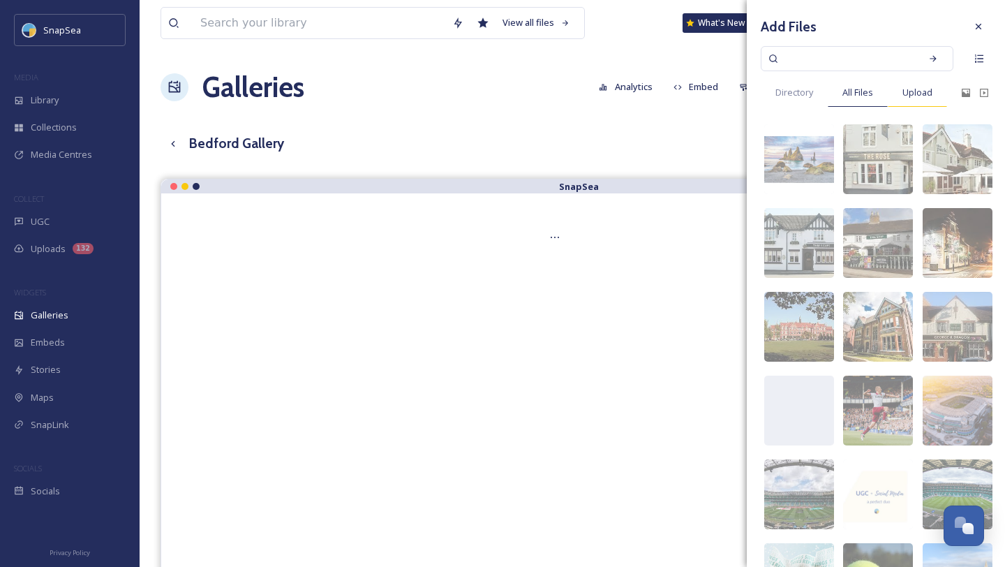
click at [912, 87] on span "Upload" at bounding box center [917, 92] width 30 height 13
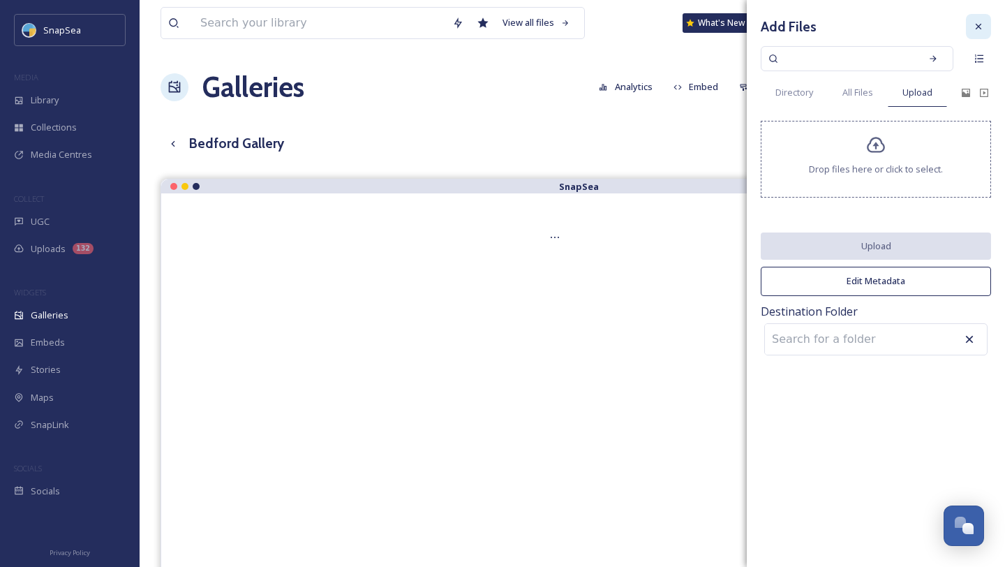
click at [976, 29] on icon at bounding box center [978, 26] width 11 height 11
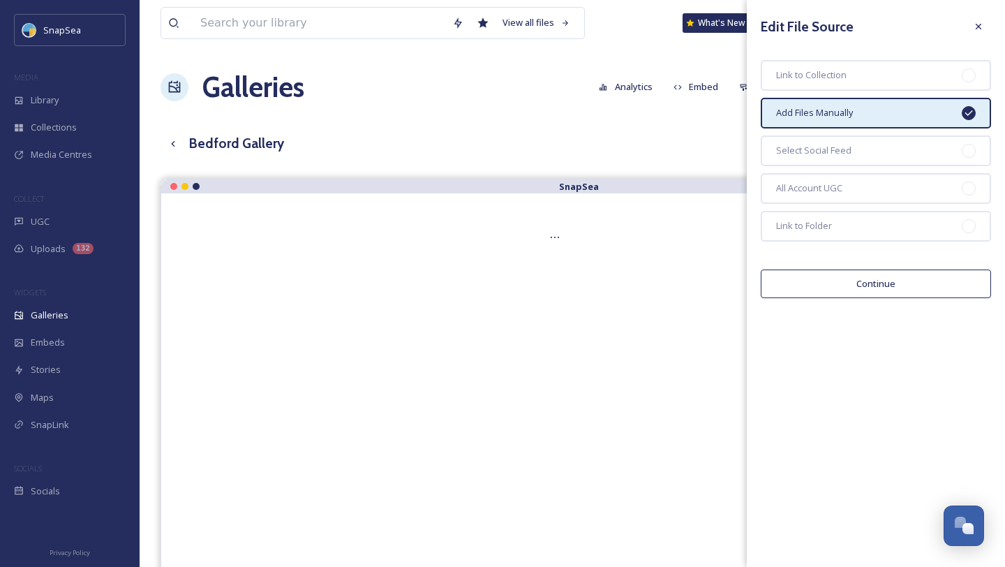
click at [976, 29] on icon at bounding box center [978, 26] width 11 height 11
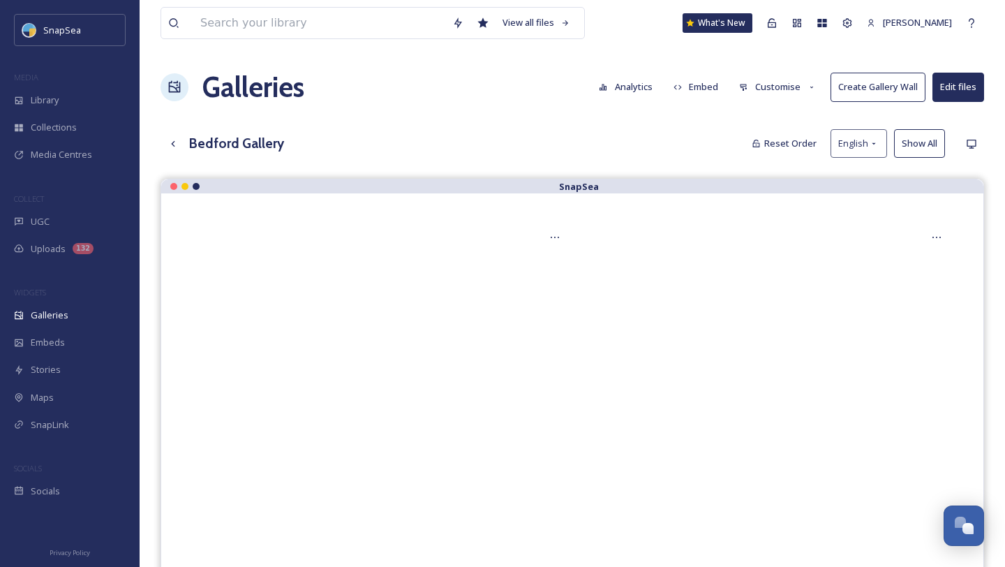
click at [916, 133] on button "Show All" at bounding box center [919, 143] width 51 height 29
click at [916, 133] on button "Reset" at bounding box center [925, 143] width 40 height 29
click at [974, 146] on icon at bounding box center [971, 143] width 11 height 11
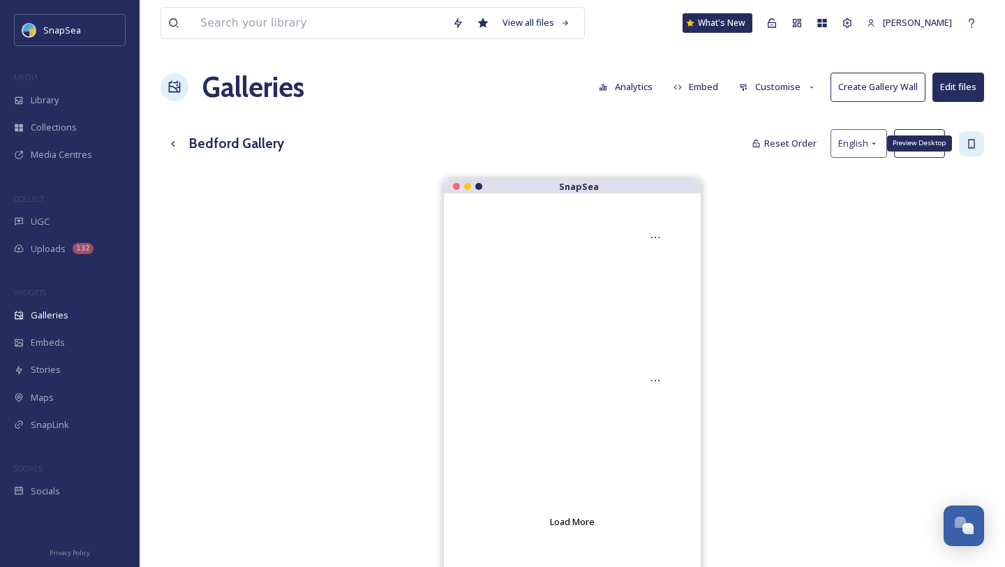
click at [974, 146] on icon at bounding box center [971, 143] width 6 height 9
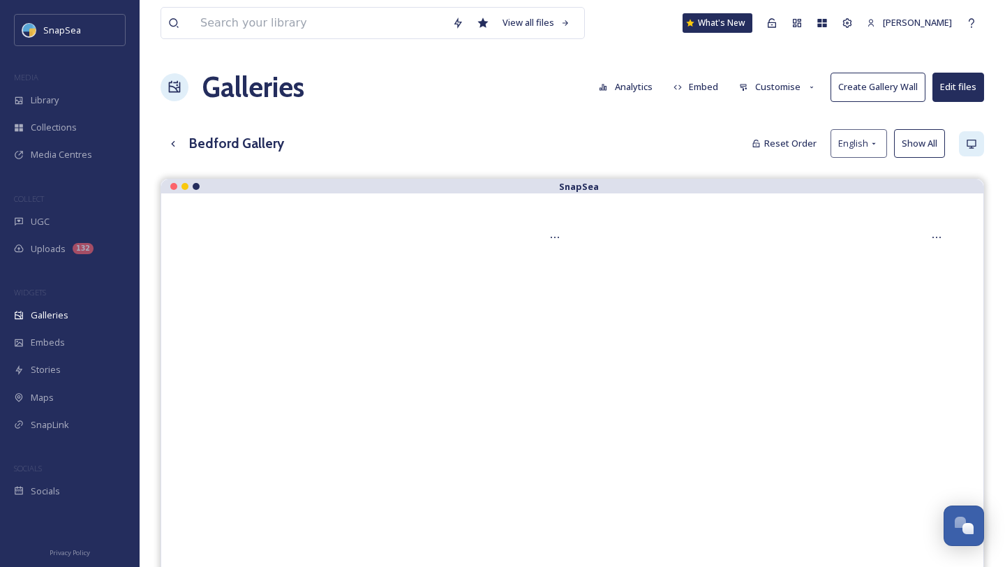
click at [632, 87] on button "Analytics" at bounding box center [626, 86] width 68 height 27
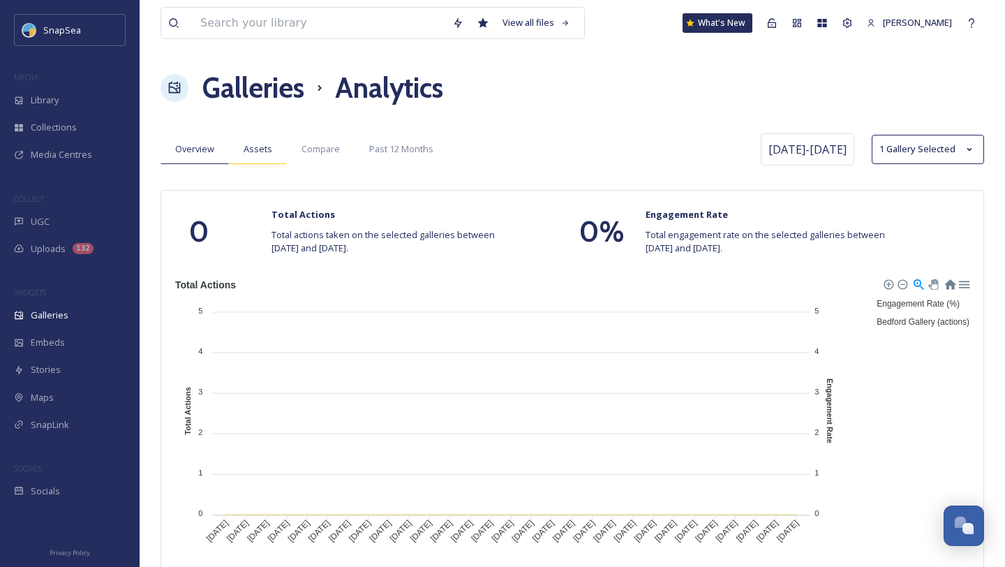
click at [269, 146] on span "Assets" at bounding box center [258, 148] width 29 height 13
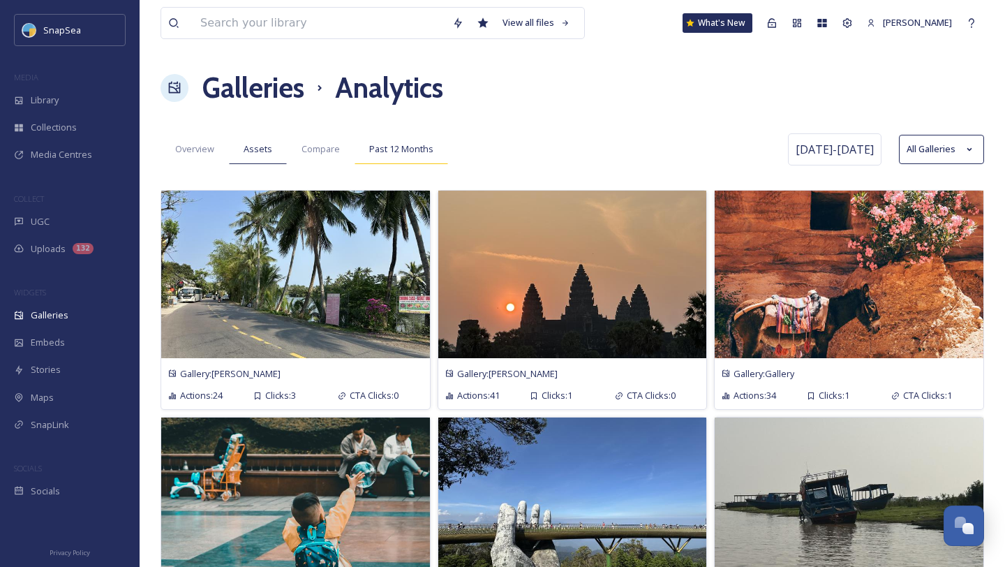
click at [379, 160] on div "Past 12 Months" at bounding box center [402, 149] width 94 height 29
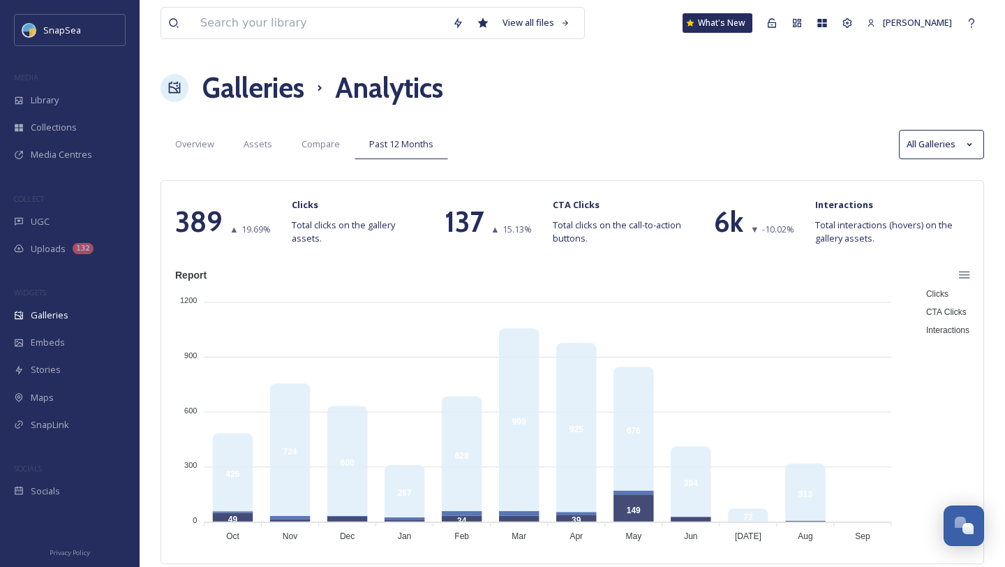
scroll to position [3, 0]
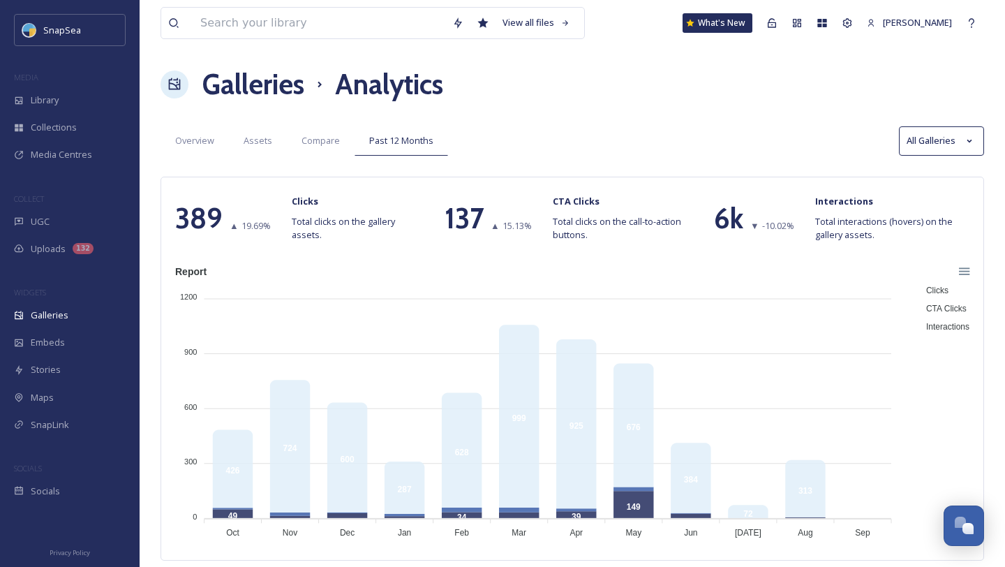
click at [916, 151] on button "All Galleries" at bounding box center [941, 140] width 85 height 29
click at [613, 91] on div "Galleries Analytics" at bounding box center [573, 85] width 824 height 42
click at [214, 140] on span "Overview" at bounding box center [194, 140] width 39 height 13
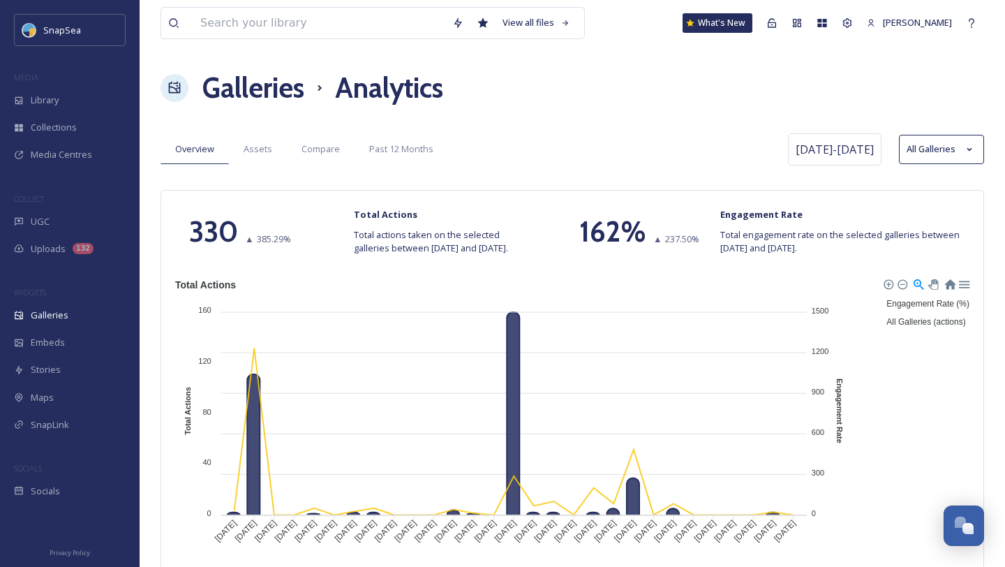
click at [276, 84] on h1 "Galleries" at bounding box center [253, 88] width 102 height 42
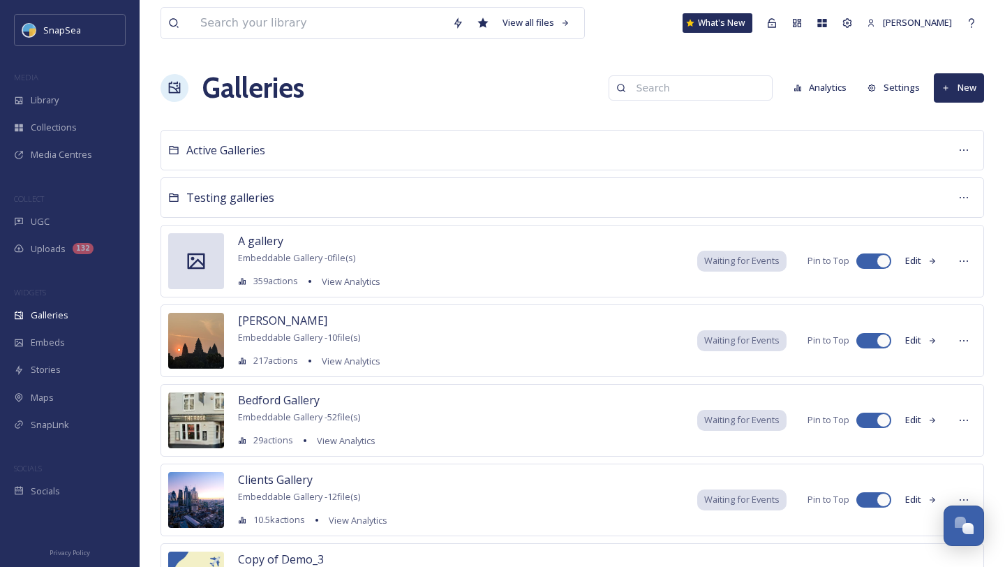
click at [831, 86] on button "Analytics" at bounding box center [821, 87] width 68 height 27
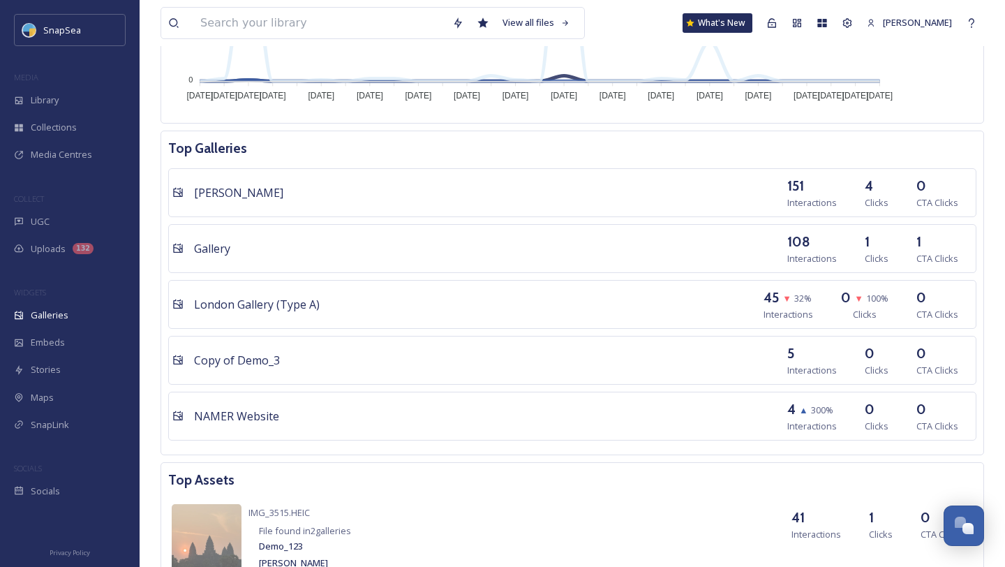
scroll to position [854, 0]
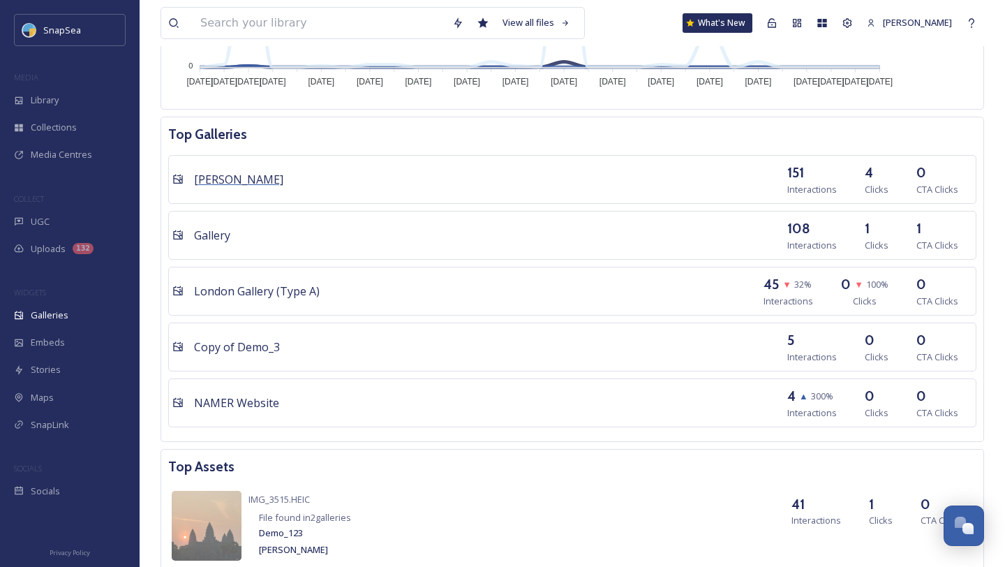
click at [216, 187] on span "Adam Test" at bounding box center [238, 179] width 89 height 15
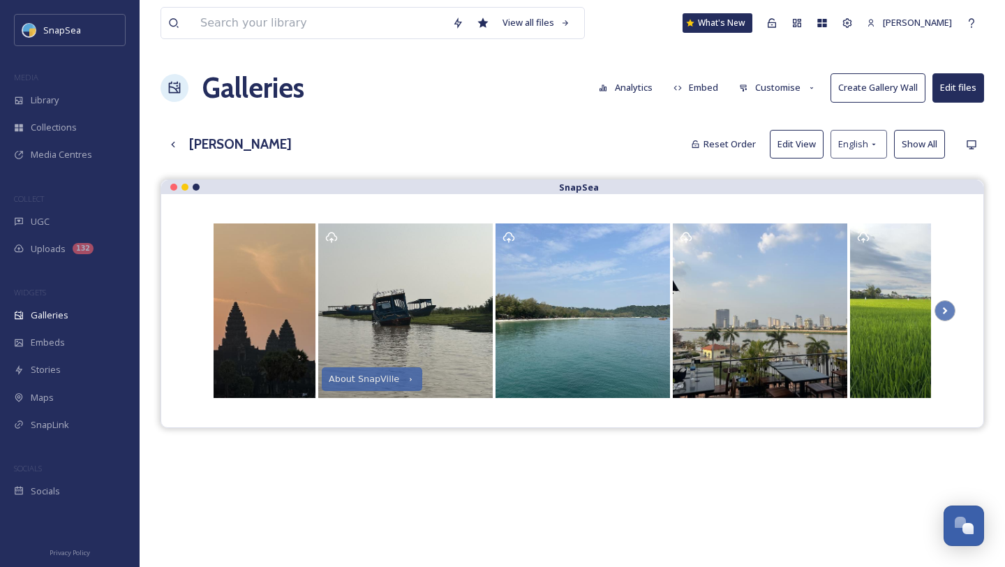
click at [630, 81] on button "Analytics" at bounding box center [626, 87] width 68 height 27
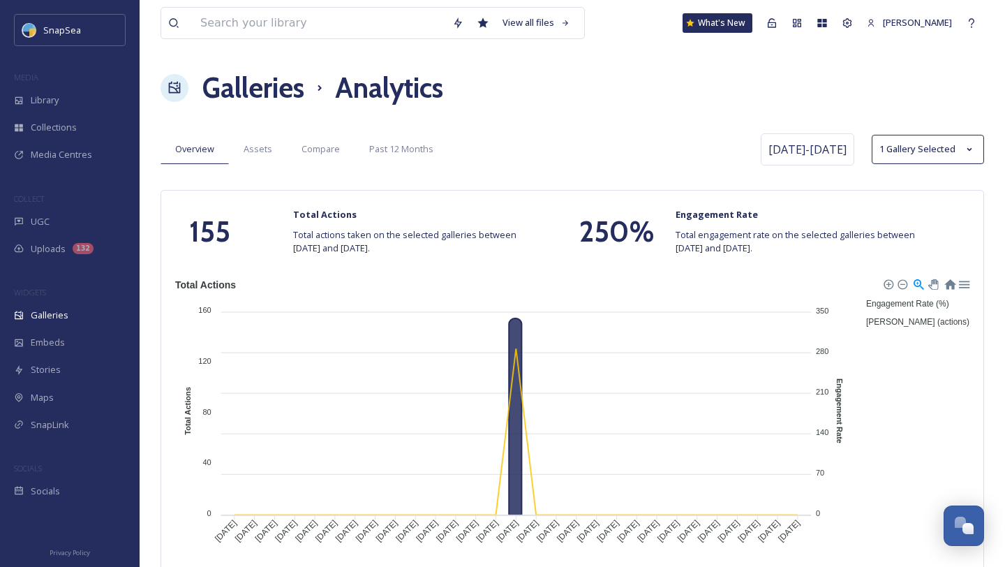
click at [292, 96] on h1 "Galleries" at bounding box center [253, 88] width 102 height 42
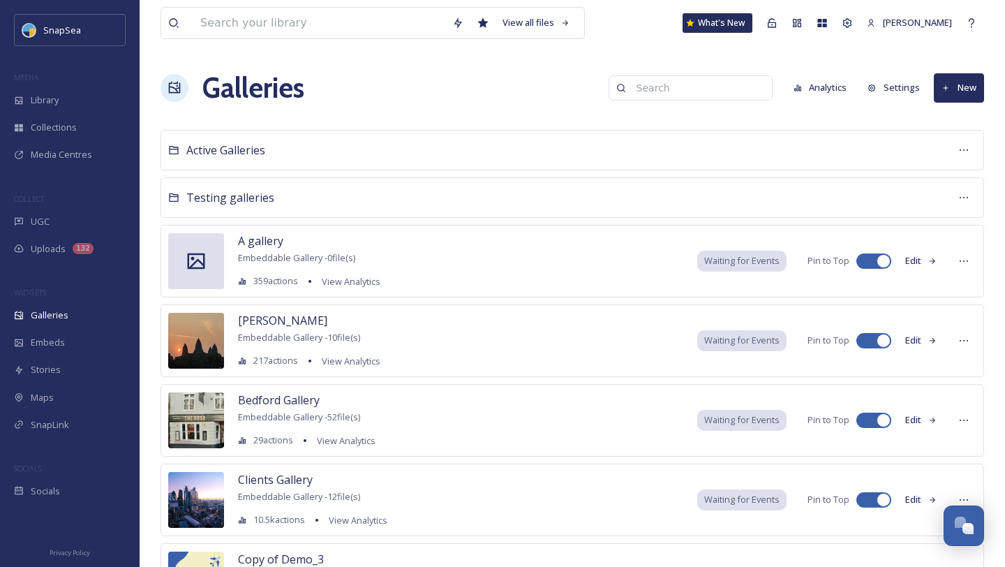
click at [814, 80] on button "Analytics" at bounding box center [821, 87] width 68 height 27
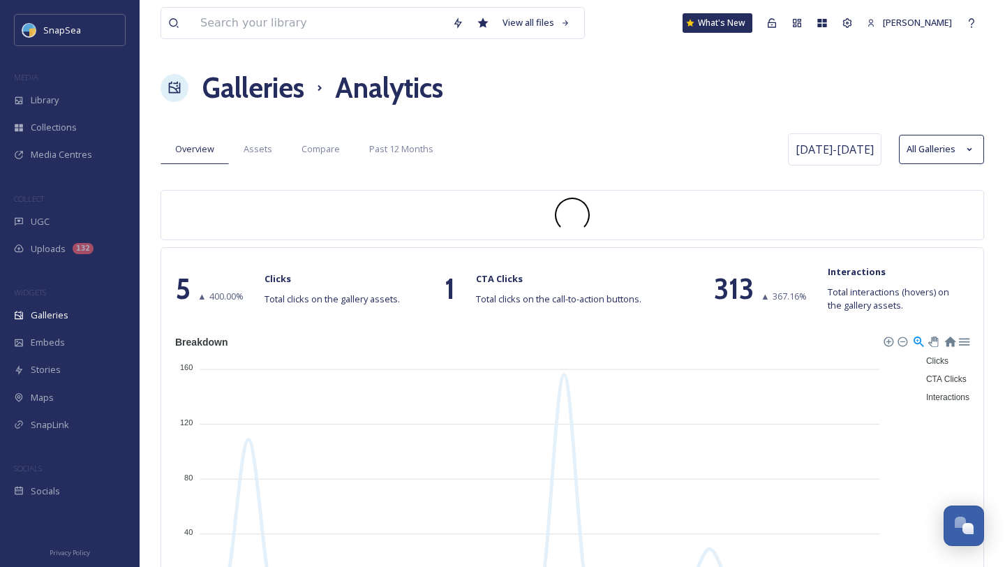
click at [245, 91] on h1 "Galleries" at bounding box center [253, 88] width 102 height 42
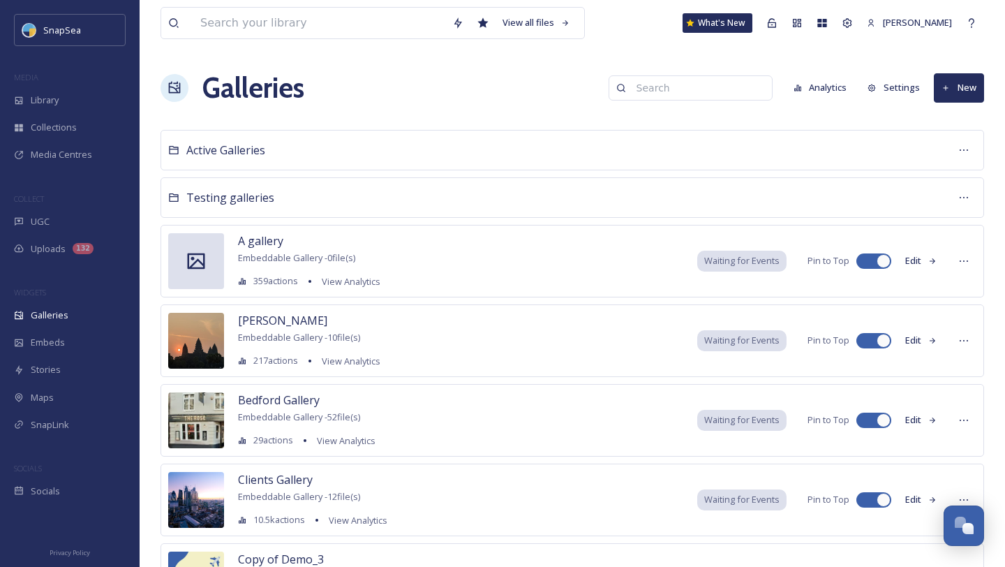
click at [897, 82] on button "Settings" at bounding box center [894, 87] width 66 height 27
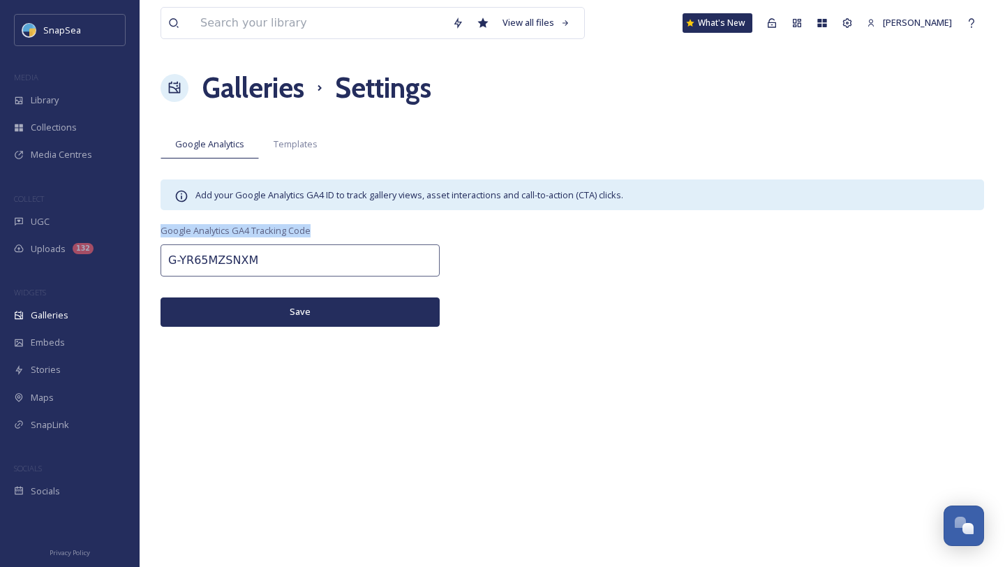
drag, startPoint x: 159, startPoint y: 230, endPoint x: 321, endPoint y: 232, distance: 161.9
click at [321, 232] on div "View all files What's New Harry Marks Galleries Settings Google Analytics Templ…" at bounding box center [572, 283] width 865 height 567
click at [306, 138] on span "Templates" at bounding box center [296, 143] width 44 height 13
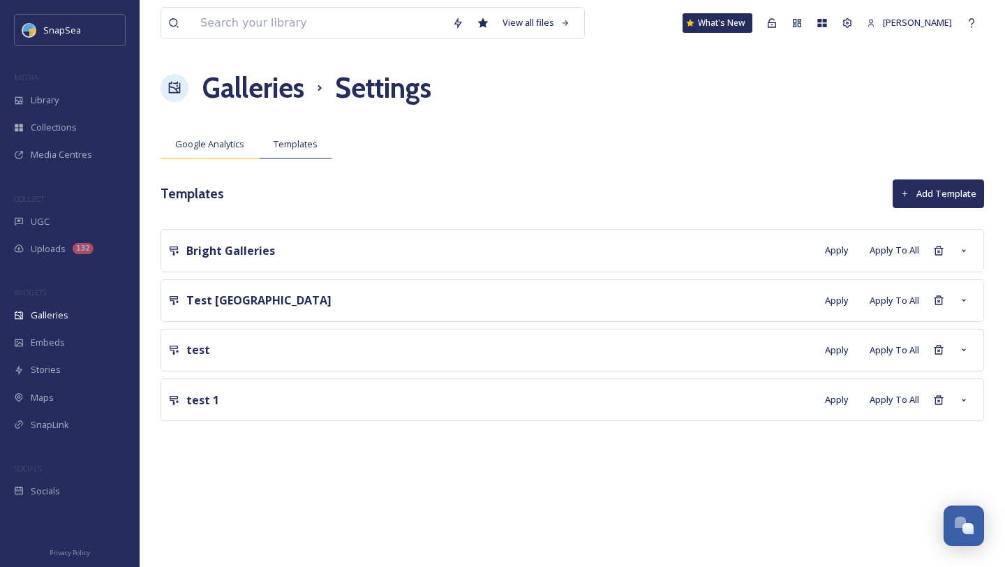
click at [239, 150] on span "Google Analytics" at bounding box center [209, 143] width 69 height 13
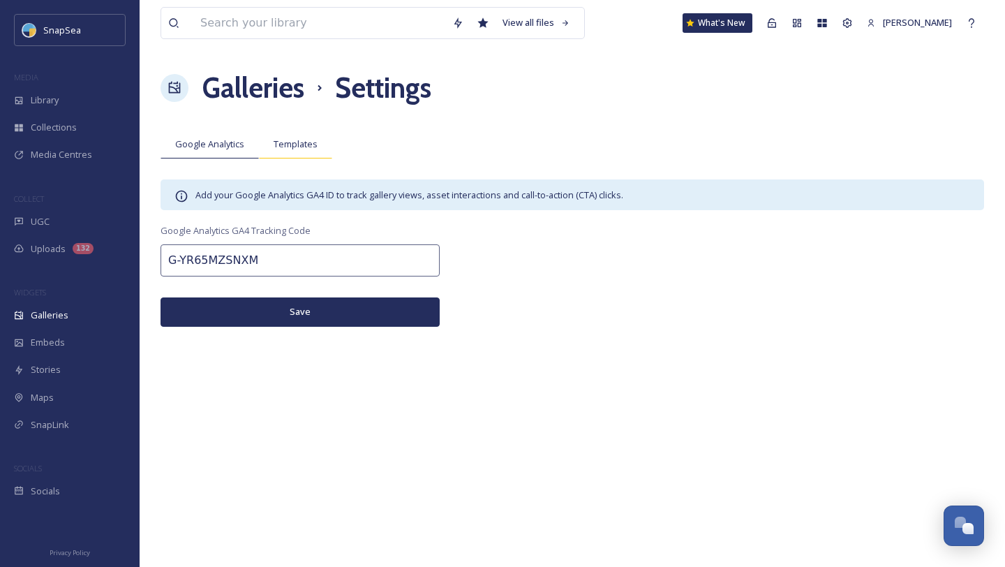
click at [292, 147] on span "Templates" at bounding box center [296, 143] width 44 height 13
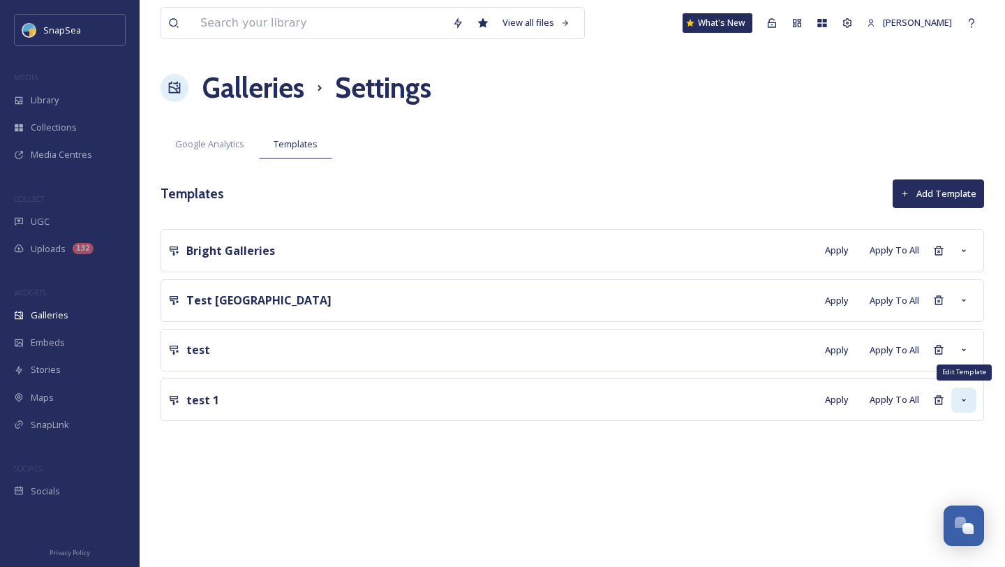
click at [971, 403] on div "Edit Template" at bounding box center [963, 399] width 25 height 25
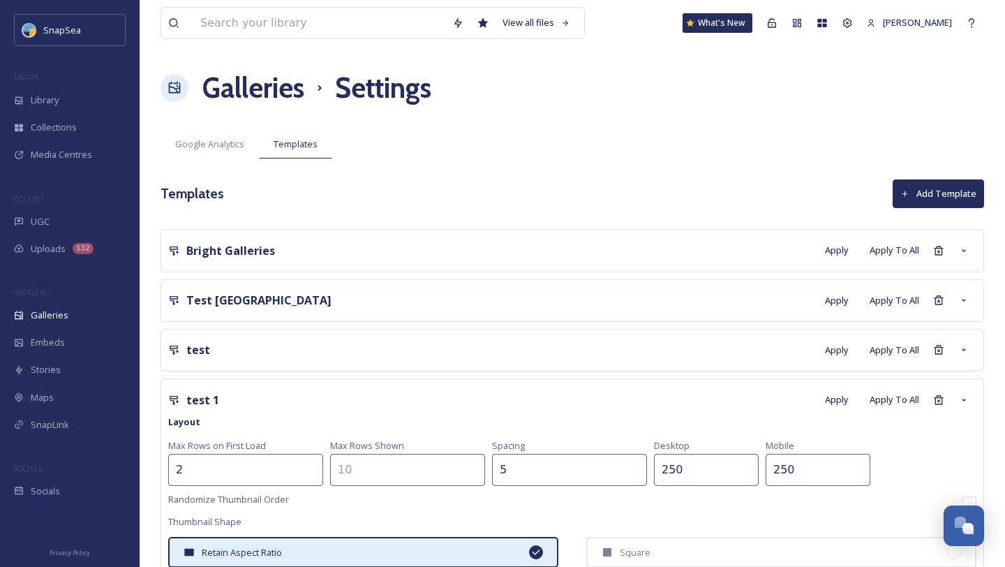
click at [281, 78] on h1 "Galleries" at bounding box center [253, 88] width 102 height 42
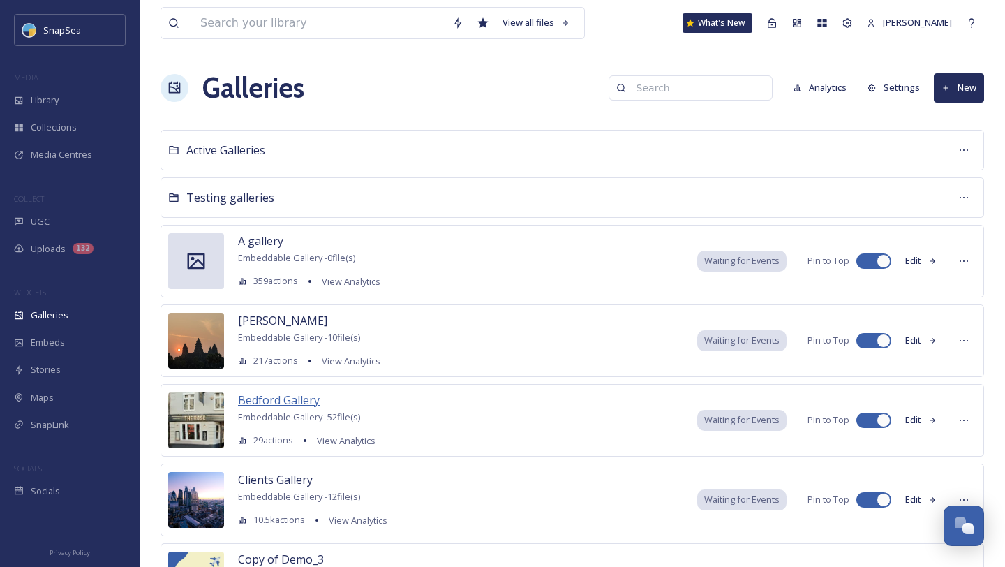
click at [295, 400] on span "Bedford Gallery" at bounding box center [279, 399] width 82 height 15
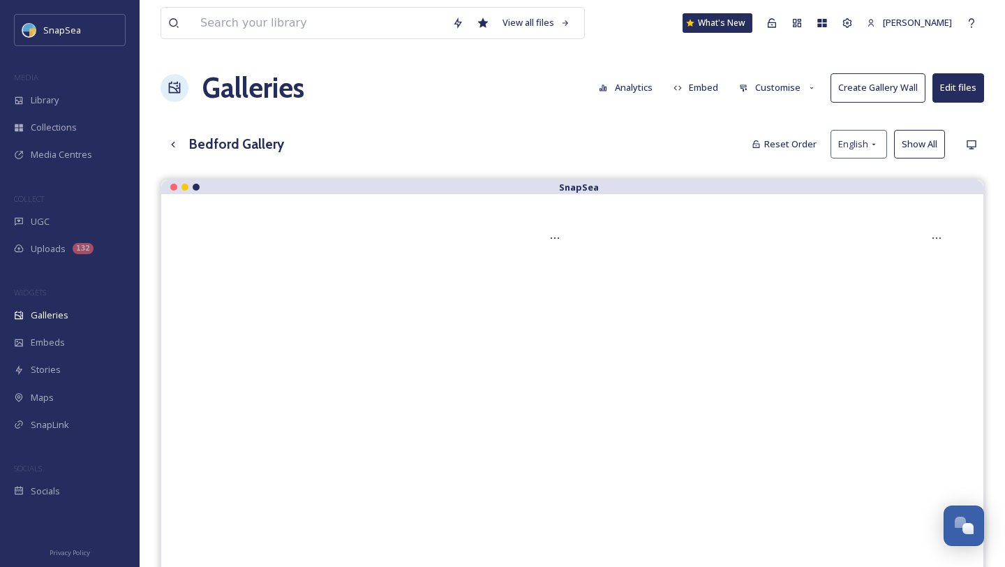
click at [750, 89] on button "Customise" at bounding box center [777, 87] width 91 height 27
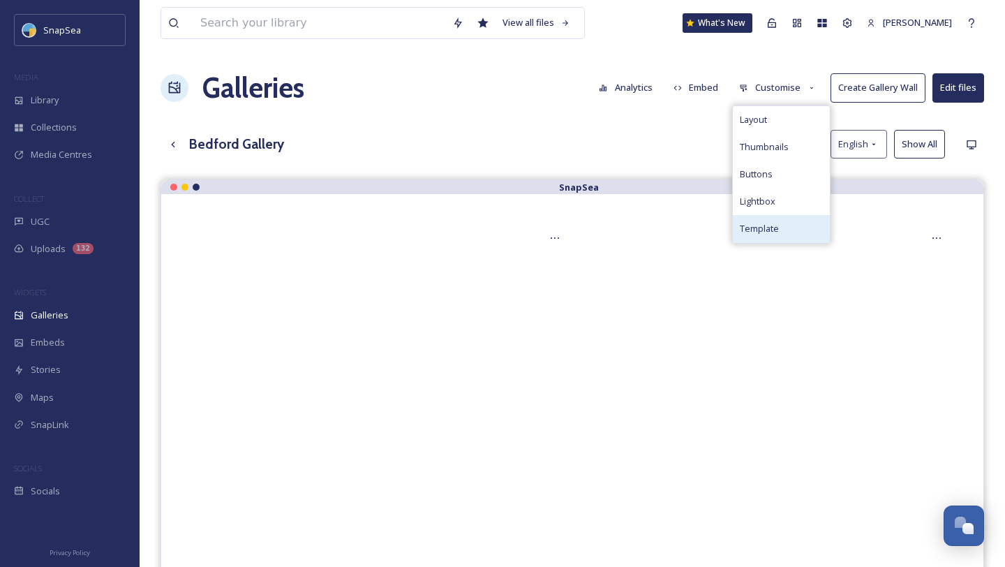
click at [773, 222] on span "Template" at bounding box center [759, 228] width 39 height 13
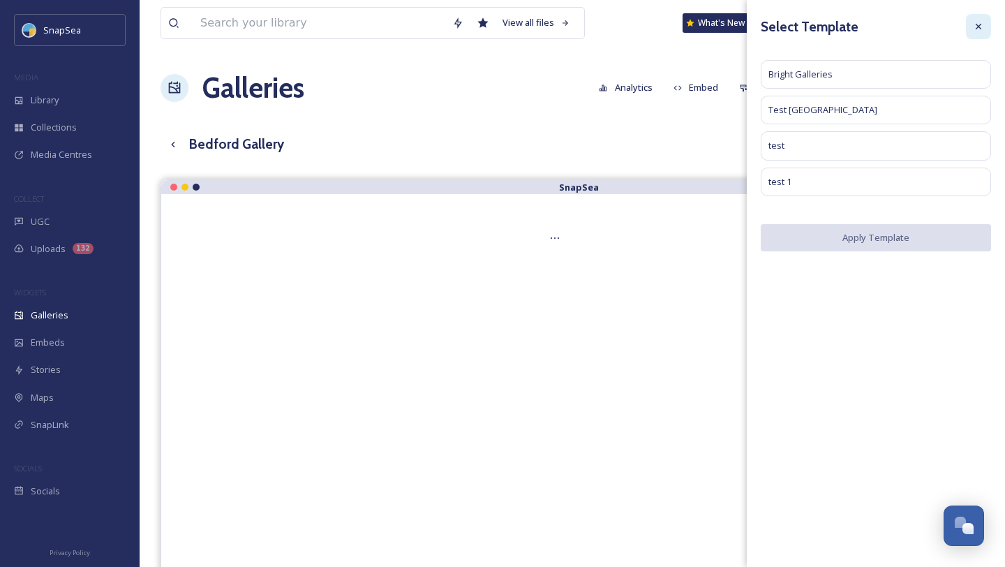
click at [979, 20] on div at bounding box center [978, 26] width 25 height 25
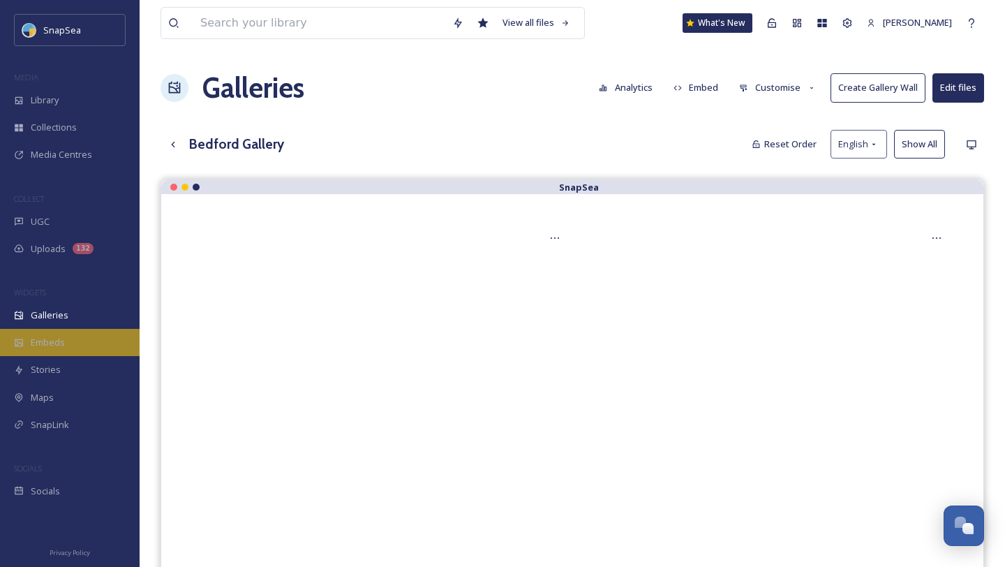
click at [67, 342] on div "Embeds" at bounding box center [70, 342] width 140 height 27
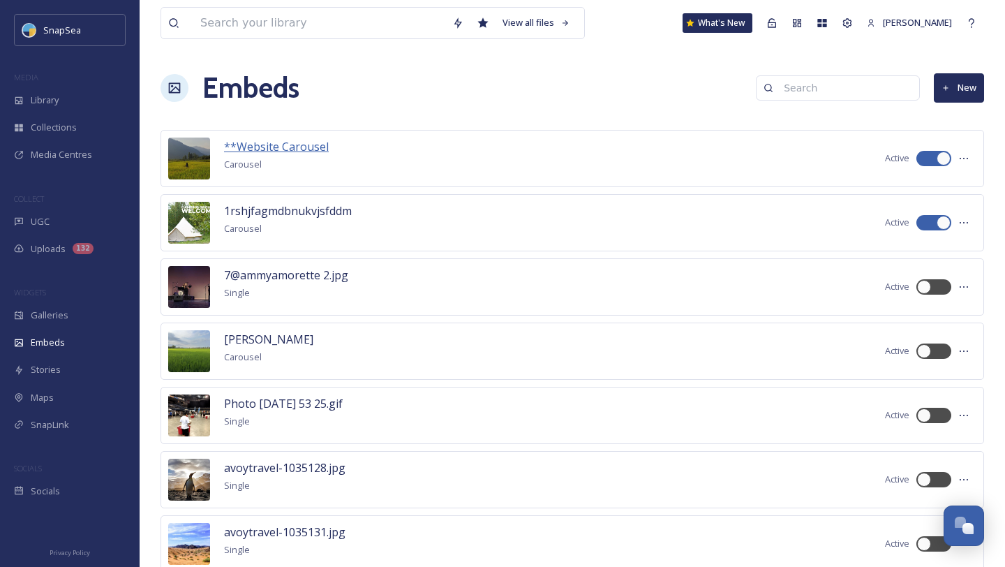
click at [295, 142] on span "**Website Carousel" at bounding box center [276, 146] width 105 height 15
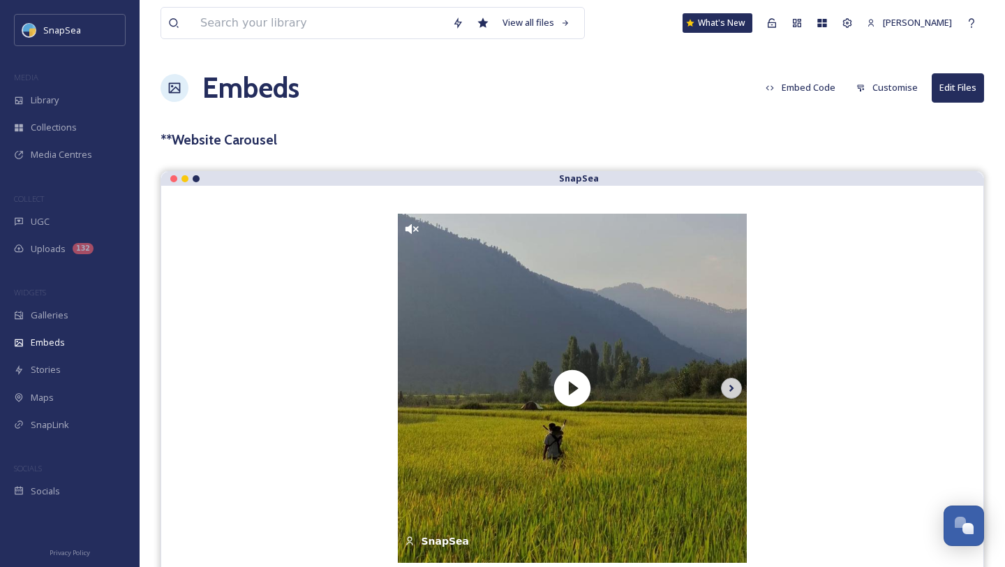
click at [727, 394] on icon at bounding box center [732, 388] width 20 height 21
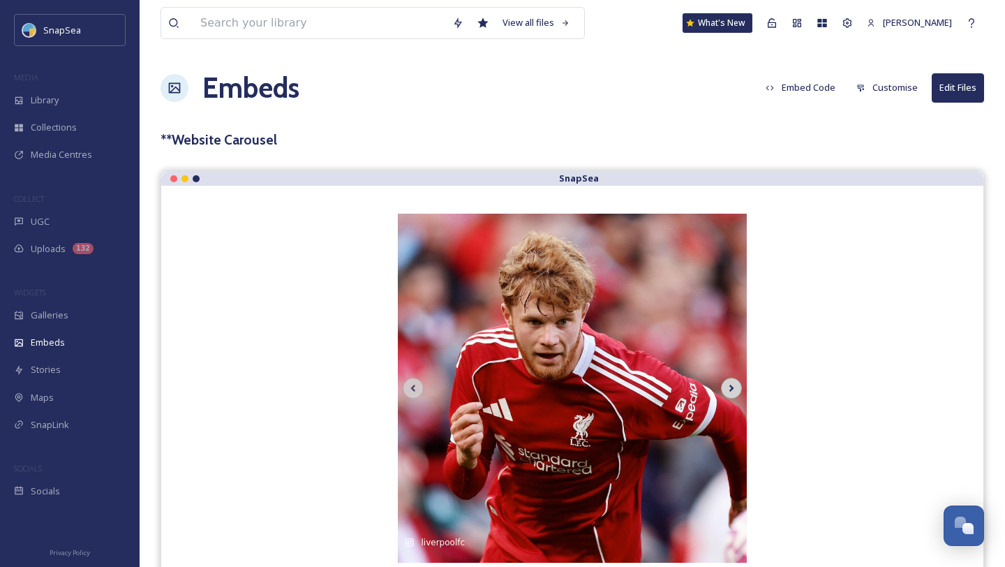
click at [727, 394] on icon at bounding box center [732, 388] width 20 height 21
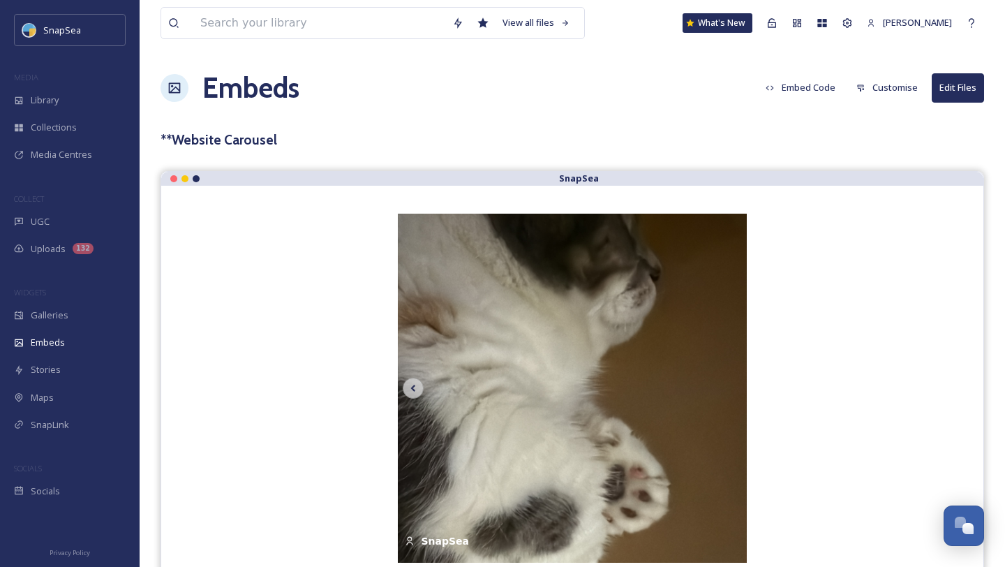
click at [284, 99] on h1 "Embeds" at bounding box center [250, 88] width 97 height 42
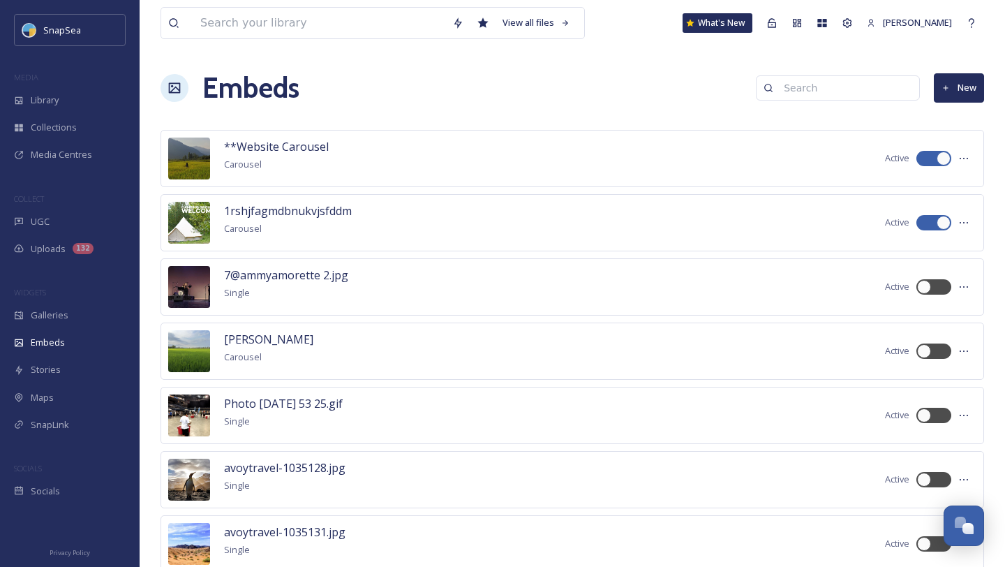
click at [961, 82] on button "New" at bounding box center [959, 87] width 50 height 29
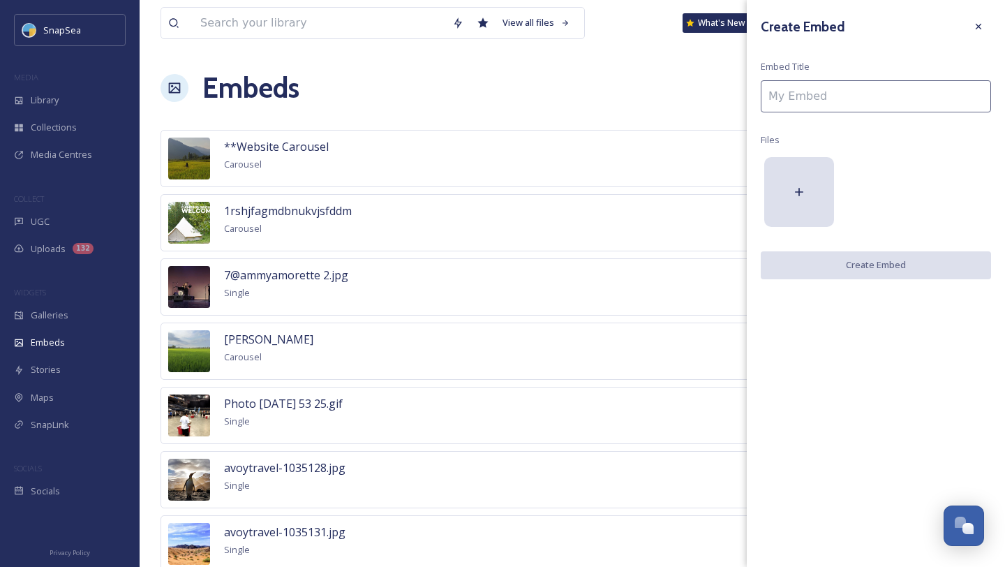
click at [897, 101] on input at bounding box center [876, 96] width 230 height 32
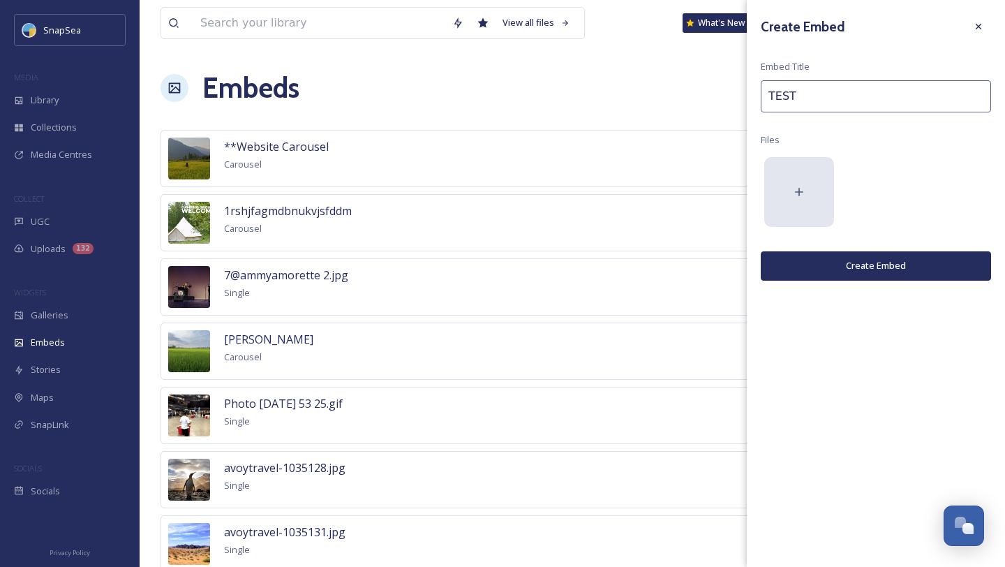
type input "TEST"
click at [801, 188] on icon at bounding box center [799, 192] width 14 height 14
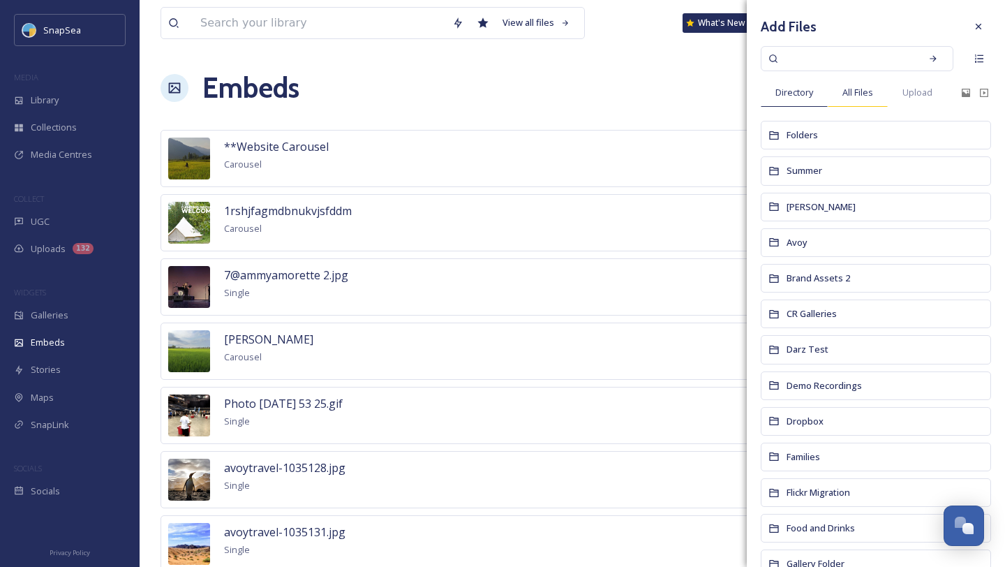
click at [859, 87] on span "All Files" at bounding box center [857, 92] width 31 height 13
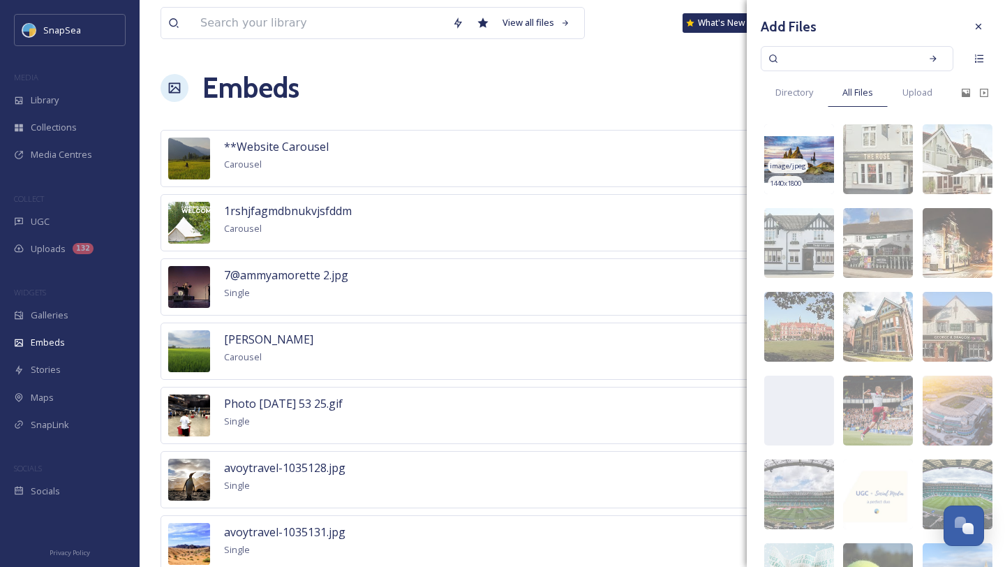
click at [819, 147] on img at bounding box center [799, 159] width 70 height 70
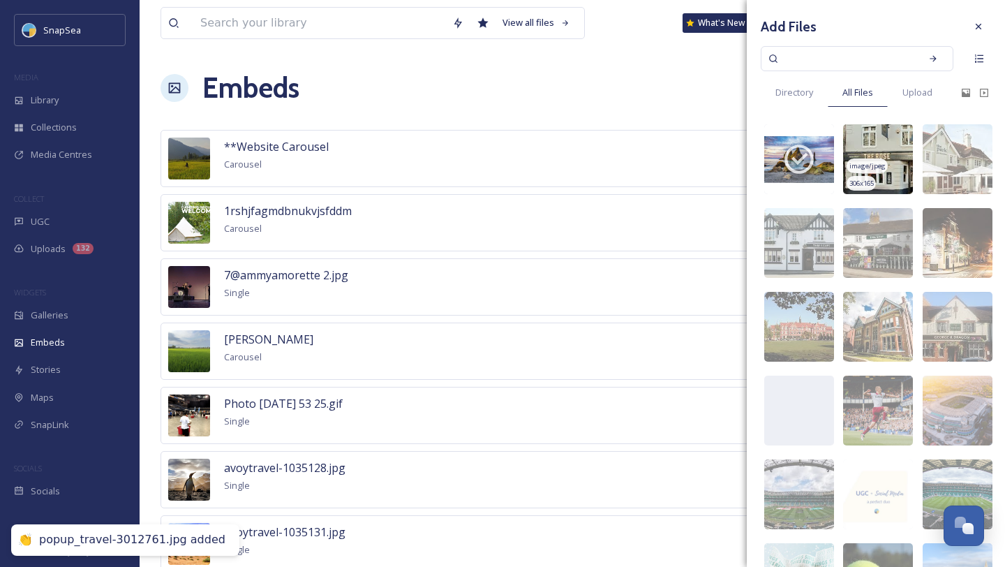
click at [889, 144] on img at bounding box center [878, 159] width 70 height 70
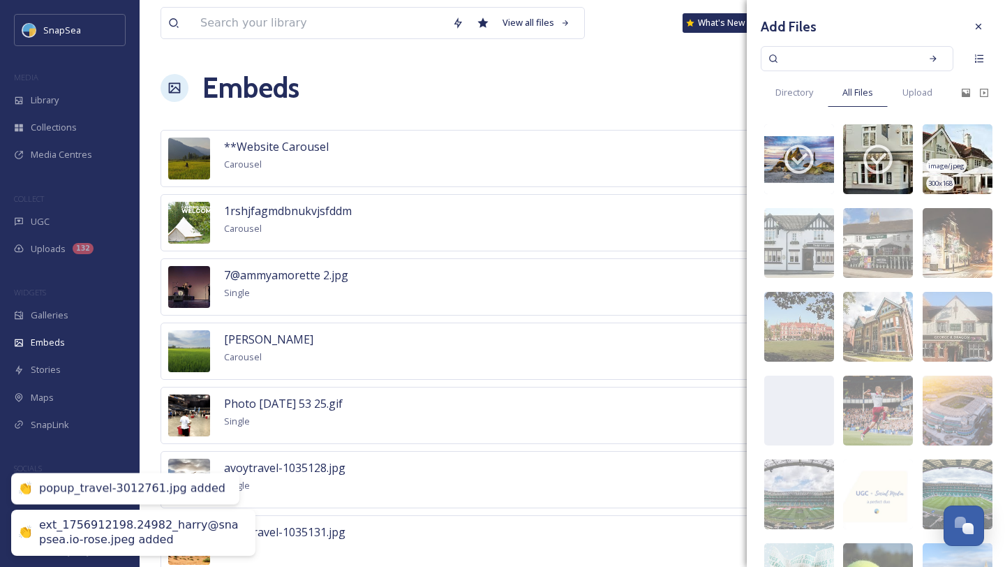
click at [952, 145] on img at bounding box center [958, 159] width 70 height 70
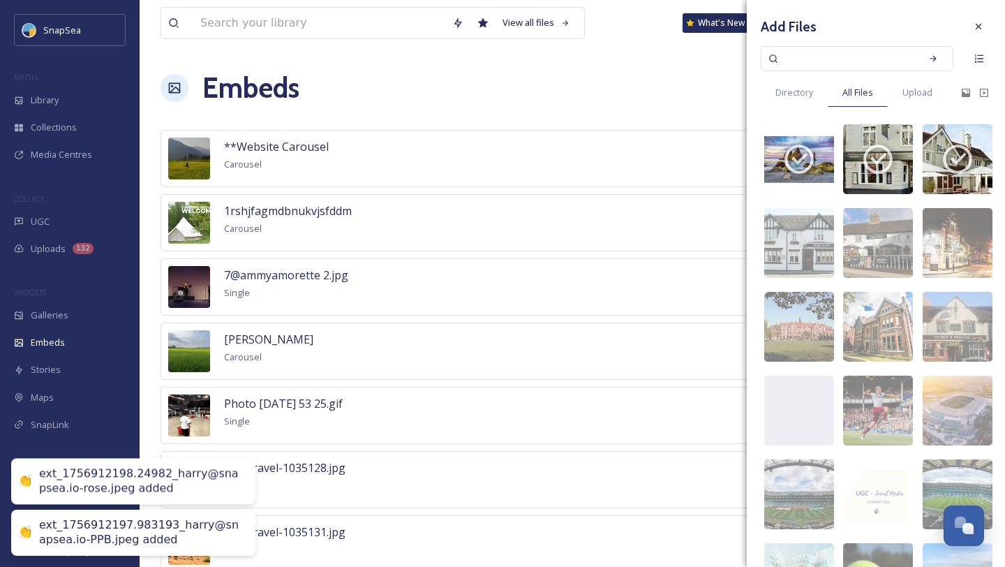
drag, startPoint x: 952, startPoint y: 249, endPoint x: 919, endPoint y: 239, distance: 34.4
click at [951, 249] on span "image/jpeg" at bounding box center [946, 250] width 36 height 10
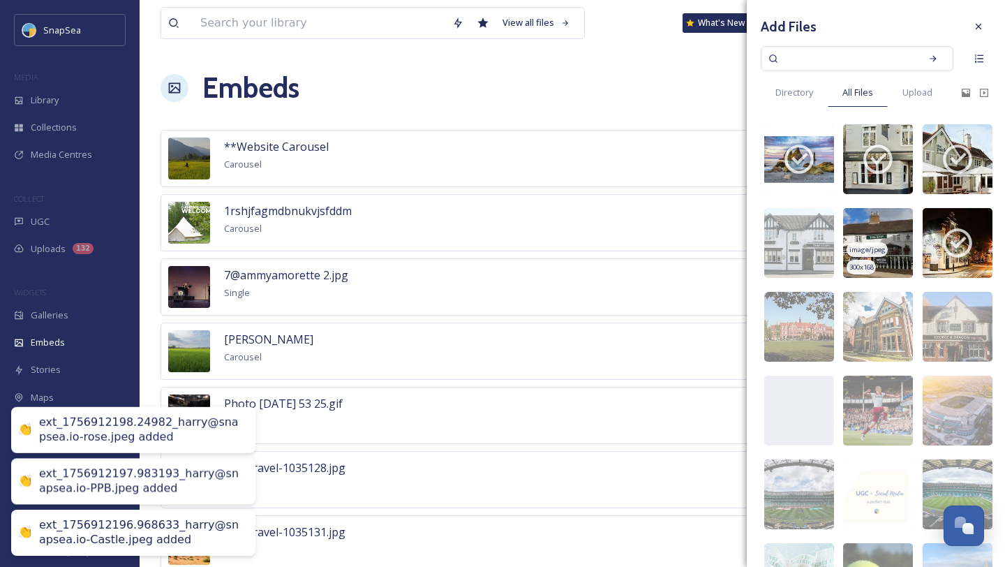
click at [888, 258] on img at bounding box center [878, 243] width 70 height 70
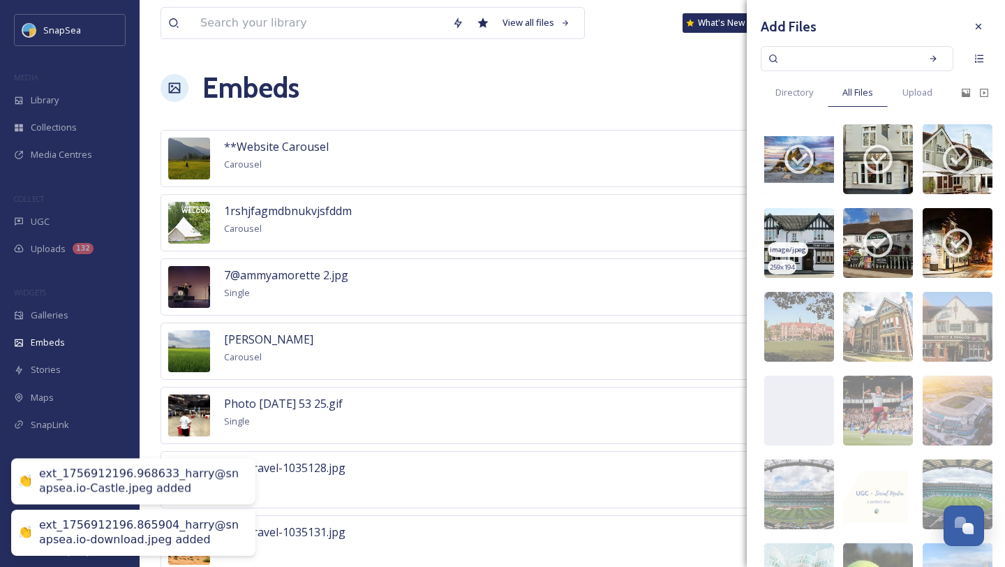
click at [778, 246] on span "image/jpeg" at bounding box center [788, 250] width 36 height 10
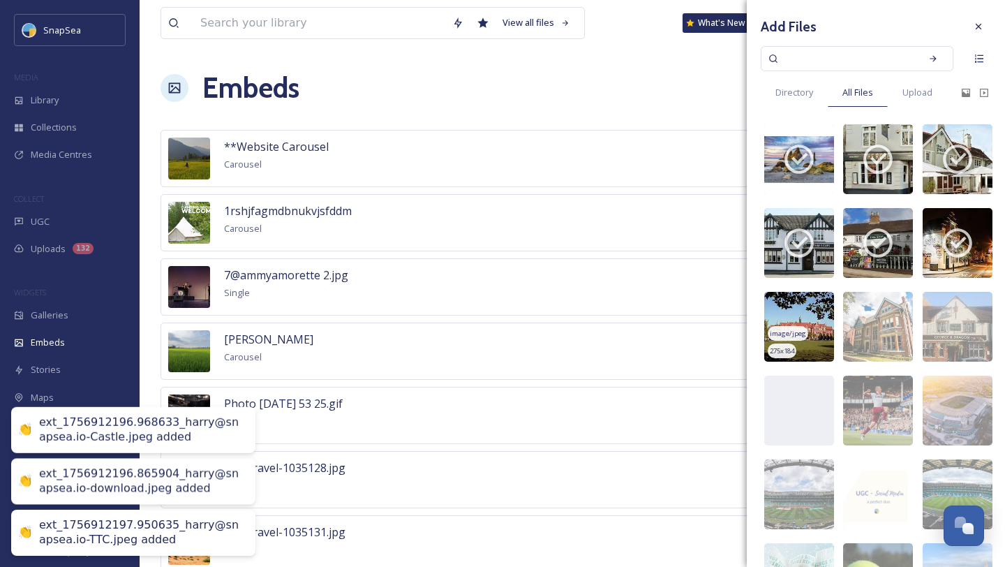
click at [796, 313] on img at bounding box center [799, 327] width 70 height 70
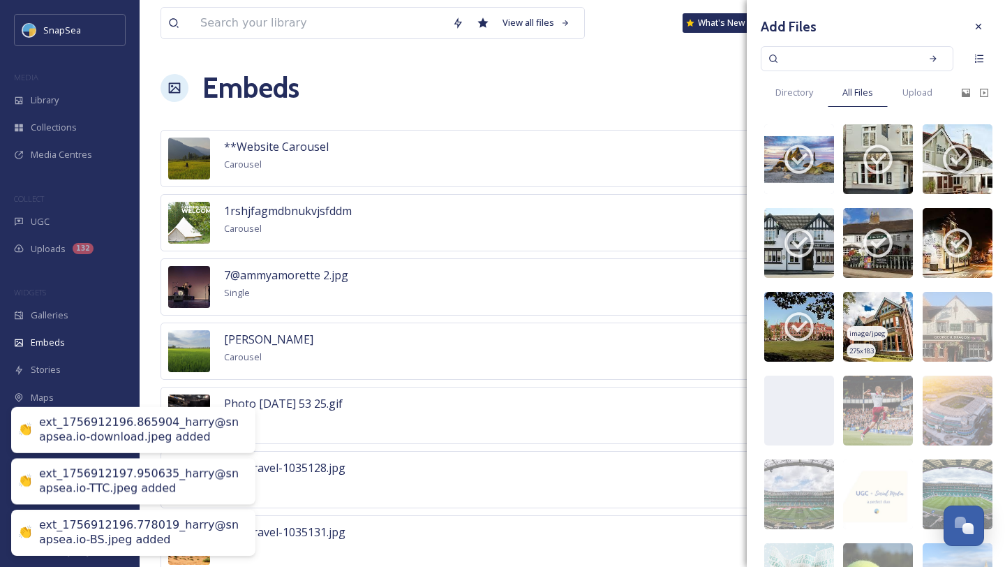
click at [883, 319] on img at bounding box center [878, 327] width 70 height 70
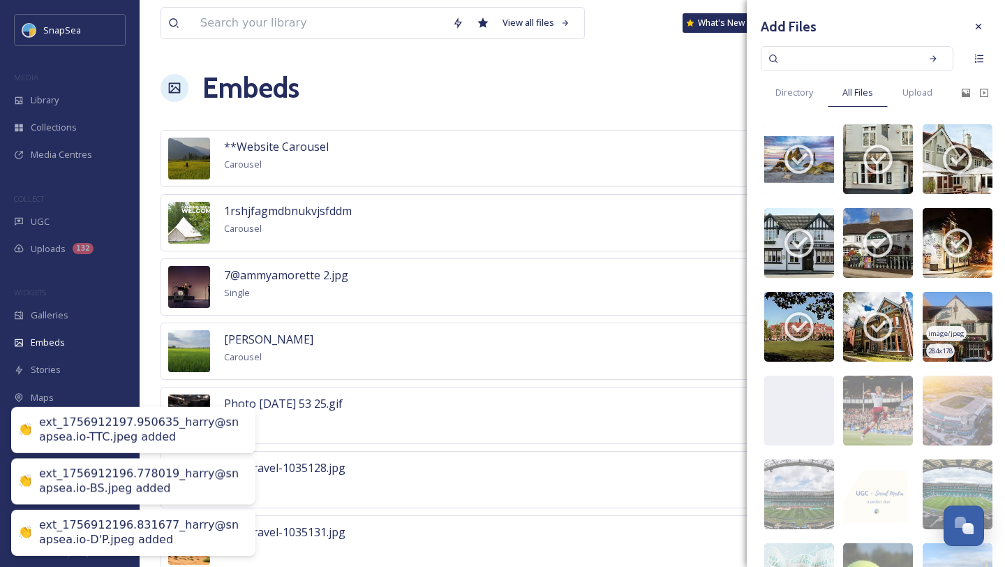
click at [946, 319] on img at bounding box center [958, 327] width 70 height 70
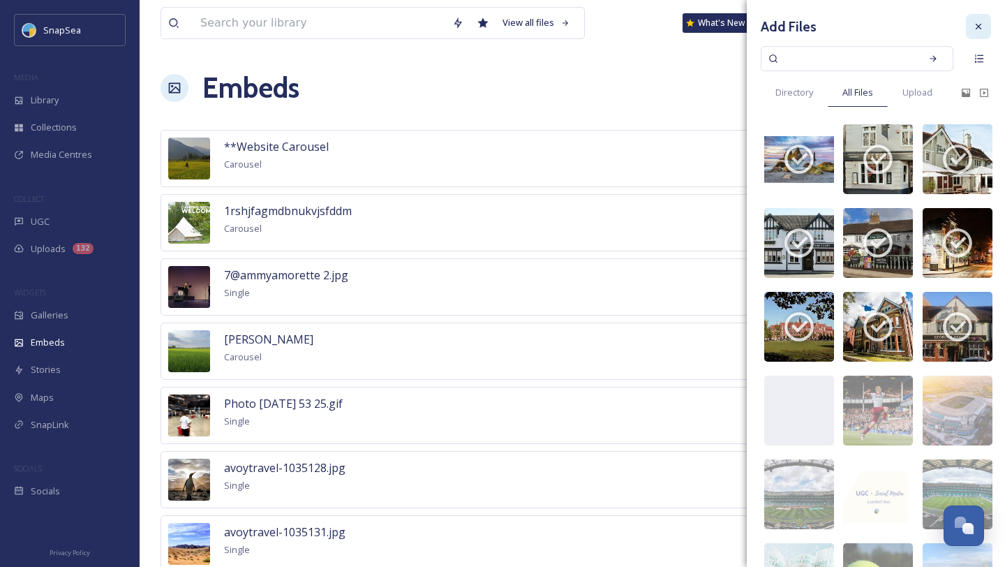
click at [973, 30] on icon at bounding box center [978, 26] width 11 height 11
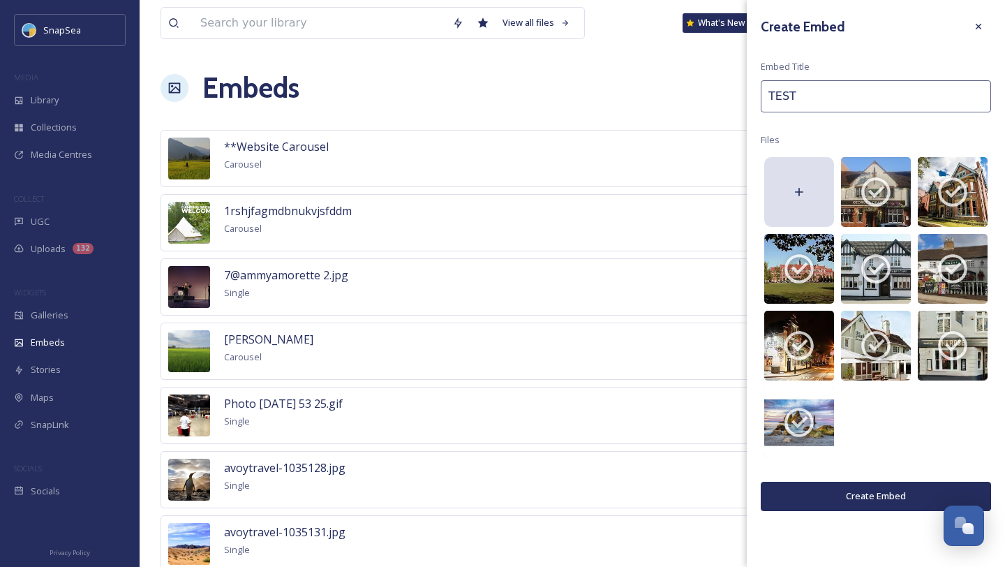
click at [865, 489] on button "Create Embed" at bounding box center [876, 496] width 230 height 29
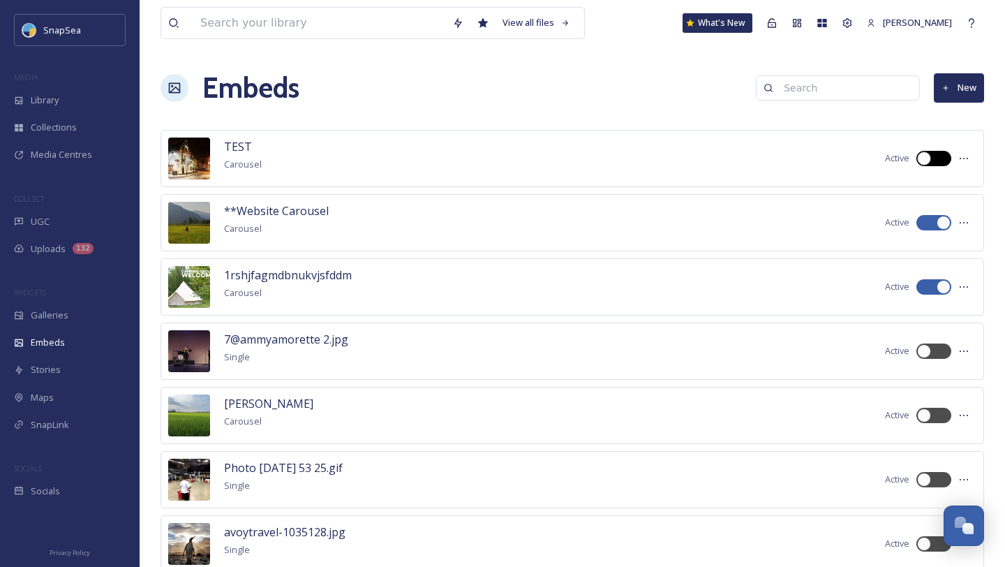
click at [937, 159] on div at bounding box center [940, 158] width 7 height 7
checkbox input "true"
click at [960, 158] on icon at bounding box center [964, 158] width 8 height 1
click at [254, 144] on div "TEST Carousel" at bounding box center [243, 158] width 38 height 41
click at [237, 145] on span "TEST" at bounding box center [238, 146] width 28 height 15
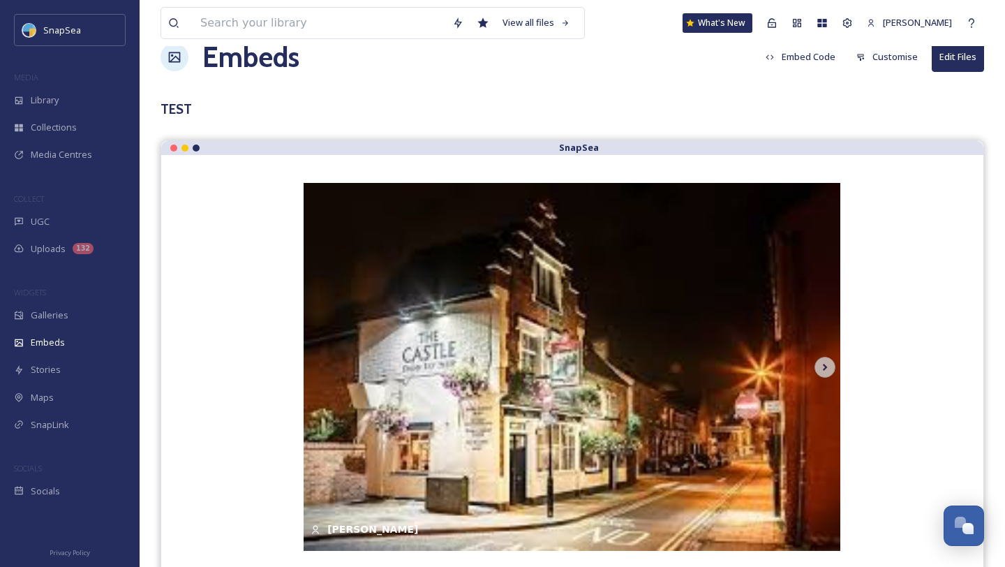
scroll to position [43, 0]
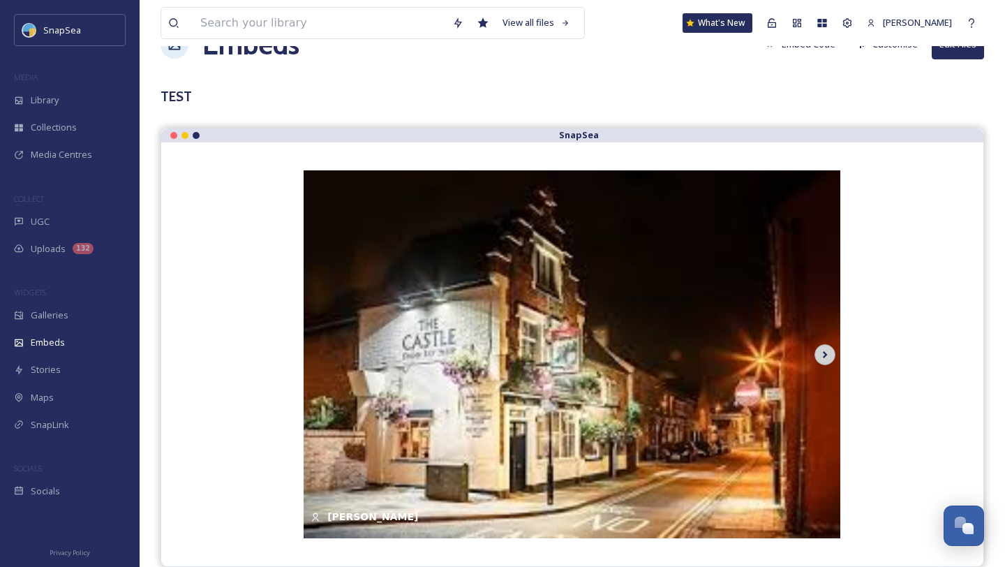
click at [826, 346] on icon at bounding box center [825, 354] width 20 height 21
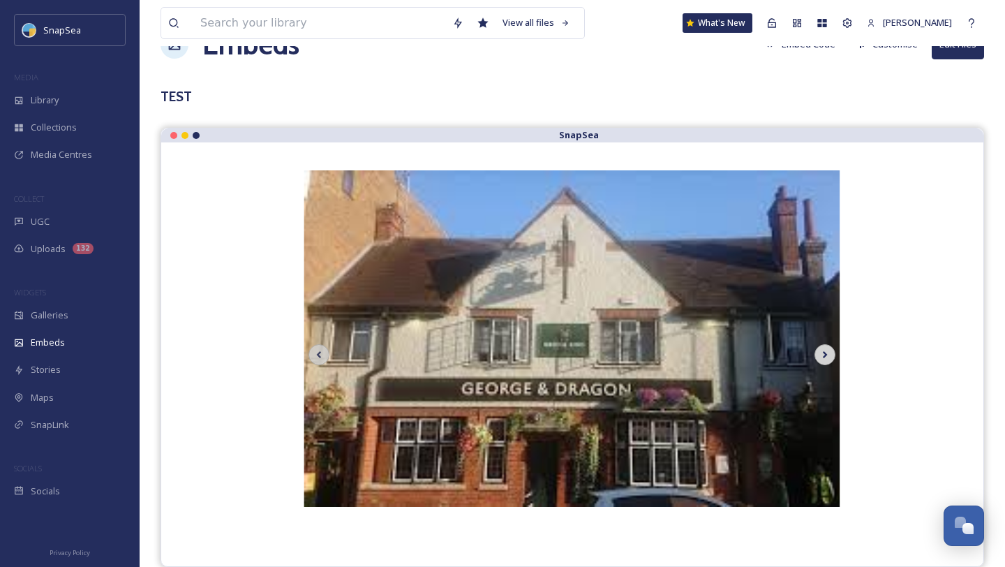
click at [826, 346] on icon at bounding box center [825, 354] width 20 height 21
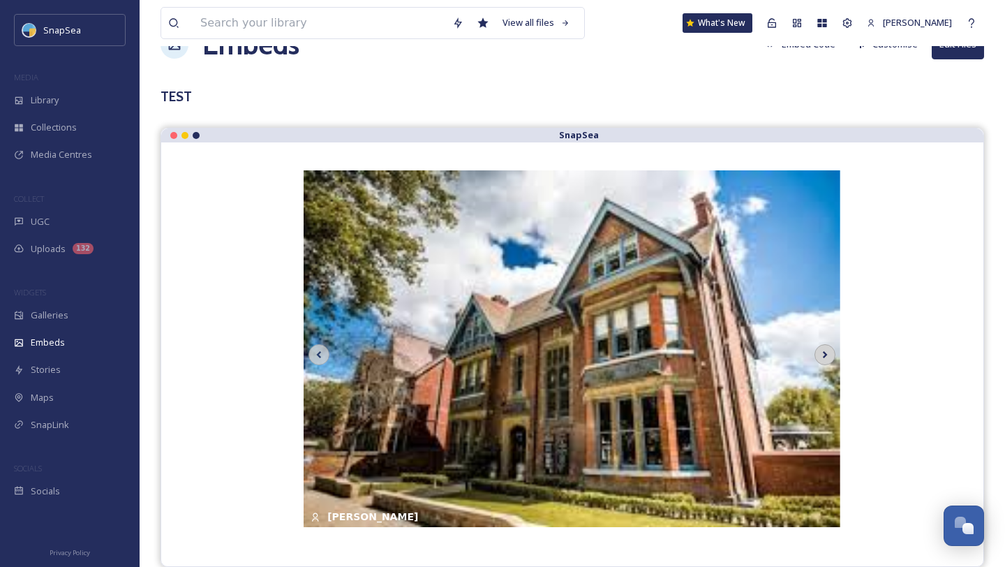
click at [826, 346] on icon at bounding box center [825, 354] width 20 height 21
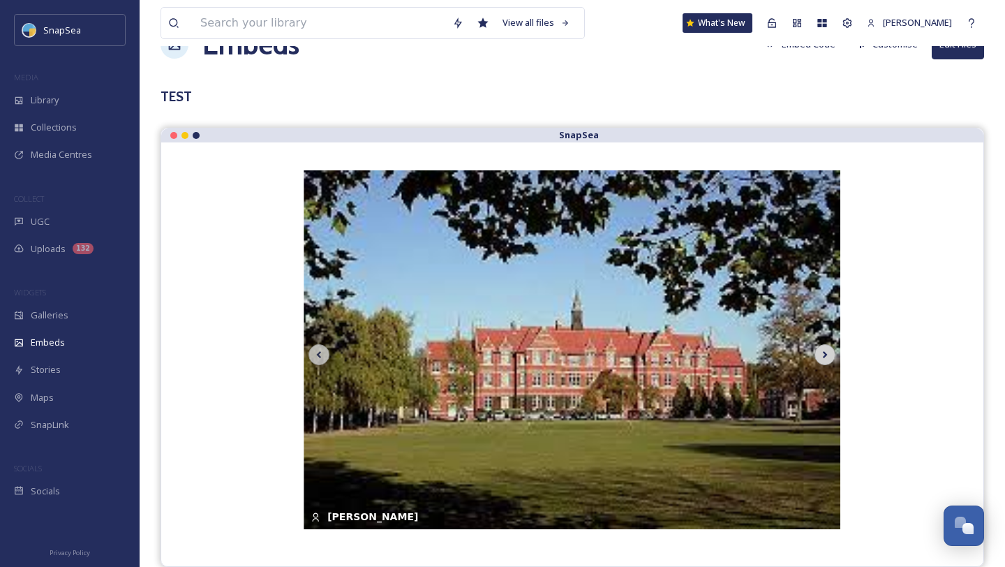
click at [826, 346] on icon at bounding box center [825, 354] width 20 height 21
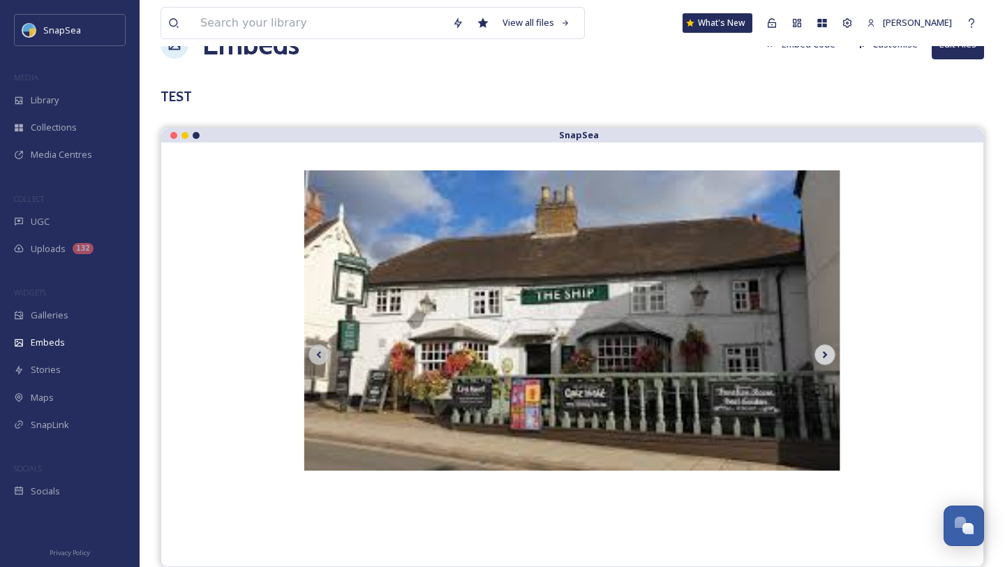
click at [826, 346] on icon at bounding box center [825, 354] width 20 height 21
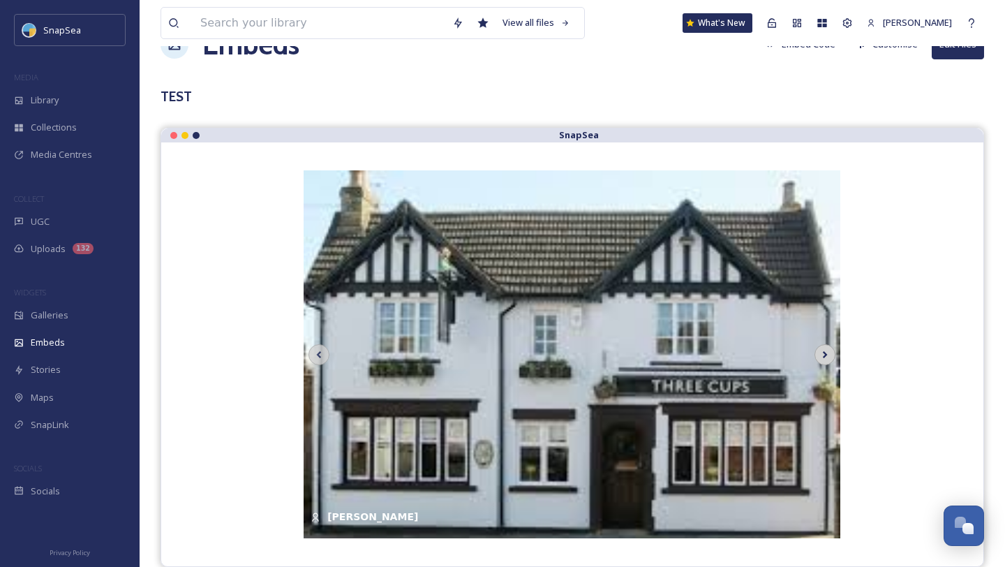
click at [826, 346] on icon at bounding box center [825, 354] width 20 height 21
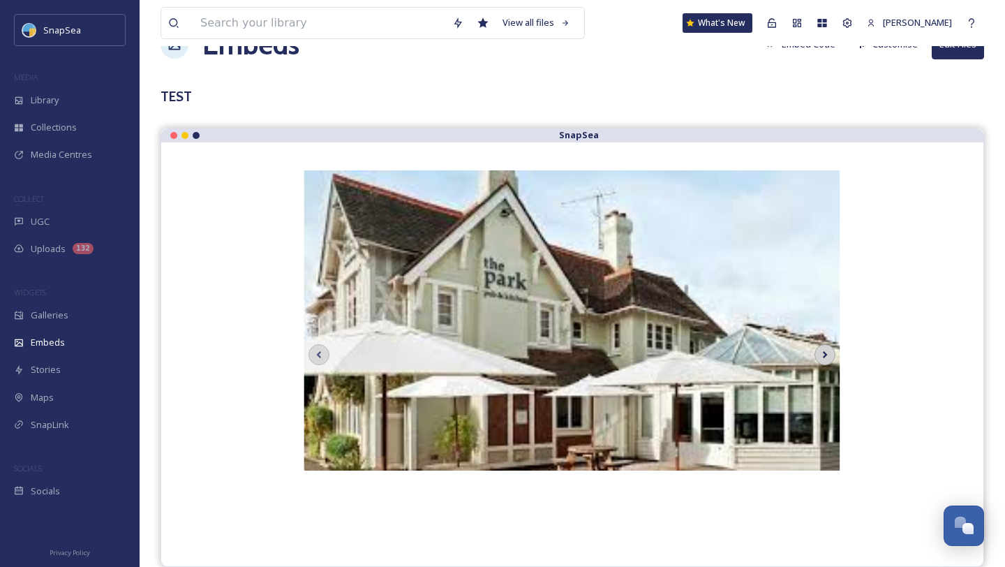
click at [826, 346] on icon at bounding box center [825, 354] width 20 height 21
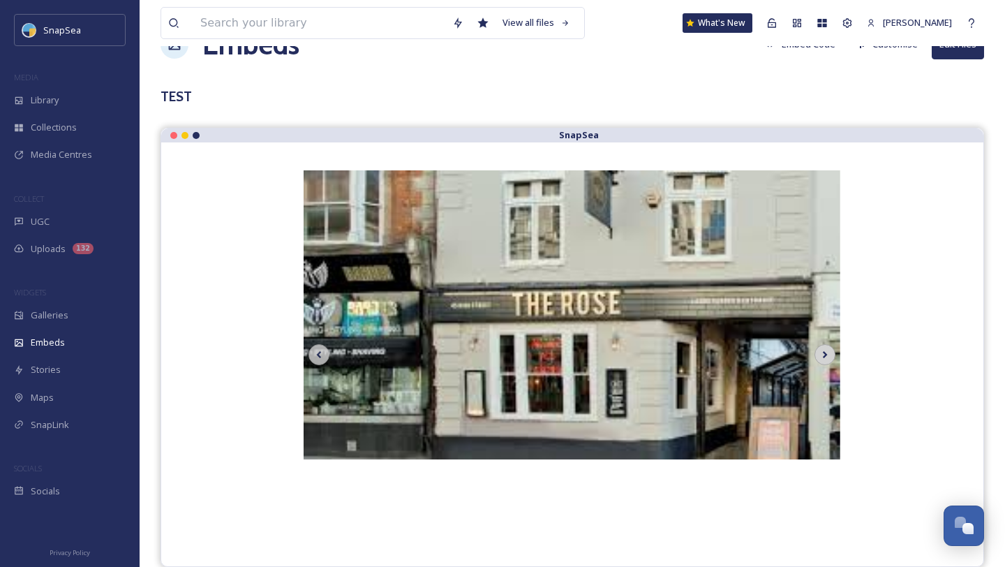
click at [826, 346] on icon at bounding box center [825, 354] width 20 height 21
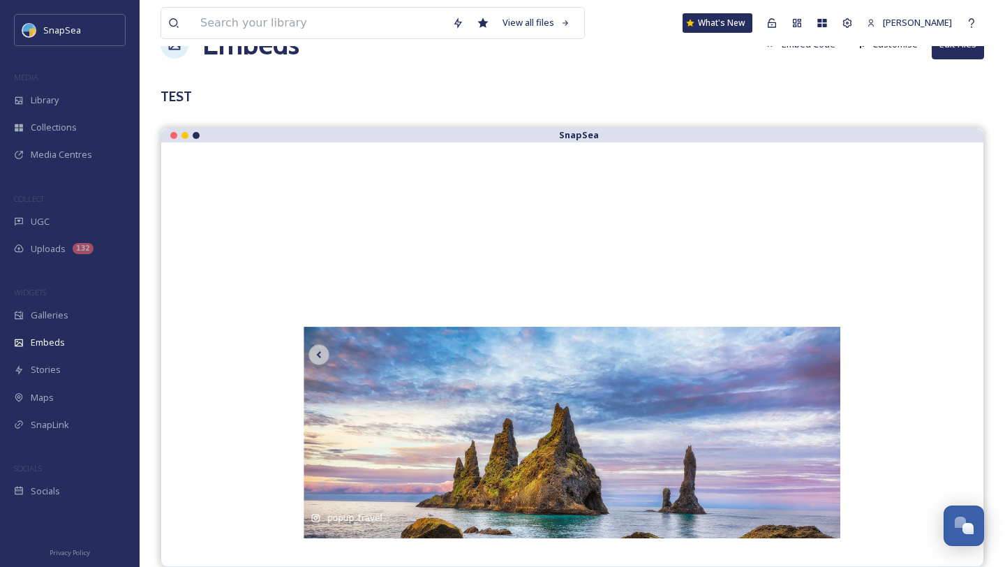
scroll to position [0, 0]
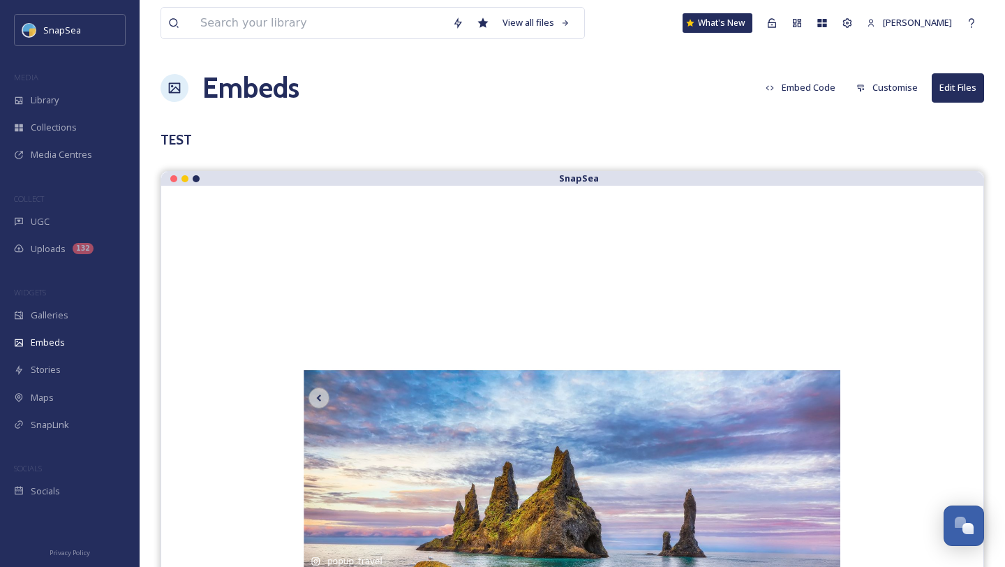
click at [891, 96] on button "Customise" at bounding box center [886, 87] width 75 height 27
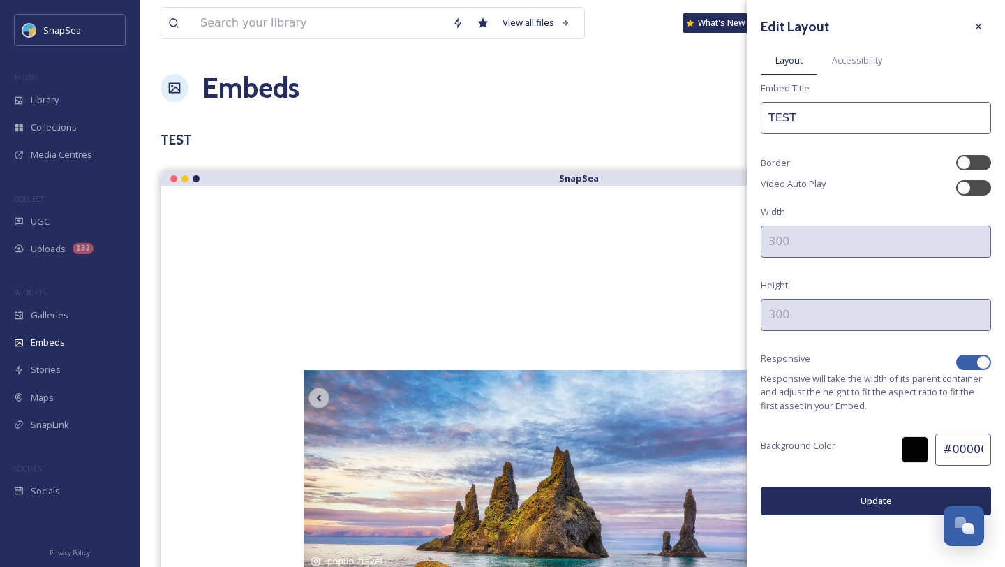
click at [671, 121] on div "View all files What's New Harry Marks Embeds Embed Code Customise Edit Files Ed…" at bounding box center [572, 305] width 865 height 610
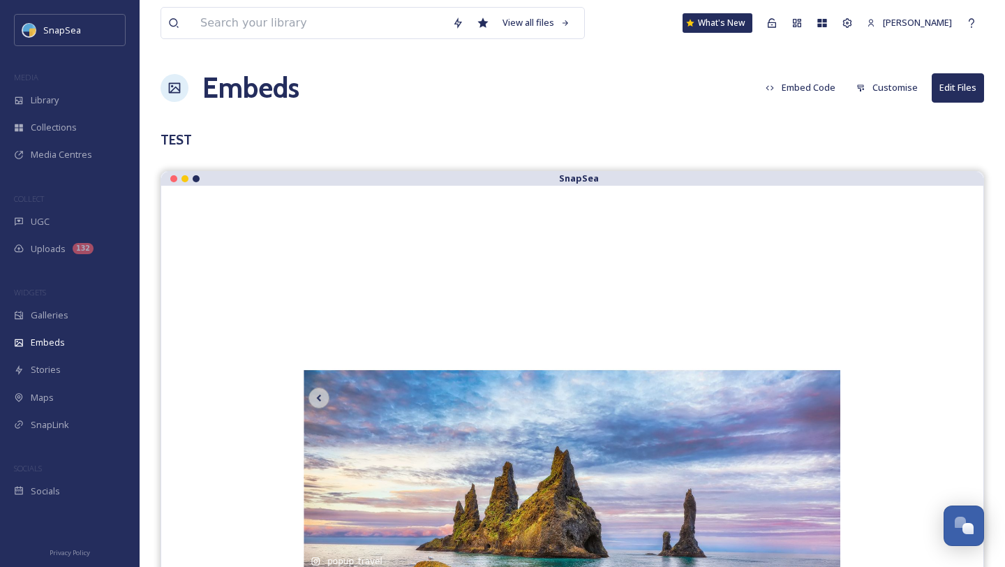
click at [882, 91] on button "Customise" at bounding box center [886, 87] width 75 height 27
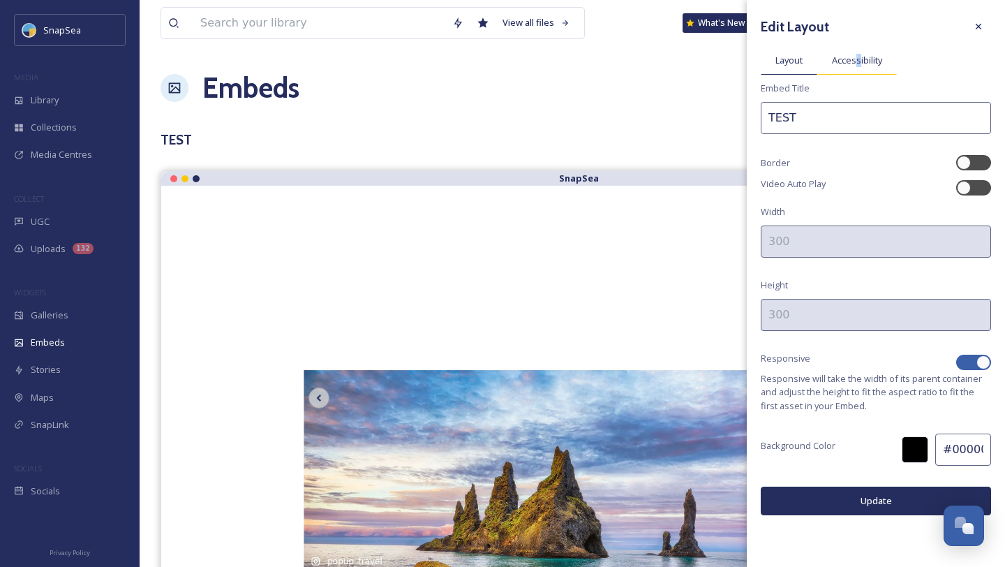
click at [858, 59] on span "Accessibility" at bounding box center [857, 60] width 50 height 13
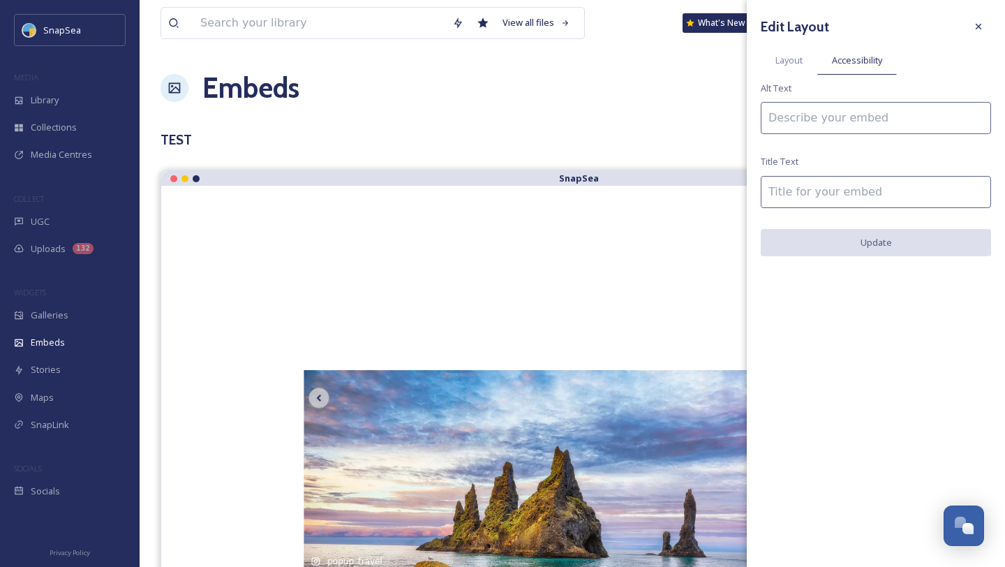
click at [806, 82] on div "Edit Layout Layout Accessibility Alt Text Title Text Update" at bounding box center [876, 135] width 258 height 270
click at [801, 66] on span "Layout" at bounding box center [788, 60] width 27 height 13
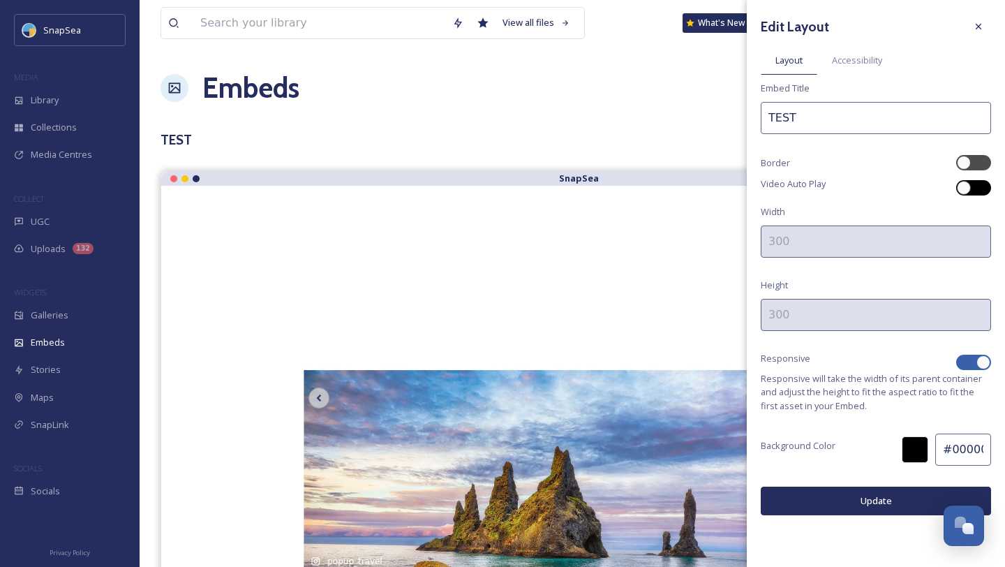
click at [968, 180] on div at bounding box center [973, 187] width 35 height 15
click at [973, 191] on div at bounding box center [973, 187] width 35 height 15
click at [976, 188] on div at bounding box center [973, 187] width 35 height 15
click at [976, 188] on div at bounding box center [983, 188] width 14 height 14
checkbox input "false"
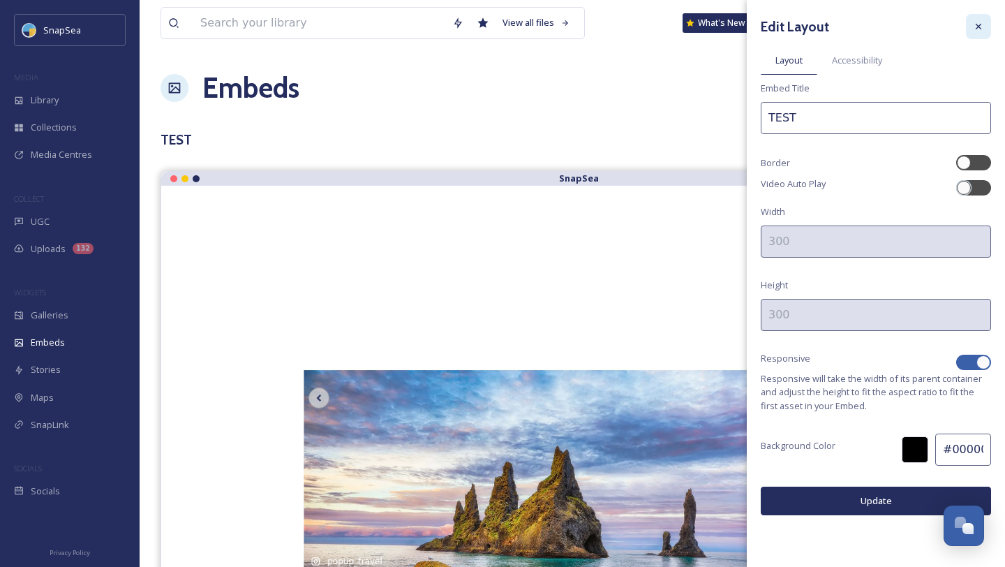
click at [979, 34] on div at bounding box center [978, 26] width 25 height 25
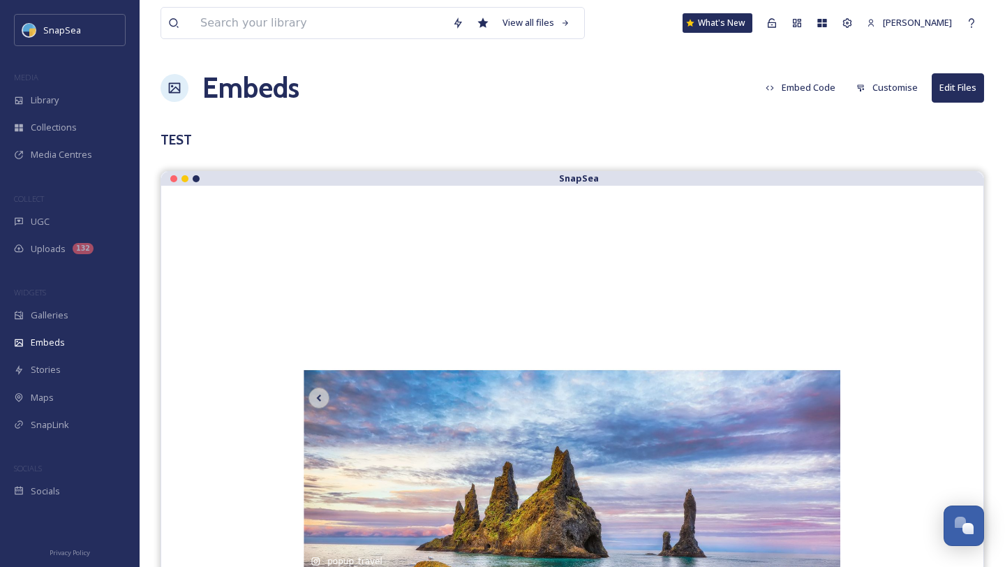
click at [794, 96] on button "Embed Code" at bounding box center [801, 87] width 84 height 27
click at [613, 134] on div "TEST" at bounding box center [573, 140] width 824 height 20
click at [260, 97] on h1 "Embeds" at bounding box center [250, 88] width 97 height 42
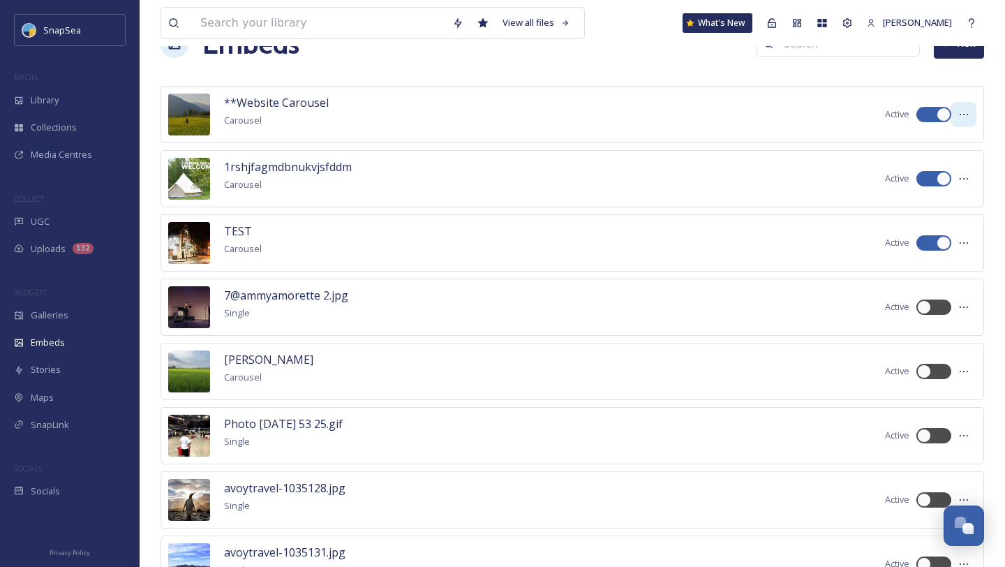
scroll to position [45, 0]
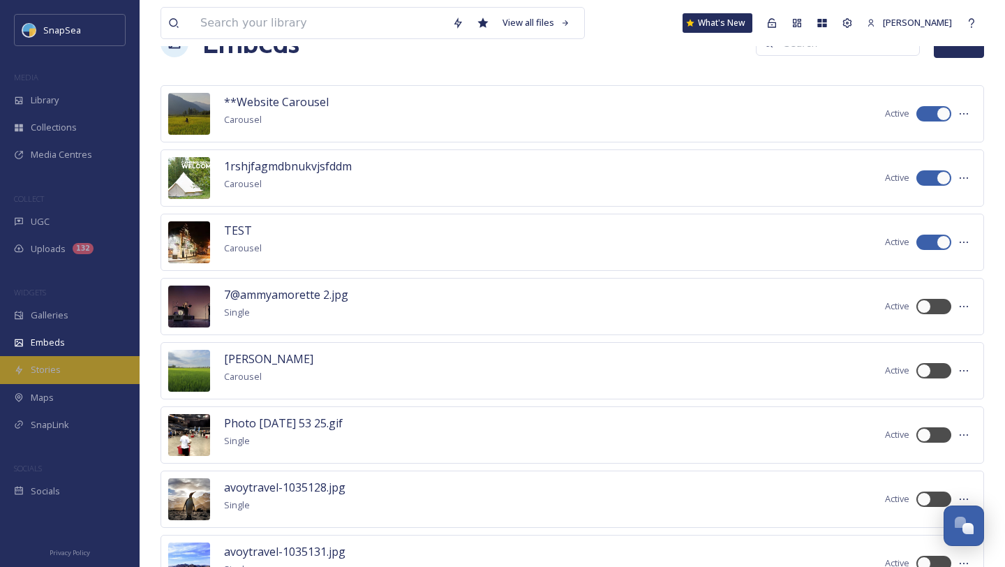
click at [74, 364] on div "Stories" at bounding box center [70, 369] width 140 height 27
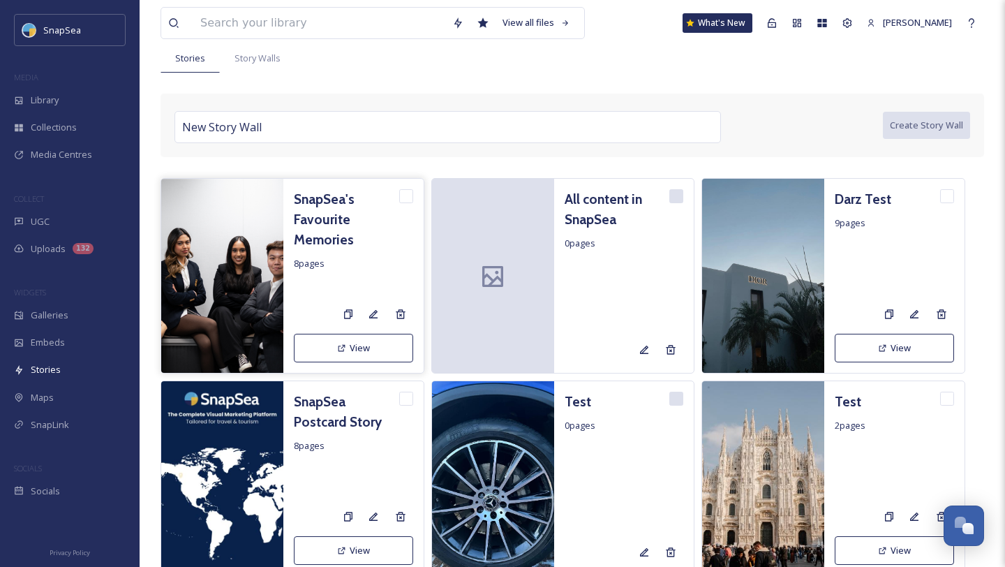
scroll to position [89, 0]
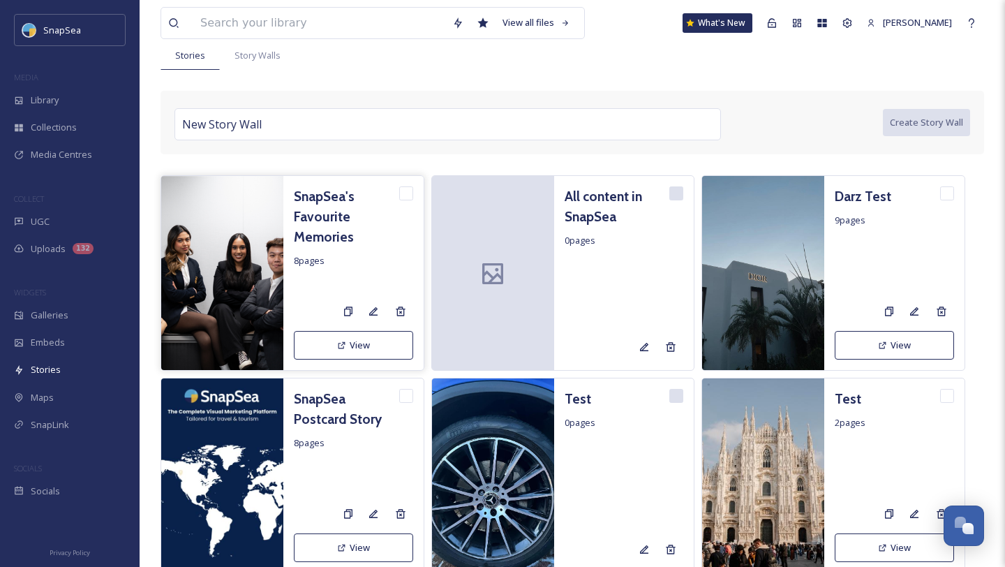
click at [352, 348] on button "View" at bounding box center [353, 345] width 119 height 29
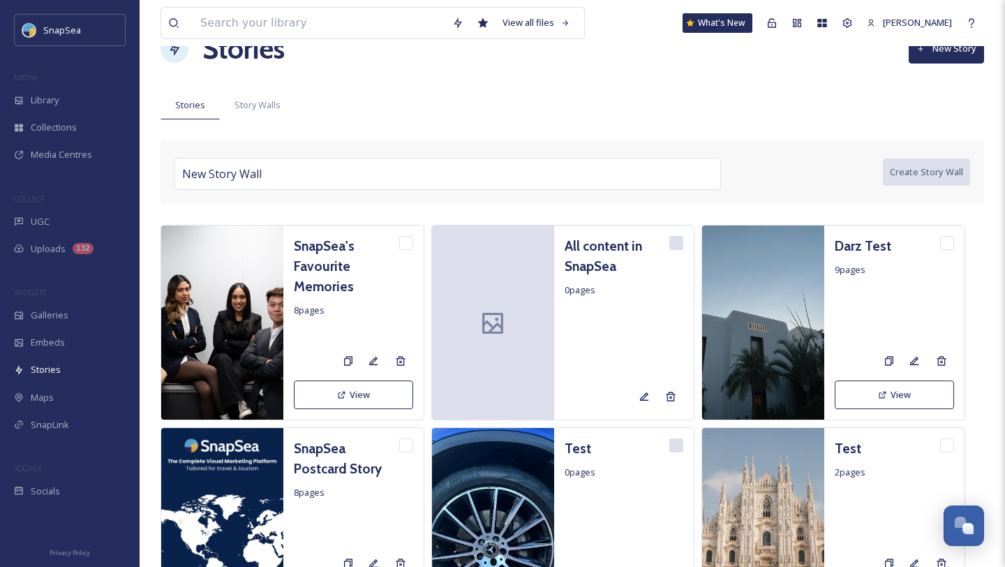
scroll to position [40, 0]
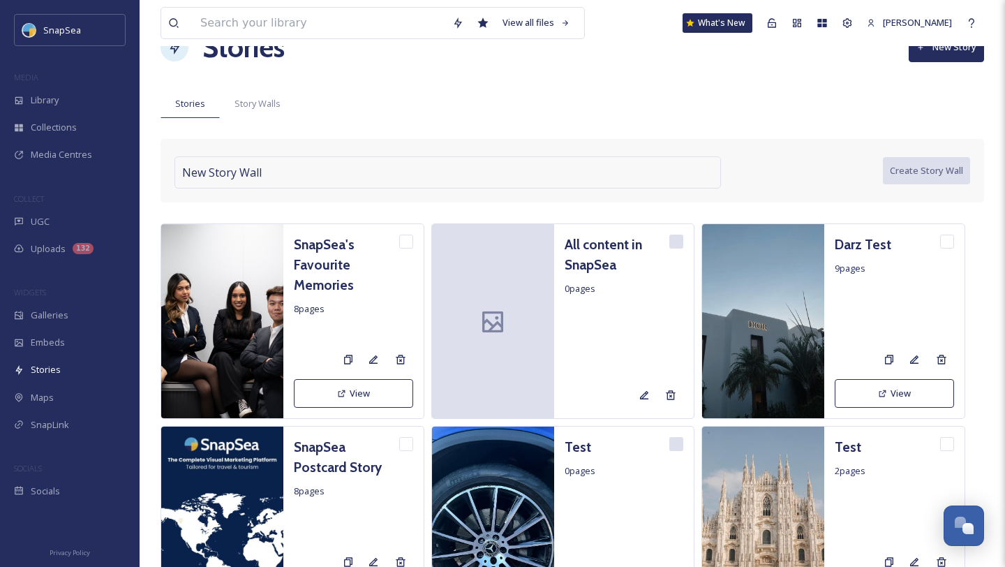
click at [572, 178] on div "New Story Wall" at bounding box center [447, 172] width 546 height 32
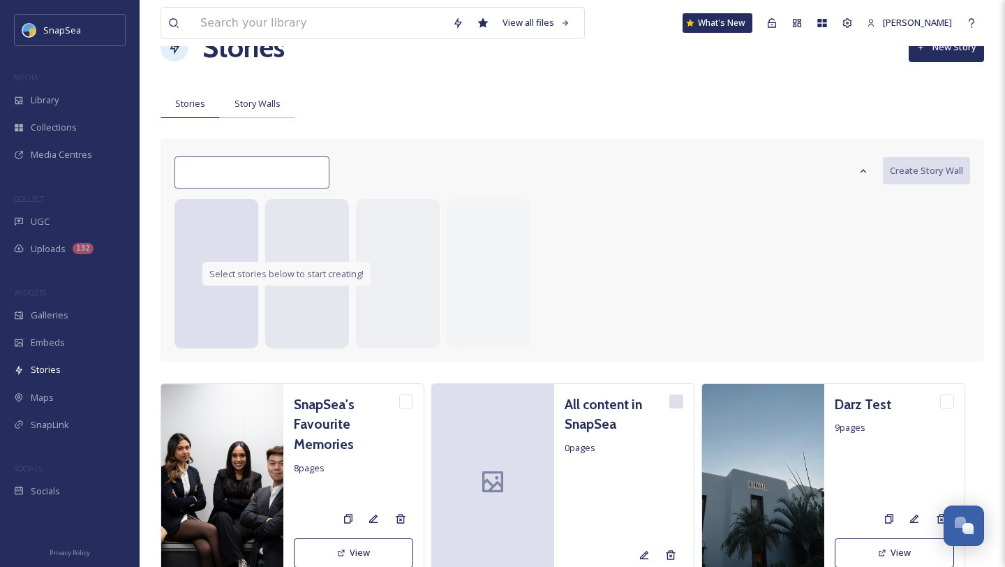
click at [255, 112] on div "Story Walls" at bounding box center [257, 103] width 75 height 29
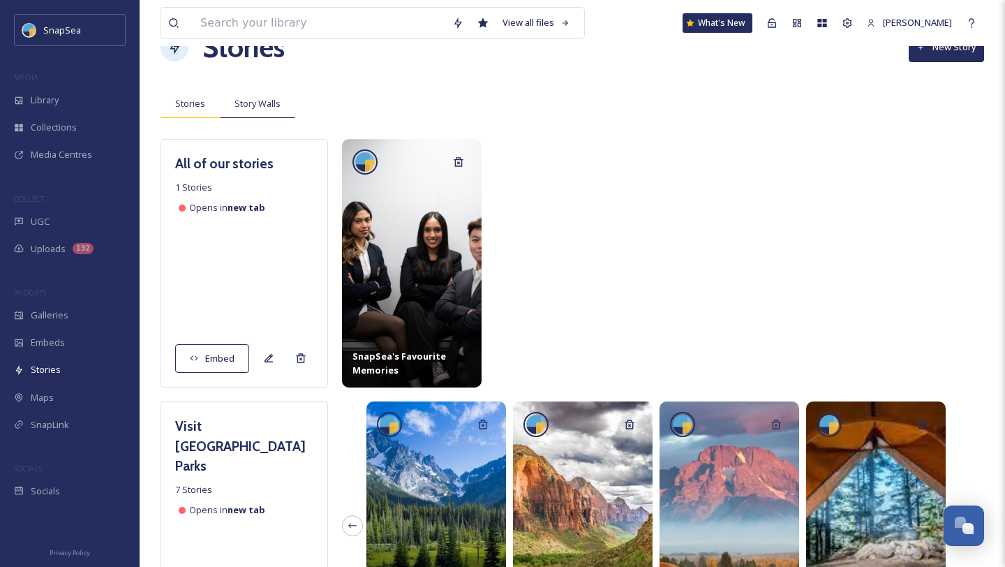
click at [185, 107] on span "Stories" at bounding box center [190, 103] width 30 height 13
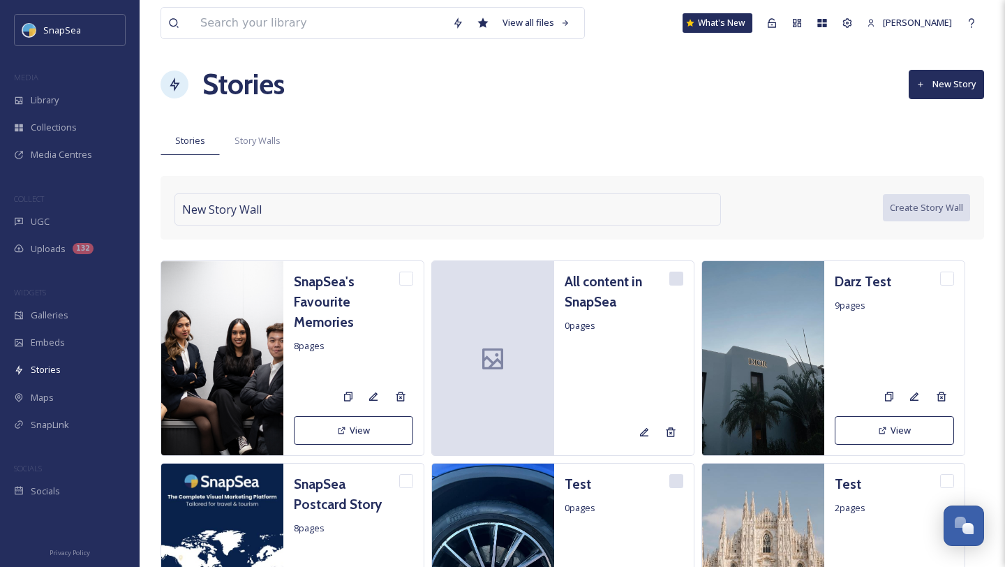
scroll to position [0, 0]
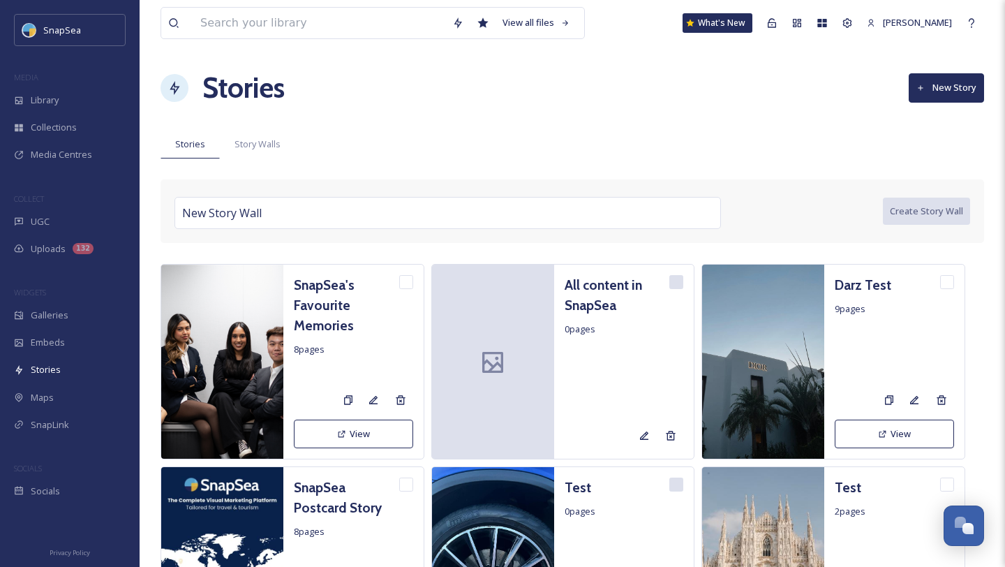
click at [928, 90] on button "New Story" at bounding box center [946, 87] width 75 height 29
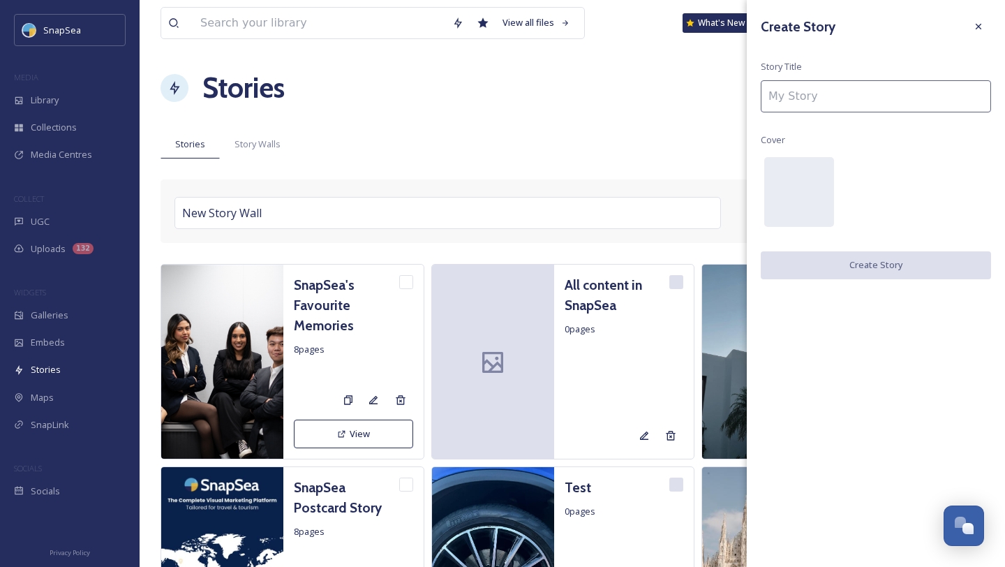
click at [928, 90] on input at bounding box center [876, 96] width 230 height 32
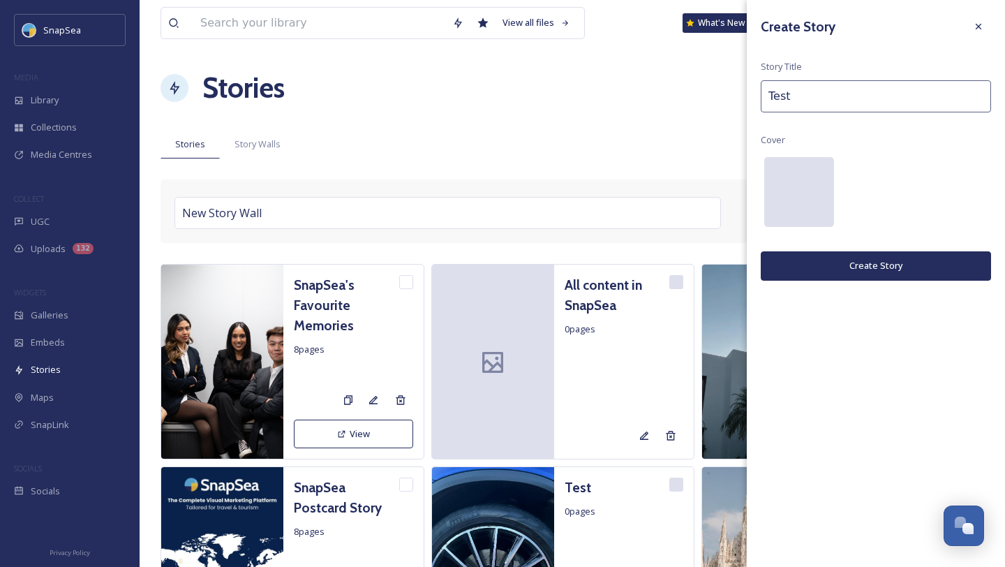
type input "Test"
click at [799, 184] on div at bounding box center [799, 192] width 70 height 70
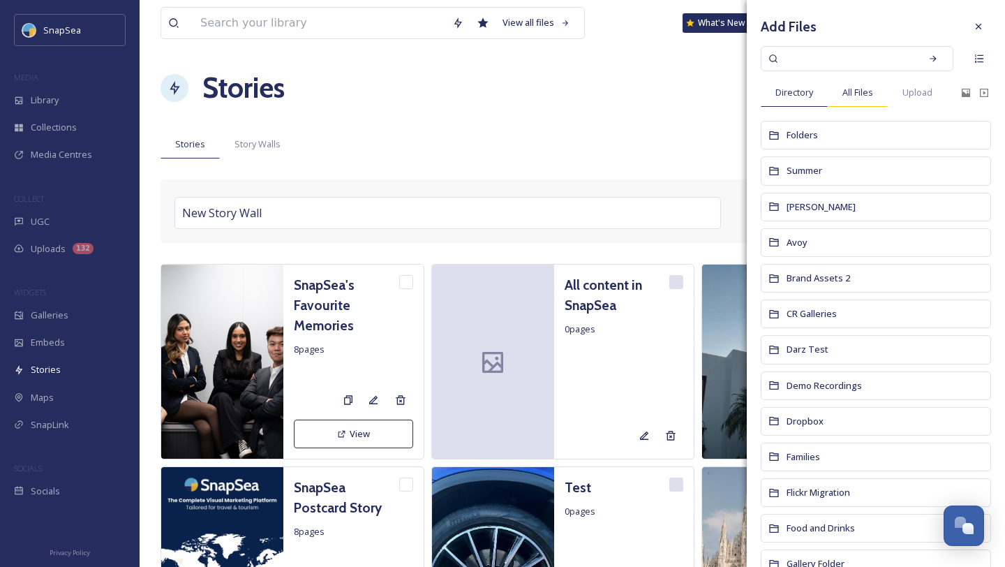
click at [849, 98] on span "All Files" at bounding box center [857, 92] width 31 height 13
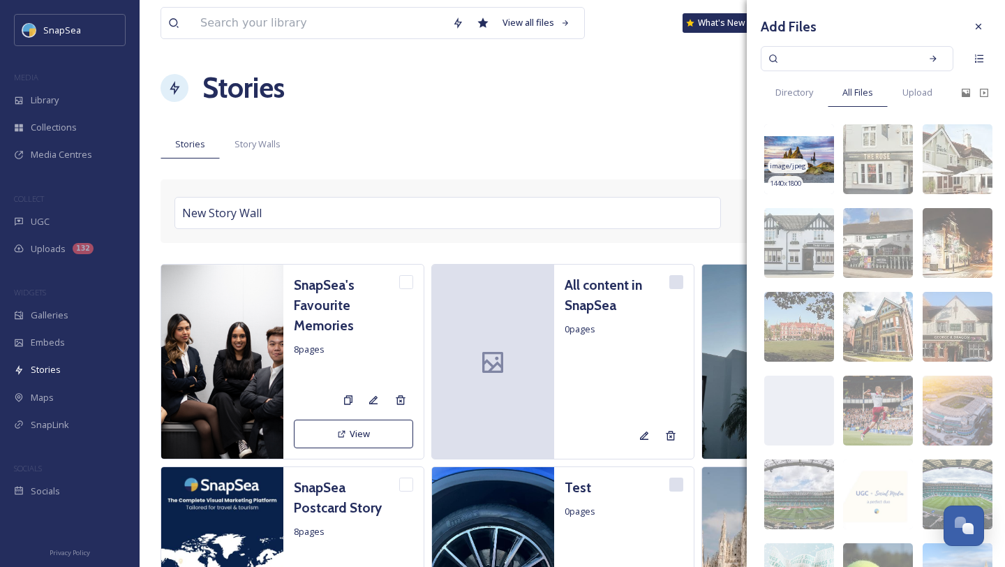
click at [803, 161] on span "image/jpeg" at bounding box center [788, 166] width 36 height 10
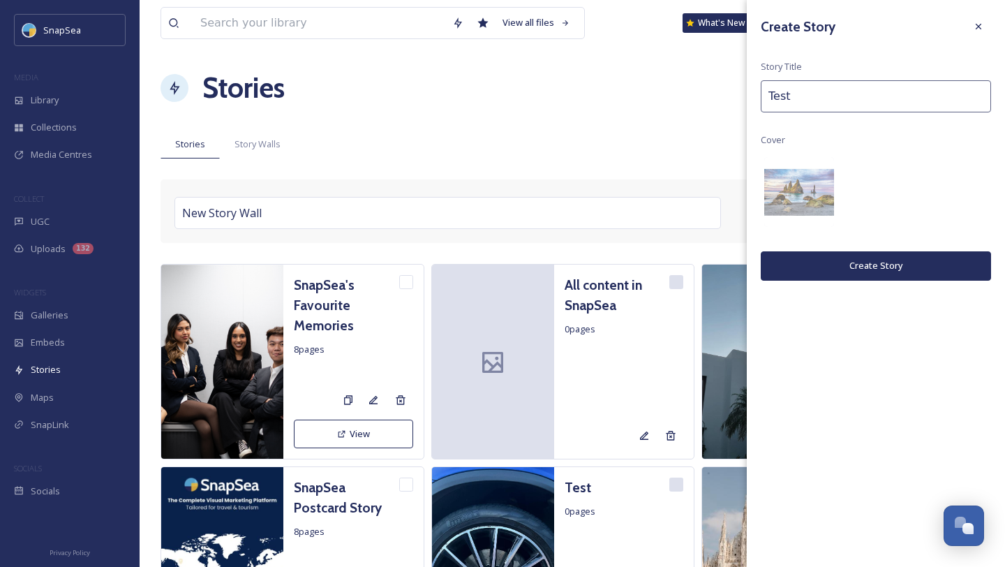
click at [871, 262] on button "Create Story" at bounding box center [876, 265] width 230 height 29
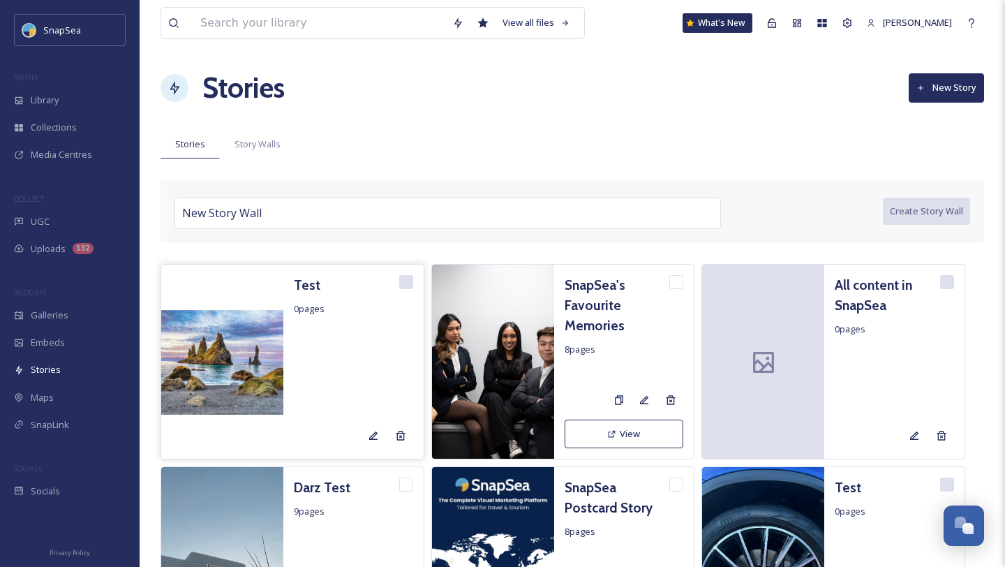
click at [302, 281] on h3 "Test" at bounding box center [307, 285] width 27 height 20
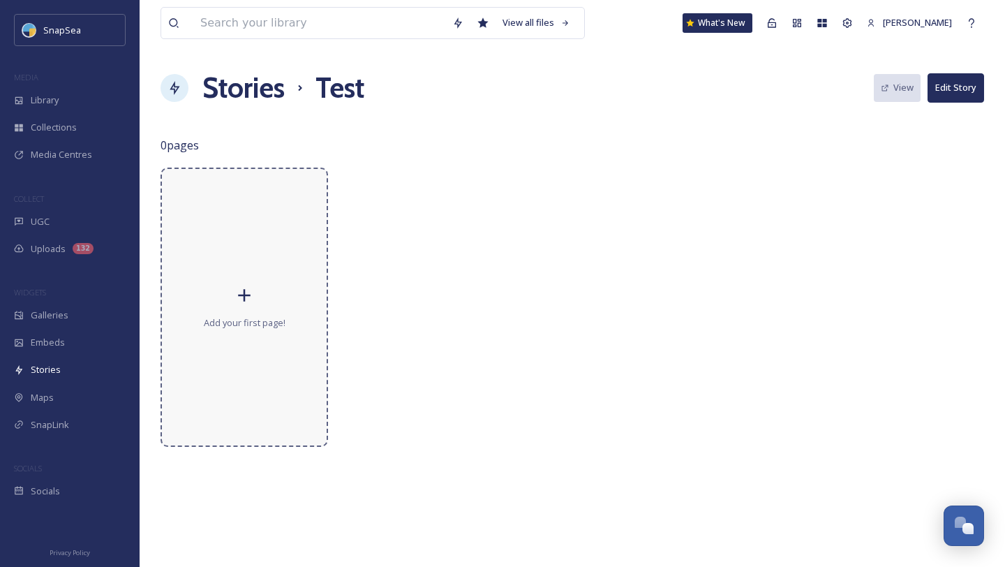
click at [294, 304] on div "Add your first page!" at bounding box center [245, 307] width 168 height 279
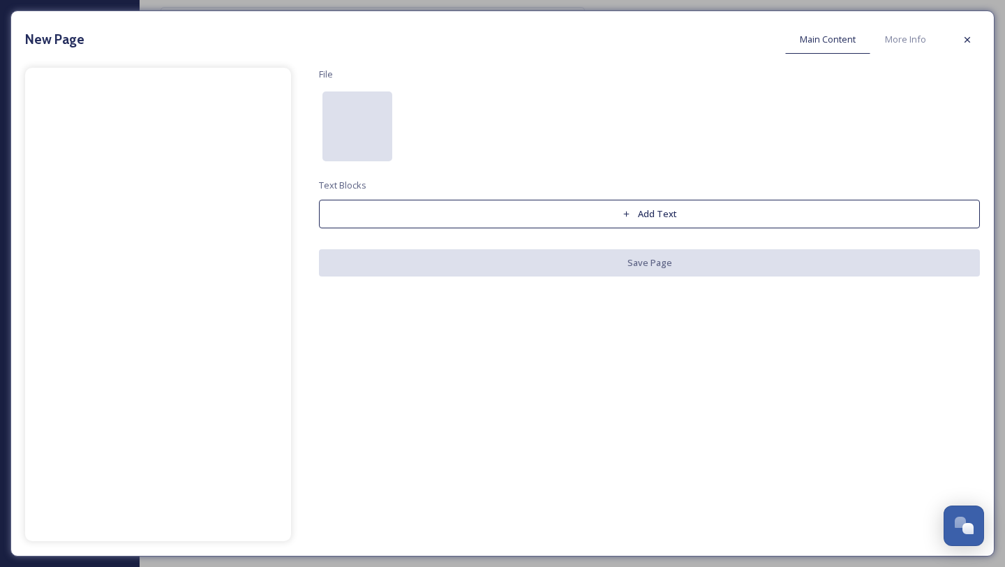
click at [355, 137] on div at bounding box center [357, 126] width 70 height 70
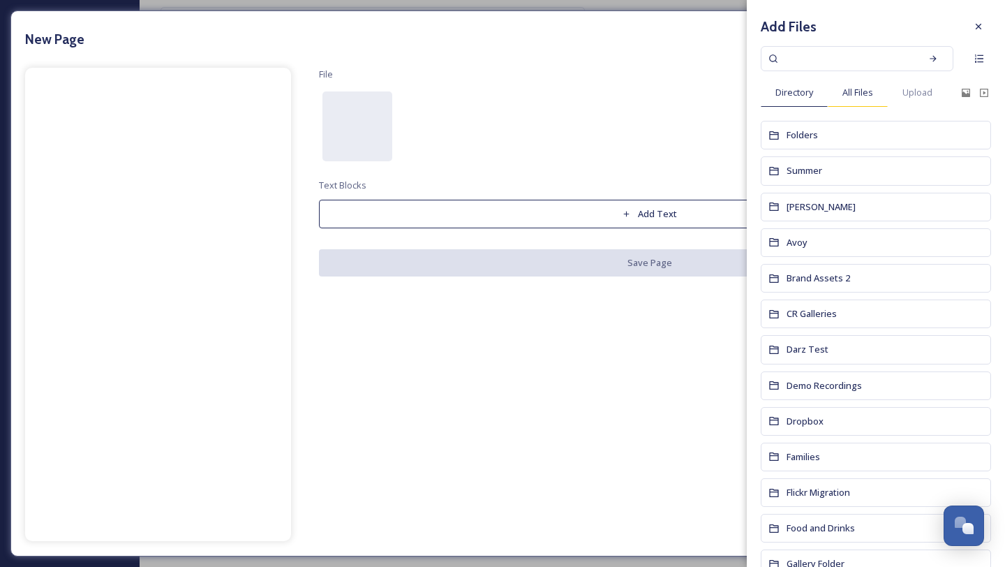
click at [859, 84] on div "All Files" at bounding box center [858, 92] width 60 height 29
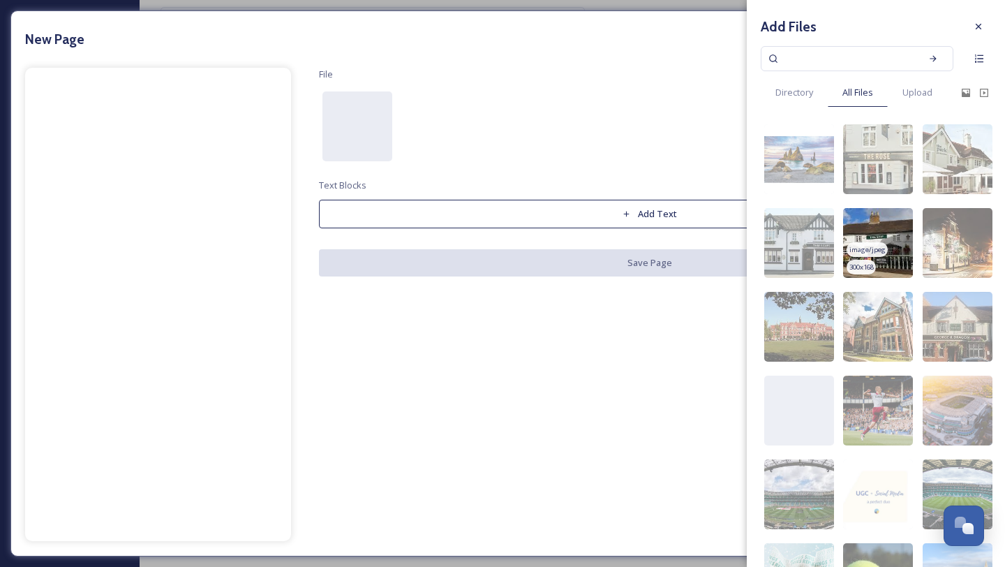
click at [893, 229] on img at bounding box center [878, 243] width 70 height 70
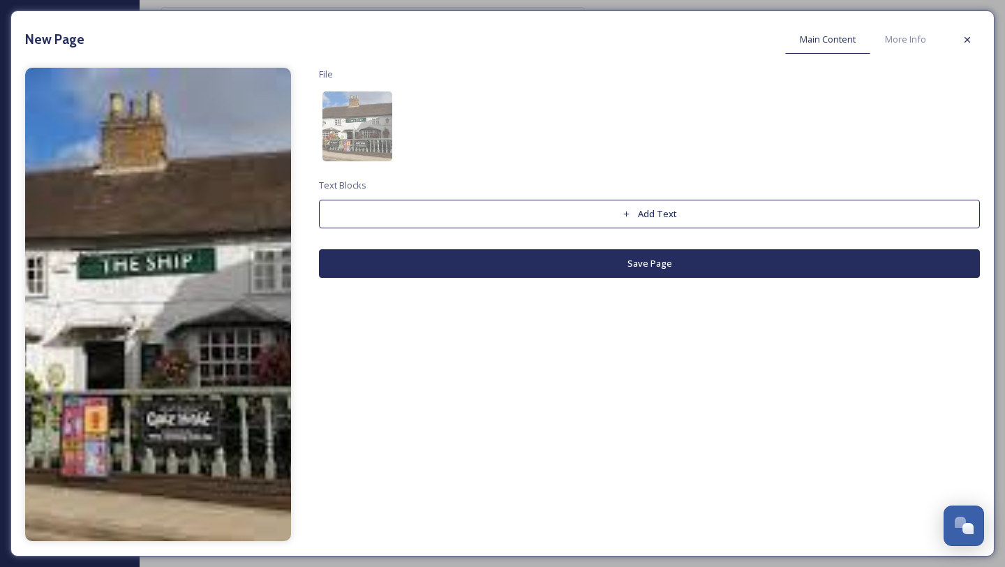
click at [690, 211] on button "Add Text" at bounding box center [649, 214] width 661 height 29
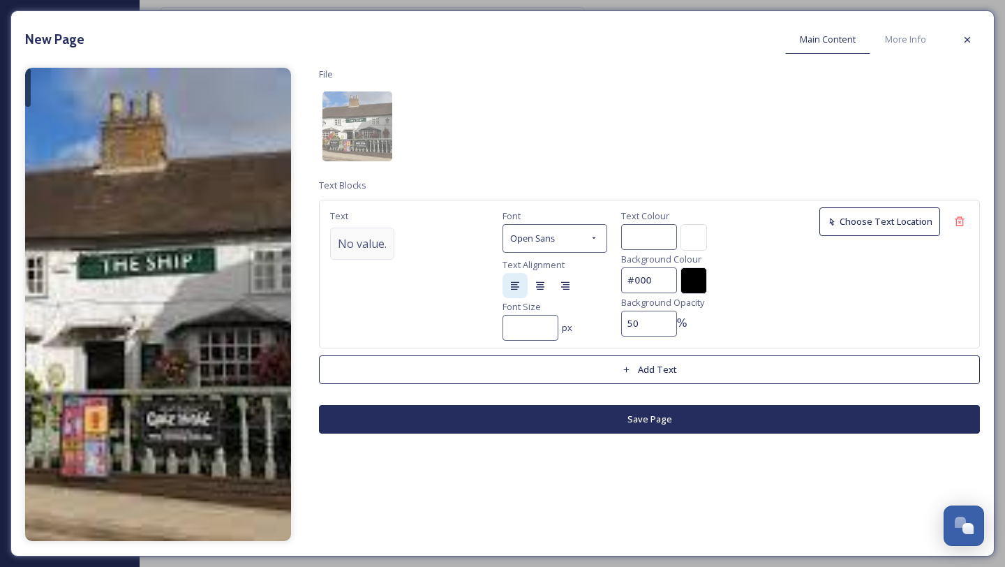
click at [385, 239] on span "No value." at bounding box center [362, 243] width 49 height 17
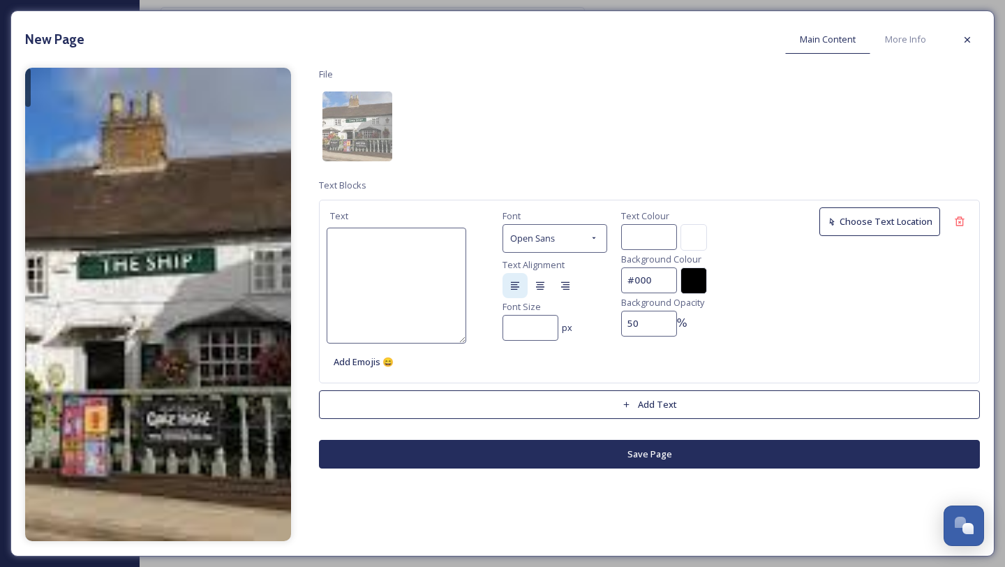
click at [385, 239] on textarea at bounding box center [397, 286] width 140 height 116
type textarea "T"
type textarea "Th"
type textarea "The"
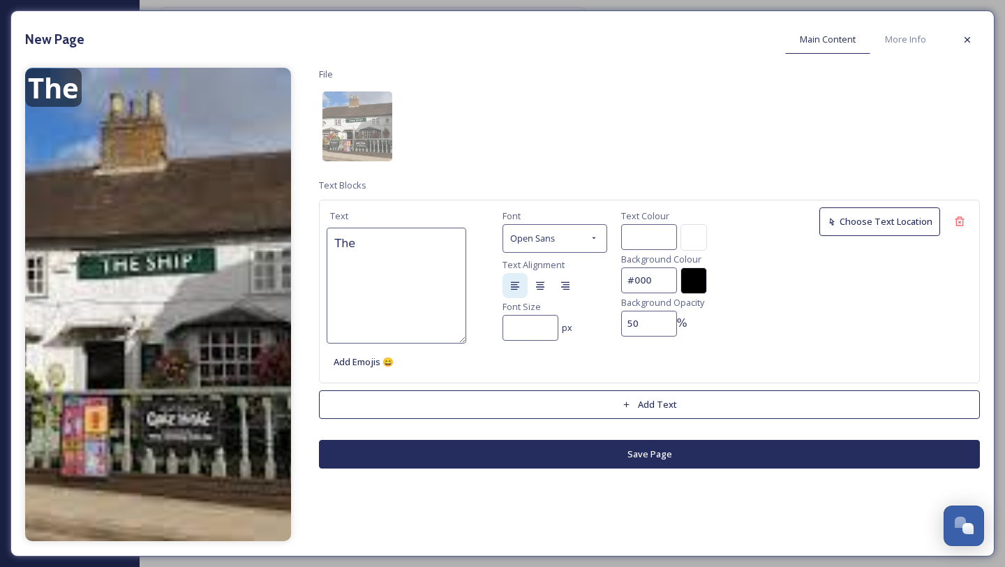
type textarea "The b"
type textarea "The be"
type textarea "The bes"
type textarea "The best"
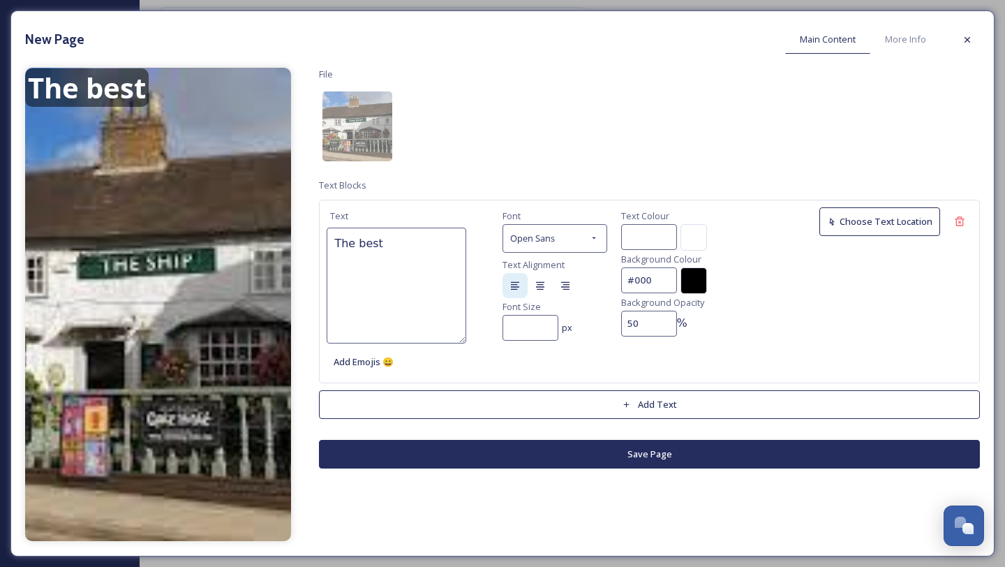
type textarea "The best p"
type textarea "The best pu"
type textarea "The best pub"
type textarea "The best pub i"
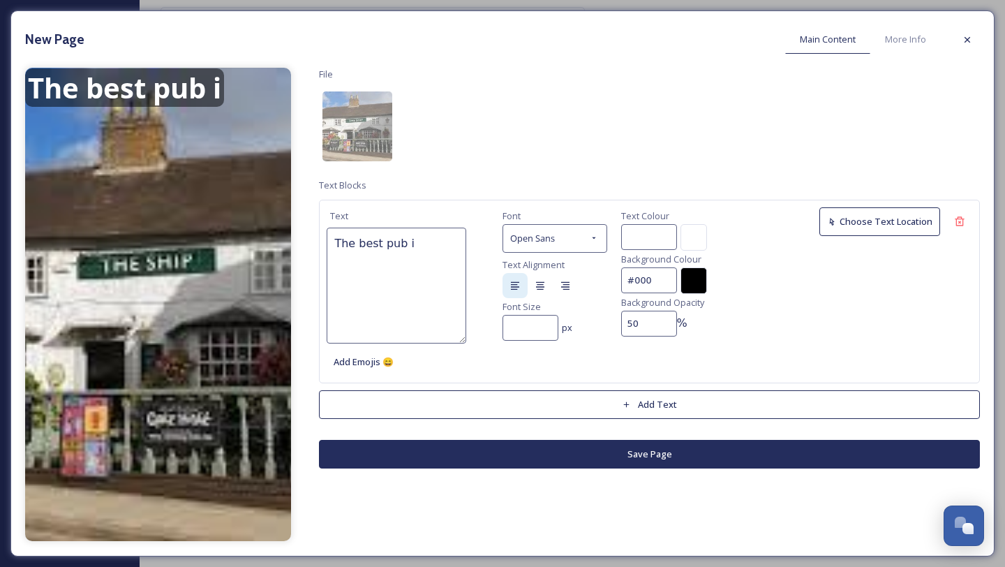
type textarea "The best pub in"
type textarea "The best pub in t"
type textarea "The best pub in th"
type textarea "The best pub in the"
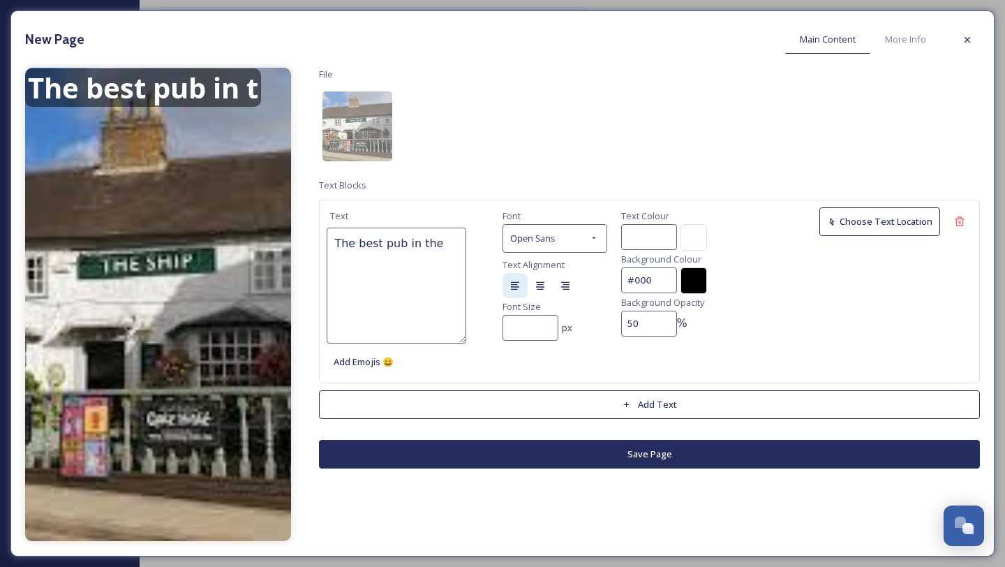
type textarea "The best pub in the"
type textarea "The best pub in the w"
type textarea "The best pub in the wo"
type textarea "The best pub in the wor"
type textarea "The best pub in the worl"
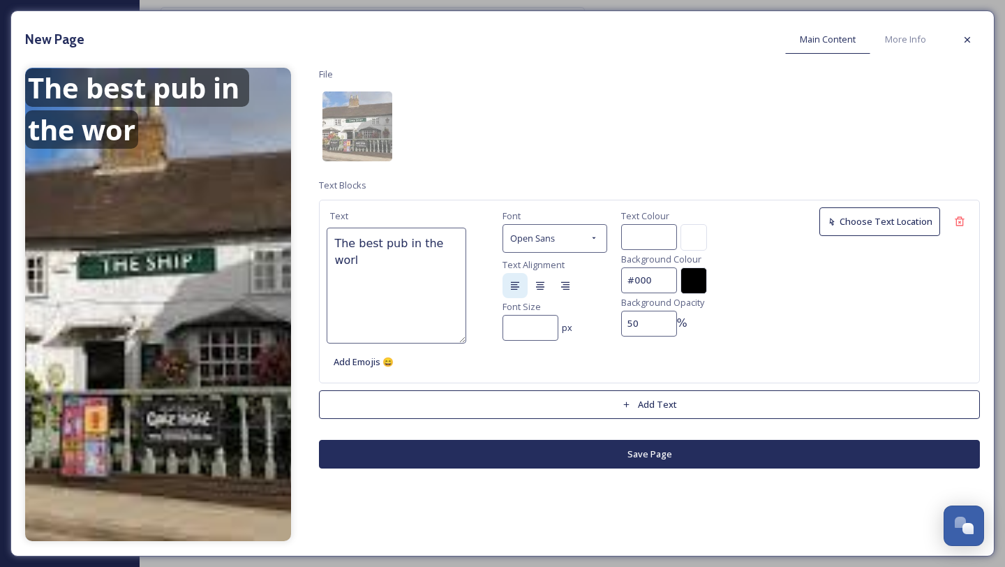
type textarea "The best pub in the world"
type textarea "The best pub in the world!"
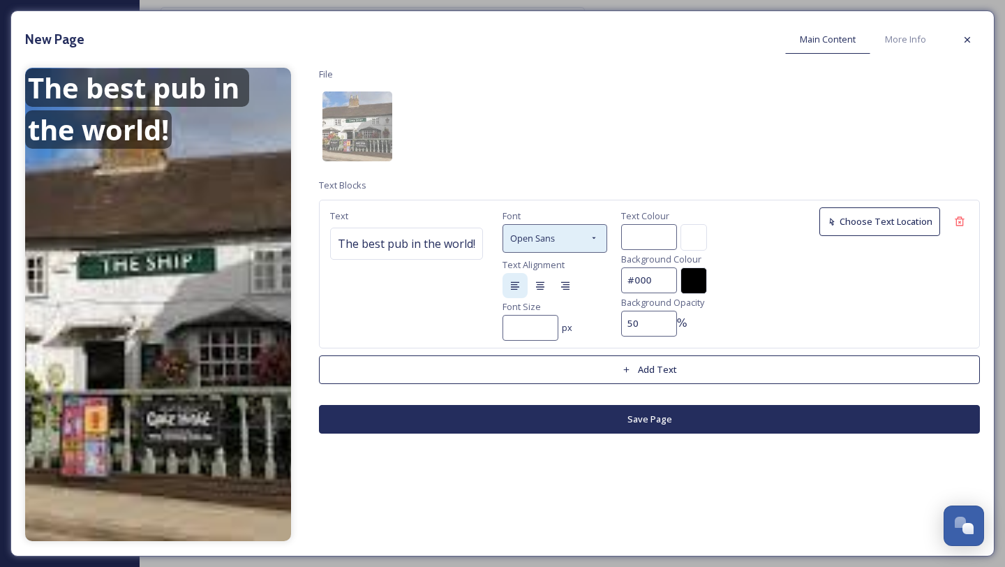
click at [550, 232] on span "Open Sans" at bounding box center [532, 238] width 45 height 13
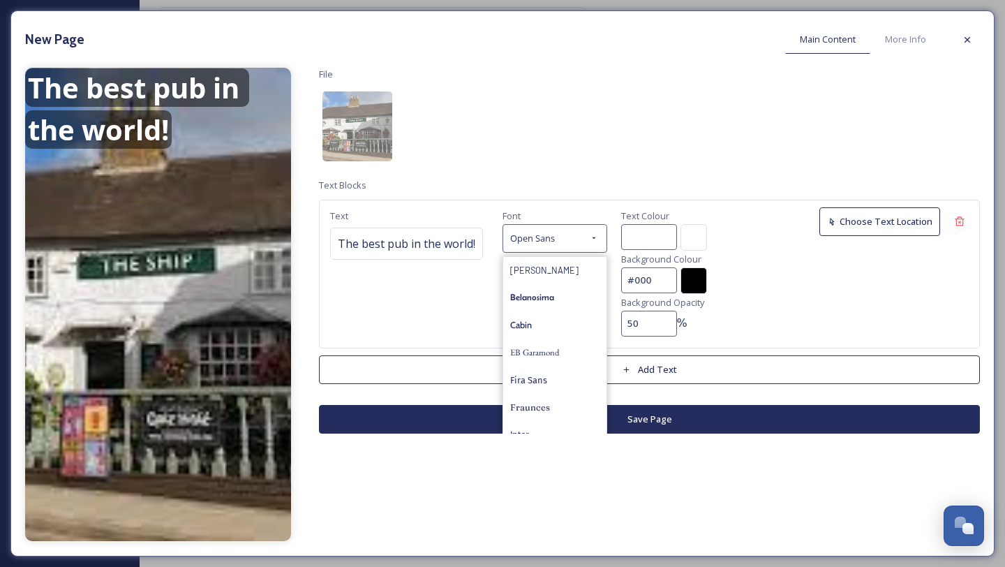
click at [743, 255] on div "Text The best pub in the world! Font Open Sans Barlow Belanosima Cabin EB Garam…" at bounding box center [649, 274] width 661 height 149
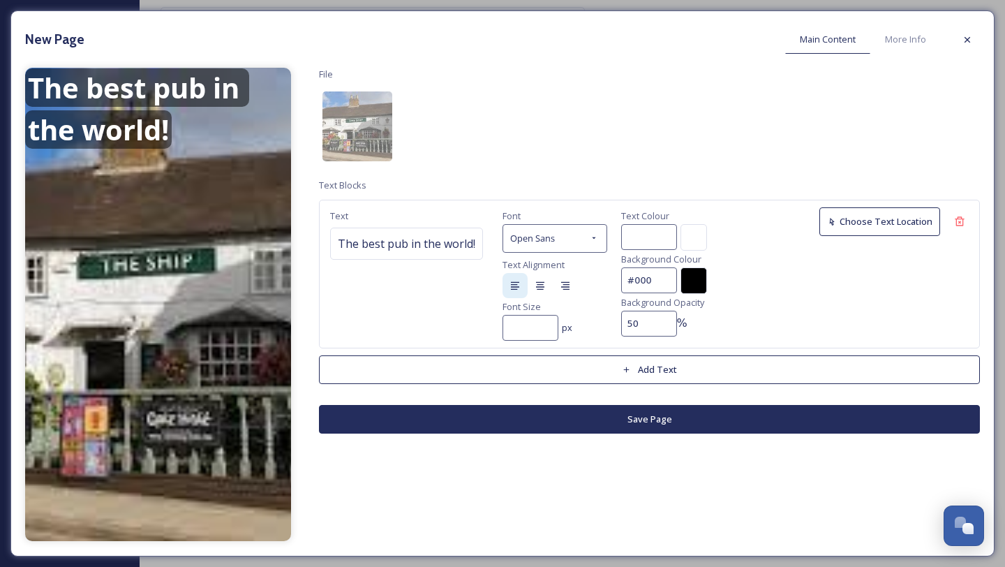
click at [694, 241] on div at bounding box center [693, 237] width 27 height 27
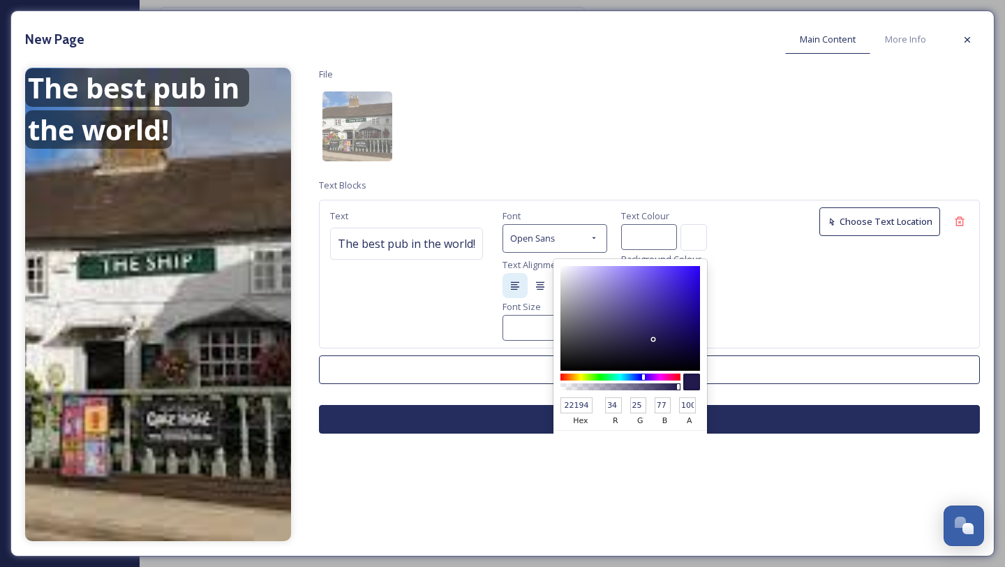
click at [659, 240] on input at bounding box center [649, 237] width 56 height 26
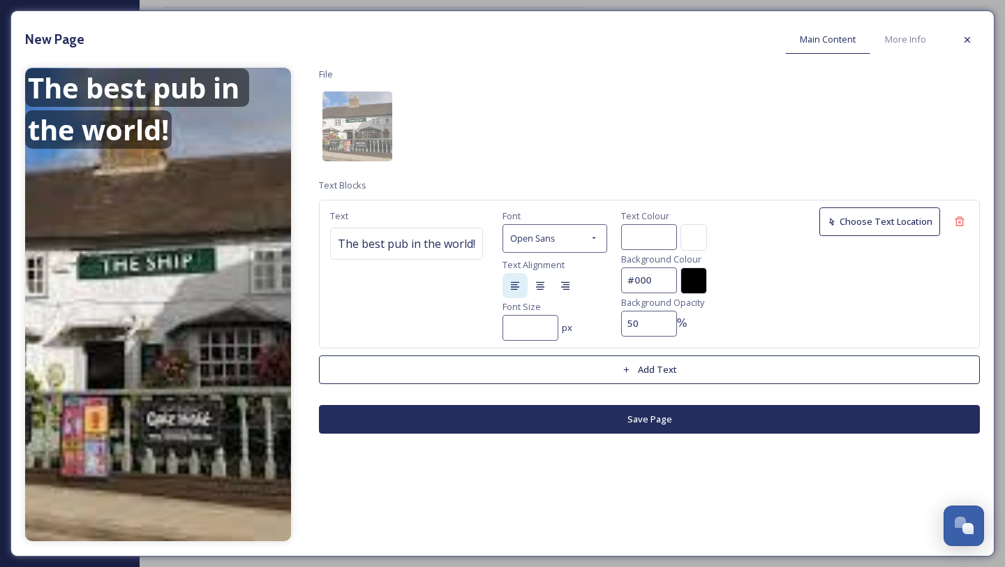
click at [695, 237] on div at bounding box center [693, 237] width 27 height 27
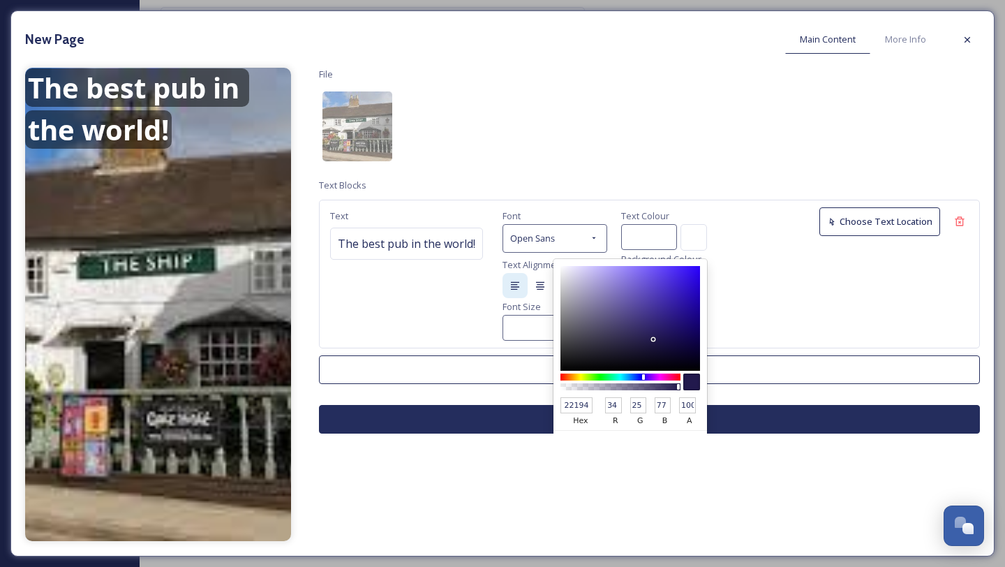
type input "#3818d7"
type input "3818D7"
type input "56"
type input "24"
type input "215"
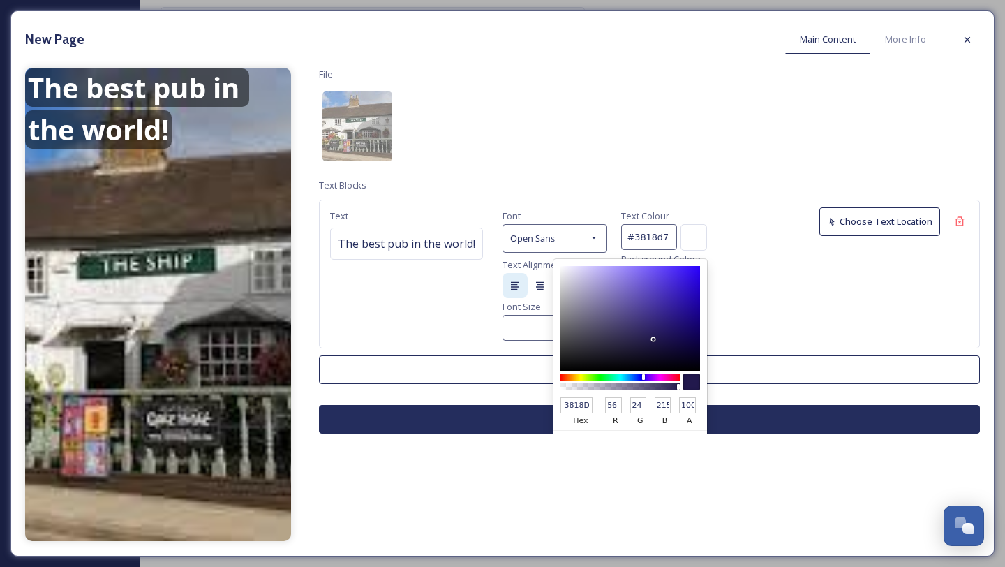
click at [684, 282] on div at bounding box center [630, 318] width 140 height 105
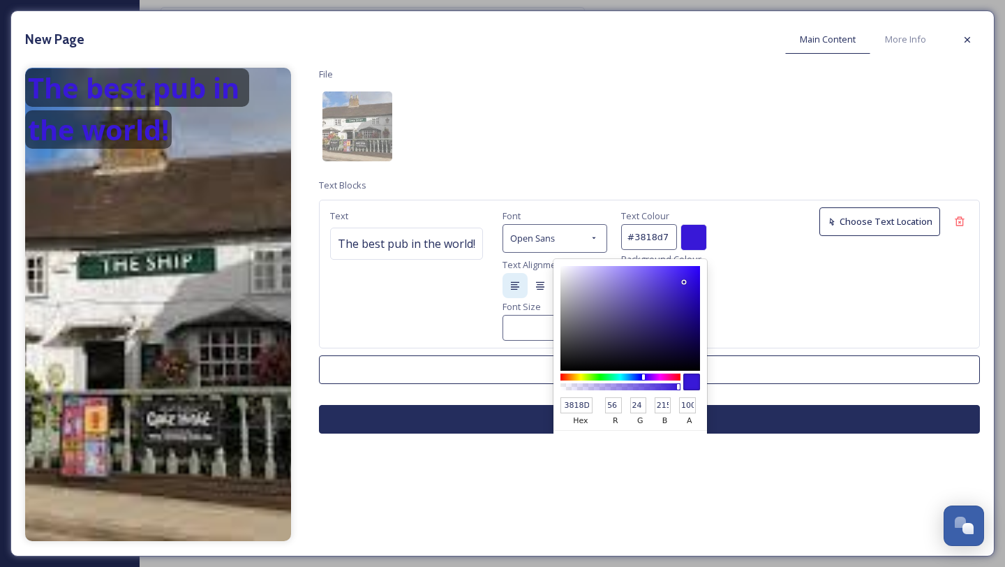
type input "#4b36b7"
type input "4B36B7"
type input "75"
type input "54"
type input "183"
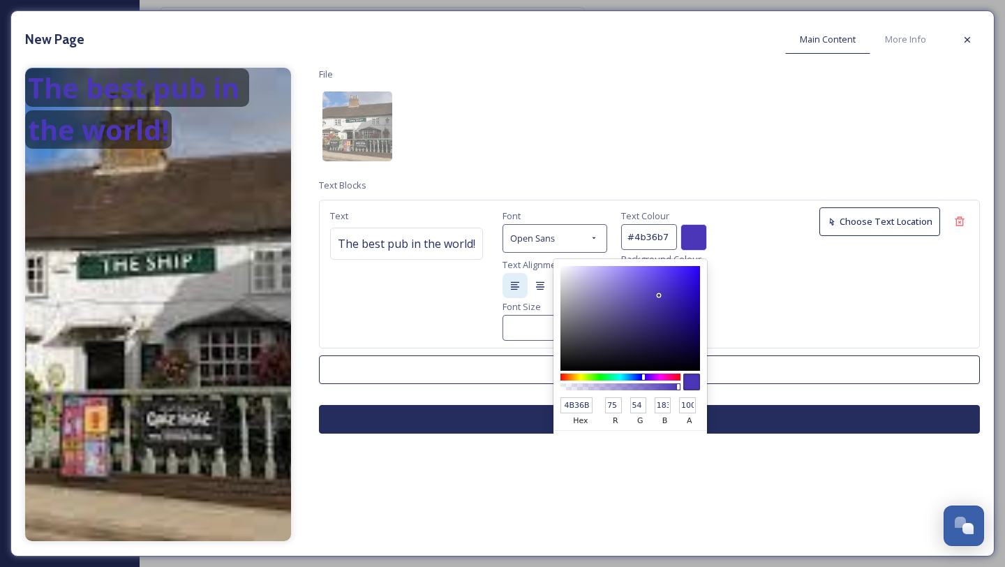
click at [659, 295] on div at bounding box center [630, 318] width 140 height 105
type input "#fcfcfd"
type input "FCFCFD"
type input "252"
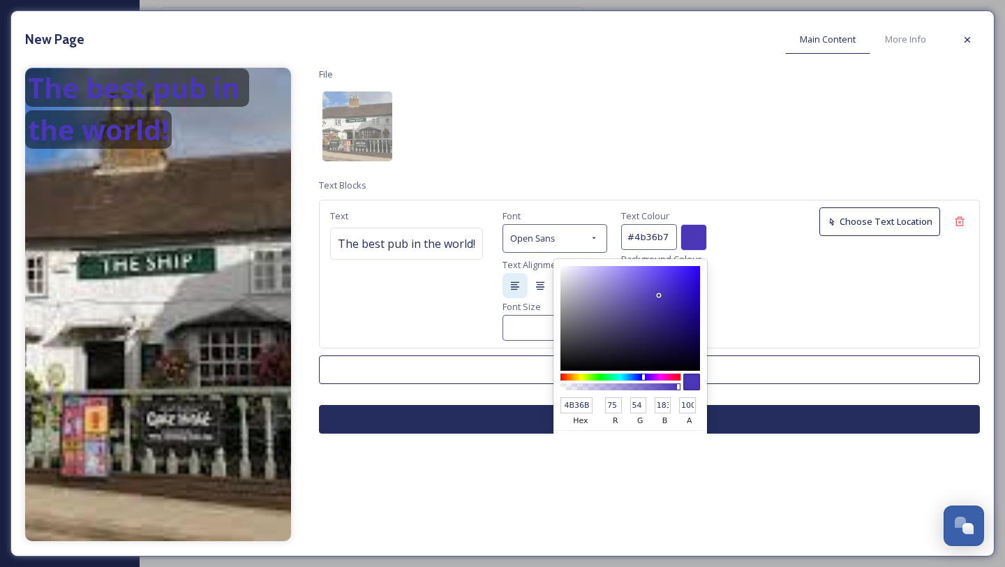
type input "253"
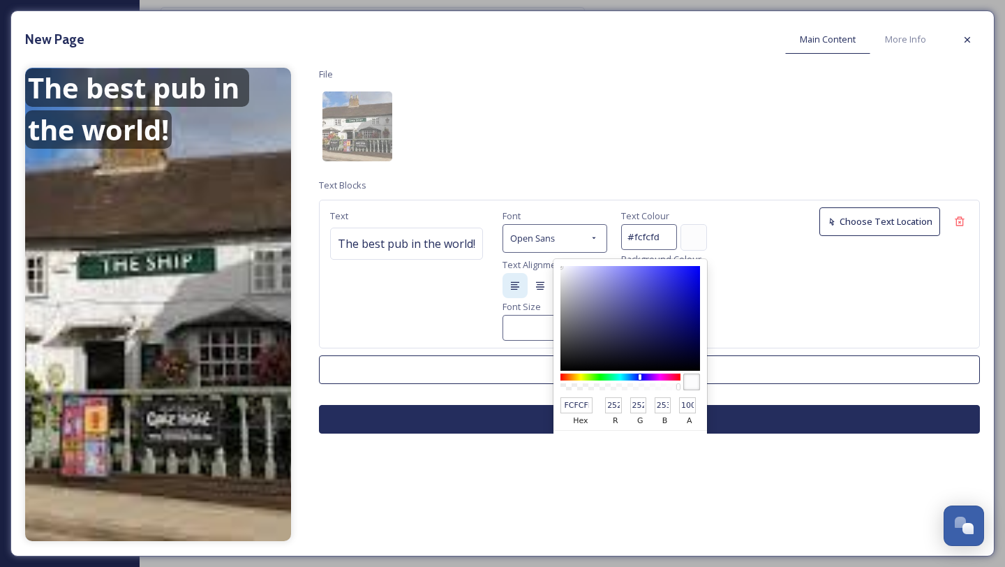
click at [560, 267] on div at bounding box center [630, 318] width 140 height 105
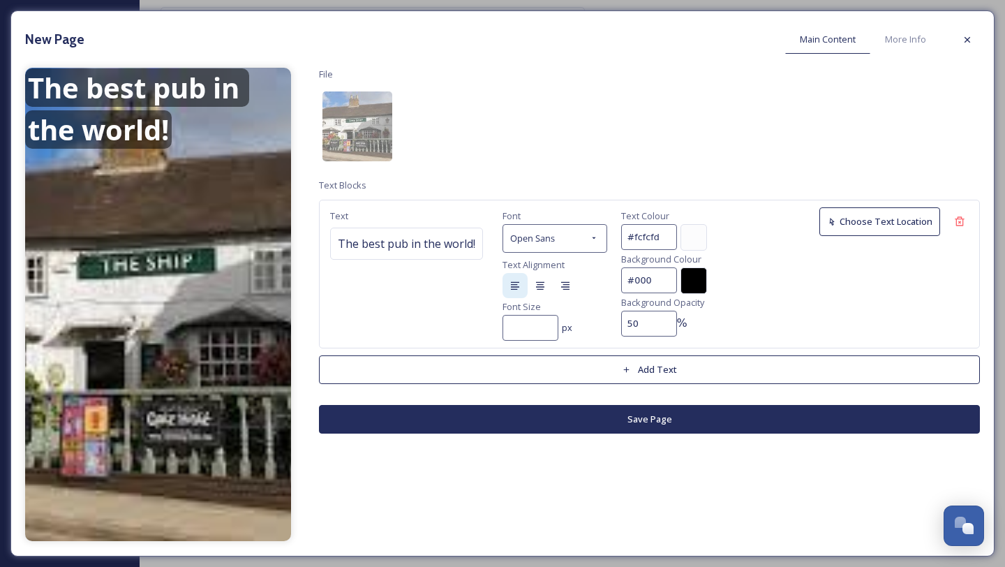
click at [730, 267] on div "Text The best pub in the world! Font Open Sans Text Alignment Font Size px Text…" at bounding box center [649, 274] width 661 height 149
click at [699, 278] on div at bounding box center [693, 280] width 27 height 27
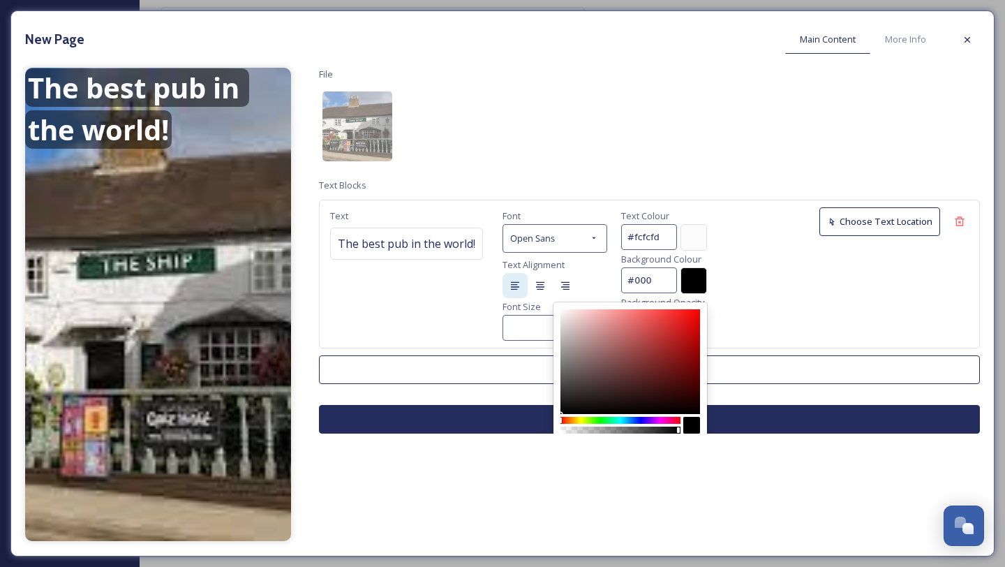
type input "#d70505"
type input "D70505"
type input "215"
type input "5"
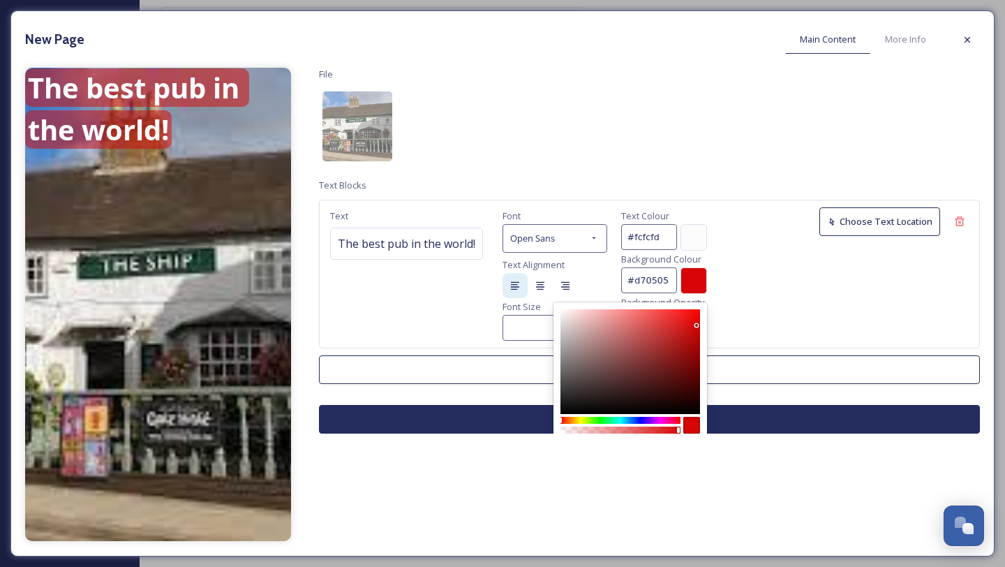
click at [697, 325] on div at bounding box center [630, 361] width 140 height 105
click at [770, 274] on div "Text The best pub in the world! Font Open Sans Text Alignment Font Size px Text…" at bounding box center [649, 274] width 661 height 149
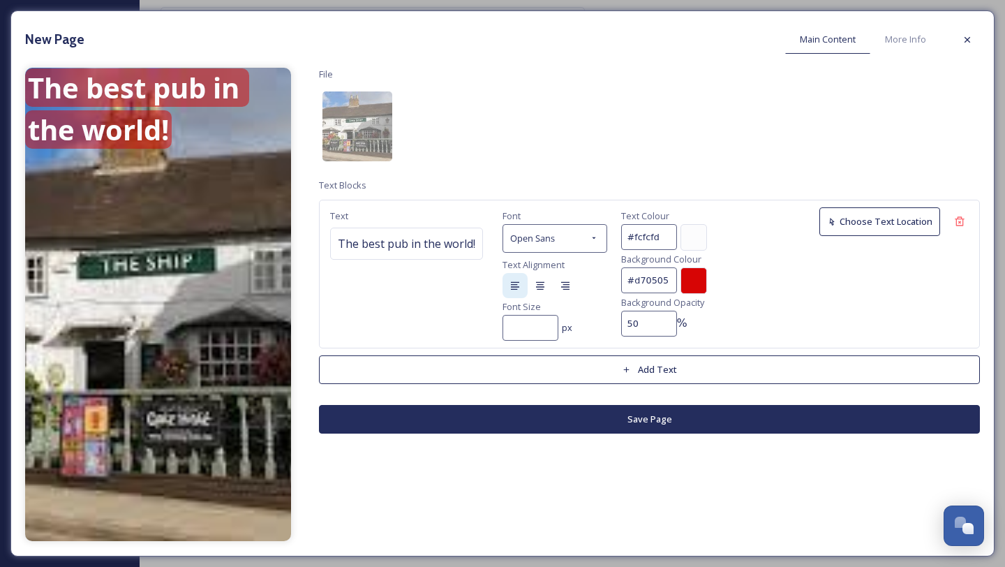
click at [655, 328] on input "50" at bounding box center [649, 324] width 56 height 26
type input "5"
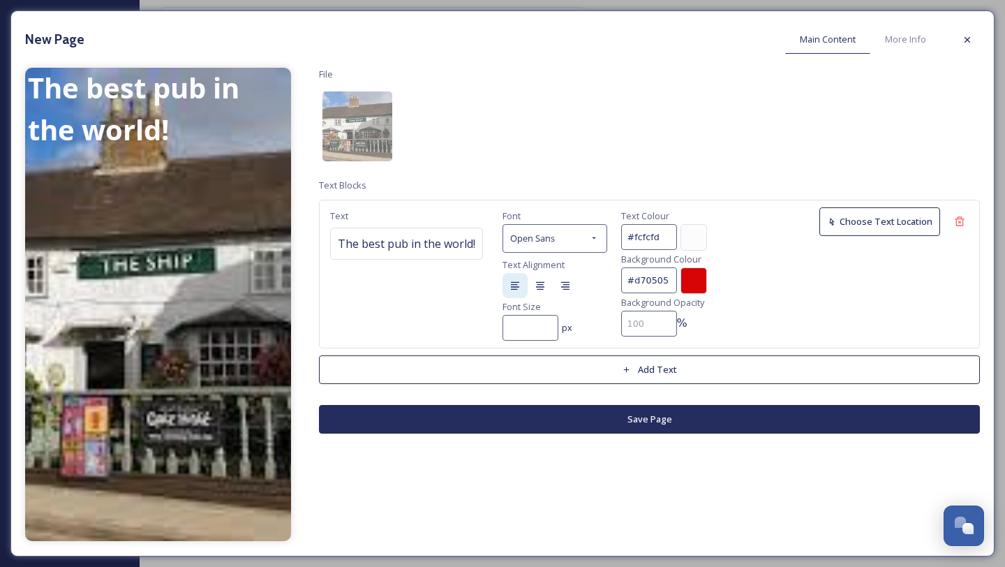
type input "1"
type input "10"
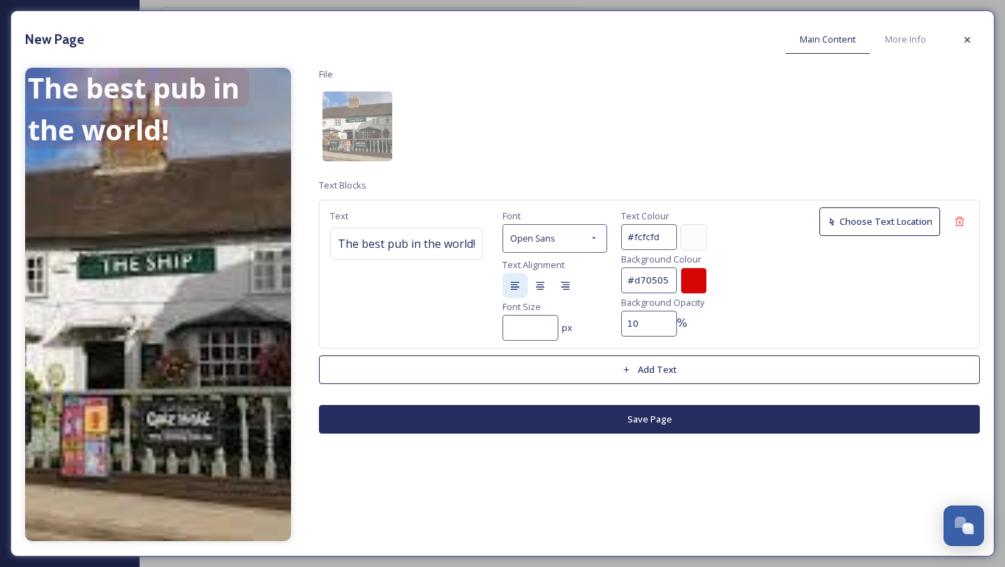
type input "100"
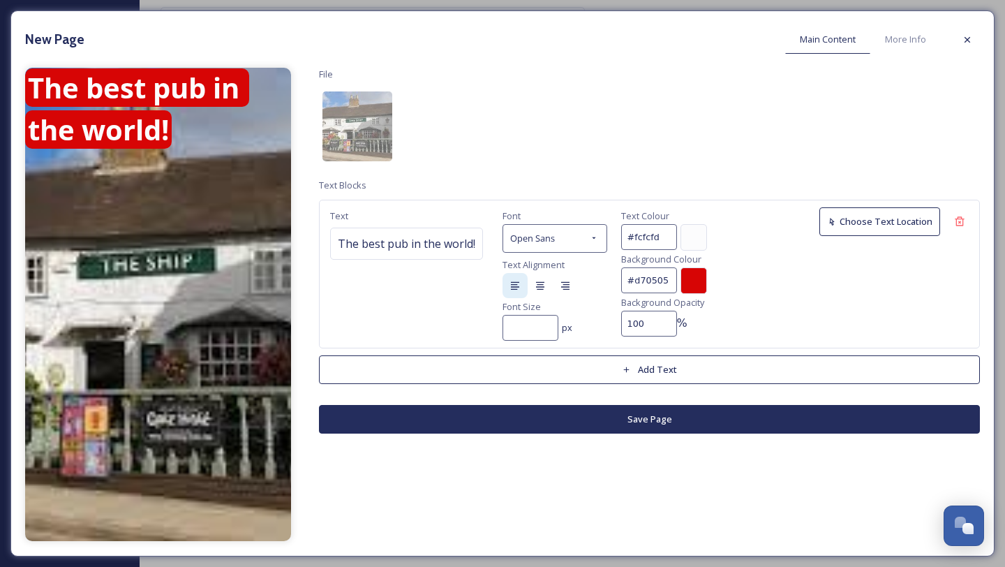
type input "10"
type input "1"
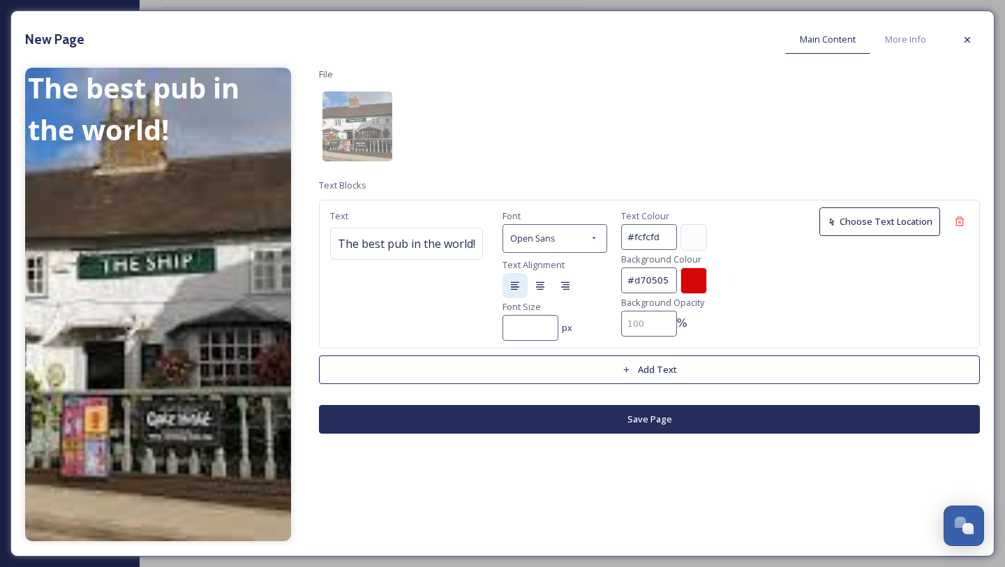
type input "0"
type input "50"
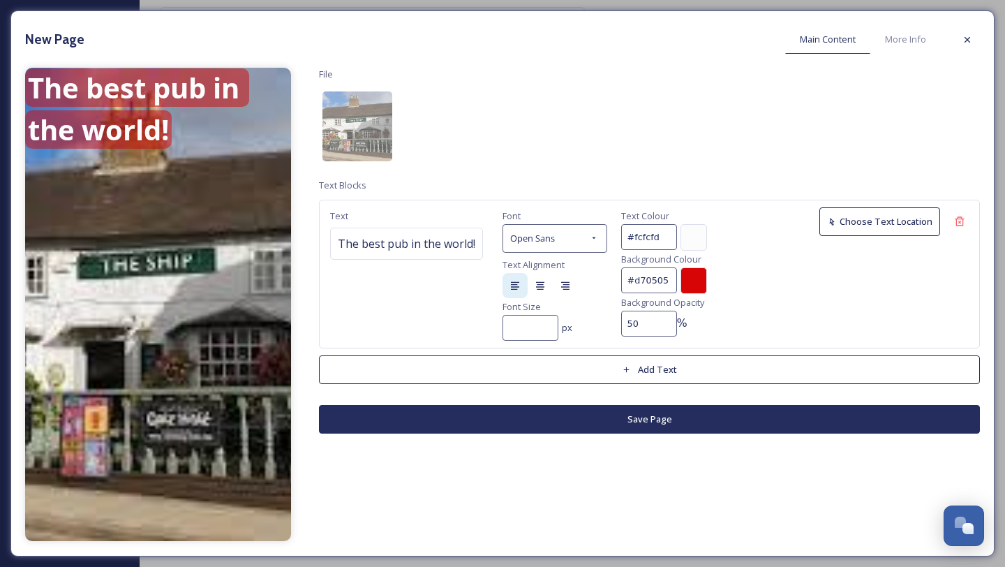
click at [789, 306] on div "Text The best pub in the world! Font Open Sans Text Alignment Font Size px Text…" at bounding box center [649, 274] width 661 height 149
click at [544, 322] on input "2" at bounding box center [531, 328] width 56 height 26
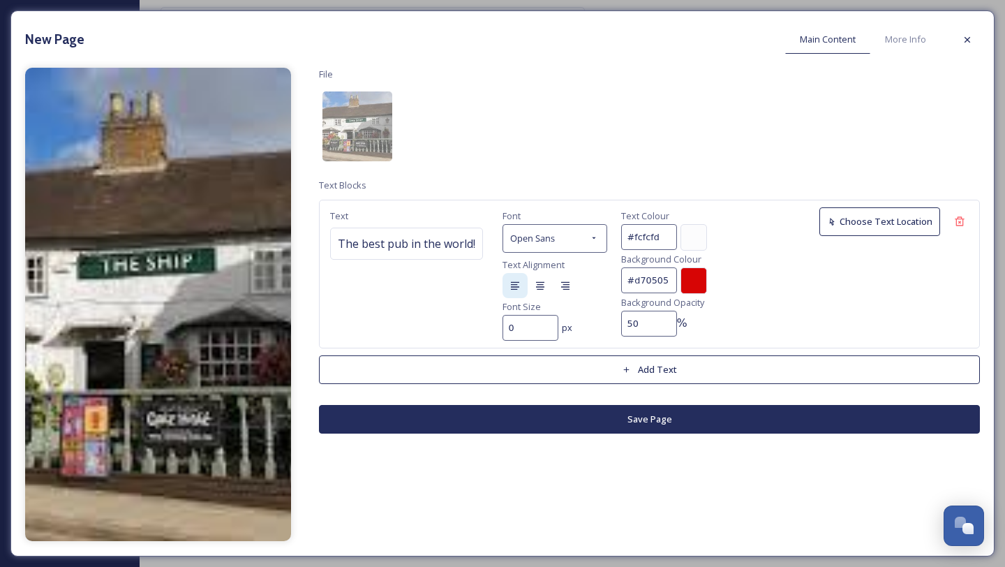
type input "0"
click at [549, 329] on input "0" at bounding box center [531, 328] width 56 height 26
click at [516, 325] on input "0" at bounding box center [531, 328] width 56 height 26
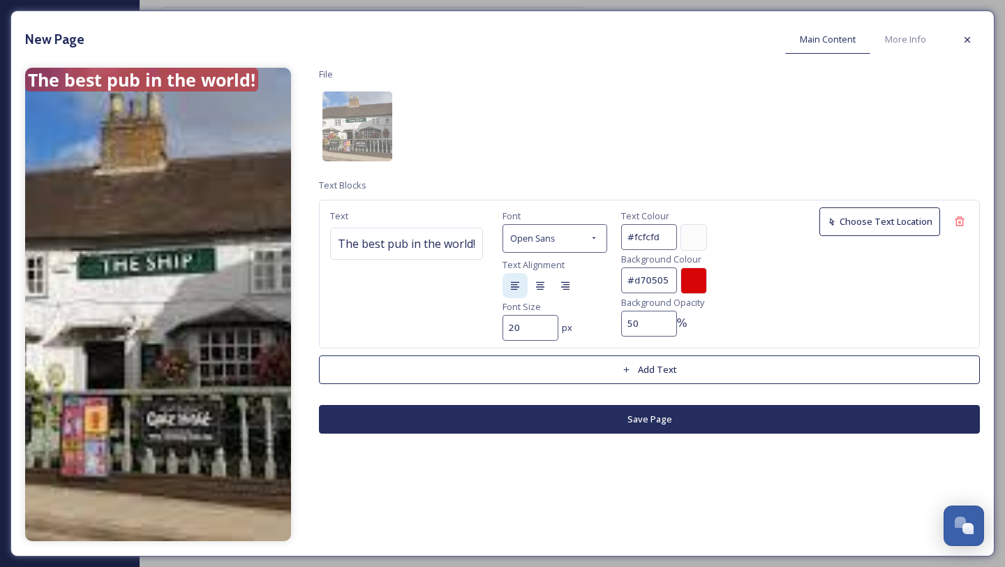
type input "20"
click at [828, 307] on div "Text The best pub in the world! Font Open Sans Text Alignment Font Size 20 px T…" at bounding box center [649, 274] width 661 height 149
click at [850, 225] on button "Choose Text Location" at bounding box center [879, 221] width 121 height 29
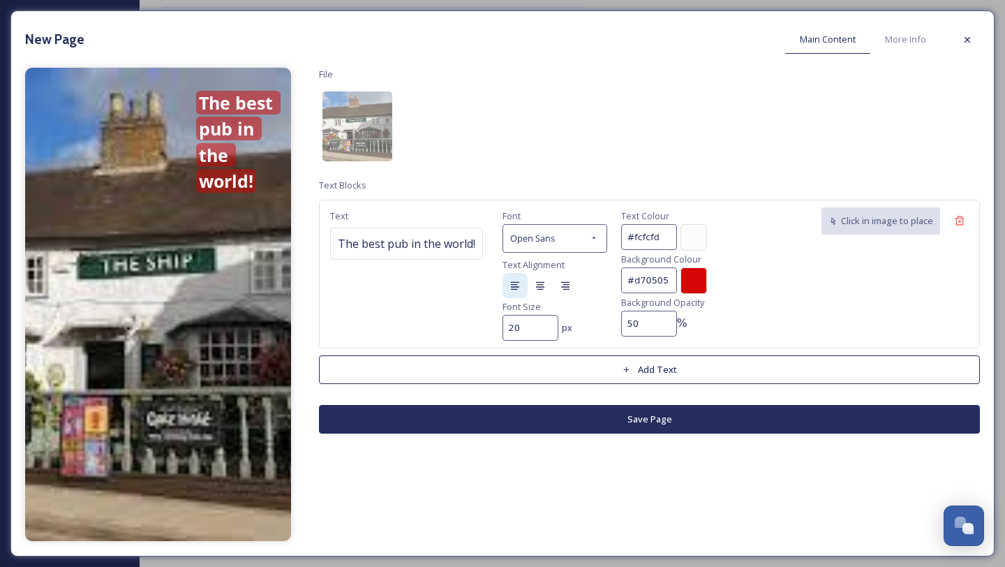
click at [196, 91] on div "The best pub in the world!" at bounding box center [240, 143] width 88 height 105
click at [561, 282] on icon at bounding box center [565, 285] width 11 height 11
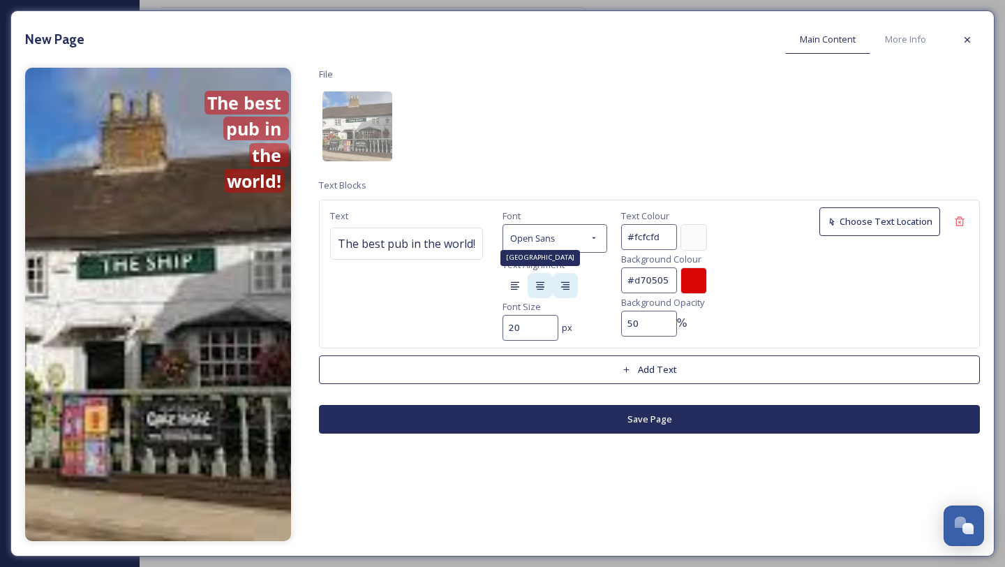
click at [537, 285] on icon at bounding box center [540, 285] width 8 height 8
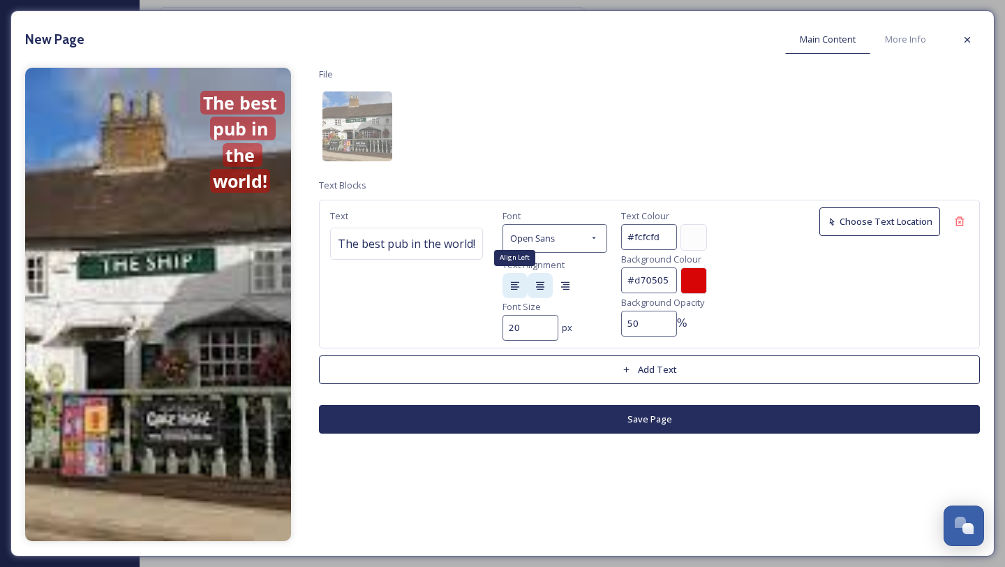
click at [521, 285] on div "Align Left" at bounding box center [515, 285] width 25 height 25
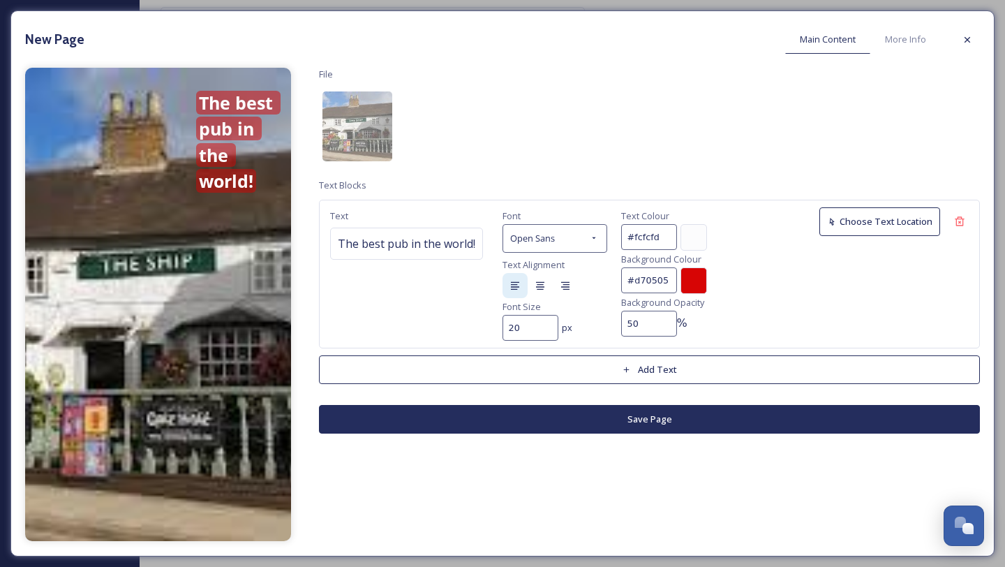
click at [674, 412] on button "Save Page" at bounding box center [649, 419] width 661 height 29
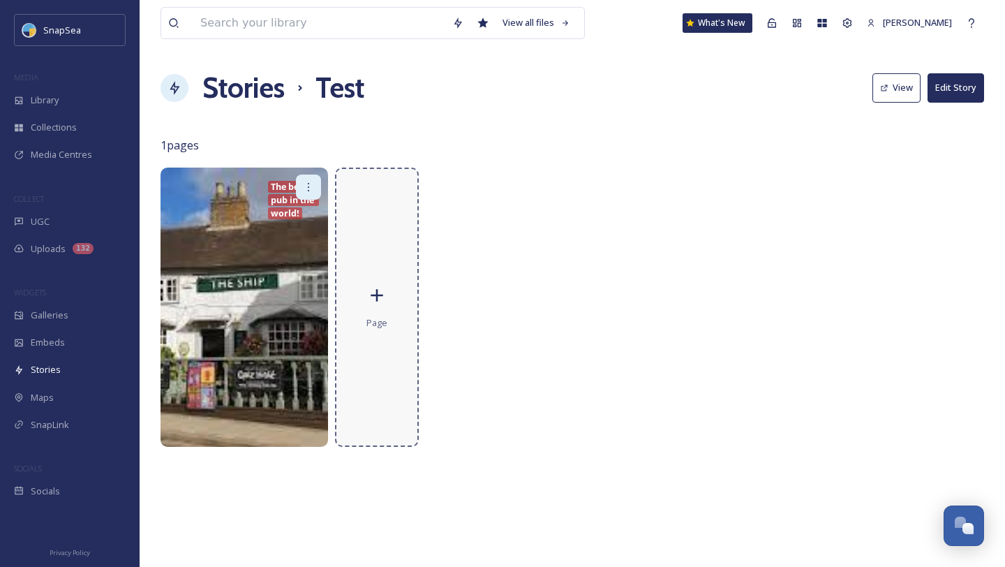
click at [396, 306] on div "Page" at bounding box center [377, 307] width 84 height 279
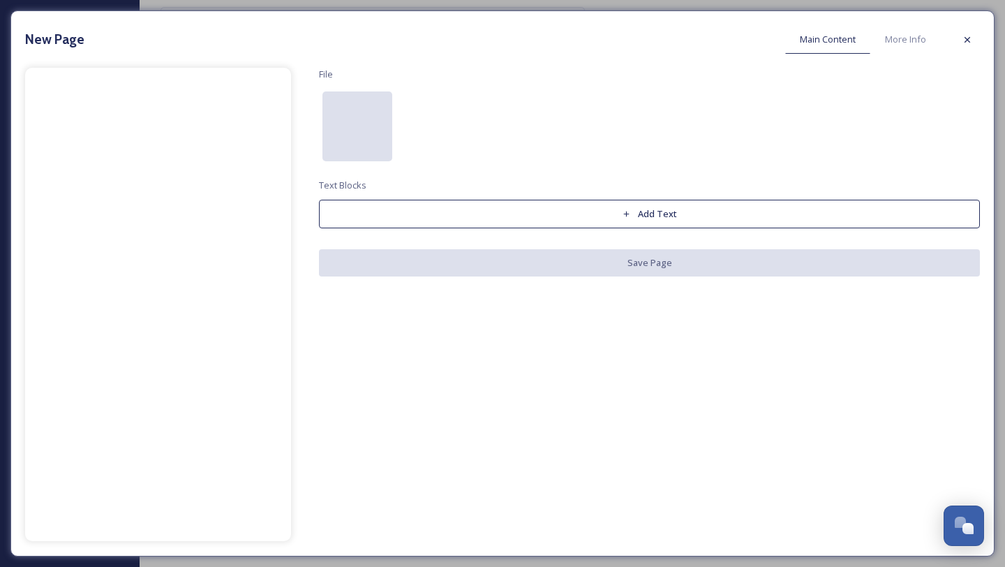
click at [372, 143] on div at bounding box center [357, 126] width 70 height 70
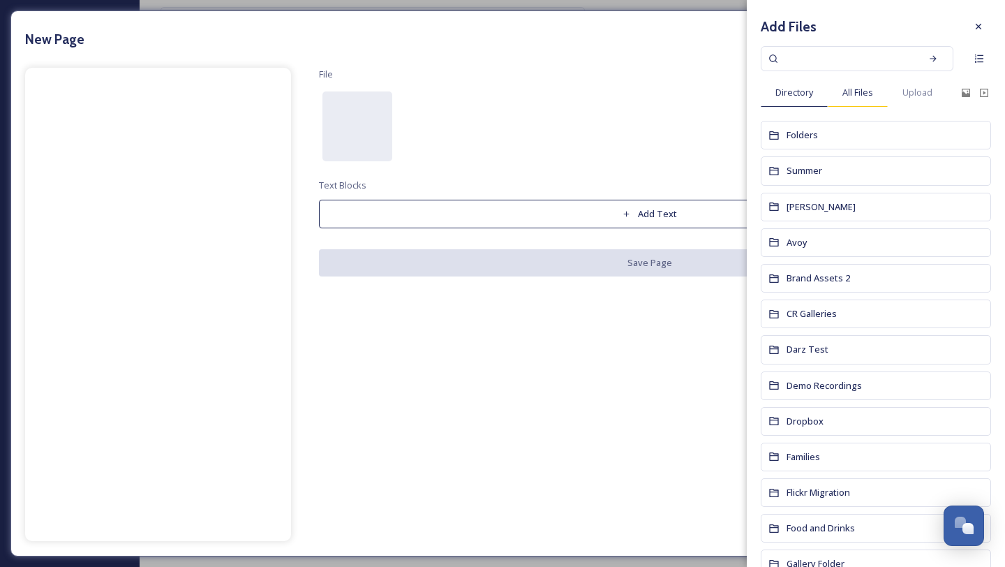
click at [842, 96] on span "All Files" at bounding box center [857, 92] width 31 height 13
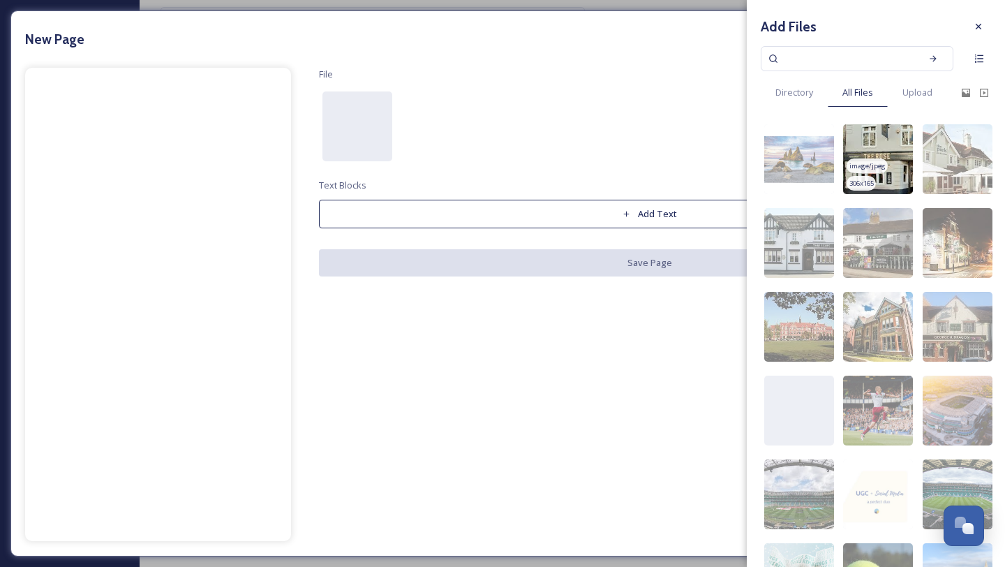
click at [885, 163] on div "image/jpeg" at bounding box center [867, 165] width 40 height 15
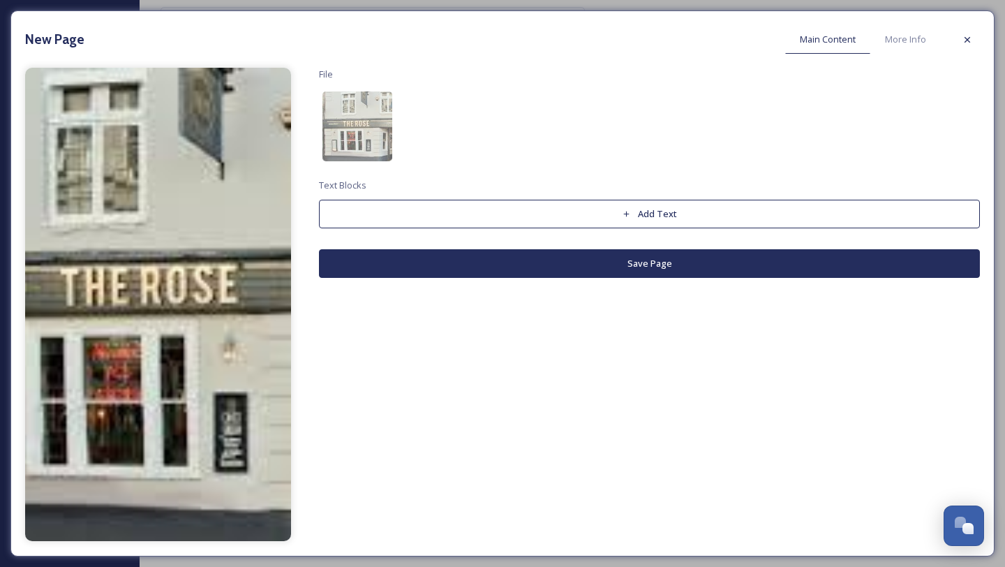
click at [623, 205] on button "Add Text" at bounding box center [649, 214] width 661 height 29
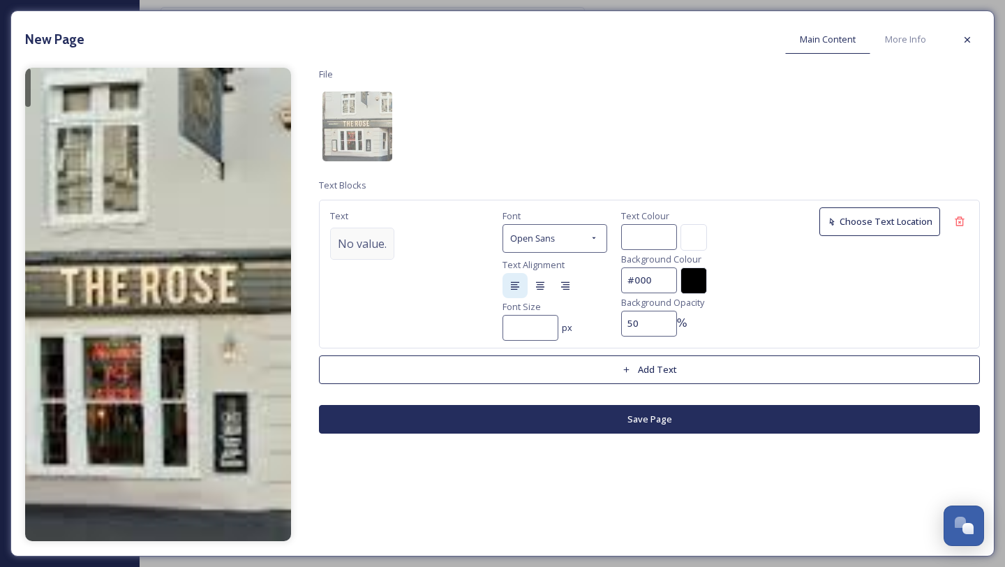
click at [355, 246] on span "No value." at bounding box center [362, 243] width 49 height 17
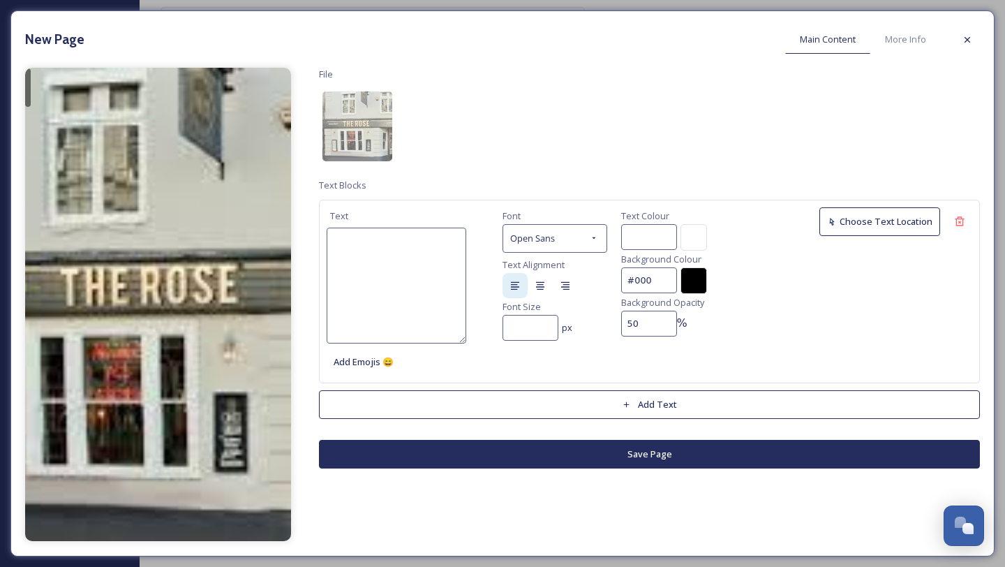
click at [355, 246] on textarea at bounding box center [397, 286] width 140 height 116
type textarea "w"
type textarea "wo"
type textarea "wor"
type textarea "wors"
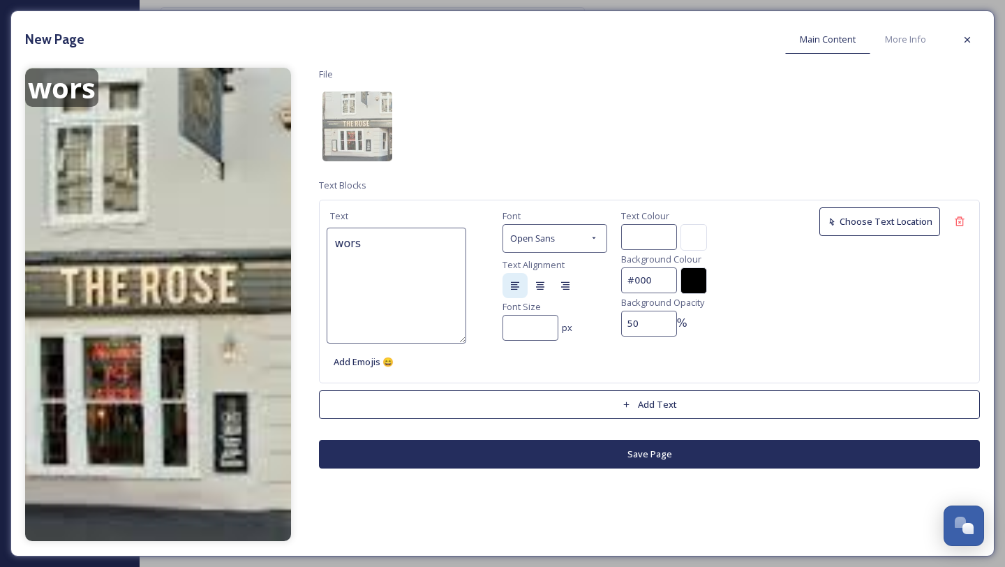
type textarea "worst"
type textarea "worst p"
type textarea "worst pu"
type textarea "worst pub"
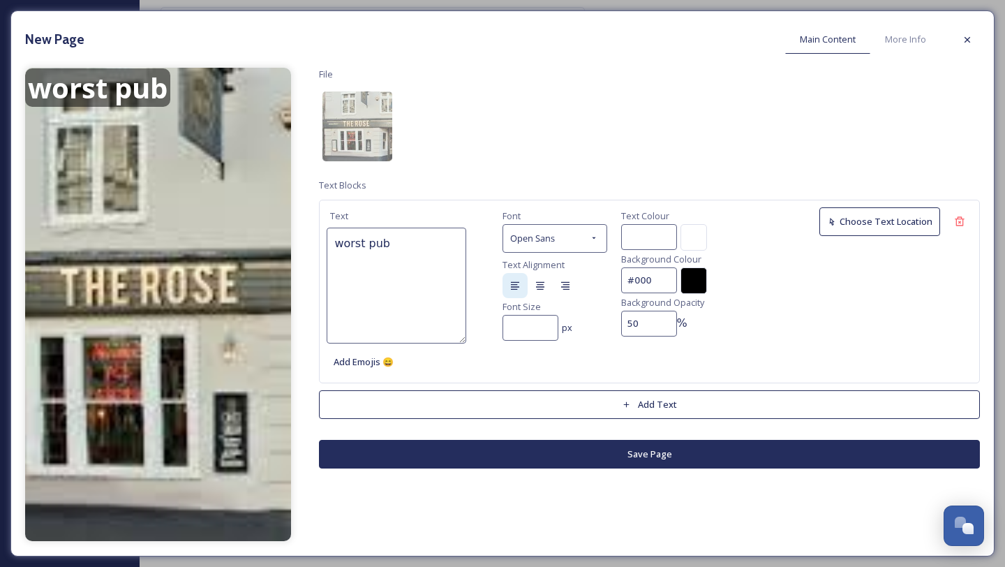
type textarea "worst pub"
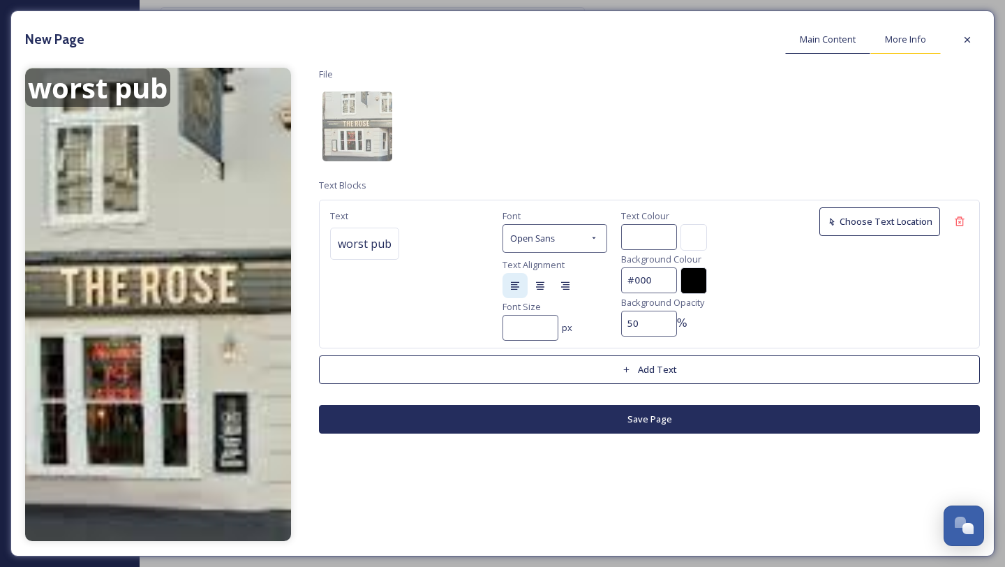
click at [907, 35] on span "More Info" at bounding box center [905, 39] width 41 height 13
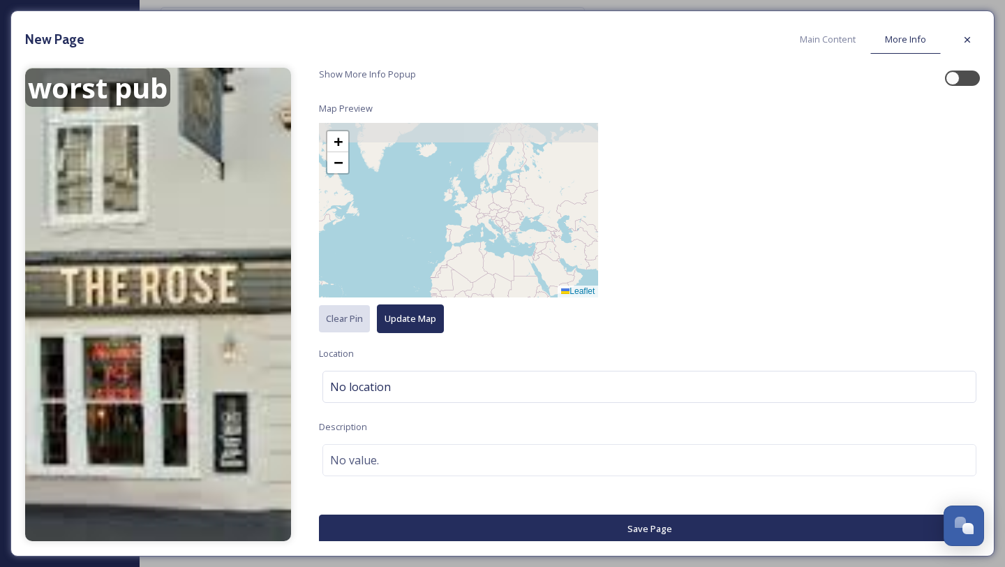
drag, startPoint x: 495, startPoint y: 174, endPoint x: 500, endPoint y: 285, distance: 111.1
click at [500, 285] on div "+ − Leaflet" at bounding box center [458, 210] width 279 height 174
click at [419, 390] on div "No location" at bounding box center [649, 387] width 654 height 32
click at [419, 390] on input at bounding box center [649, 386] width 653 height 31
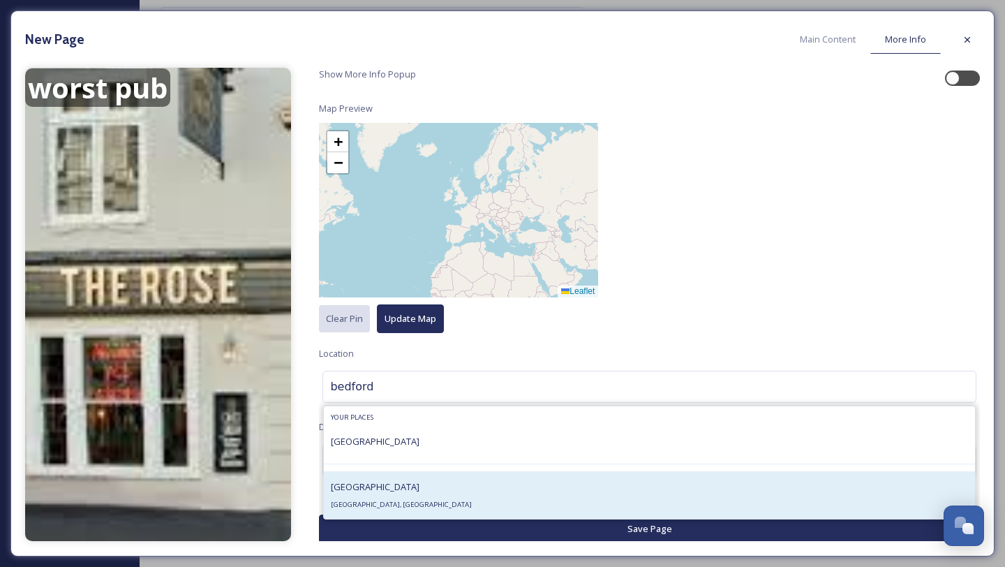
type input "bedford"
click at [390, 486] on div "Bedford Bedford, UK" at bounding box center [649, 494] width 651 height 47
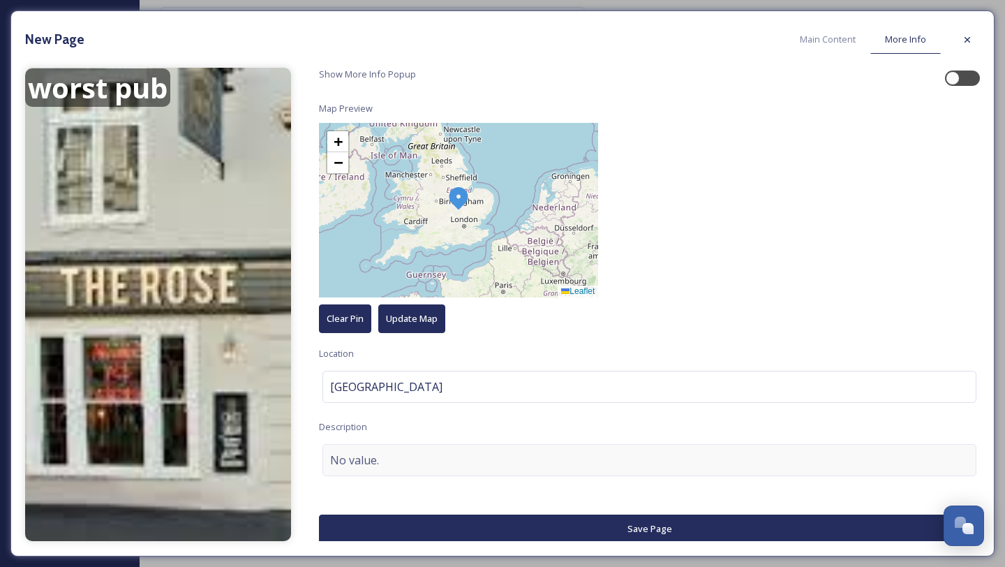
click at [423, 468] on div "No value." at bounding box center [649, 460] width 654 height 32
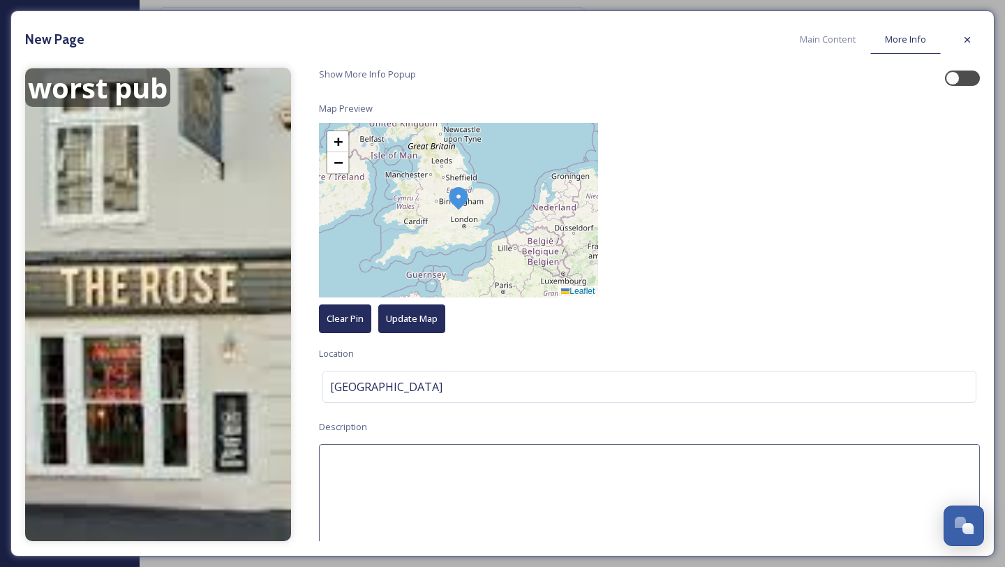
click at [423, 468] on textarea at bounding box center [649, 502] width 661 height 116
type textarea "Bedford high street"
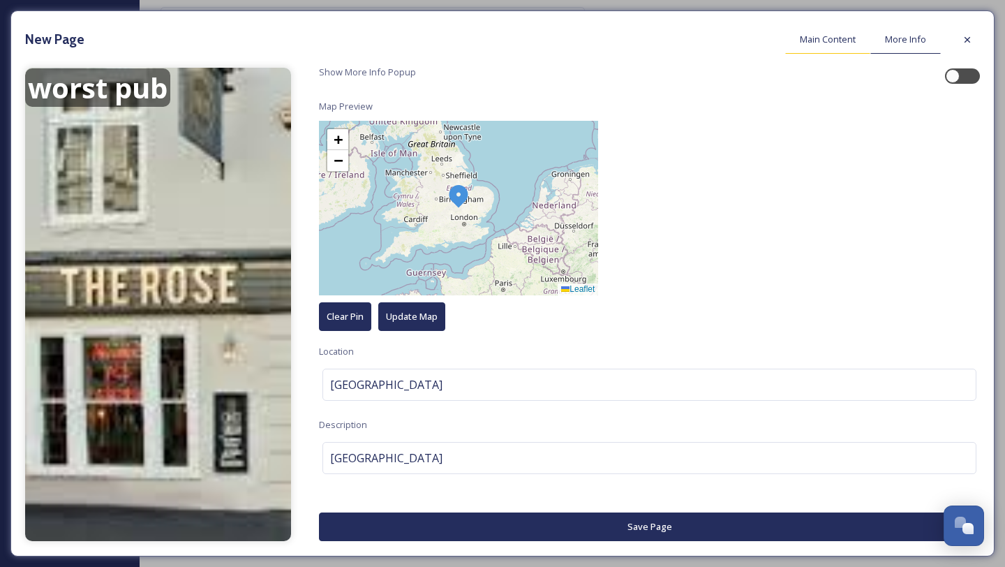
scroll to position [1, 0]
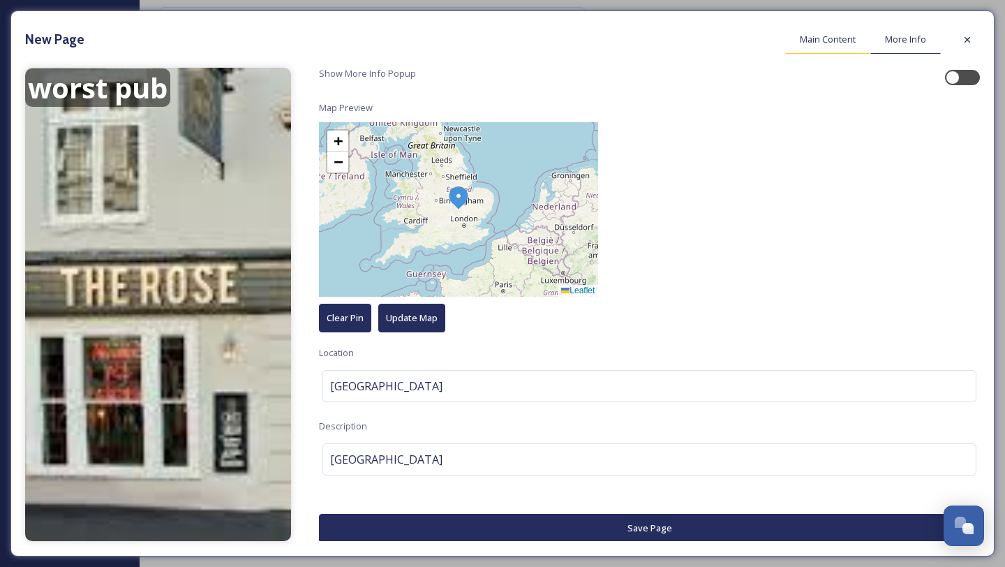
click at [830, 36] on span "Main Content" at bounding box center [828, 39] width 56 height 13
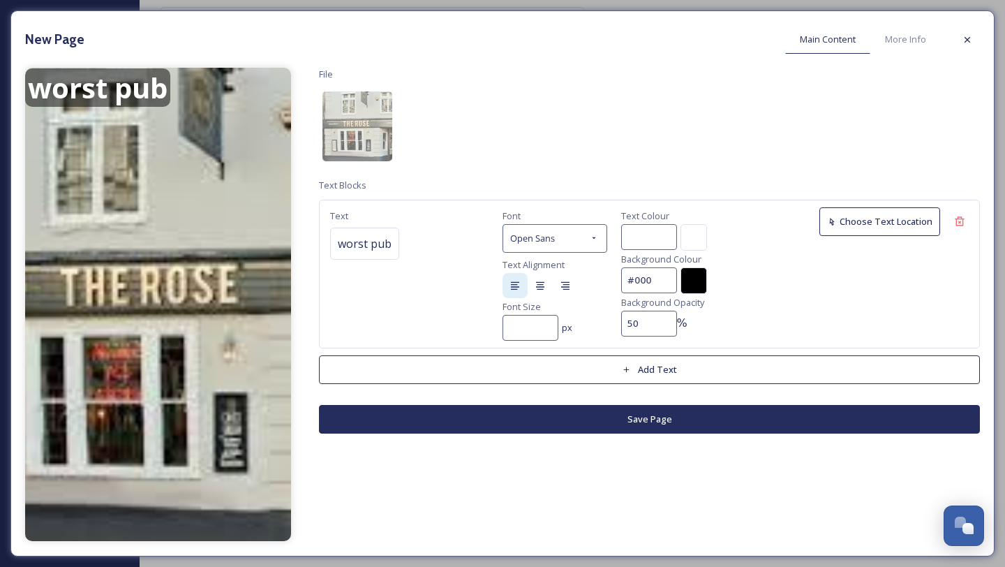
click at [648, 405] on button "Save Page" at bounding box center [649, 419] width 661 height 29
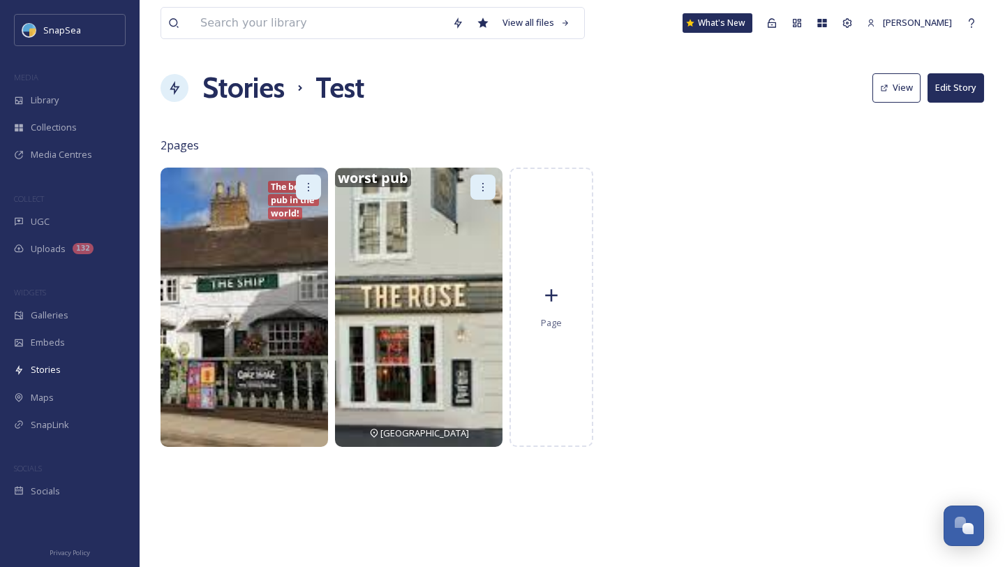
click at [890, 95] on button "View" at bounding box center [896, 87] width 48 height 29
click at [268, 94] on h1 "Stories" at bounding box center [243, 88] width 82 height 42
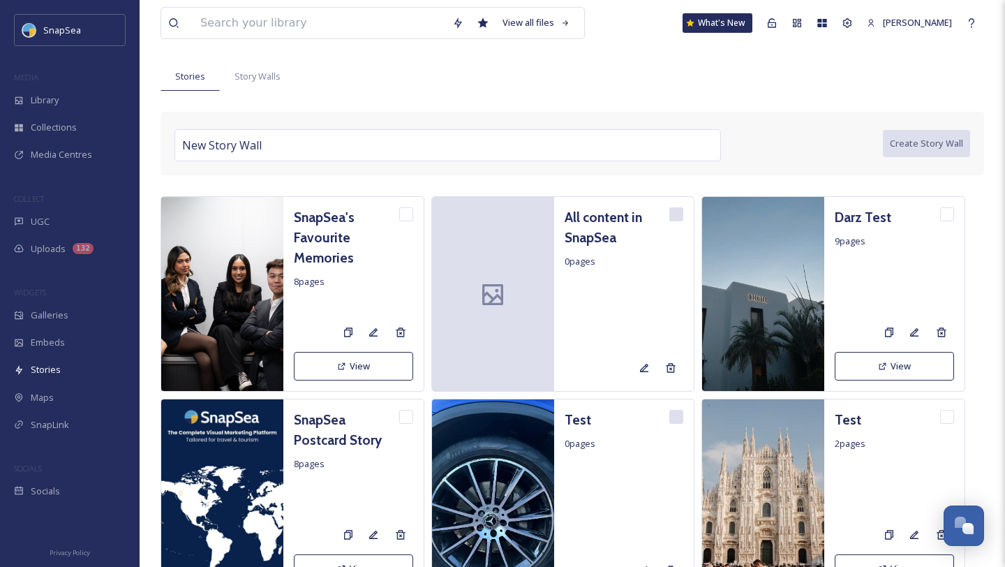
scroll to position [68, 0]
click at [350, 330] on icon at bounding box center [348, 331] width 8 height 9
click at [269, 78] on span "Story Walls" at bounding box center [258, 75] width 46 height 13
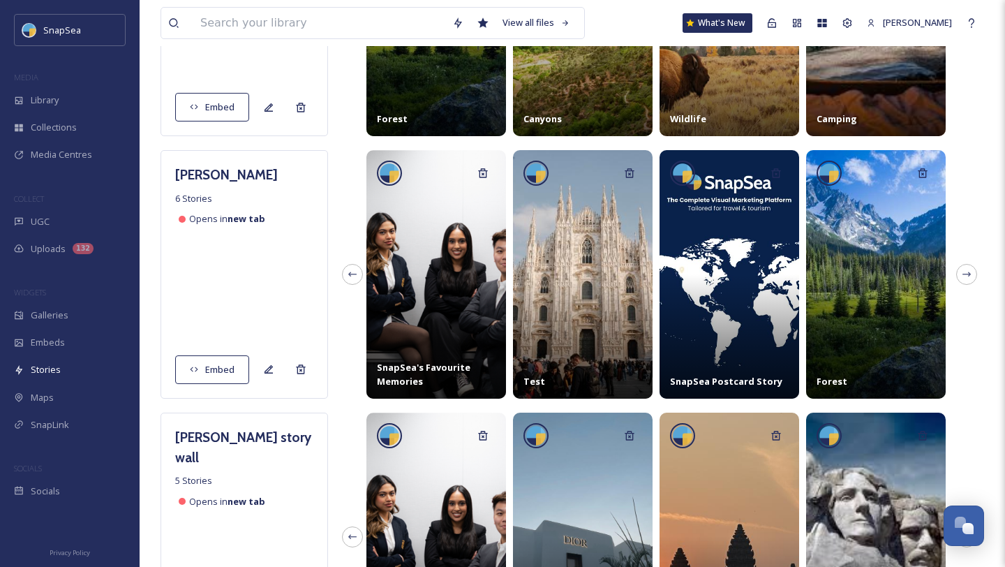
scroll to position [554, 0]
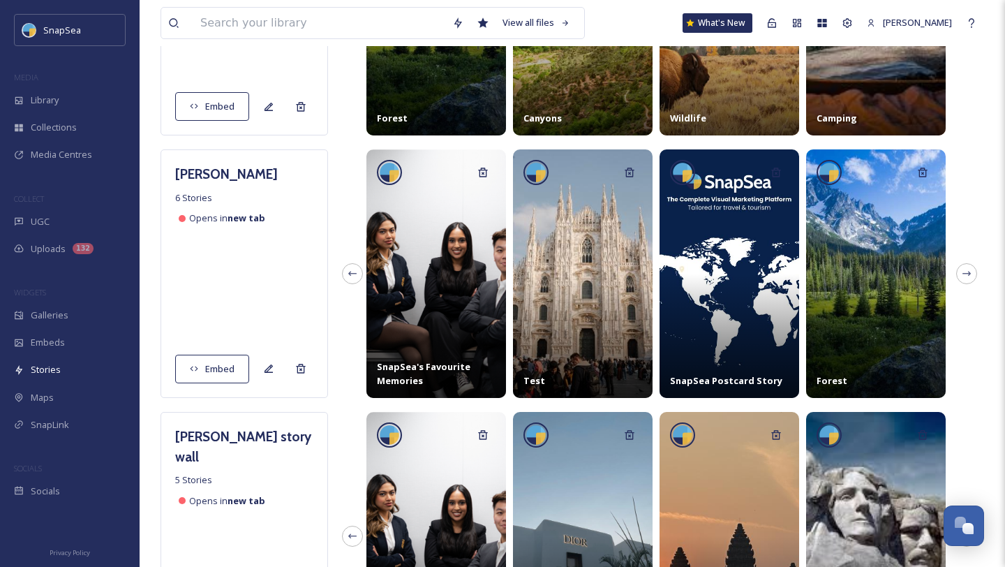
click at [226, 369] on span "Embed" at bounding box center [219, 368] width 29 height 13
click at [267, 376] on div "Edit" at bounding box center [268, 368] width 25 height 25
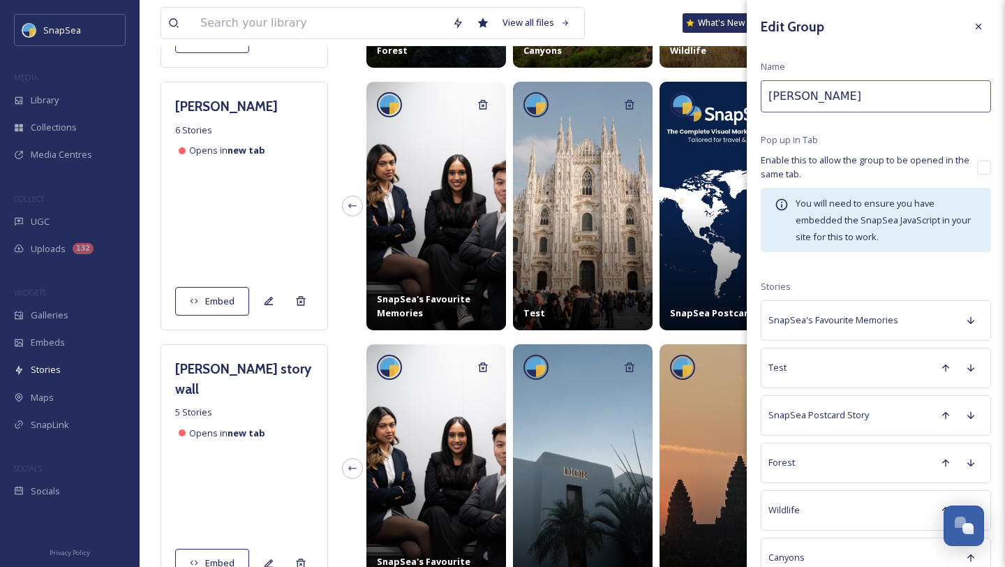
scroll to position [620, 0]
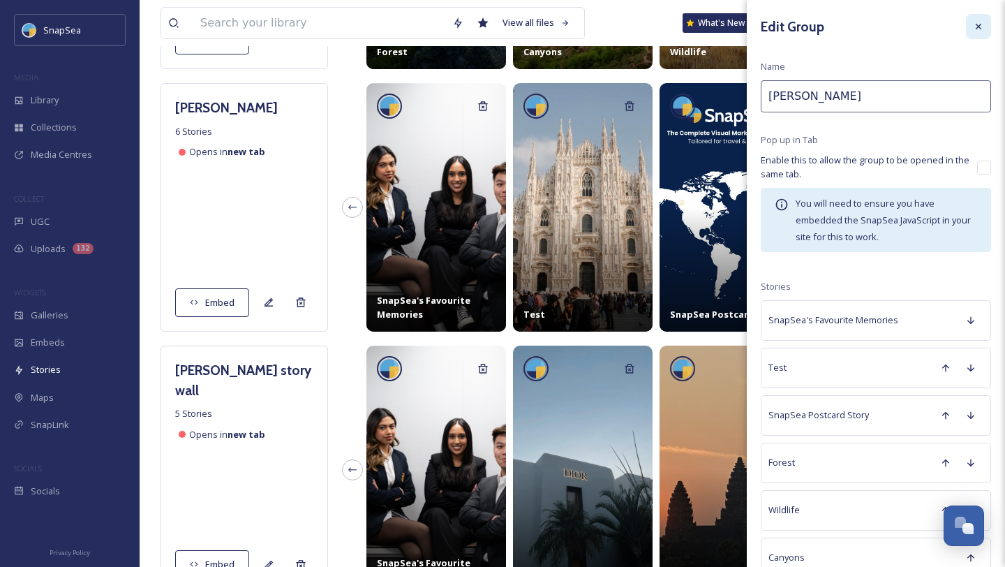
click at [977, 33] on div at bounding box center [978, 26] width 25 height 25
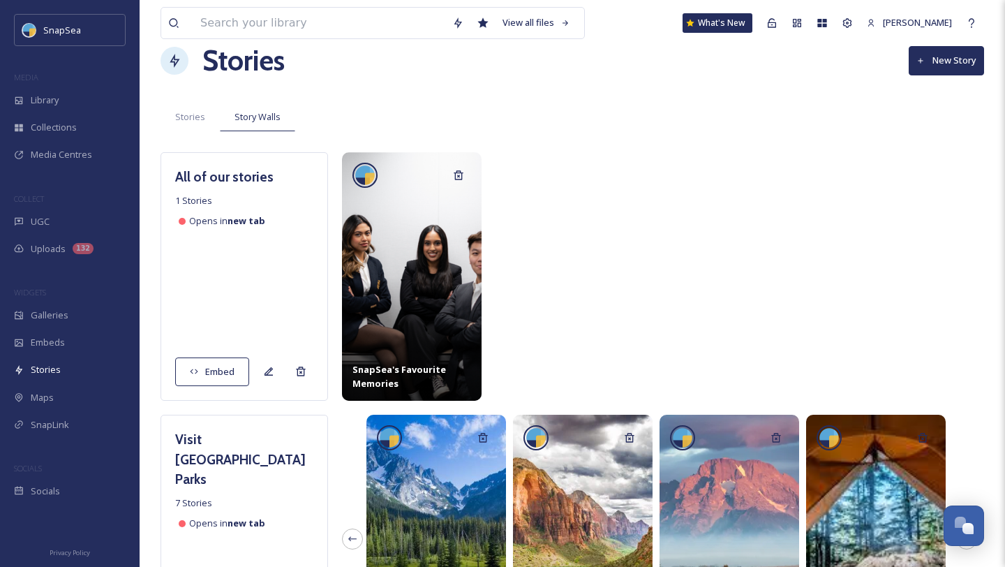
scroll to position [0, 0]
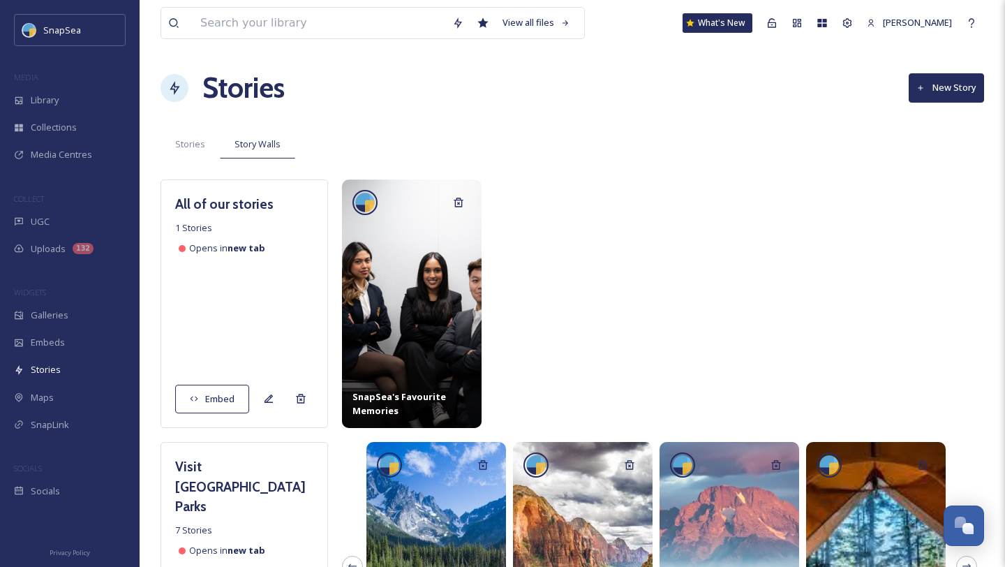
click at [946, 82] on button "New Story" at bounding box center [946, 87] width 75 height 29
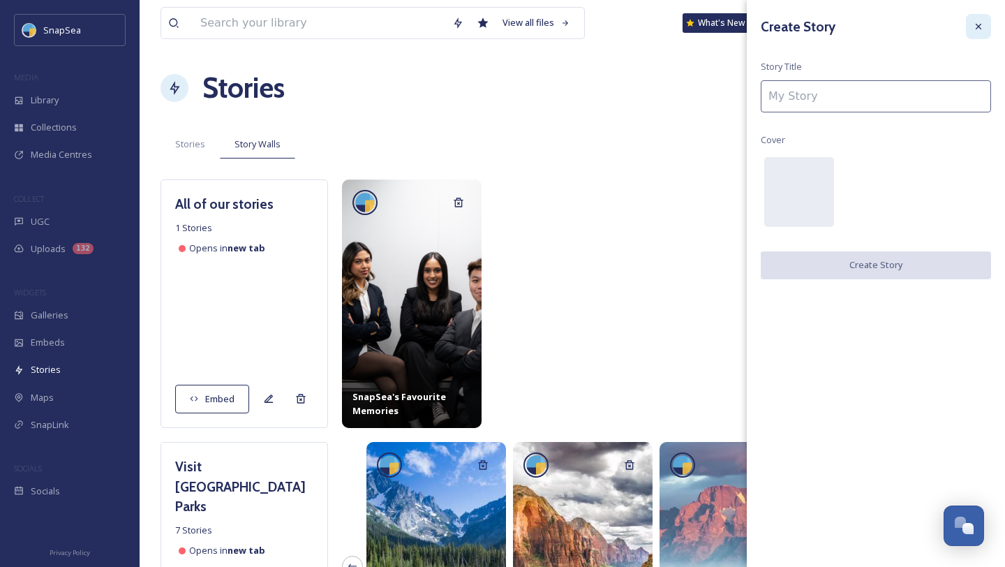
click at [976, 22] on icon at bounding box center [978, 26] width 11 height 11
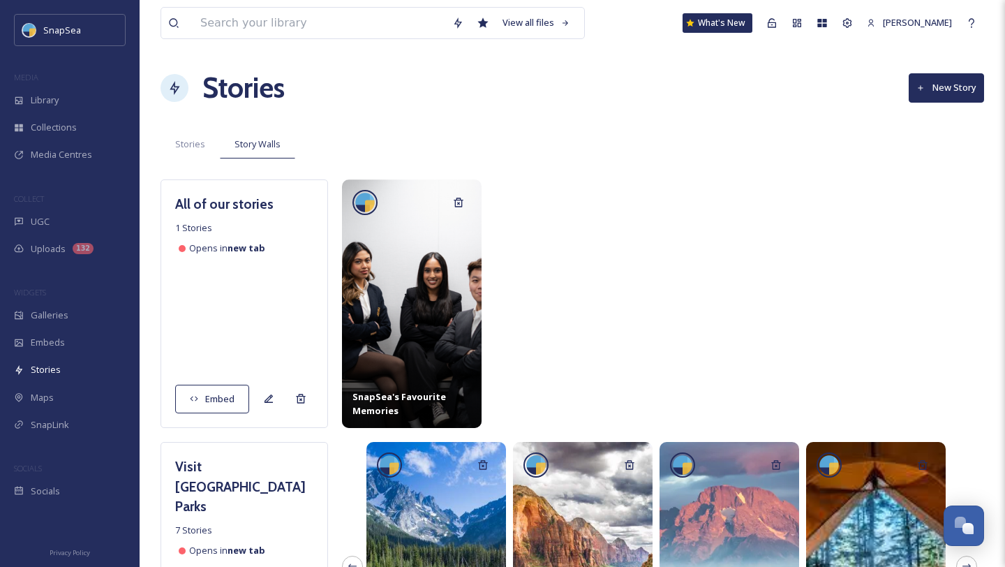
click at [933, 85] on button "New Story" at bounding box center [946, 87] width 75 height 29
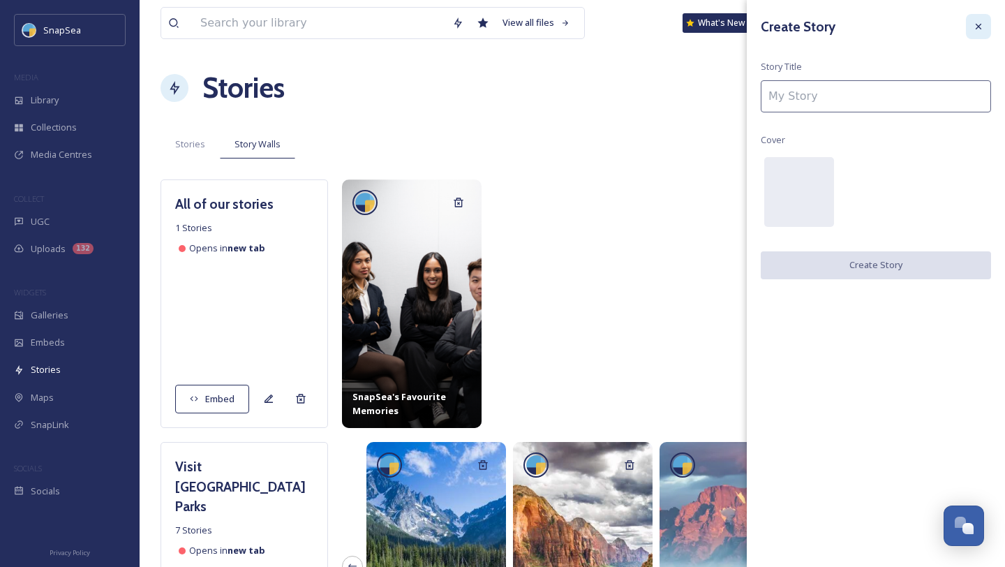
click at [976, 25] on icon at bounding box center [978, 26] width 11 height 11
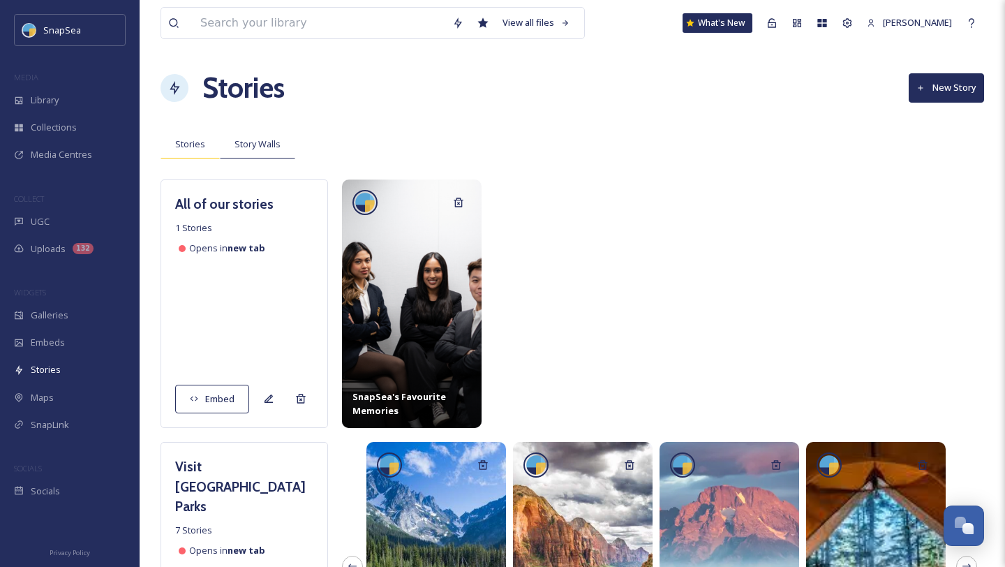
click at [202, 156] on div "Stories" at bounding box center [190, 144] width 59 height 29
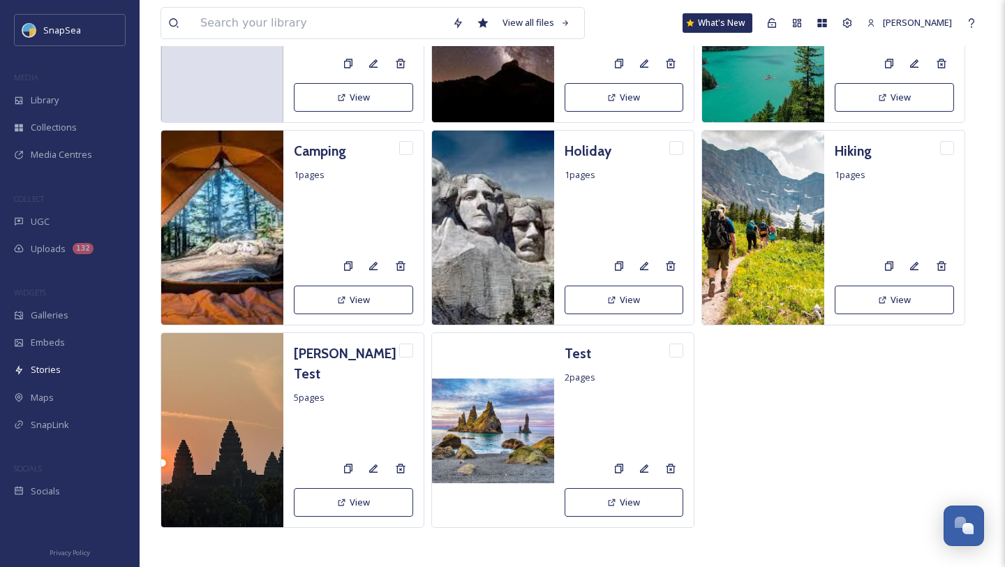
scroll to position [960, 0]
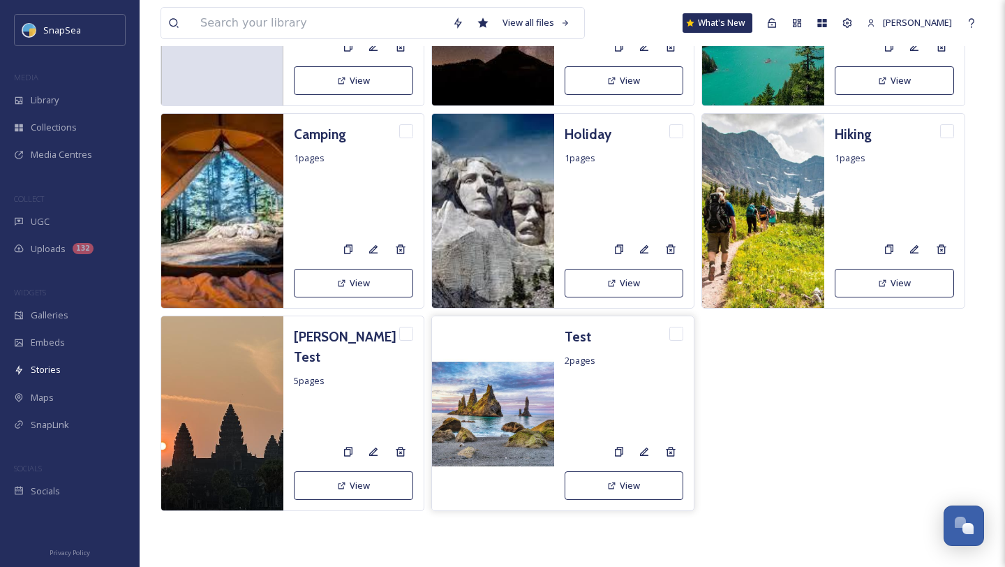
click at [677, 336] on input "checkbox" at bounding box center [676, 334] width 14 height 14
checkbox input "true"
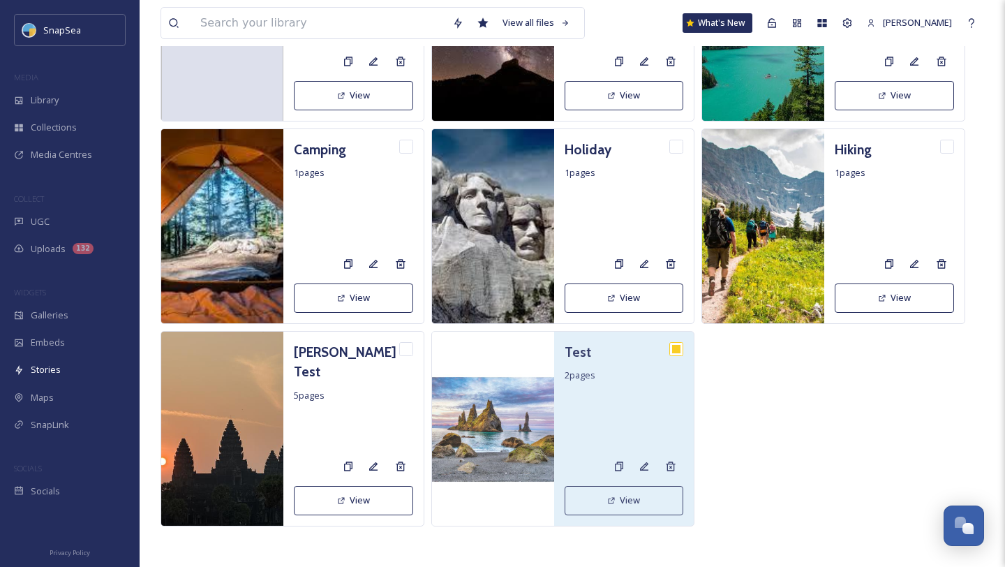
scroll to position [1120, 0]
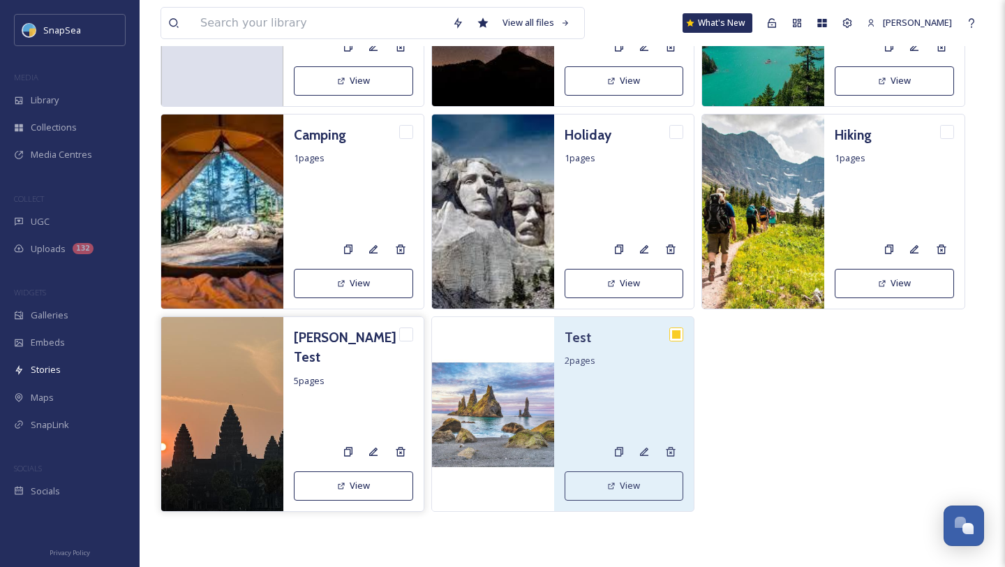
click at [409, 337] on input "checkbox" at bounding box center [406, 334] width 14 height 14
checkbox input "true"
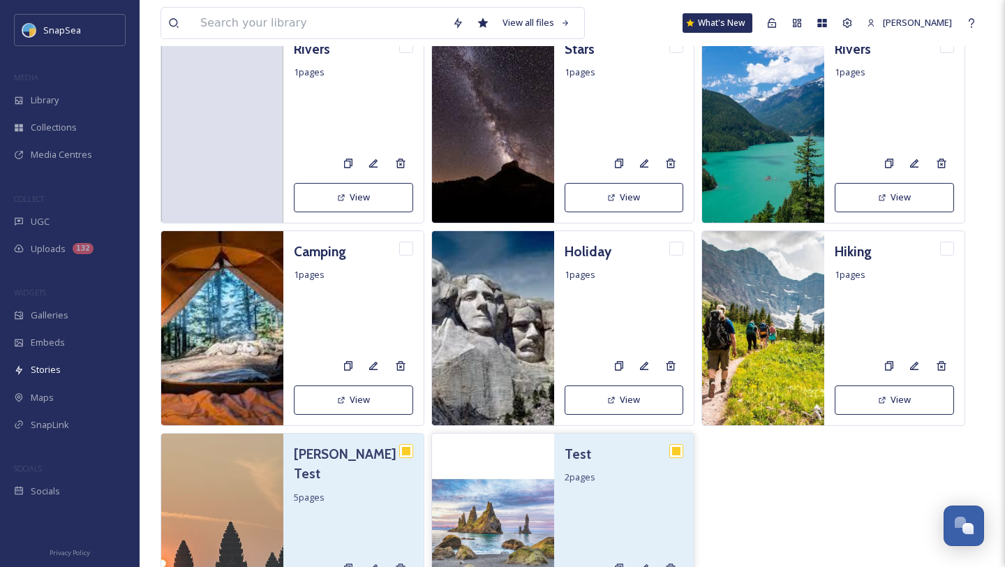
scroll to position [1002, 0]
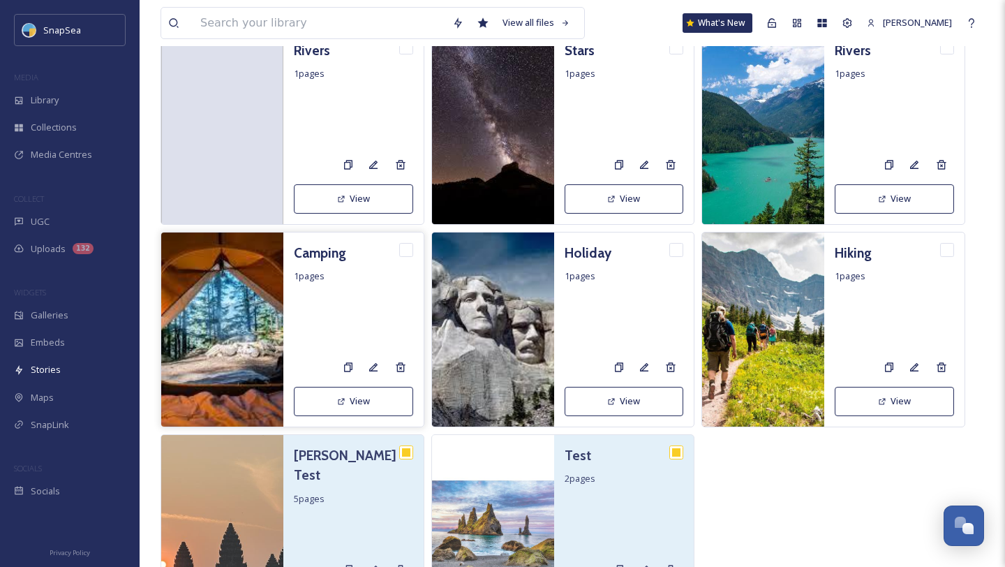
click at [394, 246] on div "Camping" at bounding box center [353, 253] width 119 height 20
click at [412, 248] on input "checkbox" at bounding box center [406, 250] width 14 height 14
checkbox input "true"
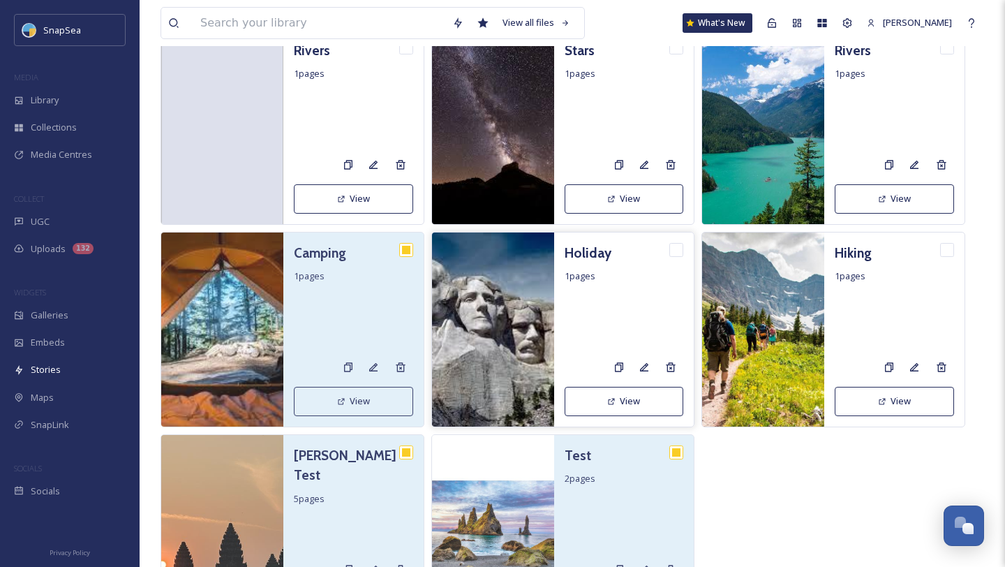
click at [684, 248] on div "Holiday 1 pages View" at bounding box center [624, 329] width 140 height 194
click at [678, 248] on input "checkbox" at bounding box center [676, 250] width 14 height 14
checkbox input "true"
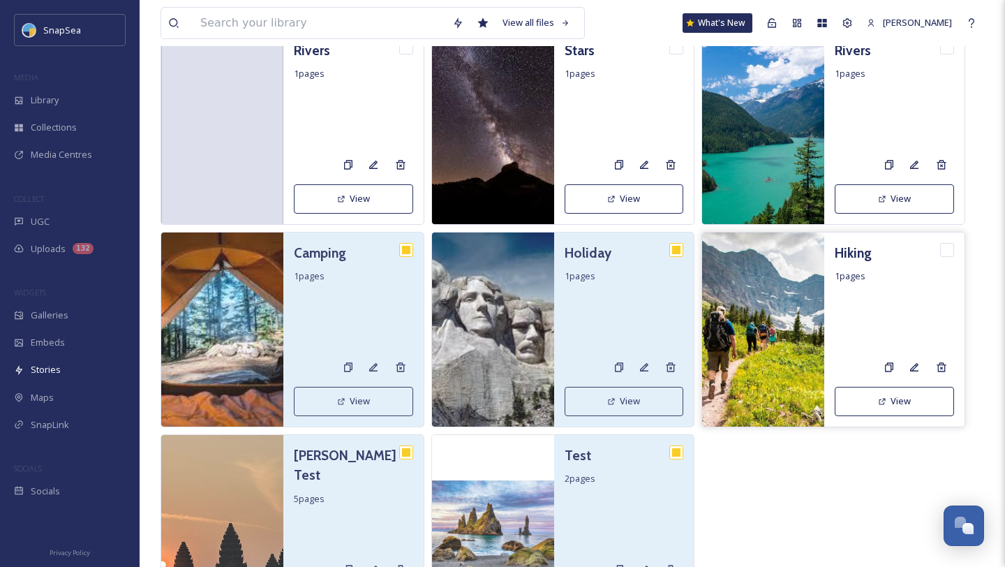
click at [944, 253] on input "checkbox" at bounding box center [947, 250] width 14 height 14
checkbox input "true"
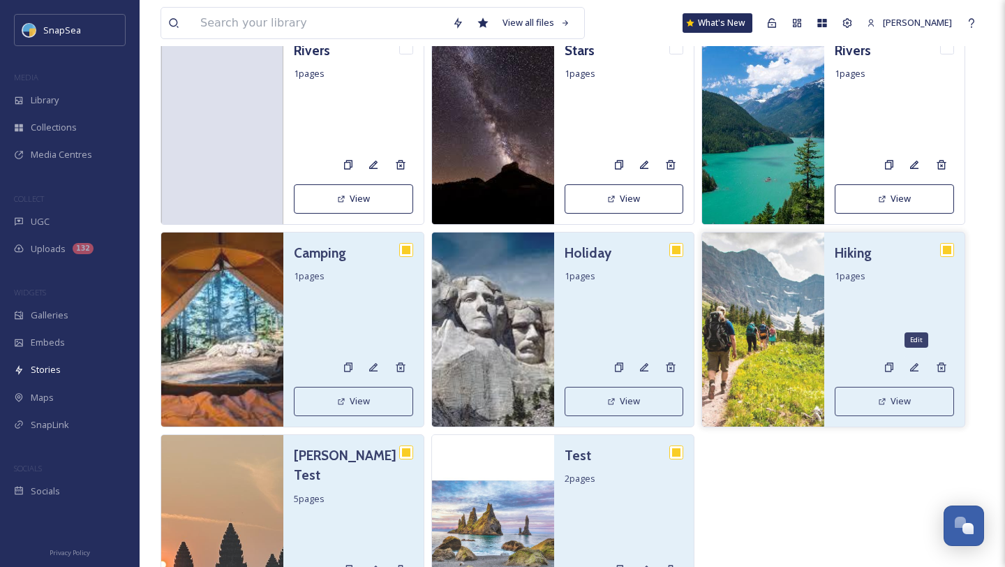
click at [917, 367] on icon at bounding box center [914, 367] width 11 height 11
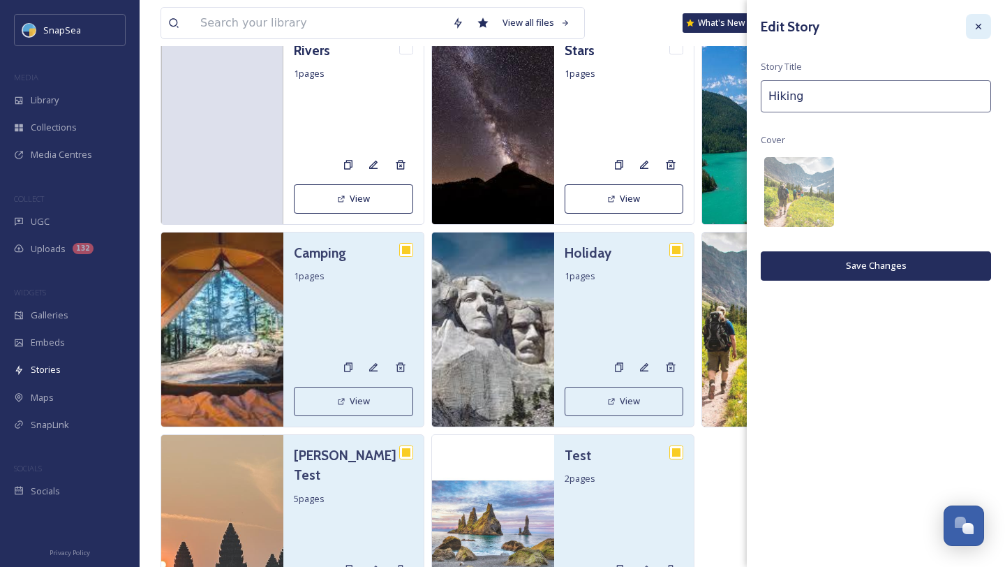
click at [983, 25] on icon at bounding box center [978, 26] width 11 height 11
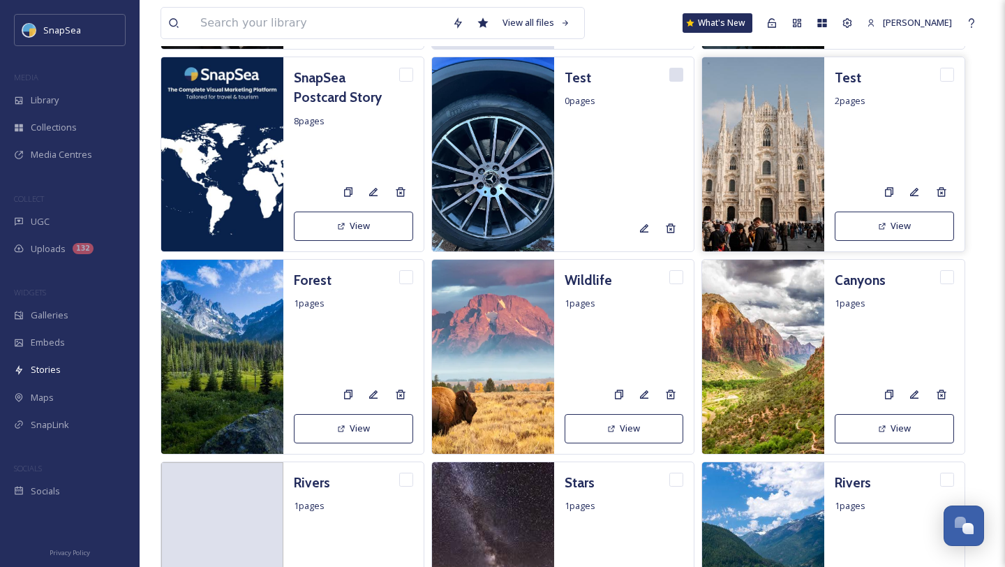
scroll to position [0, 0]
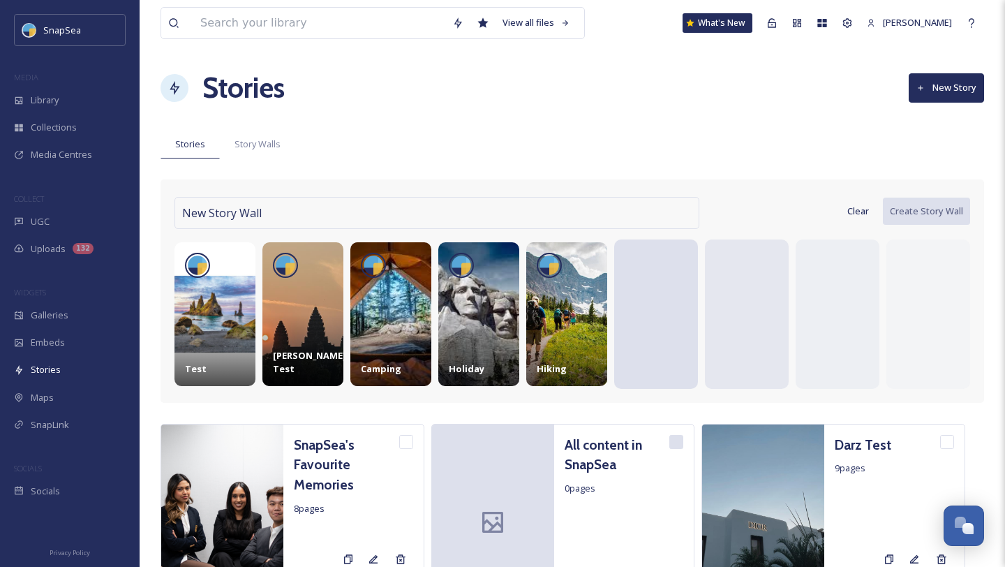
click at [572, 204] on div "New Story Wall" at bounding box center [436, 213] width 525 height 32
type input "Test"
click at [940, 212] on button "Create Story Wall" at bounding box center [926, 211] width 89 height 29
checkbox input "false"
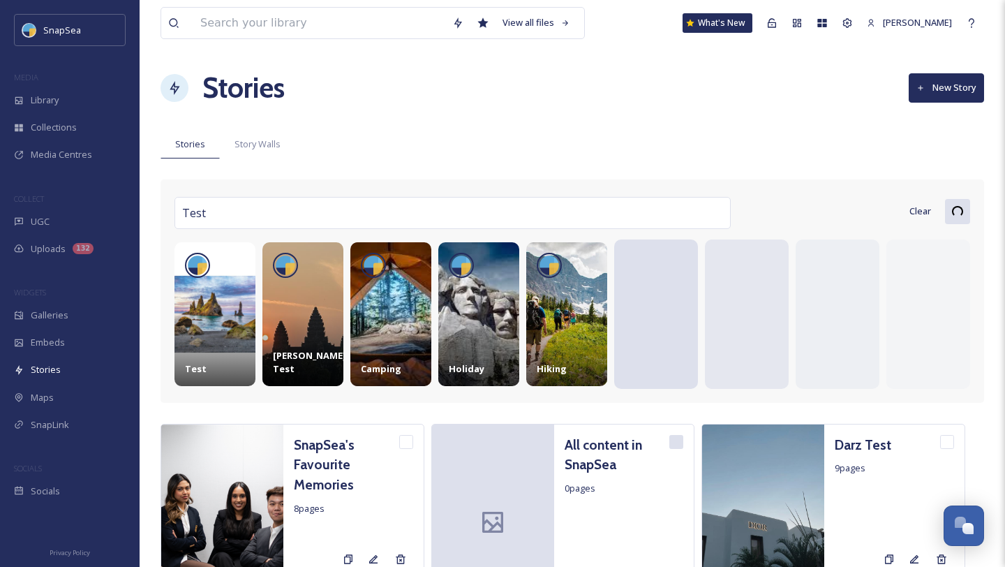
checkbox input "false"
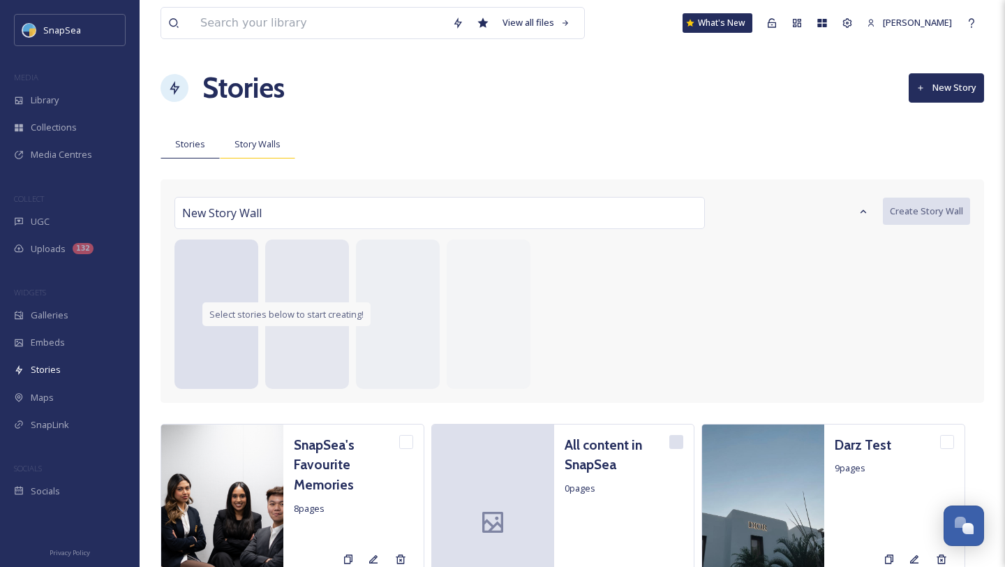
click at [267, 144] on span "Story Walls" at bounding box center [258, 143] width 46 height 13
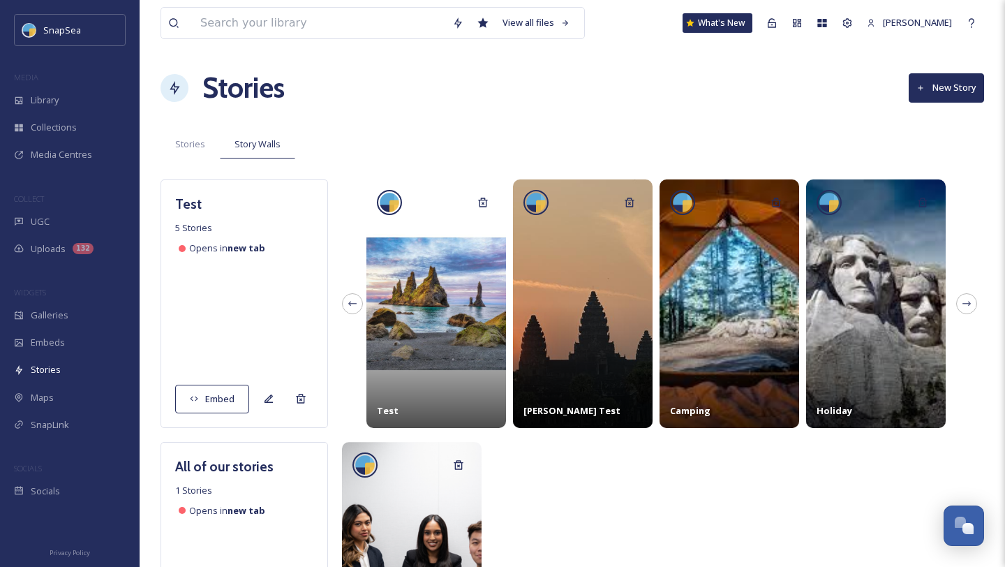
click at [967, 304] on button "→" at bounding box center [966, 303] width 21 height 21
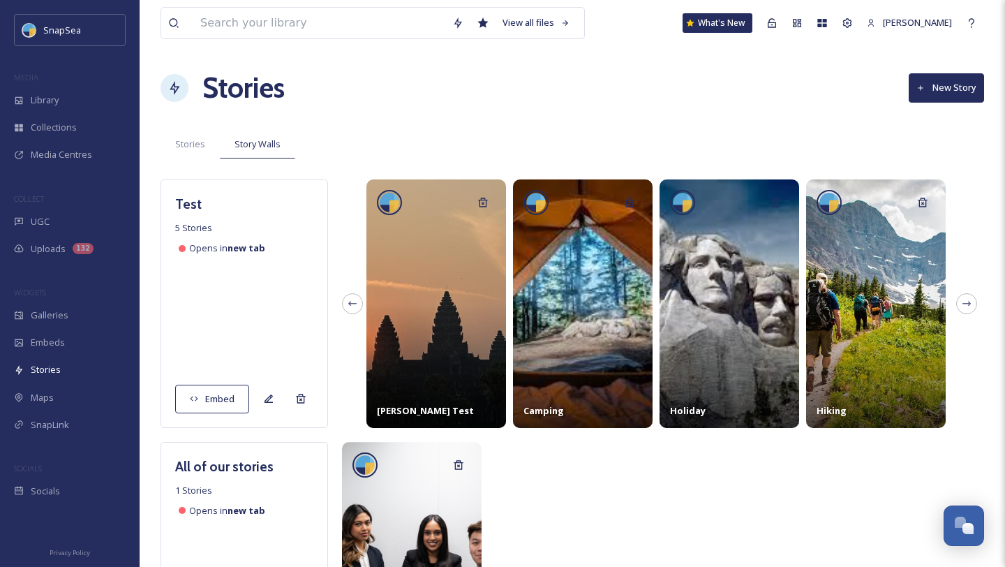
click at [967, 304] on button "→" at bounding box center [966, 303] width 21 height 21
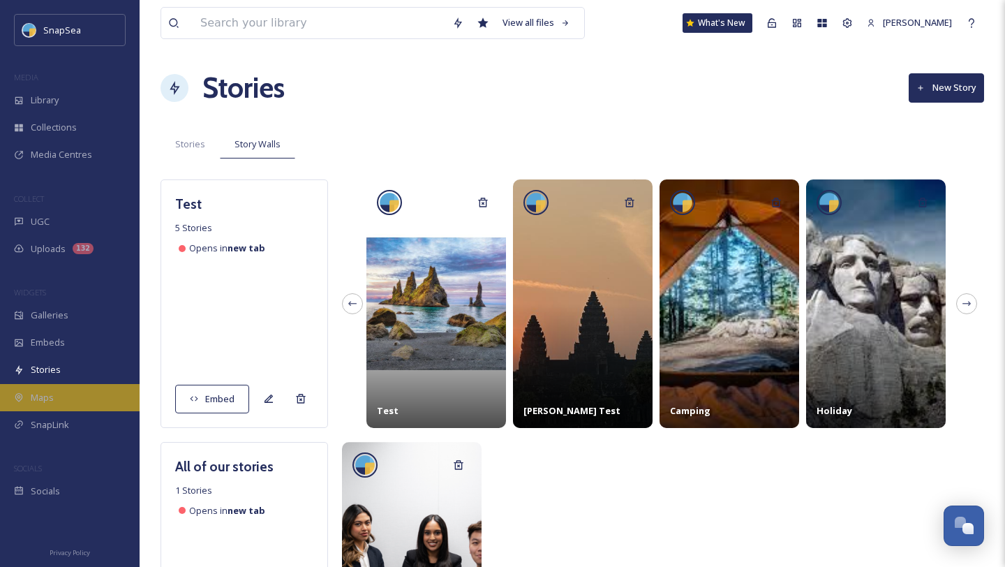
click at [89, 402] on div "Maps" at bounding box center [70, 397] width 140 height 27
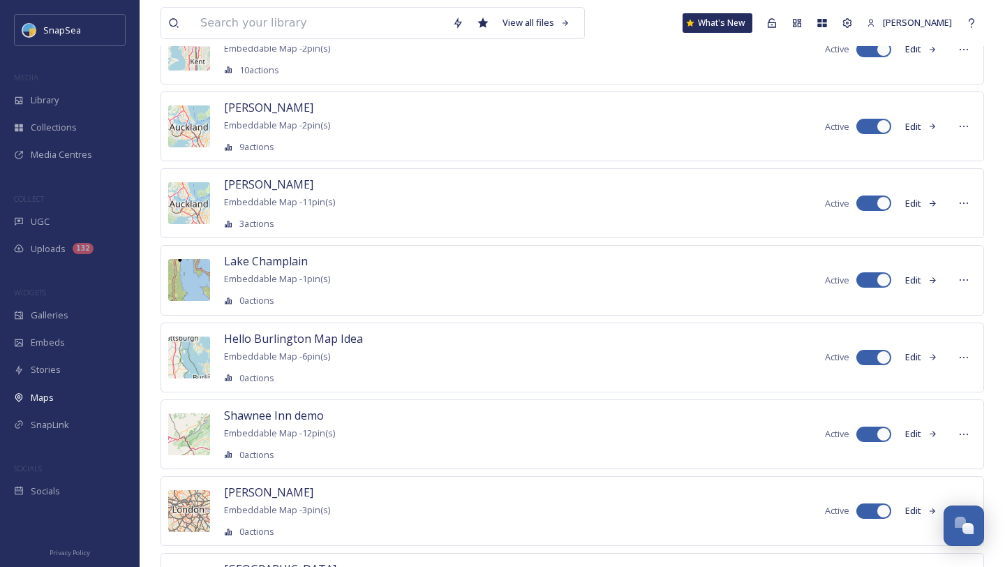
scroll to position [1351, 0]
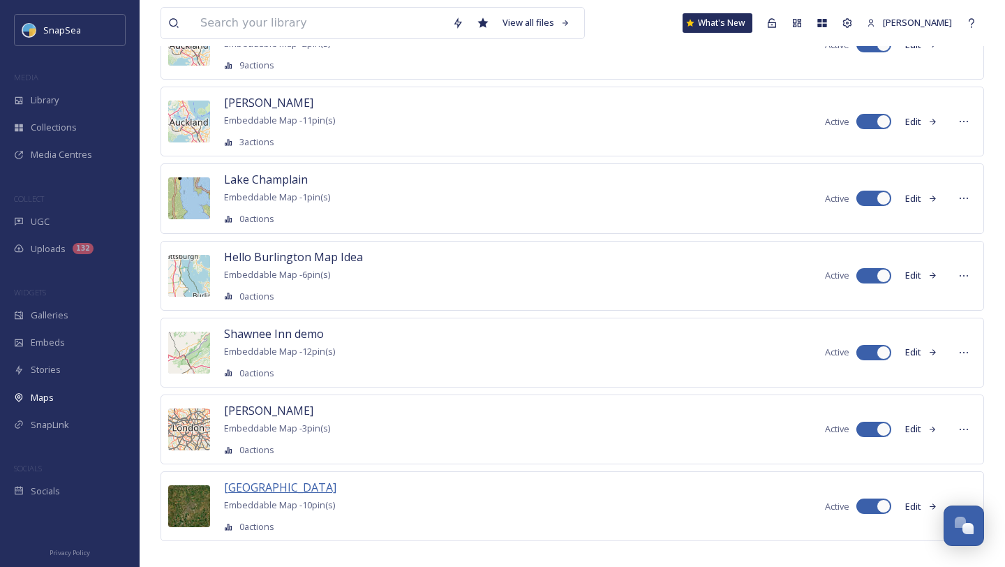
click at [255, 479] on span "Bedford" at bounding box center [280, 486] width 112 height 15
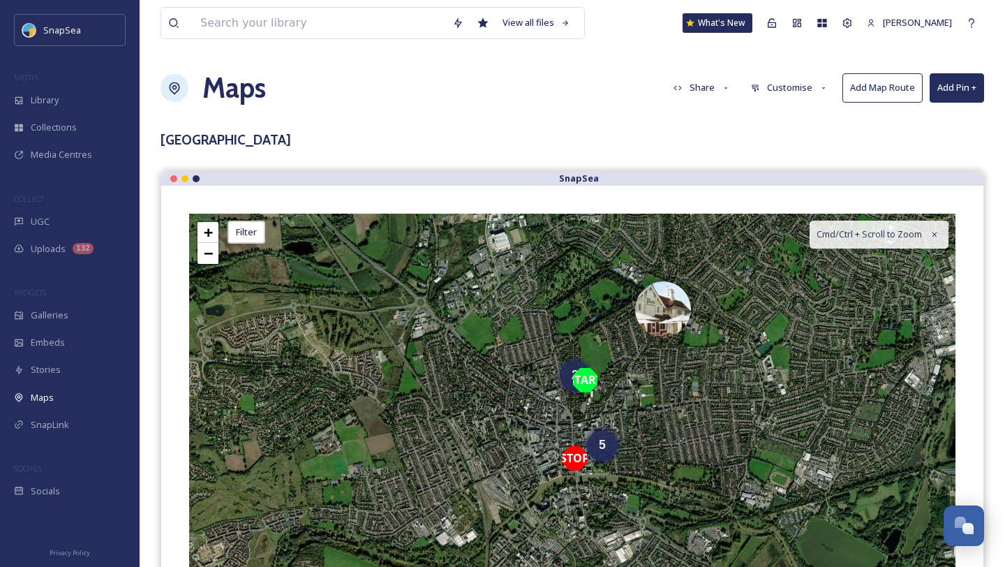
click at [885, 79] on button "Add Map Route" at bounding box center [882, 87] width 80 height 29
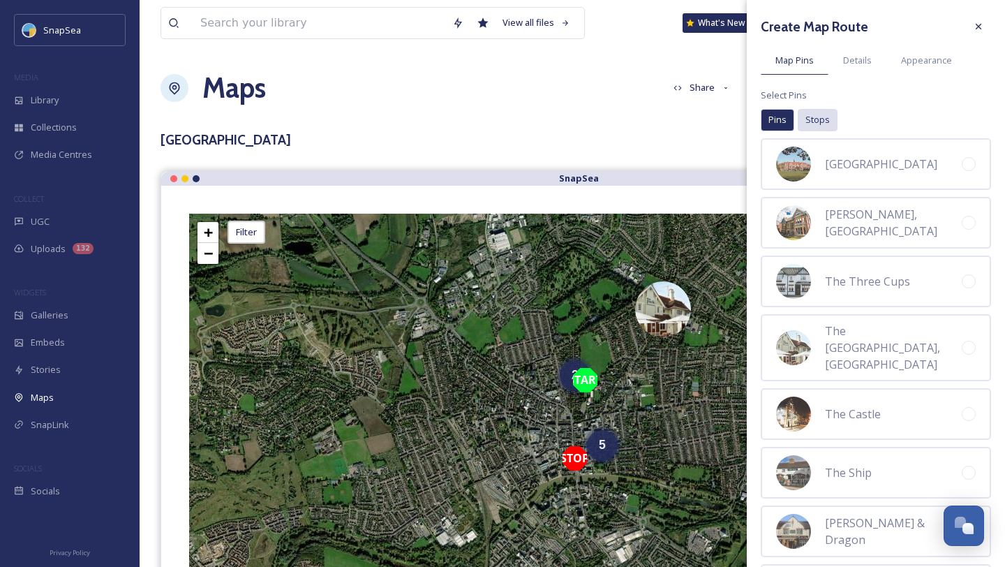
click at [824, 121] on span "Stops" at bounding box center [817, 119] width 24 height 13
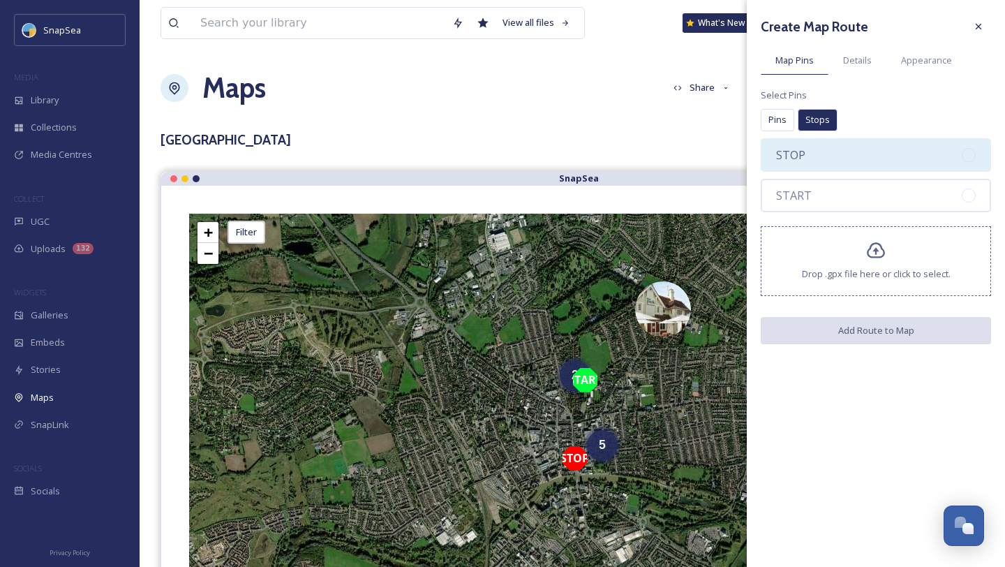
click at [818, 156] on div "STOP" at bounding box center [876, 155] width 230 height 34
click at [815, 156] on div "STOP 1" at bounding box center [876, 155] width 230 height 34
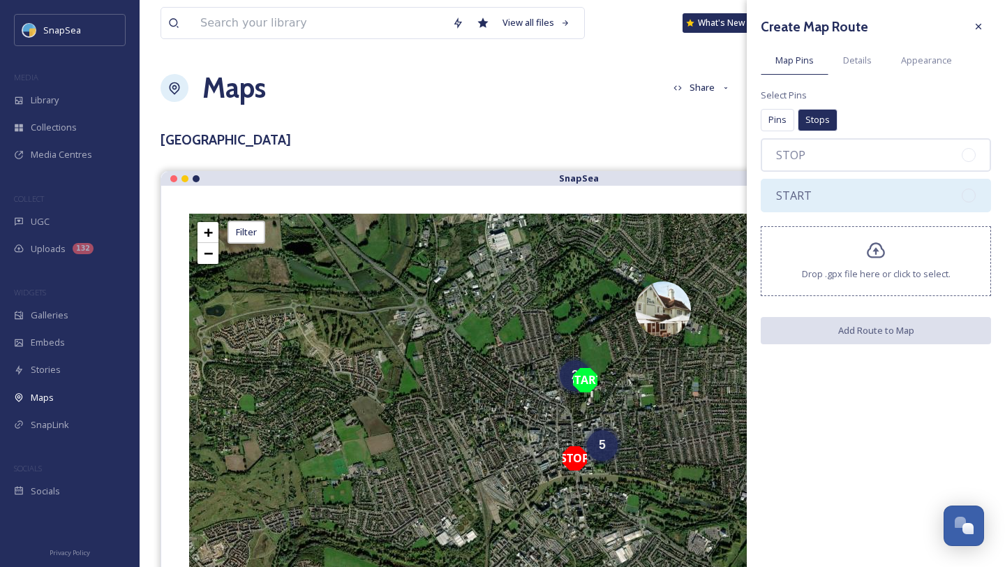
click at [808, 188] on span "START" at bounding box center [794, 195] width 36 height 17
click at [782, 119] on span "Pins" at bounding box center [777, 119] width 18 height 13
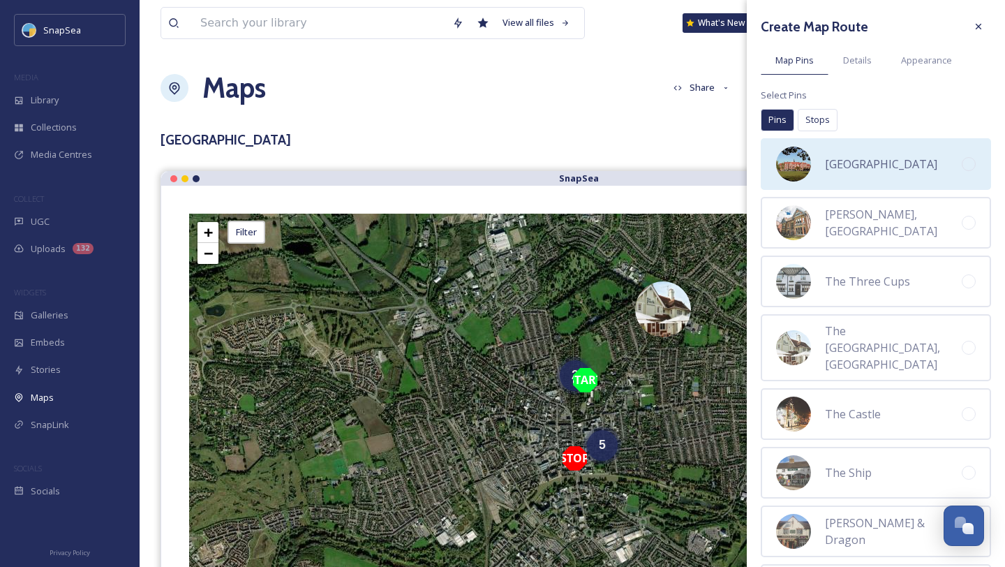
click at [849, 156] on span "Bedford School" at bounding box center [881, 164] width 112 height 17
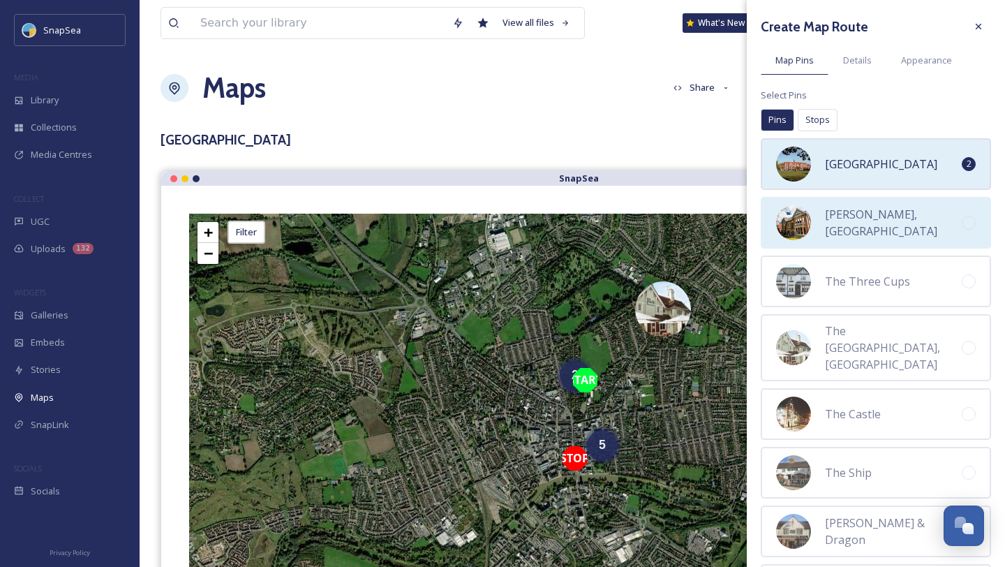
click at [856, 217] on span "D'Parys, Bedford" at bounding box center [893, 223] width 137 height 34
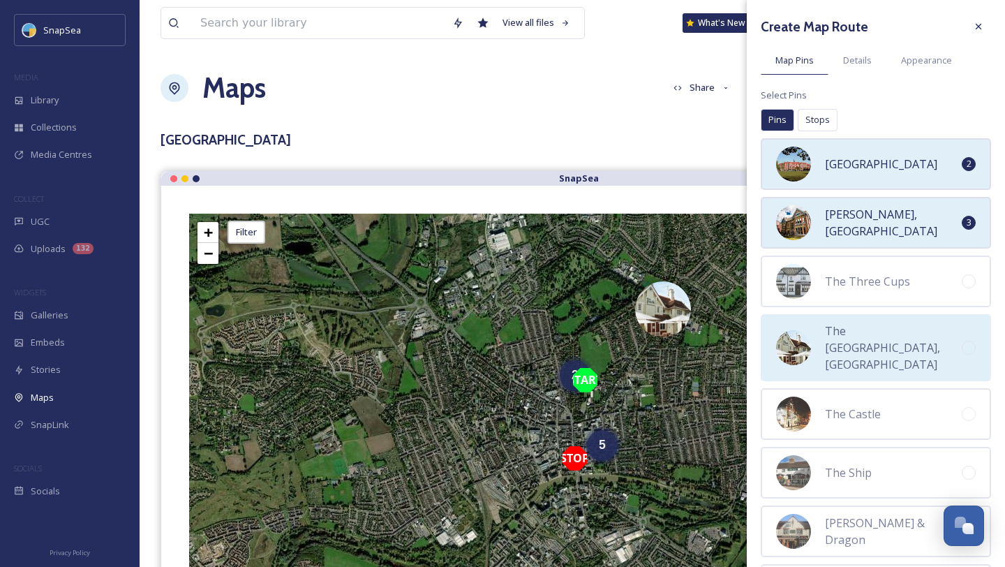
click at [864, 345] on span "The Park Pub, Bedford" at bounding box center [893, 347] width 137 height 50
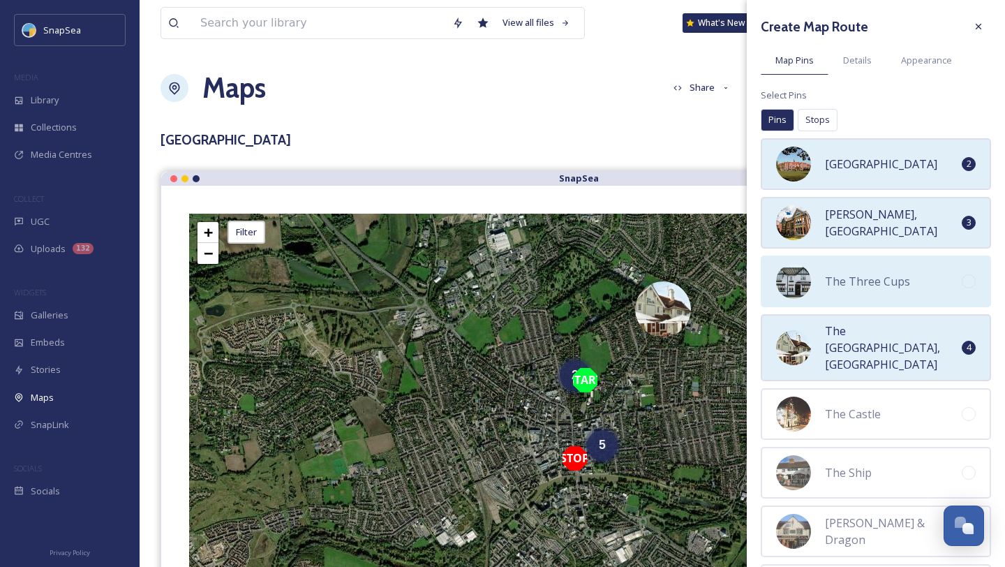
click at [861, 295] on div "The Three Cups" at bounding box center [876, 281] width 230 height 52
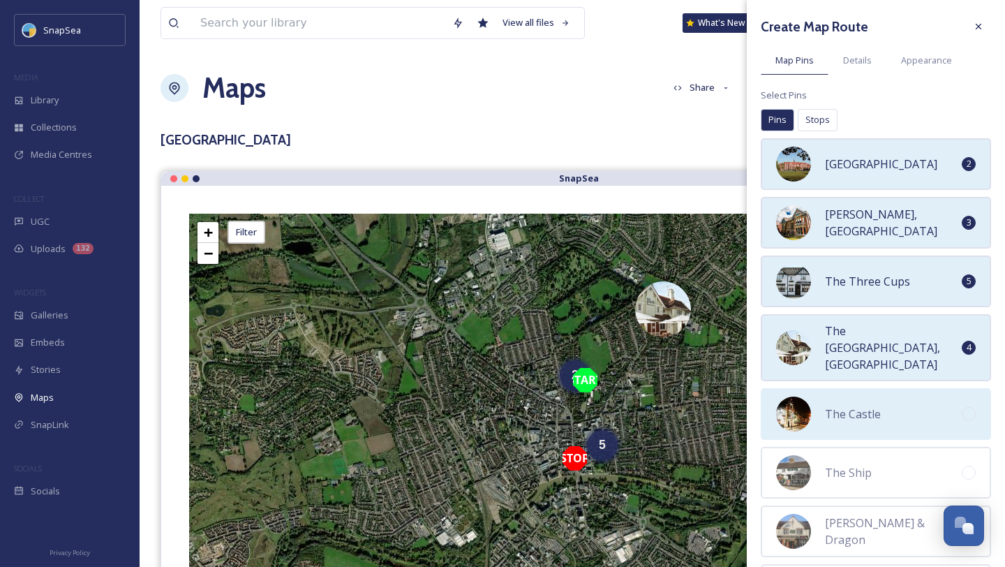
click at [856, 406] on span "The Castle" at bounding box center [853, 414] width 56 height 17
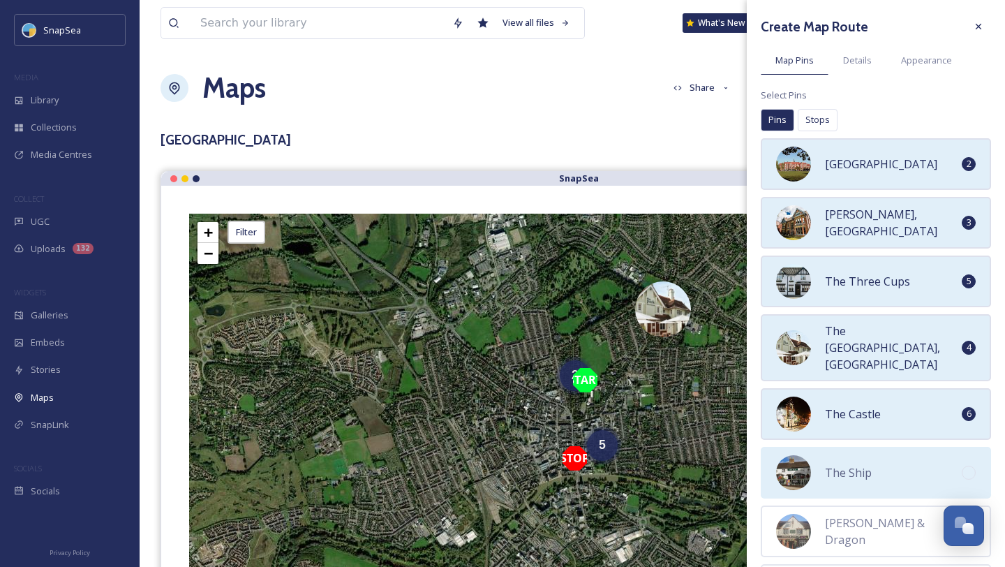
click at [855, 468] on div "The Ship" at bounding box center [876, 473] width 230 height 52
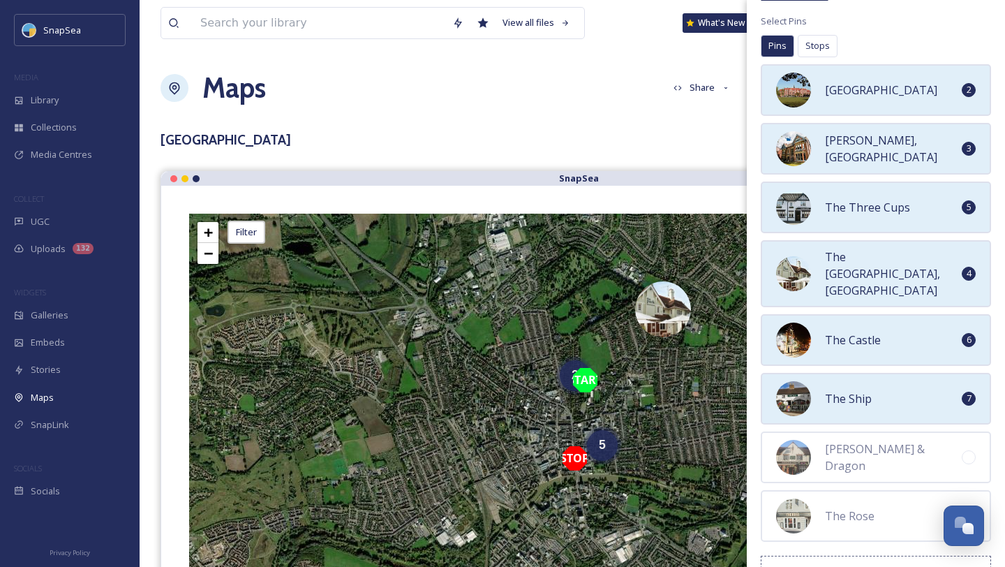
scroll to position [88, 0]
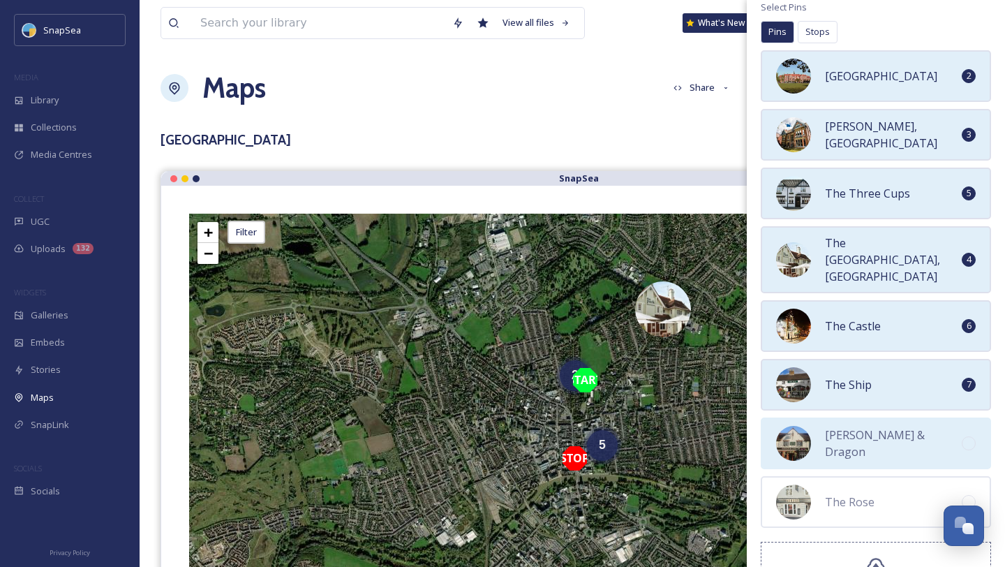
click at [854, 426] on span "George & Dragon" at bounding box center [893, 443] width 137 height 34
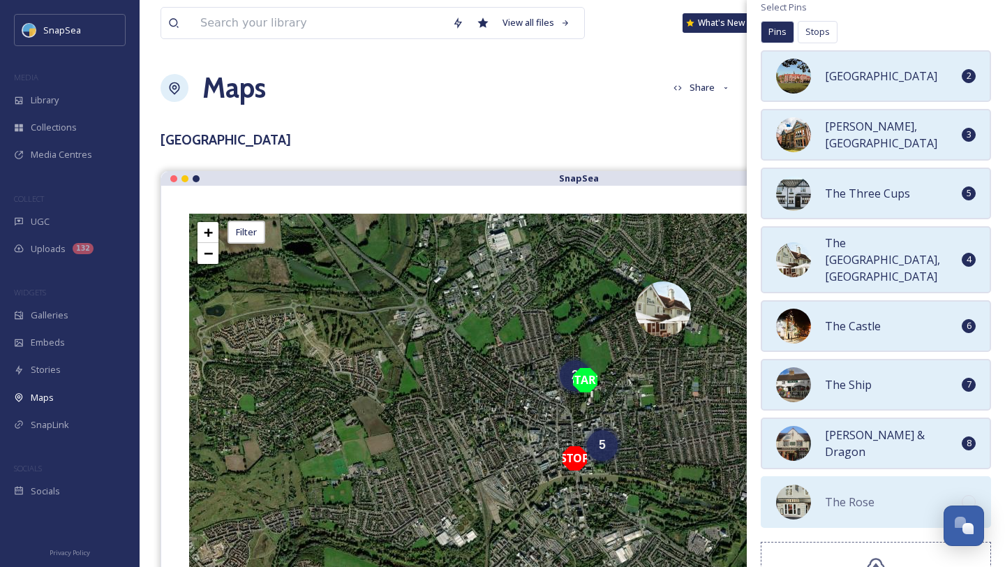
click at [853, 496] on div "The Rose" at bounding box center [876, 502] width 230 height 52
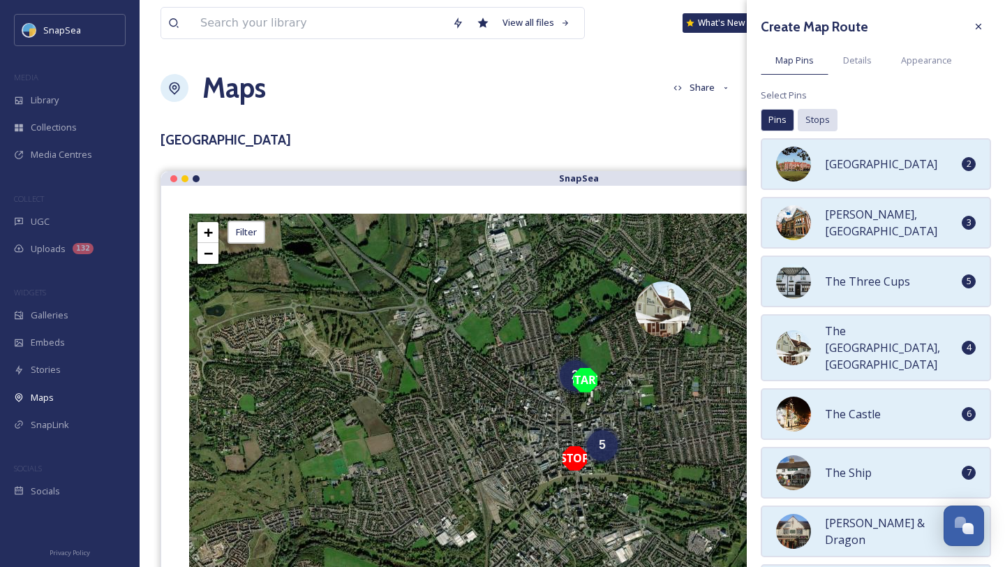
click at [825, 124] on span "Stops" at bounding box center [817, 119] width 24 height 13
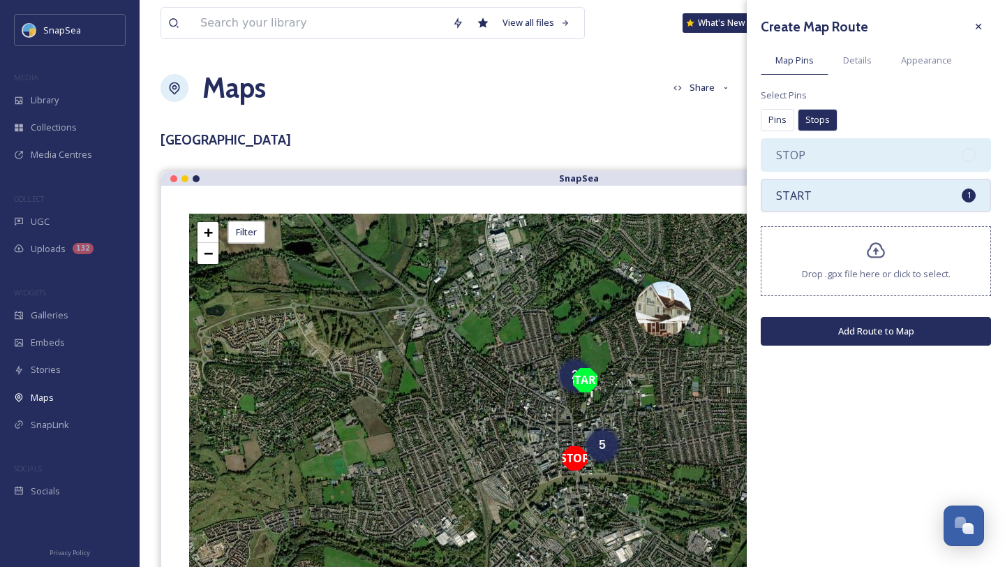
click at [825, 161] on div "STOP" at bounding box center [876, 155] width 230 height 34
click at [815, 329] on button "Add Route to Map" at bounding box center [876, 331] width 230 height 29
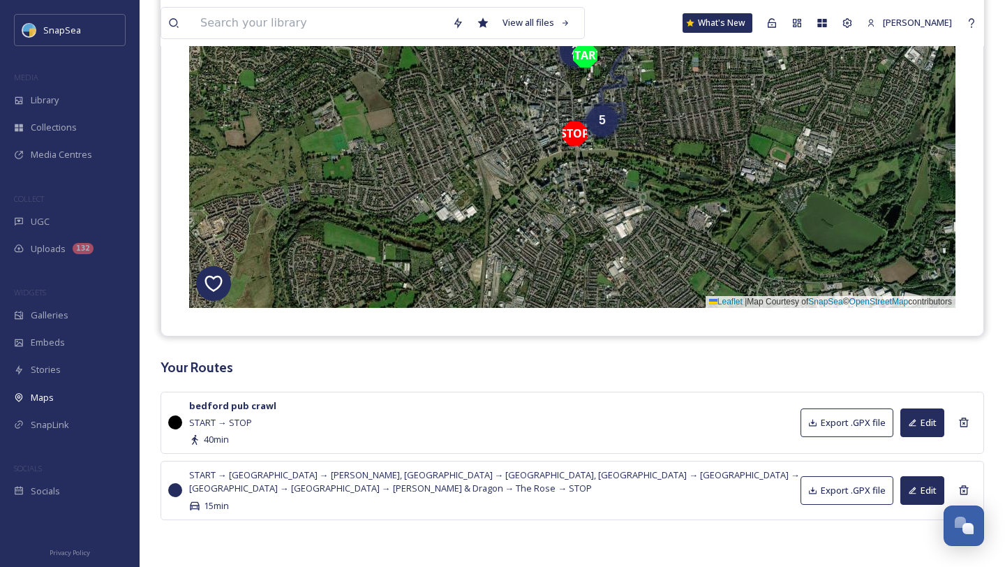
scroll to position [327, 0]
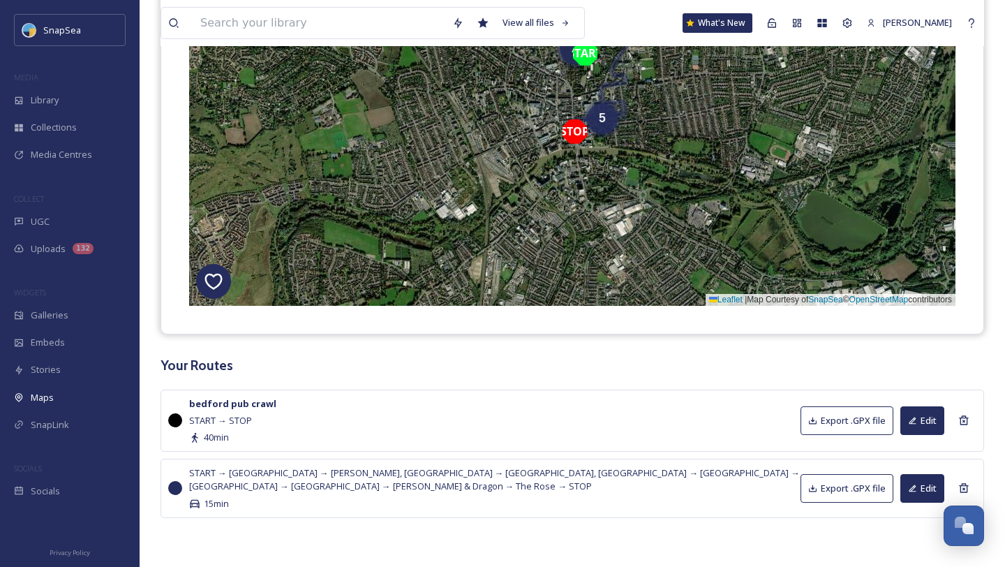
click at [921, 485] on button "Edit" at bounding box center [922, 488] width 44 height 29
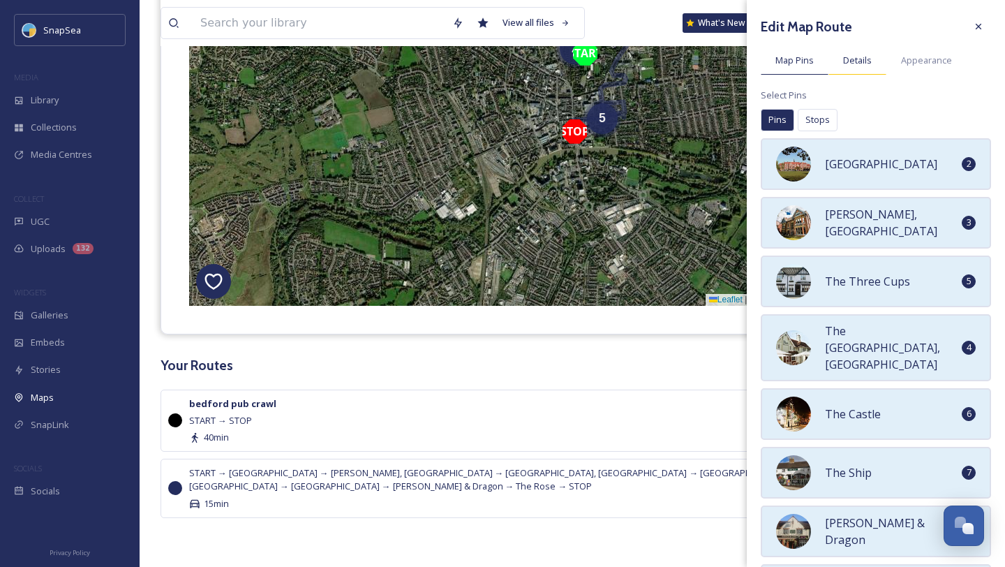
click at [870, 57] on span "Details" at bounding box center [857, 60] width 29 height 13
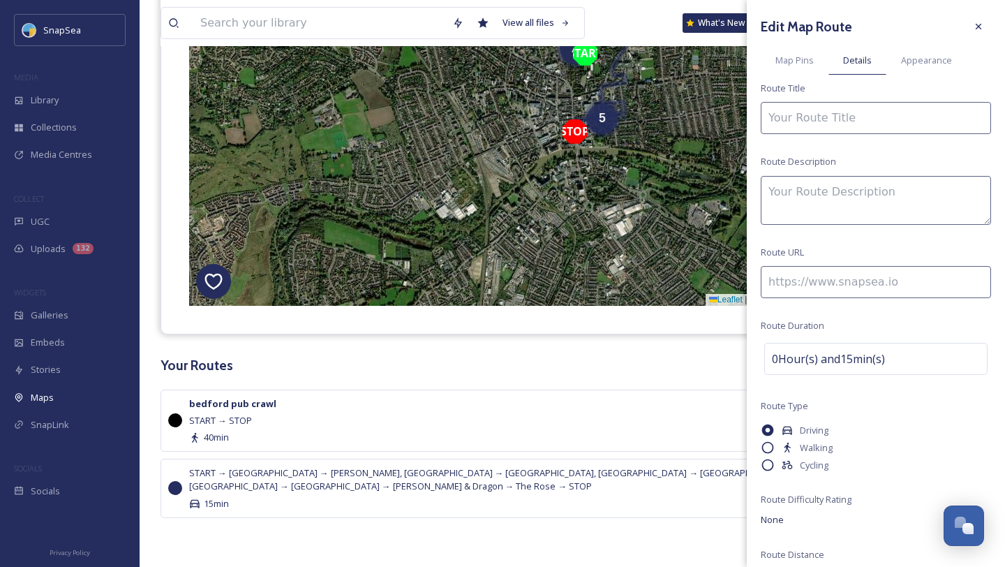
click at [770, 446] on icon at bounding box center [768, 447] width 14 height 14
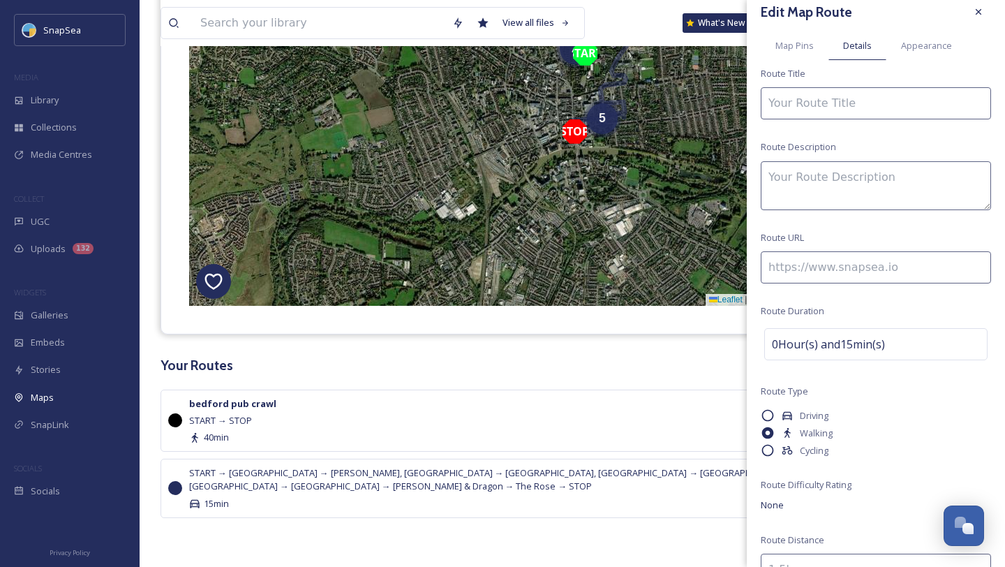
scroll to position [0, 0]
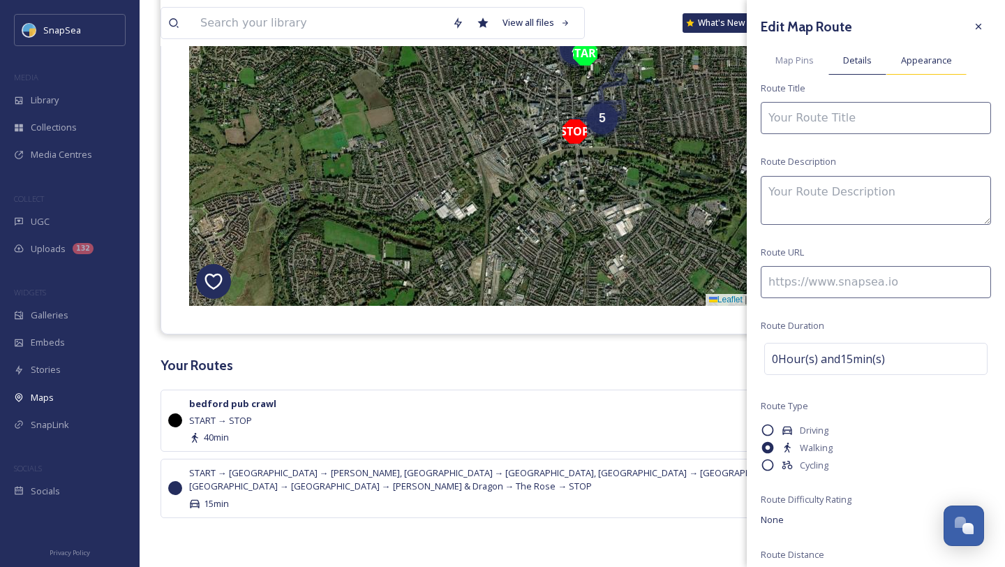
click at [913, 67] on div "Appearance" at bounding box center [926, 60] width 80 height 29
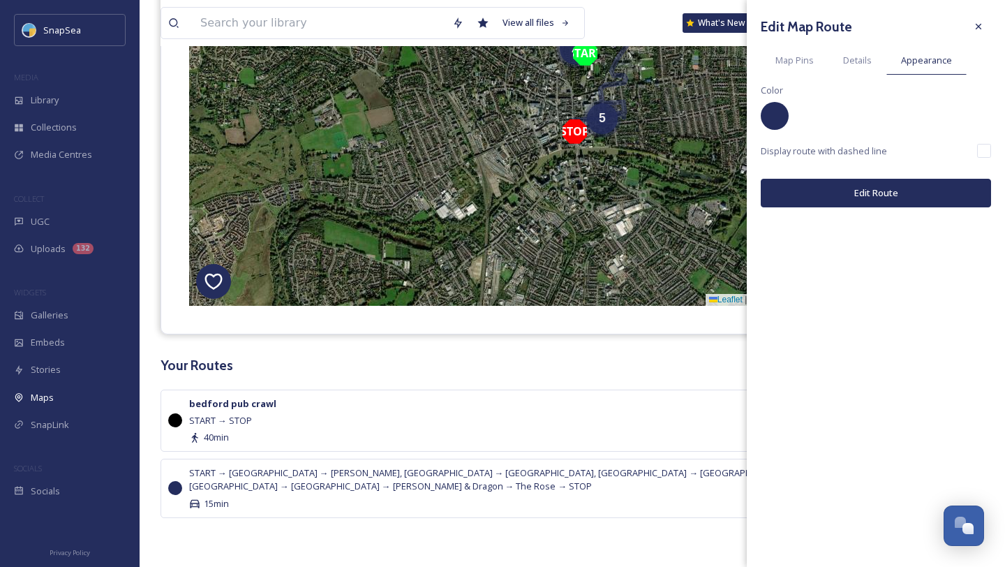
click at [775, 122] on div at bounding box center [775, 116] width 28 height 28
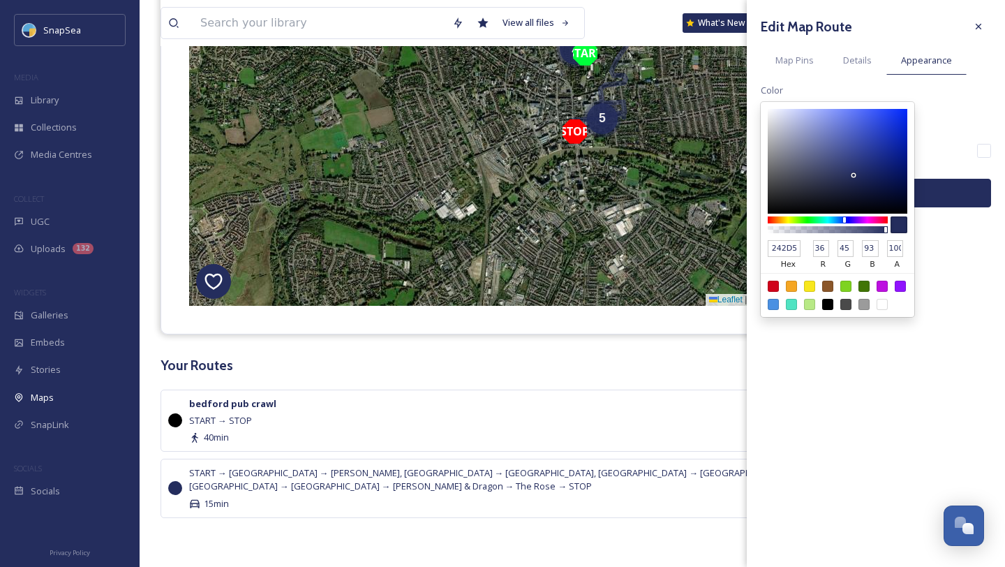
click at [778, 285] on div at bounding box center [773, 286] width 11 height 11
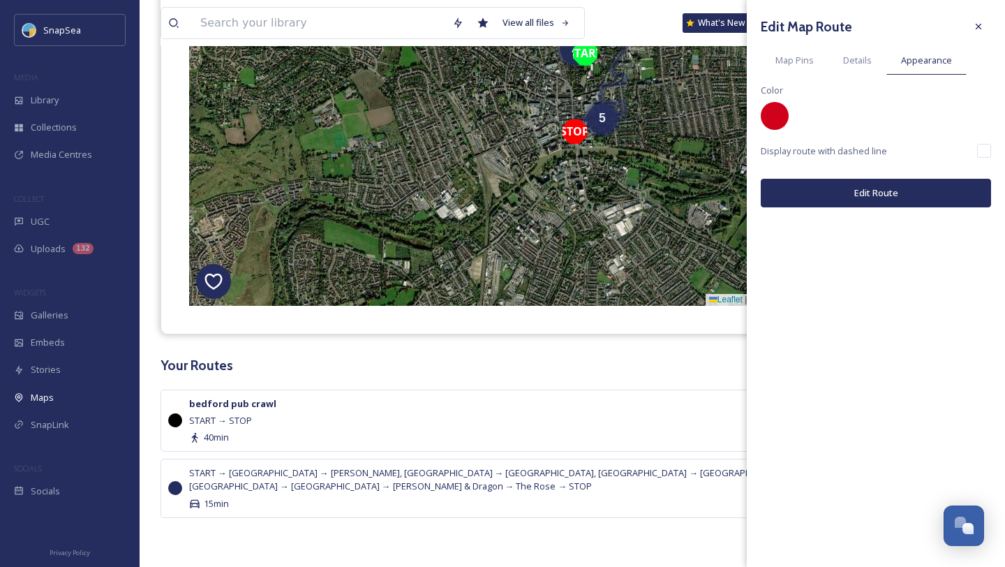
click at [982, 152] on input "checkbox" at bounding box center [984, 151] width 14 height 14
checkbox input "true"
click at [877, 191] on button "Edit Route" at bounding box center [876, 193] width 230 height 29
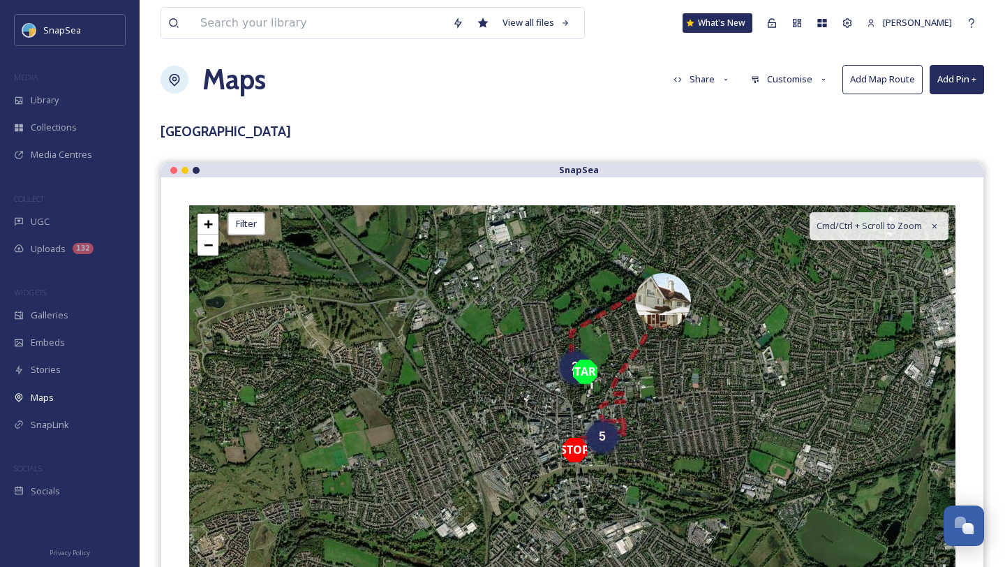
scroll to position [5, 0]
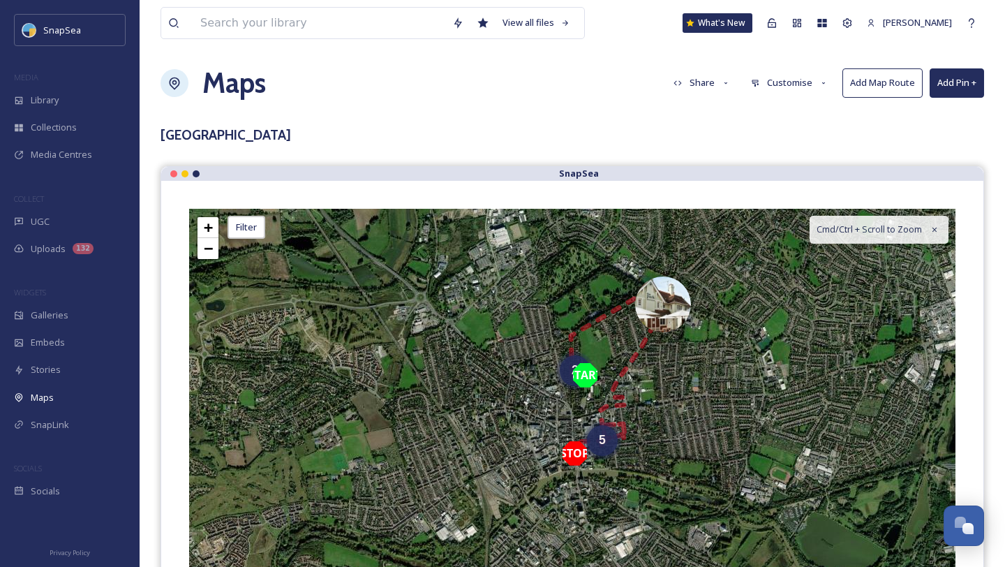
click at [955, 84] on button "Add Pin +" at bounding box center [957, 82] width 54 height 29
click at [935, 117] on span "Add New Pin" at bounding box center [917, 115] width 53 height 13
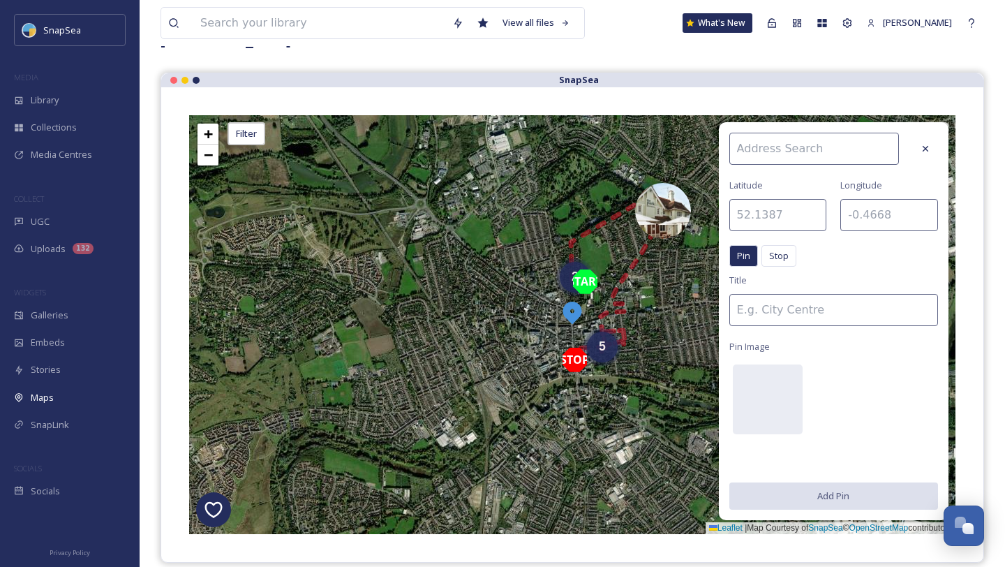
scroll to position [119, 0]
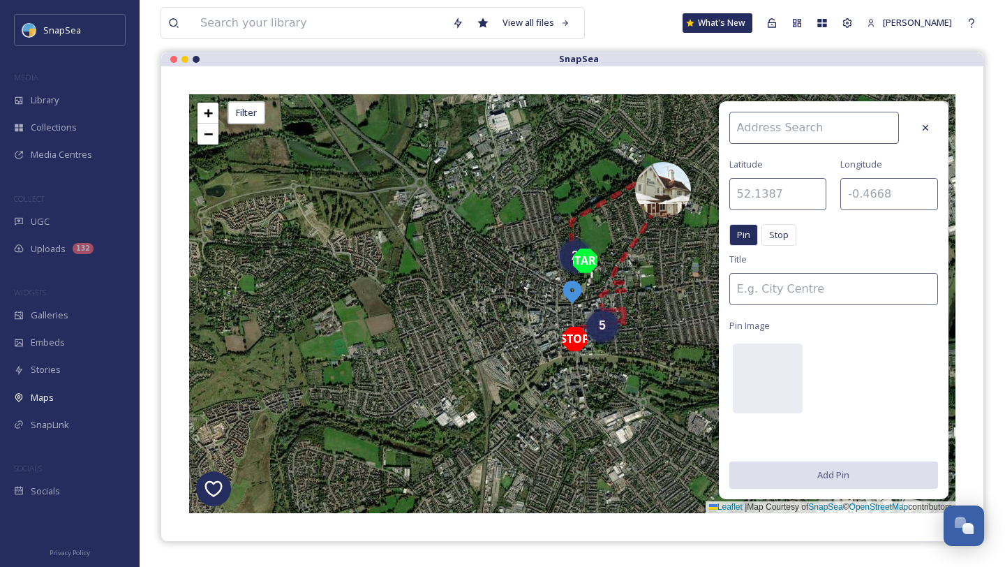
click at [825, 120] on input at bounding box center [814, 128] width 170 height 32
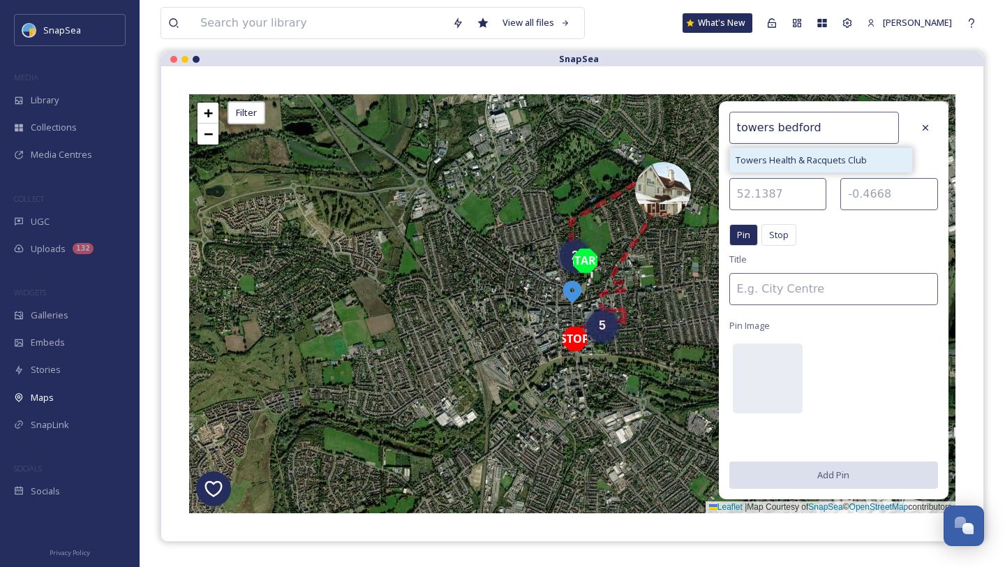
type input "towers bedford"
click at [798, 164] on span "Towers Health & Racquets Club" at bounding box center [801, 160] width 131 height 13
type input "52.1502"
type input "-0.4829"
type input "Towers Health & Racquets Club"
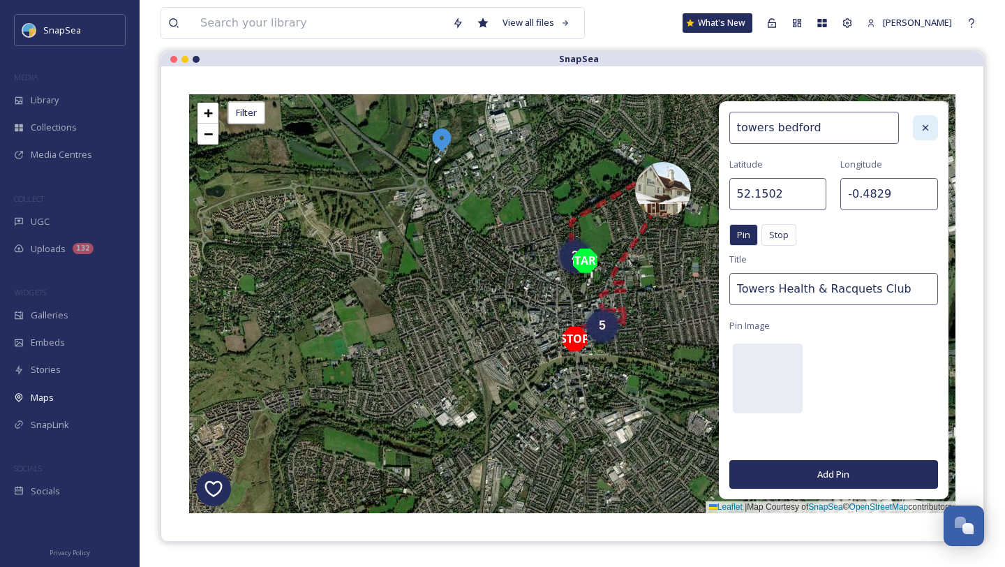
click at [929, 134] on div at bounding box center [925, 127] width 25 height 25
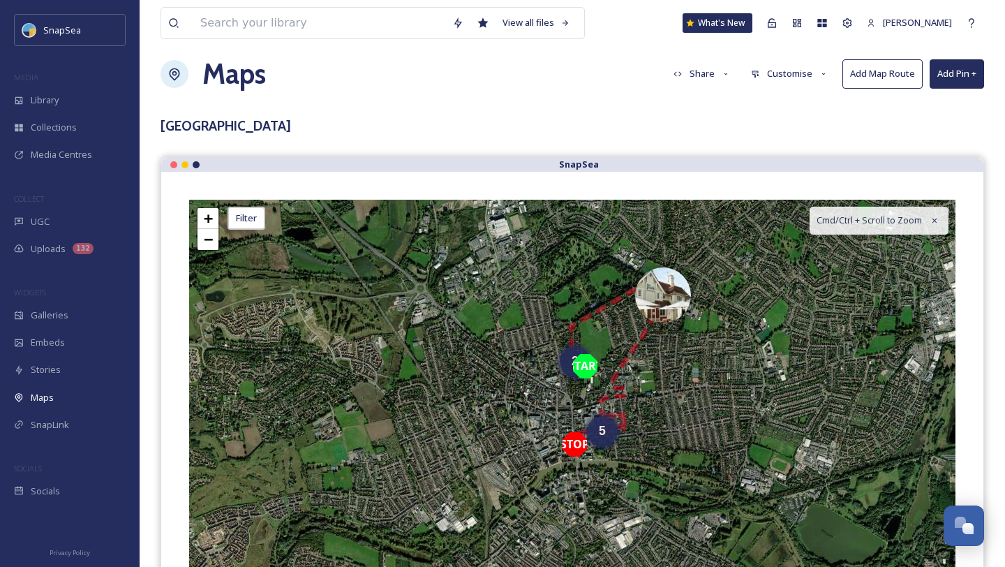
scroll to position [0, 0]
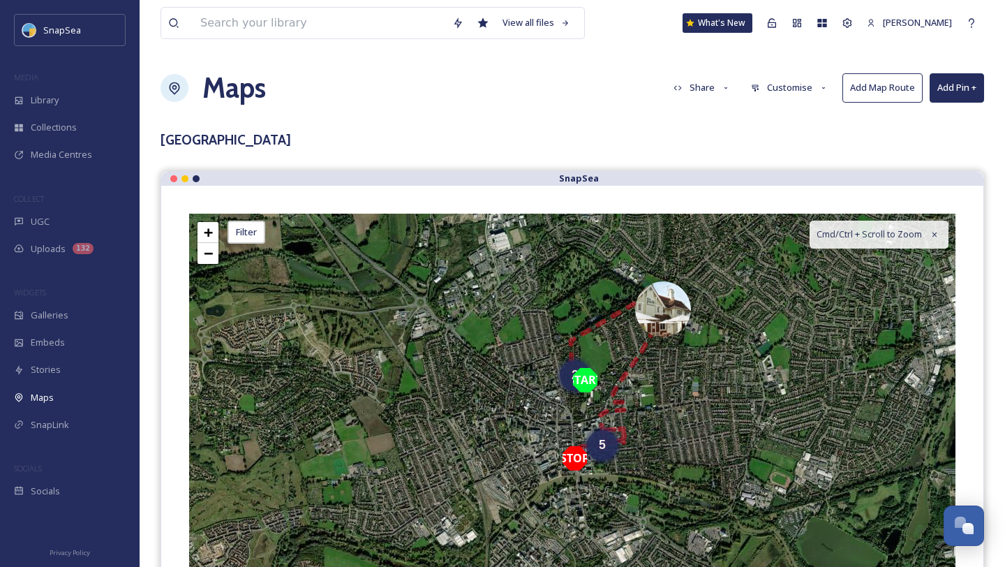
click at [936, 95] on button "Add Pin +" at bounding box center [957, 87] width 54 height 29
click at [930, 144] on span "Add Pin From Library" at bounding box center [933, 147] width 85 height 13
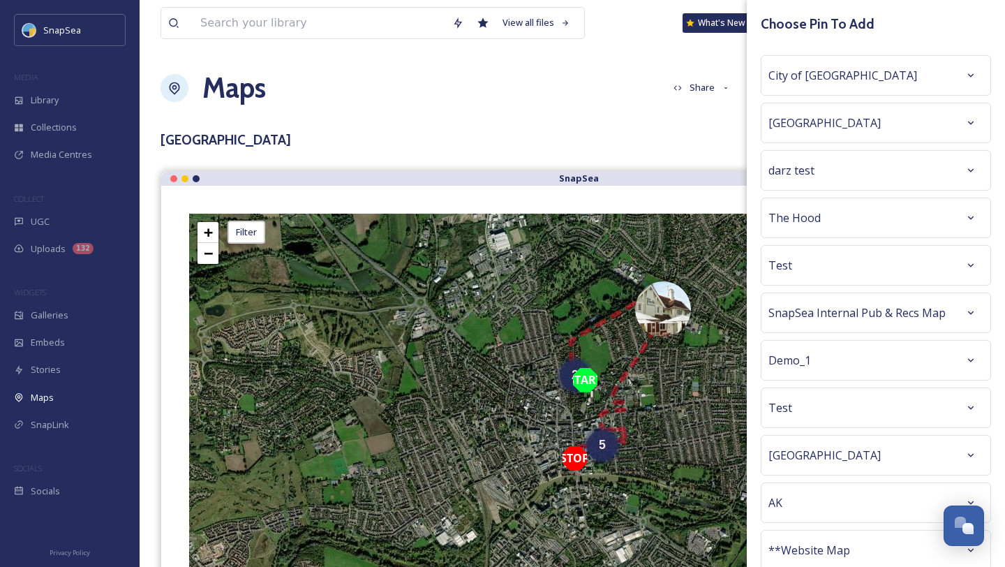
click at [912, 64] on div "City of London" at bounding box center [875, 75] width 215 height 25
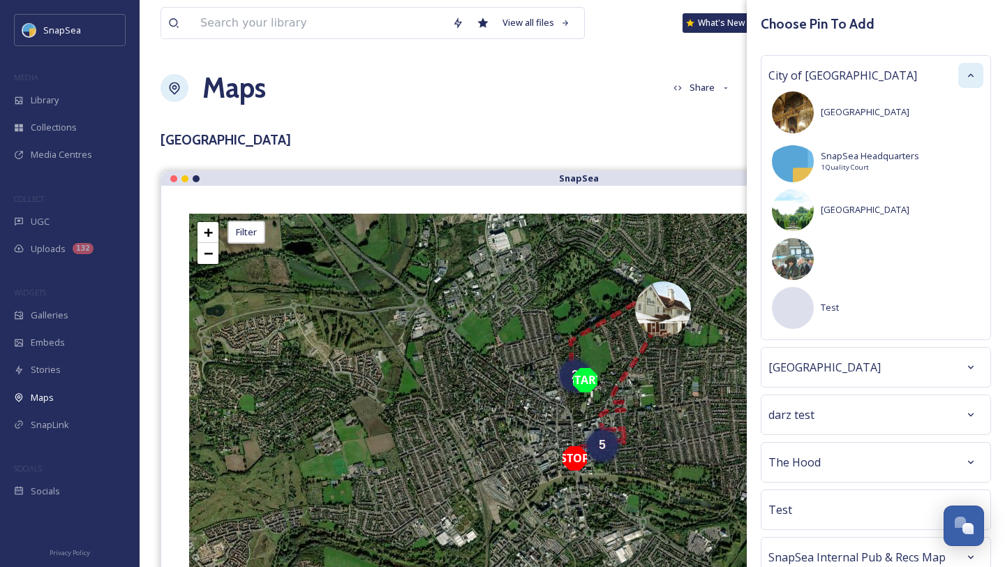
click at [965, 81] on div at bounding box center [970, 75] width 25 height 25
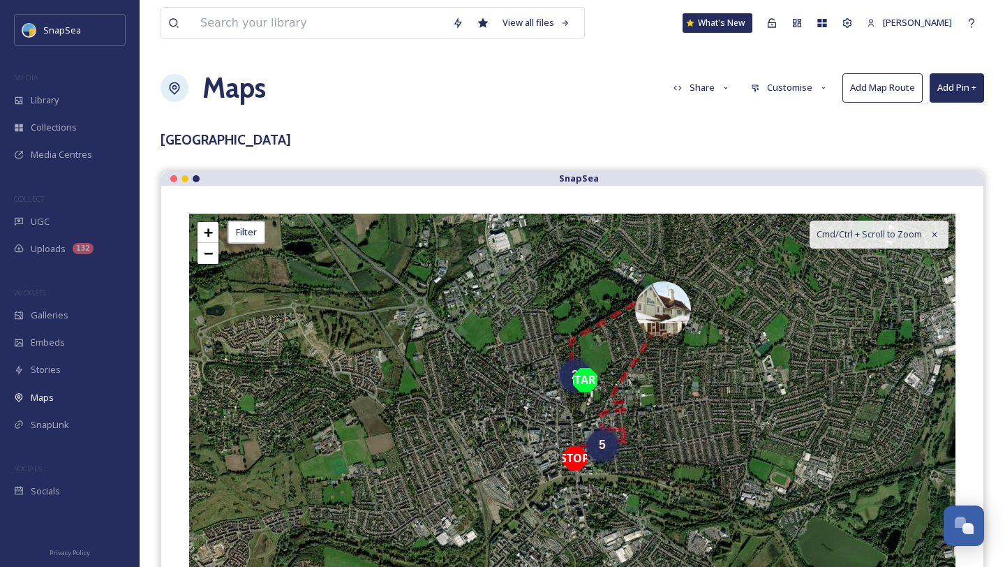
click at [697, 126] on div "View all files What's New Harry Marks Maps Share Customise Add Map Route Add Pi…" at bounding box center [572, 446] width 865 height 893
click at [951, 94] on button "Add Pin +" at bounding box center [957, 87] width 54 height 29
click at [925, 156] on div "Add Pin From Library" at bounding box center [933, 147] width 99 height 27
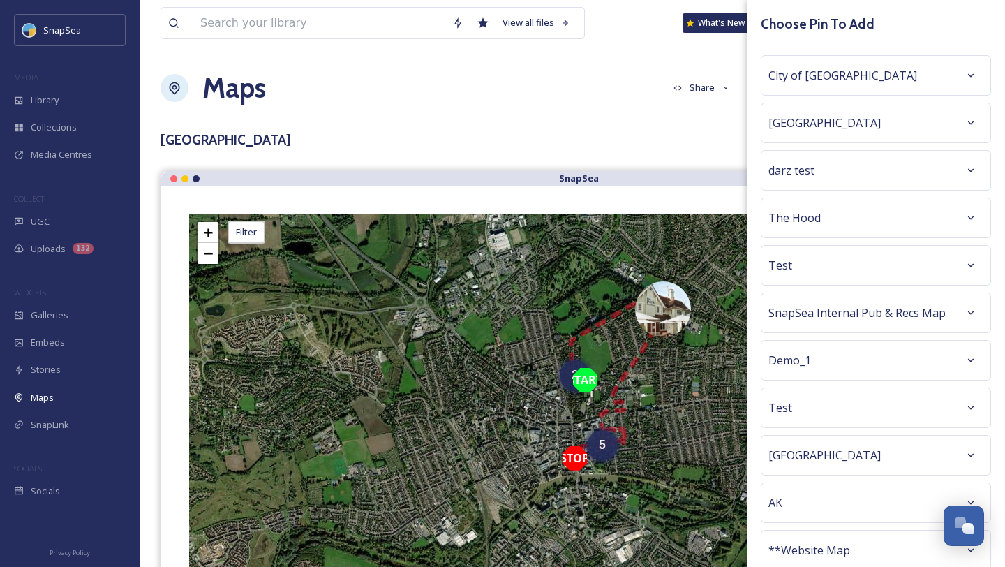
click at [939, 85] on div "City of London" at bounding box center [875, 75] width 215 height 25
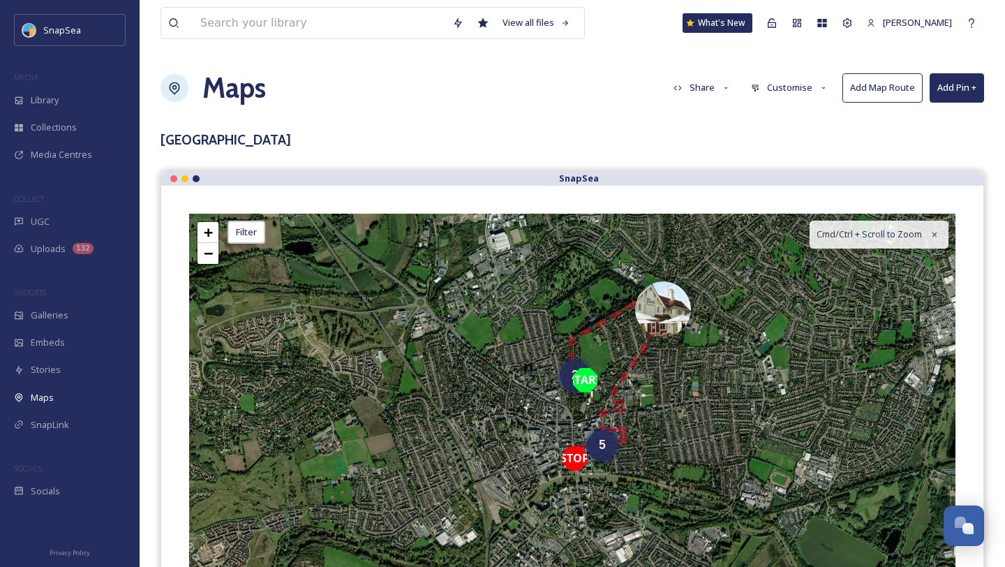
click at [685, 131] on h3 "Bedford" at bounding box center [573, 140] width 824 height 20
click at [782, 90] on button "Customise" at bounding box center [789, 87] width 91 height 27
click at [779, 117] on span "Layout" at bounding box center [765, 119] width 27 height 13
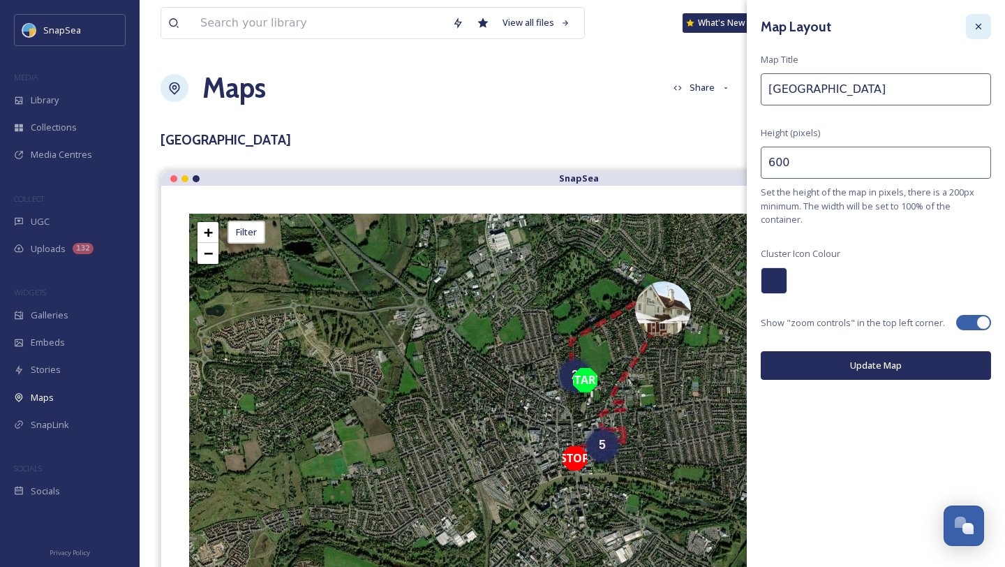
click at [984, 31] on div at bounding box center [978, 26] width 25 height 25
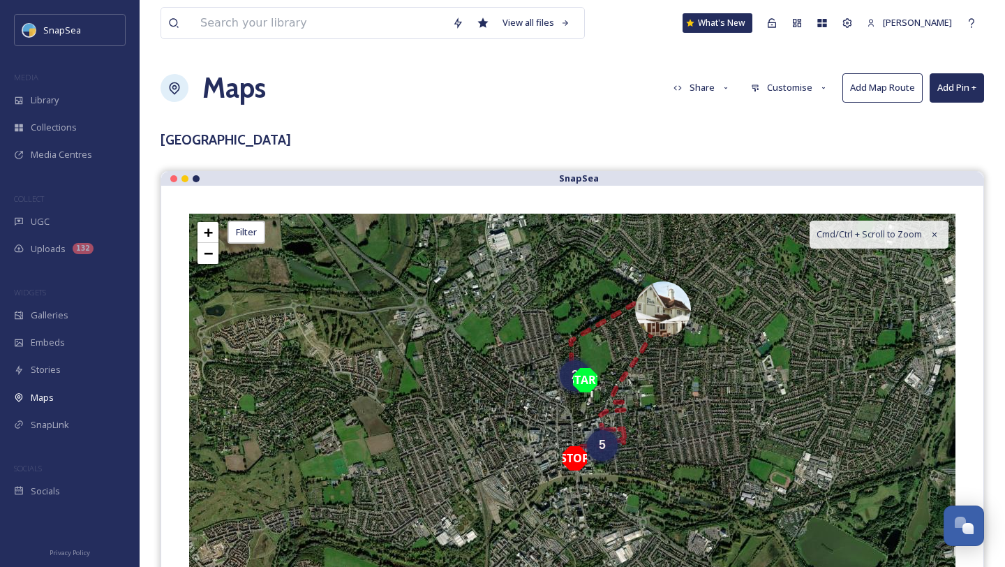
click at [783, 89] on button "Customise" at bounding box center [789, 87] width 91 height 27
click at [781, 150] on span "Location" at bounding box center [769, 146] width 35 height 13
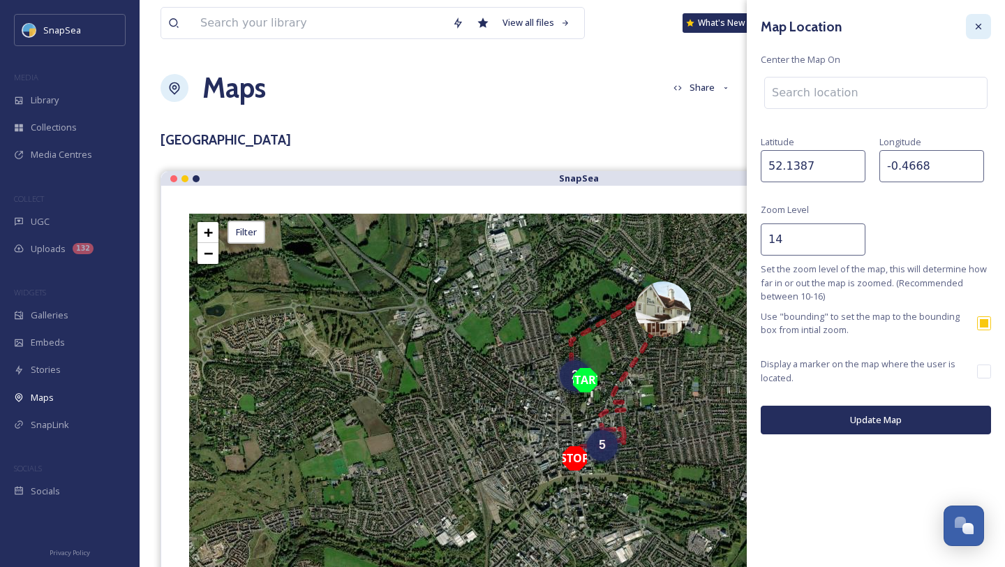
click at [990, 25] on div at bounding box center [978, 26] width 25 height 25
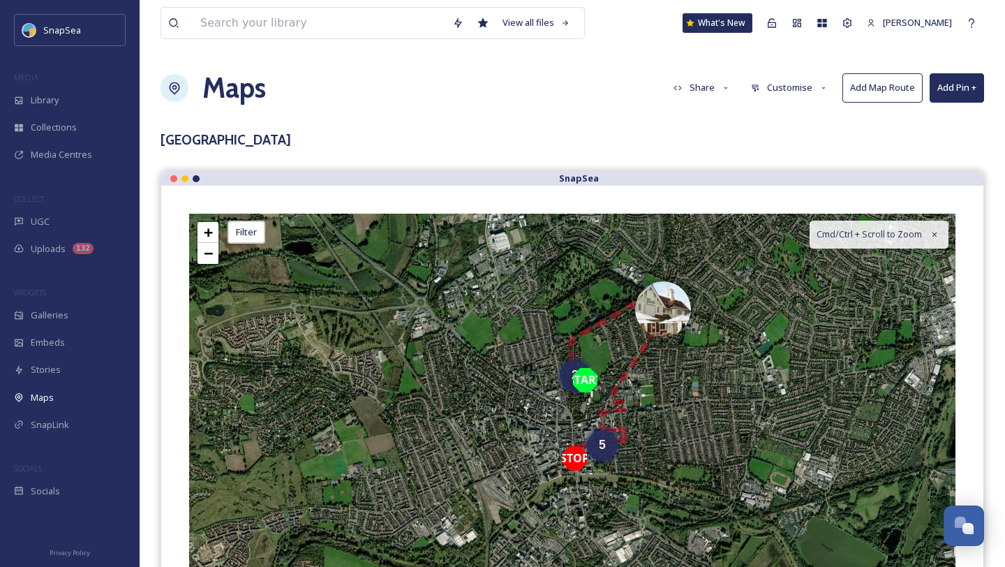
click at [795, 100] on button "Customise" at bounding box center [789, 87] width 91 height 27
click at [775, 167] on div "Map" at bounding box center [793, 174] width 97 height 27
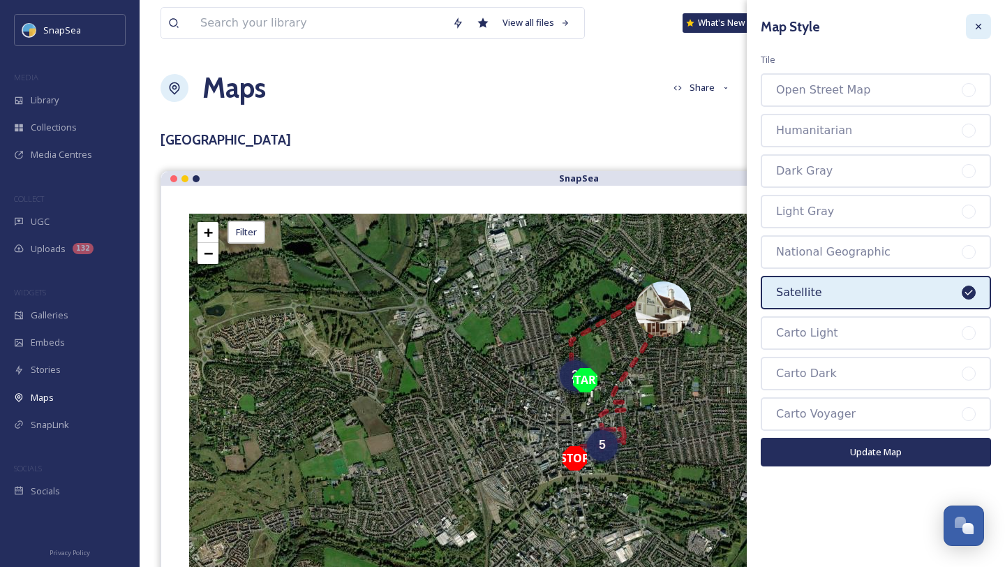
click at [979, 27] on icon at bounding box center [979, 27] width 6 height 6
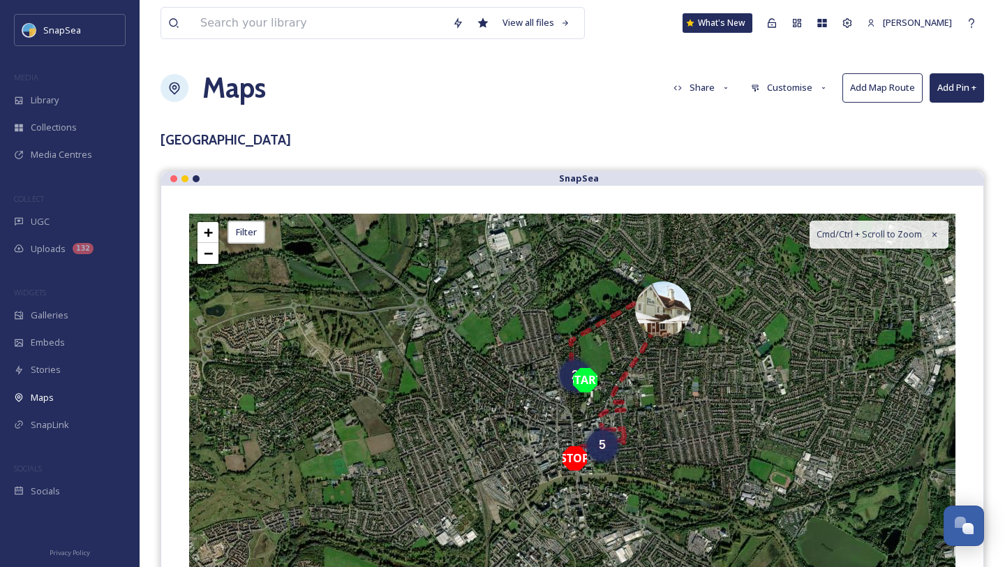
click at [704, 85] on button "Share" at bounding box center [702, 87] width 71 height 27
click at [619, 124] on div "View all files What's New Harry Marks Maps Share View Map Embed Map Copy Link C…" at bounding box center [572, 446] width 865 height 893
click at [707, 82] on button "Share" at bounding box center [702, 87] width 71 height 27
click at [699, 124] on span "View Map" at bounding box center [694, 119] width 40 height 13
click at [695, 92] on button "Share" at bounding box center [702, 87] width 71 height 27
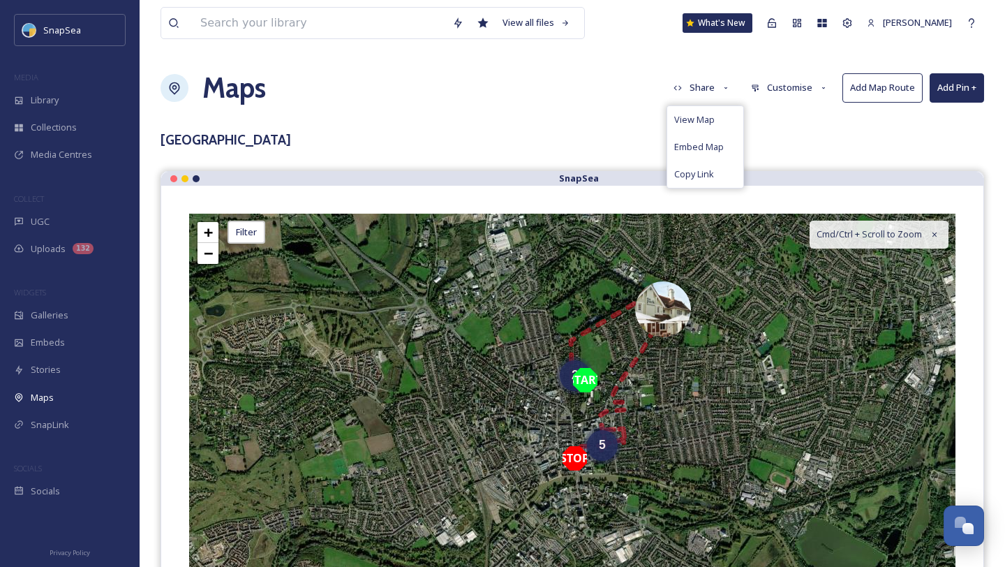
drag, startPoint x: 678, startPoint y: 172, endPoint x: 678, endPoint y: 163, distance: 8.4
click at [678, 170] on span "Copy Link" at bounding box center [694, 174] width 40 height 13
click at [697, 80] on button "Share" at bounding box center [702, 87] width 71 height 27
click at [687, 142] on span "Embed Map" at bounding box center [699, 146] width 50 height 13
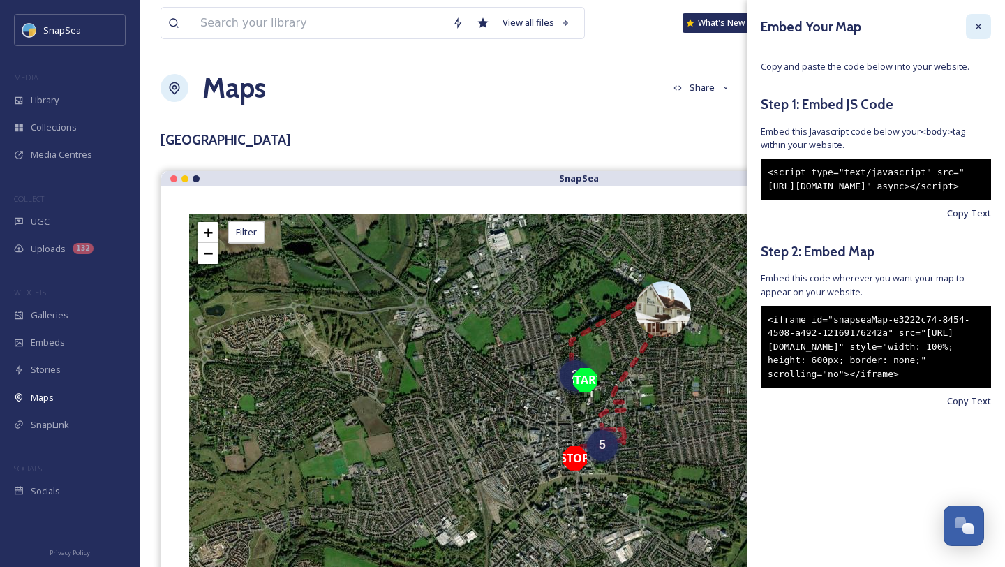
click at [986, 24] on div at bounding box center [978, 26] width 25 height 25
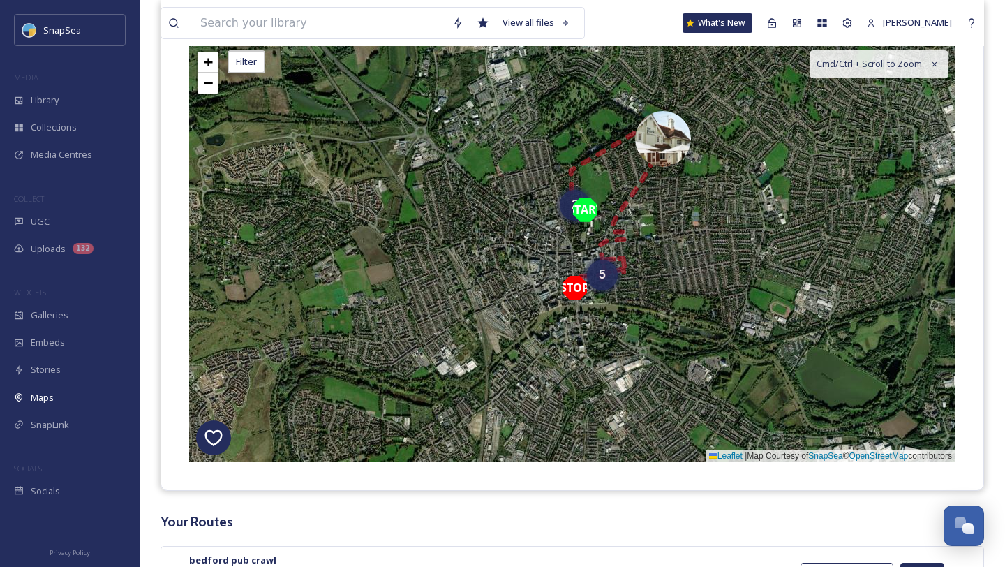
scroll to position [170, 0]
click at [41, 431] on div "SnapLink" at bounding box center [70, 424] width 140 height 27
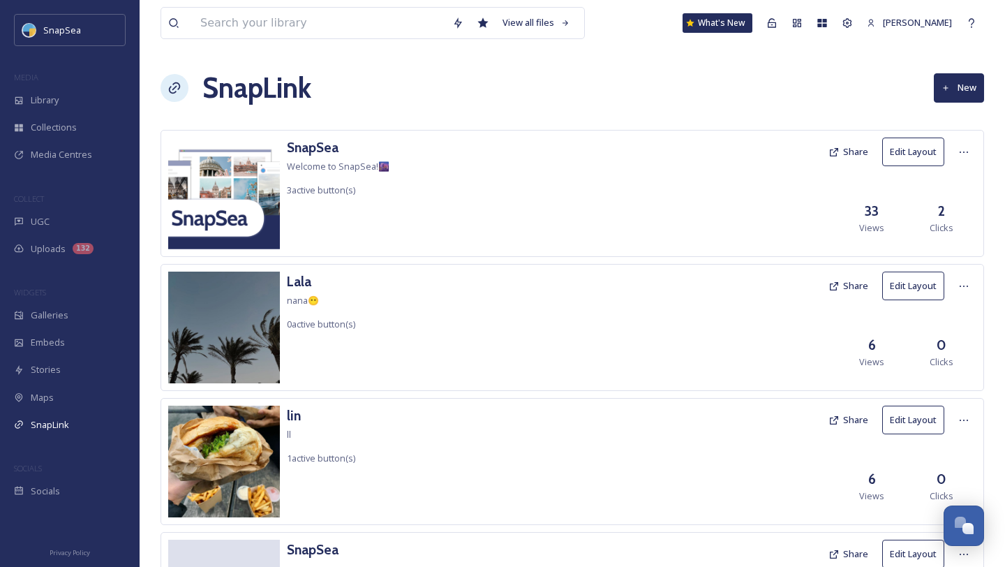
click at [174, 87] on icon at bounding box center [175, 88] width 14 height 14
click at [70, 94] on div "Library" at bounding box center [70, 100] width 140 height 27
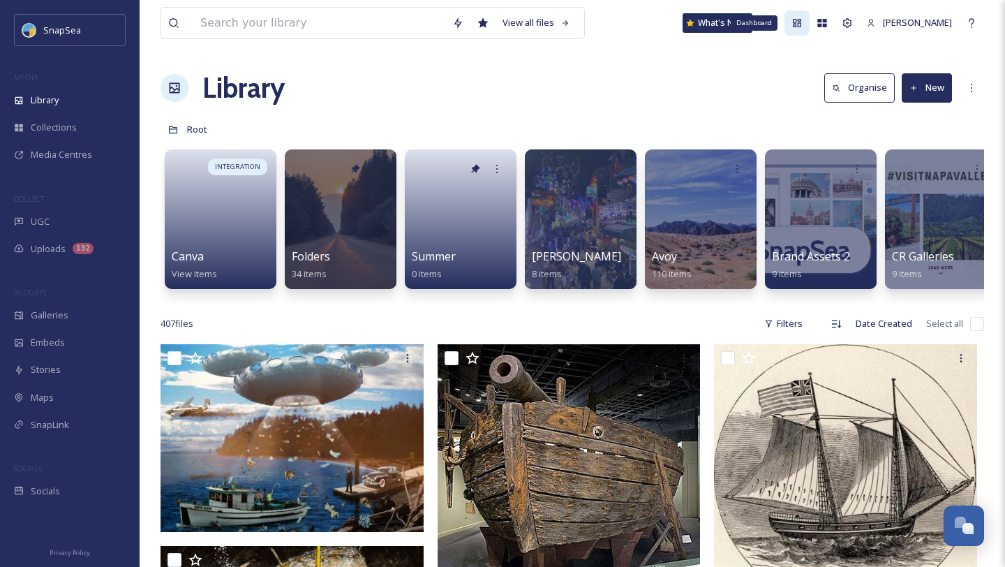
click at [810, 31] on div "Dashboard" at bounding box center [796, 22] width 25 height 25
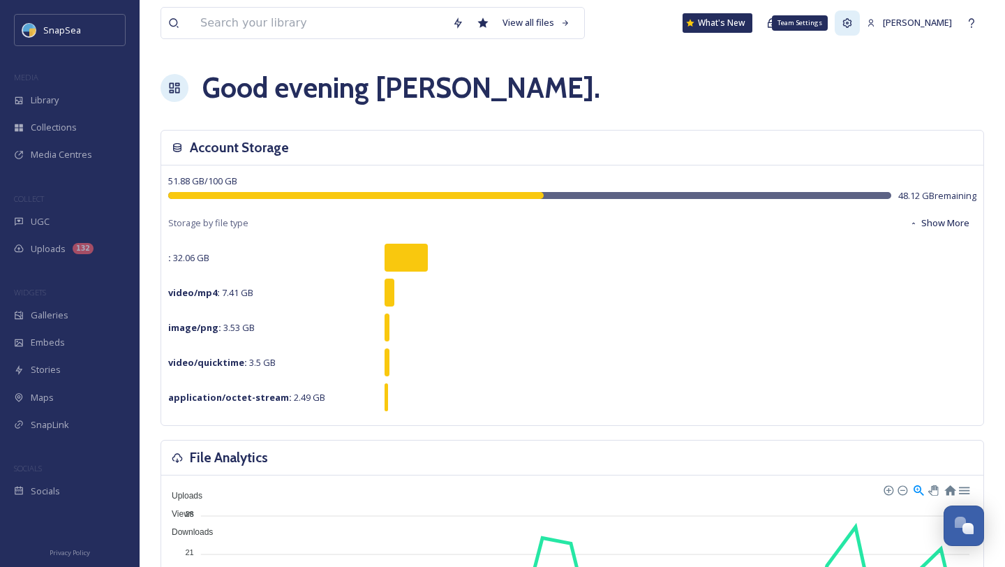
click at [853, 18] on icon at bounding box center [847, 22] width 11 height 11
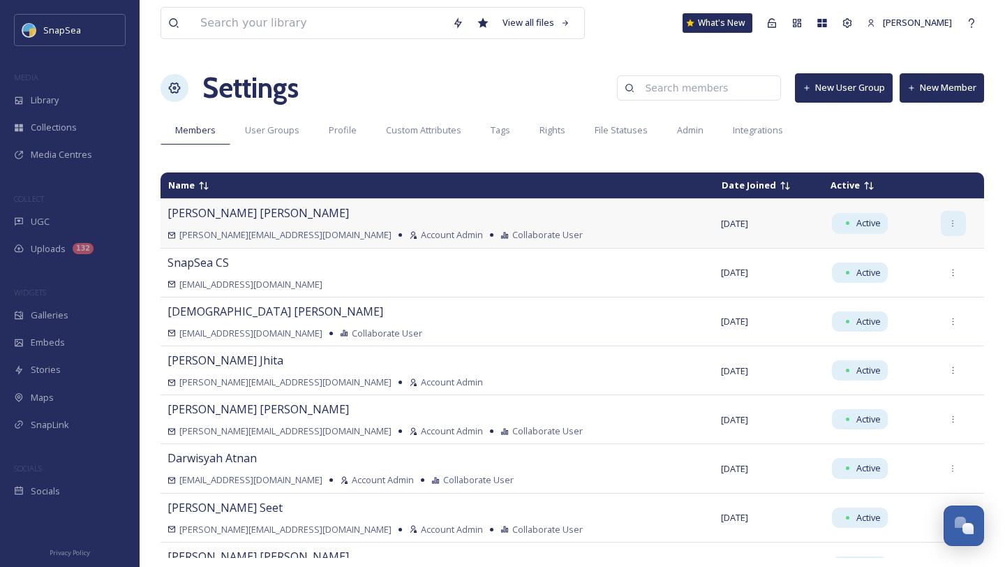
click at [949, 224] on icon at bounding box center [953, 223] width 9 height 9
click at [628, 238] on div "cody@avoy.io Account Admin Collaborate User" at bounding box center [438, 234] width 540 height 13
click at [272, 126] on span "User Groups" at bounding box center [272, 130] width 54 height 13
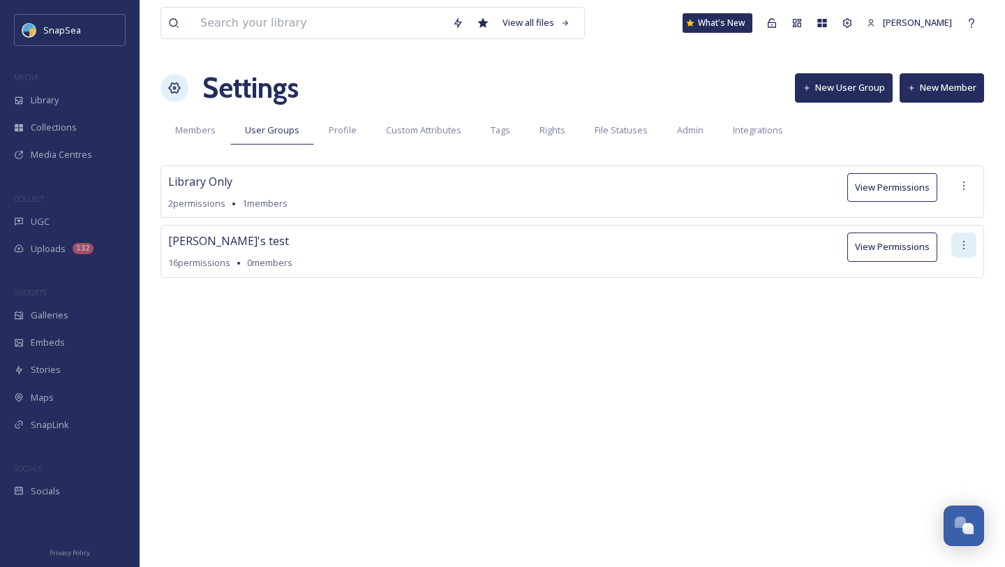
click at [963, 251] on icon at bounding box center [963, 244] width 11 height 11
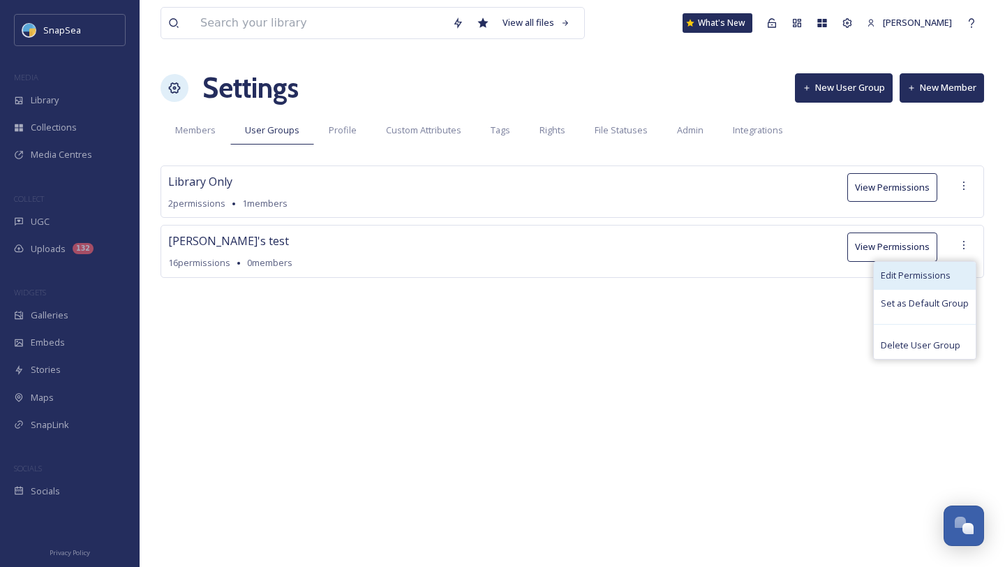
click at [924, 272] on span "Edit Permissions" at bounding box center [916, 275] width 70 height 13
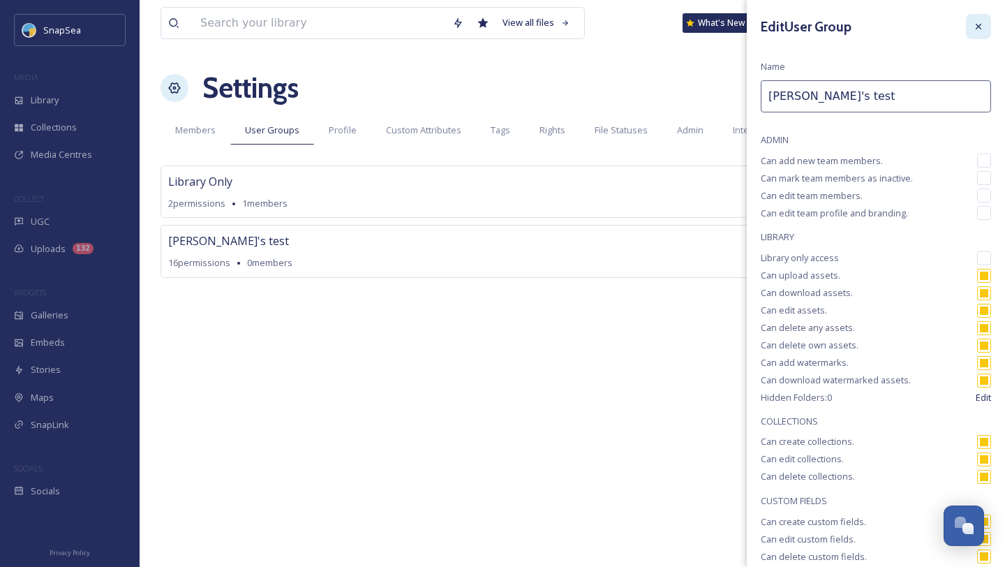
click at [979, 26] on icon at bounding box center [978, 26] width 11 height 11
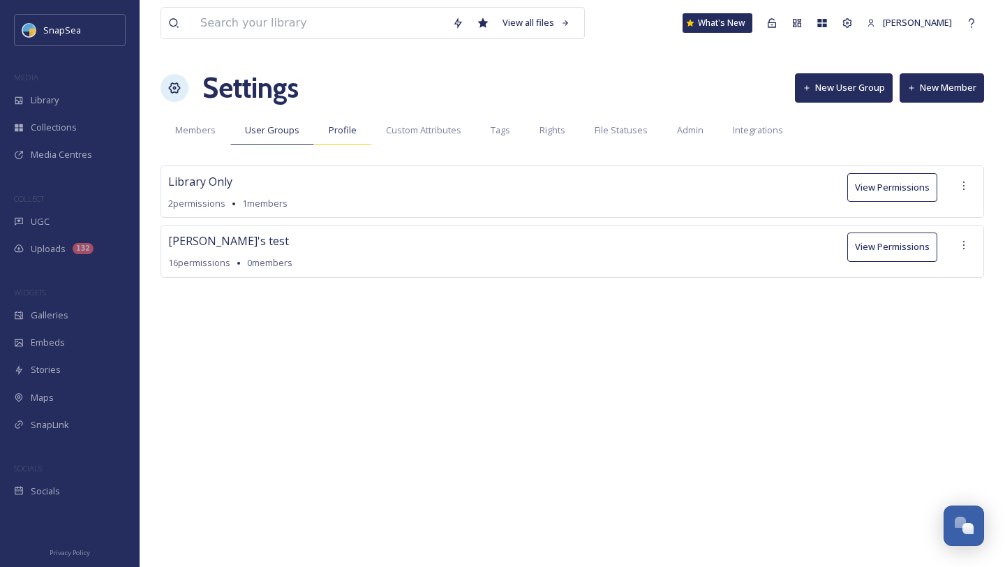
click at [331, 126] on span "Profile" at bounding box center [343, 130] width 28 height 13
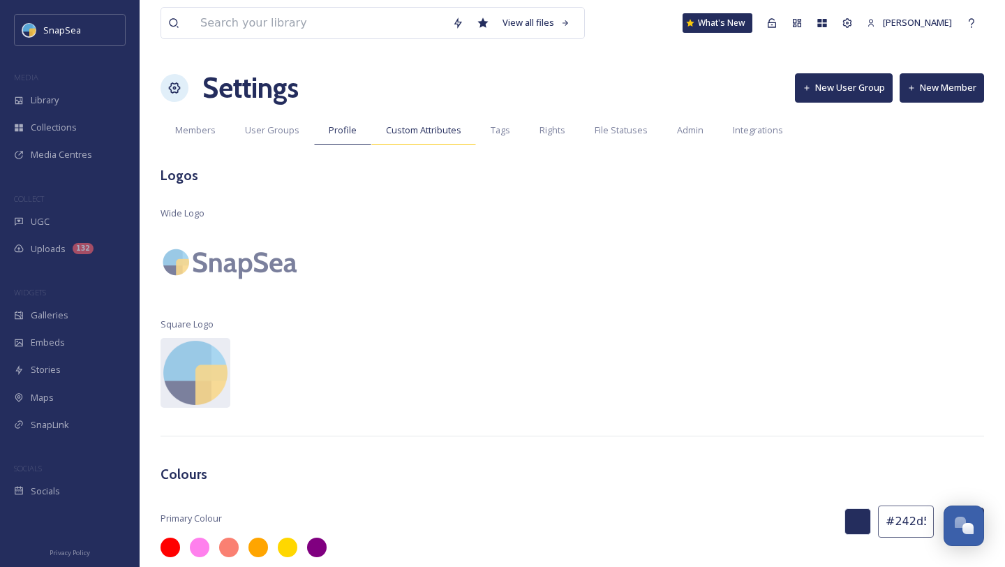
click at [419, 137] on div "Custom Attributes" at bounding box center [423, 130] width 105 height 29
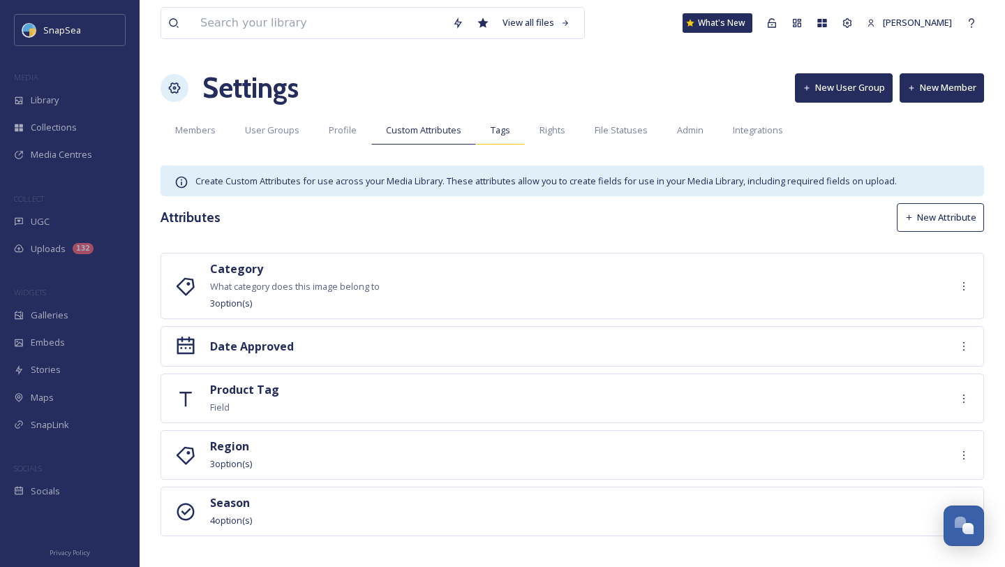
click at [486, 139] on div "Tags" at bounding box center [500, 130] width 49 height 29
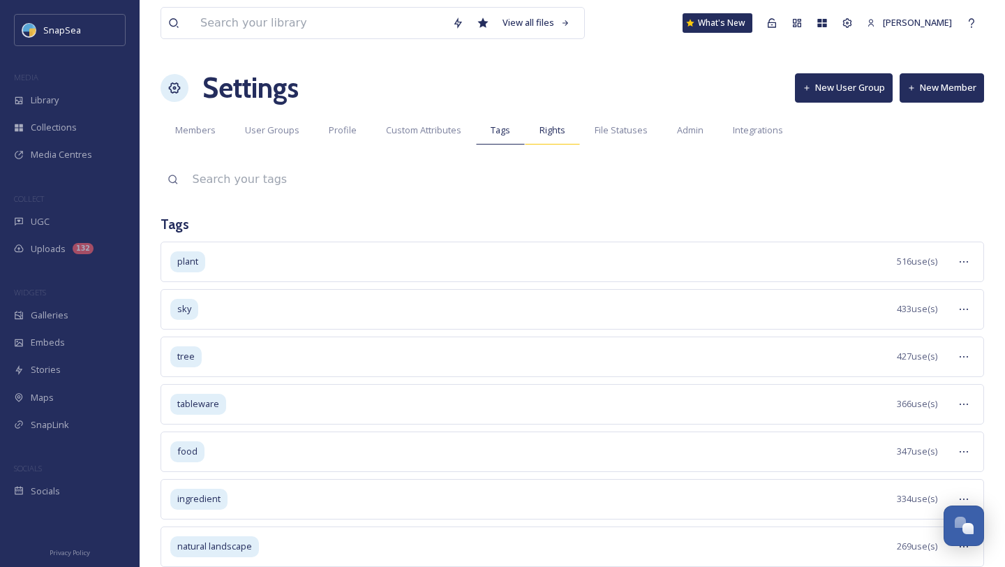
click at [546, 135] on span "Rights" at bounding box center [553, 130] width 26 height 13
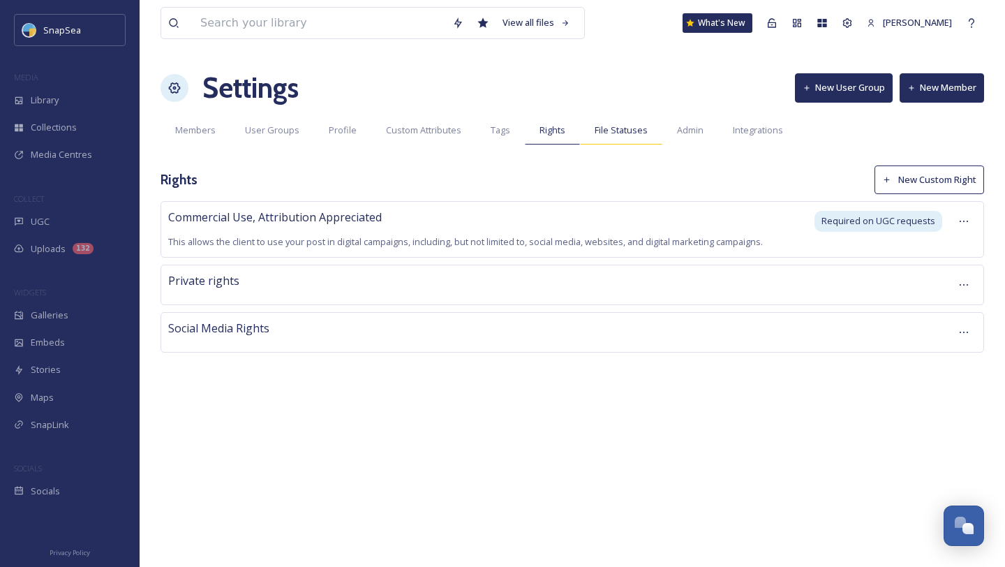
click at [607, 132] on span "File Statuses" at bounding box center [621, 130] width 53 height 13
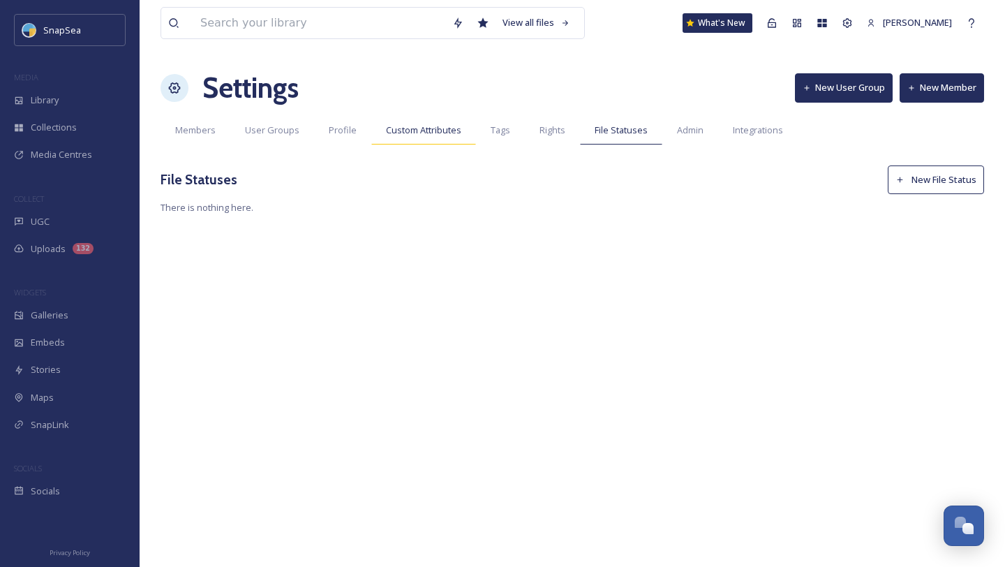
click at [451, 129] on span "Custom Attributes" at bounding box center [423, 130] width 75 height 13
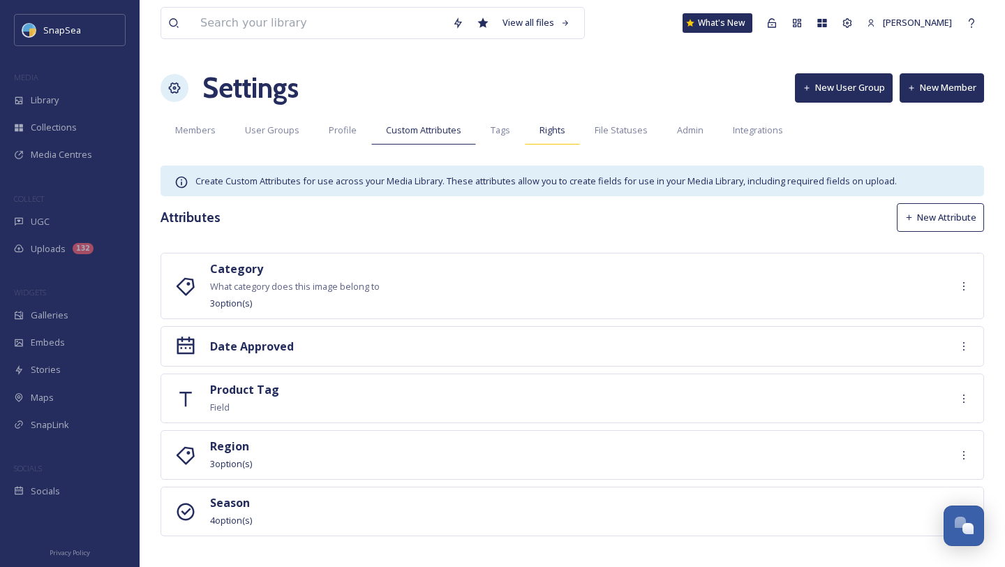
click at [533, 133] on div "Rights" at bounding box center [552, 130] width 55 height 29
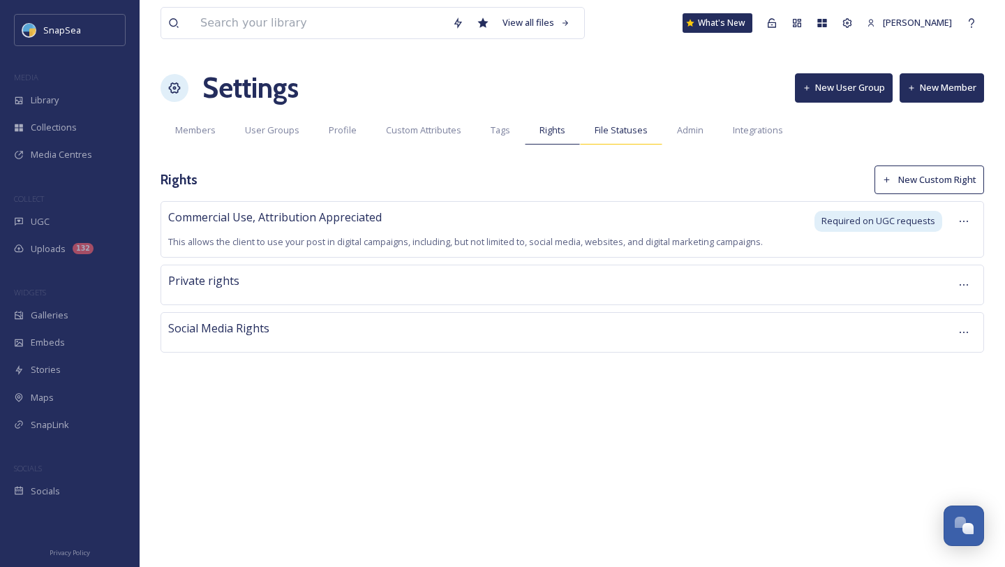
click at [623, 134] on span "File Statuses" at bounding box center [621, 130] width 53 height 13
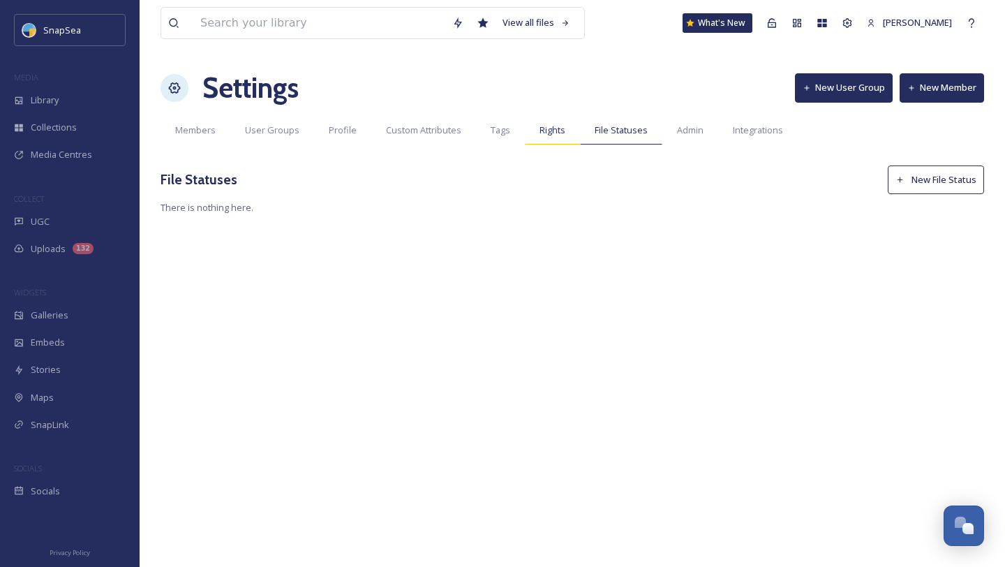
click at [557, 128] on span "Rights" at bounding box center [553, 130] width 26 height 13
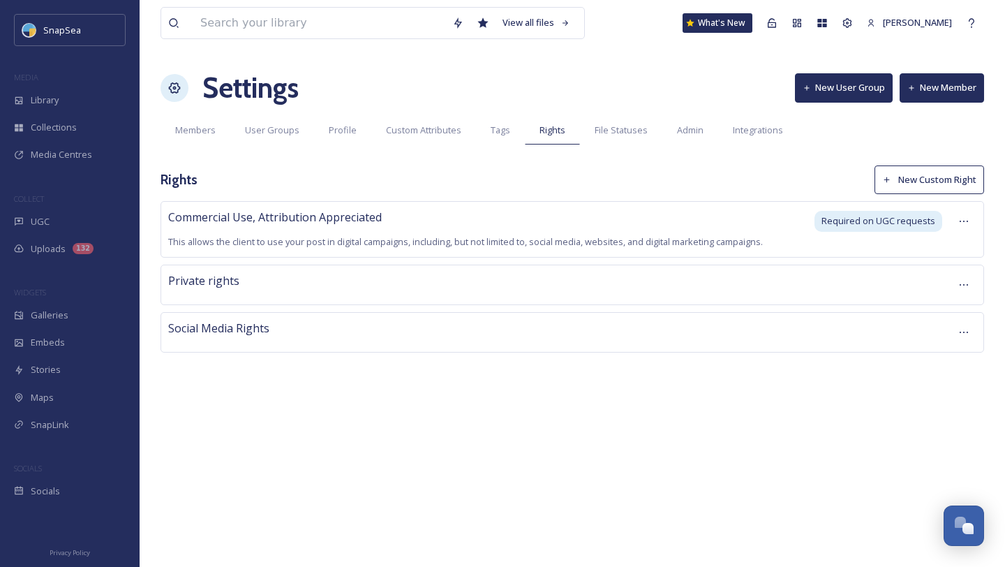
click at [922, 178] on button "New Custom Right" at bounding box center [930, 179] width 110 height 29
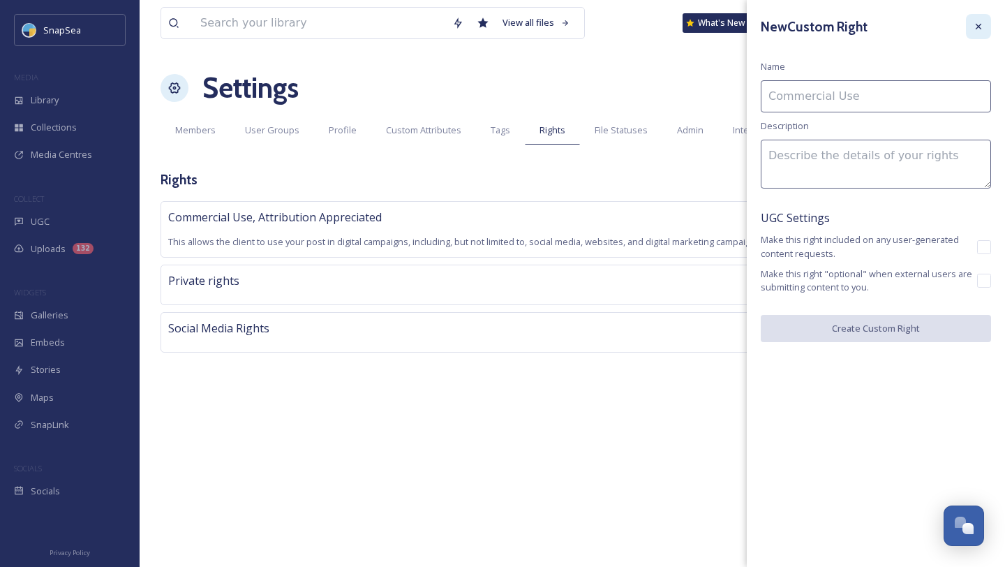
click at [979, 28] on icon at bounding box center [978, 26] width 11 height 11
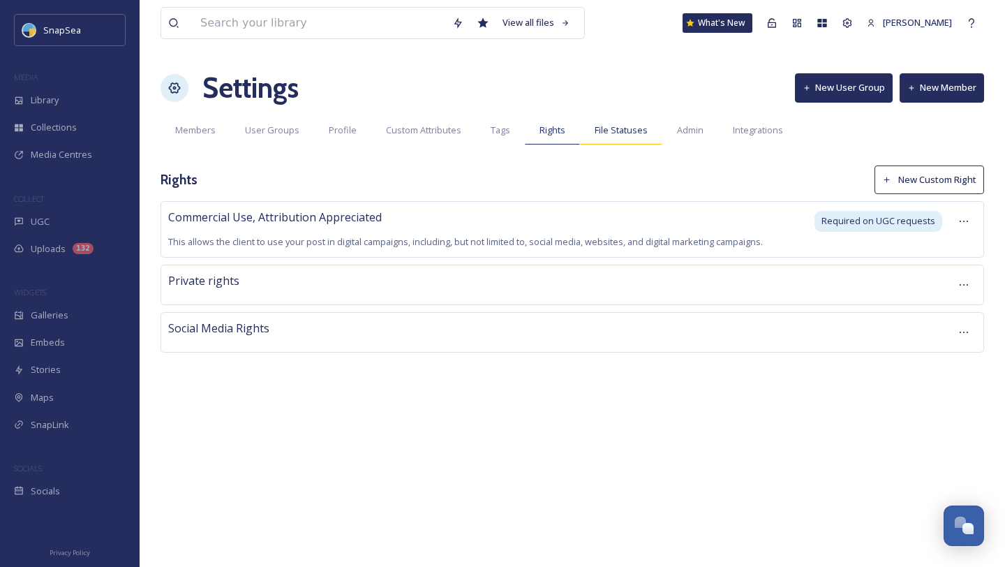
click at [622, 128] on span "File Statuses" at bounding box center [621, 130] width 53 height 13
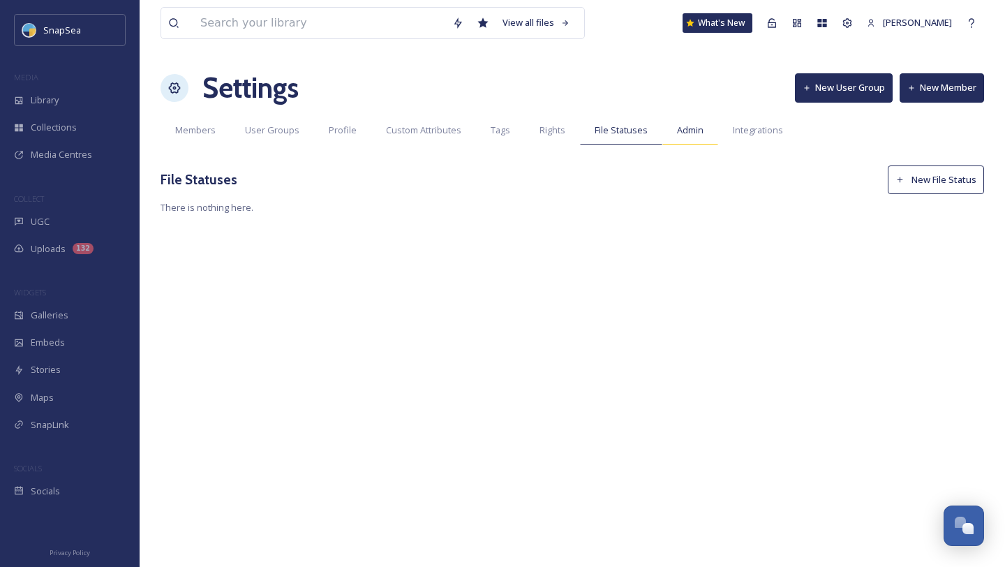
click at [678, 129] on span "Admin" at bounding box center [690, 130] width 27 height 13
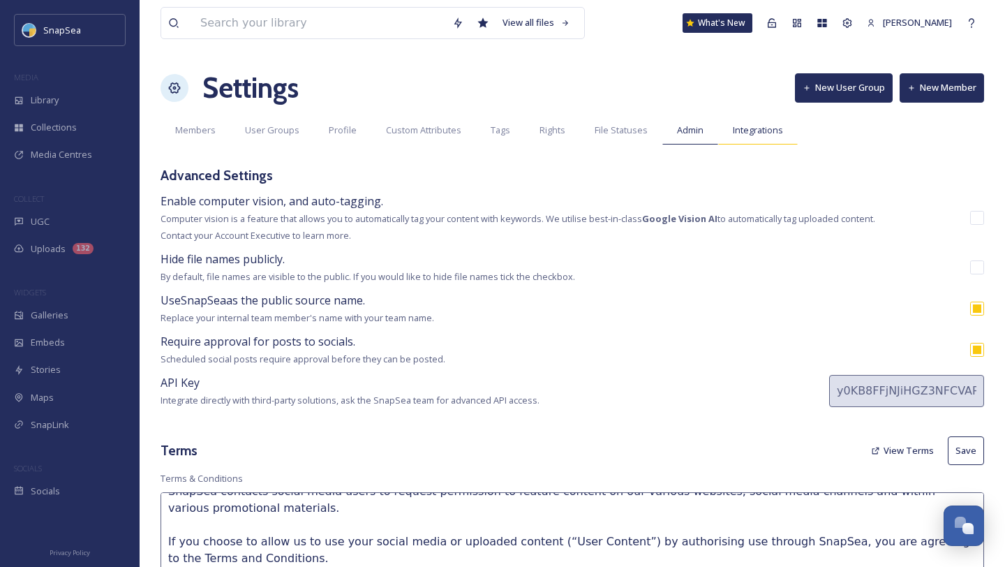
click at [742, 135] on span "Integrations" at bounding box center [758, 130] width 50 height 13
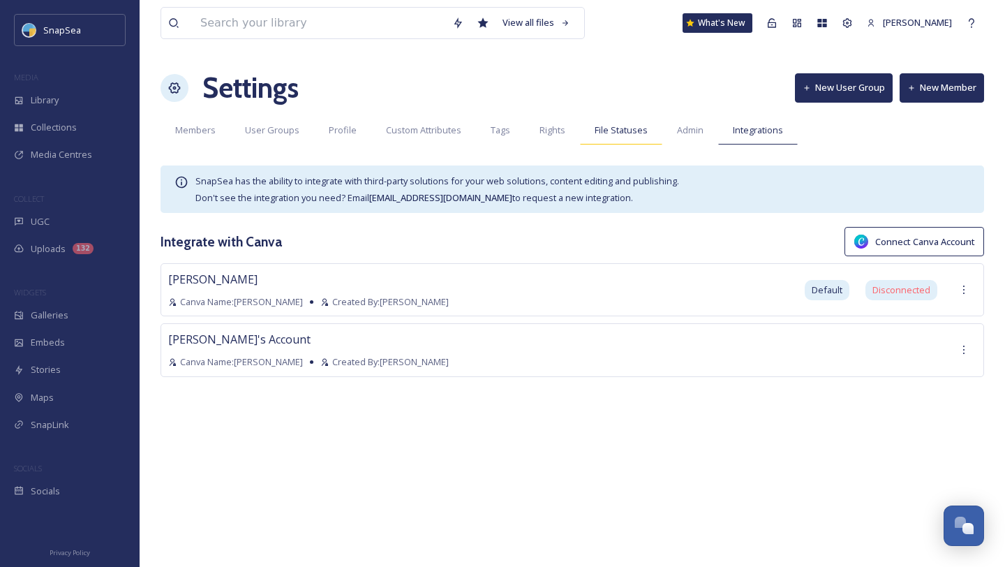
click at [634, 126] on span "File Statuses" at bounding box center [621, 130] width 53 height 13
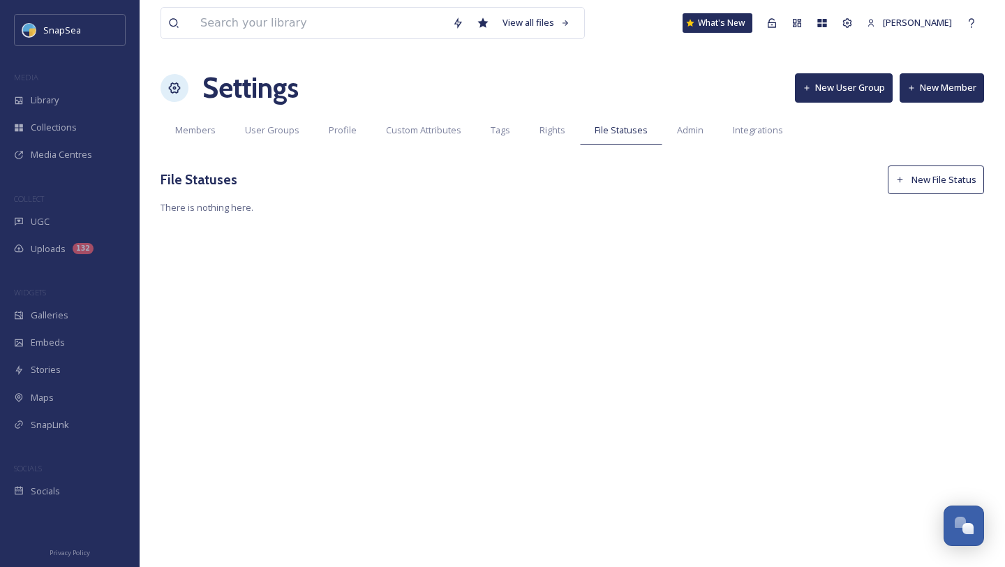
click at [230, 99] on h1 "Settings" at bounding box center [250, 88] width 96 height 42
click at [94, 38] on div "SnapSea" at bounding box center [70, 30] width 112 height 32
click at [68, 98] on div "Library" at bounding box center [70, 100] width 140 height 27
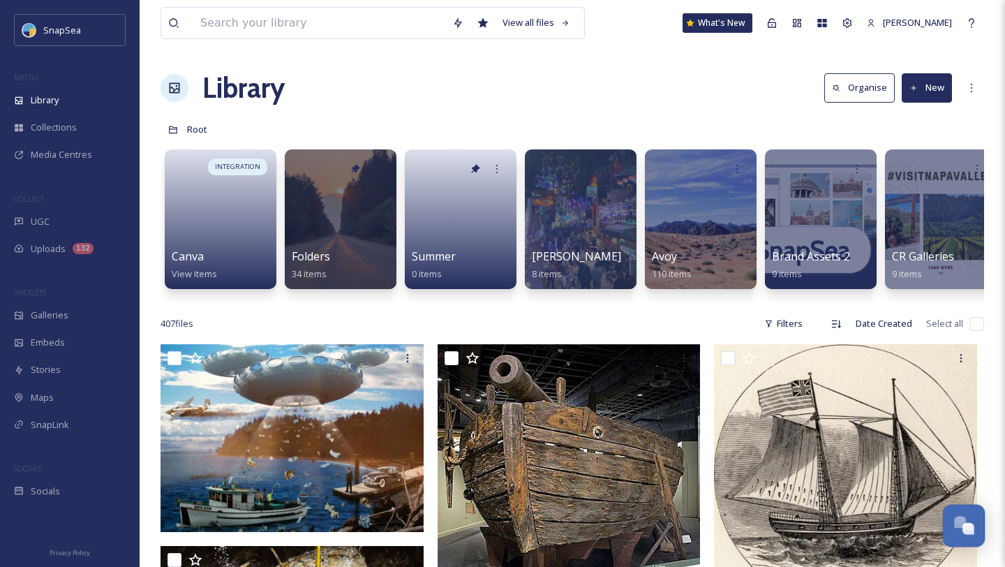
click at [967, 537] on button "Open Chat" at bounding box center [964, 526] width 43 height 43
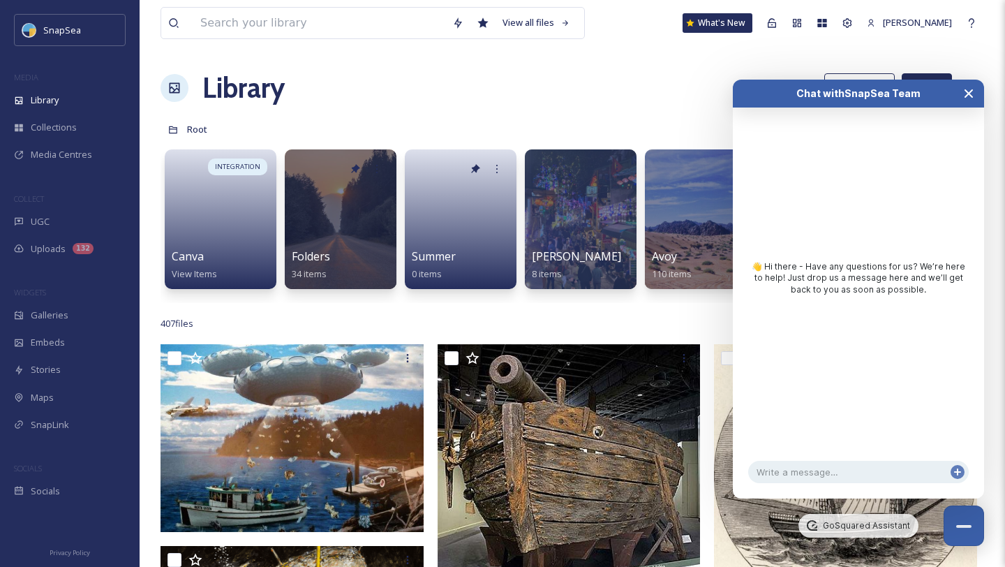
click at [970, 93] on icon "Close Chat" at bounding box center [968, 93] width 11 height 11
